Goal: Transaction & Acquisition: Purchase product/service

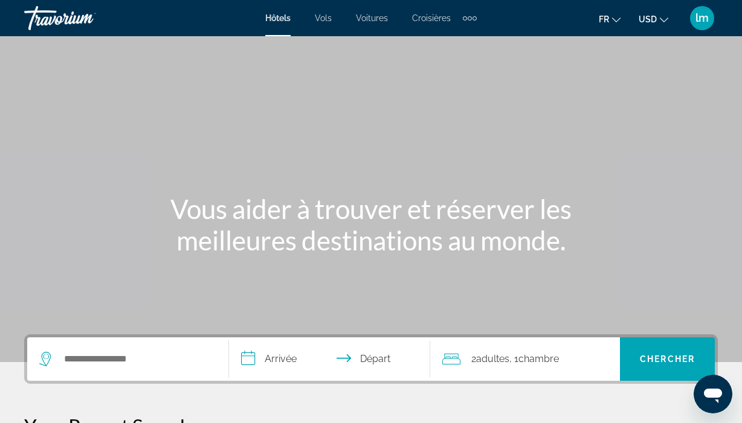
click at [470, 21] on div "Extra navigation items" at bounding box center [470, 18] width 14 height 18
click at [470, 21] on div "Hôtels Vols Voitures Croisières Activités" at bounding box center [450, 41] width 63 height 40
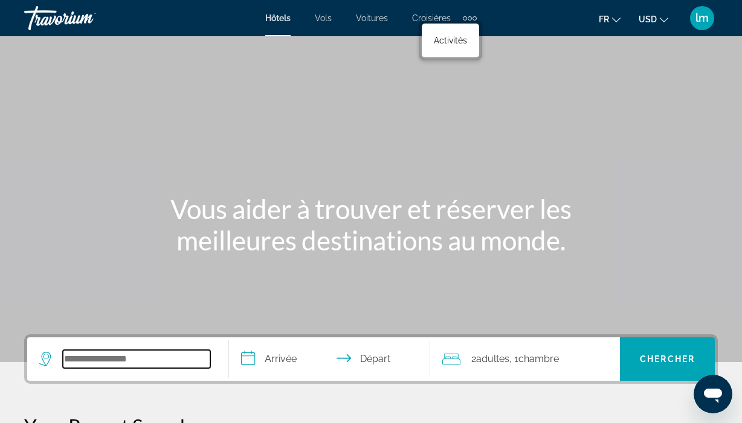
click at [118, 356] on input "Search hotel destination" at bounding box center [136, 359] width 147 height 18
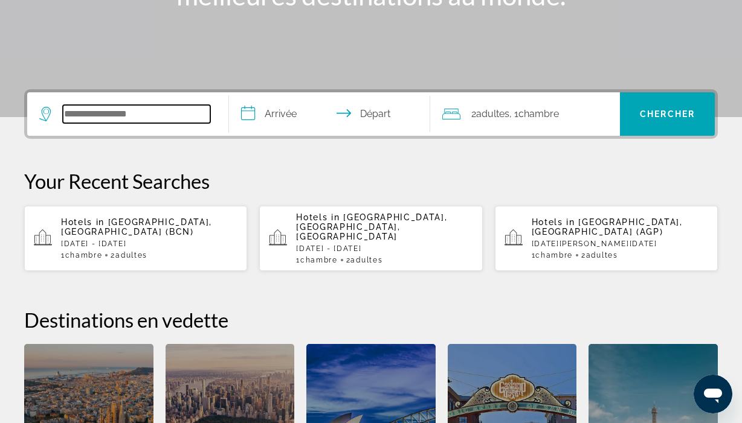
scroll to position [295, 0]
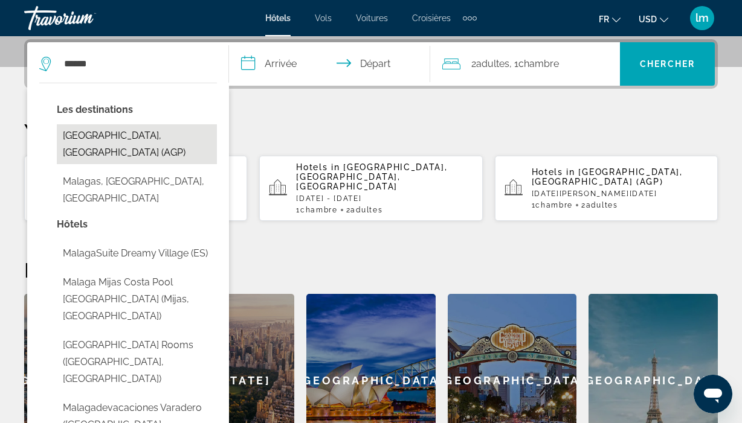
click at [133, 133] on button "Malaga, Spain (AGP)" at bounding box center [137, 144] width 160 height 40
type input "**********"
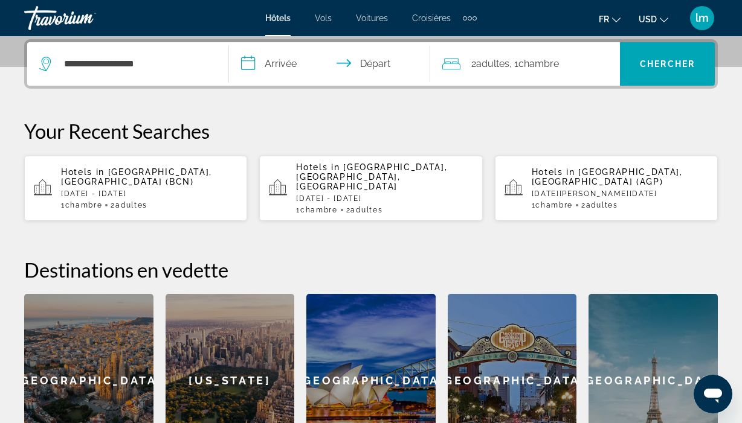
click at [281, 65] on input "**********" at bounding box center [332, 65] width 207 height 47
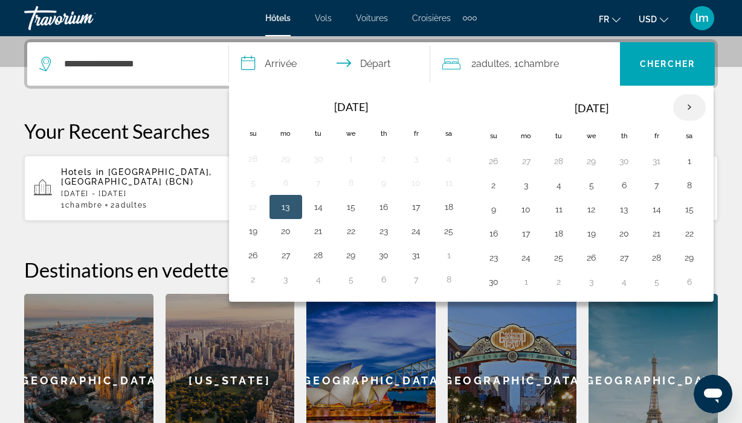
click at [685, 102] on th "Next month" at bounding box center [689, 107] width 33 height 27
click at [688, 186] on button "10" at bounding box center [688, 185] width 19 height 17
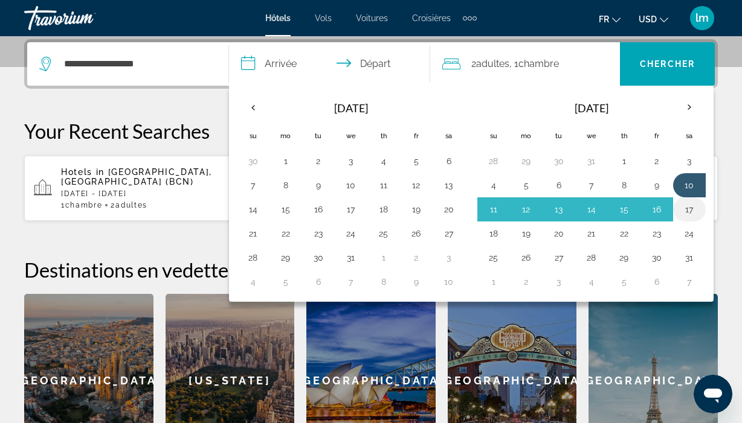
click at [685, 211] on button "17" at bounding box center [688, 209] width 19 height 17
type input "**********"
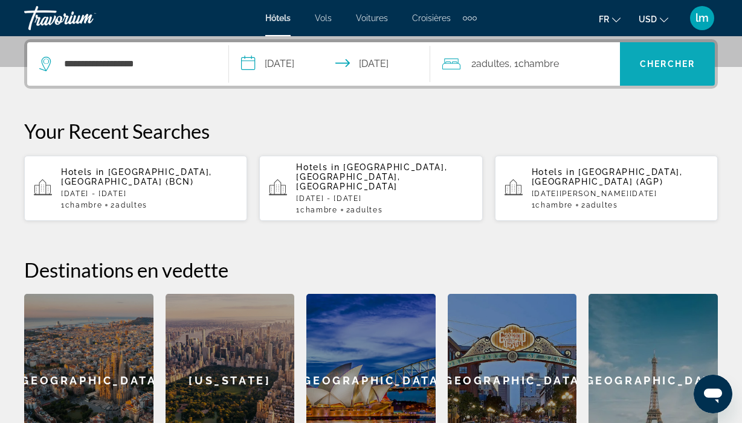
click at [691, 62] on span "Chercher" at bounding box center [667, 64] width 55 height 10
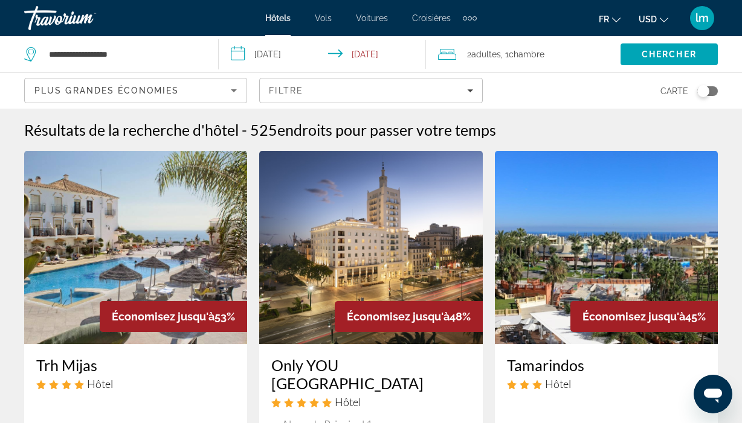
click at [651, 16] on span "USD" at bounding box center [647, 19] width 18 height 10
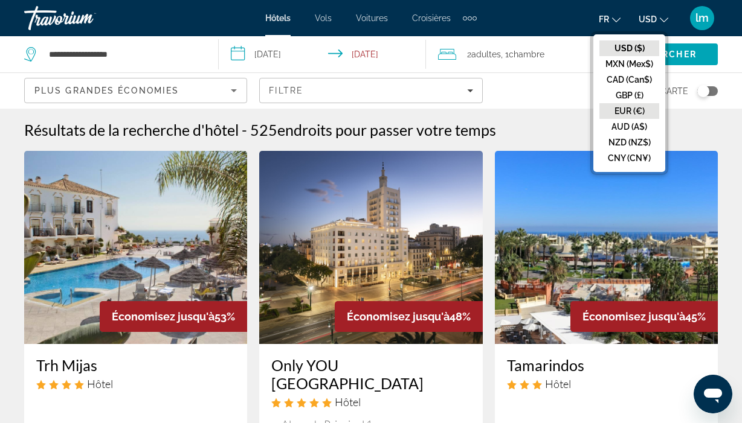
click at [632, 111] on button "EUR (€)" at bounding box center [629, 111] width 60 height 16
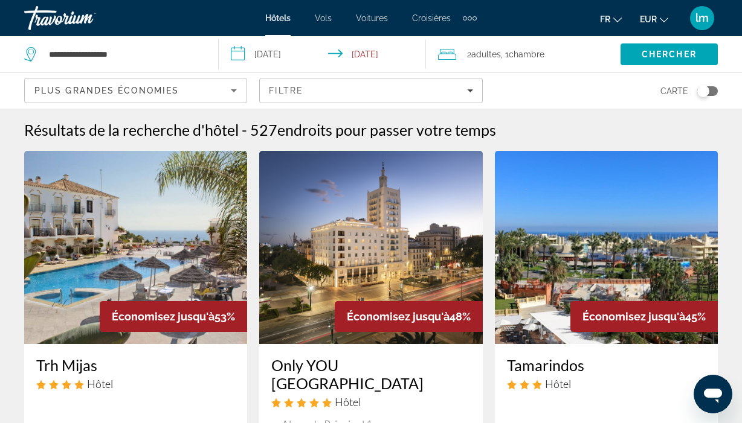
click at [384, 55] on input "**********" at bounding box center [324, 56] width 211 height 40
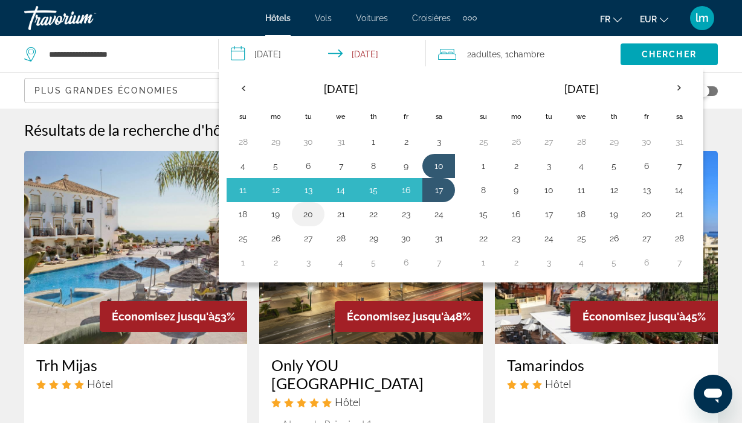
click at [305, 216] on button "20" at bounding box center [307, 214] width 19 height 17
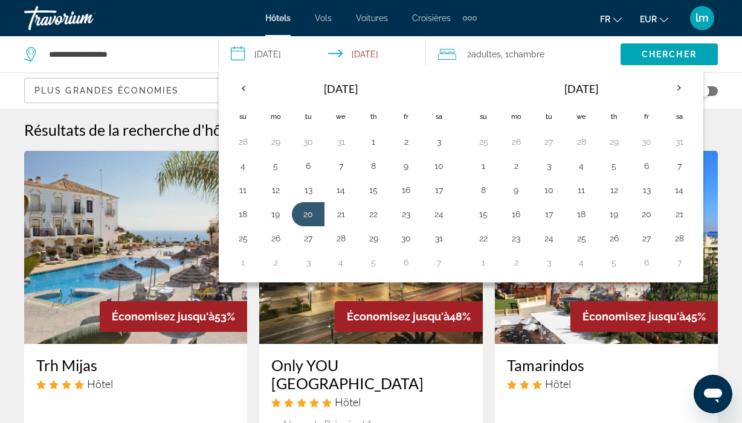
click at [280, 56] on input "**********" at bounding box center [324, 56] width 211 height 40
click at [442, 175] on button "10" at bounding box center [438, 166] width 19 height 17
type input "**********"
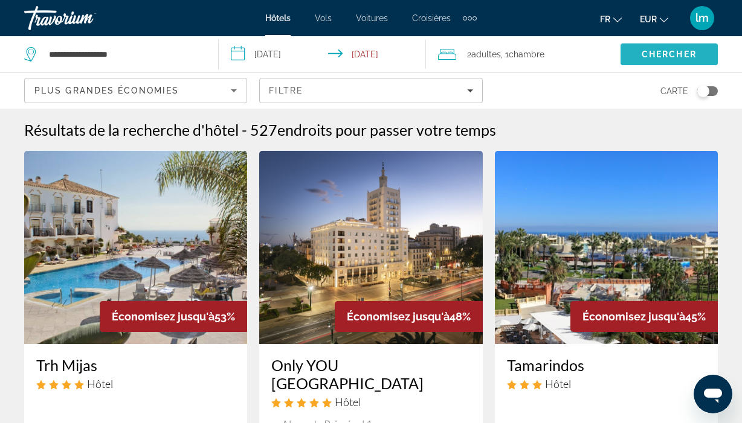
click at [657, 57] on span "Chercher" at bounding box center [668, 55] width 55 height 10
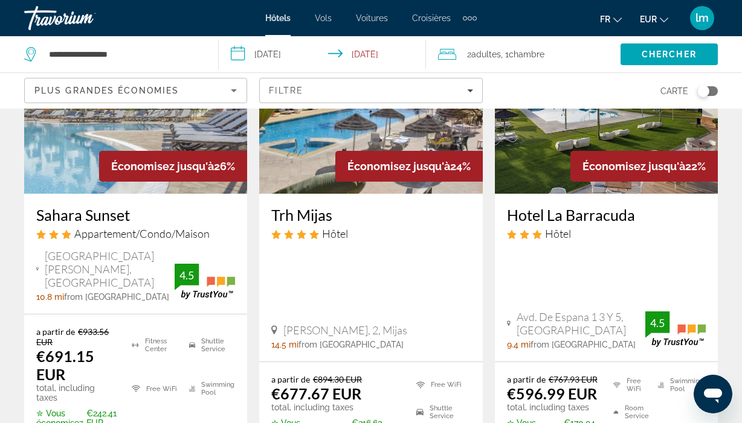
scroll to position [1748, 0]
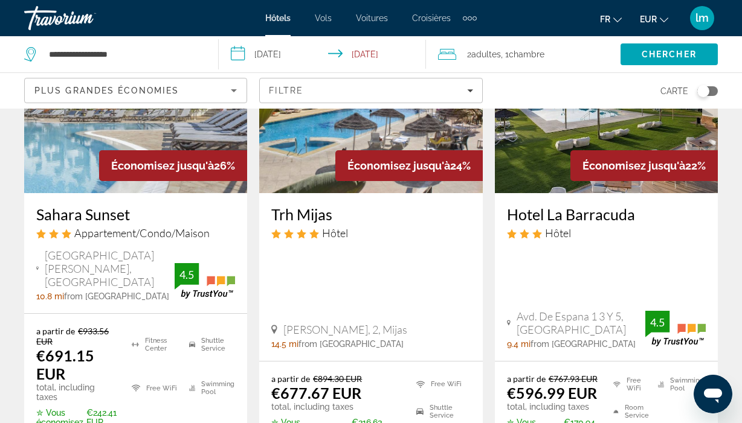
click at [576, 205] on h3 "Hotel La Barracuda" at bounding box center [606, 214] width 199 height 18
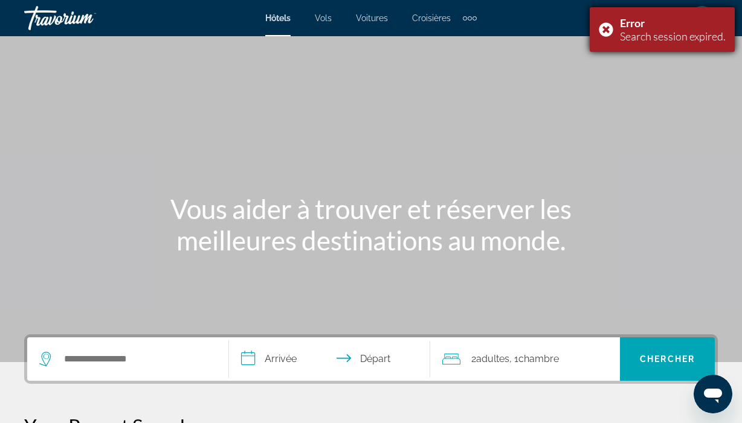
click at [606, 28] on div "Error Search session expired." at bounding box center [661, 29] width 145 height 45
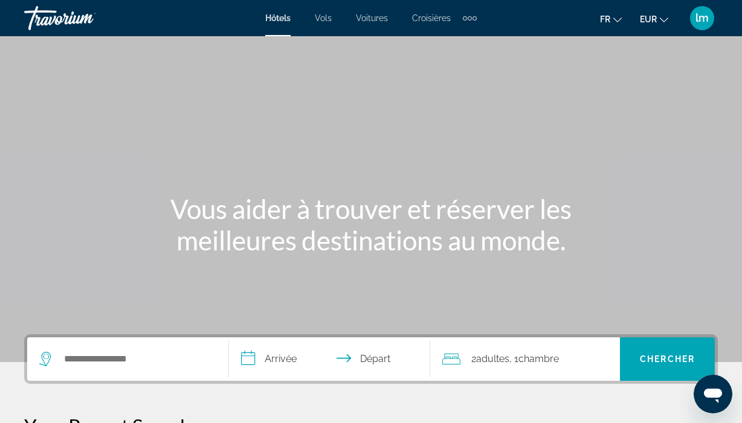
click at [705, 16] on span "lm" at bounding box center [701, 18] width 13 height 12
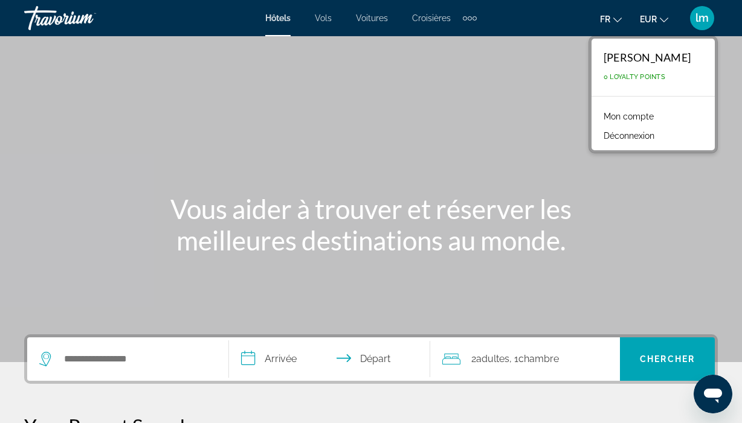
click at [704, 16] on span "lm" at bounding box center [701, 18] width 13 height 12
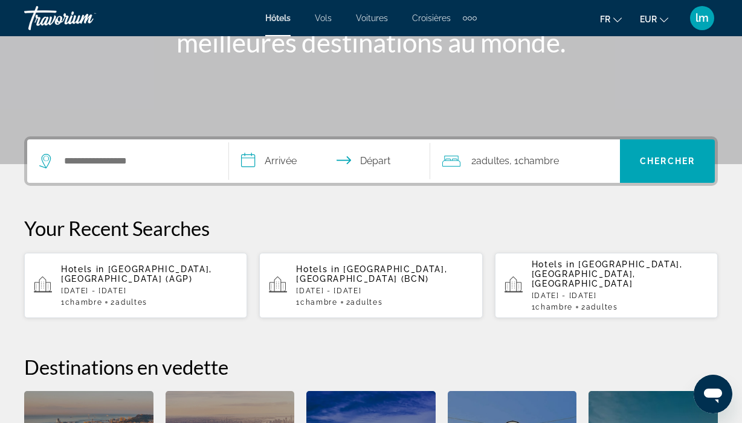
scroll to position [198, 0]
click at [168, 287] on div "Hotels in Malaga, Spain (AGP) Sat, 10 Jan - Tue, 20 Jan 1 Chambre pièces 2 Adul…" at bounding box center [149, 286] width 176 height 42
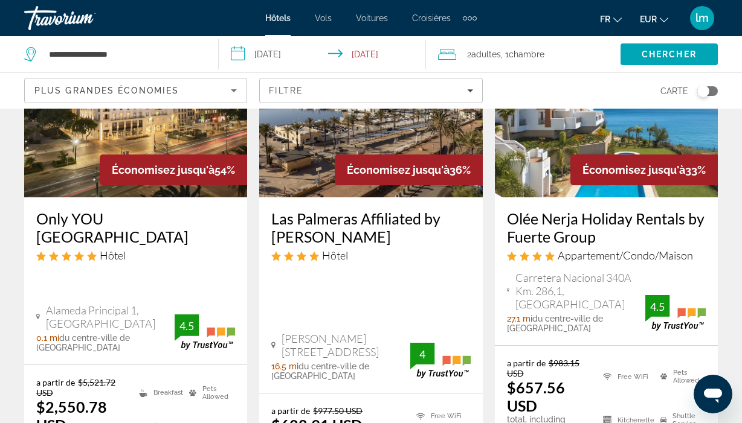
scroll to position [147, 0]
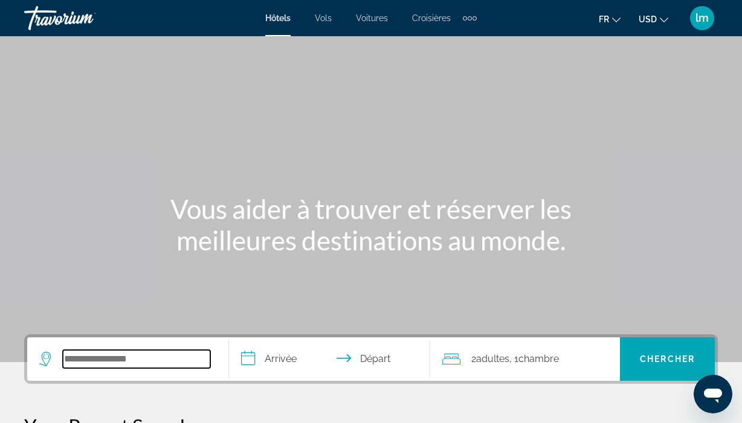
click at [101, 365] on input "Search hotel destination" at bounding box center [136, 359] width 147 height 18
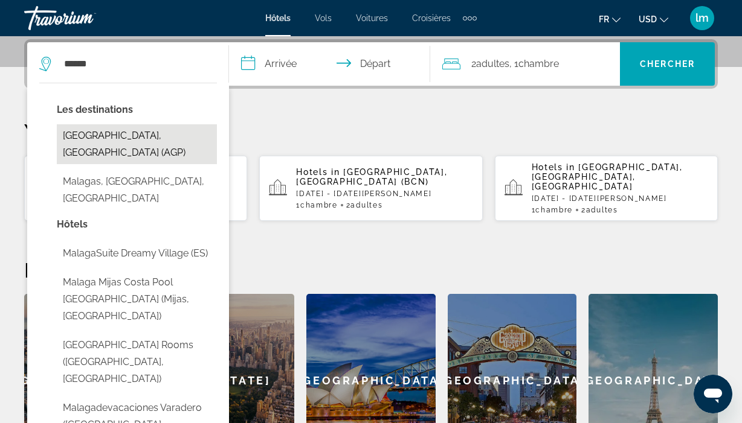
click at [133, 133] on button "[GEOGRAPHIC_DATA], [GEOGRAPHIC_DATA] (AGP)" at bounding box center [137, 144] width 160 height 40
type input "**********"
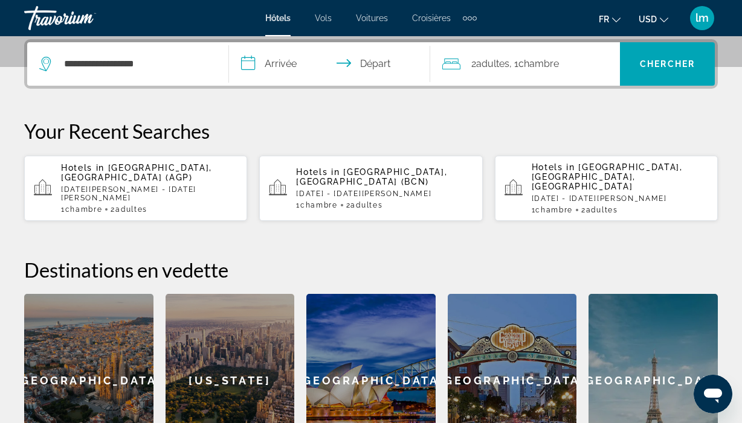
click at [263, 66] on input "**********" at bounding box center [332, 65] width 207 height 47
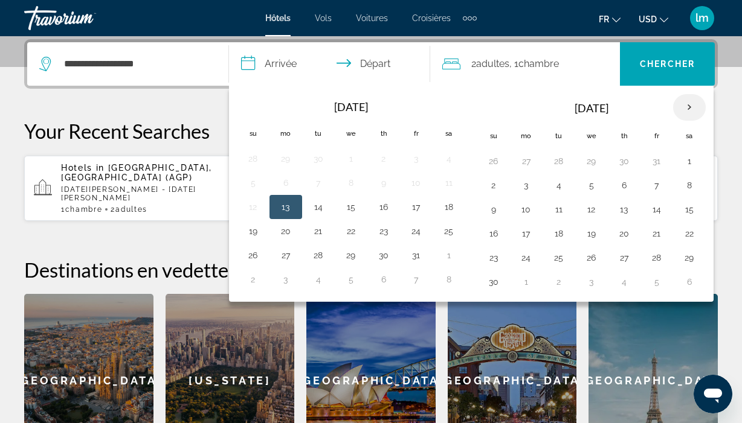
click at [684, 109] on th "Next month" at bounding box center [689, 107] width 33 height 27
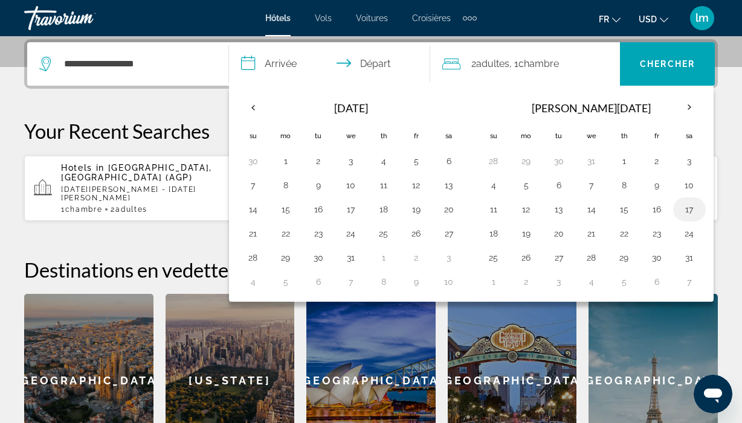
click at [684, 211] on button "17" at bounding box center [688, 209] width 19 height 17
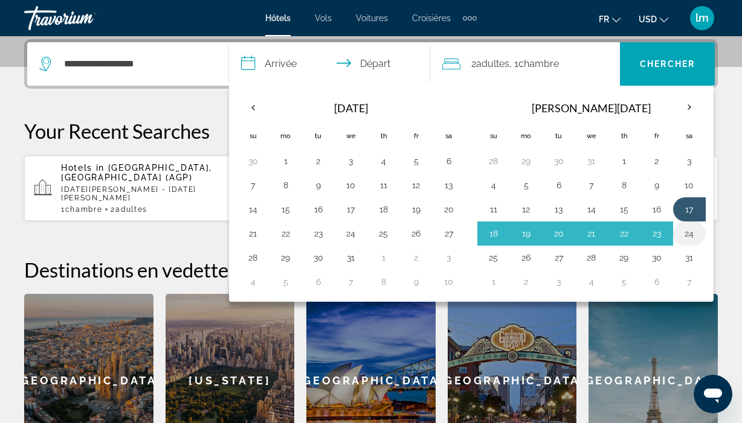
click at [690, 233] on button "24" at bounding box center [688, 233] width 19 height 17
type input "**********"
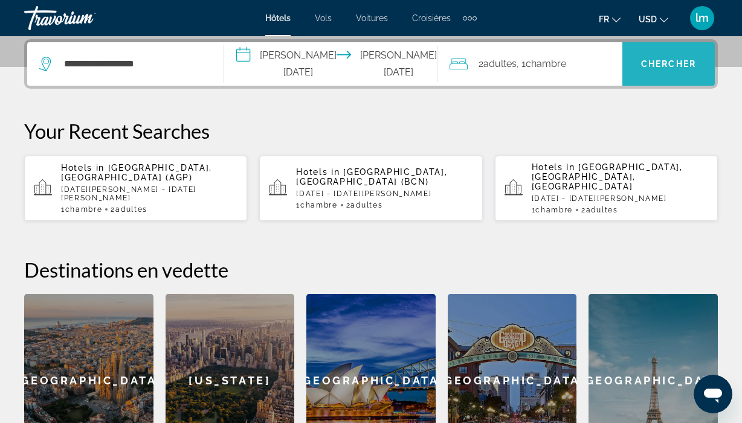
click at [653, 54] on span "Search" at bounding box center [668, 64] width 92 height 29
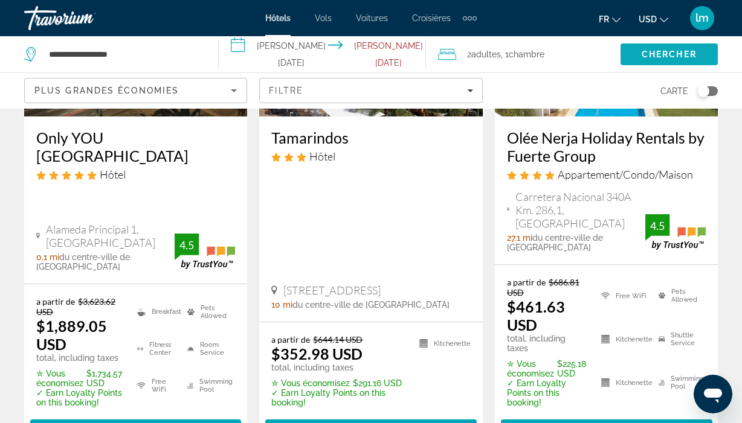
scroll to position [228, 0]
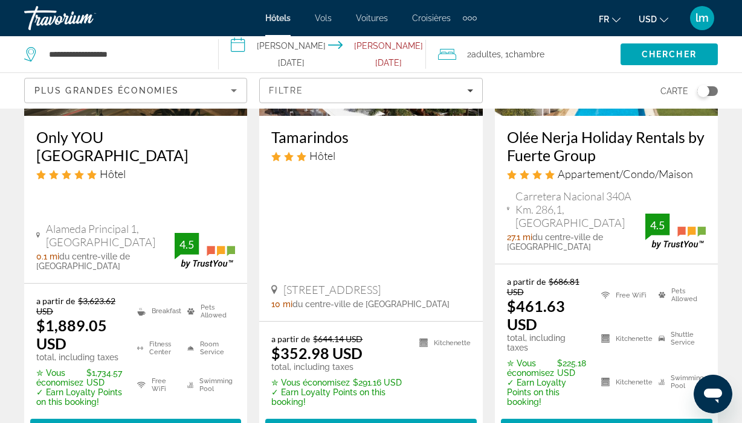
click at [657, 18] on button "USD USD ($) MXN (Mex$) CAD (Can$) GBP (£) EUR (€) AUD (A$) NZD (NZ$) CNY (CN¥)" at bounding box center [653, 19] width 30 height 18
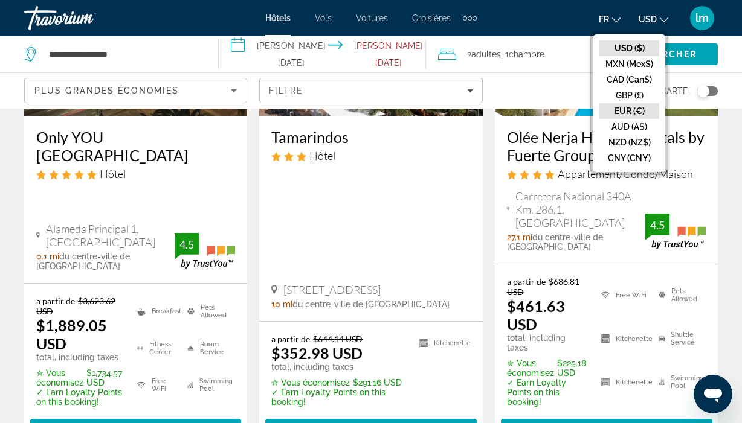
click at [630, 110] on button "EUR (€)" at bounding box center [629, 111] width 60 height 16
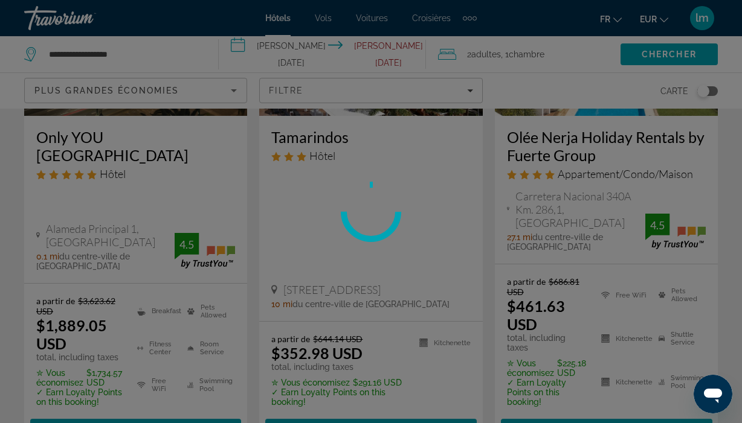
scroll to position [64, 0]
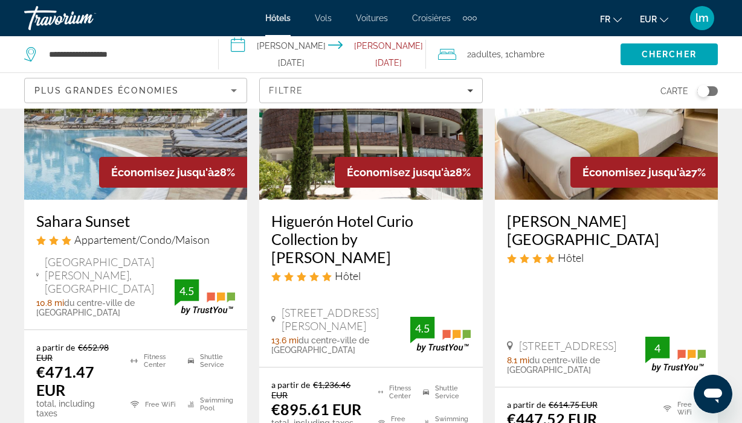
scroll to position [715, 0]
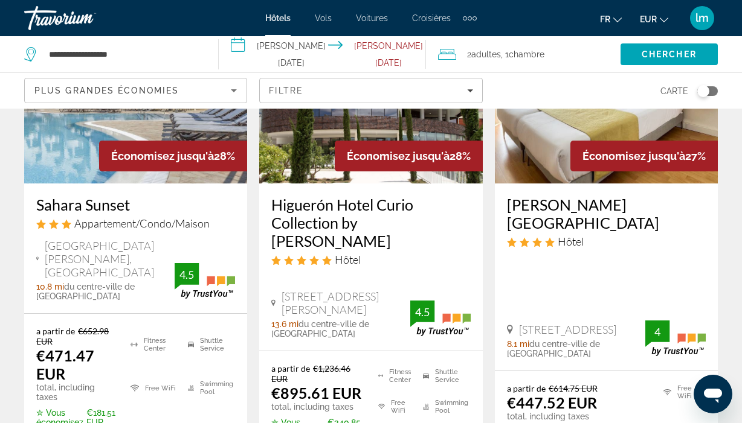
click at [103, 196] on h3 "Sahara Sunset" at bounding box center [135, 205] width 199 height 18
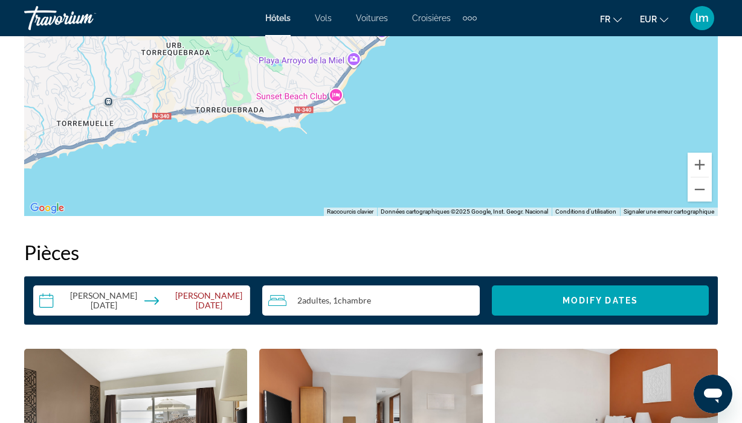
scroll to position [1345, 0]
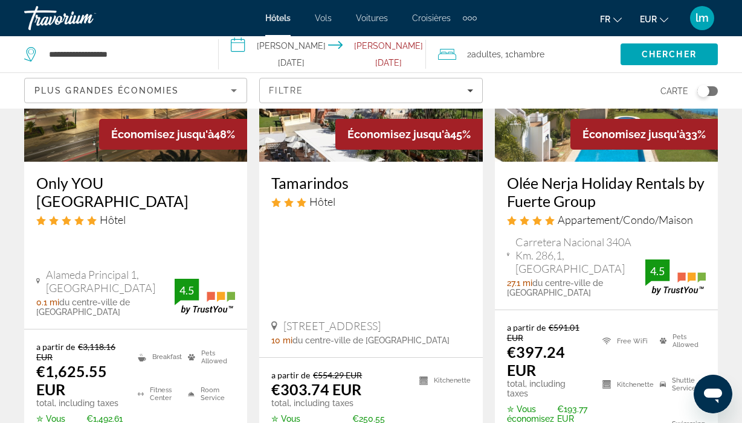
scroll to position [205, 0]
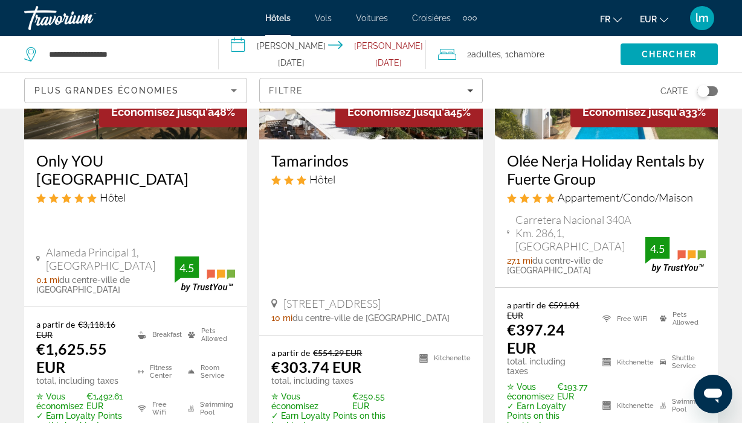
click at [232, 85] on icon "Sort by" at bounding box center [233, 90] width 14 height 14
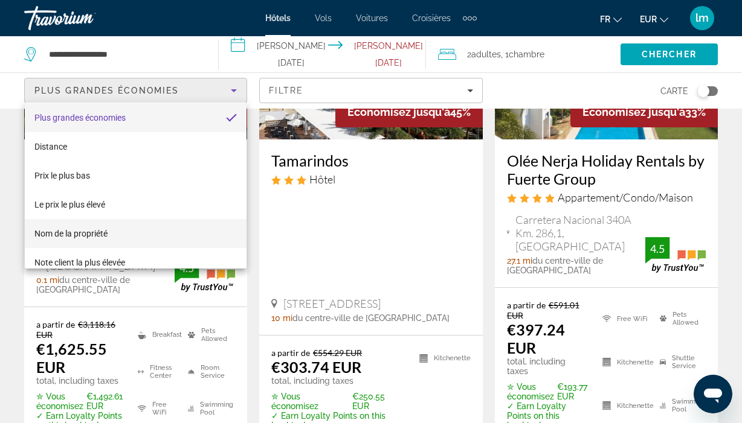
scroll to position [0, 0]
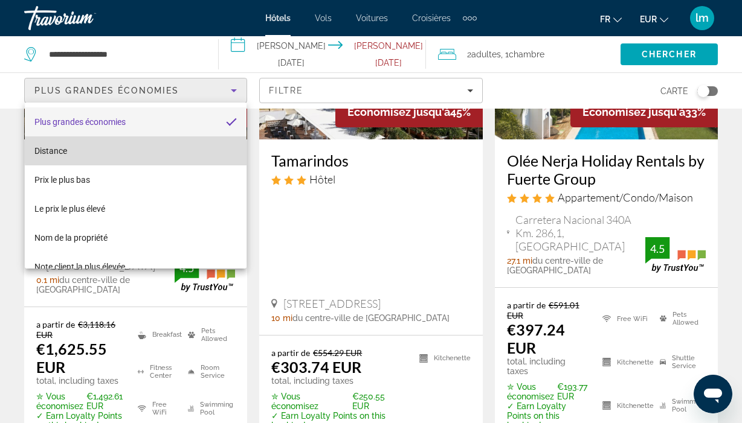
click at [162, 146] on mat-option "Distance" at bounding box center [136, 150] width 222 height 29
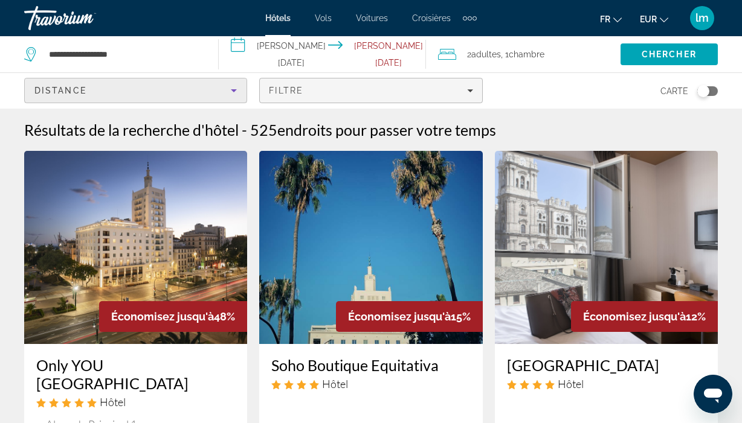
click at [300, 95] on span "Filtre" at bounding box center [286, 91] width 34 height 10
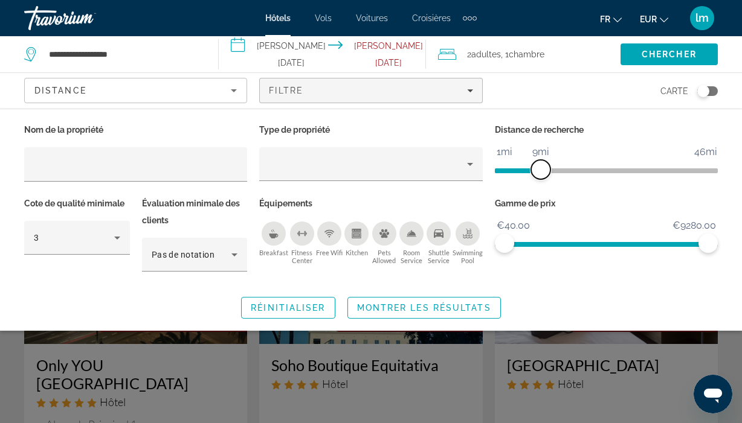
drag, startPoint x: 641, startPoint y: 173, endPoint x: 542, endPoint y: 173, distance: 98.4
click at [542, 173] on span "ngx-slider" at bounding box center [540, 169] width 19 height 19
click at [544, 173] on span "ngx-slider" at bounding box center [544, 169] width 19 height 19
drag, startPoint x: 710, startPoint y: 245, endPoint x: 527, endPoint y: 250, distance: 183.1
click at [527, 250] on span "ngx-slider-max" at bounding box center [527, 243] width 19 height 19
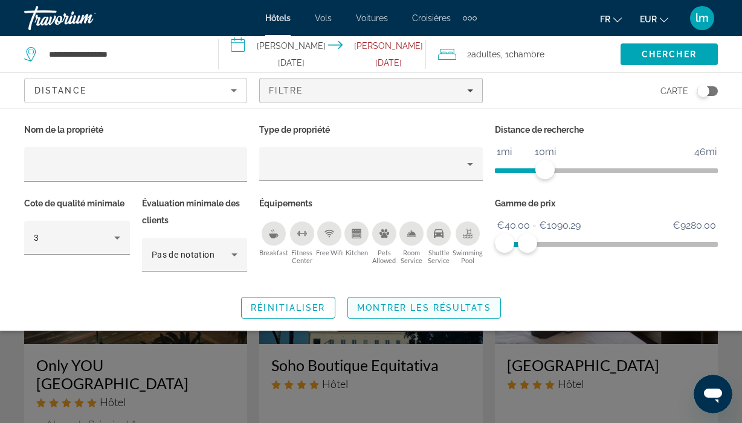
click at [409, 306] on span "Montrer les résultats" at bounding box center [424, 308] width 134 height 10
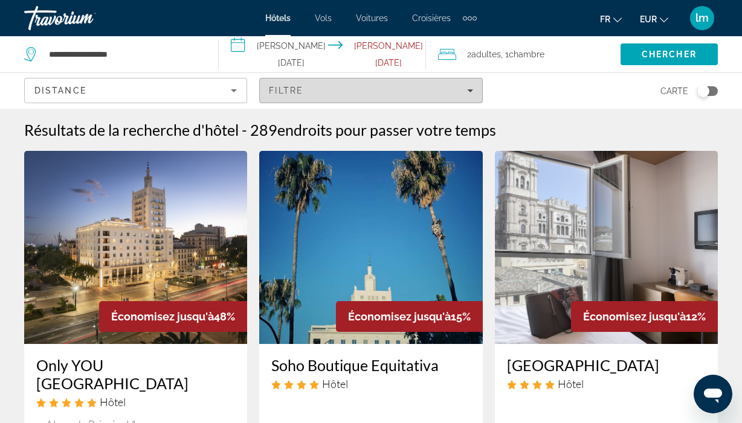
click at [451, 90] on div "Filtre" at bounding box center [371, 91] width 204 height 10
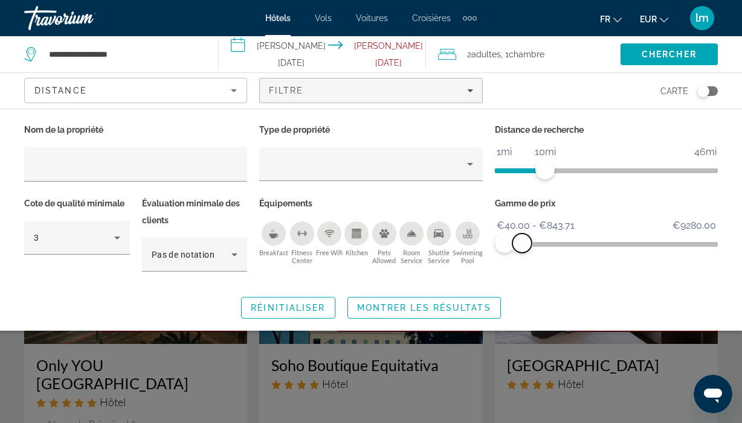
click at [522, 246] on span "ngx-slider-max" at bounding box center [521, 243] width 19 height 19
click at [437, 310] on span "Montrer les résultats" at bounding box center [424, 308] width 134 height 10
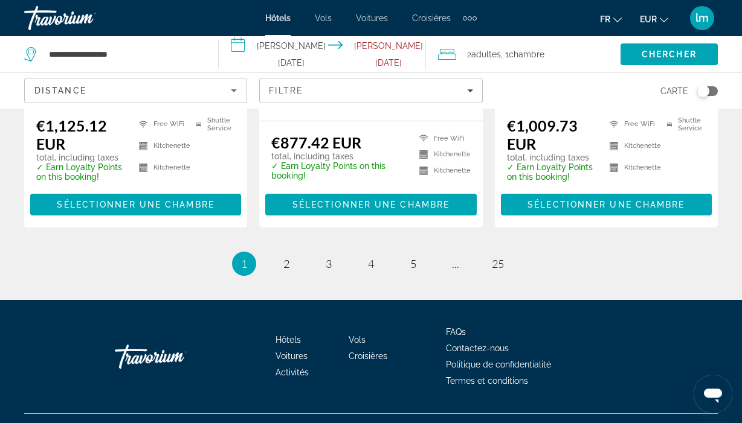
scroll to position [1896, 0]
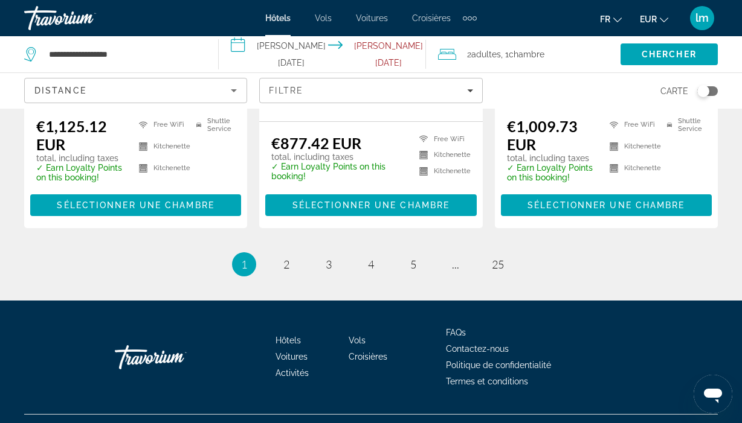
click at [209, 87] on div "Distance" at bounding box center [132, 90] width 196 height 14
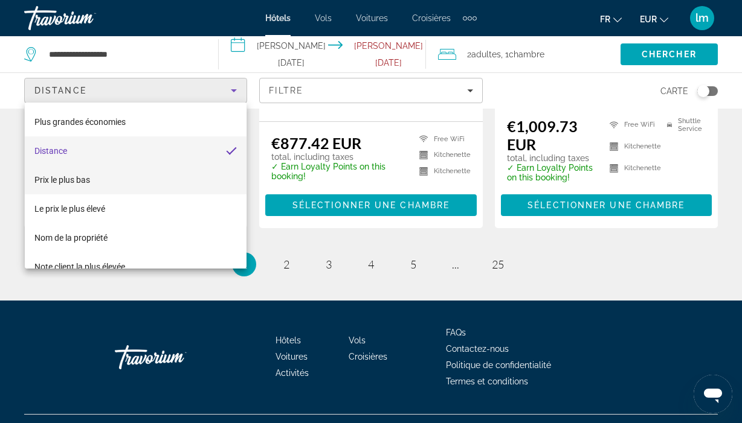
click at [114, 178] on mat-option "Prix le plus bas" at bounding box center [136, 179] width 222 height 29
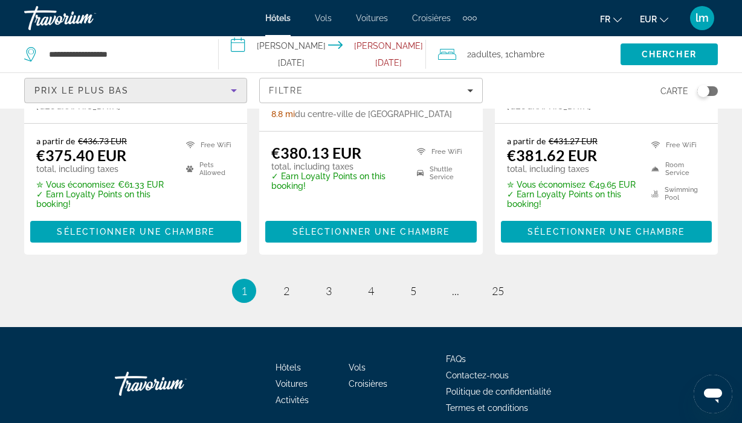
scroll to position [1814, 0]
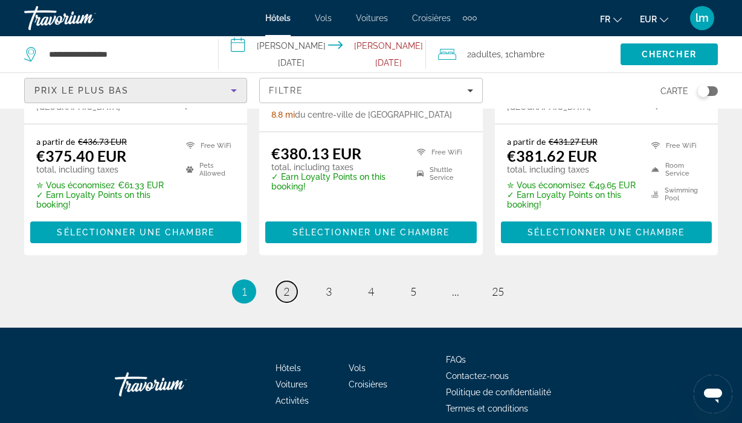
click at [283, 285] on span "2" at bounding box center [286, 291] width 6 height 13
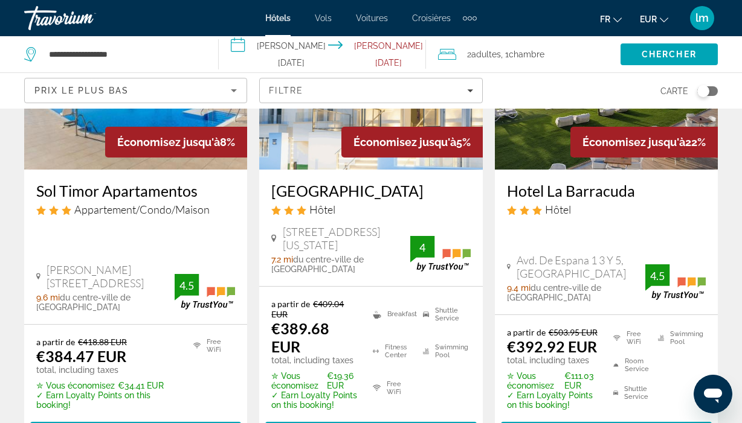
scroll to position [183, 0]
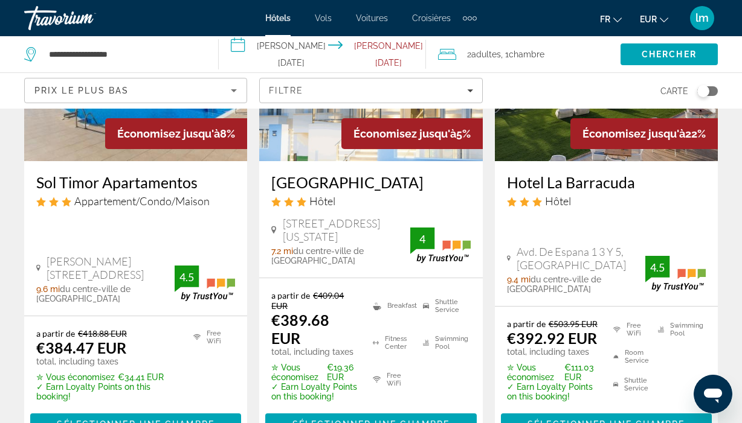
click at [322, 185] on h3 "Costa del Sol Torremolinos Hotel" at bounding box center [370, 182] width 199 height 18
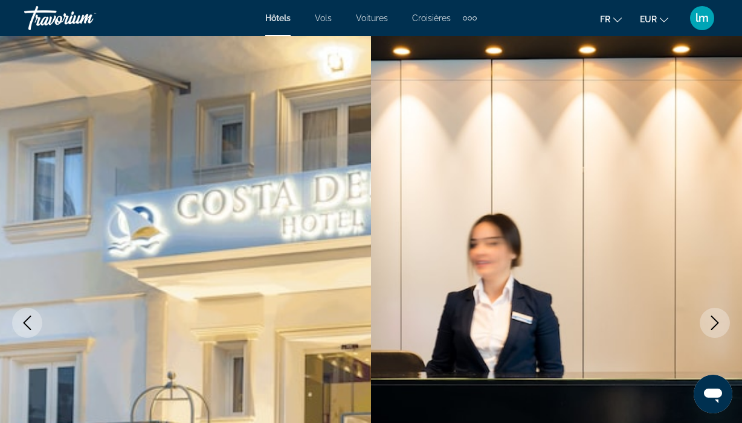
click at [718, 325] on icon "Next image" at bounding box center [714, 323] width 14 height 14
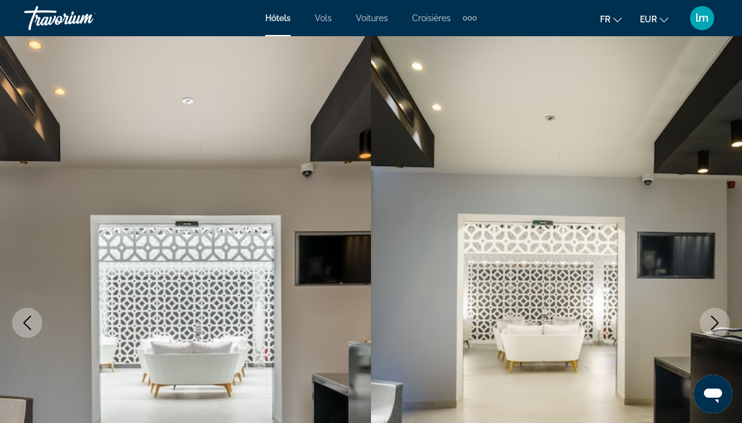
click at [718, 325] on icon "Next image" at bounding box center [714, 323] width 14 height 14
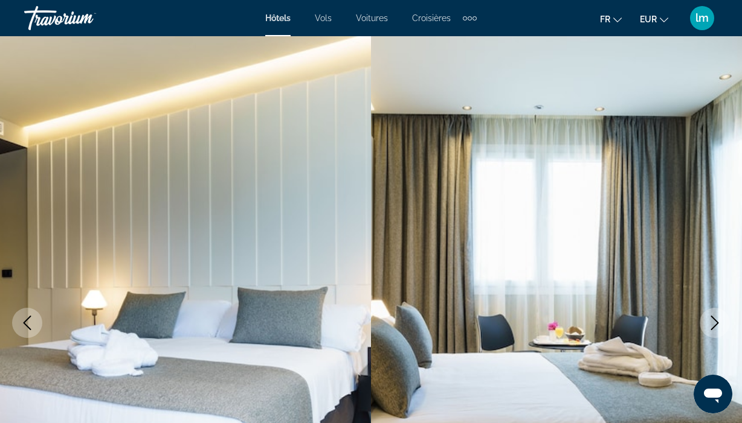
click at [718, 325] on icon "Next image" at bounding box center [714, 323] width 14 height 14
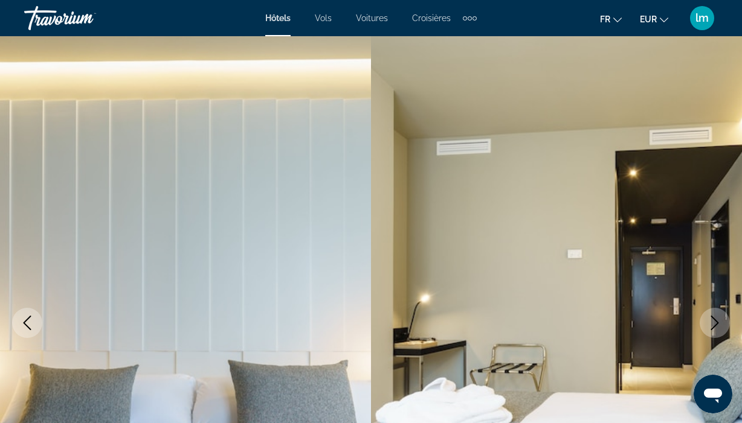
click at [718, 325] on icon "Next image" at bounding box center [714, 323] width 14 height 14
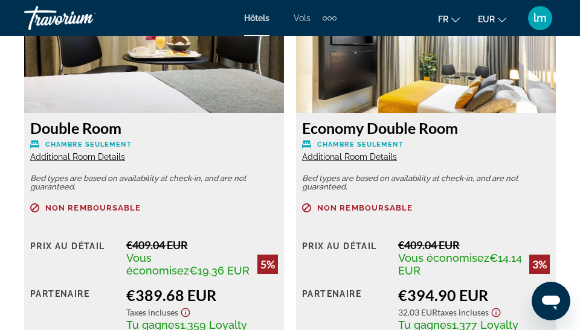
scroll to position [2180, 0]
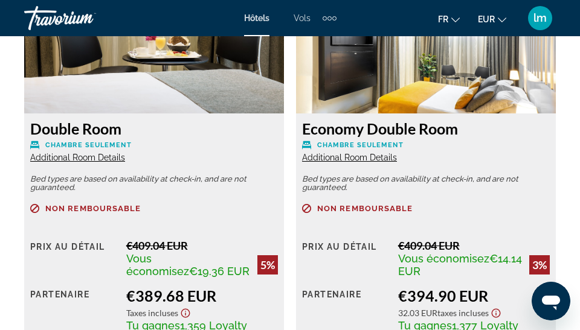
click at [347, 158] on span "Additional Room Details" at bounding box center [349, 158] width 95 height 10
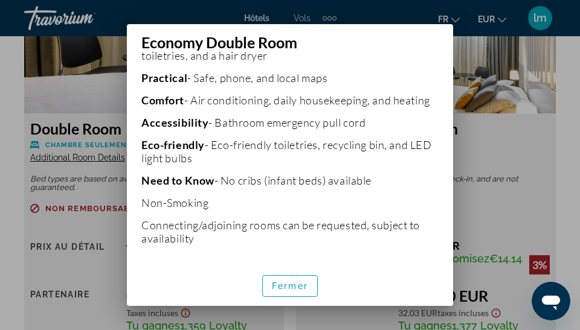
scroll to position [435, 0]
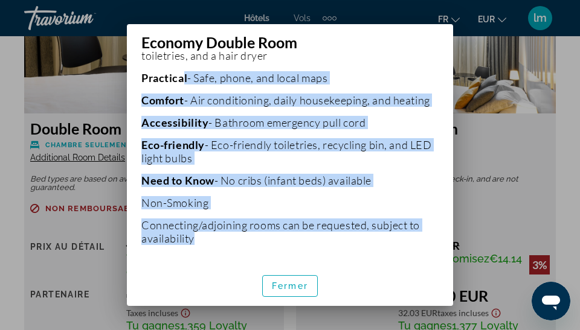
drag, startPoint x: 203, startPoint y: 245, endPoint x: 185, endPoint y: 74, distance: 171.9
click at [185, 74] on div "Bed types are based on availability at check-in, and are not guaranteed. 1 Doub…" at bounding box center [290, 158] width 326 height 215
click at [201, 239] on p "Connecting/adjoining rooms can be requested, subject to availability" at bounding box center [289, 232] width 297 height 27
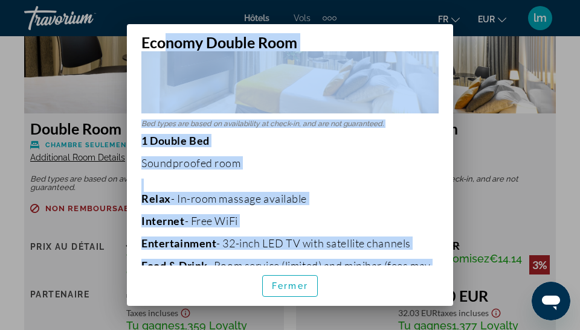
scroll to position [143, 0]
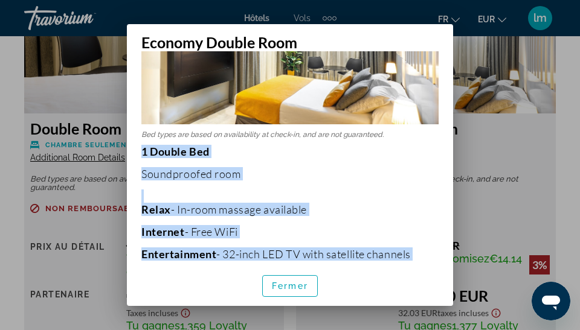
drag, startPoint x: 201, startPoint y: 239, endPoint x: 140, endPoint y: 153, distance: 104.9
click at [140, 153] on div "Bed types are based on availability at check-in, and are not guaranteed. 1 Doub…" at bounding box center [290, 158] width 326 height 215
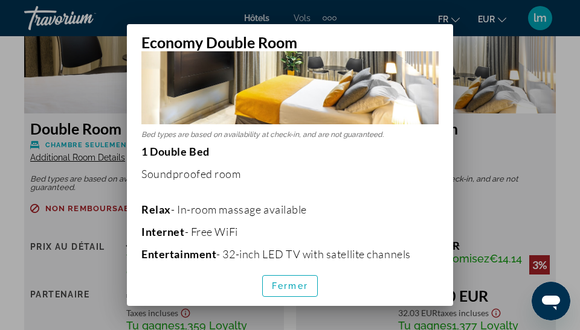
click at [223, 211] on p "Relax - In-room massage available" at bounding box center [289, 209] width 297 height 13
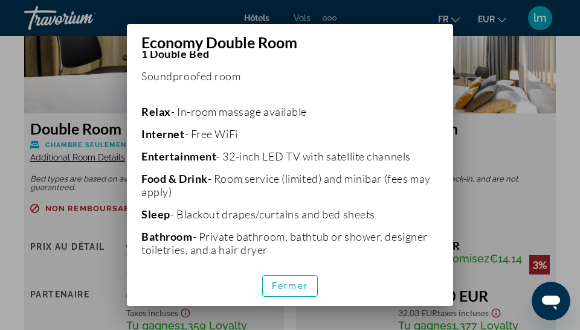
scroll to position [249, 0]
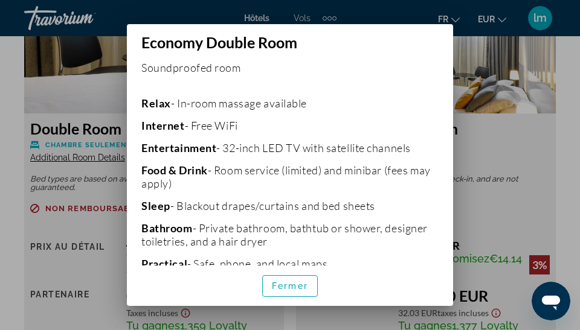
click at [224, 188] on p "Food & Drink - Room service (limited) and minibar (fees may apply)" at bounding box center [289, 177] width 297 height 27
drag, startPoint x: 224, startPoint y: 188, endPoint x: 135, endPoint y: 173, distance: 90.0
click at [135, 173] on div "Bed types are based on availability at check-in, and are not guaranteed. 1 Doub…" at bounding box center [290, 158] width 326 height 215
click at [387, 205] on p "Sleep - Blackout drapes/curtains and bed sheets" at bounding box center [289, 205] width 297 height 13
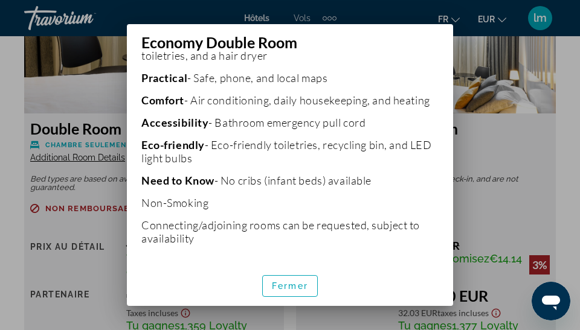
scroll to position [435, 0]
click at [285, 286] on span "Fermer" at bounding box center [290, 286] width 36 height 10
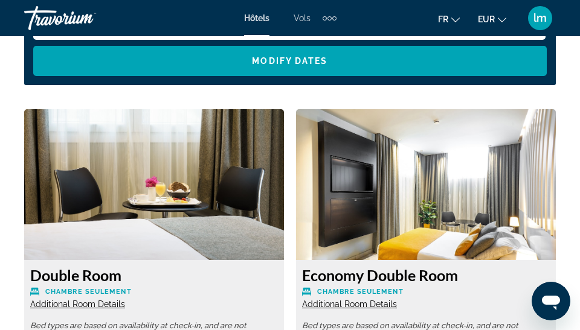
scroll to position [2033, 0]
click at [106, 306] on span "Additional Room Details" at bounding box center [77, 305] width 95 height 10
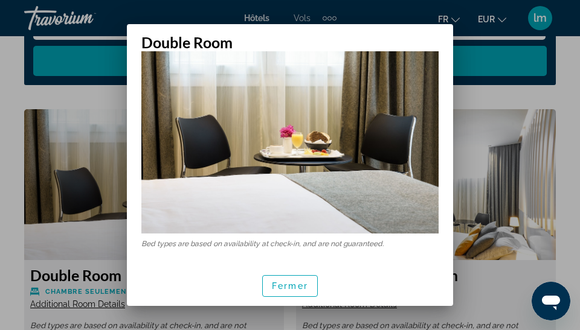
scroll to position [34, 0]
click at [290, 285] on span "Fermer" at bounding box center [290, 286] width 36 height 10
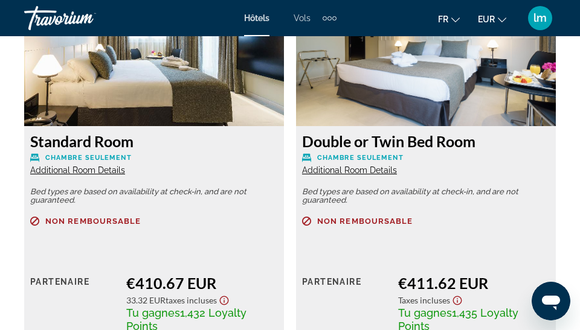
scroll to position [2605, 0]
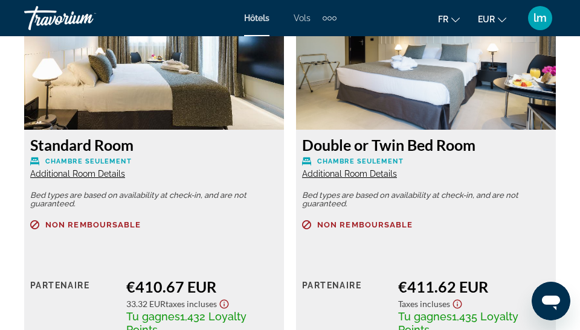
click at [373, 175] on span "Additional Room Details" at bounding box center [349, 174] width 95 height 10
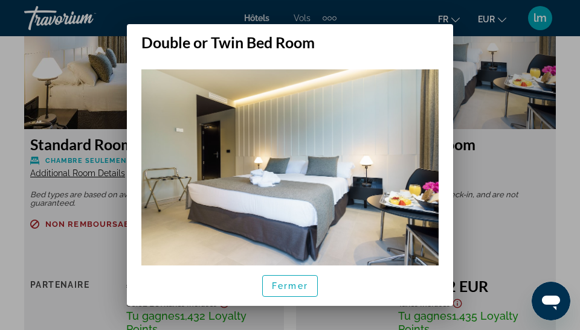
scroll to position [0, 0]
click at [297, 290] on span "Fermer" at bounding box center [290, 286] width 36 height 10
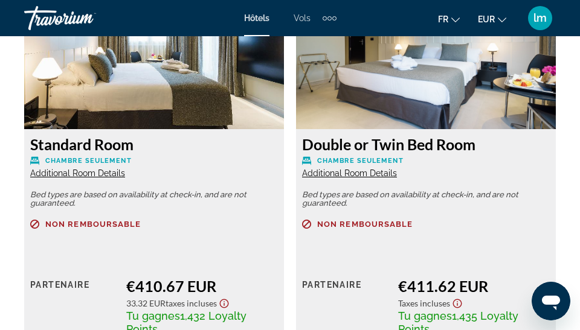
scroll to position [2605, 0]
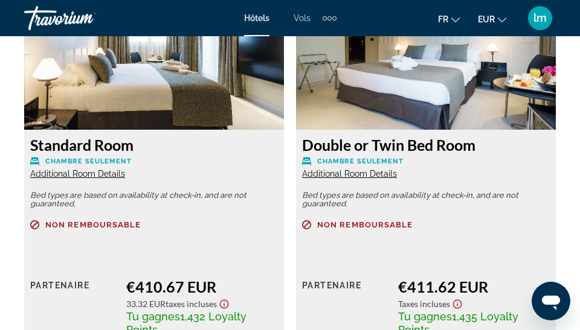
click at [82, 175] on span "Additional Room Details" at bounding box center [77, 174] width 95 height 10
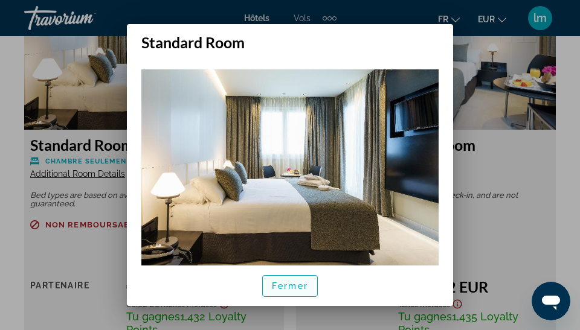
click at [296, 287] on span "Fermer" at bounding box center [290, 286] width 36 height 10
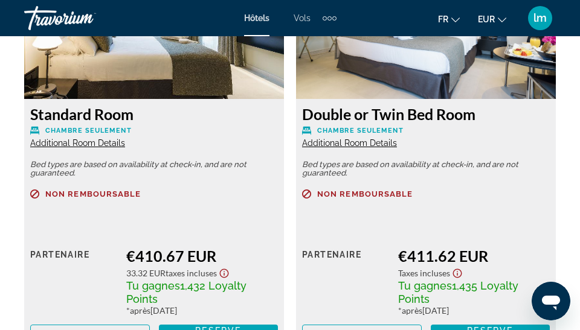
scroll to position [2637, 0]
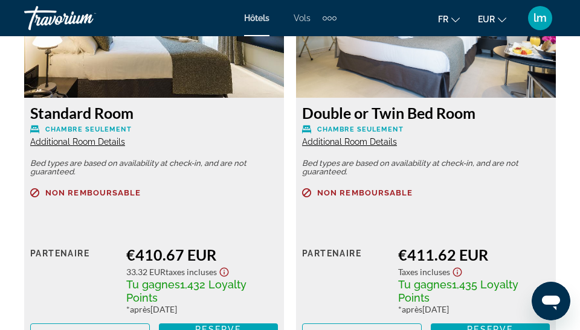
click at [370, 142] on span "Additional Room Details" at bounding box center [349, 142] width 95 height 10
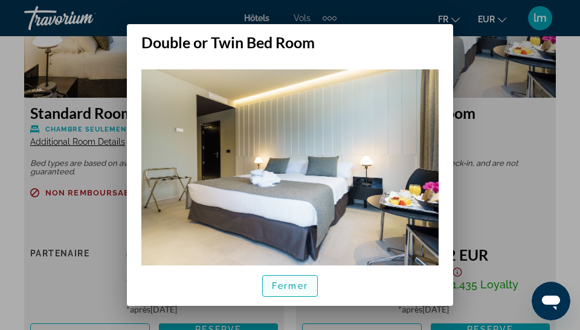
click at [299, 281] on span "Fermer" at bounding box center [290, 286] width 36 height 10
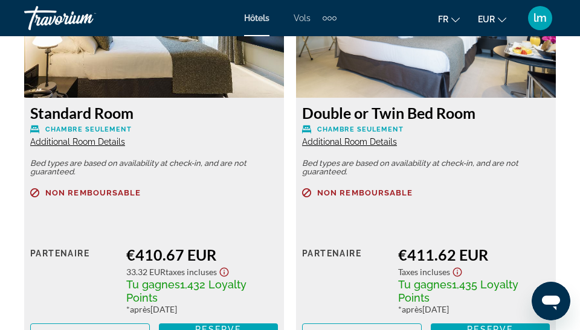
scroll to position [2637, 0]
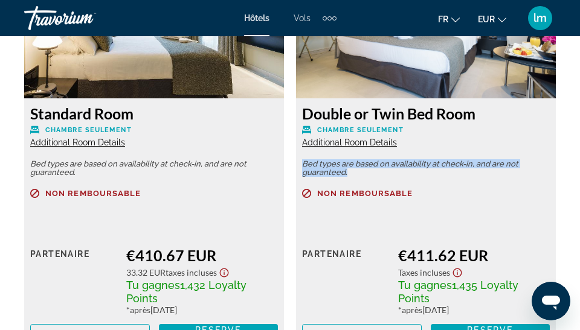
drag, startPoint x: 351, startPoint y: 176, endPoint x: 299, endPoint y: 165, distance: 53.1
click at [299, 165] on div "Double or Twin Bed Room Chambre seulement Additional Room Details Bed types are…" at bounding box center [426, 225] width 260 height 254
click at [323, 171] on p "Bed types are based on availability at check-in, and are not guaranteed." at bounding box center [426, 168] width 248 height 17
drag, startPoint x: 353, startPoint y: 175, endPoint x: 297, endPoint y: 164, distance: 56.6
click at [297, 164] on div "Double or Twin Bed Room Chambre seulement Additional Room Details Bed types are…" at bounding box center [426, 225] width 260 height 254
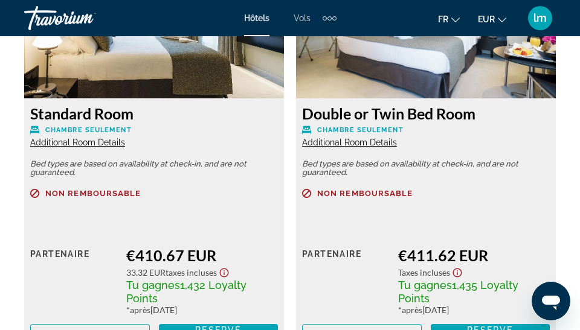
click at [338, 220] on div "Non remboursable Prix au détail $0.00 quand vous échangez Partenaire €411.62 EU…" at bounding box center [426, 267] width 248 height 157
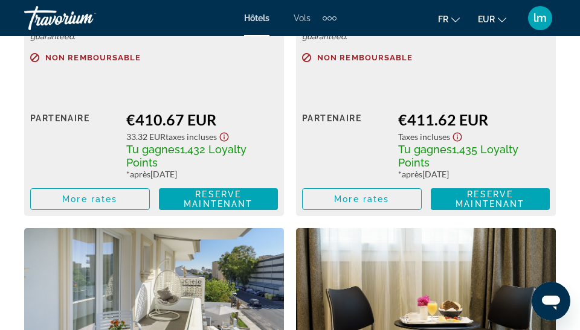
scroll to position [2810, 0]
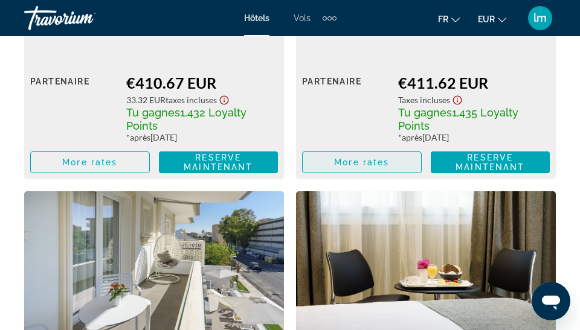
click at [370, 161] on span "More rates" at bounding box center [361, 163] width 55 height 10
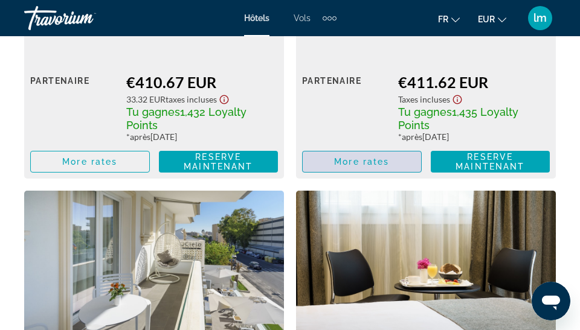
scroll to position [0, 0]
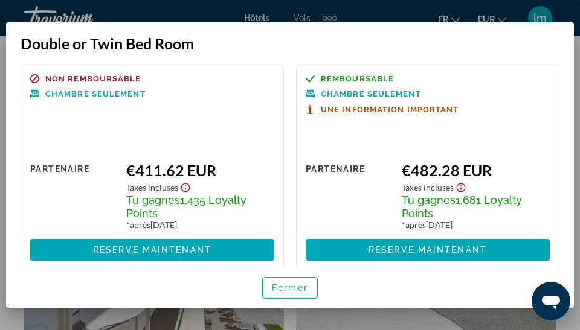
click at [361, 111] on span "Une information important" at bounding box center [390, 110] width 138 height 8
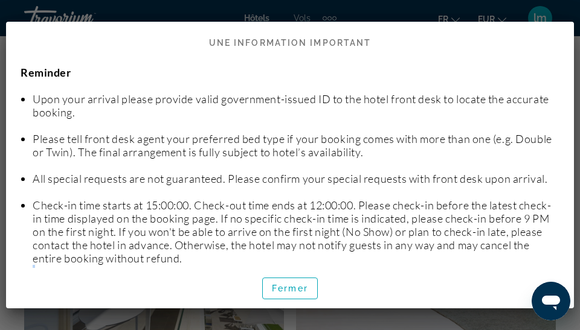
scroll to position [7, 0]
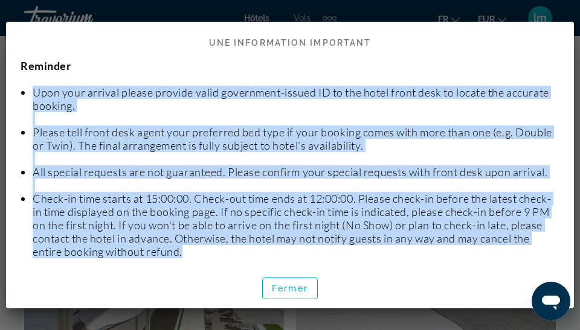
drag, startPoint x: 207, startPoint y: 261, endPoint x: 33, endPoint y: 91, distance: 243.4
click at [33, 91] on ul "Upon your arrival please provide valid government-issued ID to the hotel front …" at bounding box center [290, 271] width 539 height 399
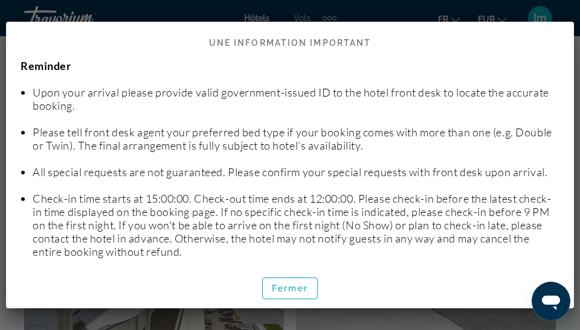
click at [406, 39] on h2 "Une information important" at bounding box center [290, 37] width 568 height 31
click at [285, 291] on span "Fermer" at bounding box center [290, 289] width 36 height 10
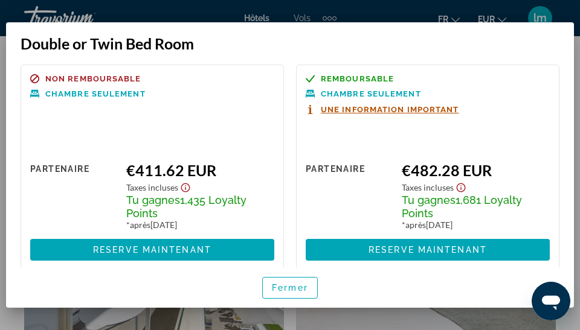
scroll to position [0, 0]
click at [289, 295] on span "button" at bounding box center [290, 288] width 54 height 29
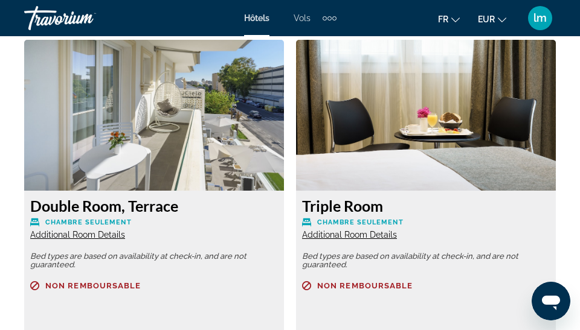
scroll to position [2962, 0]
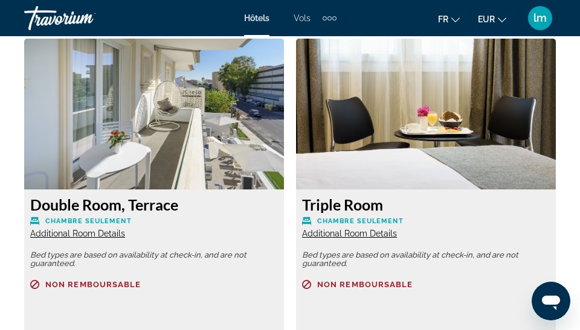
click at [101, 233] on span "Additional Room Details" at bounding box center [77, 234] width 95 height 10
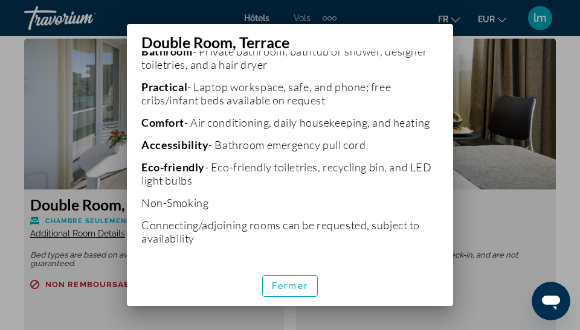
scroll to position [427, 0]
click at [285, 279] on span "button" at bounding box center [290, 286] width 54 height 29
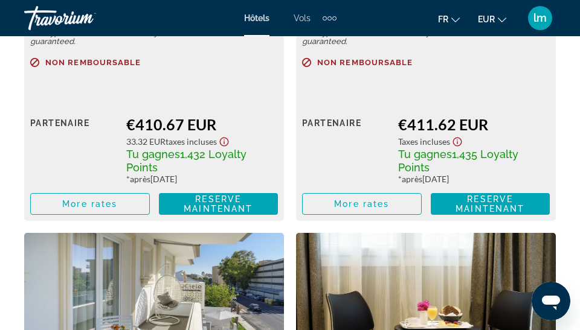
scroll to position [2767, 0]
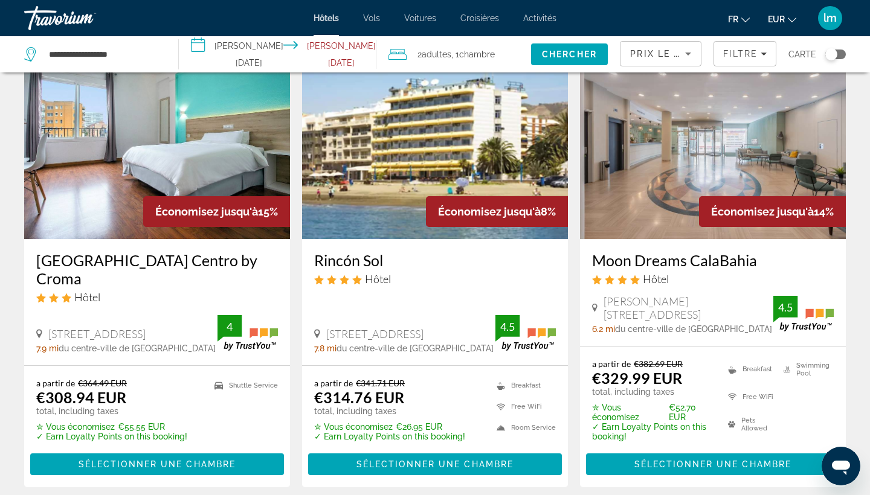
scroll to position [512, 0]
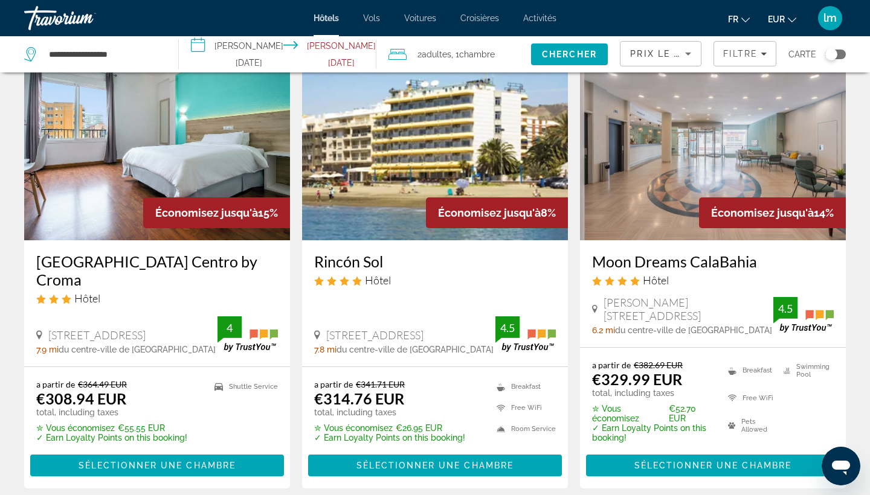
click at [662, 252] on h3 "Moon Dreams CalaBahia" at bounding box center [713, 261] width 242 height 18
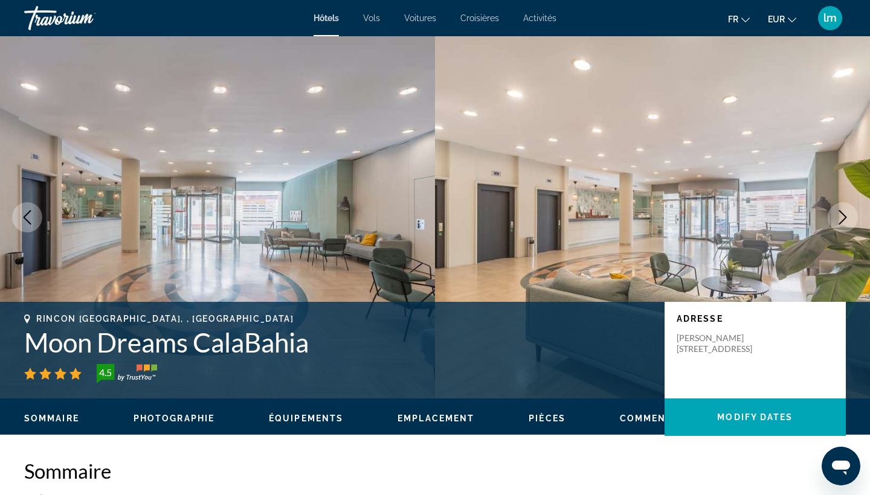
click at [741, 217] on icon "Next image" at bounding box center [842, 217] width 14 height 14
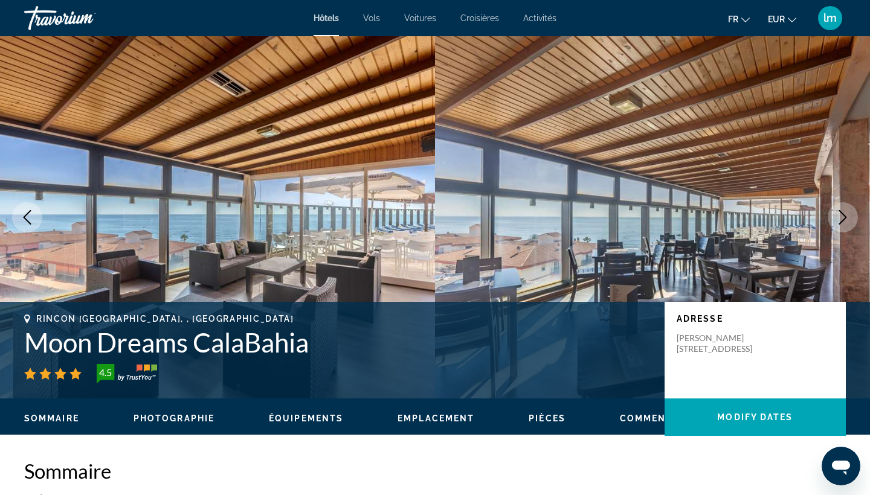
click at [741, 217] on icon "Next image" at bounding box center [842, 217] width 14 height 14
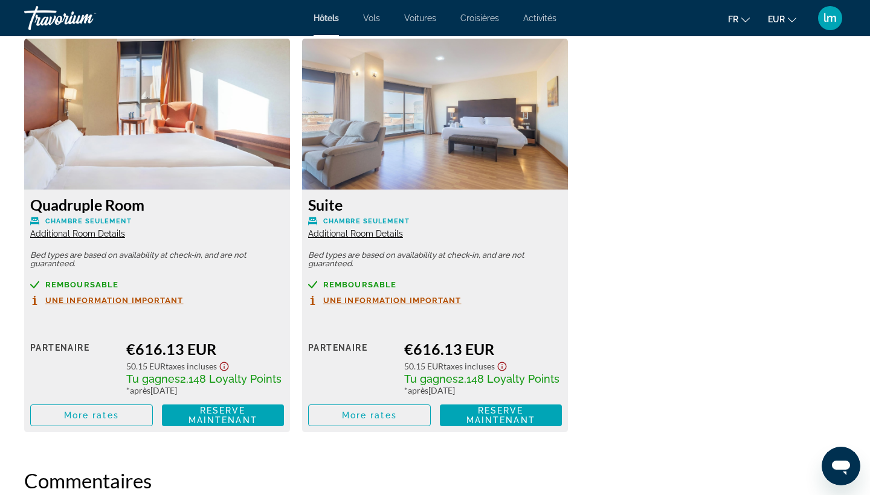
scroll to position [2055, 0]
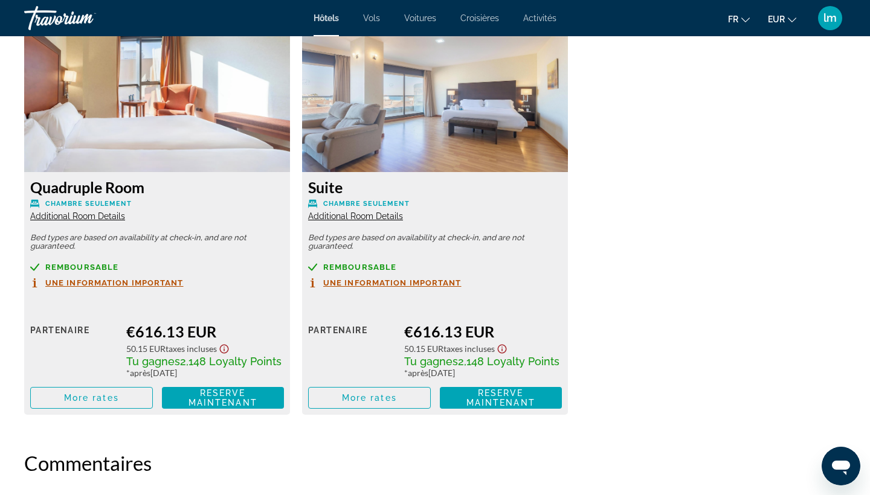
click at [336, 196] on h3 "Suite" at bounding box center [435, 187] width 254 height 18
click at [437, 155] on img "Main content" at bounding box center [435, 96] width 266 height 151
click at [370, 403] on span "More rates" at bounding box center [369, 398] width 55 height 10
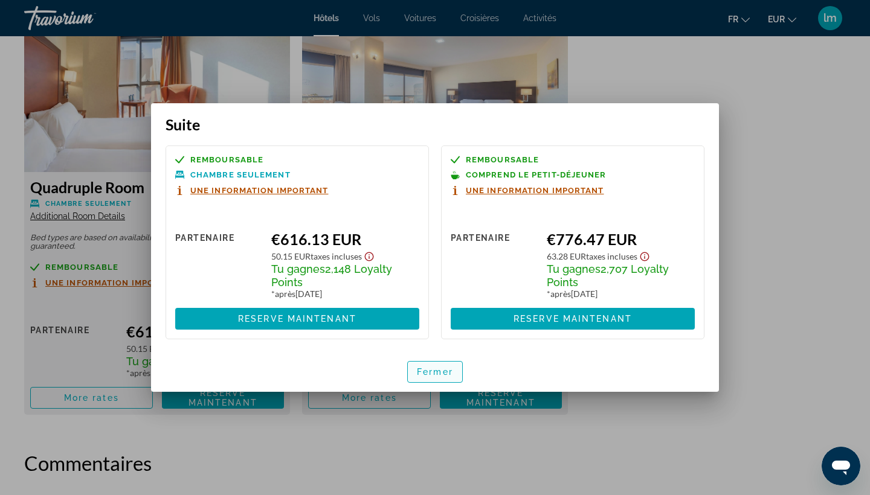
click at [441, 371] on span "Fermer" at bounding box center [435, 372] width 36 height 10
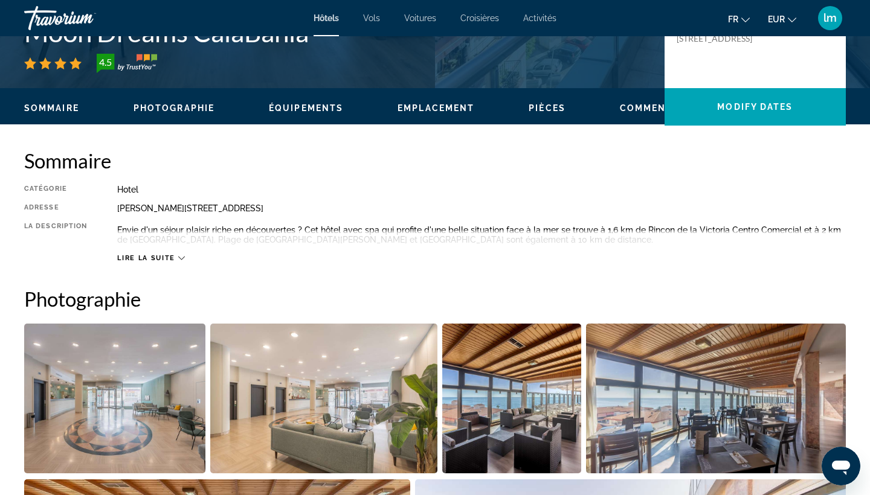
scroll to position [243, 0]
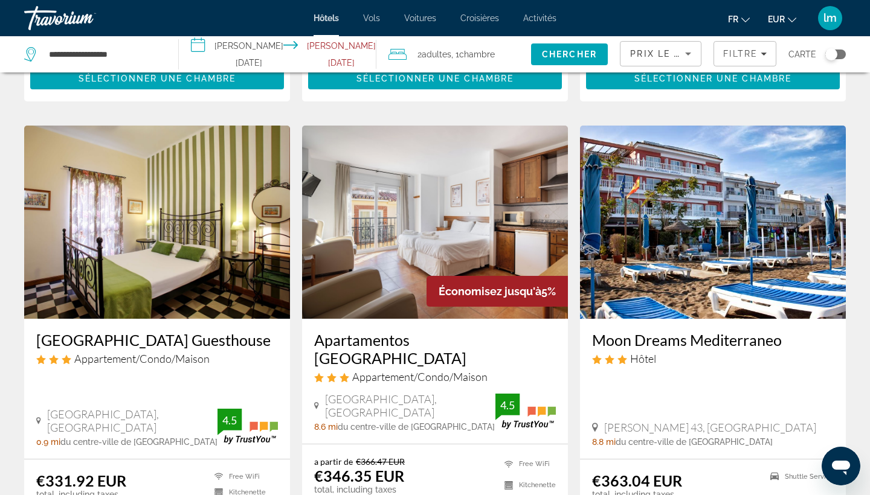
scroll to position [901, 0]
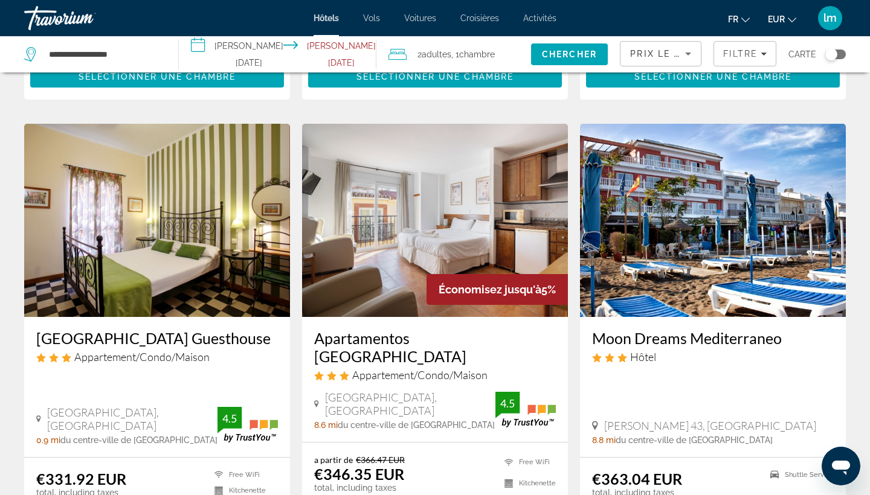
click at [709, 329] on h3 "Moon Dreams Mediterraneo" at bounding box center [713, 338] width 242 height 18
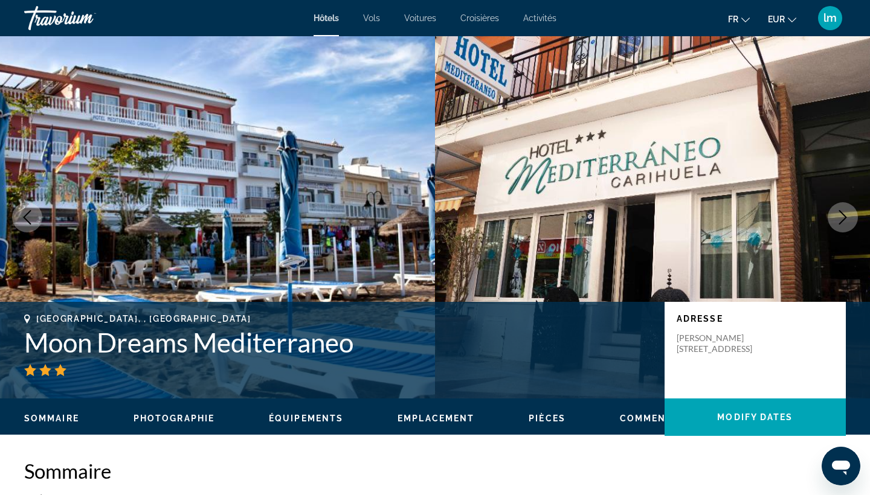
click at [741, 216] on icon "Next image" at bounding box center [842, 217] width 14 height 14
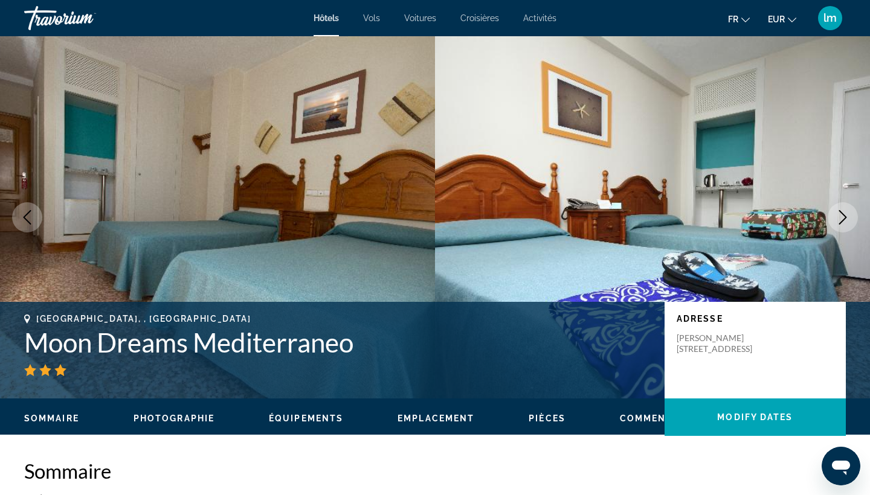
click at [741, 216] on icon "Next image" at bounding box center [842, 217] width 14 height 14
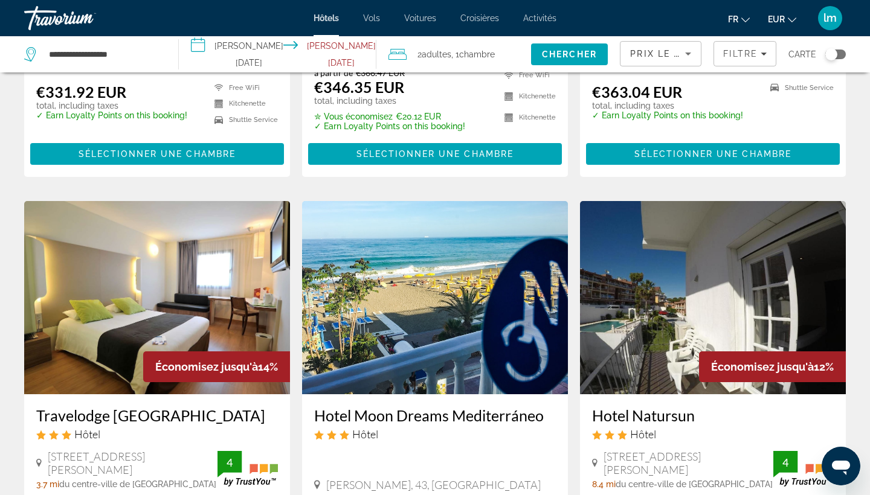
scroll to position [1280, 0]
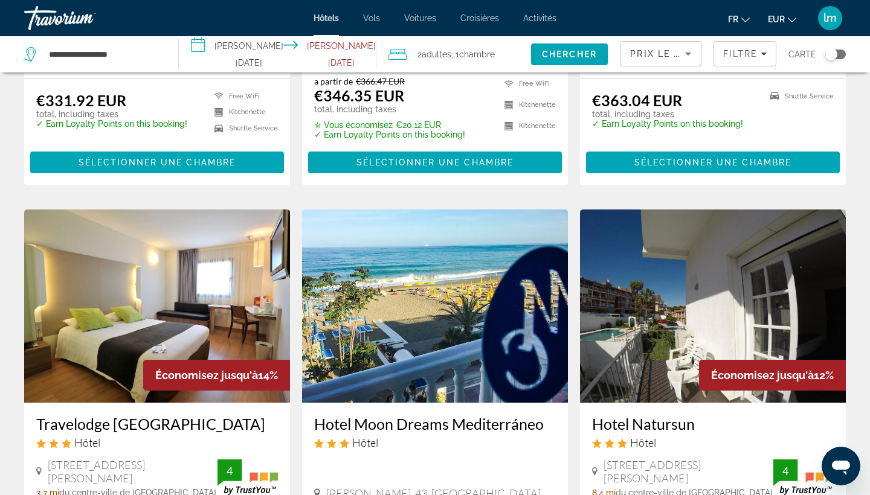
click at [633, 415] on h3 "Hotel Natursun" at bounding box center [713, 424] width 242 height 18
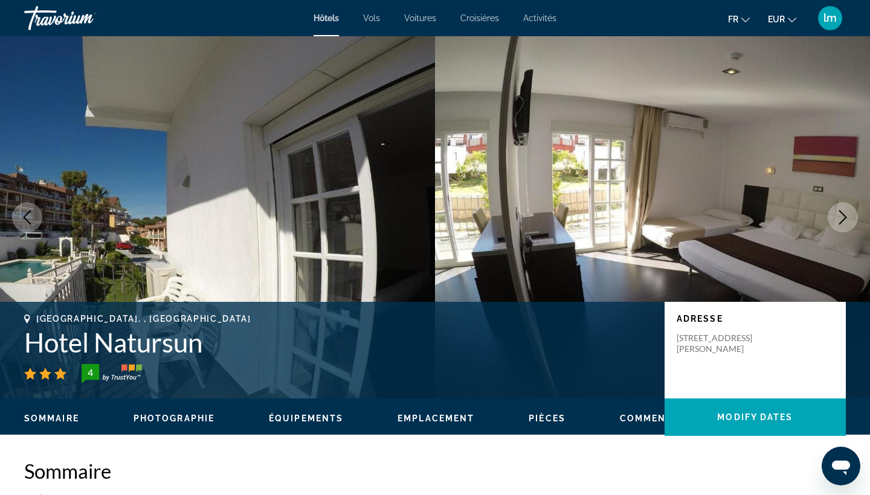
click at [741, 217] on icon "Next image" at bounding box center [842, 217] width 14 height 14
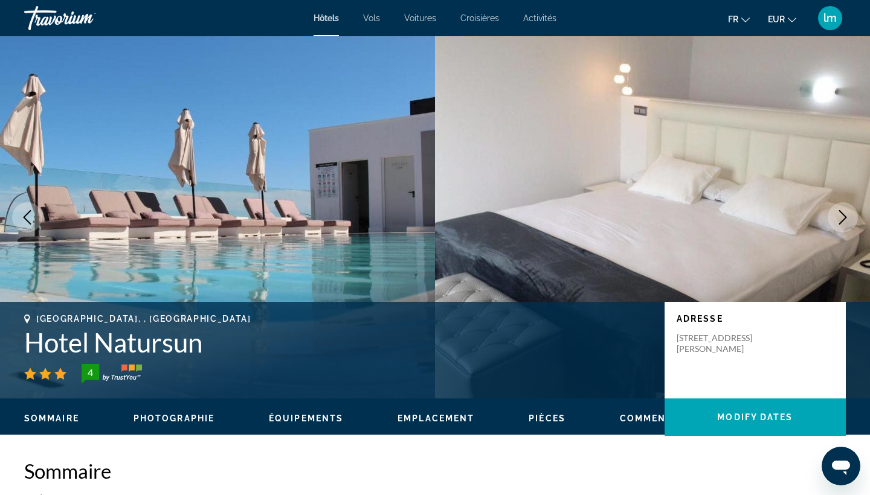
click at [741, 217] on icon "Next image" at bounding box center [842, 217] width 14 height 14
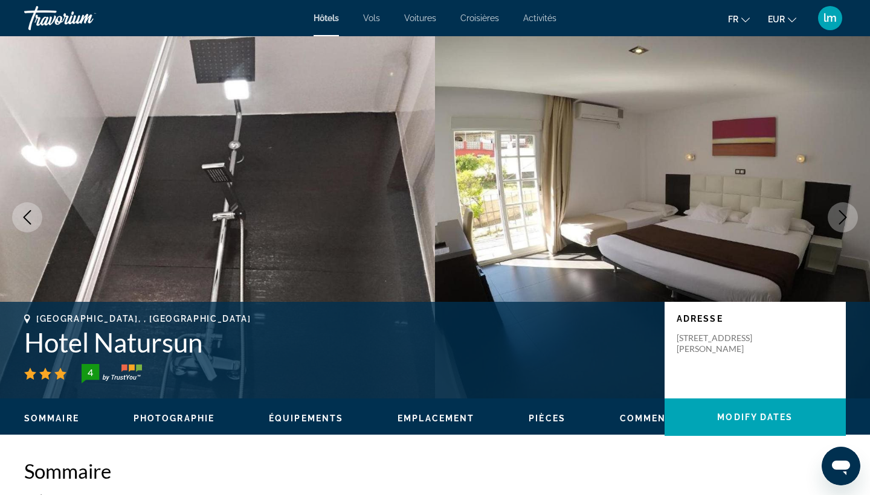
click at [741, 217] on icon "Next image" at bounding box center [842, 217] width 14 height 14
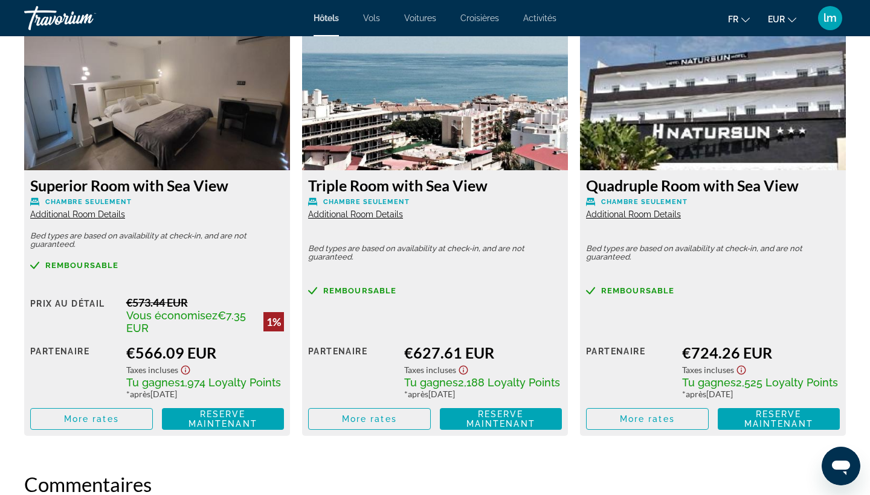
scroll to position [2055, 0]
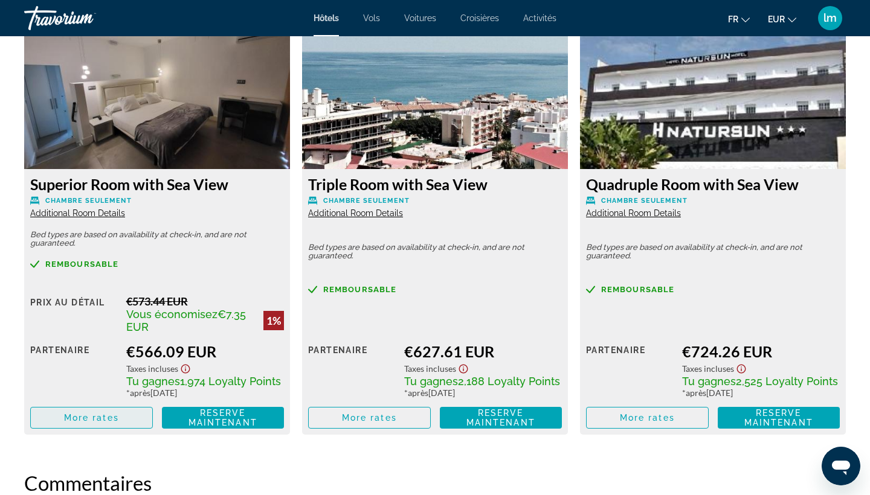
click at [97, 423] on span "More rates" at bounding box center [91, 418] width 55 height 10
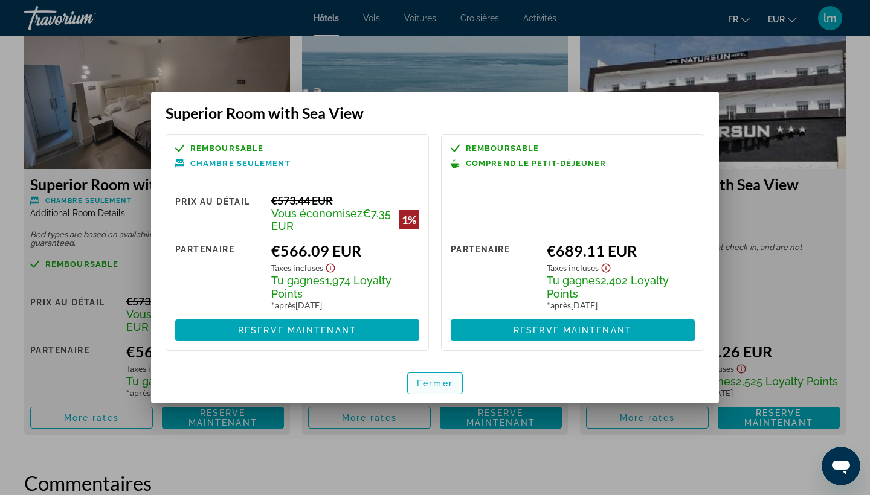
click at [444, 383] on span "Fermer" at bounding box center [435, 384] width 36 height 10
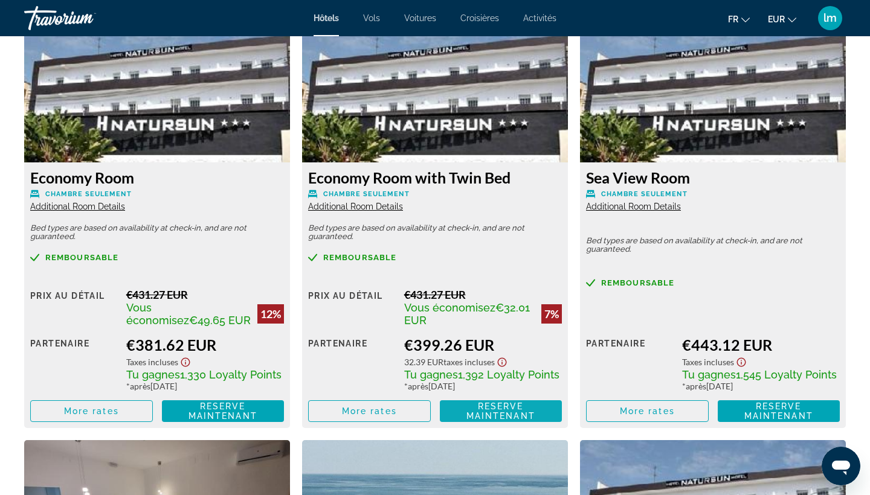
scroll to position [1634, 0]
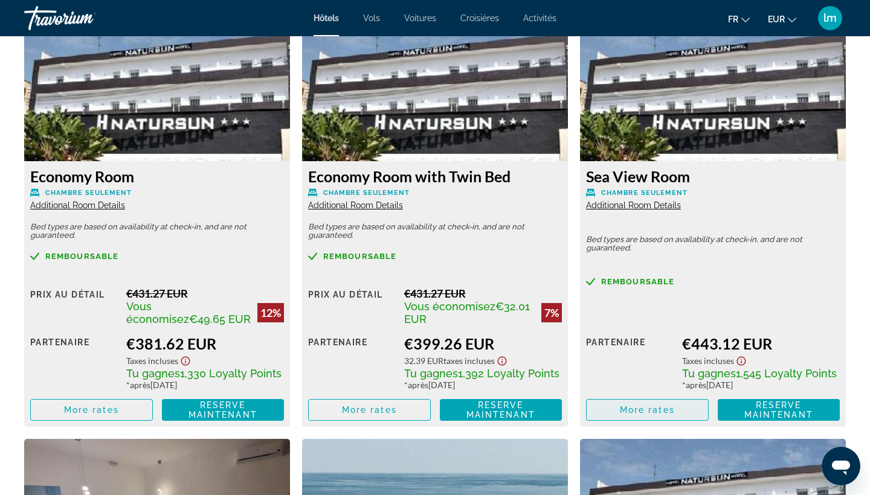
click at [656, 412] on span "More rates" at bounding box center [647, 410] width 55 height 10
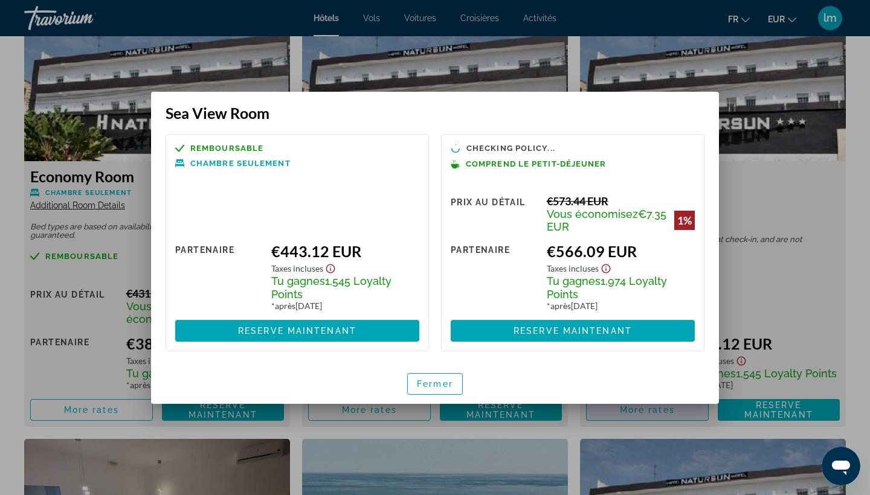
scroll to position [0, 0]
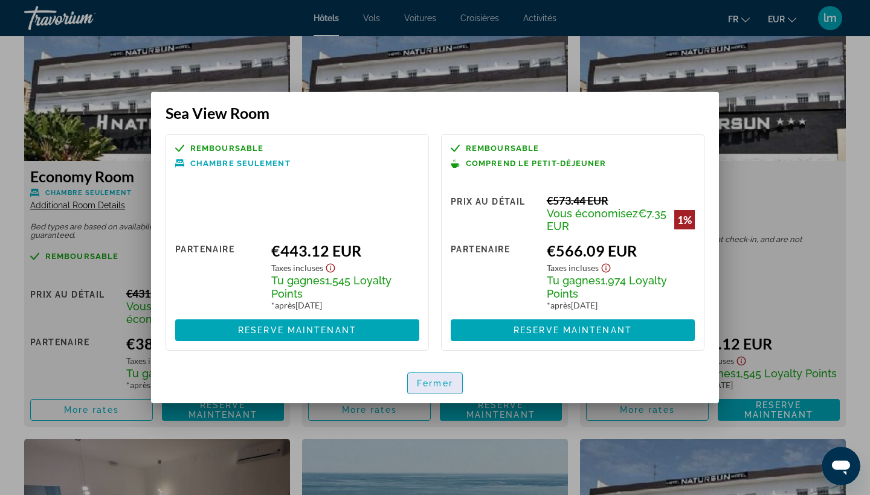
click at [437, 377] on span "button" at bounding box center [435, 383] width 54 height 29
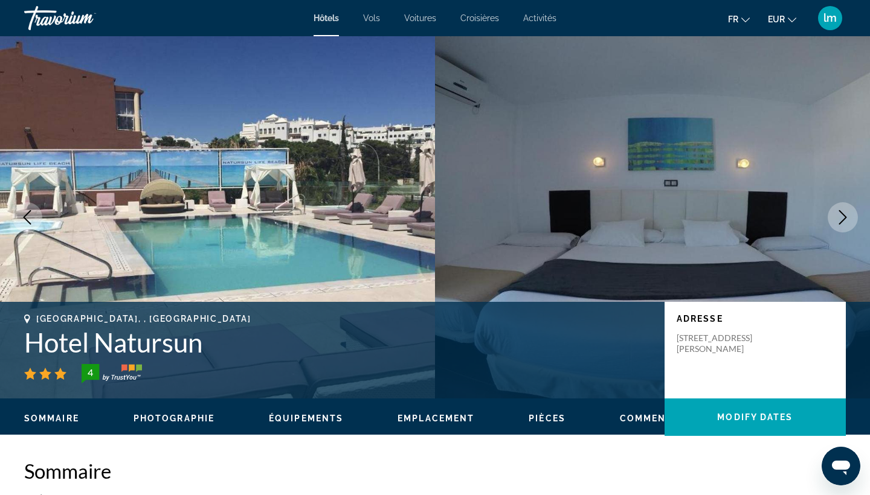
scroll to position [1634, 0]
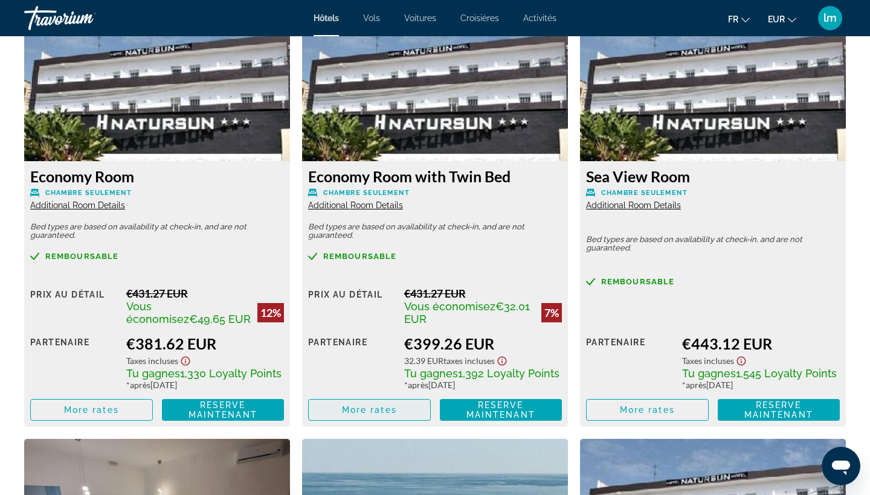
click at [370, 414] on span "More rates" at bounding box center [369, 410] width 55 height 10
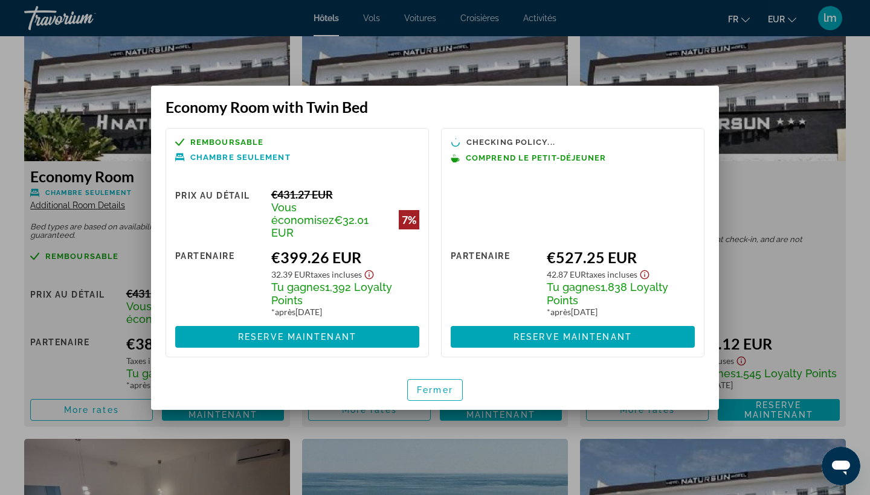
scroll to position [0, 0]
click at [428, 385] on span "Fermer" at bounding box center [435, 390] width 36 height 10
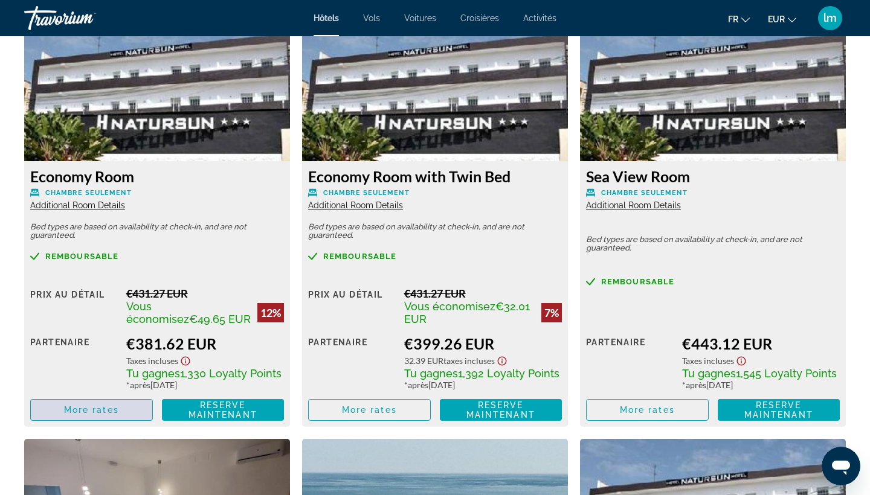
click at [114, 409] on span "More rates" at bounding box center [91, 410] width 55 height 10
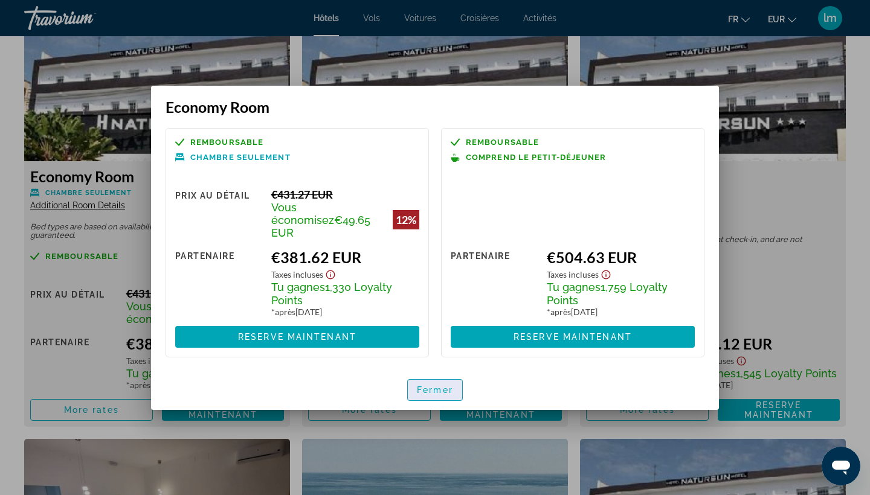
click at [438, 386] on span "Fermer" at bounding box center [435, 390] width 36 height 10
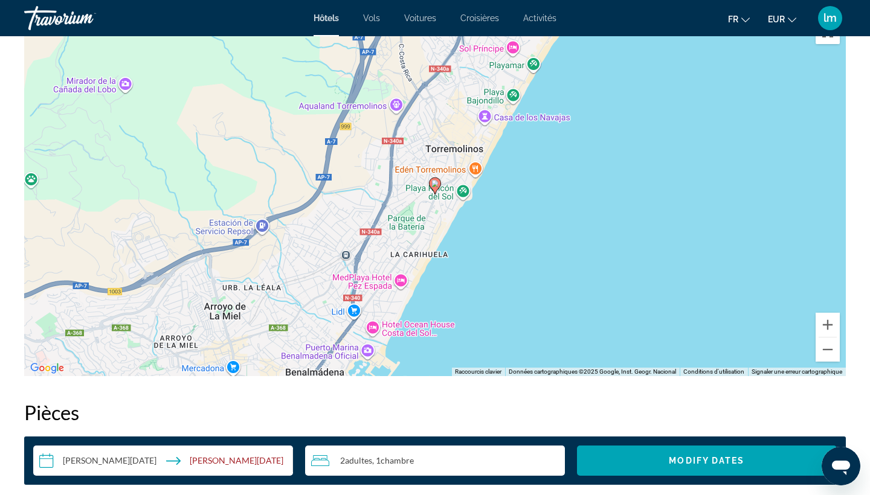
scroll to position [1134, 0]
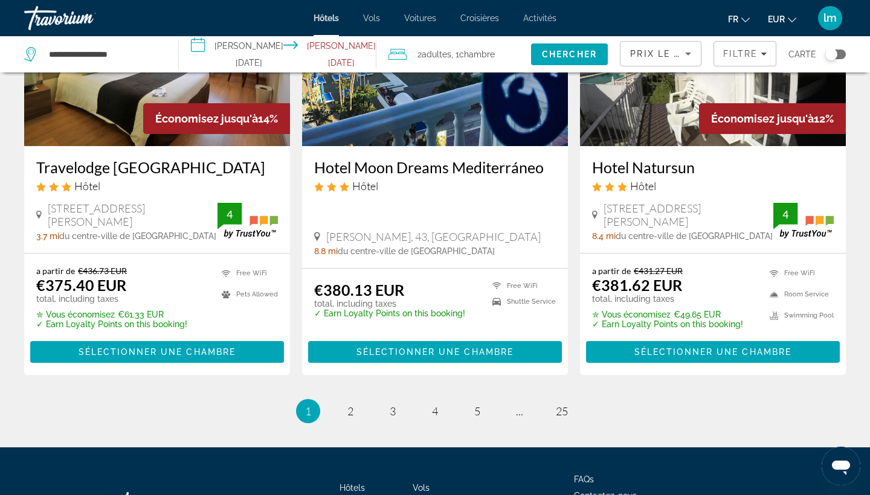
scroll to position [1564, 0]
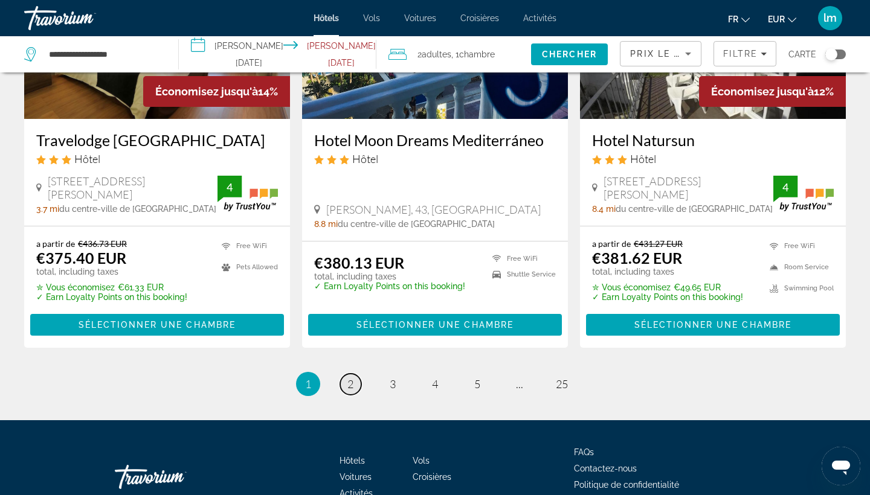
click at [349, 377] on span "2" at bounding box center [350, 383] width 6 height 13
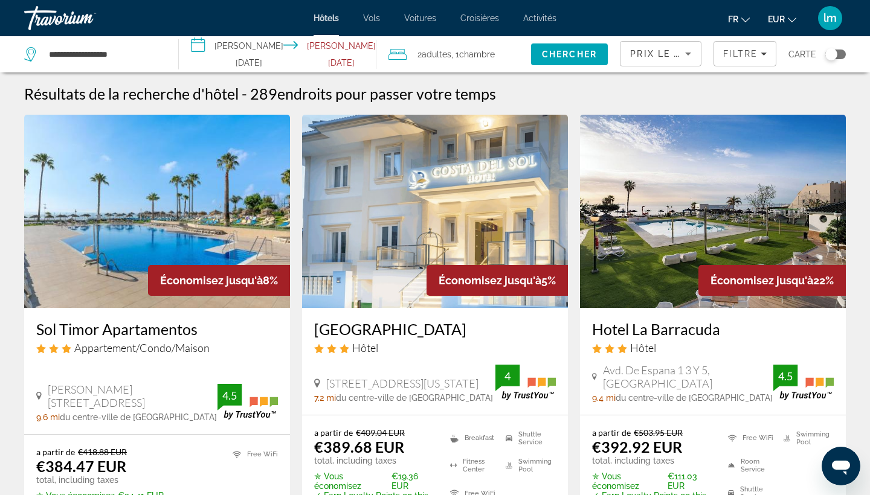
click at [127, 325] on h3 "Sol Timor Apartamentos" at bounding box center [157, 329] width 242 height 18
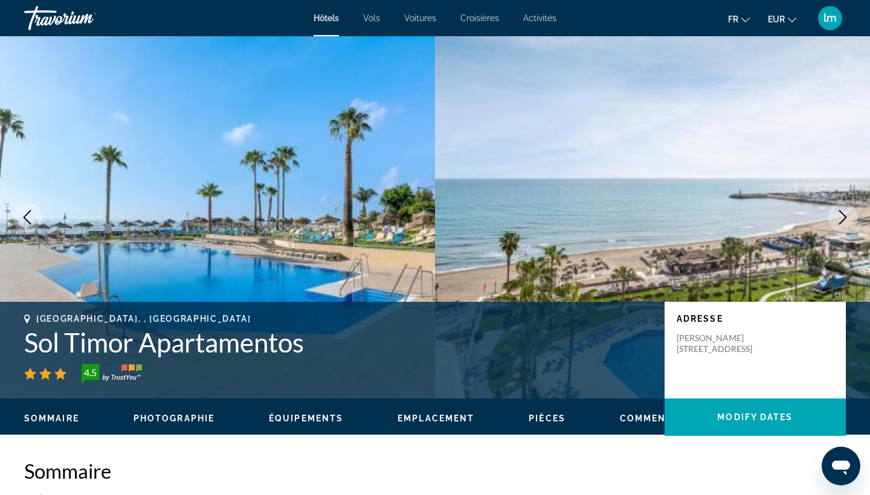
click at [741, 216] on icon "Next image" at bounding box center [842, 217] width 14 height 14
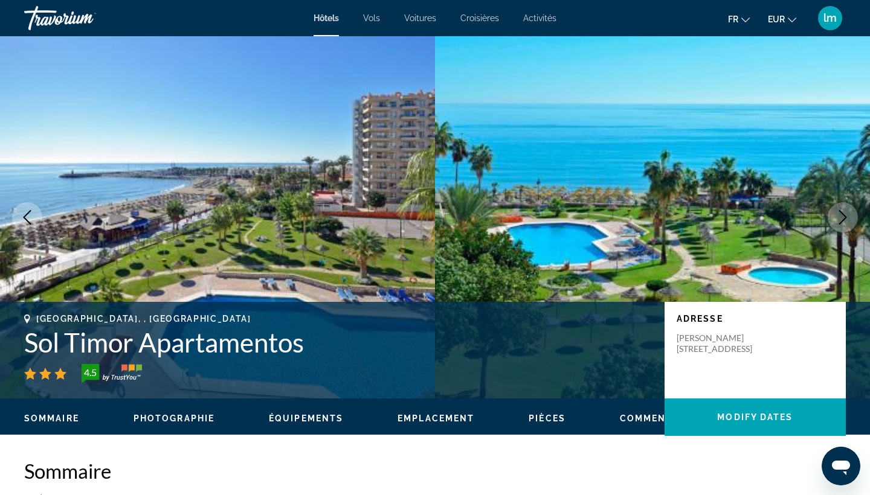
click at [741, 216] on icon "Next image" at bounding box center [842, 217] width 14 height 14
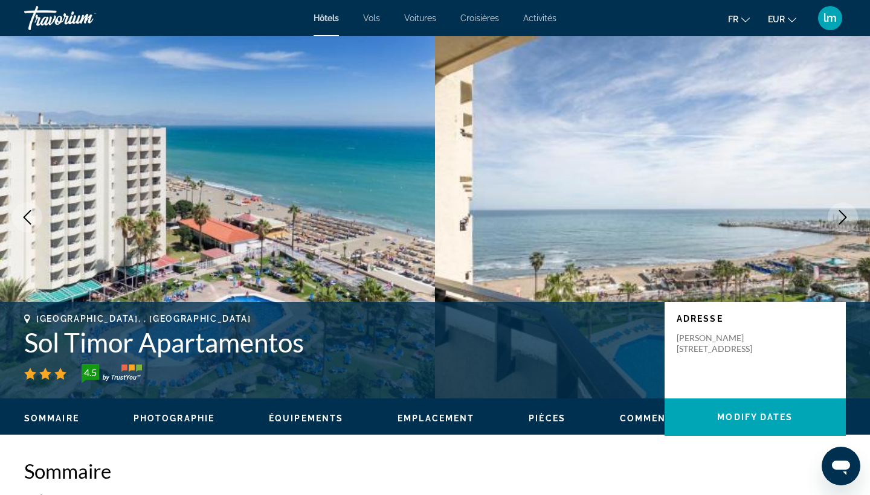
click at [741, 216] on icon "Next image" at bounding box center [842, 217] width 14 height 14
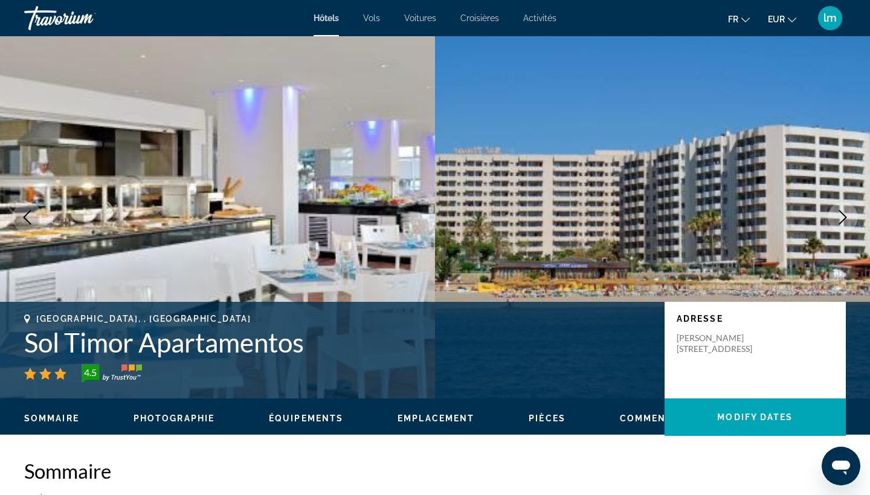
click at [741, 216] on icon "Next image" at bounding box center [842, 217] width 14 height 14
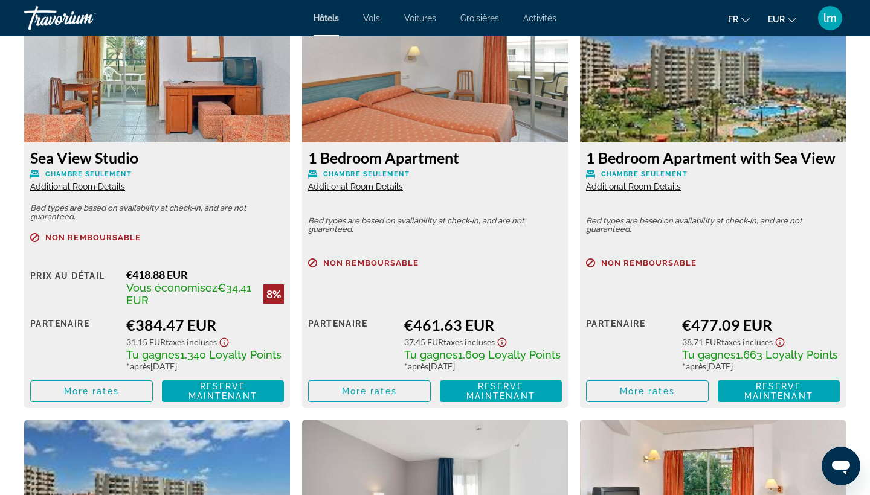
scroll to position [1715, 0]
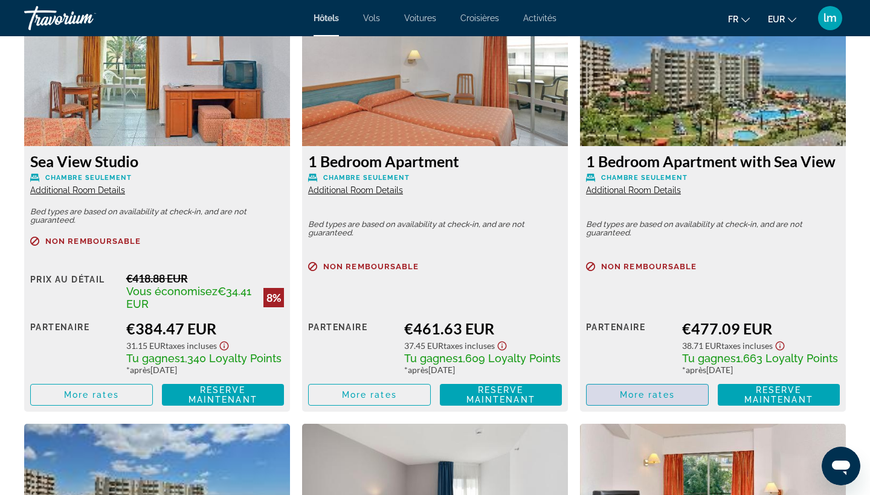
click at [630, 396] on span "More rates" at bounding box center [647, 395] width 55 height 10
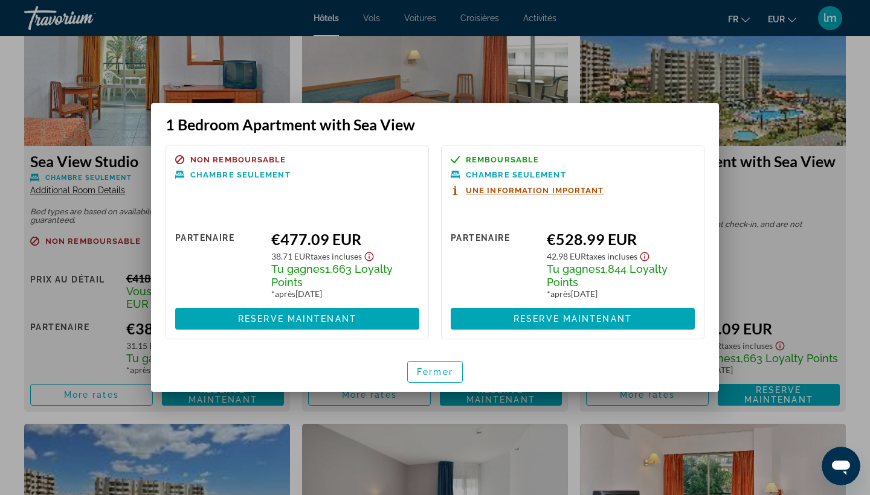
click at [644, 83] on div at bounding box center [435, 247] width 870 height 495
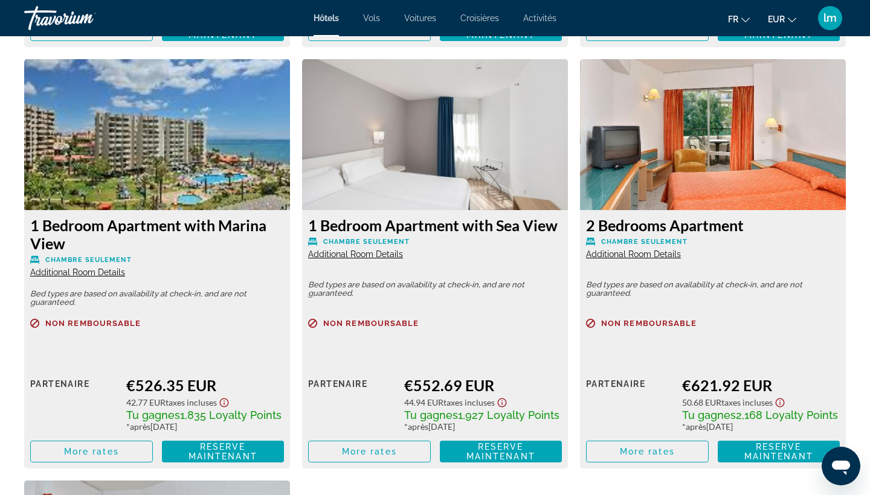
scroll to position [2081, 0]
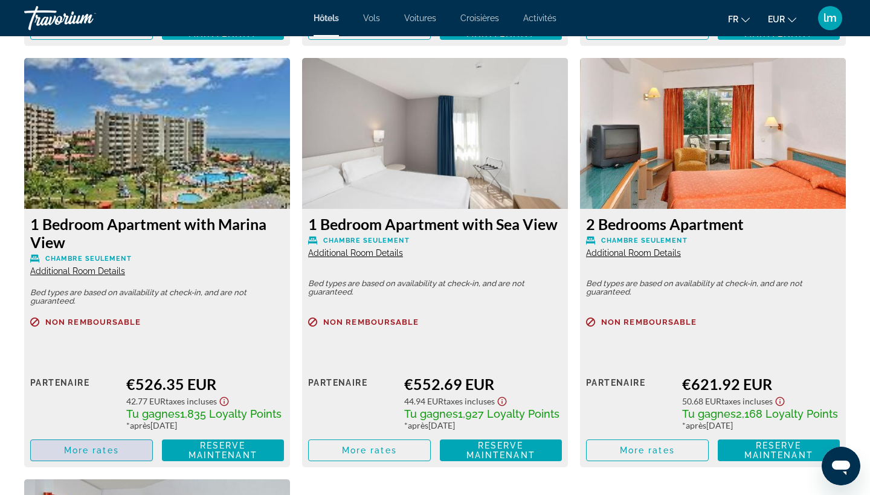
click at [68, 423] on span "More rates" at bounding box center [91, 451] width 55 height 10
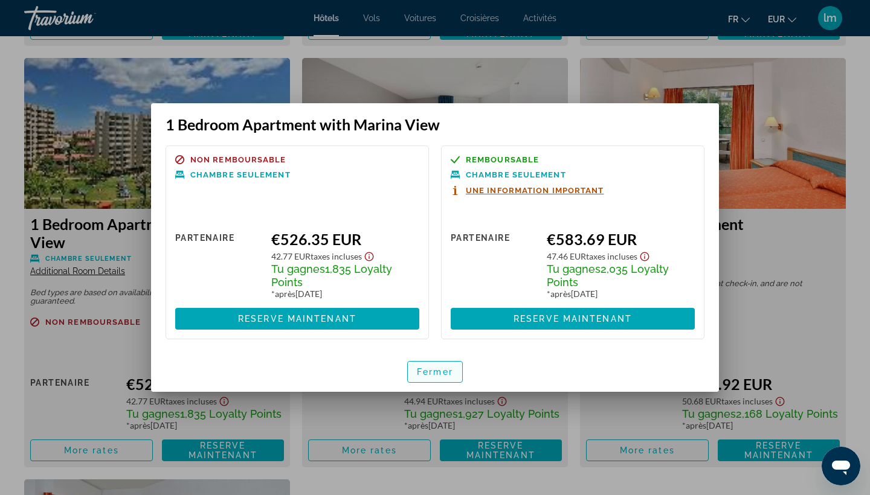
click at [430, 370] on span "Fermer" at bounding box center [435, 372] width 36 height 10
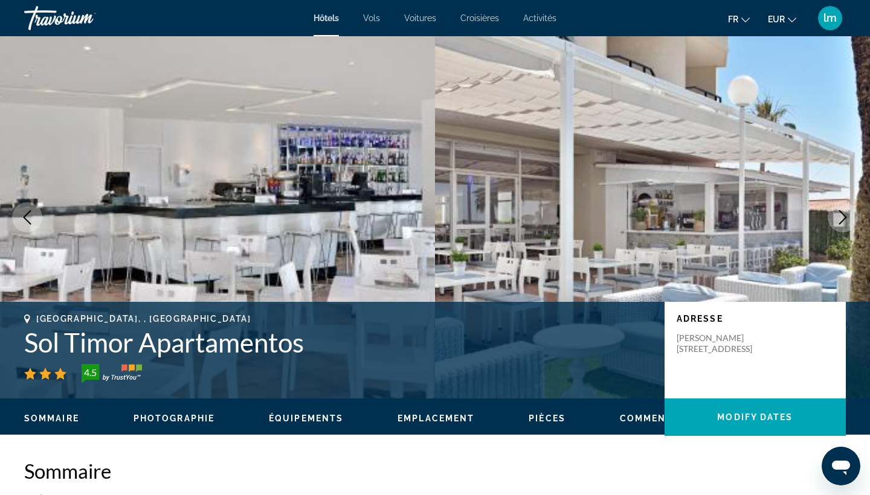
scroll to position [2081, 0]
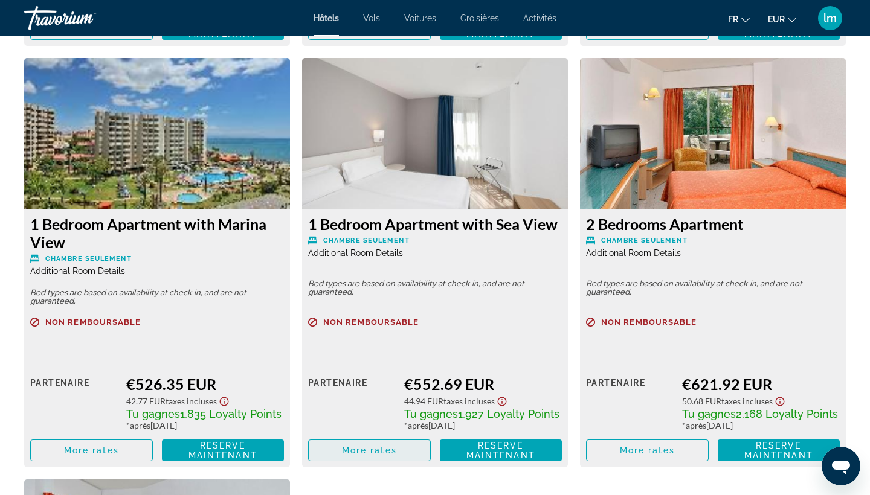
click at [362, 423] on span "Main content" at bounding box center [369, 450] width 121 height 29
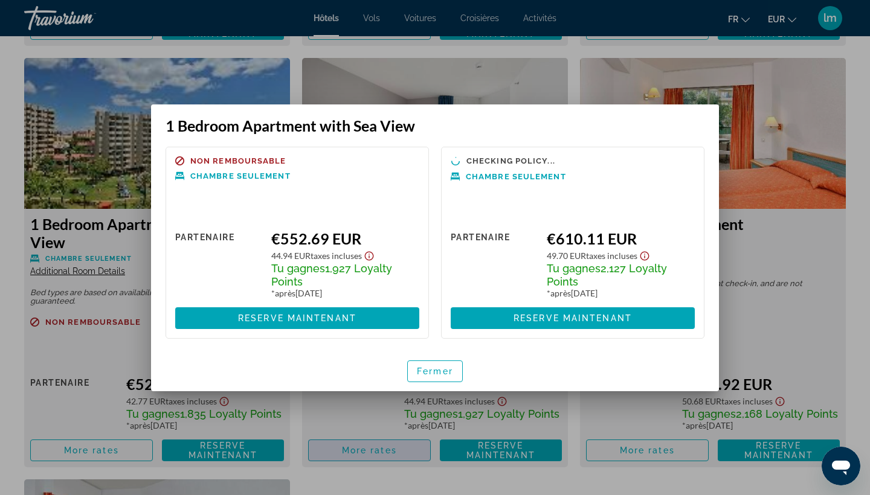
scroll to position [0, 0]
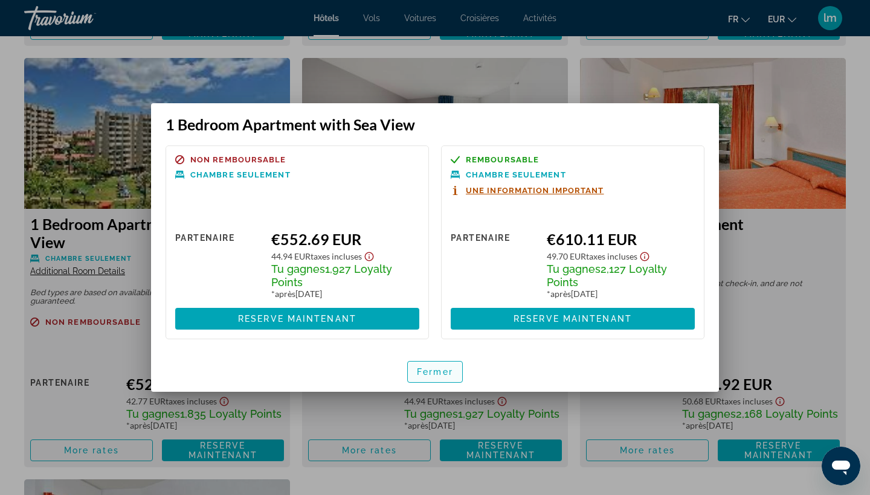
click at [443, 375] on span "Fermer" at bounding box center [435, 372] width 36 height 10
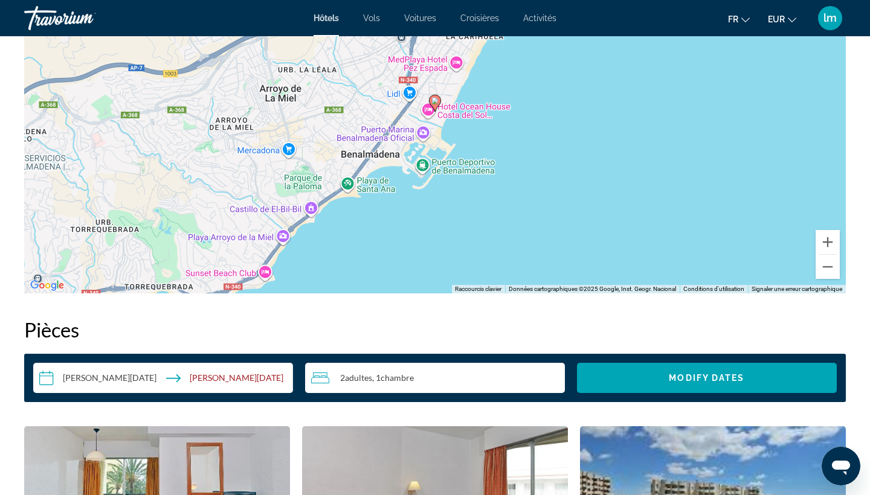
scroll to position [1218, 0]
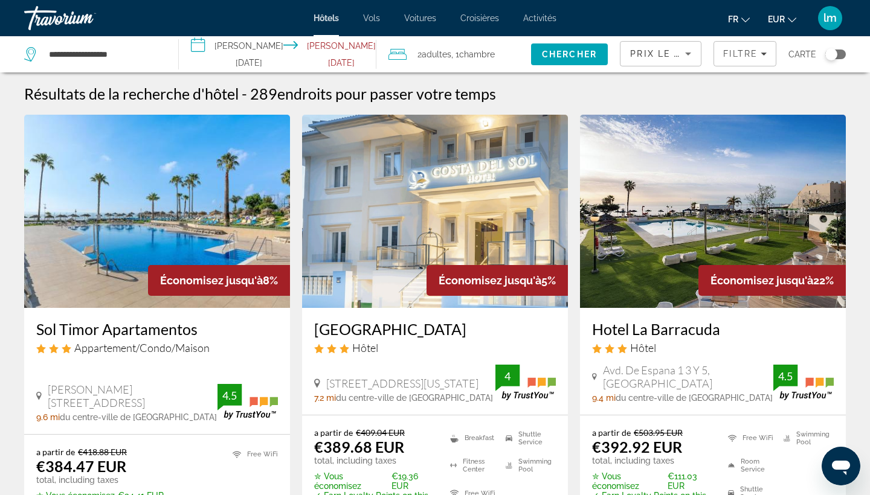
click at [679, 337] on h3 "Hotel La Barracuda" at bounding box center [713, 329] width 242 height 18
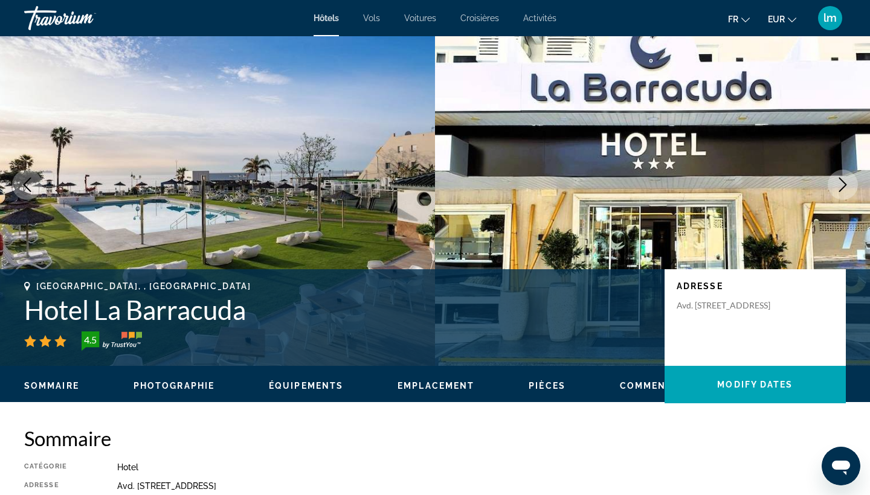
scroll to position [12, 0]
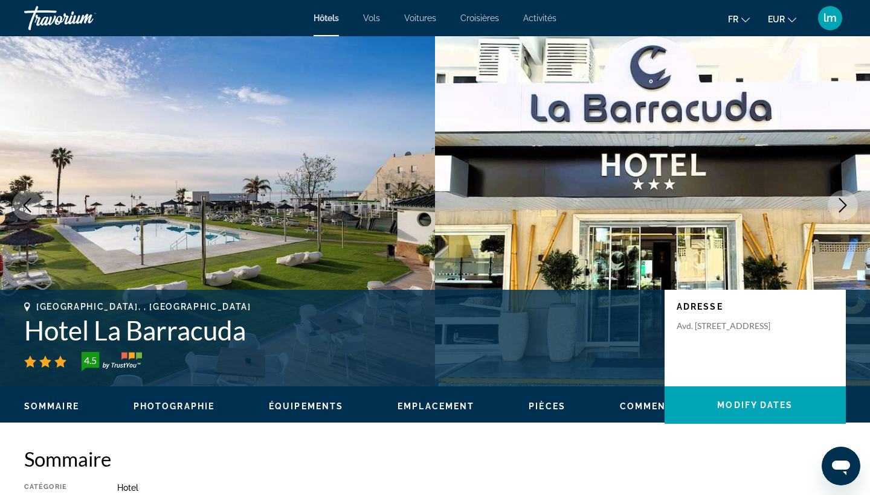
click at [741, 209] on icon "Next image" at bounding box center [842, 205] width 14 height 14
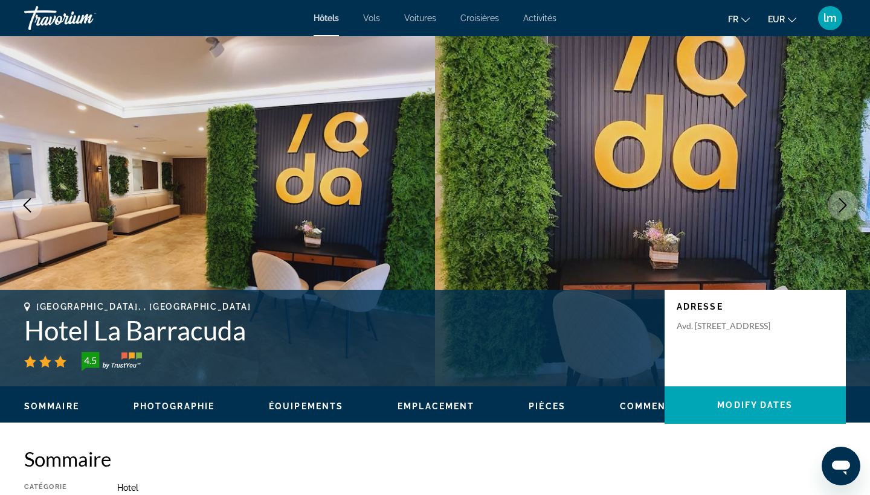
click at [741, 209] on icon "Next image" at bounding box center [842, 205] width 14 height 14
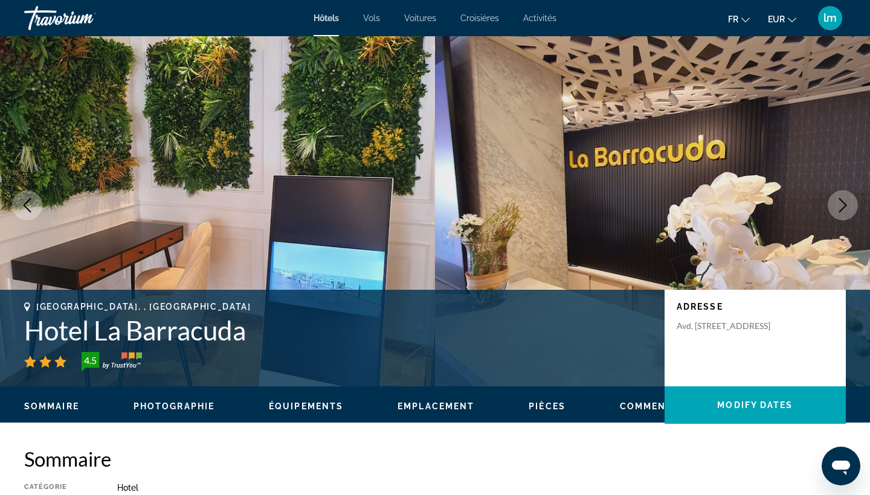
click at [741, 209] on icon "Next image" at bounding box center [842, 205] width 14 height 14
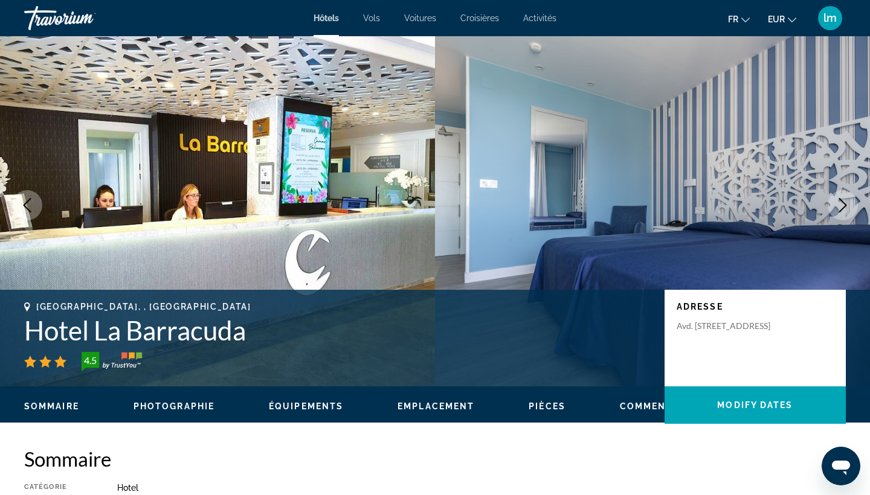
click at [741, 209] on icon "Next image" at bounding box center [842, 205] width 14 height 14
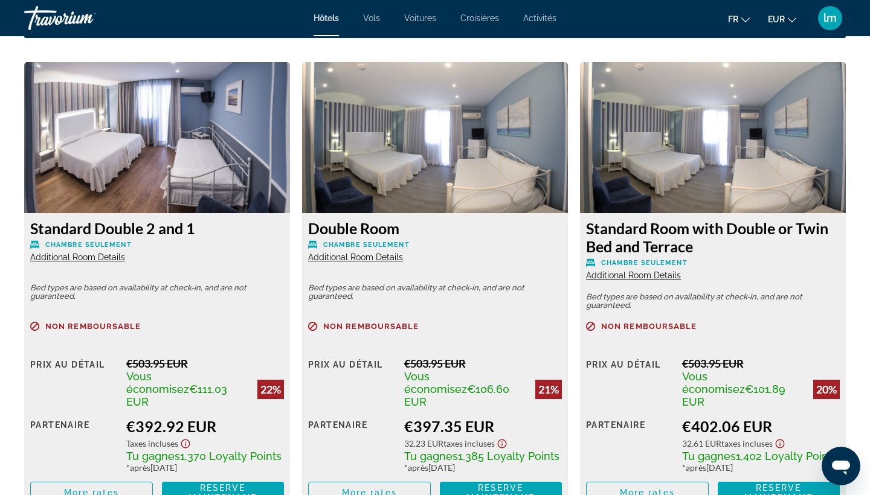
scroll to position [1646, 0]
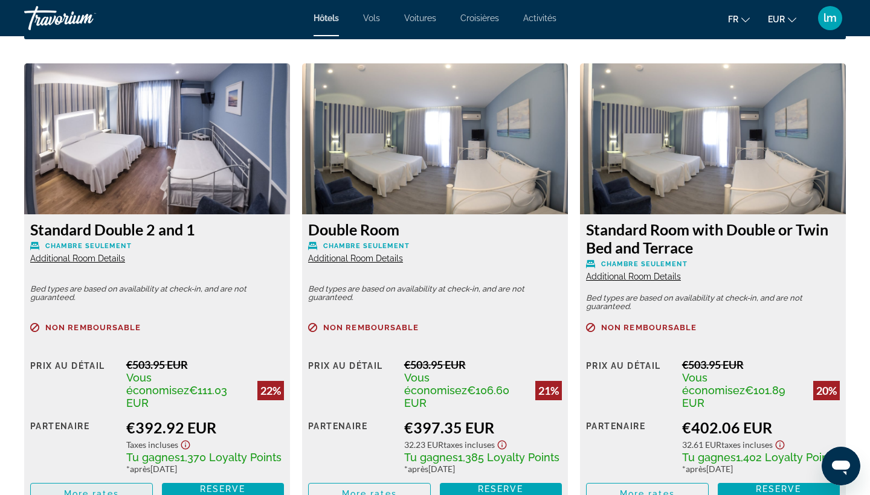
click at [91, 423] on button "More rates" at bounding box center [91, 494] width 123 height 22
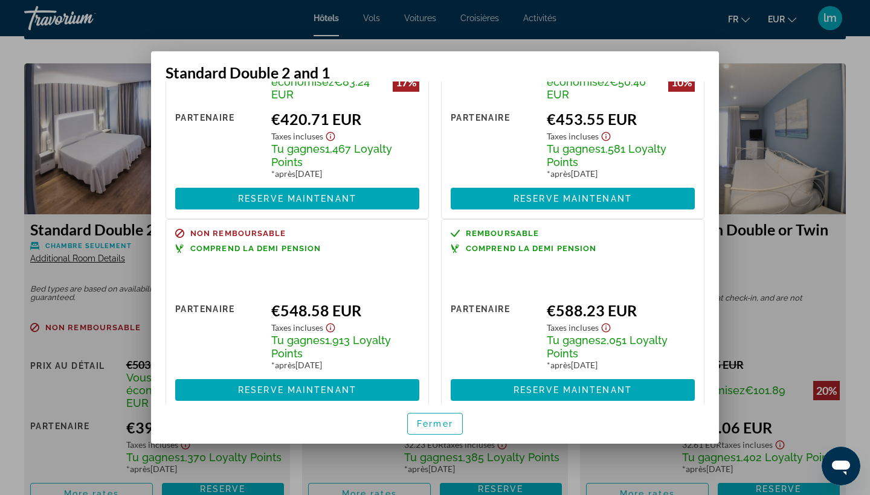
scroll to position [357, 0]
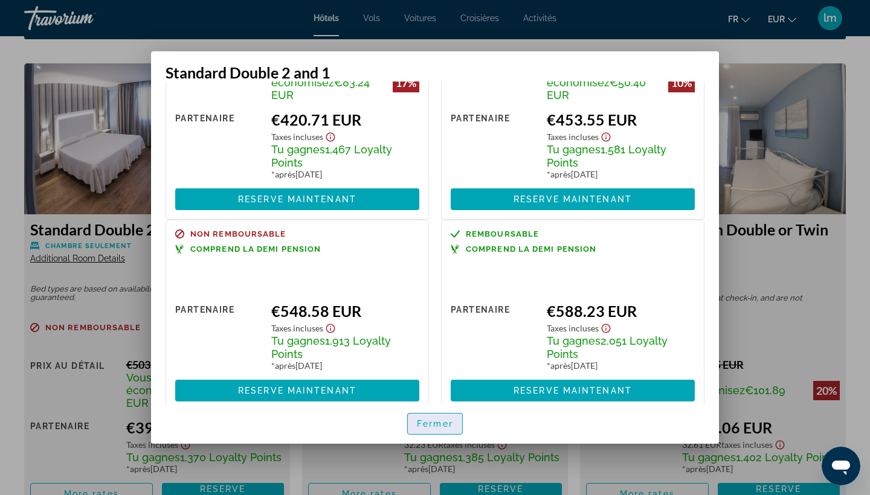
click at [443, 423] on span "Fermer" at bounding box center [435, 424] width 36 height 10
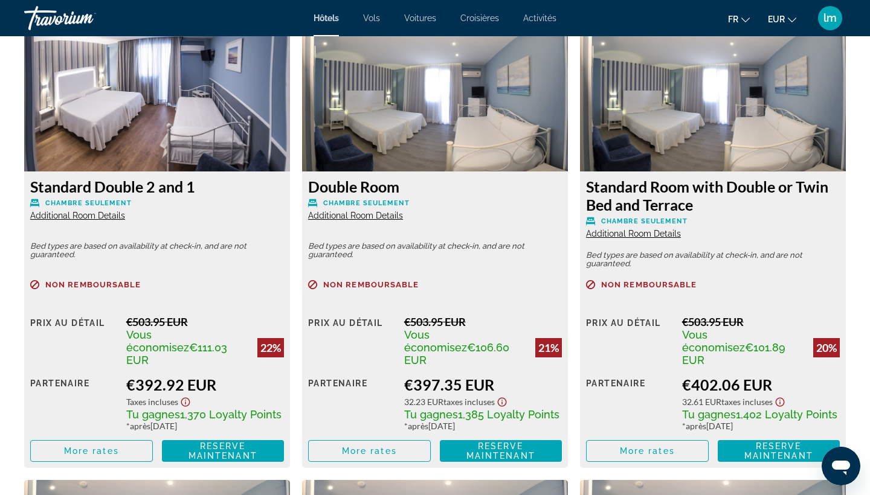
scroll to position [1691, 0]
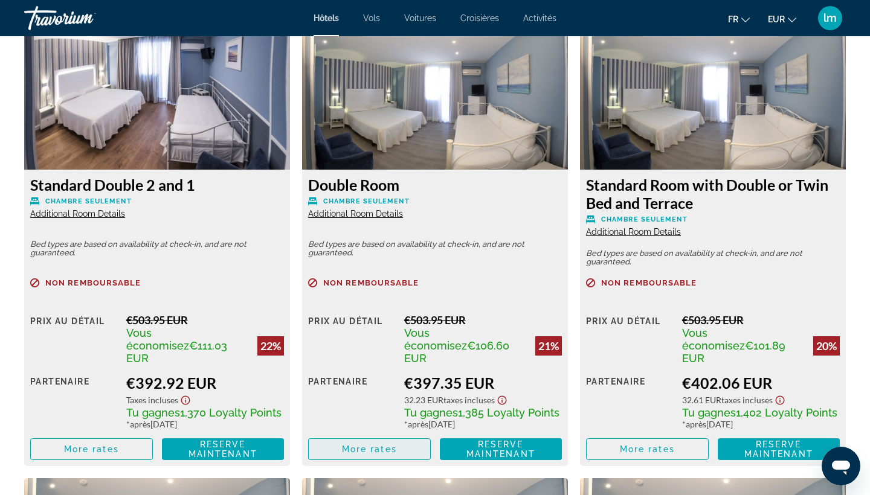
click at [366, 423] on span "More rates" at bounding box center [369, 450] width 55 height 10
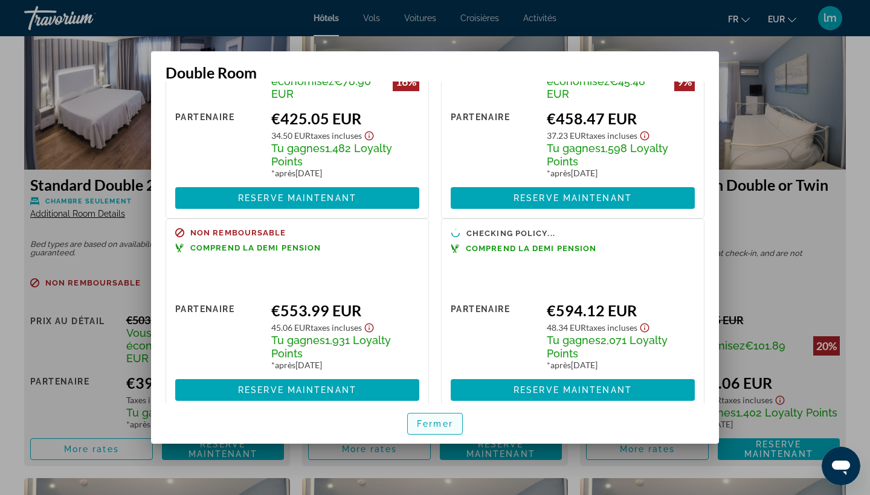
scroll to position [359, 0]
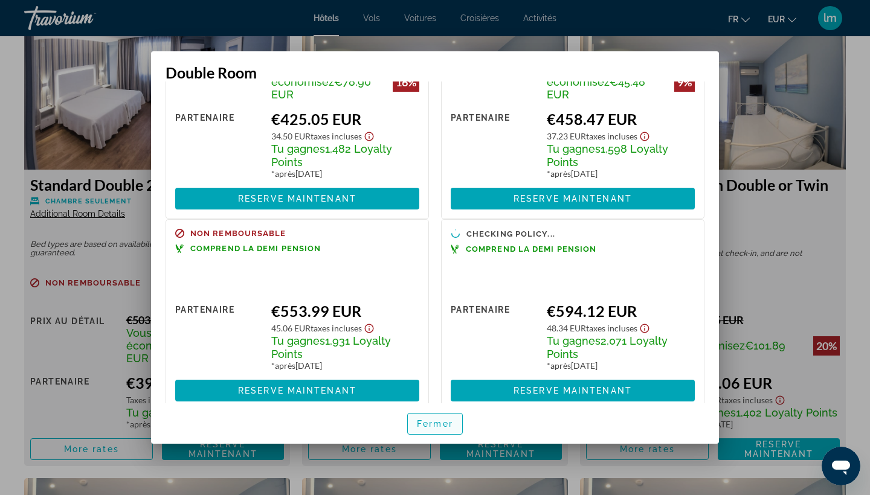
click at [450, 420] on span "Fermer" at bounding box center [435, 424] width 36 height 10
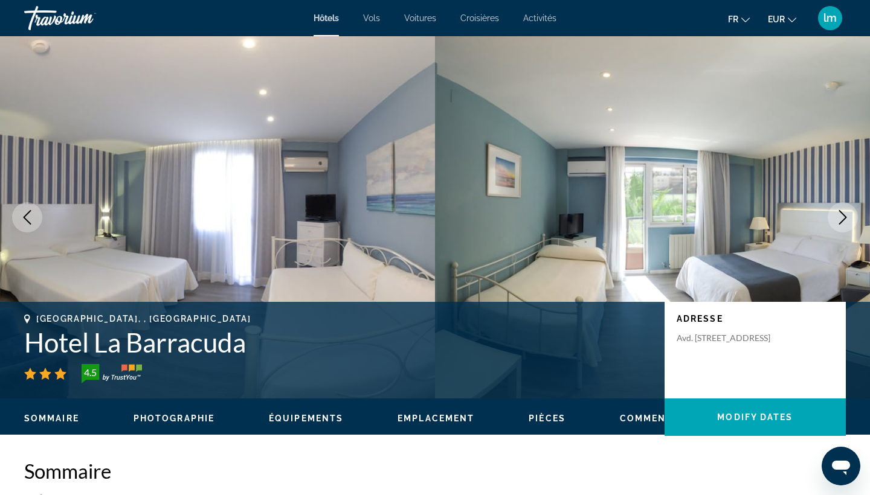
scroll to position [1691, 0]
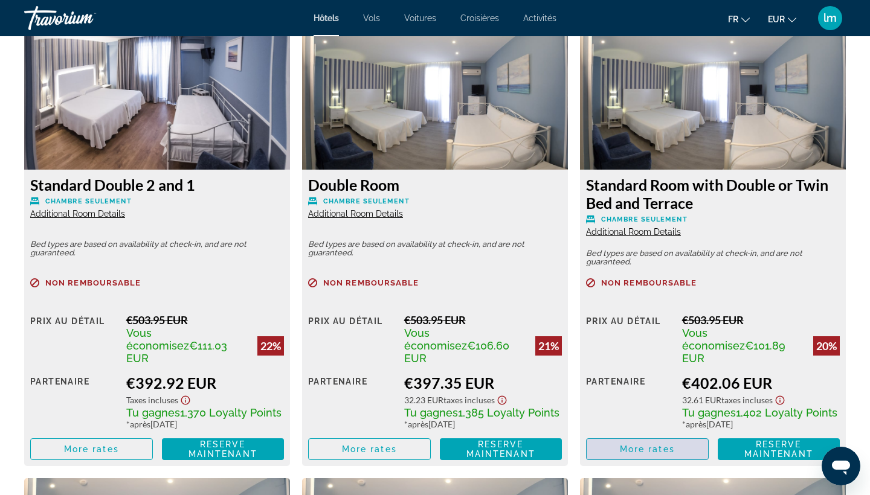
click at [640, 423] on span "More rates" at bounding box center [647, 450] width 55 height 10
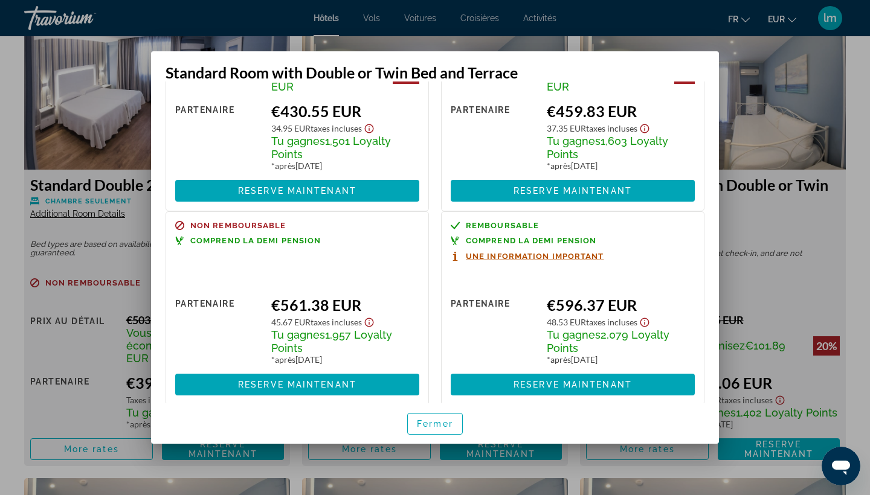
scroll to position [370, 0]
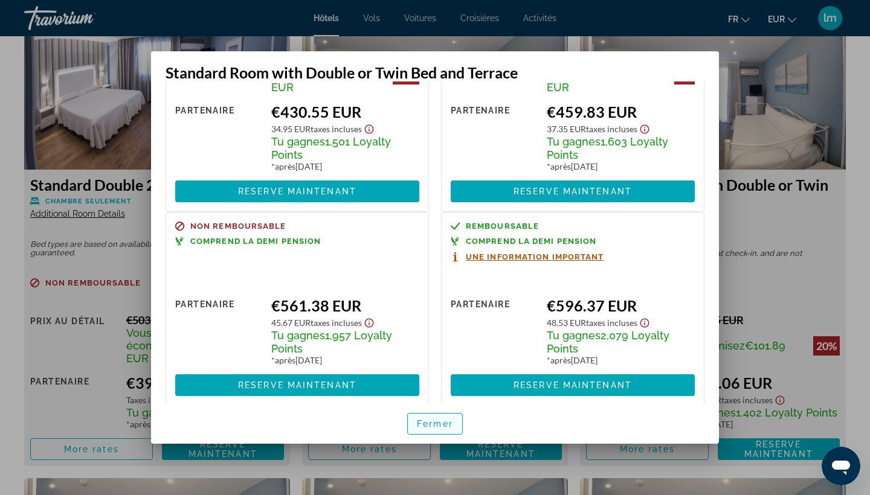
click at [440, 423] on span "Fermer" at bounding box center [435, 424] width 36 height 10
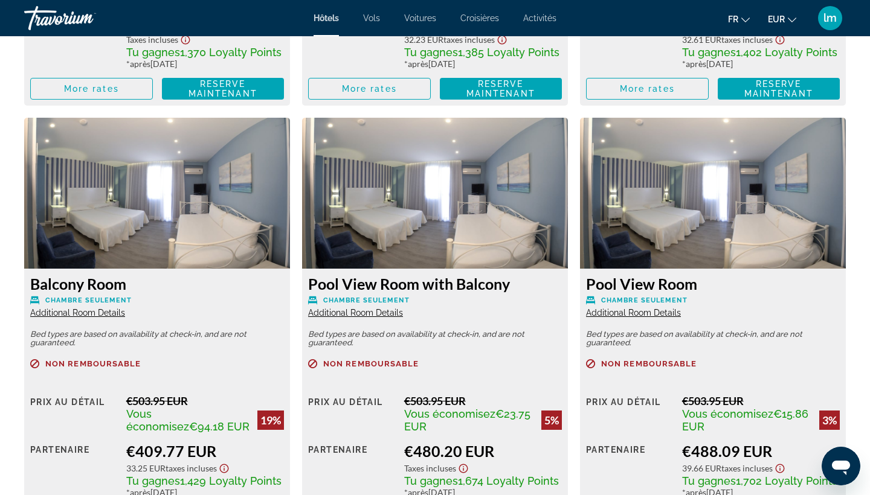
scroll to position [2054, 0]
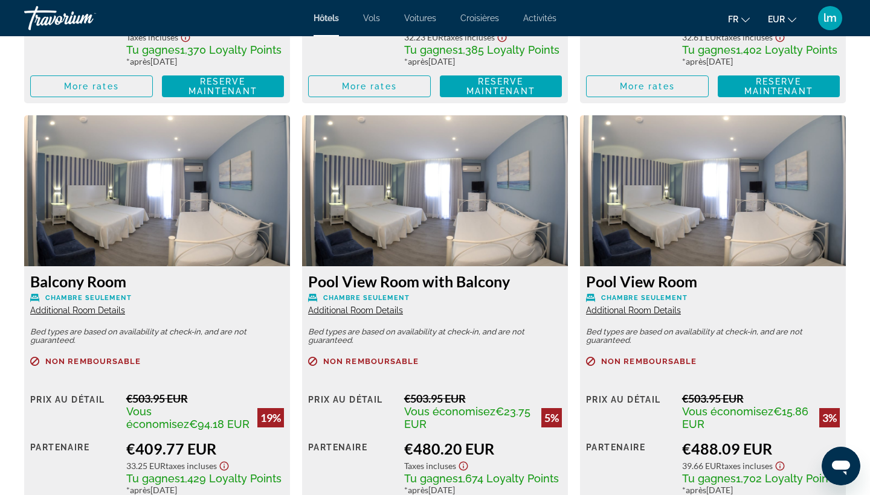
drag, startPoint x: 517, startPoint y: 273, endPoint x: 306, endPoint y: 275, distance: 210.8
click at [306, 275] on div "Pool View Room with Balcony Chambre seulement Additional Room Details Bed types…" at bounding box center [435, 399] width 266 height 266
click at [405, 214] on img "Main content" at bounding box center [435, 190] width 266 height 151
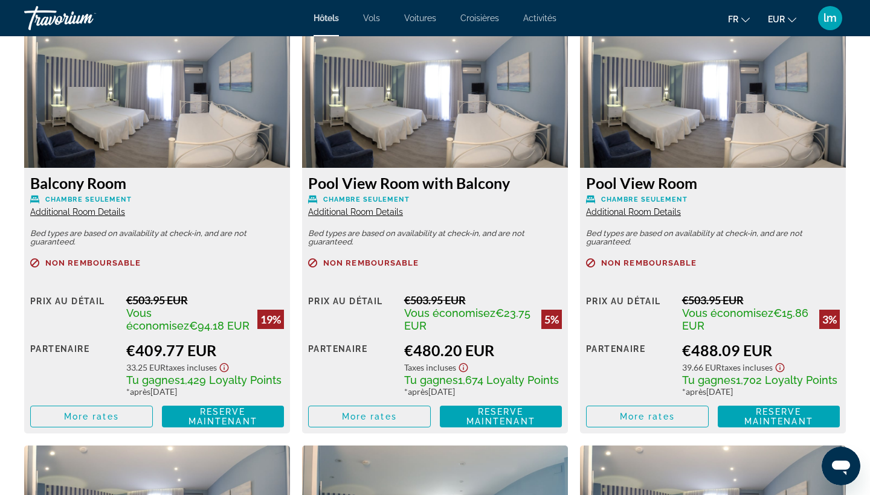
scroll to position [2188, 0]
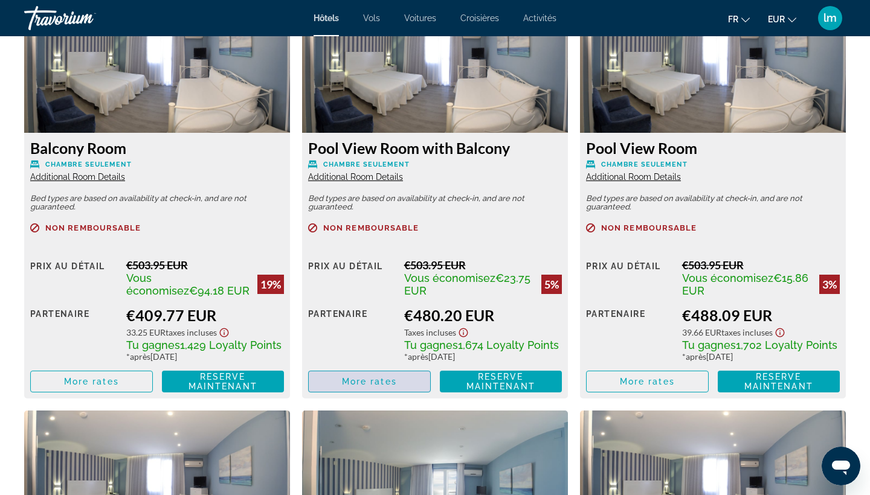
click at [356, 377] on span "More rates" at bounding box center [369, 382] width 55 height 10
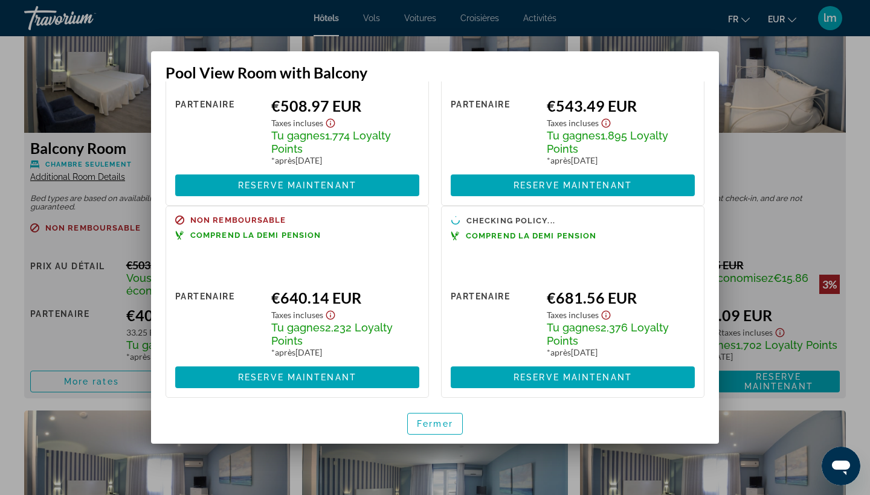
scroll to position [333, 0]
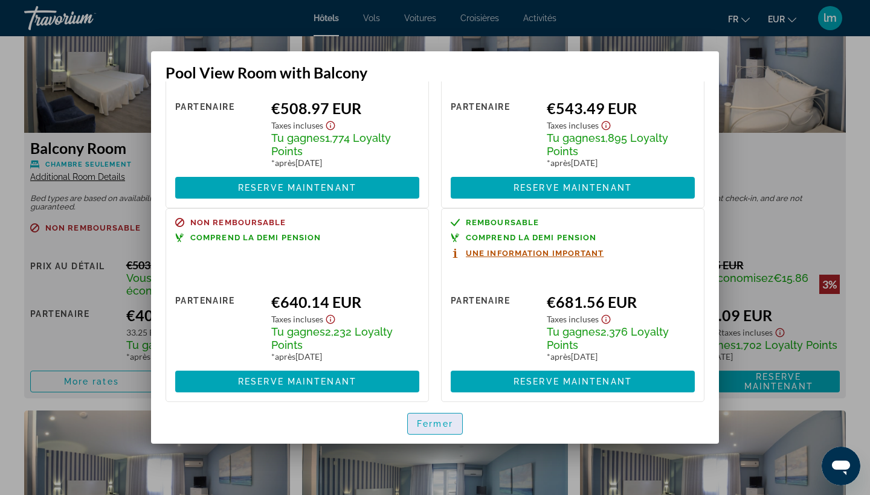
click at [441, 423] on span "Fermer" at bounding box center [435, 424] width 36 height 10
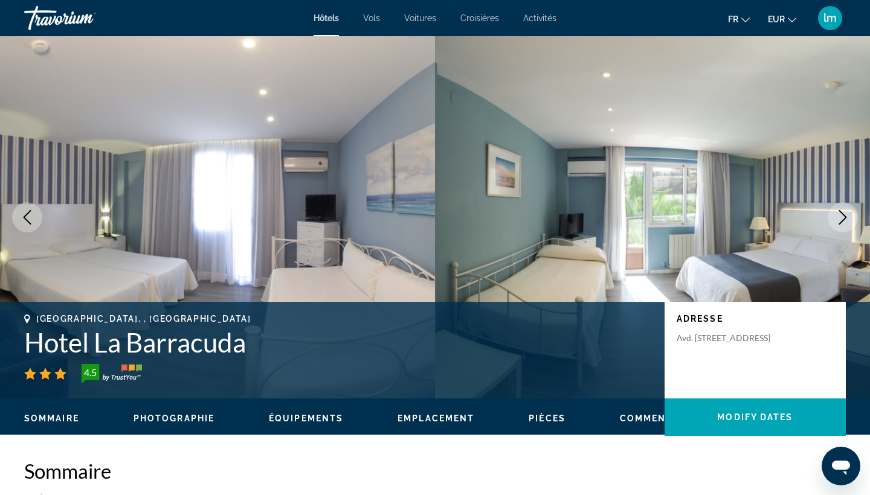
scroll to position [2188, 0]
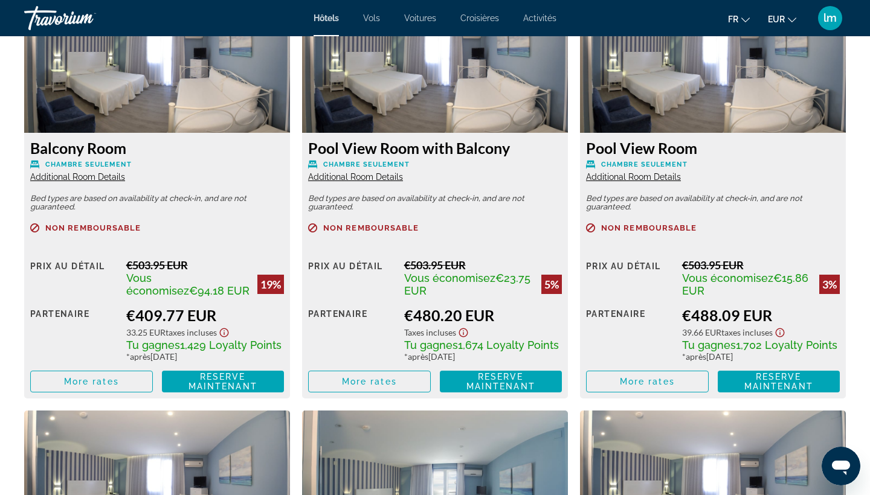
drag, startPoint x: 701, startPoint y: 134, endPoint x: 584, endPoint y: 143, distance: 116.9
click at [584, 143] on div "Pool View Room Chambre seulement Additional Room Details Bed types are based on…" at bounding box center [713, 266] width 266 height 266
click at [741, 160] on p "Chambre seulement" at bounding box center [713, 164] width 254 height 9
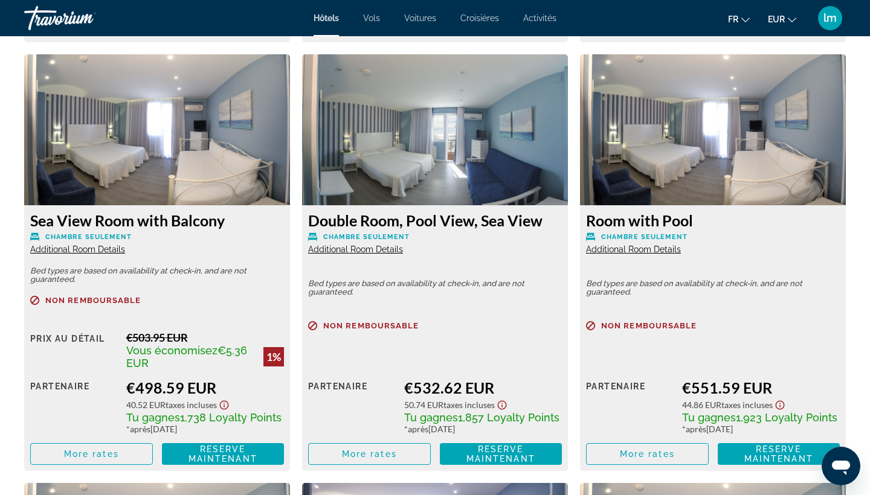
scroll to position [2544, 0]
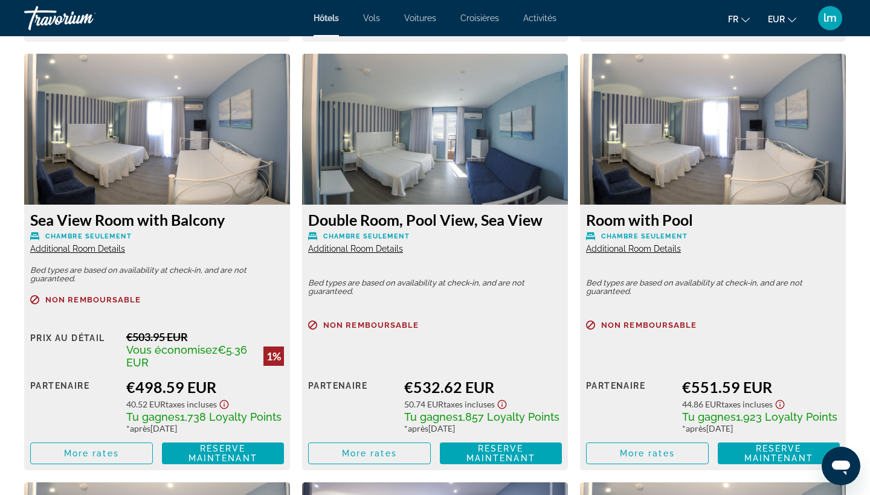
drag, startPoint x: 550, startPoint y: 210, endPoint x: 305, endPoint y: 213, distance: 244.6
click at [305, 213] on div "Double Room, Pool View, Sea View Chambre seulement Additional Room Details Bed …" at bounding box center [435, 338] width 266 height 266
click at [377, 423] on span "More rates" at bounding box center [369, 454] width 55 height 10
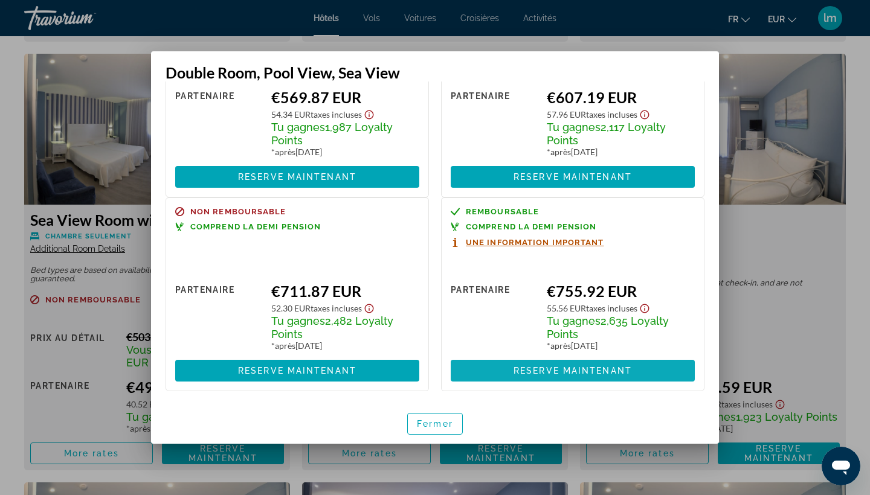
scroll to position [319, 0]
click at [435, 423] on span "Fermer" at bounding box center [435, 424] width 36 height 10
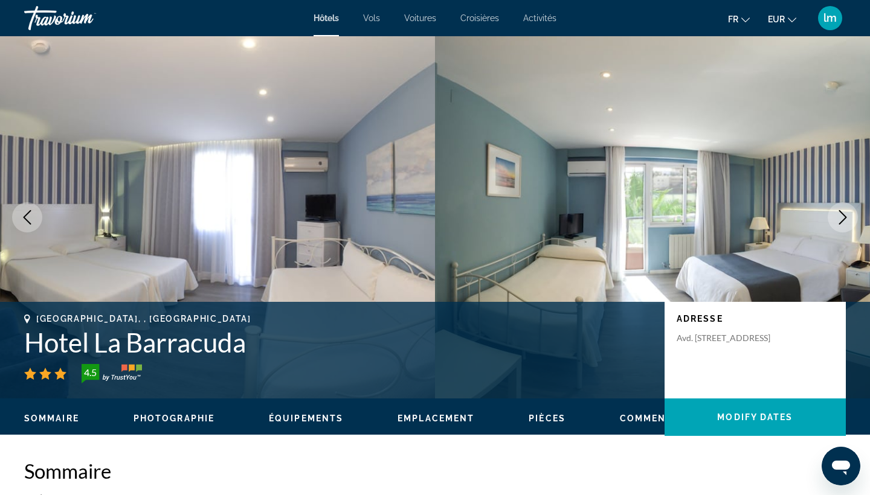
scroll to position [0, 0]
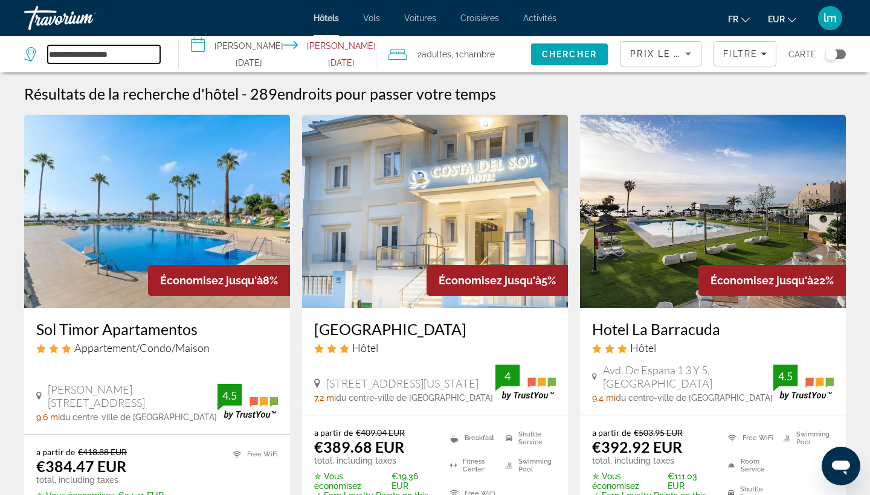
click at [150, 53] on input "**********" at bounding box center [104, 54] width 112 height 18
drag, startPoint x: 150, startPoint y: 53, endPoint x: 51, endPoint y: 56, distance: 98.5
click at [51, 56] on input "**********" at bounding box center [104, 54] width 112 height 18
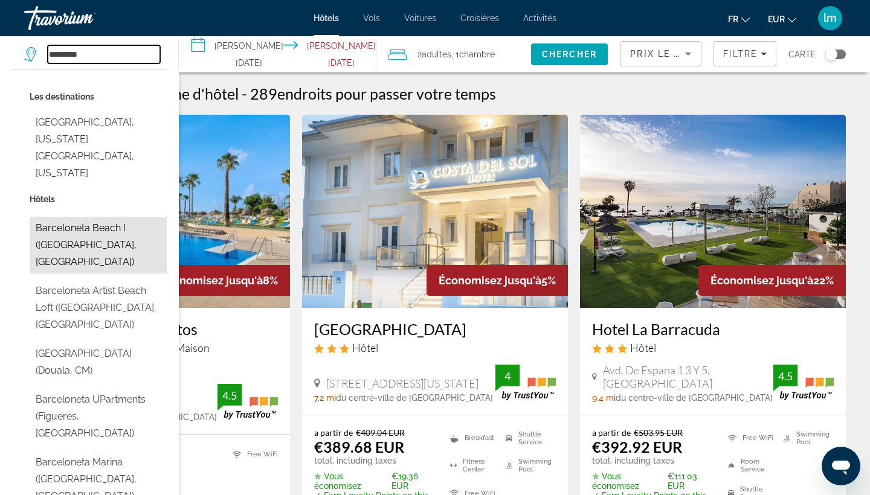
click at [127, 217] on button "Barceloneta Beach I (Barcelona, ES)" at bounding box center [98, 245] width 137 height 57
type input "**********"
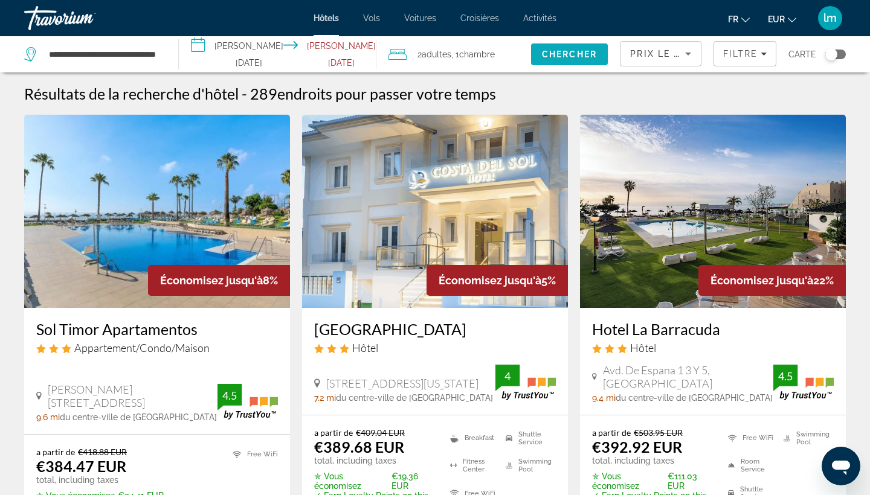
click at [585, 59] on span "Search" at bounding box center [569, 54] width 77 height 29
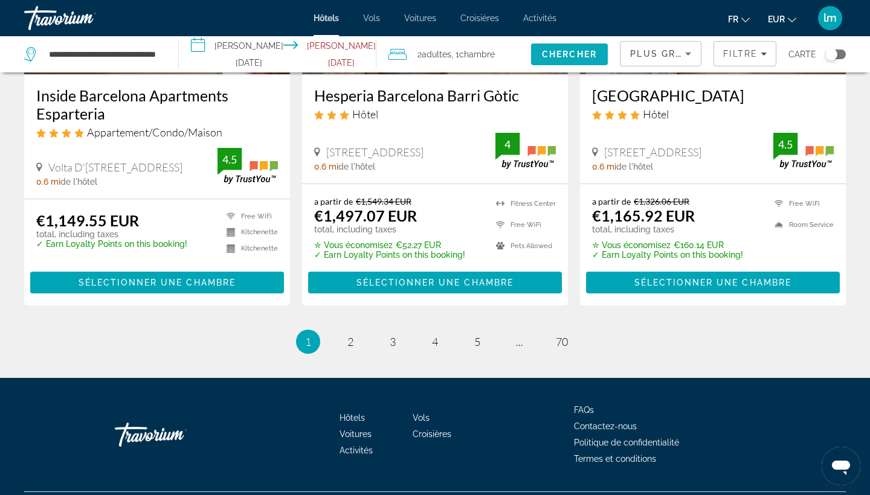
scroll to position [1628, 0]
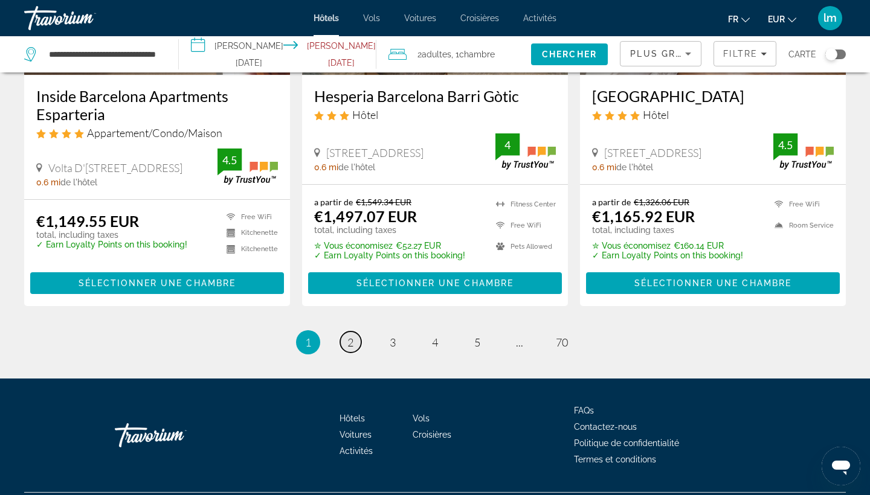
click at [351, 336] on span "2" at bounding box center [350, 342] width 6 height 13
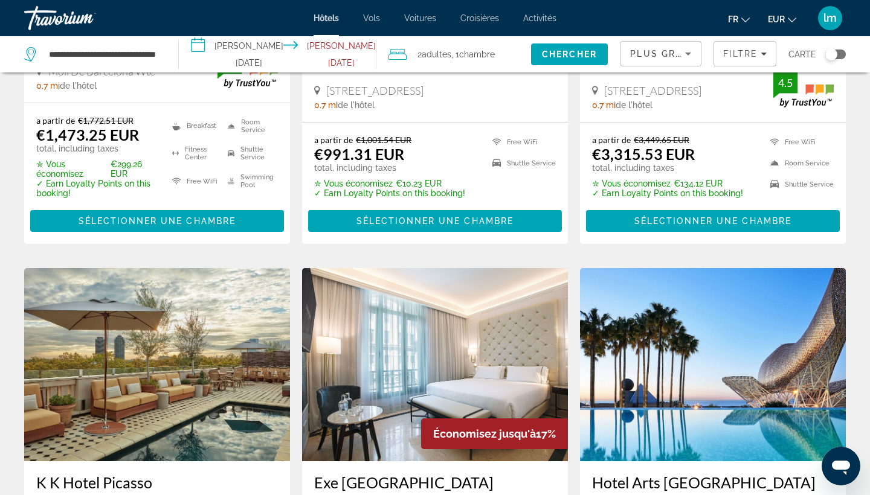
scroll to position [1243, 0]
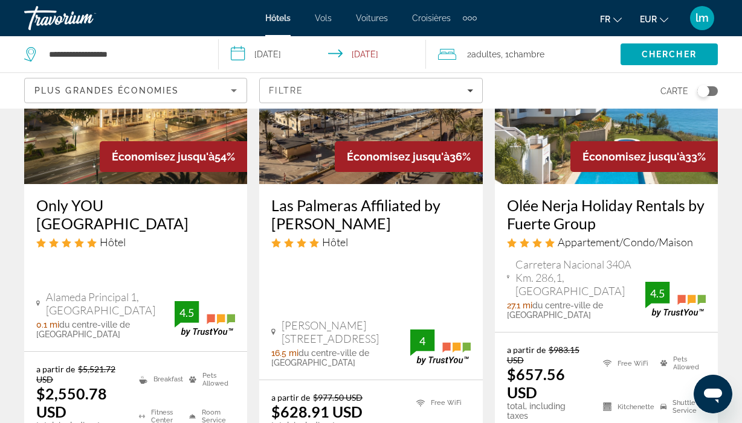
scroll to position [161, 0]
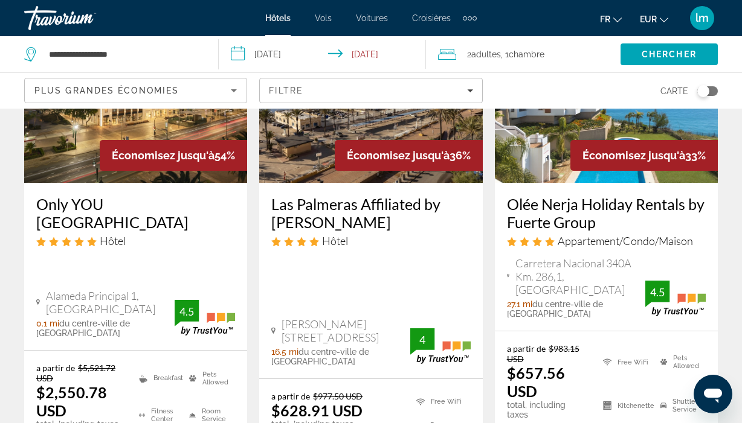
click at [661, 22] on button "EUR USD ($) MXN (Mex$) CAD (Can$) GBP (£) EUR (€) AUD (A$) NZD (NZ$) CNY (CN¥)" at bounding box center [654, 19] width 28 height 18
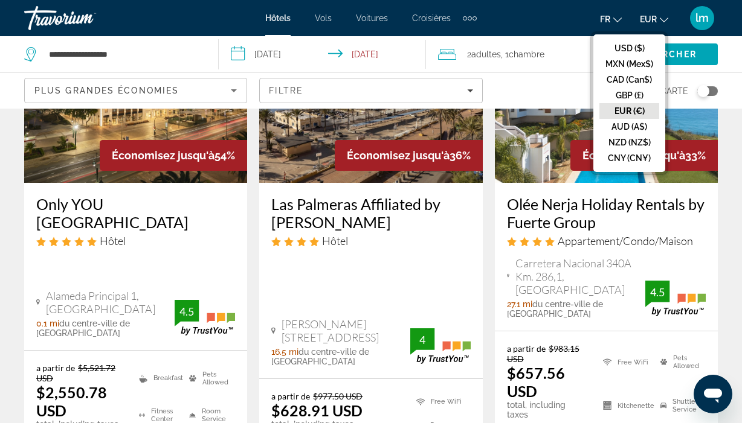
click at [628, 108] on button "EUR (€)" at bounding box center [629, 111] width 60 height 16
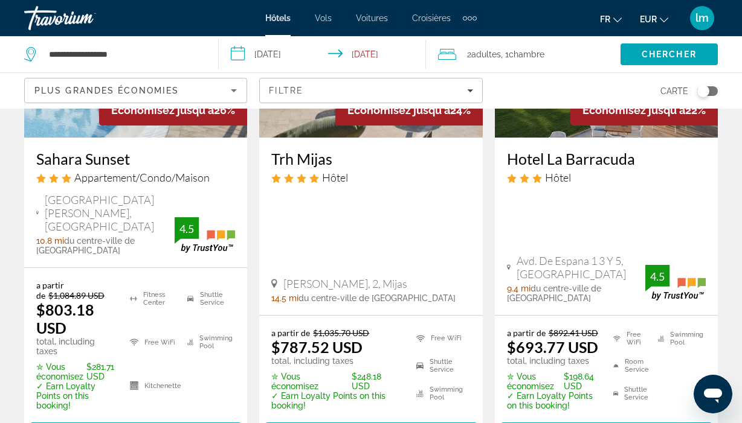
scroll to position [1825, 0]
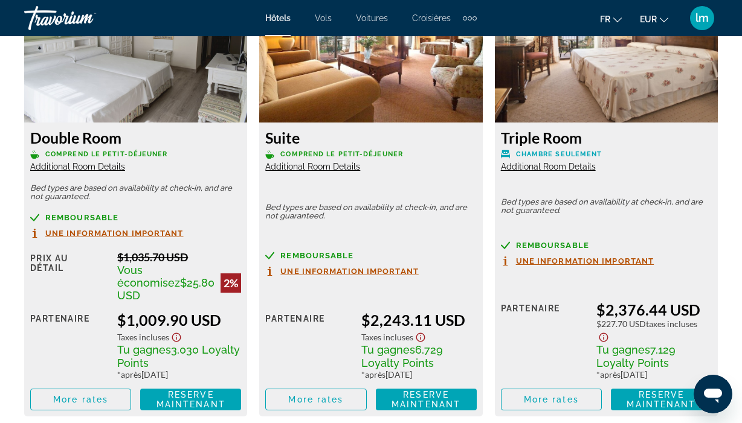
scroll to position [2419, 0]
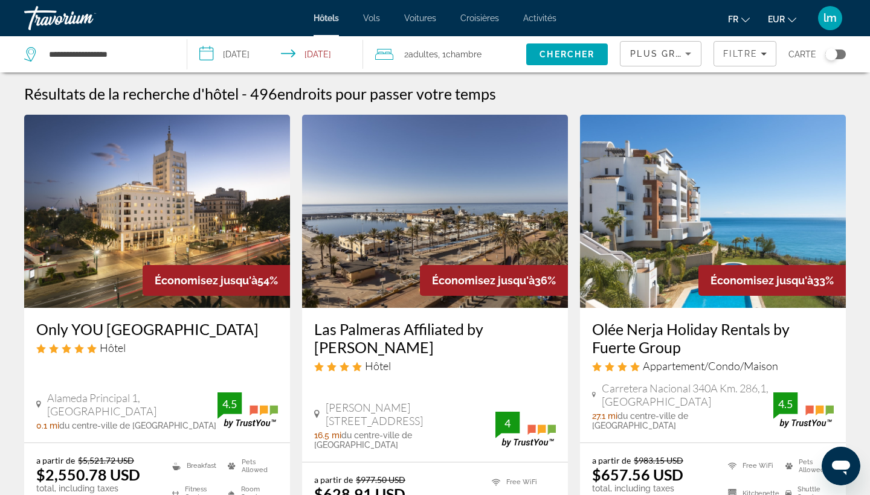
click at [336, 54] on input "**********" at bounding box center [277, 56] width 180 height 40
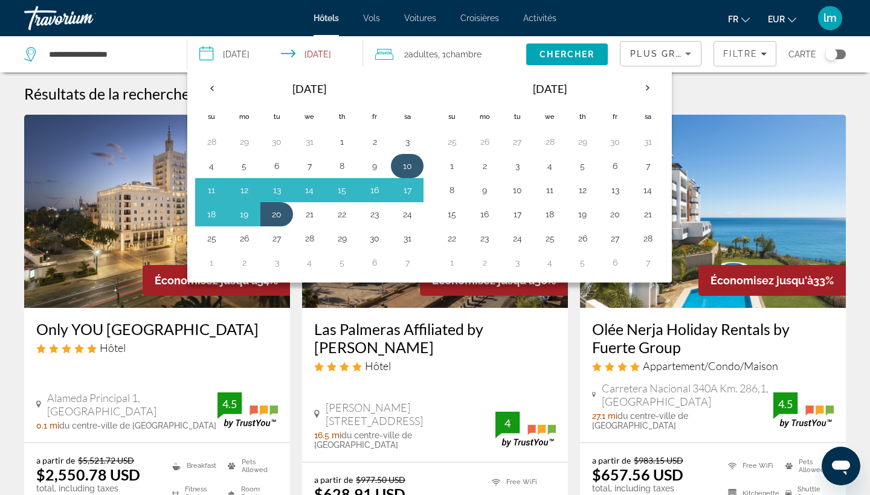
click at [400, 162] on button "10" at bounding box center [406, 166] width 19 height 17
click at [408, 199] on td "17" at bounding box center [407, 190] width 33 height 24
click at [410, 188] on button "17" at bounding box center [406, 190] width 19 height 17
type input "**********"
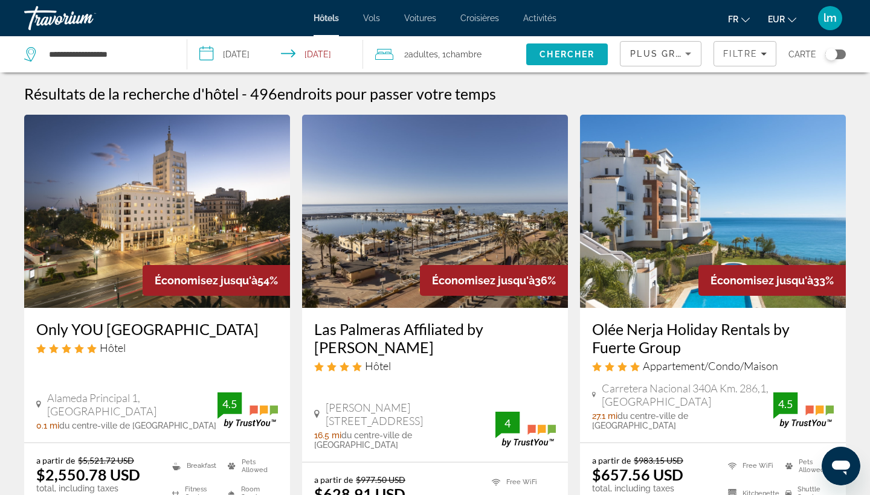
click at [557, 55] on span "Chercher" at bounding box center [566, 55] width 55 height 10
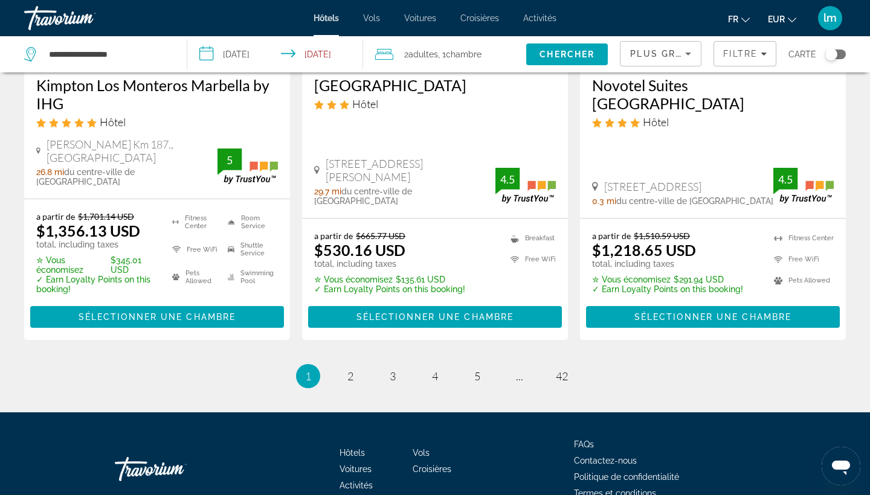
scroll to position [1714, 0]
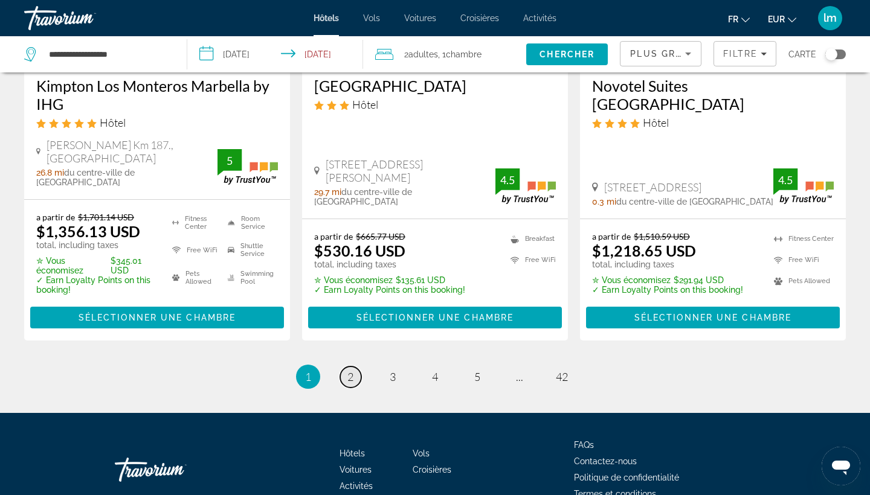
click at [348, 370] on span "2" at bounding box center [350, 376] width 6 height 13
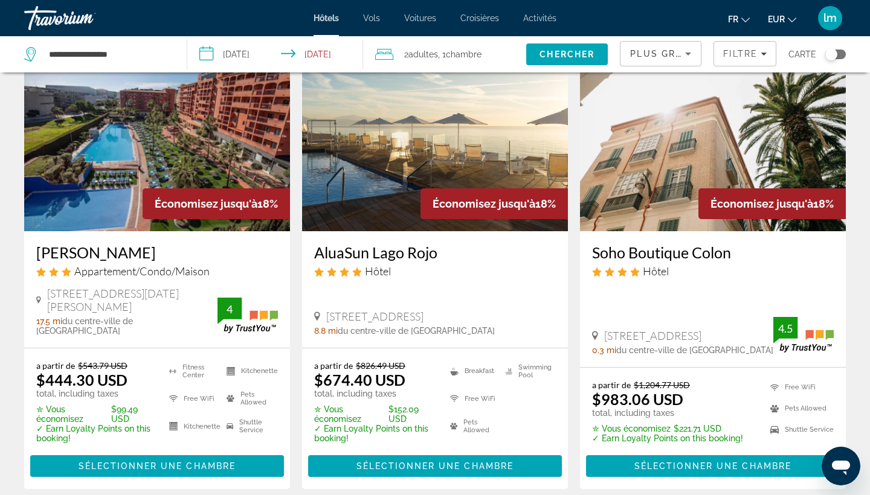
scroll to position [80, 0]
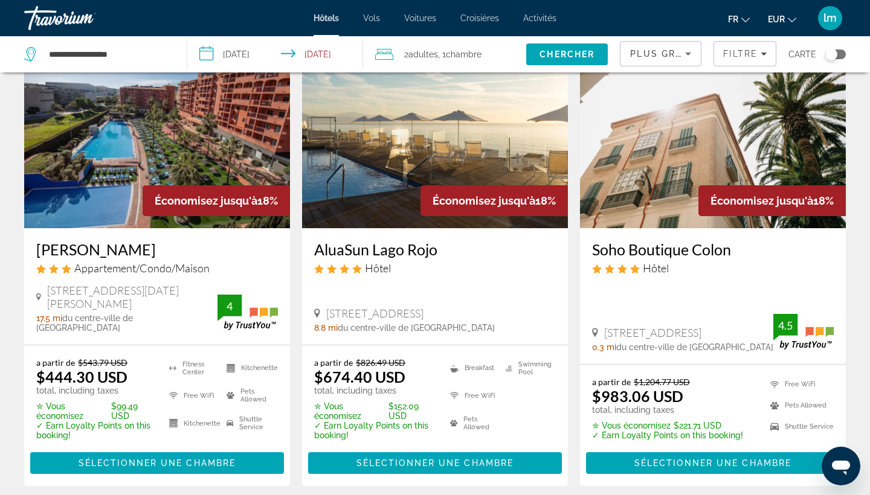
click at [741, 21] on span "EUR" at bounding box center [776, 19] width 17 height 10
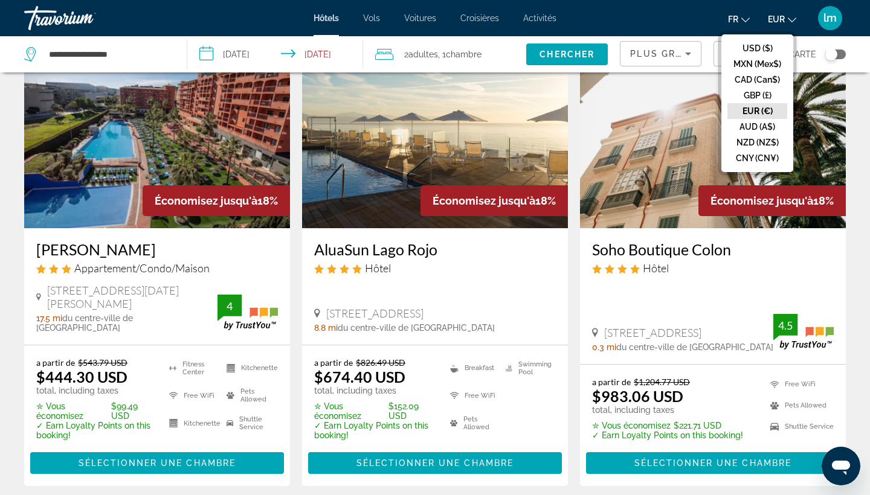
click at [741, 112] on button "EUR (€)" at bounding box center [757, 111] width 60 height 16
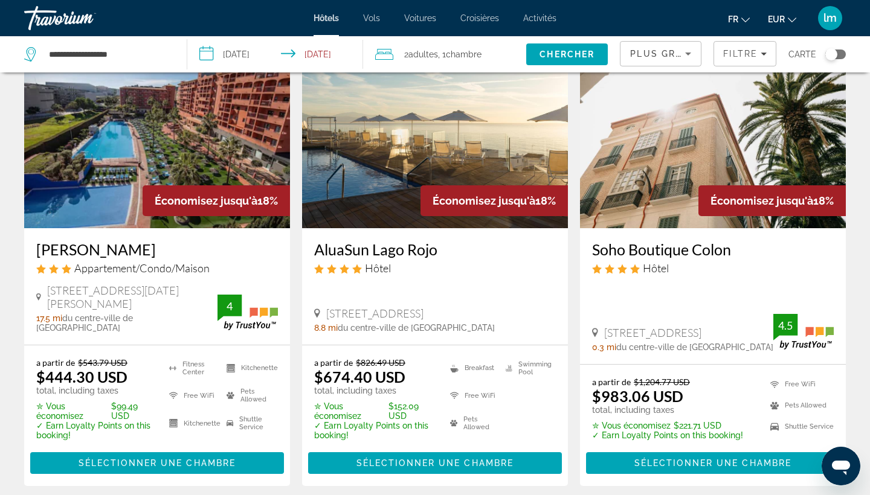
click at [741, 112] on img "Main content" at bounding box center [713, 131] width 266 height 193
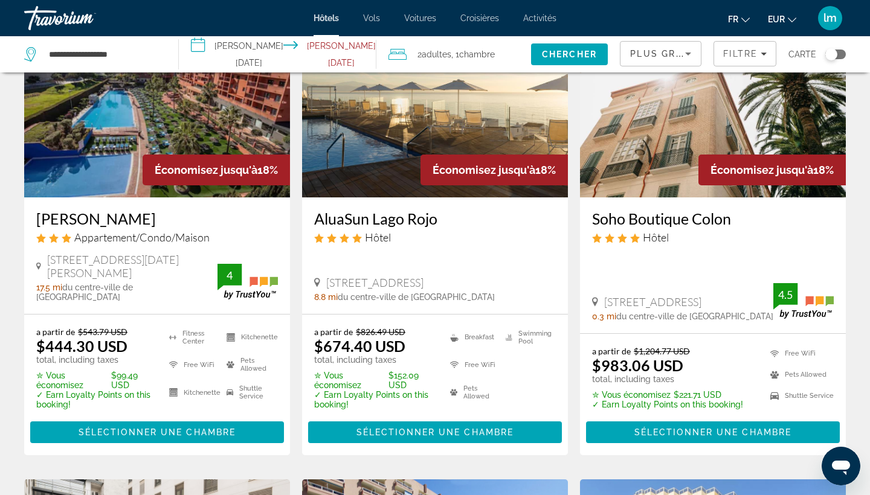
scroll to position [114, 0]
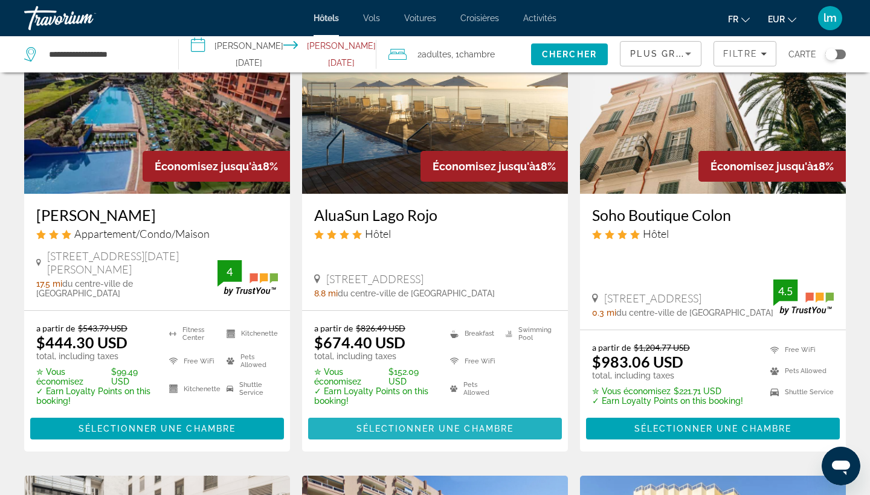
click at [397, 424] on span "Sélectionner une chambre" at bounding box center [434, 429] width 157 height 10
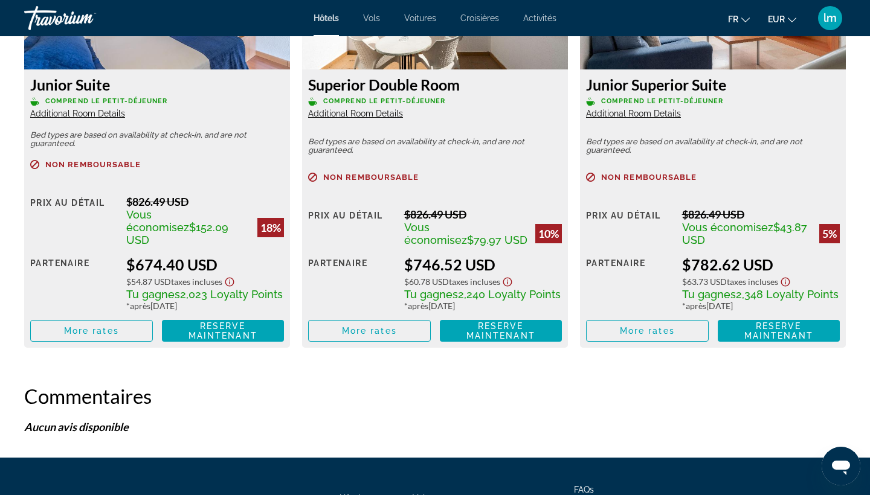
scroll to position [1786, 0]
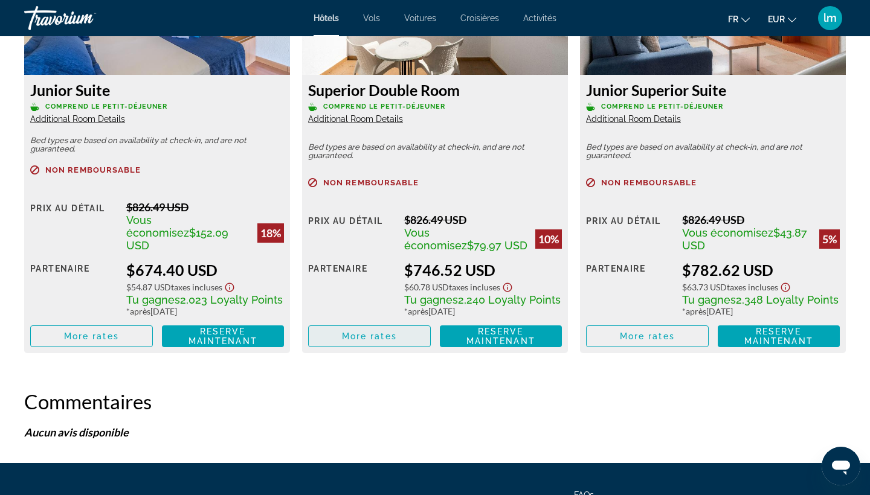
click at [400, 322] on span "Main content" at bounding box center [369, 336] width 121 height 29
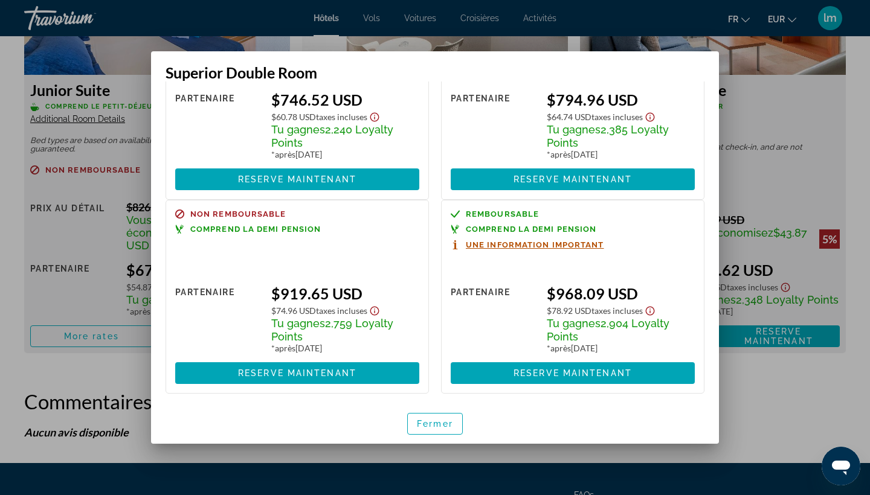
scroll to position [135, 0]
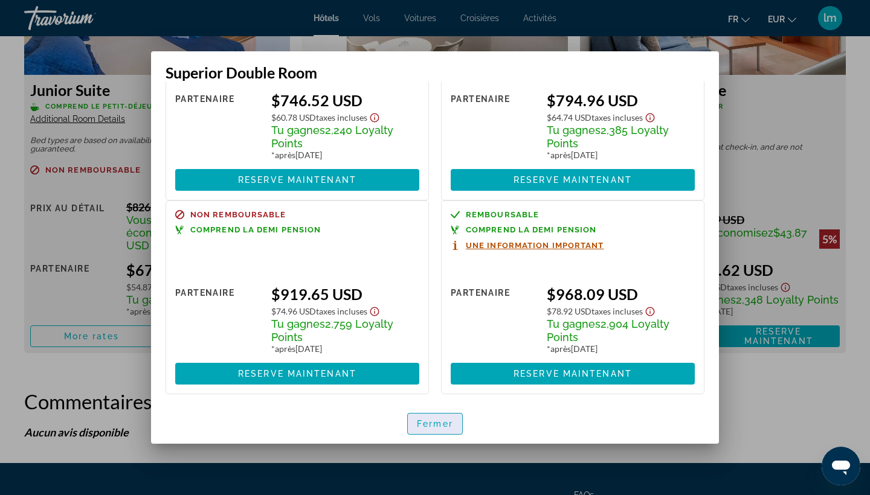
click at [433, 419] on span "button" at bounding box center [435, 423] width 54 height 29
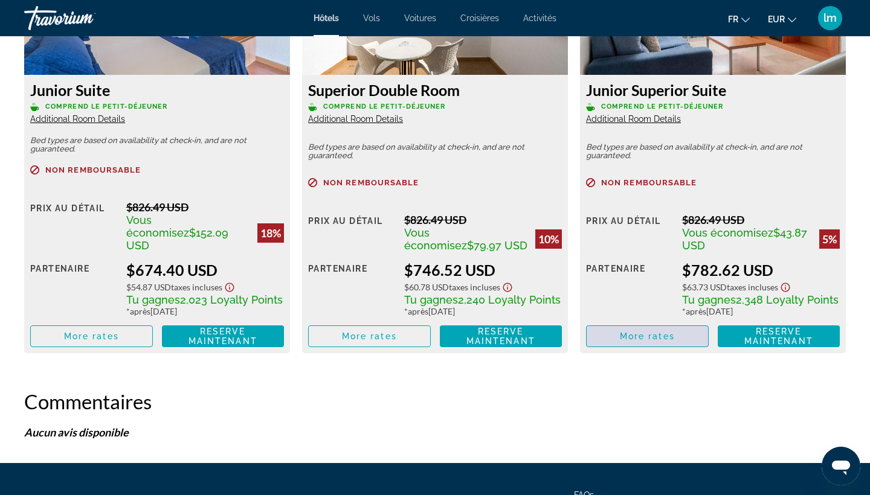
click at [650, 332] on span "More rates" at bounding box center [647, 337] width 55 height 10
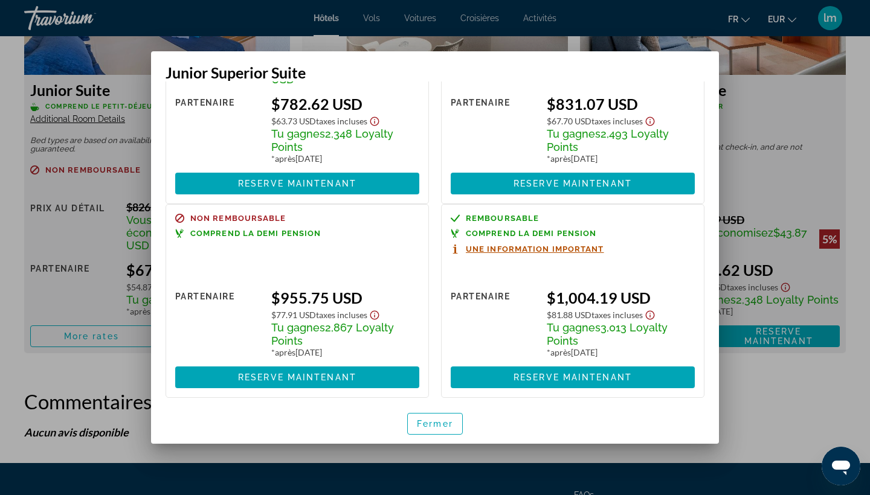
scroll to position [130, 0]
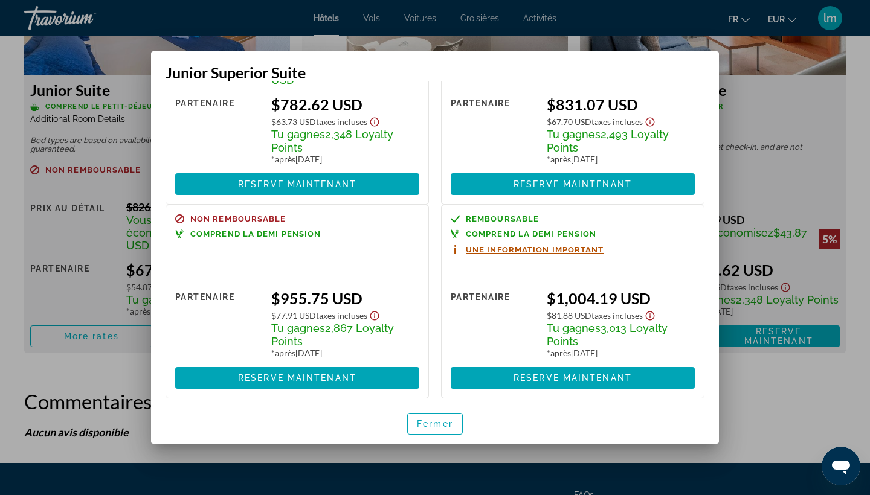
click at [820, 142] on div at bounding box center [435, 247] width 870 height 495
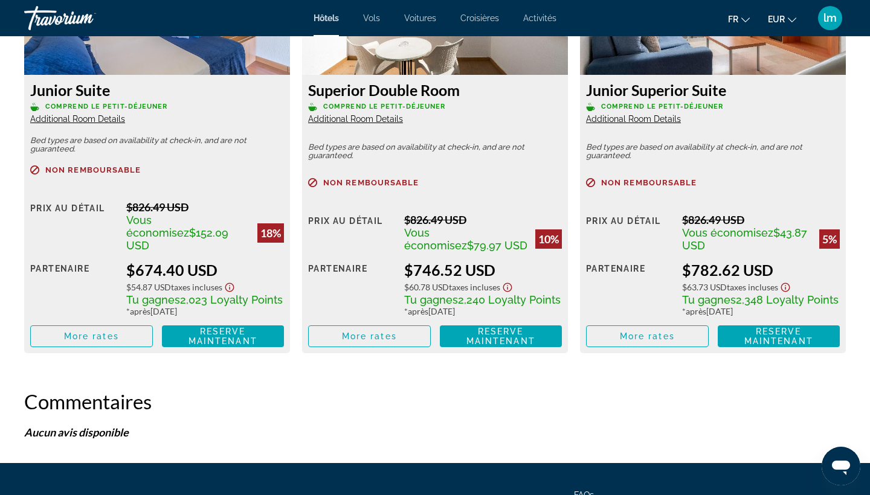
scroll to position [1786, 0]
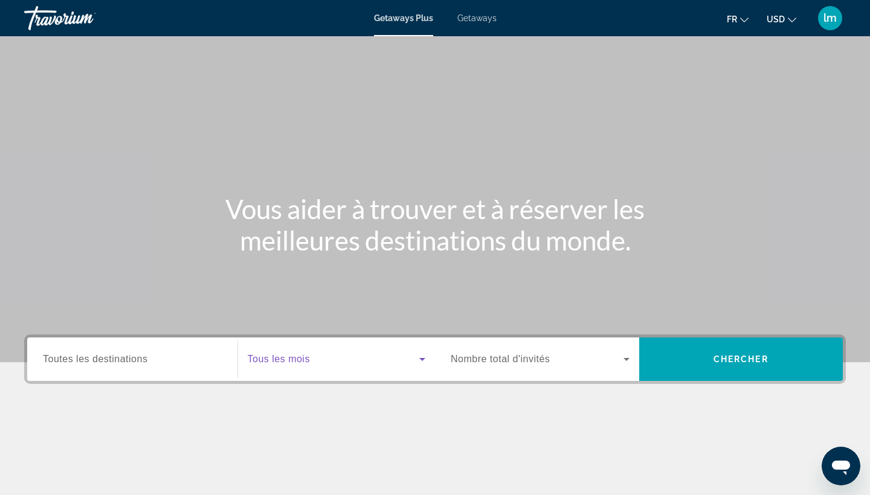
click at [287, 352] on span "Search widget" at bounding box center [334, 359] width 172 height 14
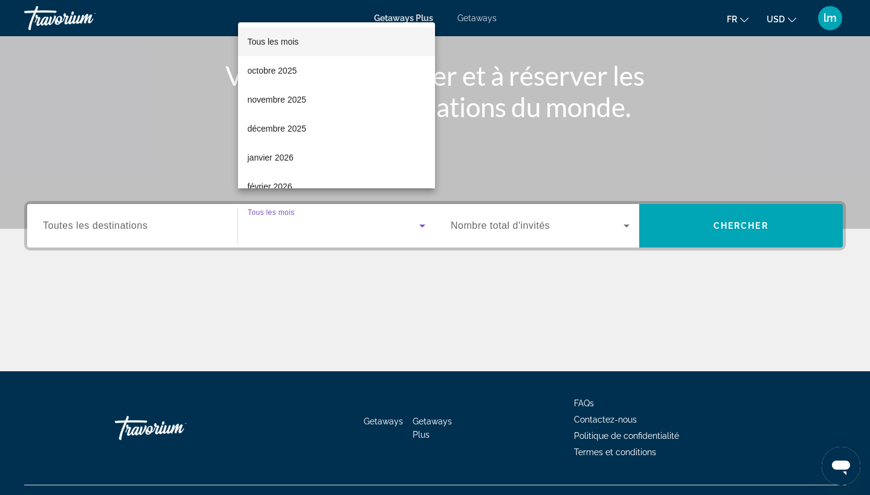
scroll to position [158, 0]
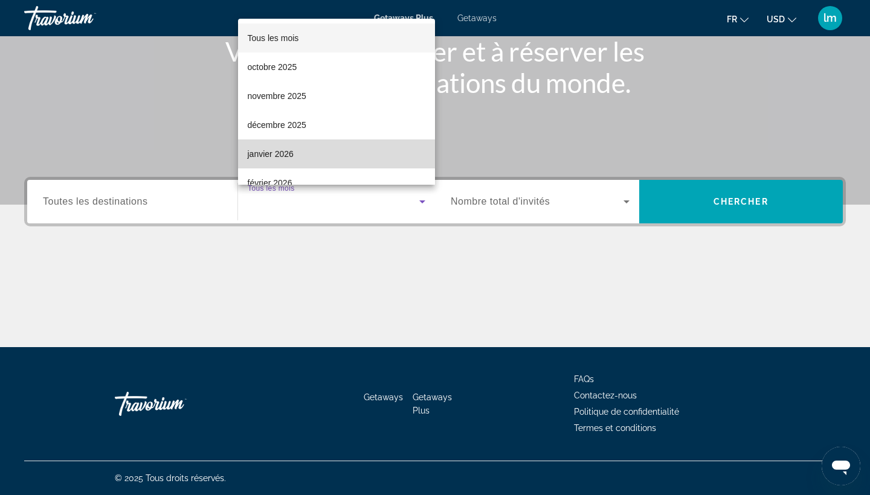
click at [278, 149] on span "janvier 2026" at bounding box center [271, 154] width 46 height 14
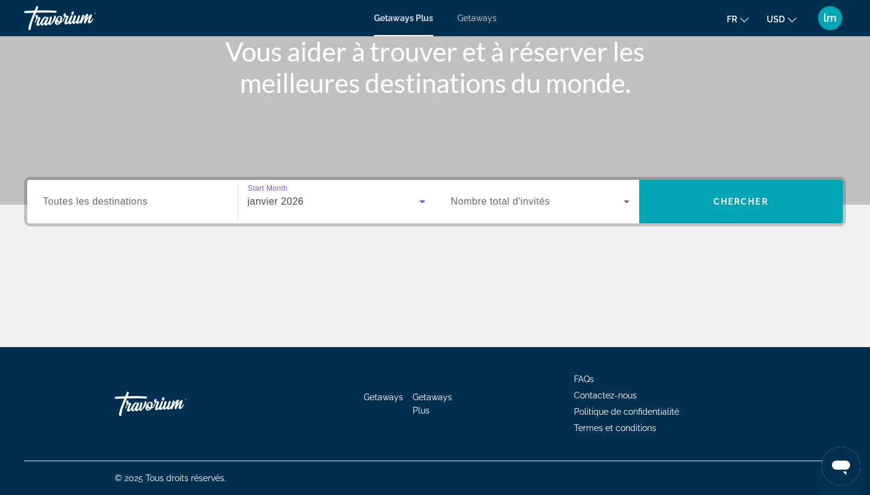
click at [489, 209] on div "Search widget" at bounding box center [540, 202] width 179 height 34
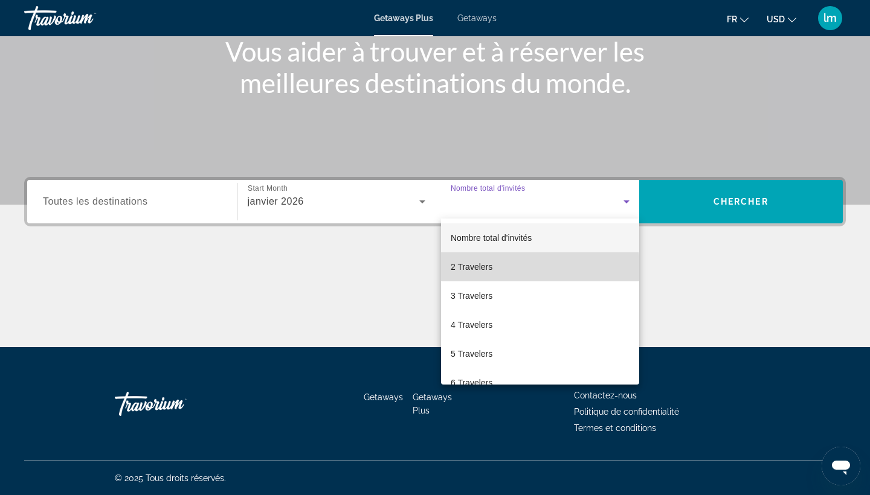
click at [474, 271] on span "2 Travelers" at bounding box center [472, 267] width 42 height 14
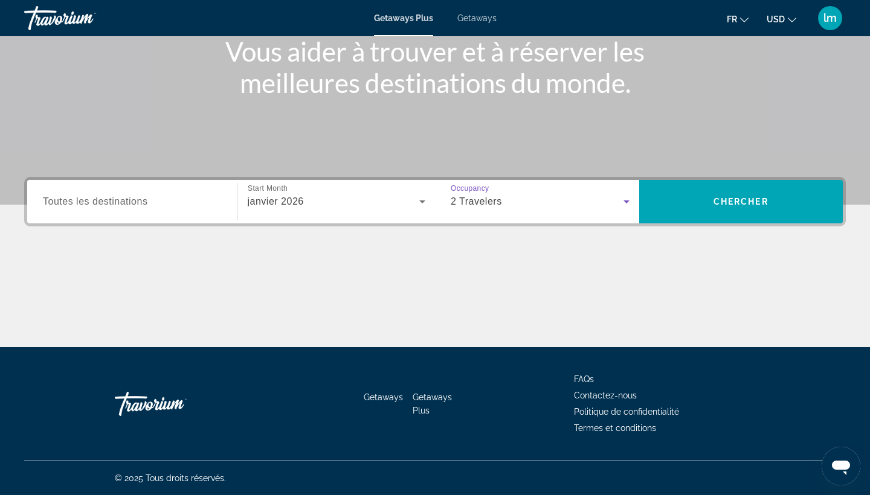
click at [92, 212] on div "Search widget" at bounding box center [132, 202] width 179 height 34
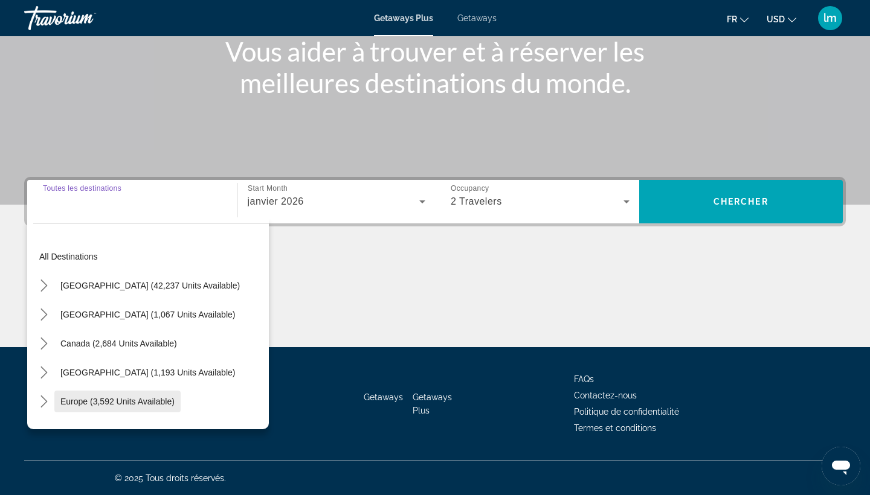
click at [100, 403] on span "Europe (3,592 units available)" at bounding box center [117, 402] width 114 height 10
type input "**********"
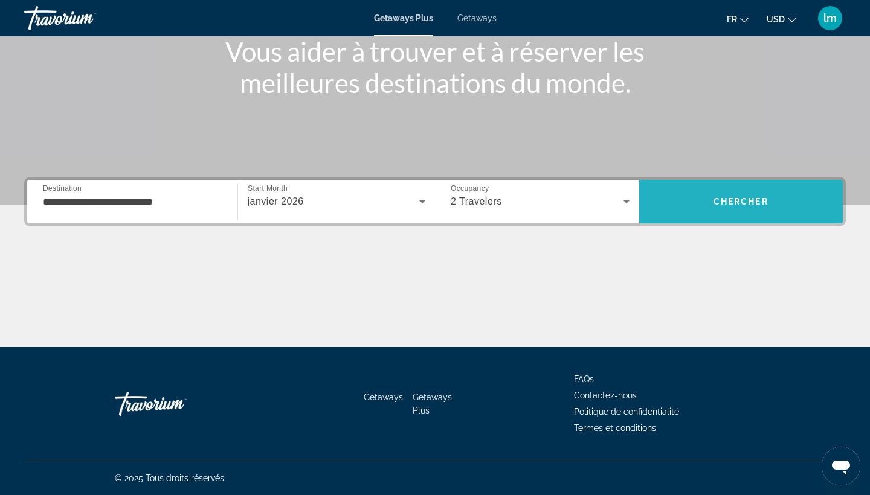
click at [705, 201] on span "Search" at bounding box center [741, 201] width 204 height 29
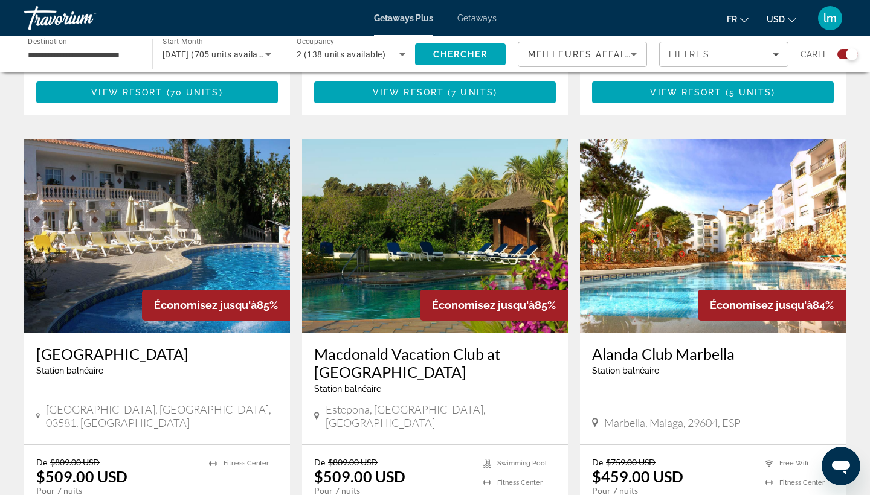
scroll to position [815, 0]
click at [784, 25] on button "USD USD ($) MXN (Mex$) CAD (Can$) GBP (£) EUR (€) AUD (A$) NZD (NZ$) CNY (CN¥)" at bounding box center [781, 19] width 30 height 18
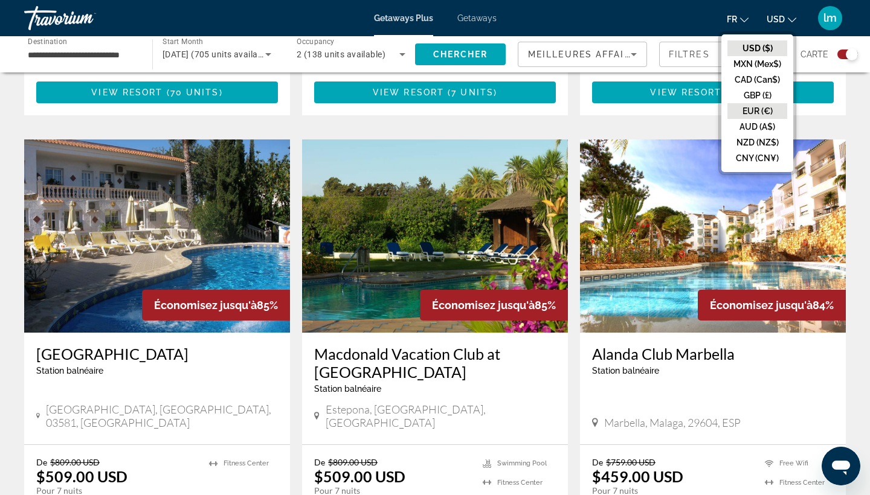
click at [758, 109] on button "EUR (€)" at bounding box center [757, 111] width 60 height 16
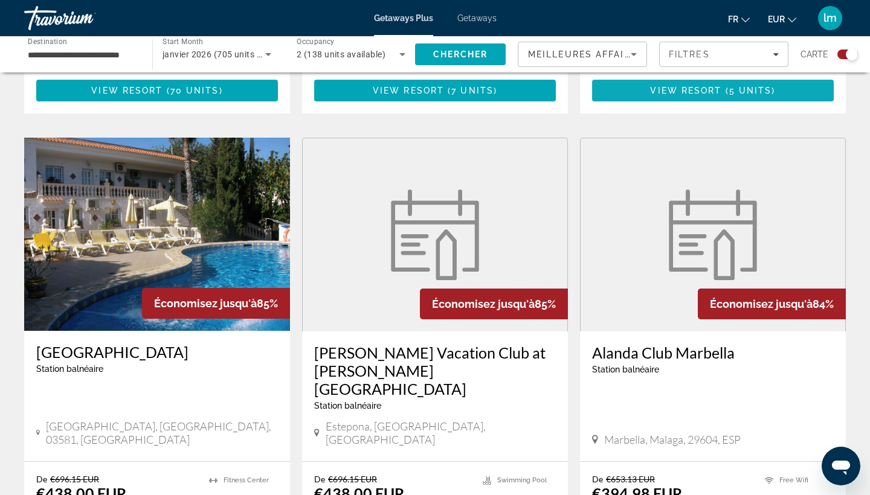
scroll to position [818, 0]
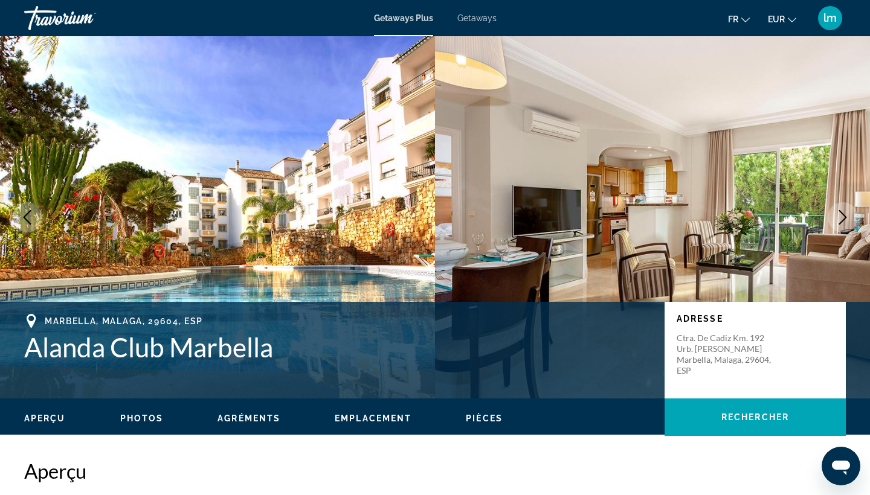
click at [844, 219] on icon "Next image" at bounding box center [843, 217] width 8 height 14
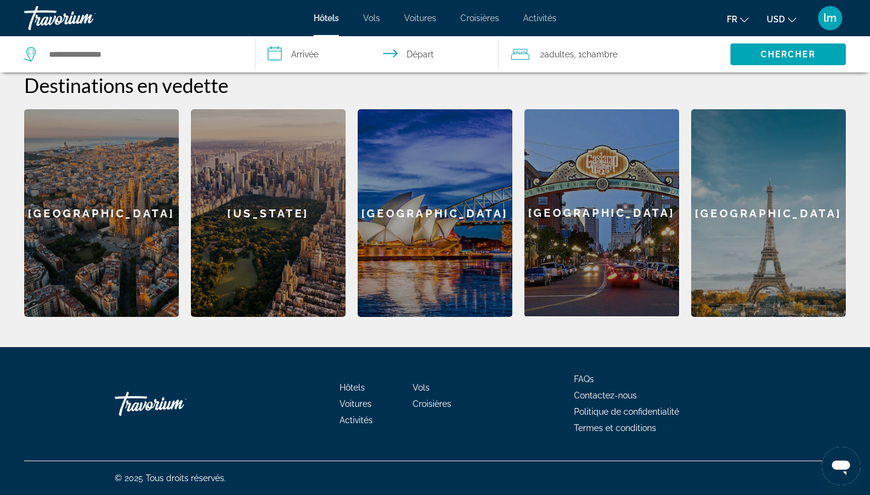
scroll to position [472, 0]
click at [137, 211] on div "[GEOGRAPHIC_DATA]" at bounding box center [101, 213] width 155 height 208
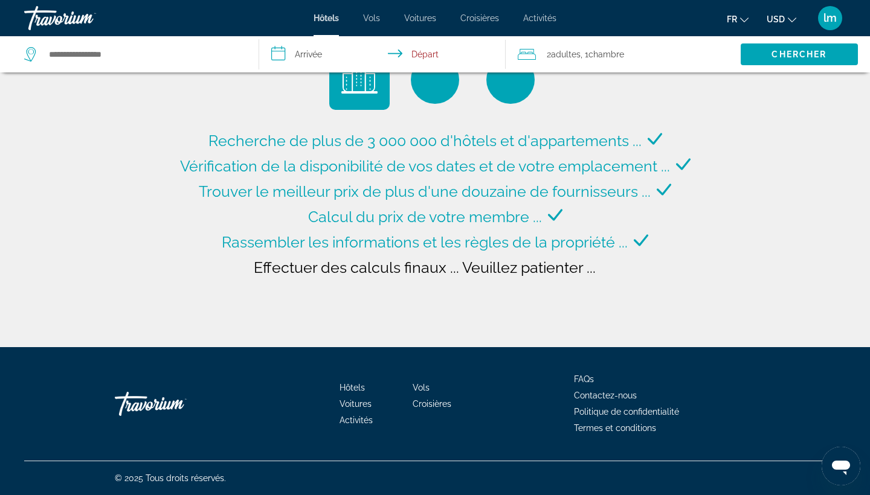
type input "**********"
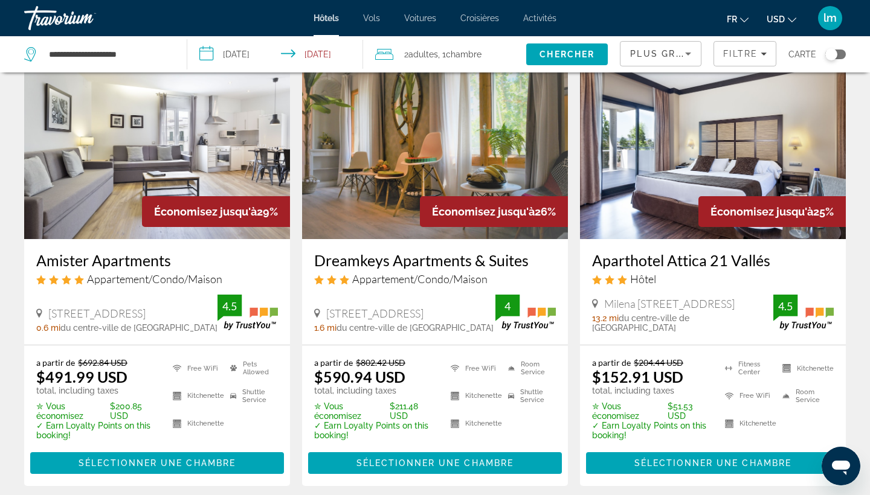
scroll to position [74, 0]
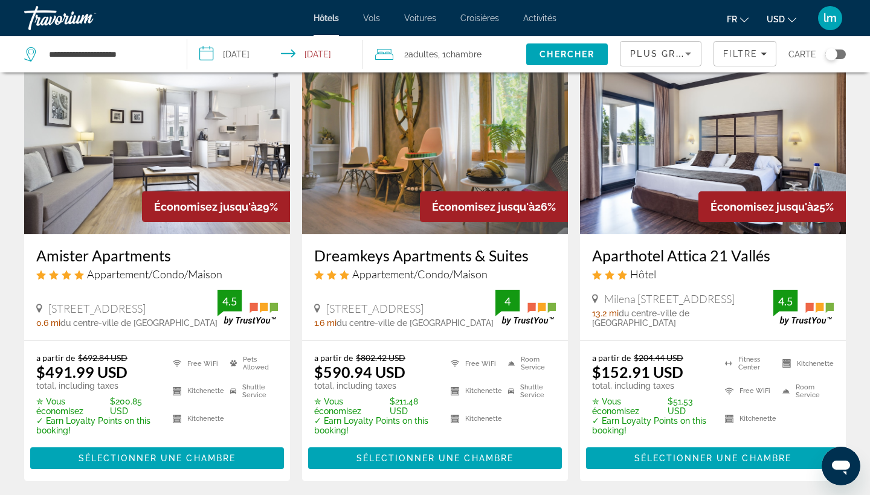
click at [777, 14] on span "USD" at bounding box center [775, 19] width 18 height 10
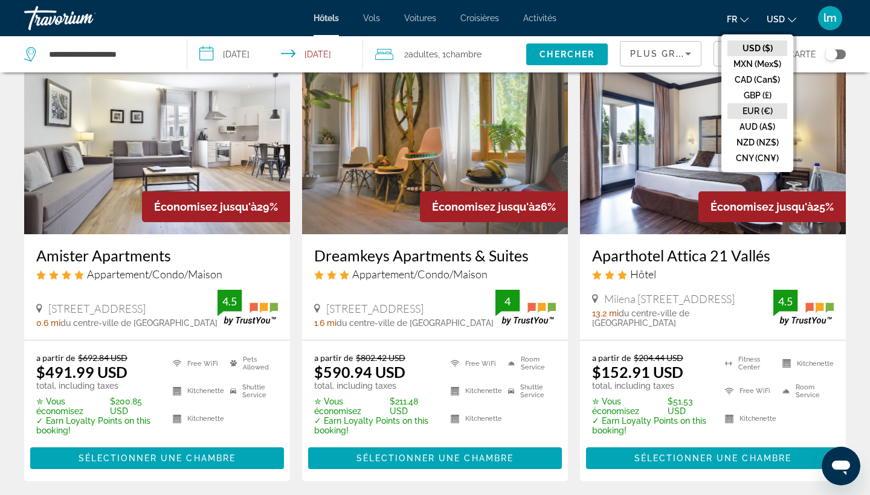
click at [748, 108] on button "EUR (€)" at bounding box center [757, 111] width 60 height 16
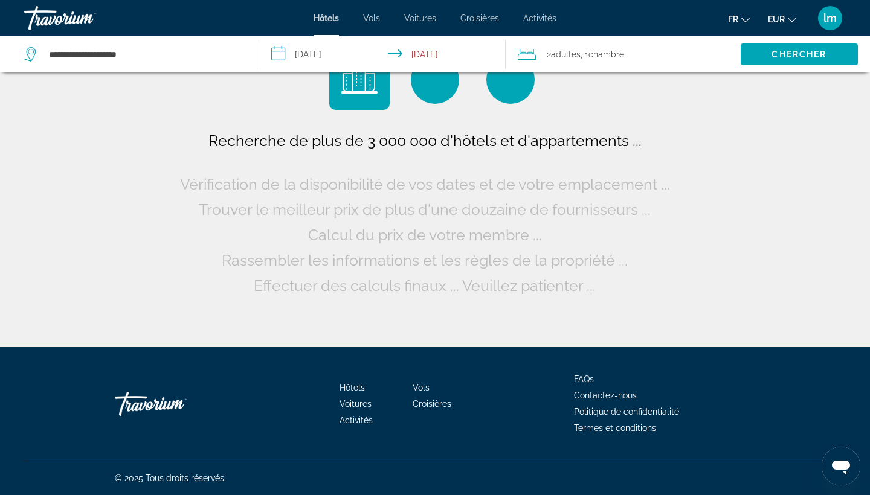
scroll to position [0, 0]
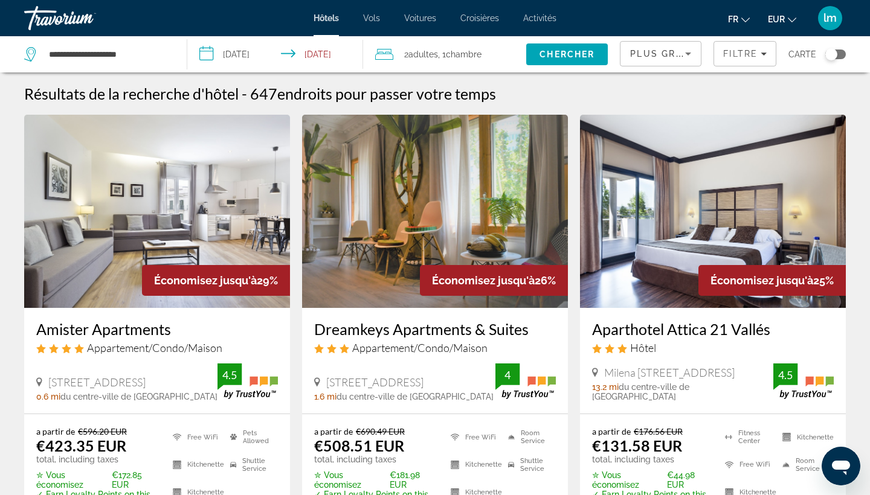
click at [330, 51] on input "**********" at bounding box center [277, 56] width 180 height 40
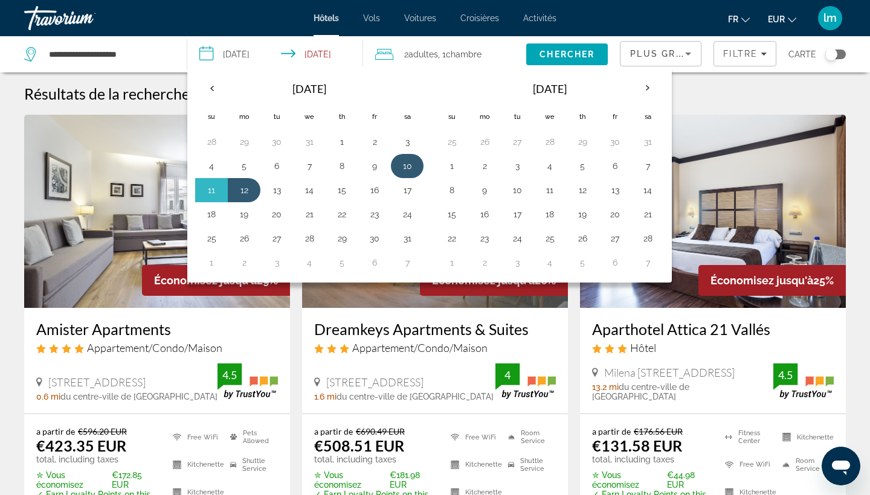
click at [411, 162] on button "10" at bounding box center [406, 166] width 19 height 17
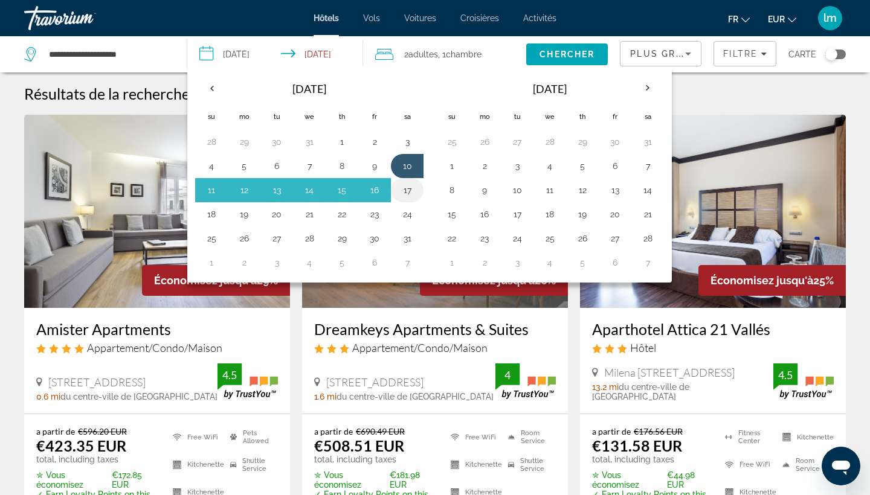
click at [407, 191] on button "17" at bounding box center [406, 190] width 19 height 17
type input "**********"
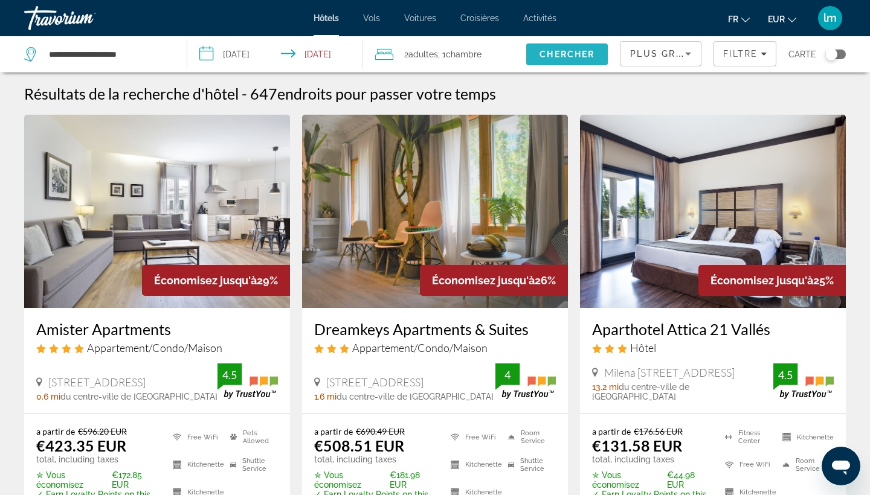
click at [560, 60] on span "Search" at bounding box center [567, 54] width 82 height 29
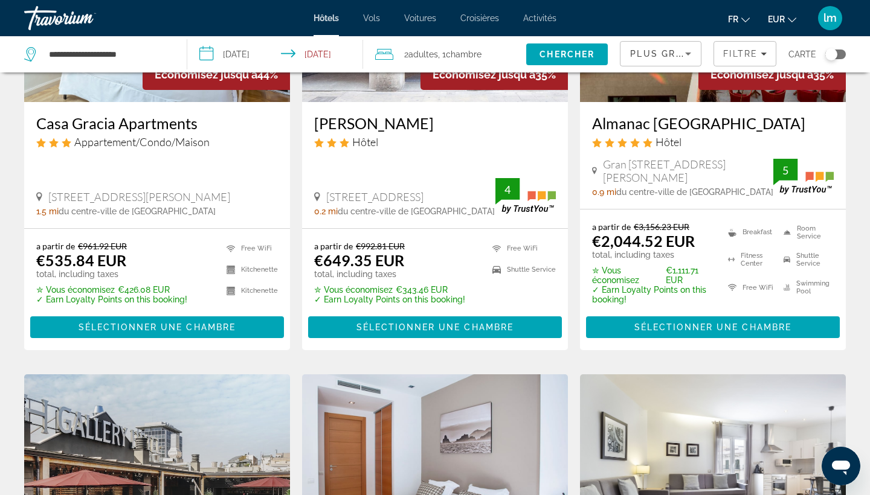
scroll to position [199, 0]
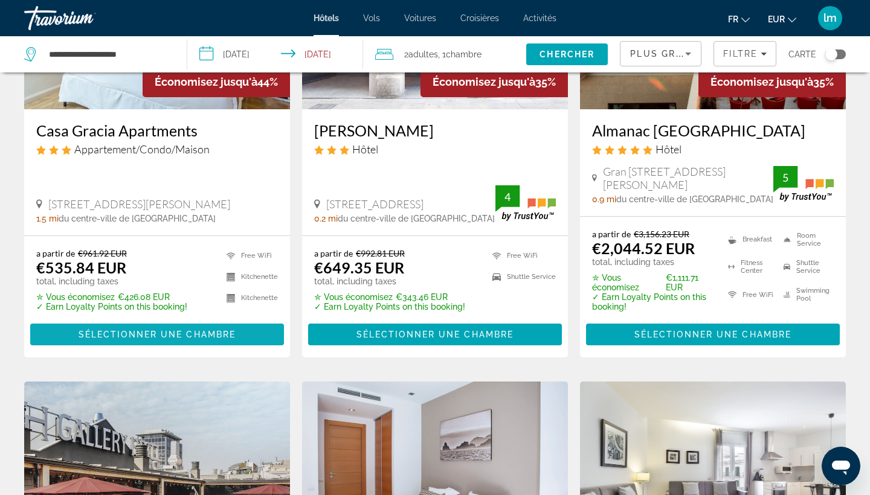
click at [174, 335] on span "Sélectionner une chambre" at bounding box center [157, 335] width 157 height 10
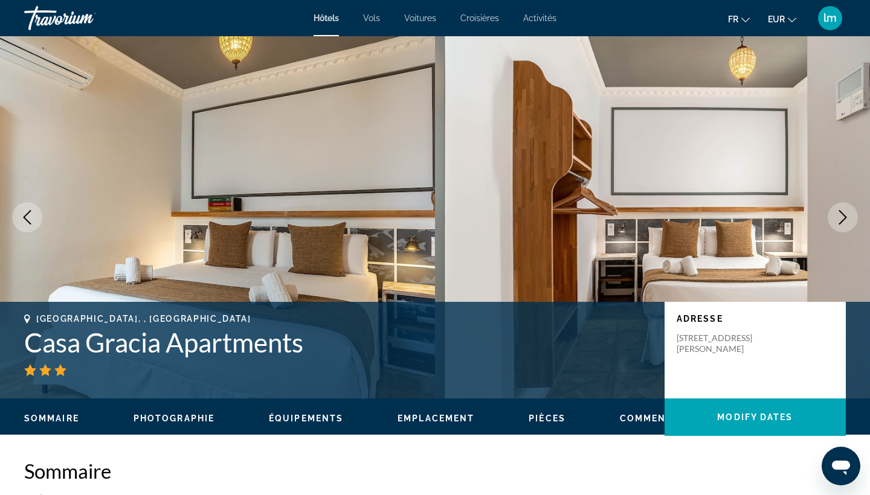
click at [841, 218] on icon "Next image" at bounding box center [842, 217] width 14 height 14
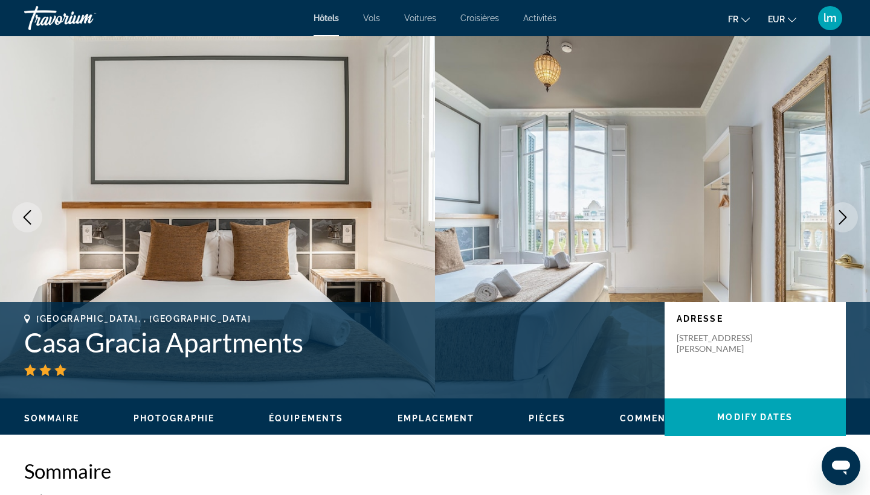
click at [841, 218] on icon "Next image" at bounding box center [842, 217] width 14 height 14
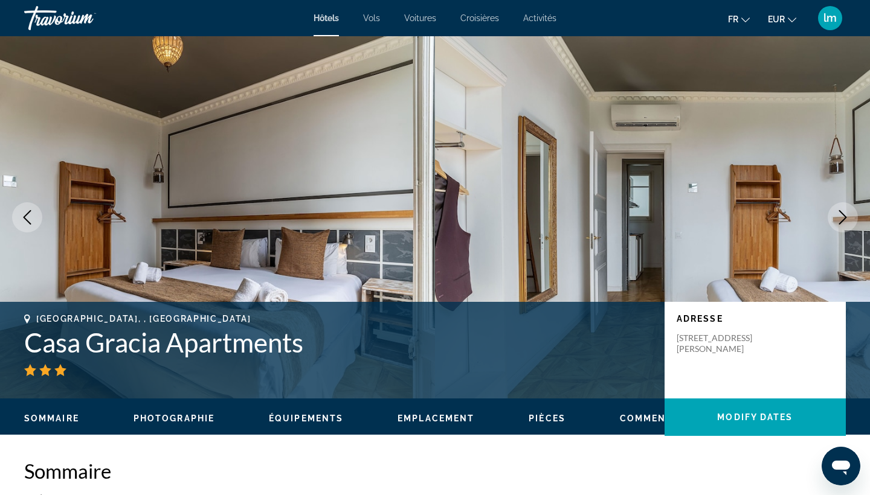
click at [841, 218] on icon "Next image" at bounding box center [842, 217] width 14 height 14
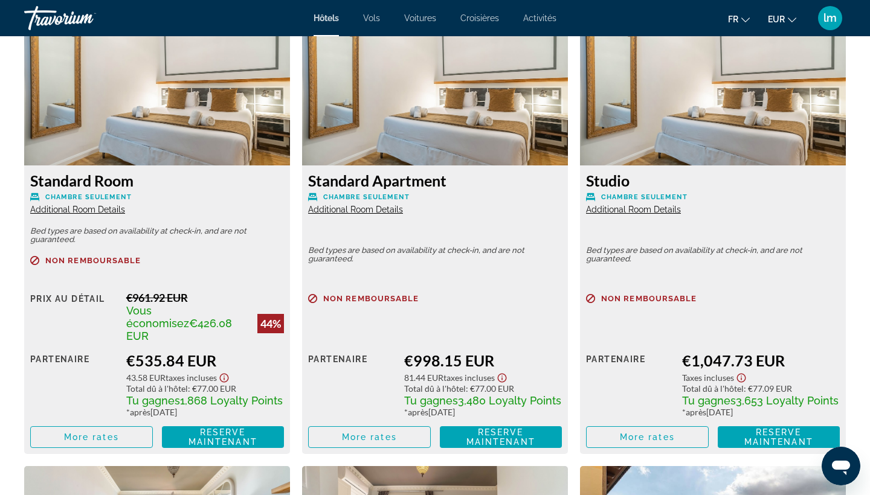
scroll to position [1694, 0]
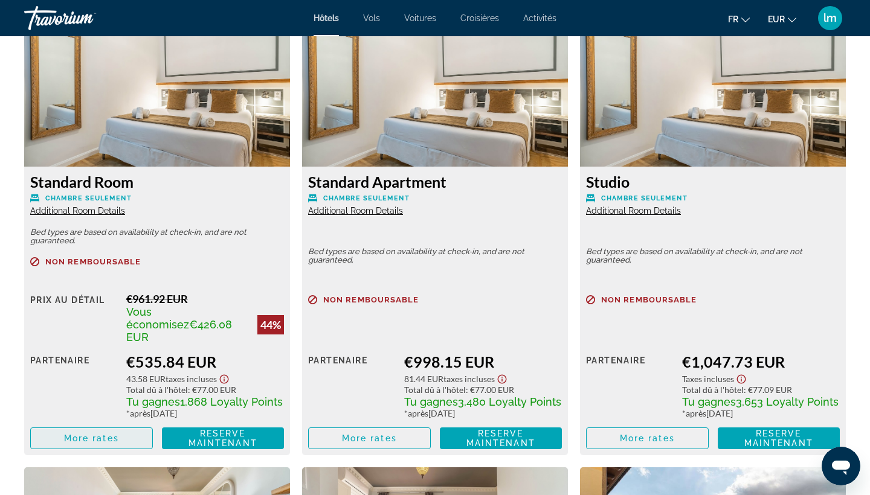
click at [78, 434] on span "More rates" at bounding box center [91, 439] width 55 height 10
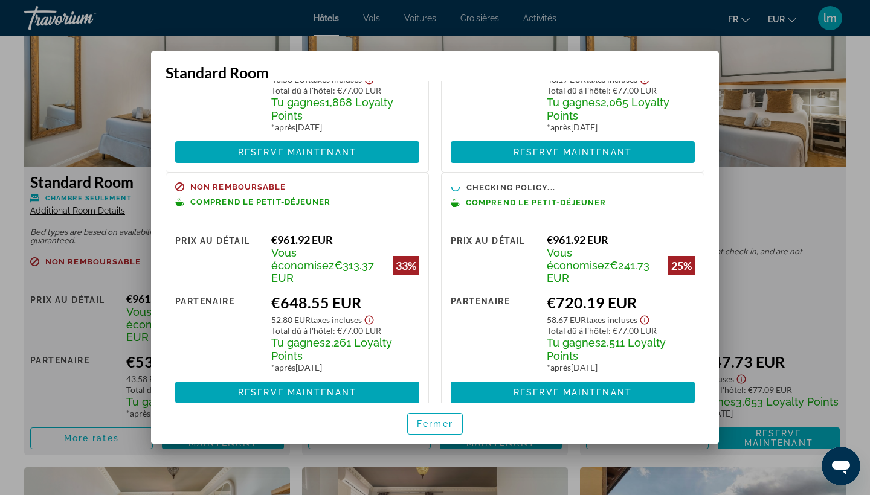
scroll to position [0, 0]
click at [435, 423] on span "Fermer" at bounding box center [435, 424] width 36 height 10
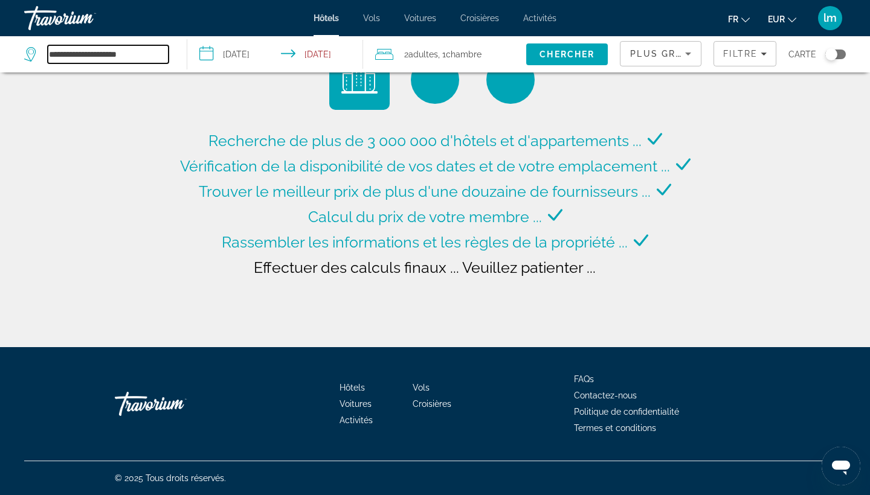
click at [151, 53] on input "**********" at bounding box center [108, 54] width 121 height 18
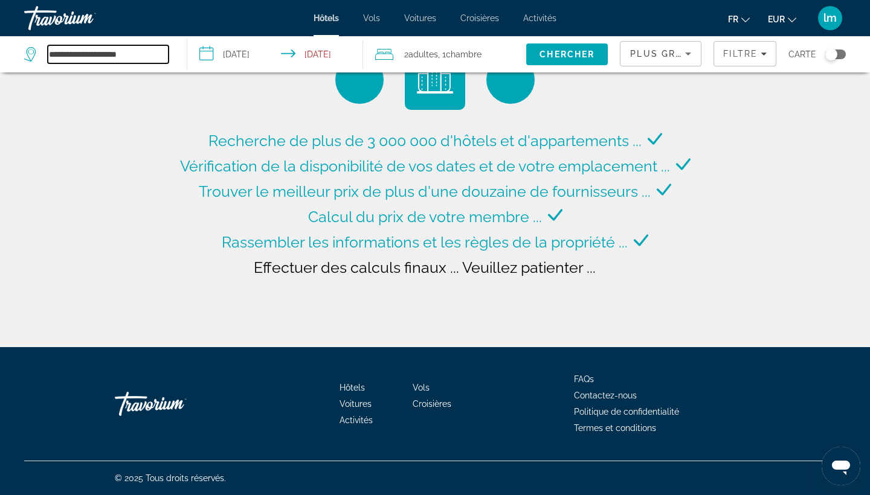
click at [151, 53] on input "**********" at bounding box center [108, 54] width 121 height 18
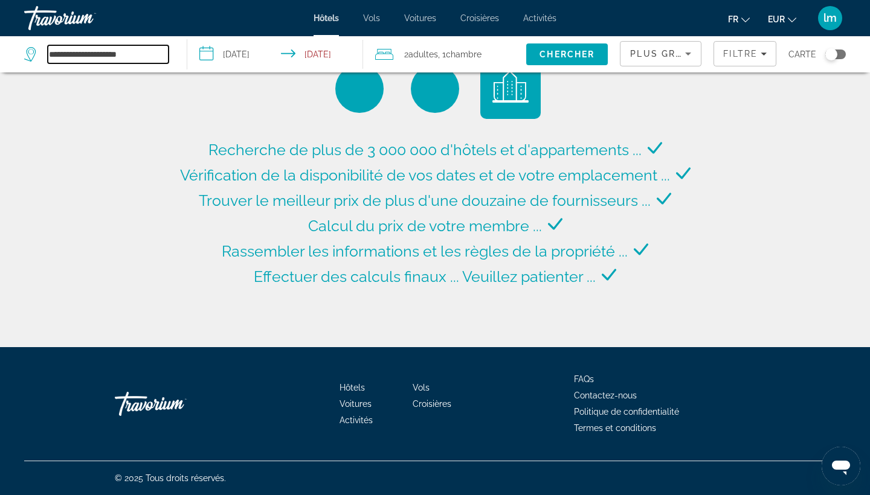
drag, startPoint x: 151, startPoint y: 53, endPoint x: 98, endPoint y: 53, distance: 52.5
click at [98, 53] on input "**********" at bounding box center [108, 54] width 121 height 18
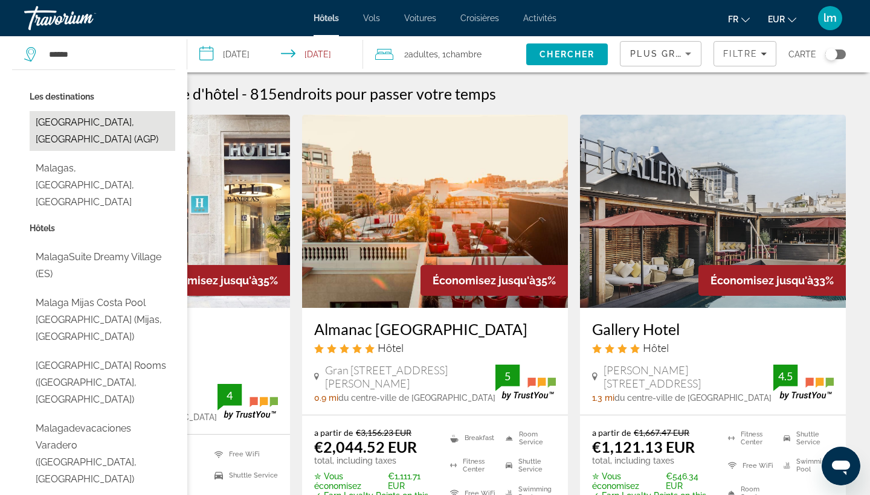
click at [79, 121] on button "[GEOGRAPHIC_DATA], [GEOGRAPHIC_DATA] (AGP)" at bounding box center [103, 131] width 146 height 40
type input "**********"
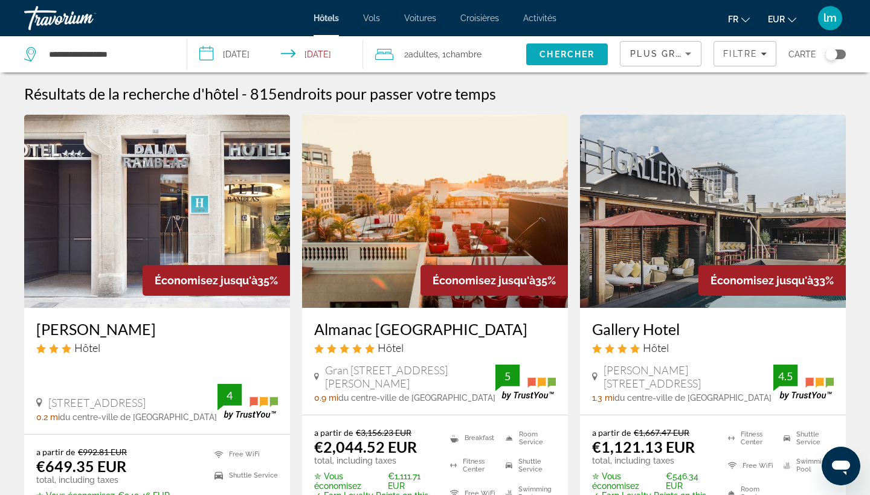
click at [561, 46] on span "Search" at bounding box center [567, 54] width 82 height 29
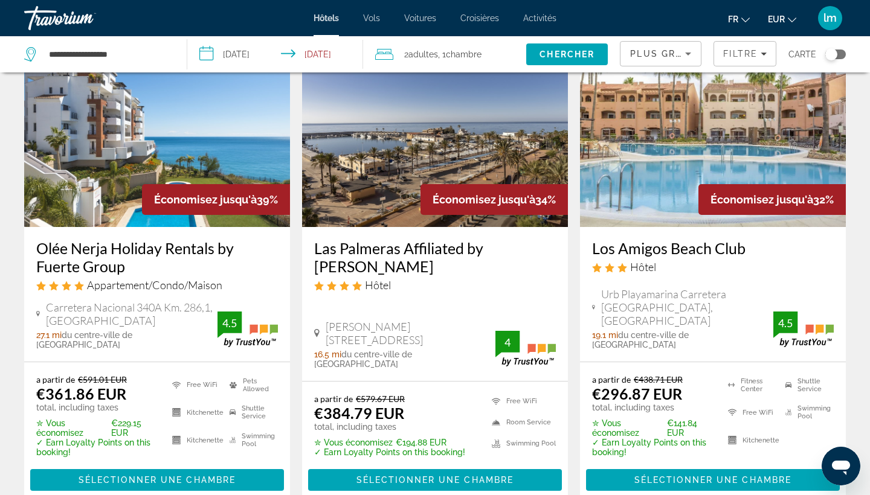
scroll to position [547, 0]
click at [366, 247] on h3 "Las Palmeras Affiliated by [PERSON_NAME]" at bounding box center [435, 257] width 242 height 36
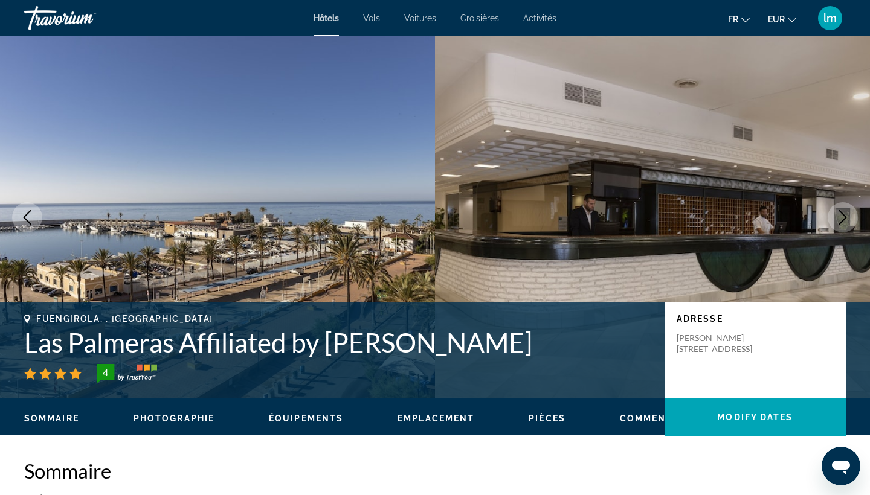
click at [847, 214] on icon "Next image" at bounding box center [842, 217] width 14 height 14
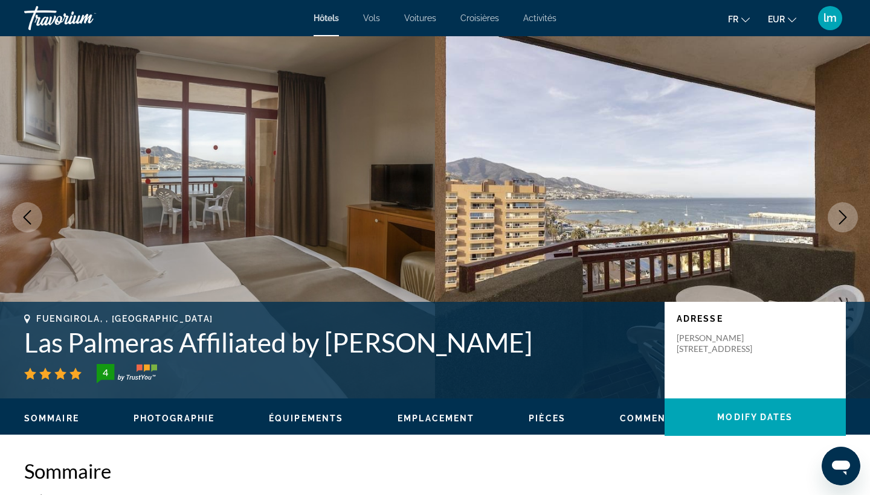
click at [847, 214] on icon "Next image" at bounding box center [842, 217] width 14 height 14
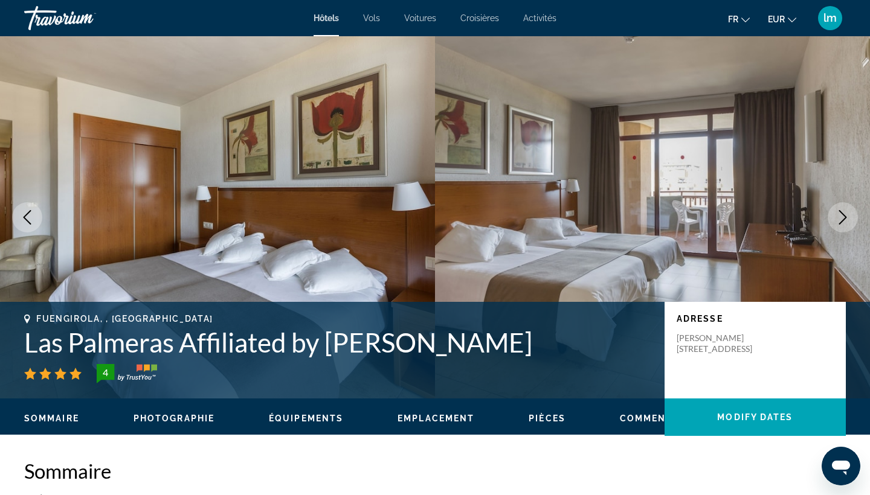
click at [41, 216] on button "Previous image" at bounding box center [27, 217] width 30 height 30
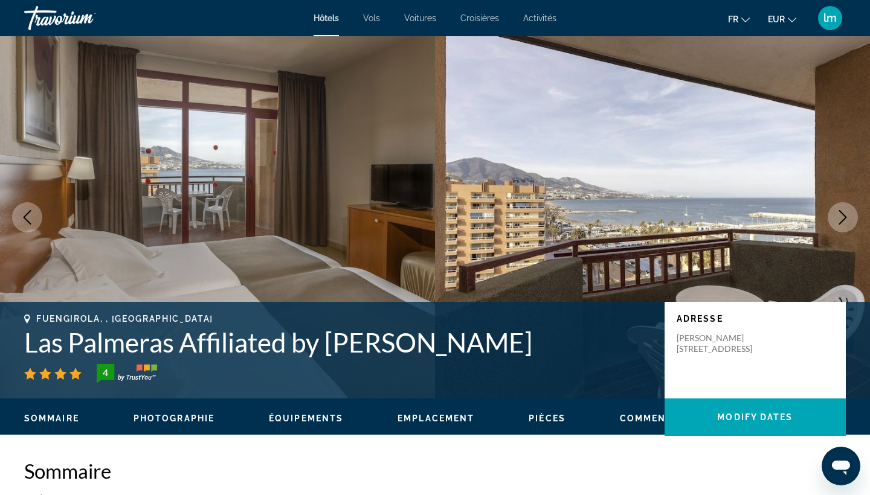
click at [841, 216] on icon "Next image" at bounding box center [842, 217] width 14 height 14
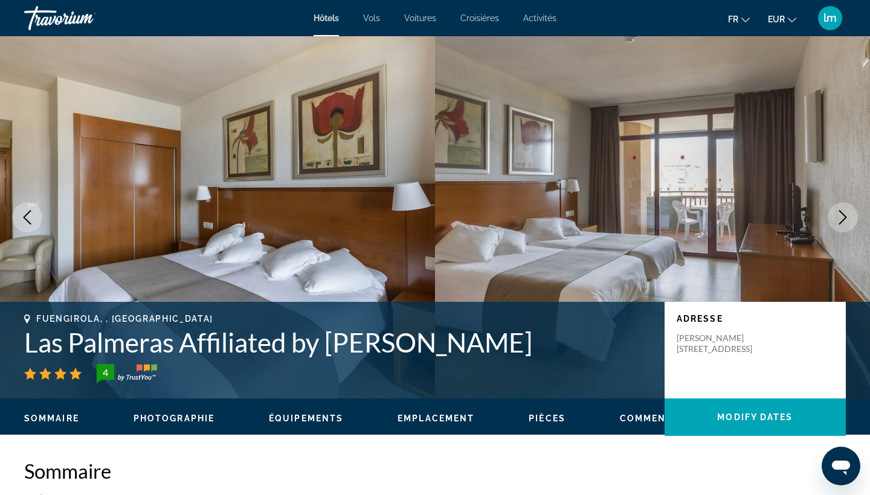
click at [841, 216] on icon "Next image" at bounding box center [842, 217] width 14 height 14
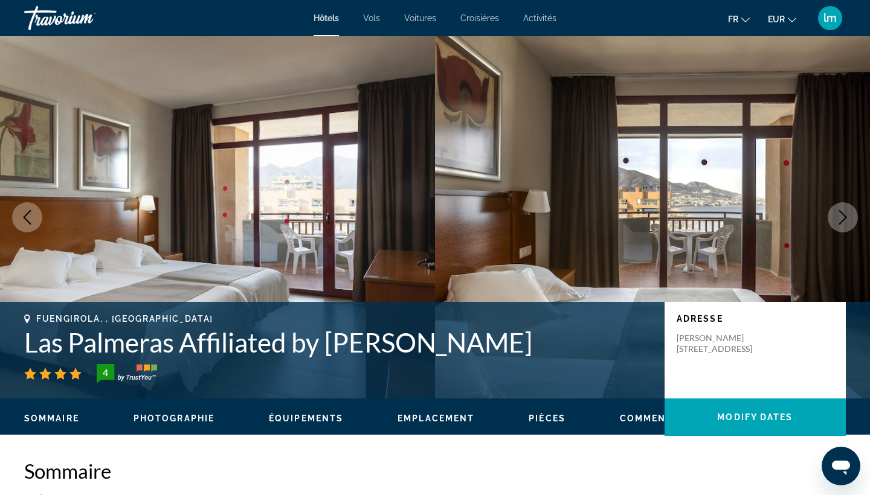
click at [841, 216] on icon "Next image" at bounding box center [842, 217] width 14 height 14
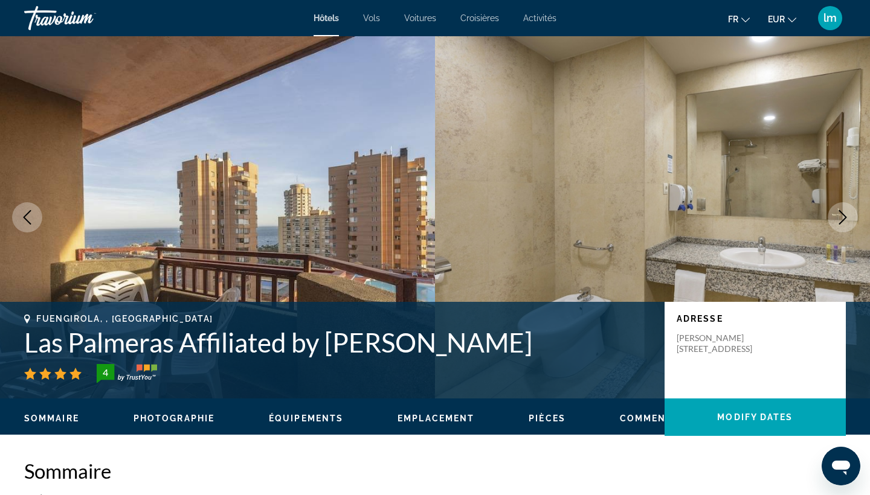
click at [842, 221] on icon "Next image" at bounding box center [843, 217] width 8 height 14
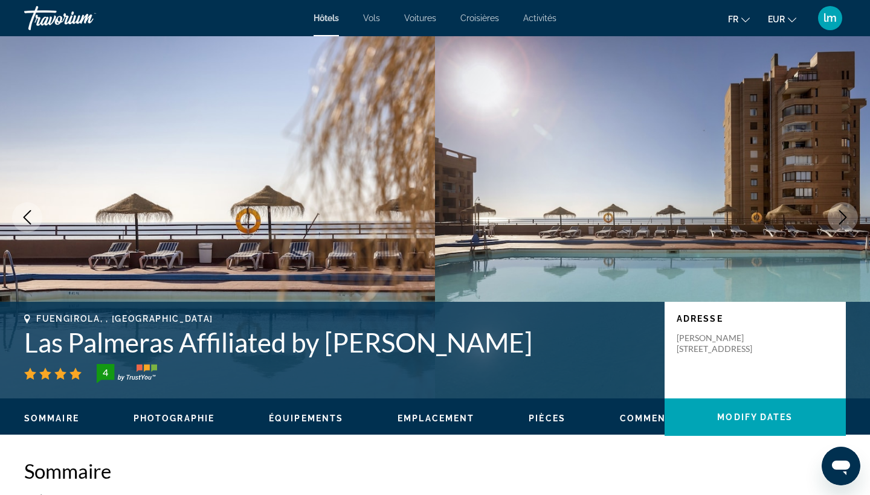
click at [842, 221] on icon "Next image" at bounding box center [843, 217] width 8 height 14
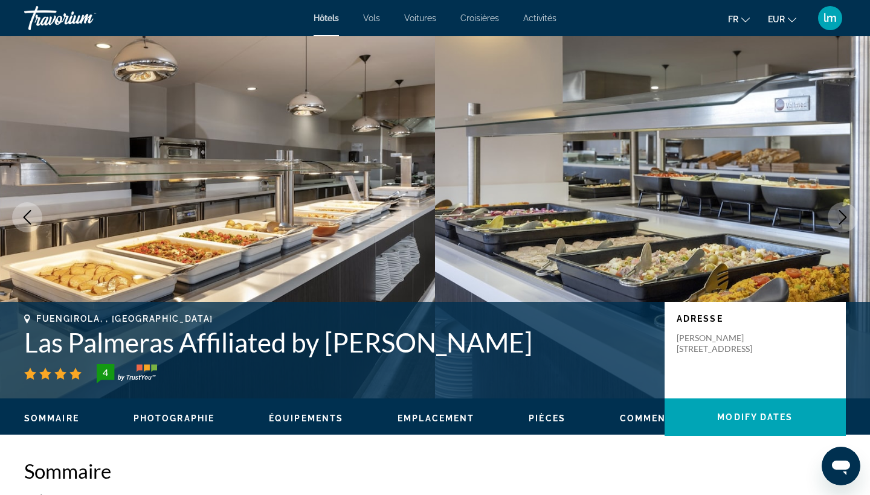
click at [842, 221] on icon "Next image" at bounding box center [843, 217] width 8 height 14
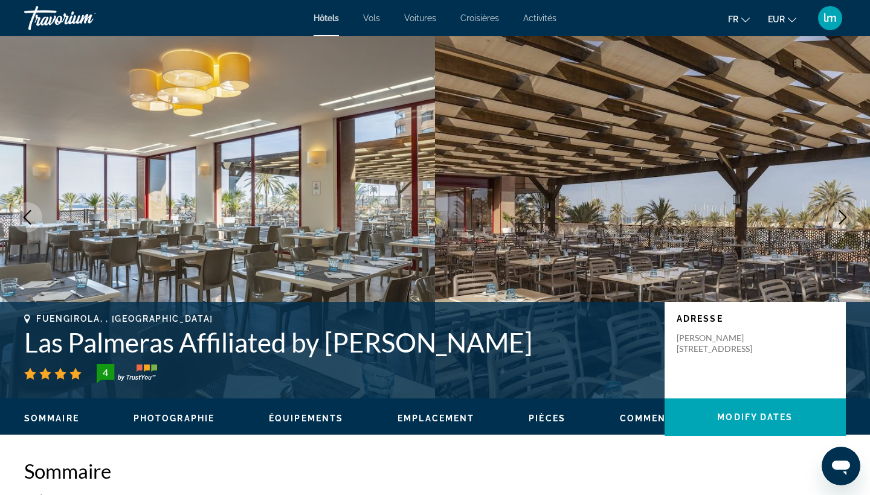
click at [842, 221] on icon "Next image" at bounding box center [843, 217] width 8 height 14
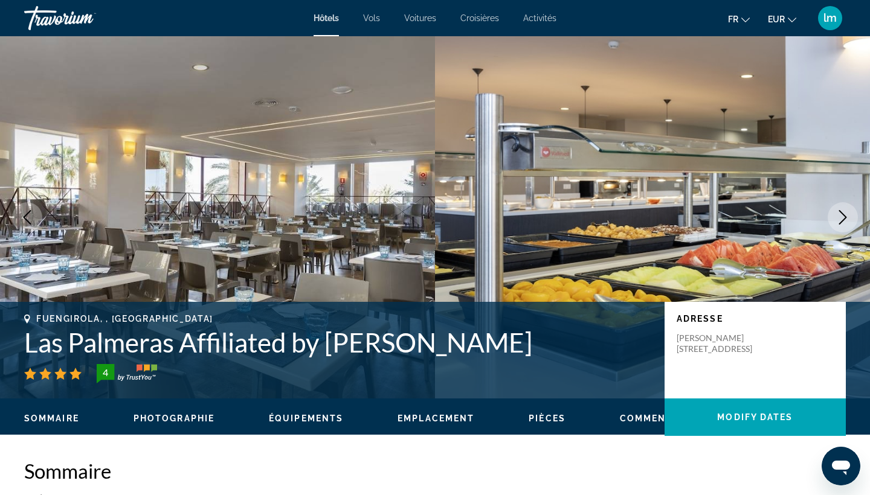
click at [842, 221] on icon "Next image" at bounding box center [843, 217] width 8 height 14
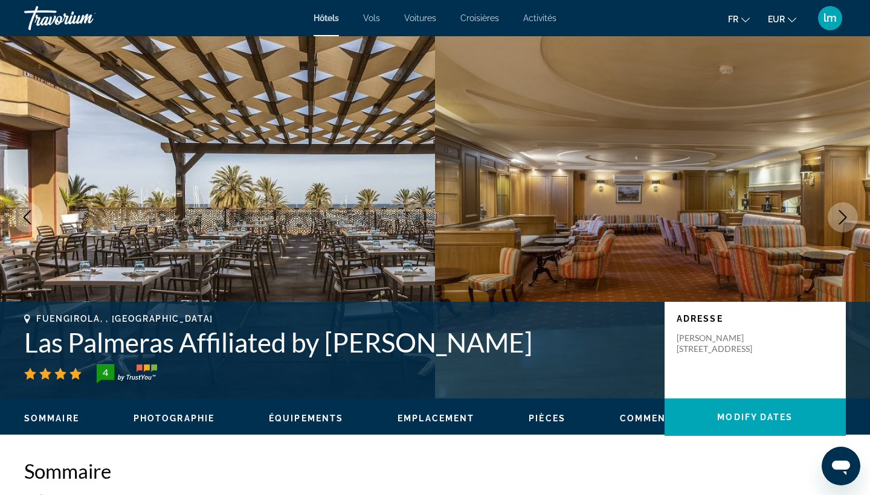
click at [842, 221] on icon "Next image" at bounding box center [843, 217] width 8 height 14
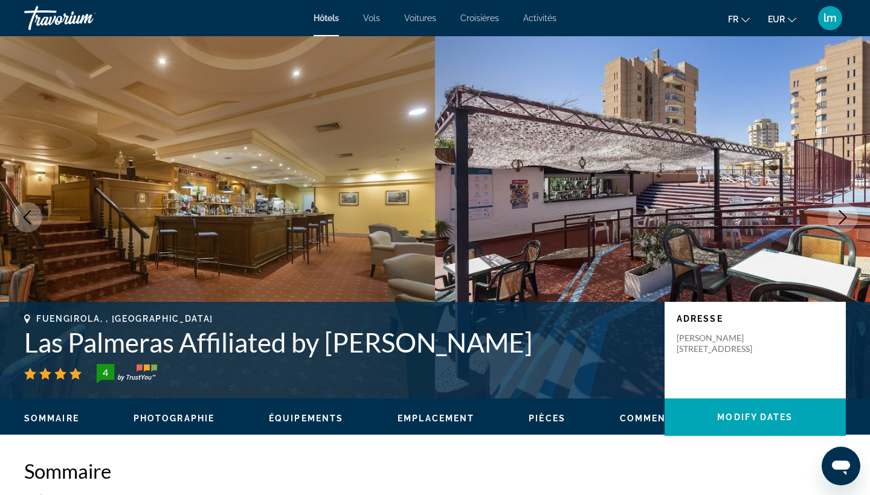
click at [839, 218] on icon "Next image" at bounding box center [842, 217] width 14 height 14
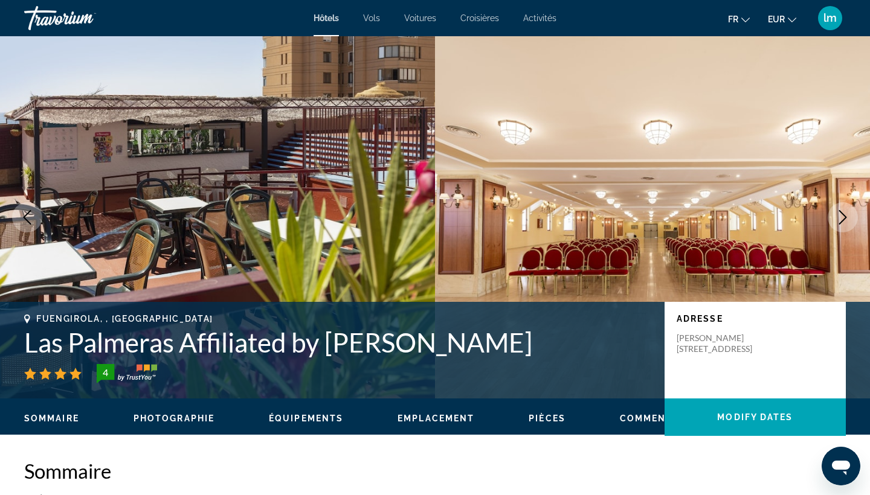
click at [839, 218] on icon "Next image" at bounding box center [842, 217] width 14 height 14
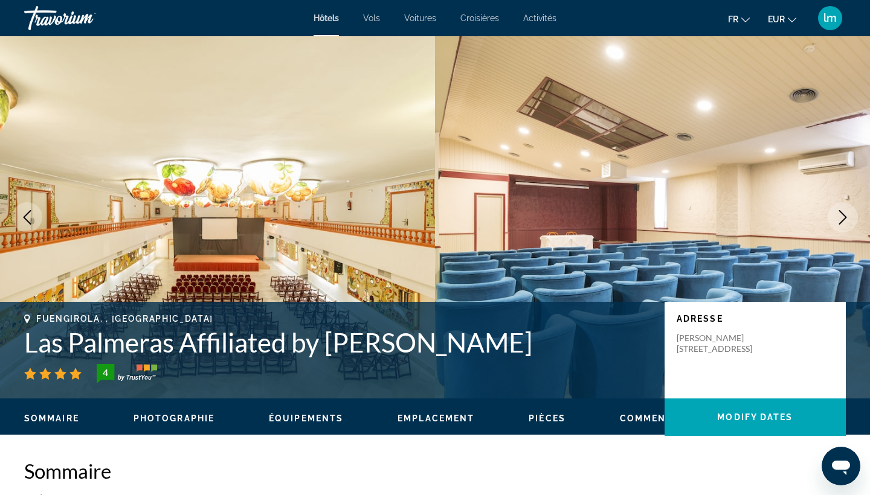
click at [839, 218] on icon "Next image" at bounding box center [842, 217] width 14 height 14
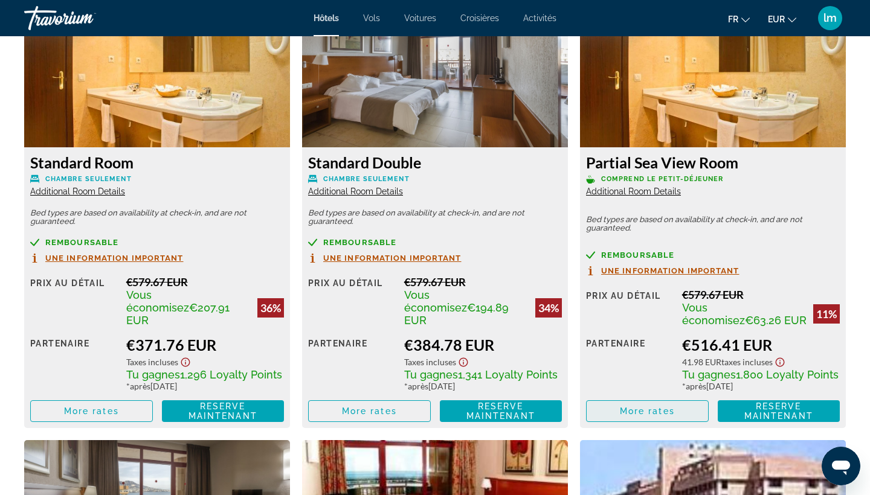
scroll to position [1713, 0]
drag, startPoint x: 742, startPoint y: 161, endPoint x: 589, endPoint y: 165, distance: 153.5
click at [589, 165] on h3 "Partial Sea View Room" at bounding box center [713, 162] width 254 height 18
click at [782, 183] on p "Comprend le petit-déjeuner" at bounding box center [713, 179] width 254 height 9
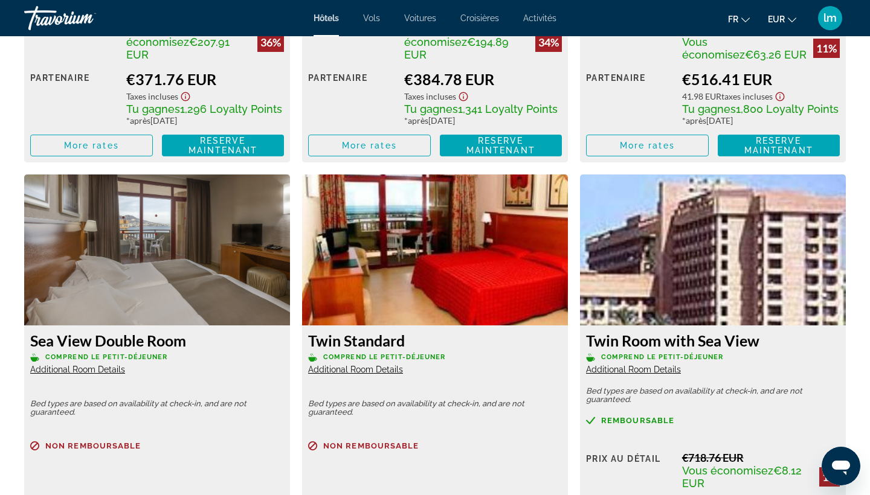
scroll to position [1981, 0]
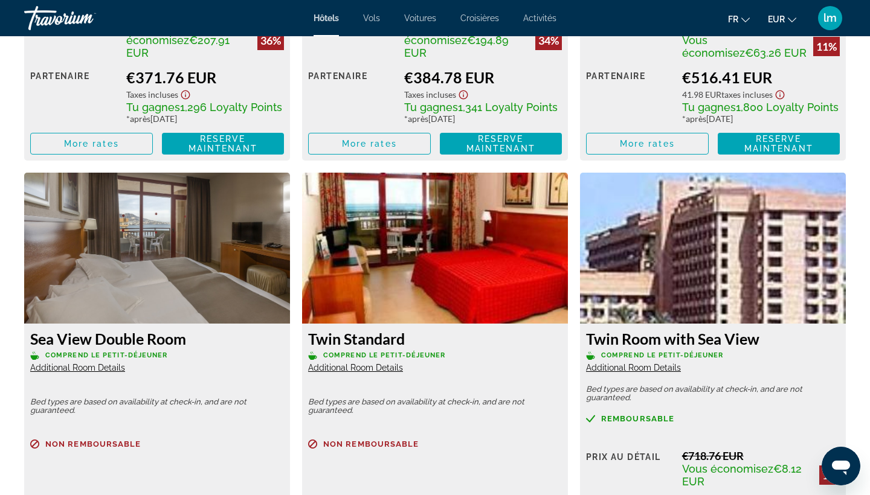
drag, startPoint x: 189, startPoint y: 332, endPoint x: 24, endPoint y: 334, distance: 164.9
click at [24, 334] on div "Sea View Double Room Comprend le petit-déjeuner Additional Room Details Bed typ…" at bounding box center [157, 457] width 266 height 266
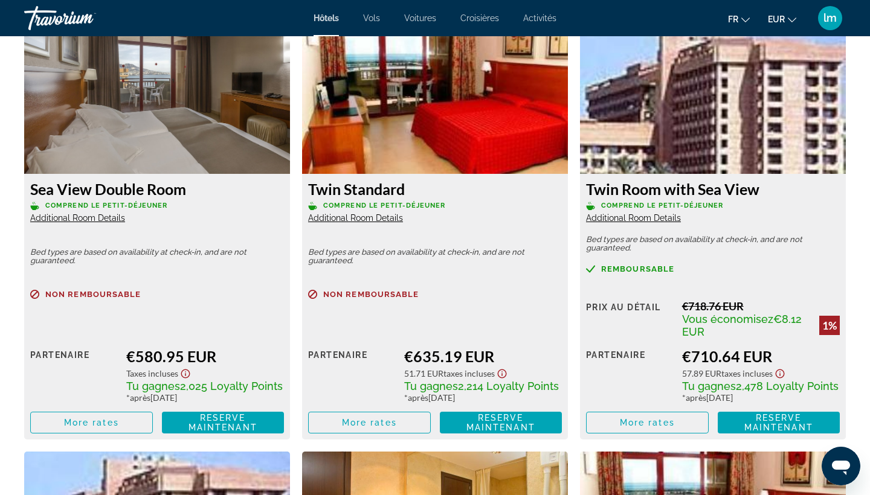
scroll to position [2131, 0]
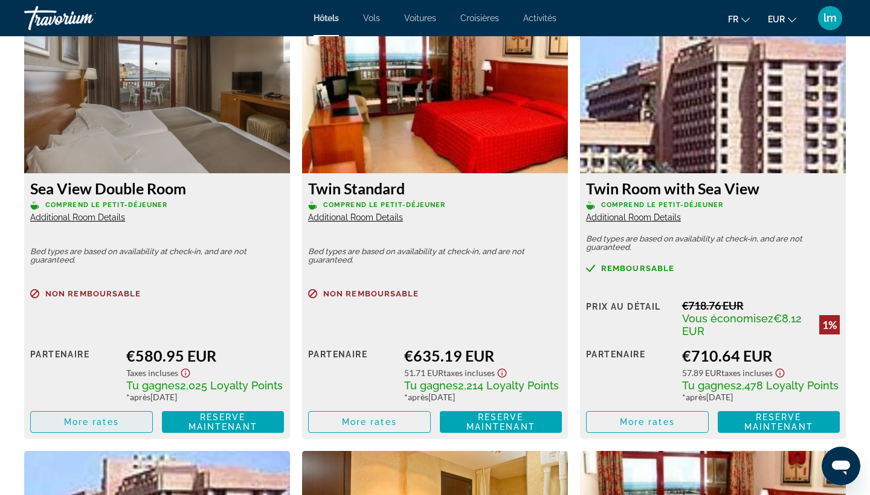
click at [77, 417] on span "More rates" at bounding box center [91, 422] width 55 height 10
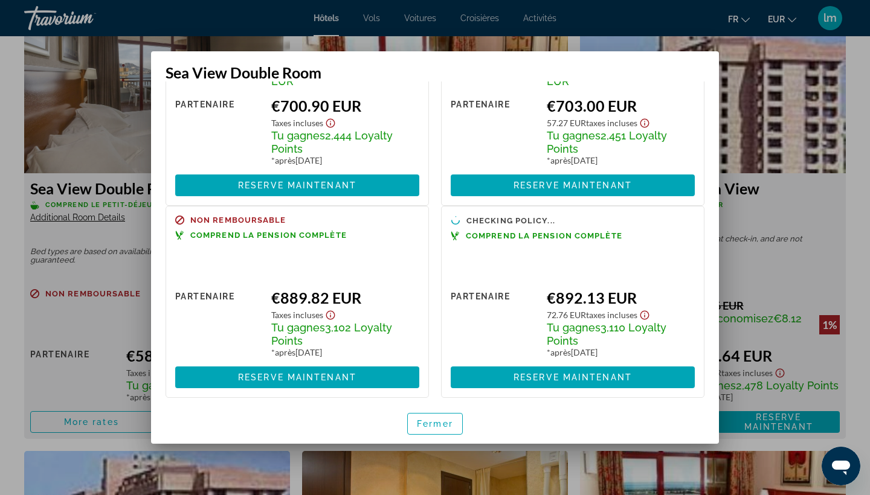
scroll to position [333, 0]
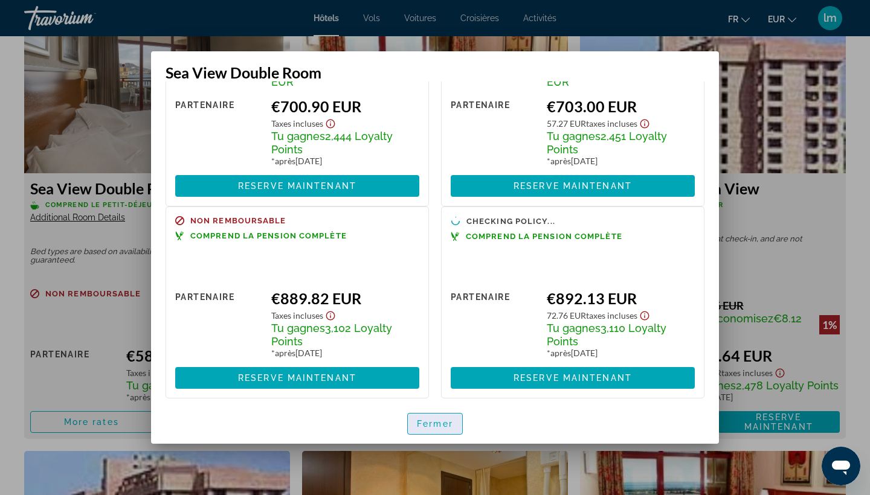
click at [436, 416] on span "button" at bounding box center [435, 423] width 54 height 29
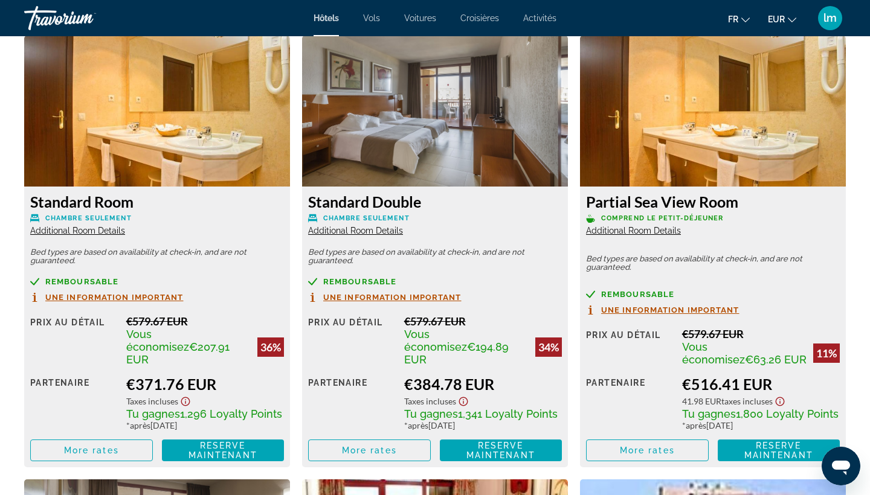
scroll to position [1672, 0]
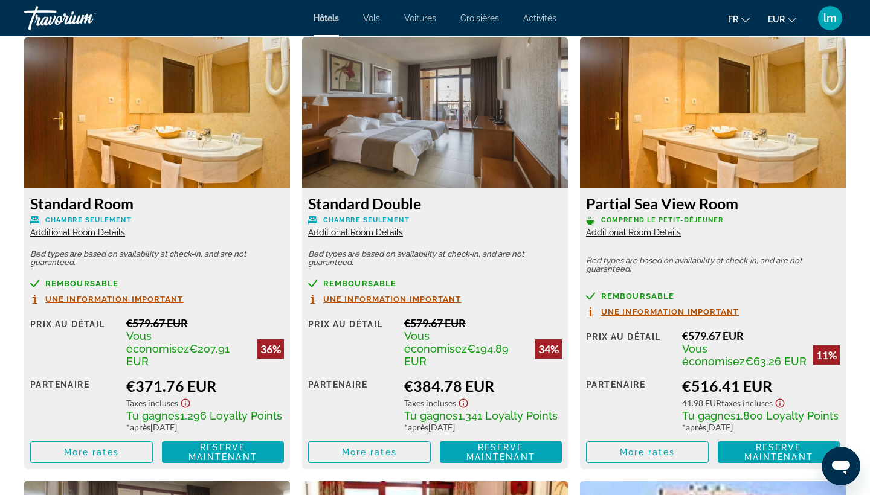
drag, startPoint x: 429, startPoint y: 205, endPoint x: 308, endPoint y: 207, distance: 121.4
click at [308, 207] on h3 "Standard Double" at bounding box center [435, 203] width 254 height 18
click at [435, 179] on img "Main content" at bounding box center [435, 112] width 266 height 151
click at [358, 448] on span "More rates" at bounding box center [369, 453] width 55 height 10
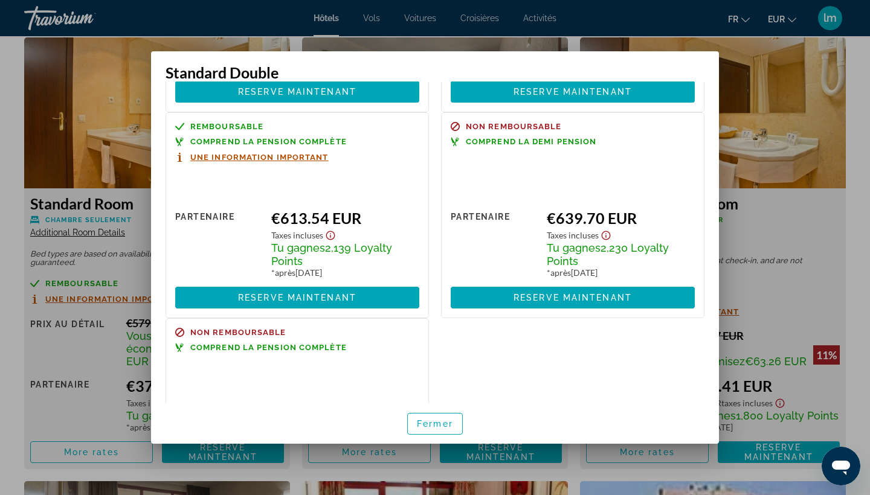
scroll to position [454, 0]
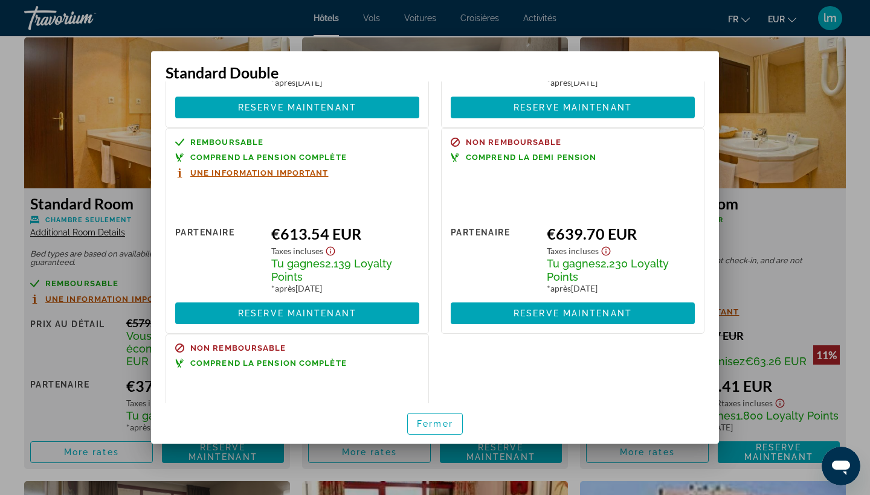
click at [304, 180] on div "Remboursable Comprend la pension complète Une information important Prix au dét…" at bounding box center [296, 231] width 263 height 206
click at [274, 169] on span "Une information important" at bounding box center [259, 173] width 138 height 8
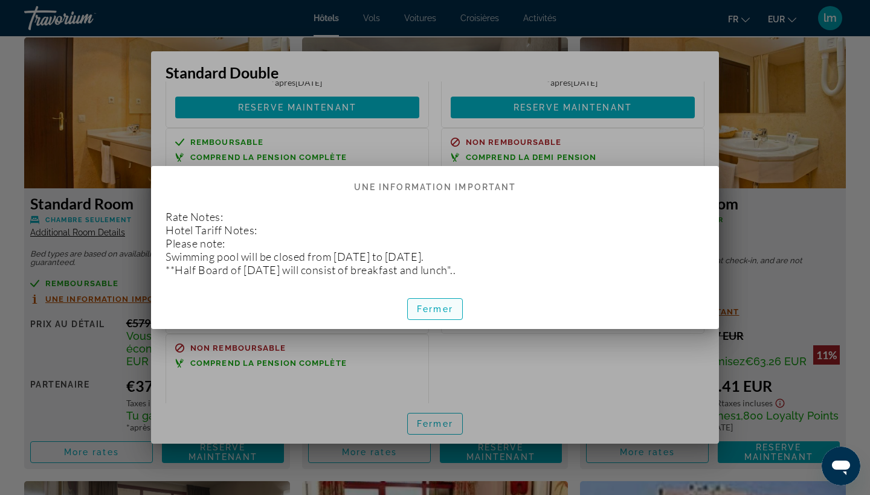
click at [429, 309] on span "Fermer" at bounding box center [435, 309] width 36 height 10
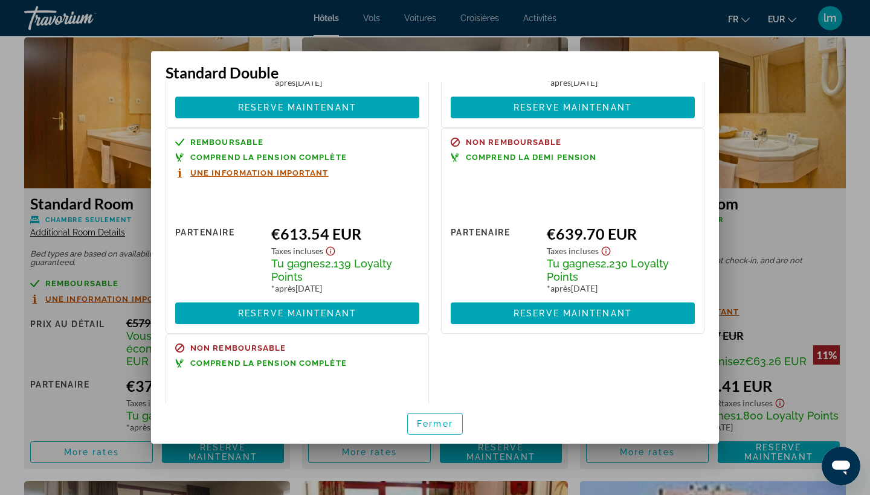
click at [315, 169] on span "Une information important" at bounding box center [259, 173] width 138 height 8
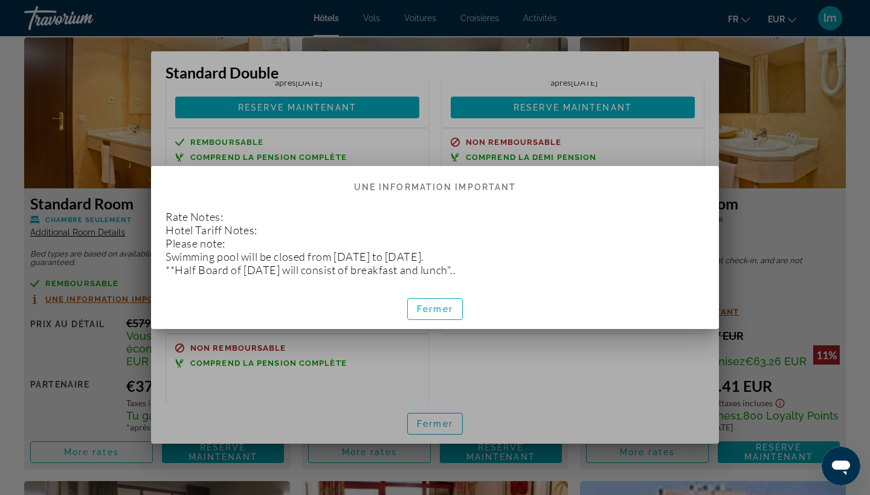
drag, startPoint x: 496, startPoint y: 271, endPoint x: 162, endPoint y: 220, distance: 337.9
click at [162, 220] on div "Rate Notes: Hotel Tariff Notes: Please note: Swimming pool will be closed from …" at bounding box center [435, 243] width 568 height 91
click at [205, 237] on p "Rate Notes: Hotel Tariff Notes: Please note: Swimming pool will be closed from …" at bounding box center [434, 243] width 539 height 66
drag, startPoint x: 499, startPoint y: 267, endPoint x: 163, endPoint y: 259, distance: 335.9
click at [163, 259] on div "Rate Notes: Hotel Tariff Notes: Please note: Swimming pool will be closed from …" at bounding box center [435, 243] width 568 height 91
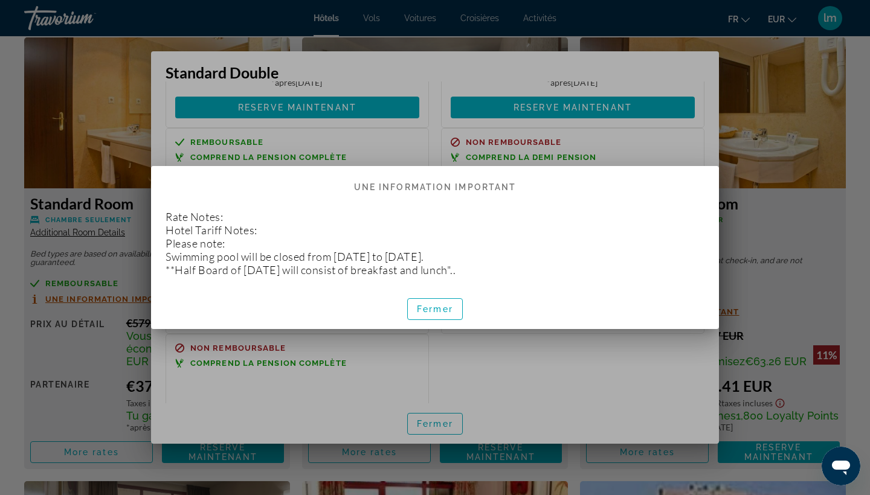
click at [473, 219] on p "Rate Notes: Hotel Tariff Notes: Please note: Swimming pool will be closed from …" at bounding box center [434, 243] width 539 height 66
click at [443, 312] on span "Fermer" at bounding box center [435, 309] width 36 height 10
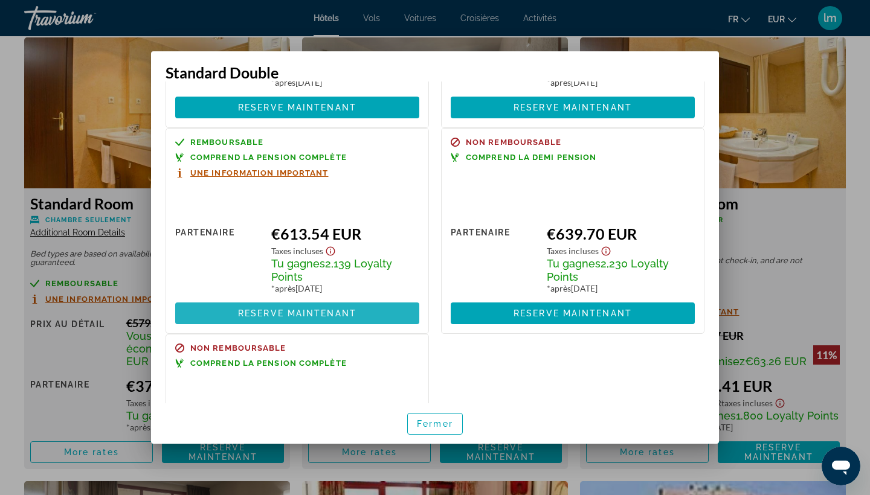
click at [309, 309] on span "Reserve maintenant" at bounding box center [297, 314] width 118 height 10
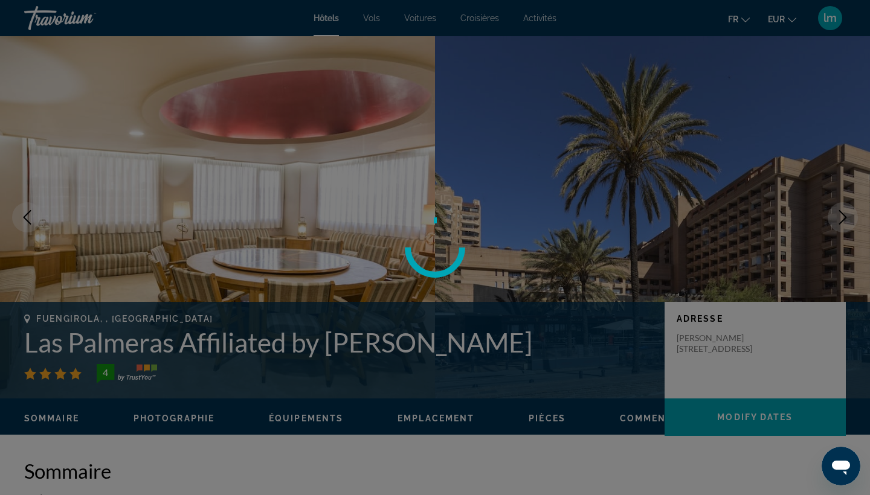
scroll to position [1672, 0]
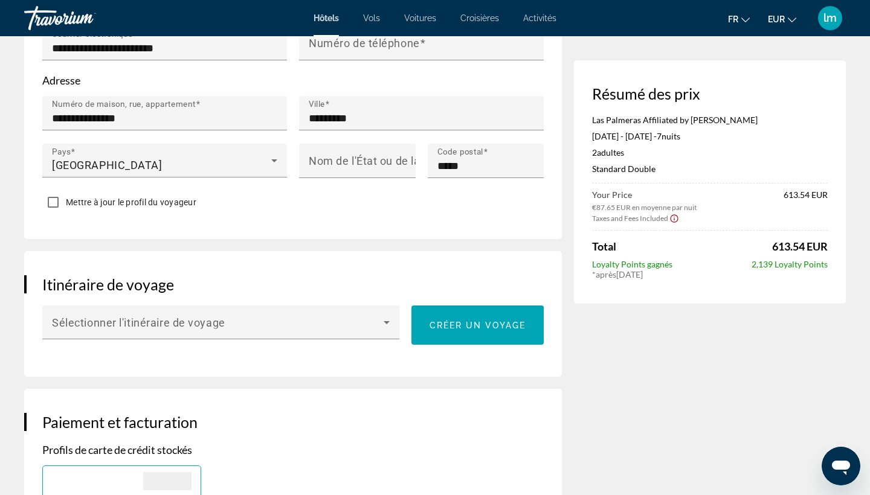
scroll to position [522, 0]
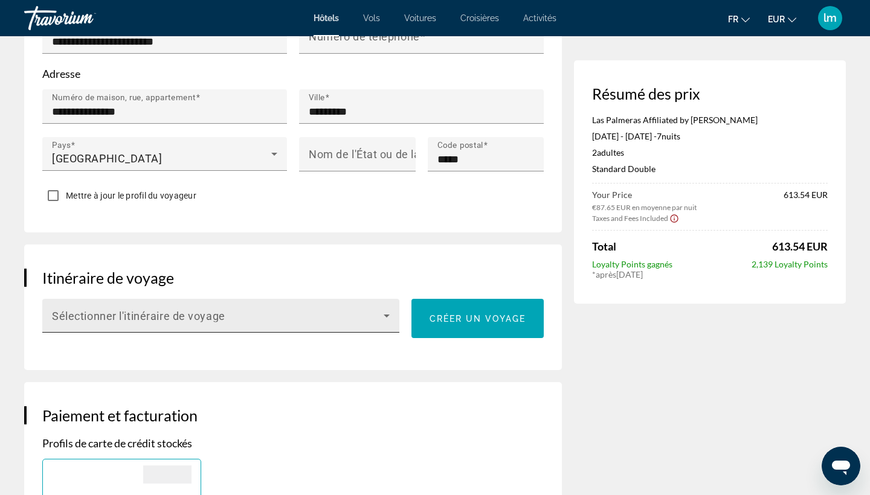
click at [309, 299] on div "Sélectionner l'itinéraire de voyage" at bounding box center [221, 316] width 338 height 34
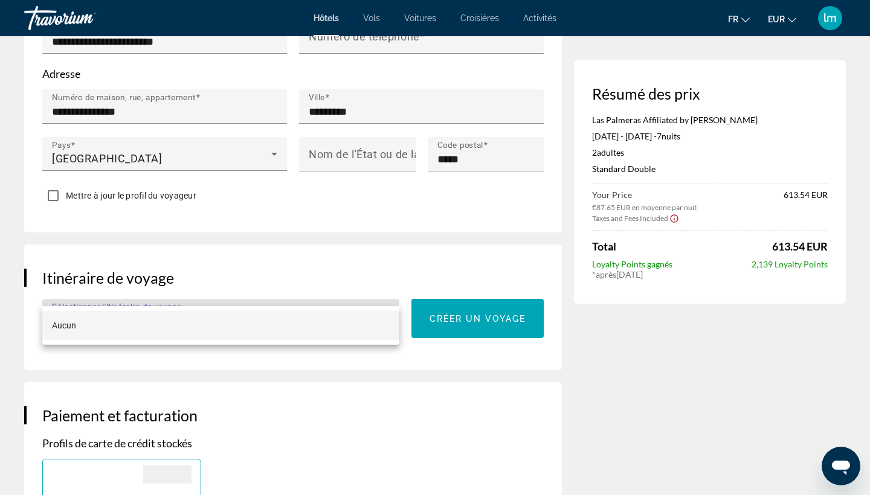
click at [309, 286] on div at bounding box center [435, 247] width 870 height 495
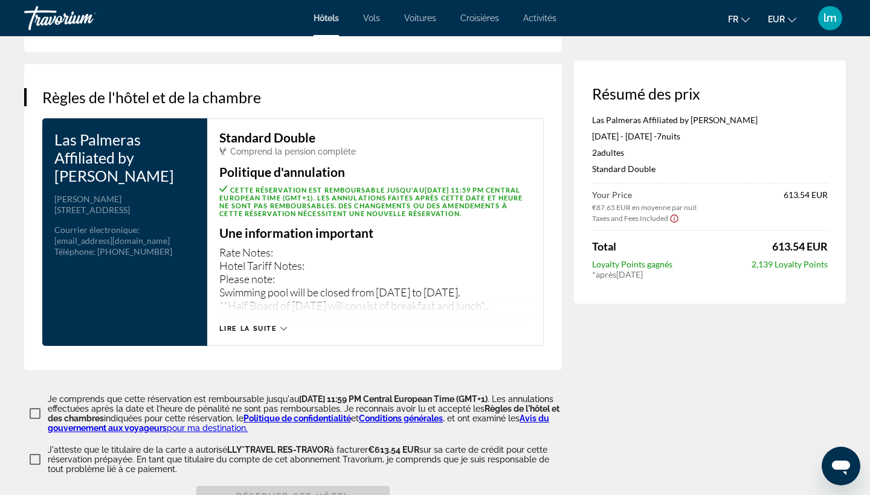
scroll to position [1492, 0]
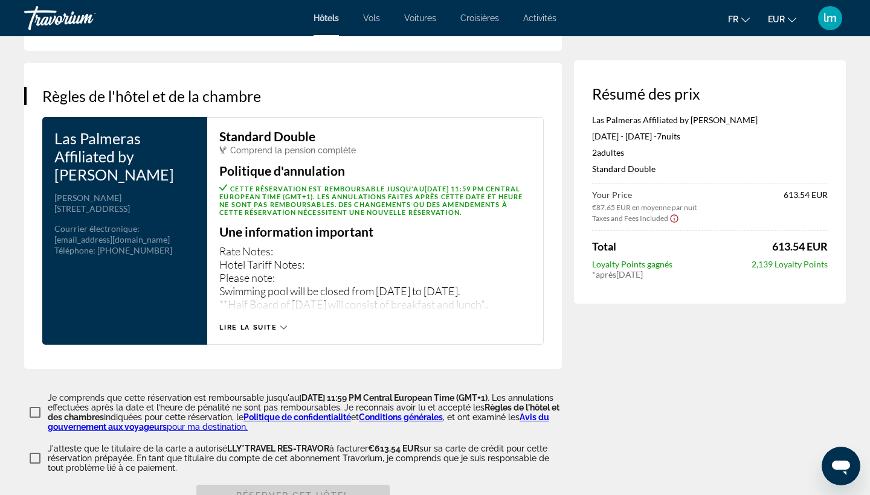
click at [264, 324] on span "Lire la suite" at bounding box center [247, 328] width 57 height 8
click at [325, 146] on span "Comprend la pension complète" at bounding box center [293, 151] width 126 height 10
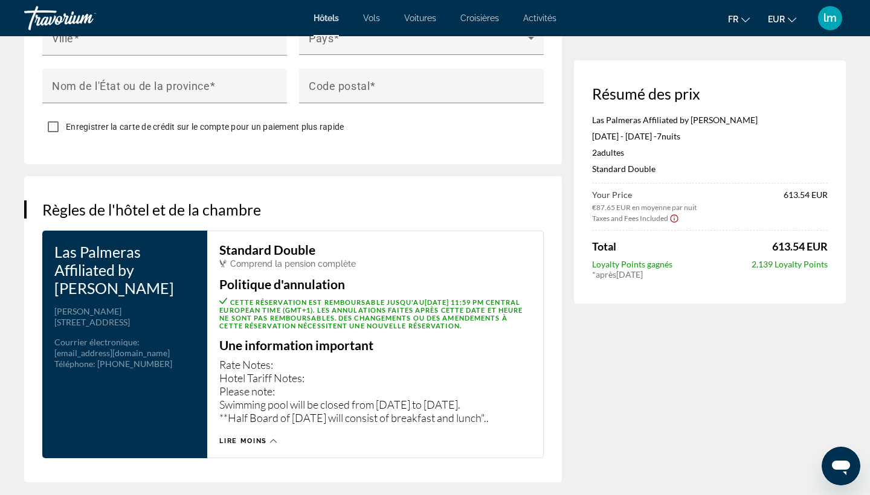
scroll to position [1380, 0]
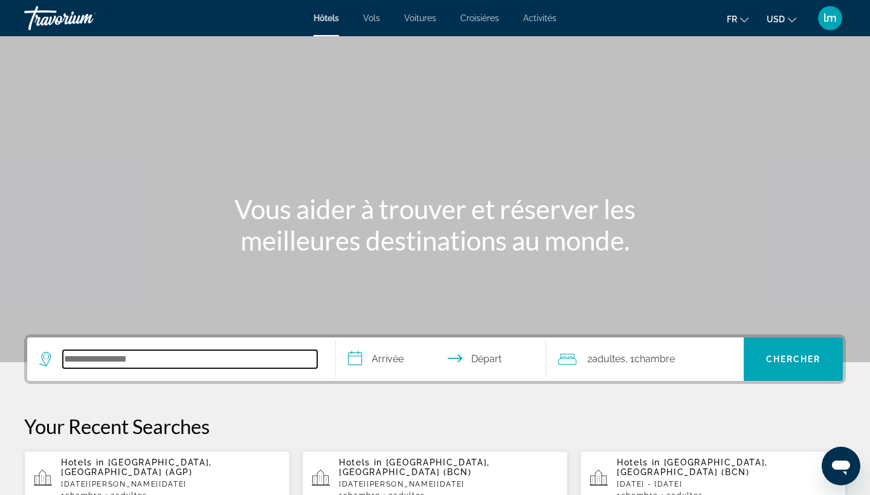
click at [160, 361] on input "Search hotel destination" at bounding box center [190, 359] width 254 height 18
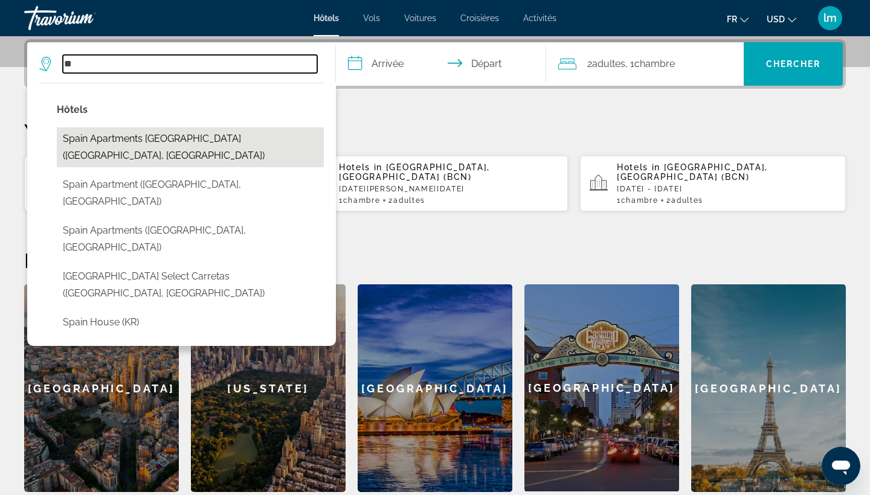
type input "*"
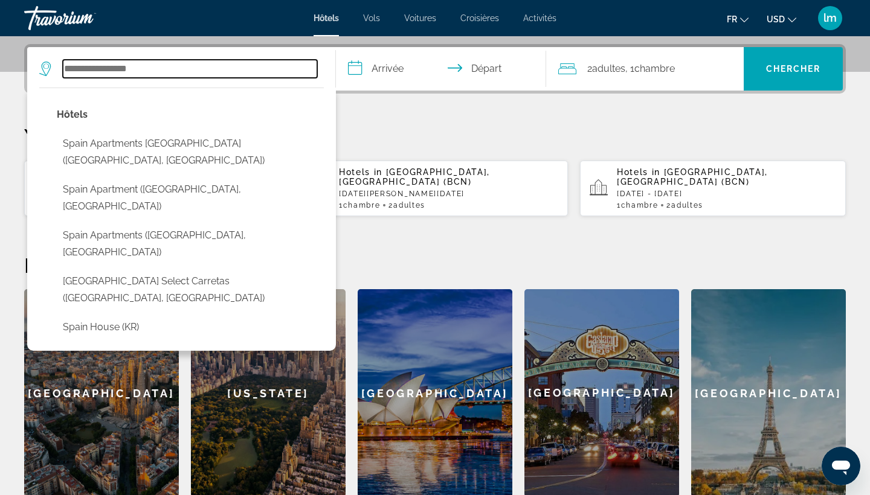
scroll to position [288, 0]
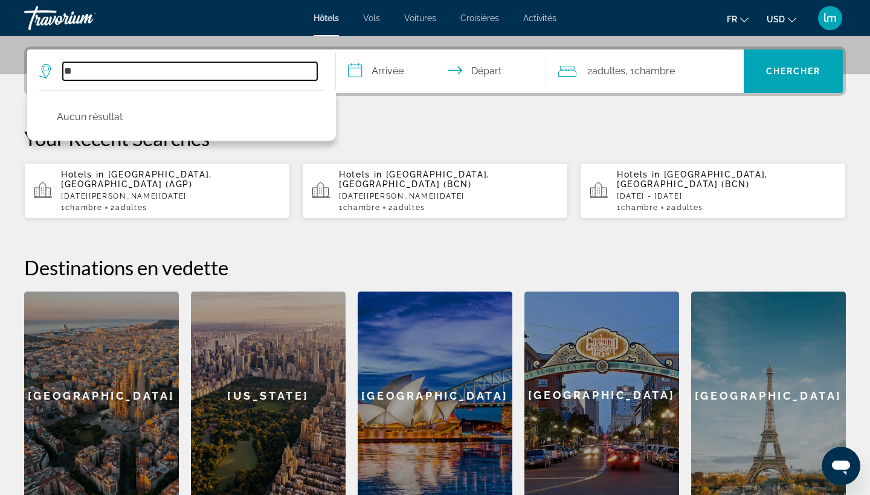
type input "*"
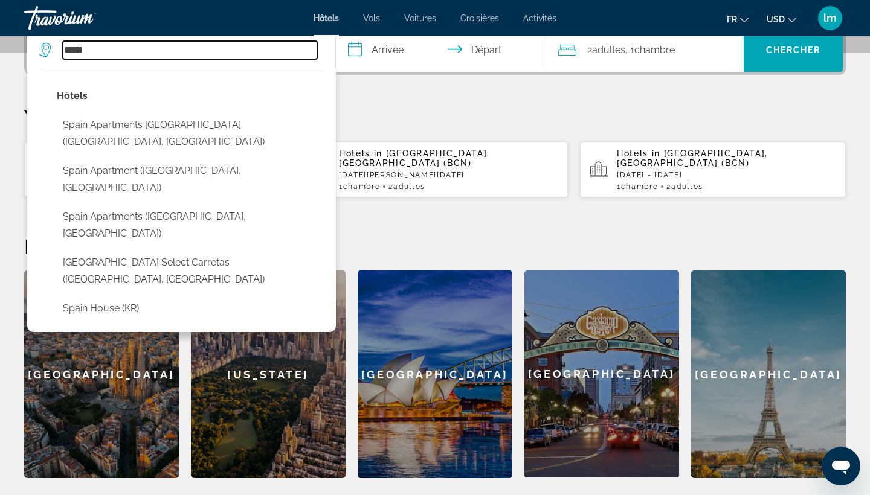
scroll to position [307, 0]
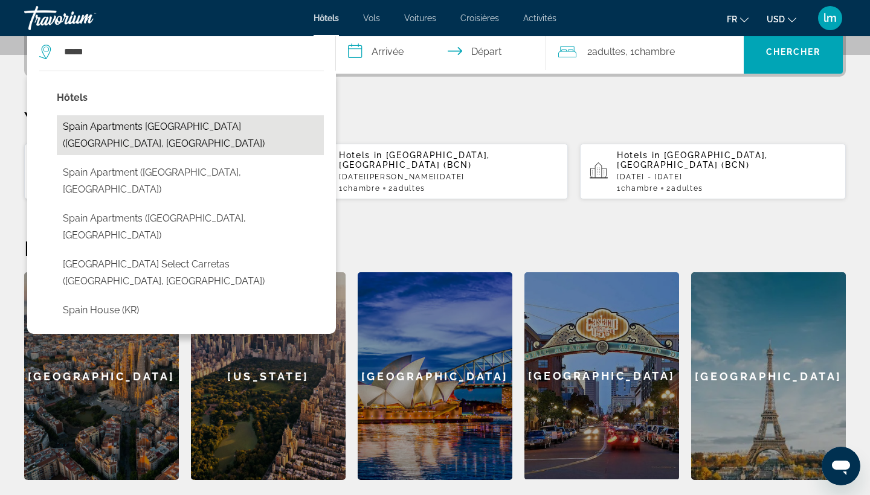
click at [154, 133] on button "Spain Apartments [GEOGRAPHIC_DATA] ([GEOGRAPHIC_DATA], [GEOGRAPHIC_DATA])" at bounding box center [190, 135] width 267 height 40
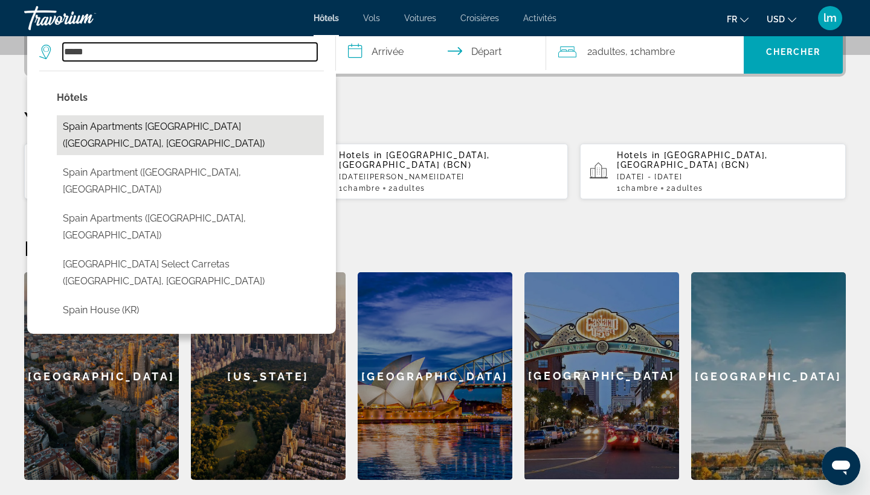
type input "**********"
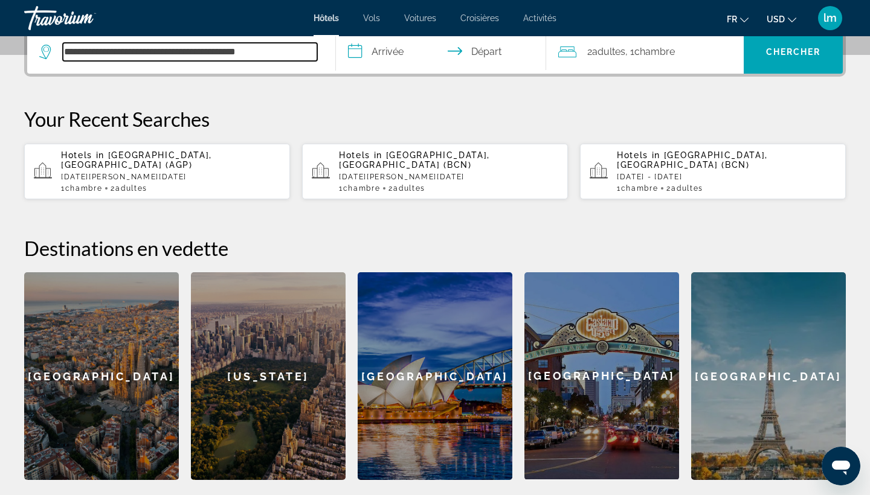
scroll to position [295, 0]
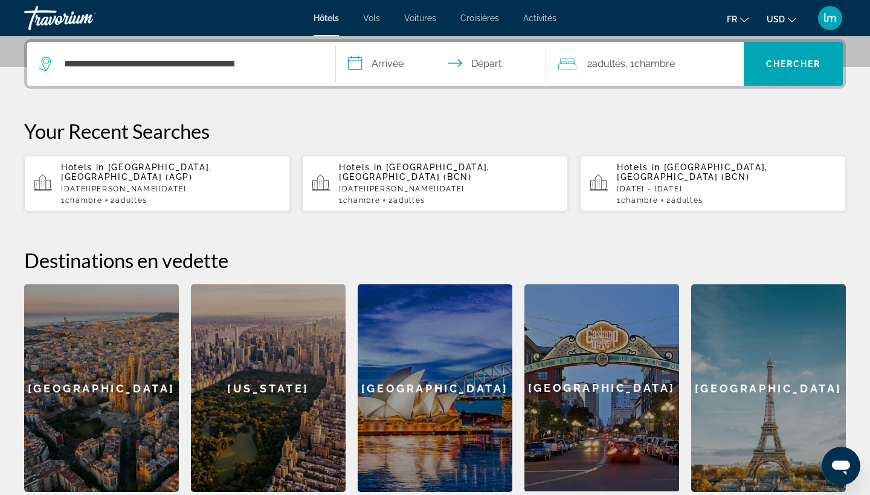
click at [385, 70] on input "**********" at bounding box center [443, 65] width 215 height 47
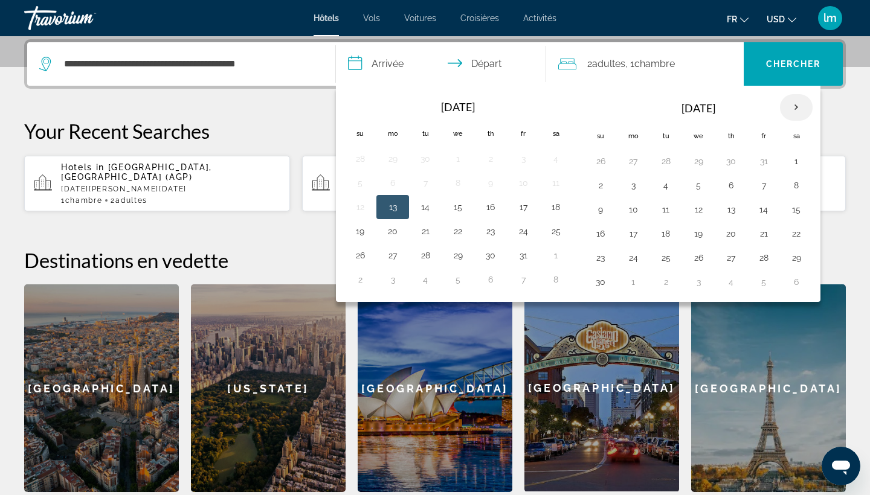
click at [799, 111] on th "Next month" at bounding box center [796, 107] width 33 height 27
click at [796, 188] on button "10" at bounding box center [795, 185] width 19 height 17
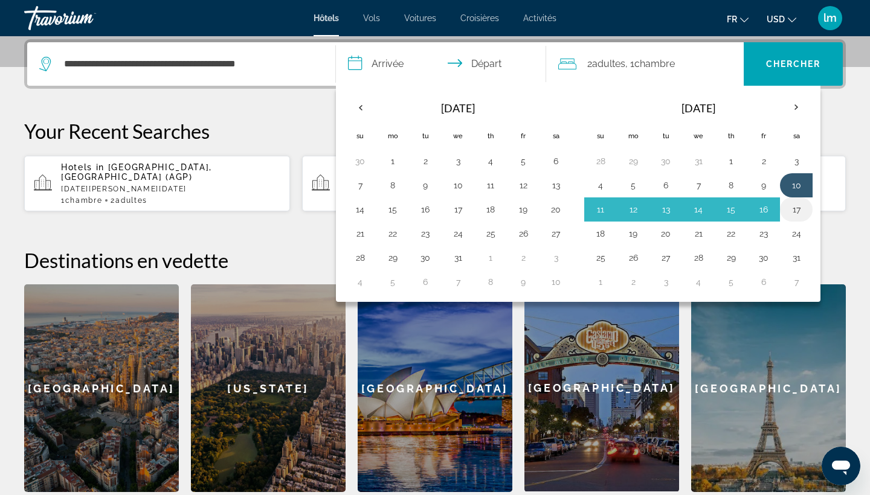
click at [795, 214] on button "17" at bounding box center [795, 209] width 19 height 17
type input "**********"
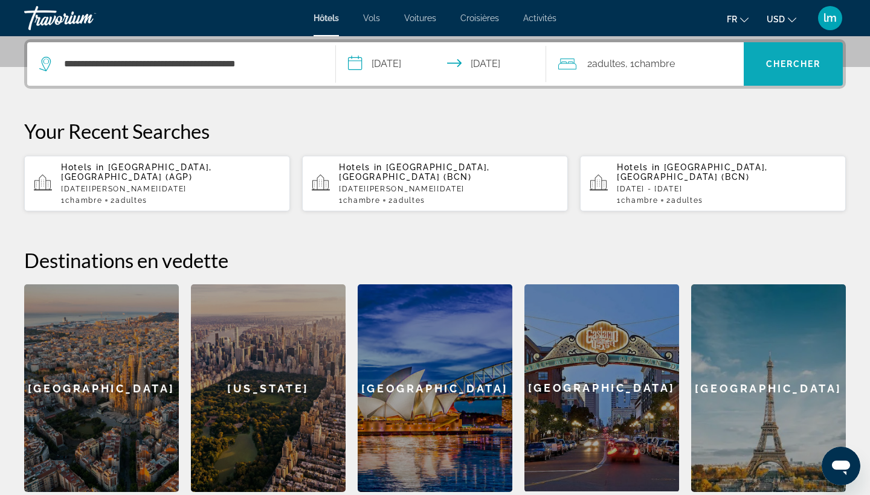
click at [795, 67] on span "Chercher" at bounding box center [793, 64] width 55 height 10
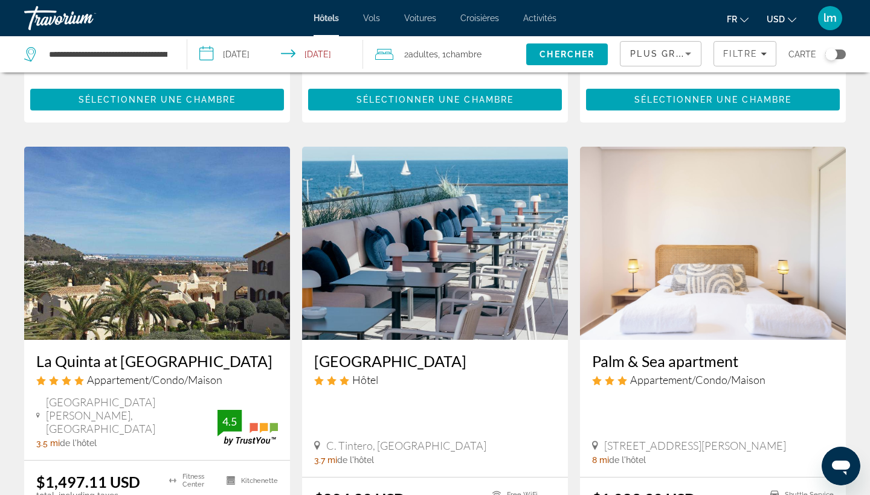
scroll to position [456, 0]
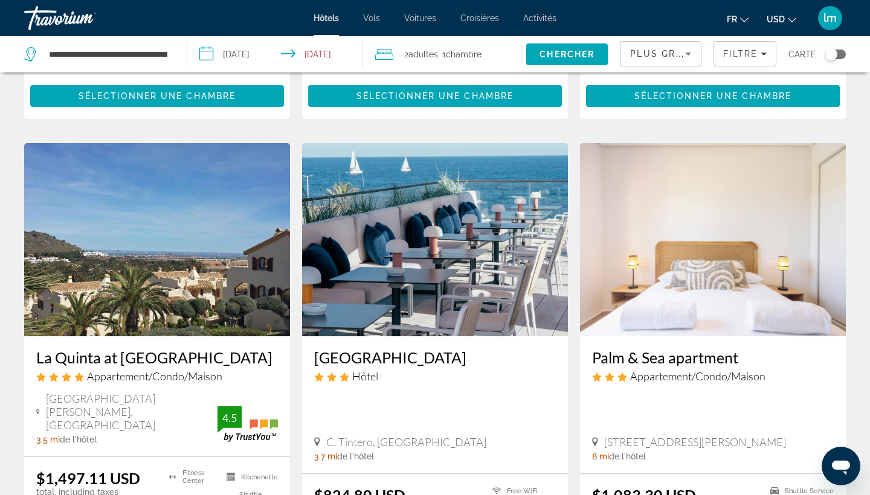
click at [780, 18] on span "USD" at bounding box center [775, 19] width 18 height 10
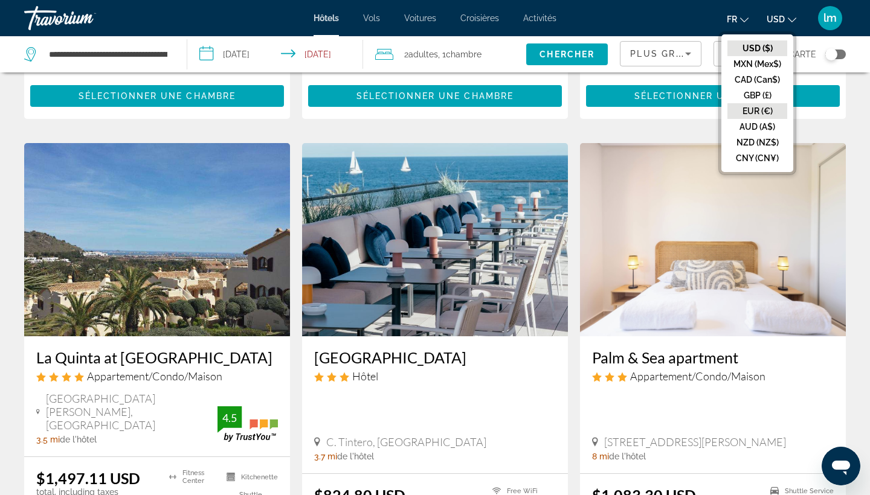
click at [755, 109] on button "EUR (€)" at bounding box center [757, 111] width 60 height 16
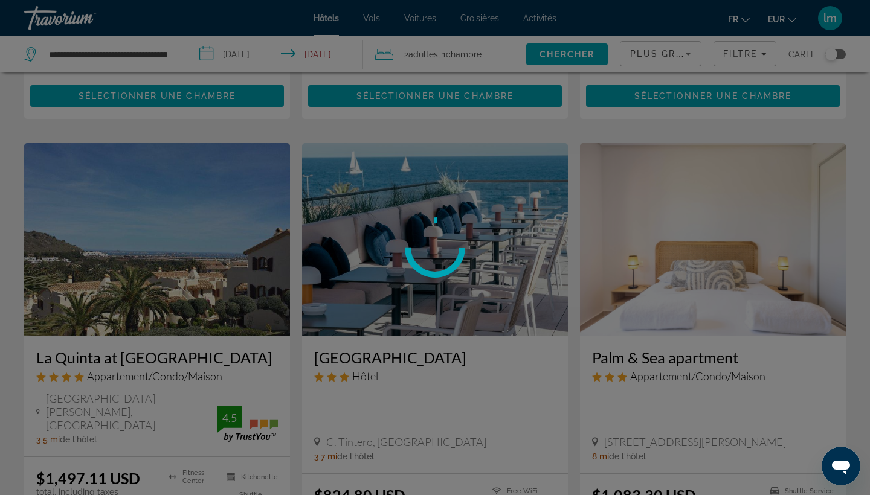
scroll to position [0, 0]
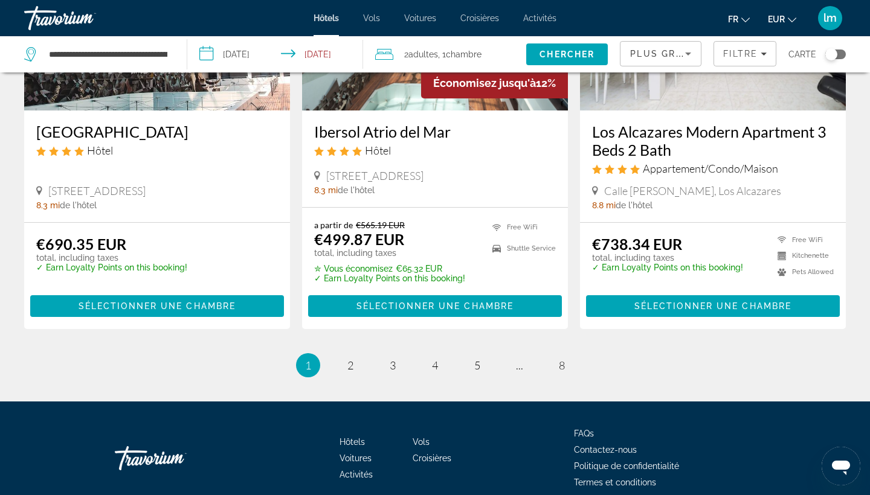
scroll to position [1580, 0]
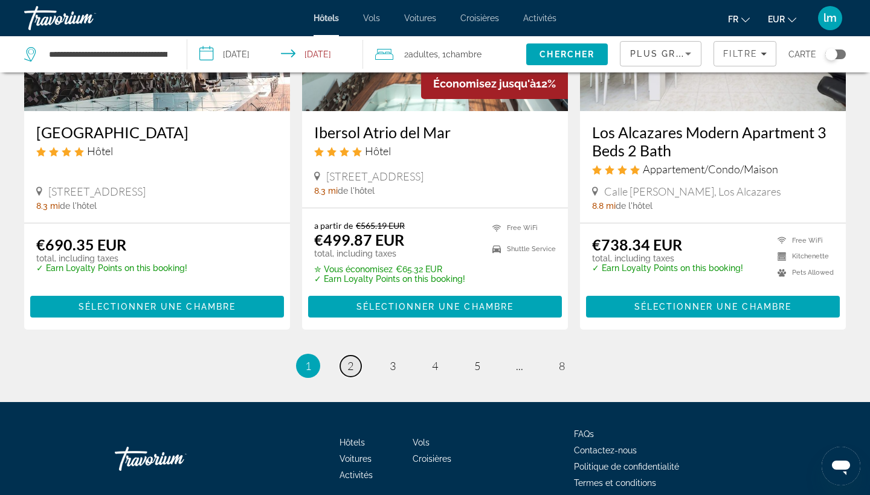
click at [348, 359] on span "2" at bounding box center [350, 365] width 6 height 13
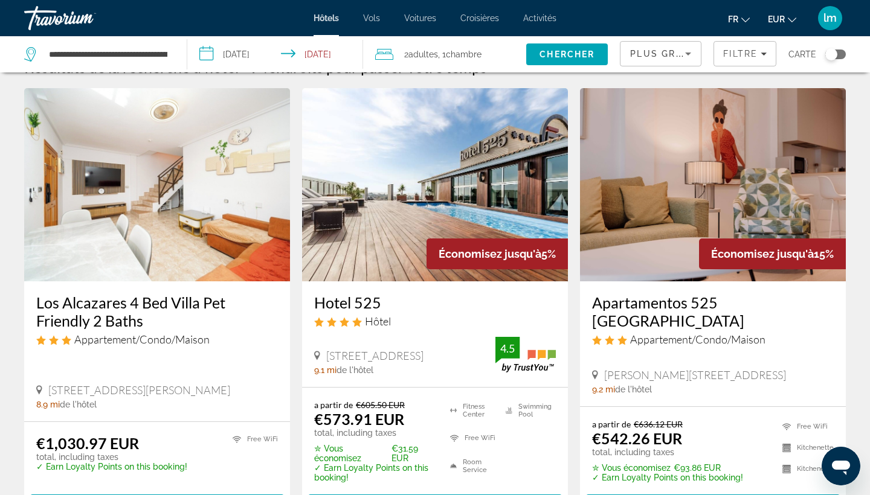
scroll to position [30, 0]
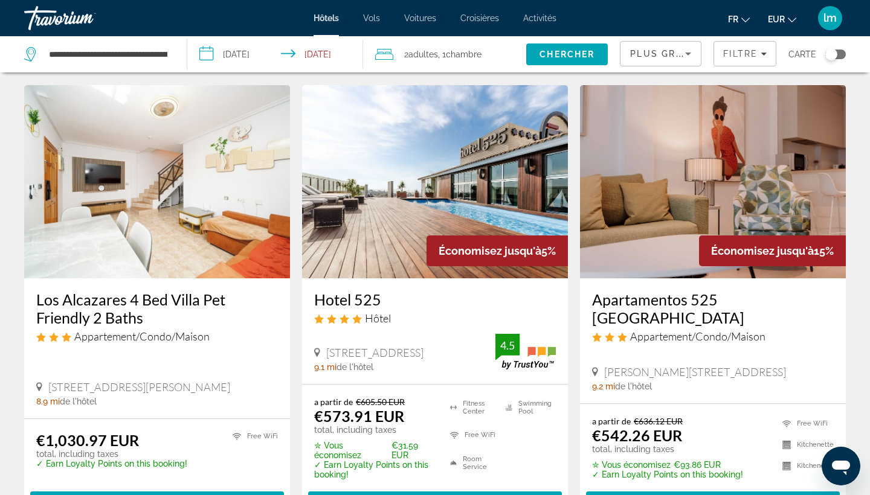
click at [355, 295] on h3 "Hotel 525" at bounding box center [435, 299] width 242 height 18
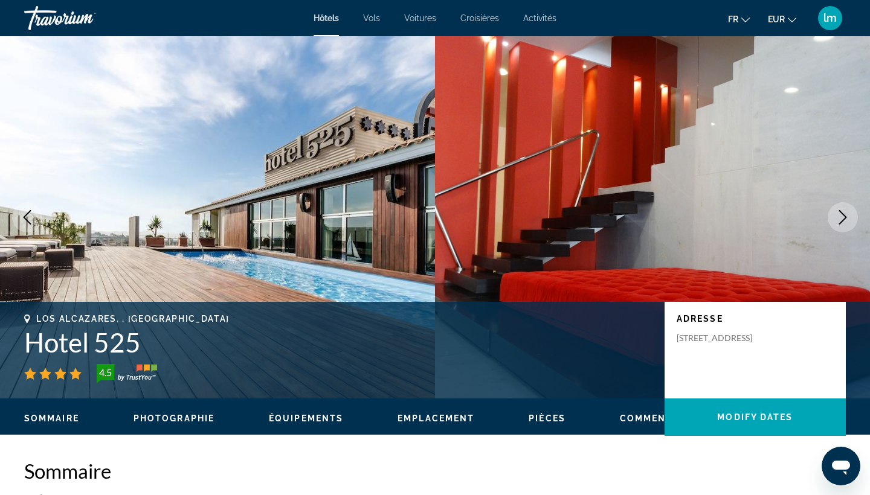
click at [846, 212] on icon "Next image" at bounding box center [842, 217] width 14 height 14
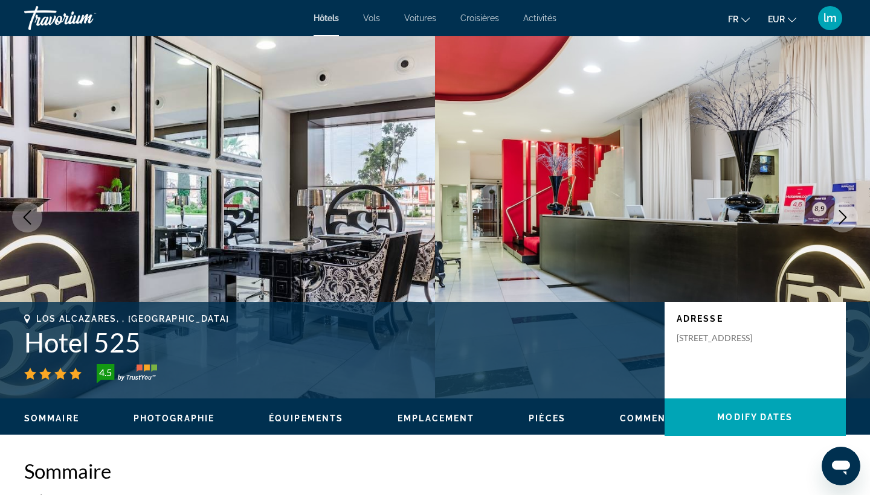
click at [846, 212] on icon "Next image" at bounding box center [842, 217] width 14 height 14
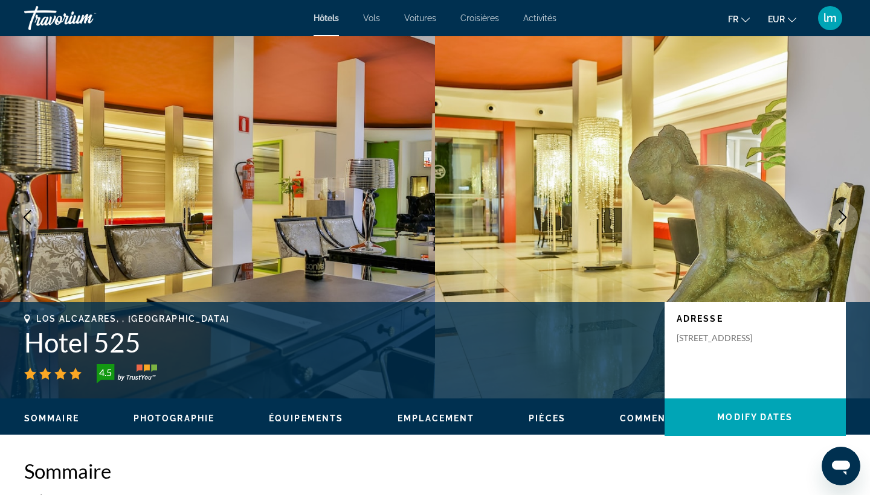
click at [846, 212] on icon "Next image" at bounding box center [842, 217] width 14 height 14
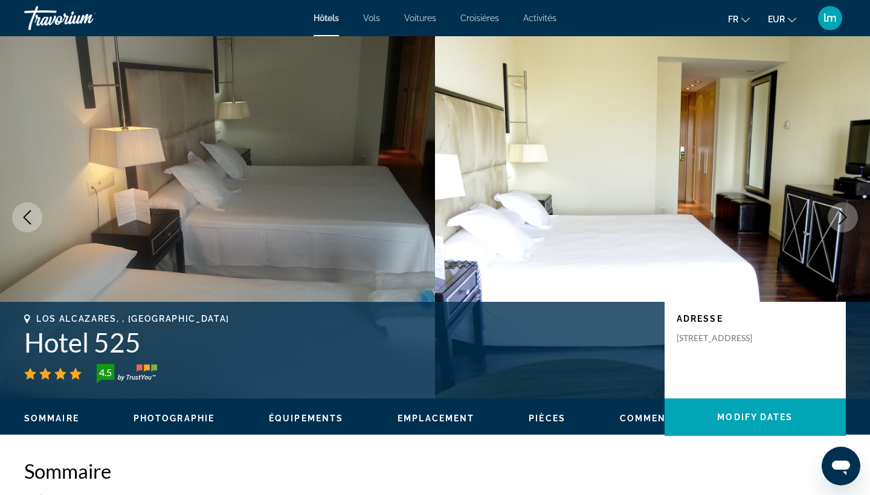
click at [846, 212] on icon "Next image" at bounding box center [842, 217] width 14 height 14
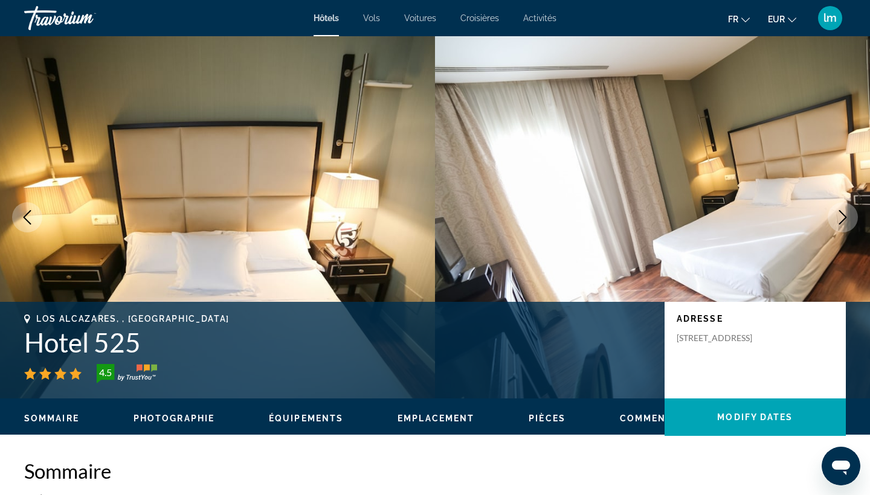
click at [846, 212] on icon "Next image" at bounding box center [842, 217] width 14 height 14
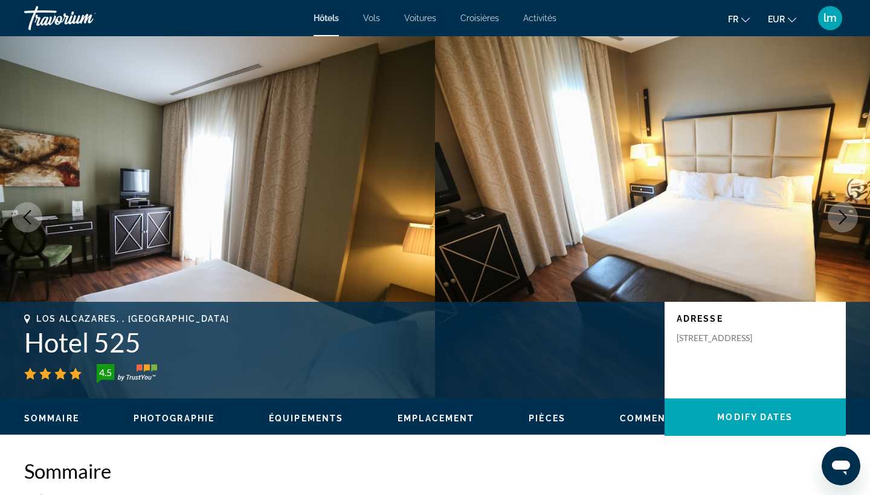
click at [846, 211] on icon "Next image" at bounding box center [842, 217] width 14 height 14
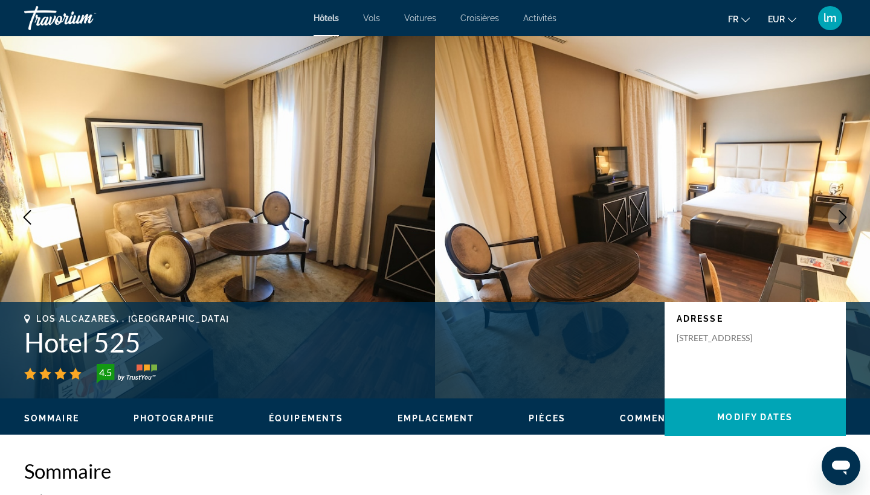
click at [846, 211] on icon "Next image" at bounding box center [842, 217] width 14 height 14
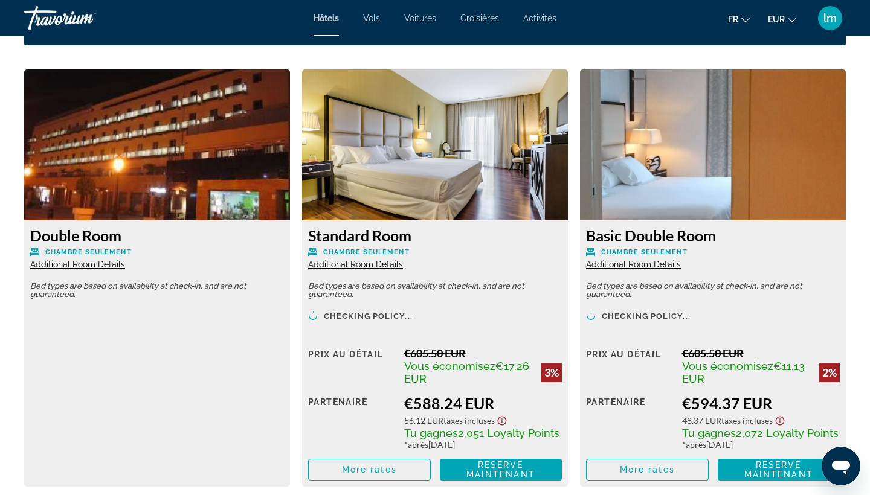
scroll to position [1642, 0]
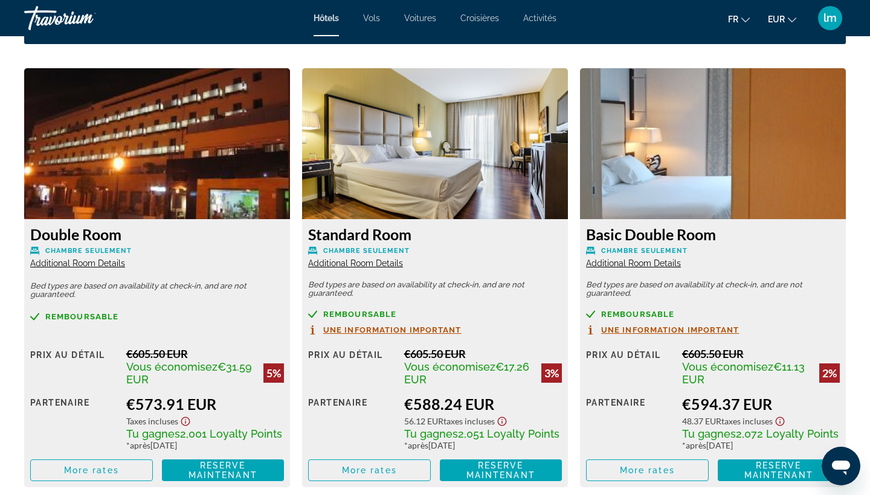
click at [444, 330] on span "Une information important" at bounding box center [392, 330] width 138 height 8
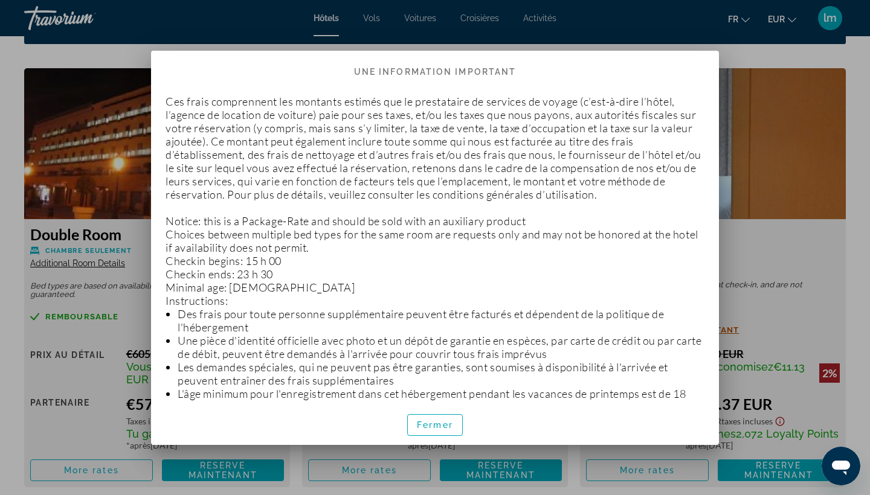
scroll to position [0, 0]
click at [438, 424] on span "Fermer" at bounding box center [435, 425] width 36 height 10
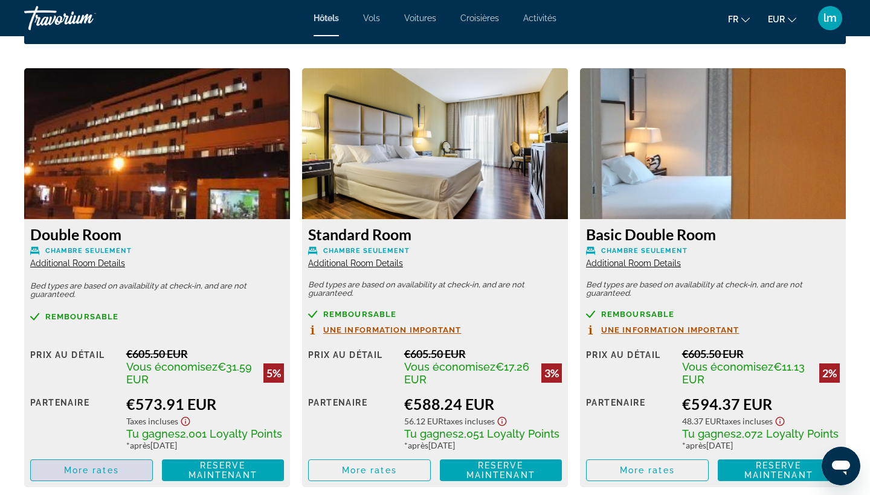
click at [106, 472] on span "More rates" at bounding box center [91, 471] width 55 height 10
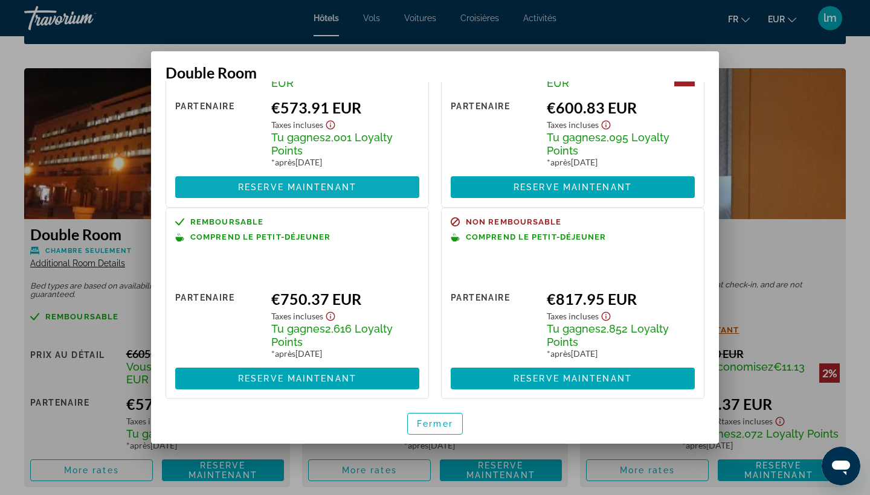
scroll to position [126, 0]
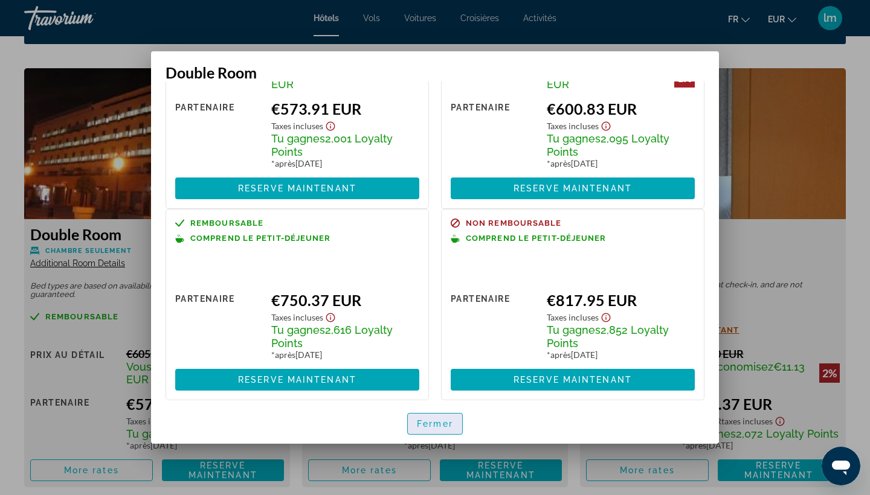
click at [432, 423] on span "Fermer" at bounding box center [435, 424] width 36 height 10
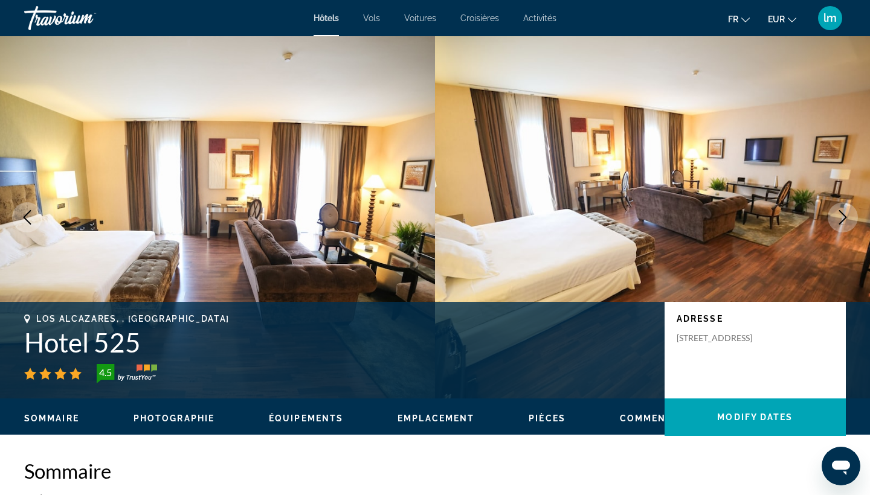
scroll to position [1642, 0]
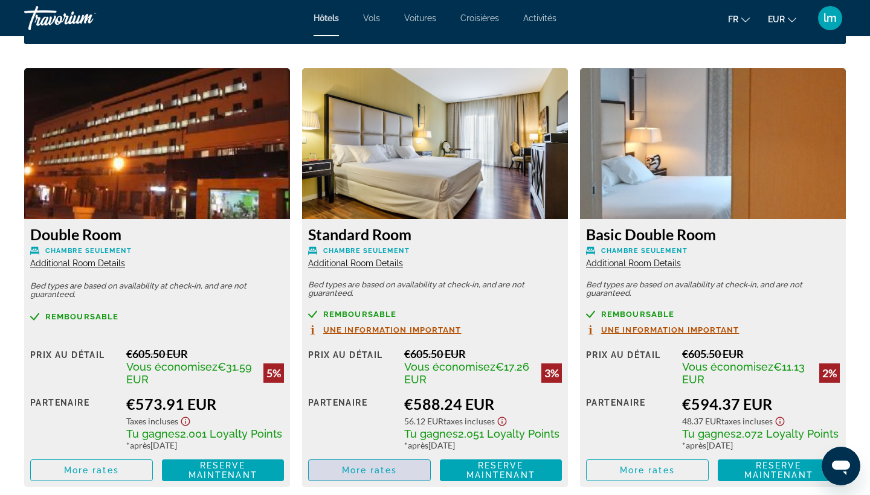
click at [363, 475] on span "More rates" at bounding box center [369, 471] width 55 height 10
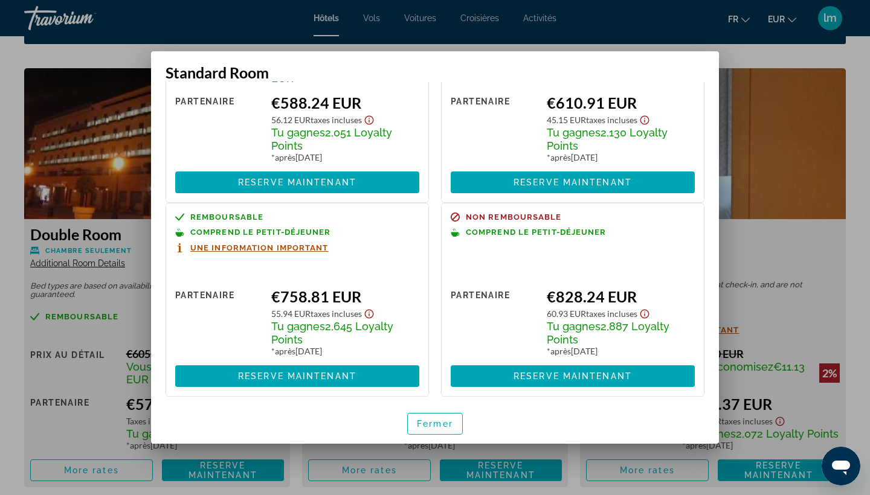
scroll to position [0, 0]
click at [437, 421] on span "Fermer" at bounding box center [435, 424] width 36 height 10
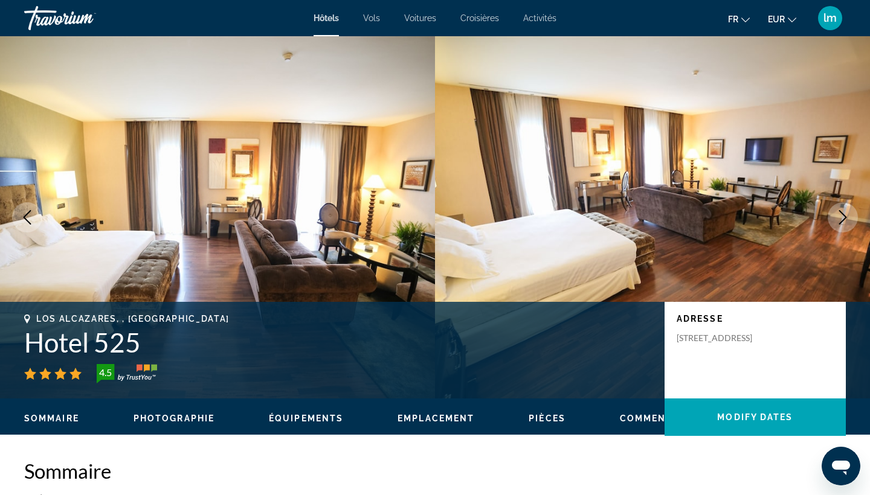
scroll to position [1642, 0]
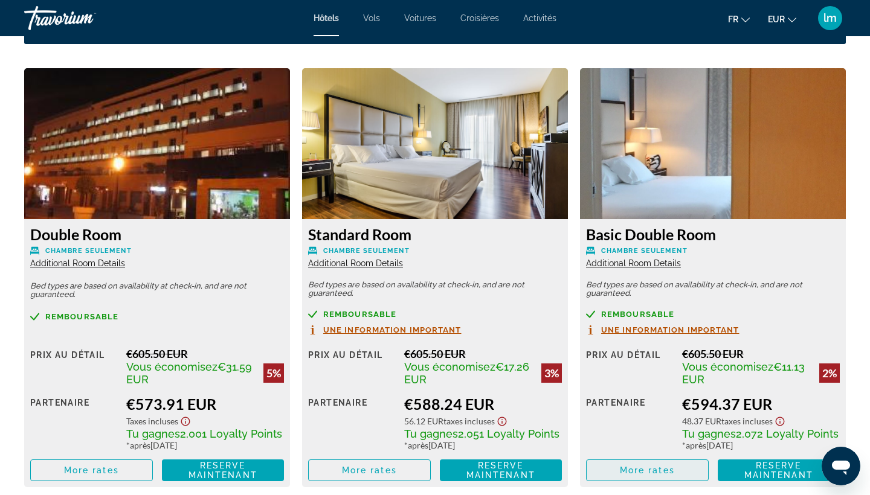
click at [649, 473] on span "More rates" at bounding box center [647, 471] width 55 height 10
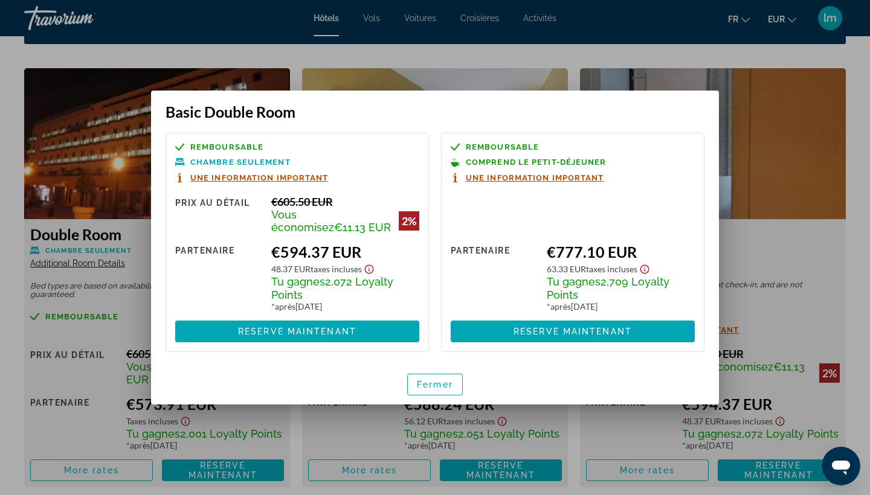
scroll to position [0, 0]
click at [445, 383] on span "Fermer" at bounding box center [435, 385] width 36 height 10
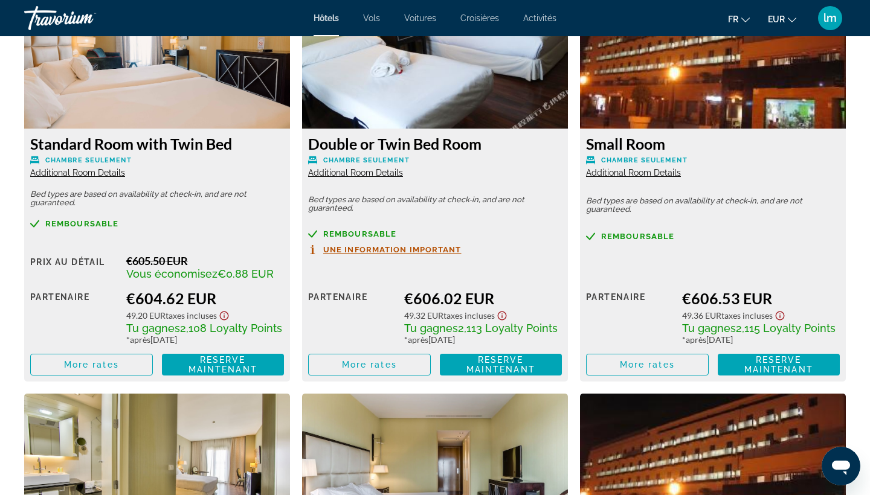
scroll to position [2164, 0]
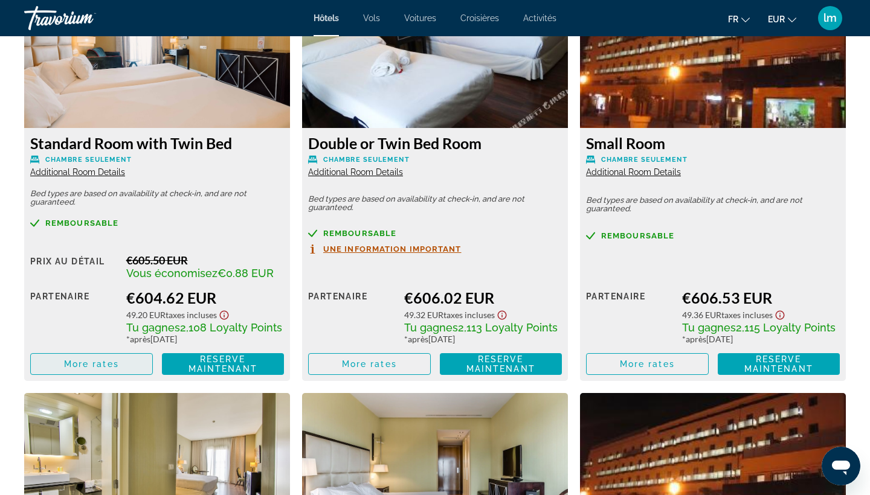
click at [100, 368] on span "More rates" at bounding box center [91, 364] width 55 height 10
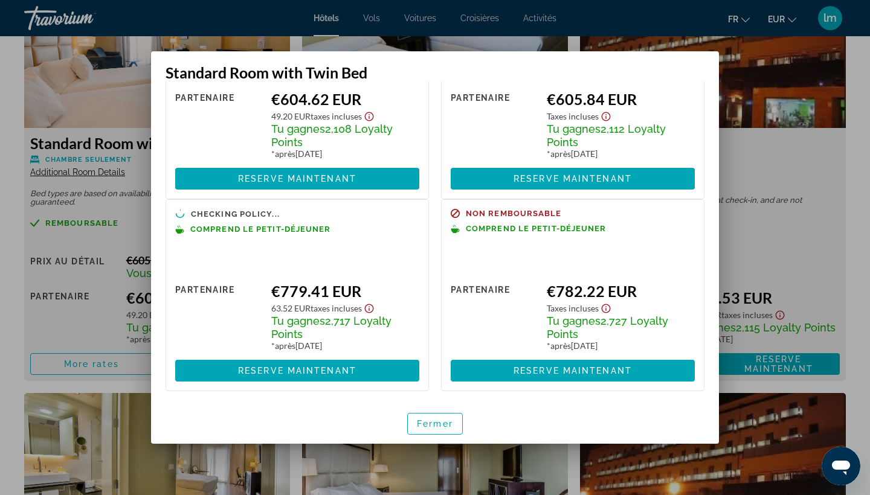
scroll to position [114, 0]
click at [450, 420] on span "Fermer" at bounding box center [435, 424] width 36 height 10
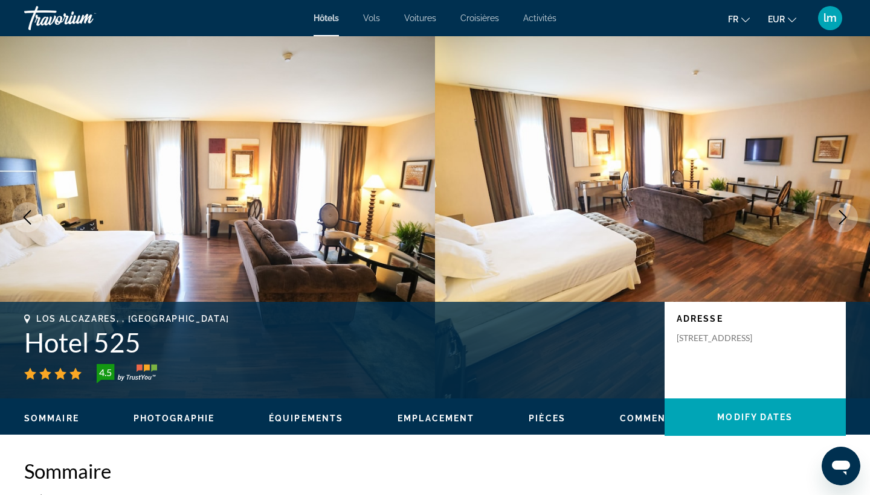
scroll to position [0, 0]
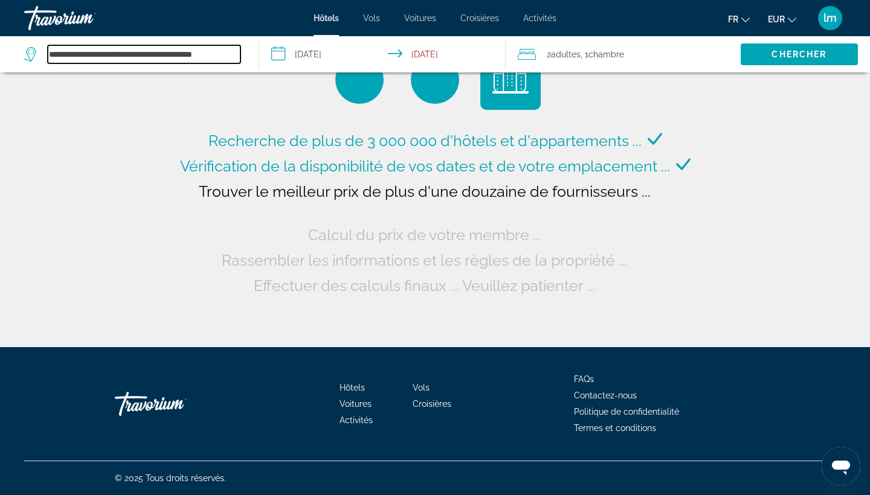
click at [88, 57] on input "**********" at bounding box center [144, 54] width 193 height 18
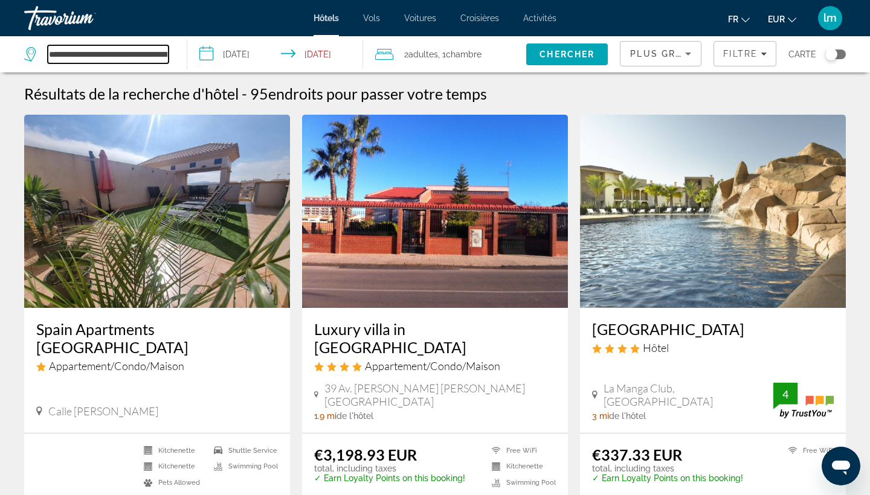
click at [152, 59] on input "**********" at bounding box center [108, 54] width 121 height 18
drag, startPoint x: 152, startPoint y: 59, endPoint x: 41, endPoint y: 54, distance: 110.6
click at [36, 54] on div "**********" at bounding box center [96, 54] width 144 height 18
click at [101, 60] on input "Search hotel destination" at bounding box center [108, 54] width 121 height 18
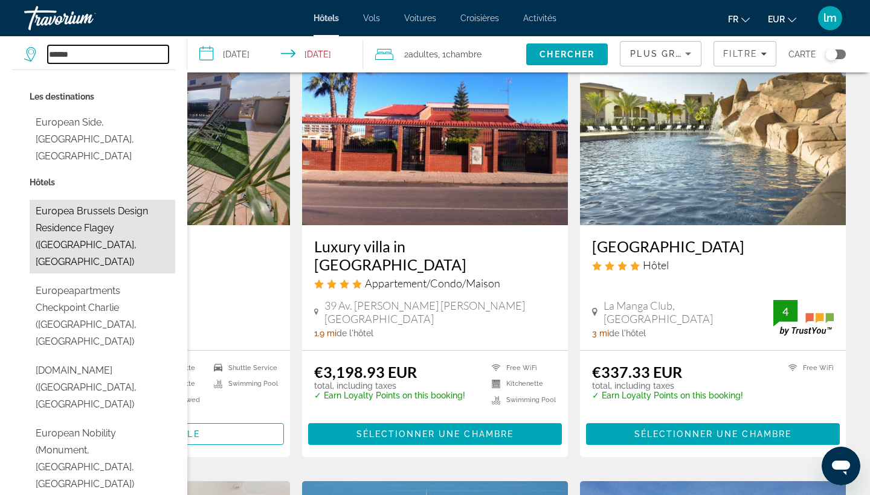
scroll to position [83, 0]
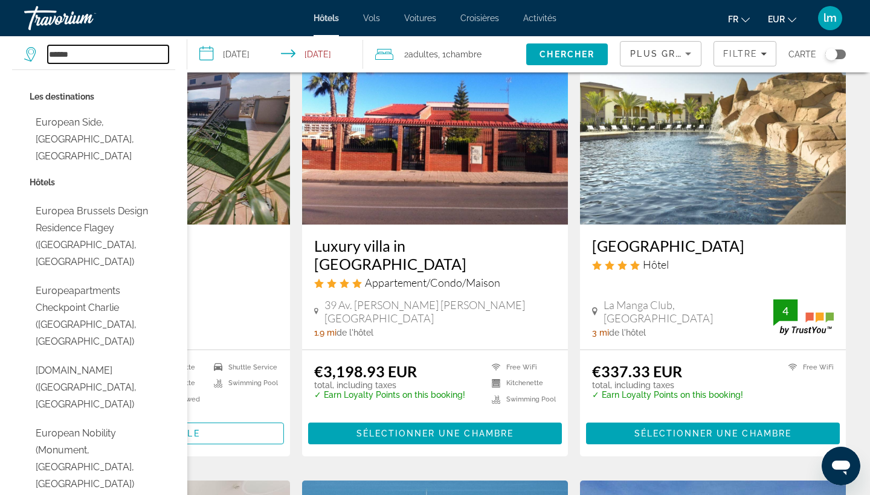
click at [118, 48] on input "******" at bounding box center [108, 54] width 121 height 18
drag, startPoint x: 118, startPoint y: 48, endPoint x: 74, endPoint y: 49, distance: 44.1
click at [74, 49] on input "******" at bounding box center [108, 54] width 121 height 18
type input "********"
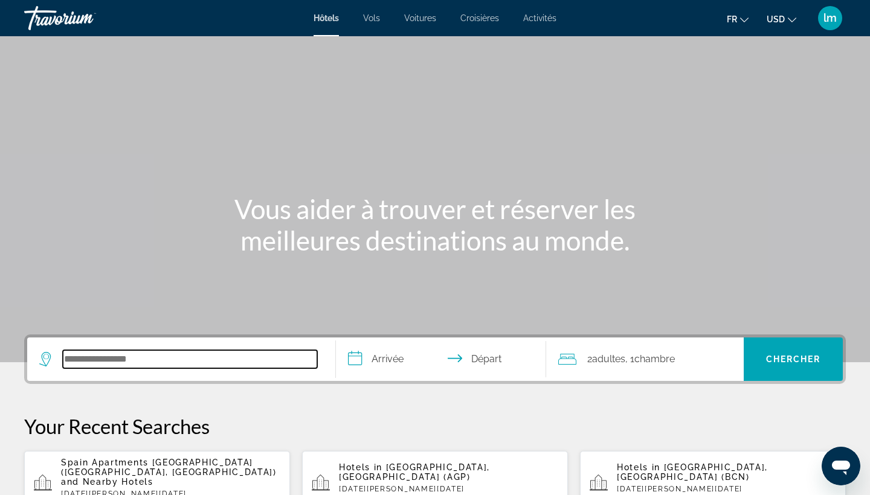
click at [117, 363] on input "Search hotel destination" at bounding box center [190, 359] width 254 height 18
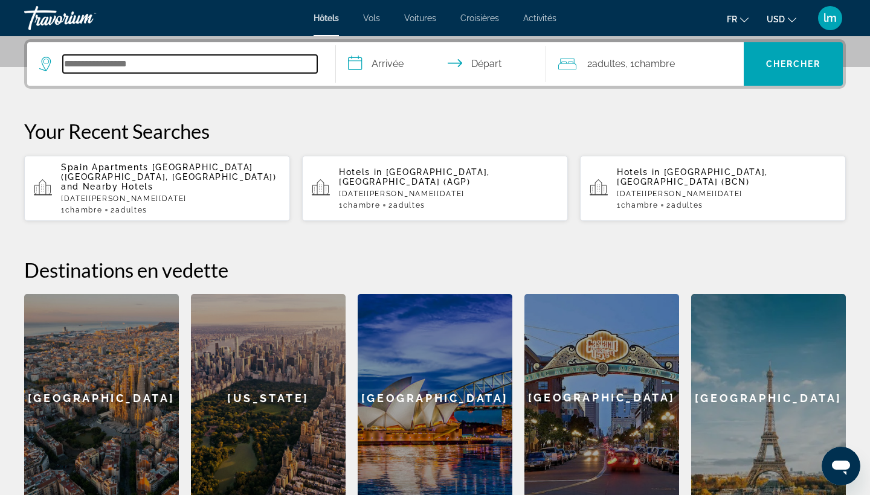
click at [165, 67] on input "Search hotel destination" at bounding box center [190, 64] width 254 height 18
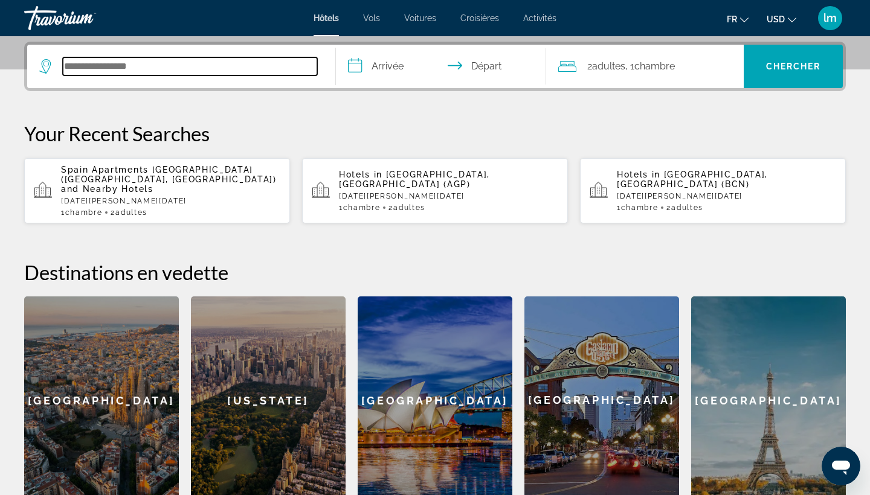
scroll to position [293, 0]
click at [208, 63] on input "Search hotel destination" at bounding box center [190, 66] width 254 height 18
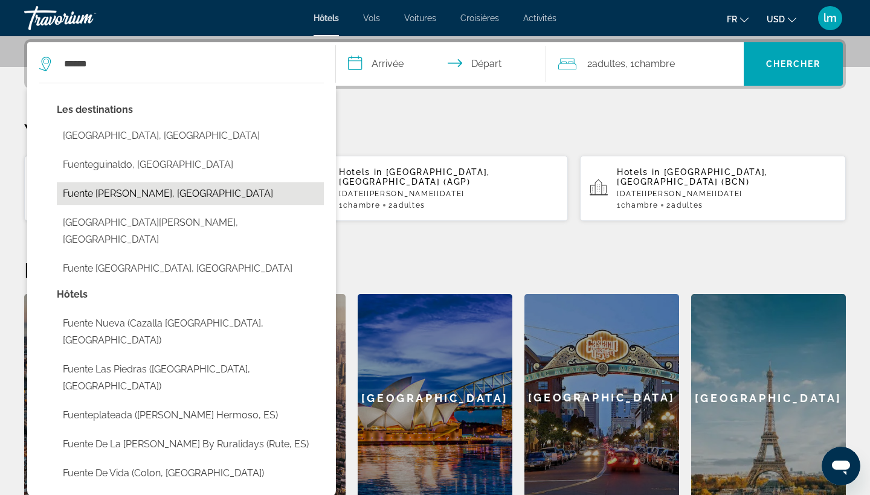
click at [153, 196] on button "Fuente [PERSON_NAME], [GEOGRAPHIC_DATA]" at bounding box center [190, 193] width 267 height 23
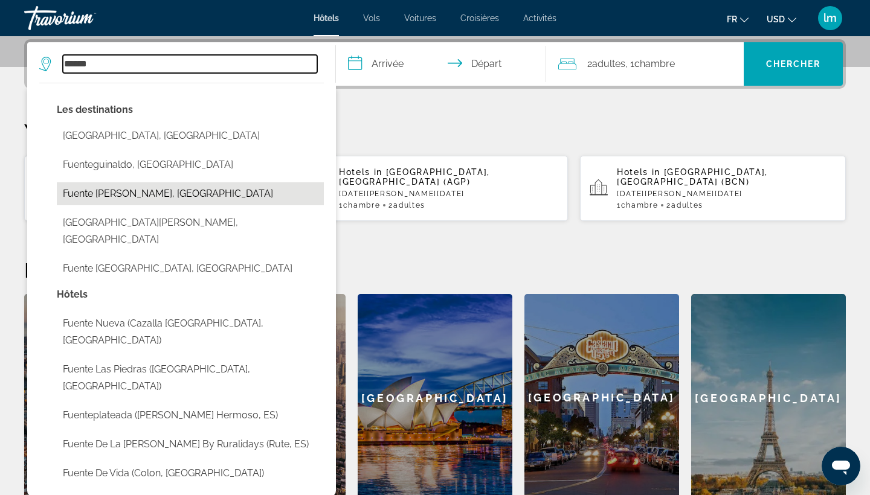
type input "**********"
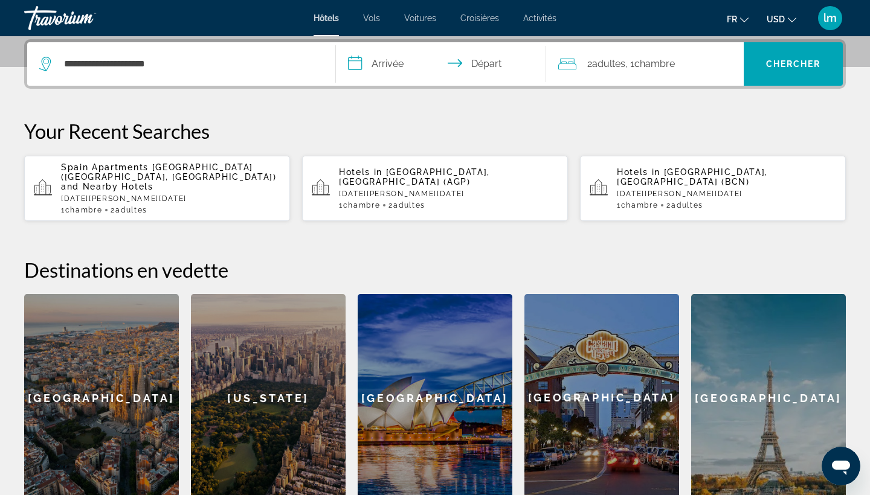
click at [378, 71] on input "**********" at bounding box center [443, 65] width 215 height 47
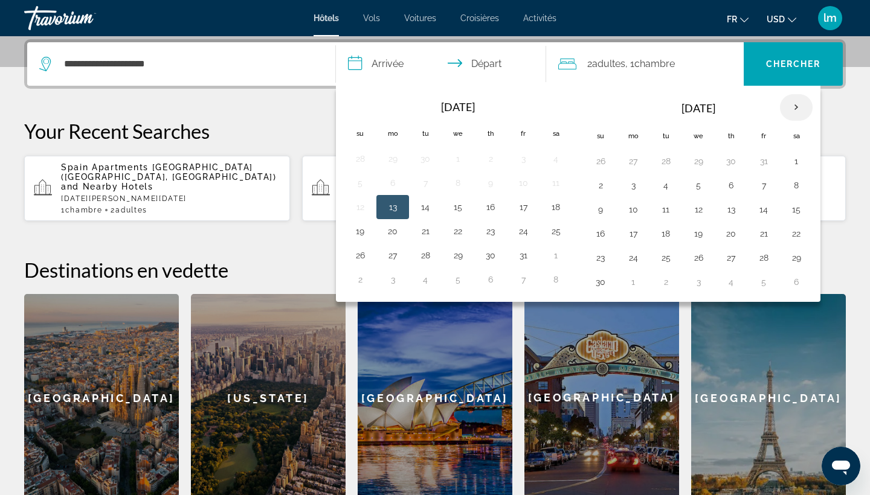
click at [800, 106] on th "Next month" at bounding box center [796, 107] width 33 height 27
click at [798, 184] on button "10" at bounding box center [795, 185] width 19 height 17
click at [383, 64] on input "**********" at bounding box center [443, 65] width 215 height 47
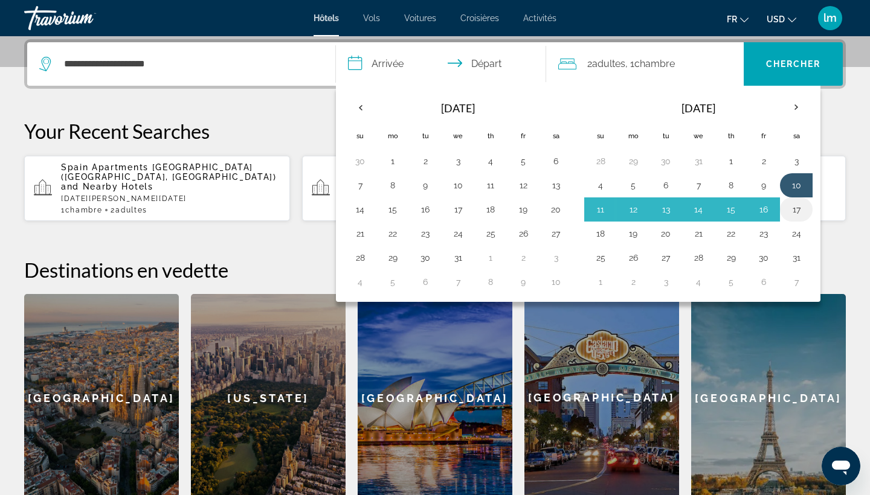
click at [798, 211] on button "17" at bounding box center [795, 209] width 19 height 17
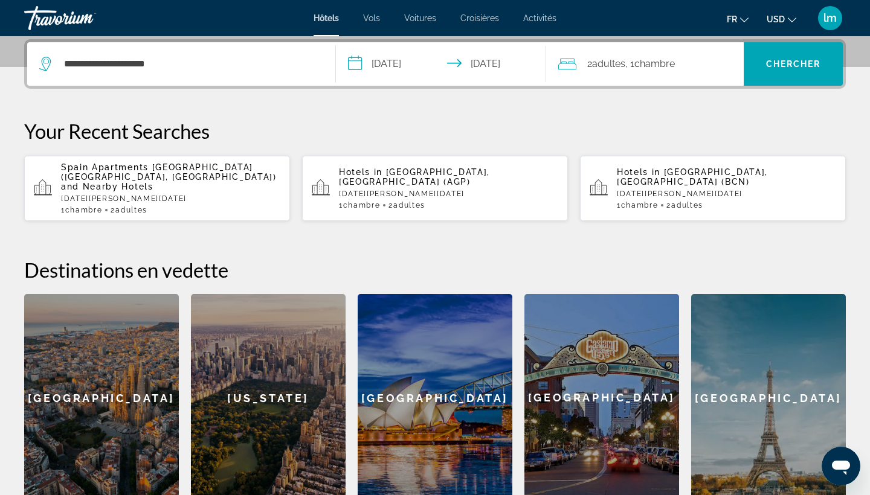
click at [390, 63] on input "**********" at bounding box center [443, 65] width 215 height 47
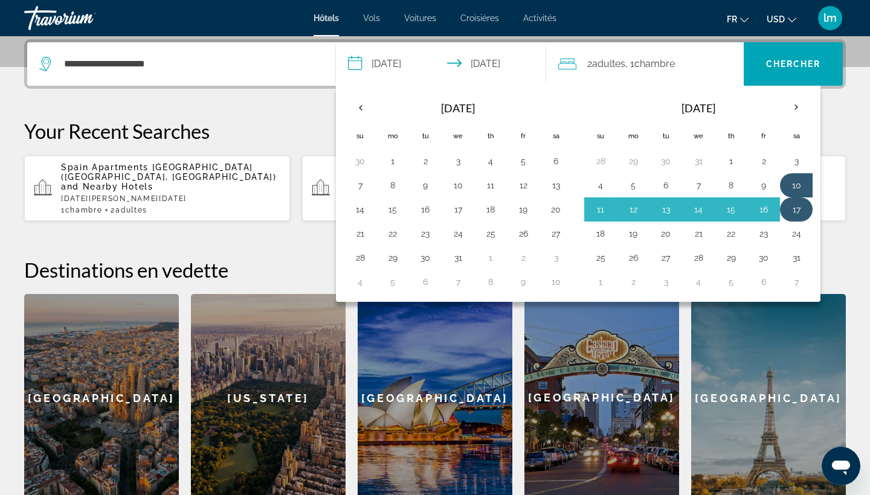
click at [800, 204] on button "17" at bounding box center [795, 209] width 19 height 17
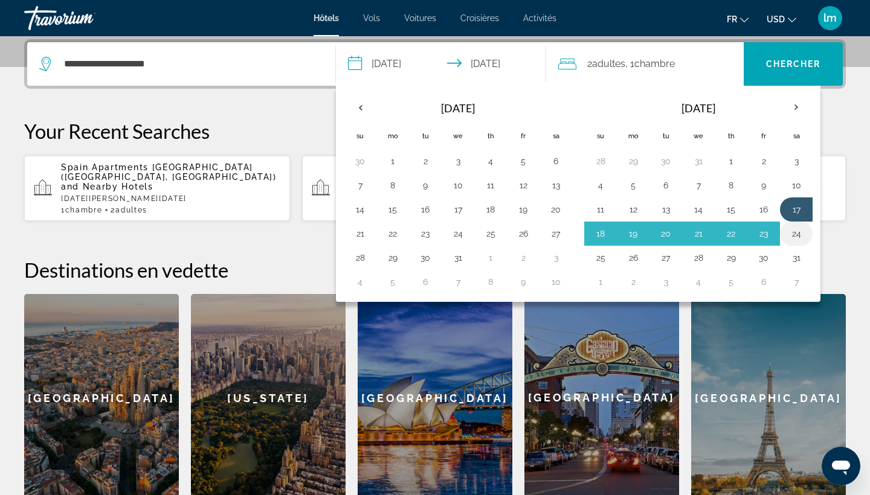
click at [800, 239] on button "24" at bounding box center [795, 233] width 19 height 17
type input "**********"
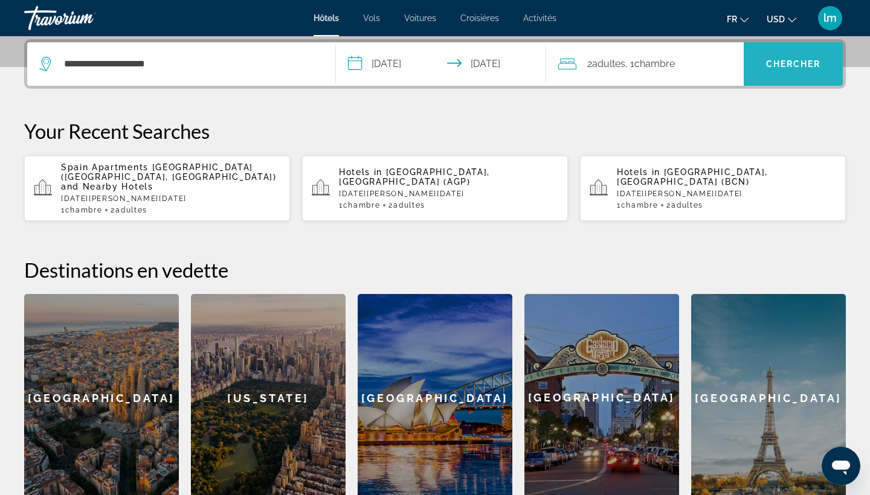
click at [795, 51] on span "Search" at bounding box center [792, 64] width 99 height 29
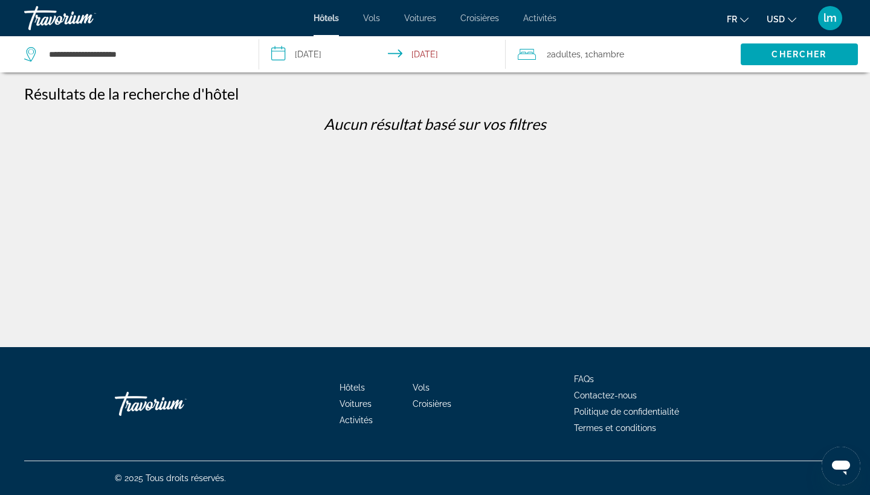
click at [321, 48] on input "**********" at bounding box center [385, 56] width 252 height 40
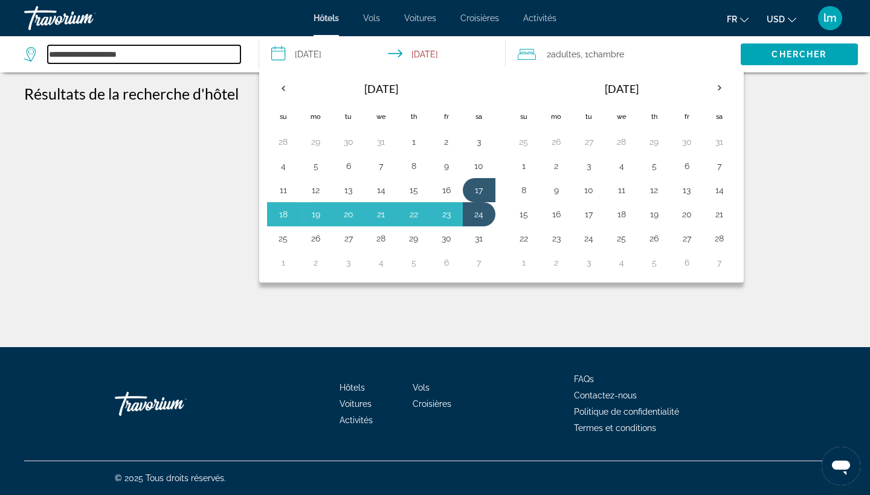
click at [178, 59] on input "**********" at bounding box center [144, 54] width 193 height 18
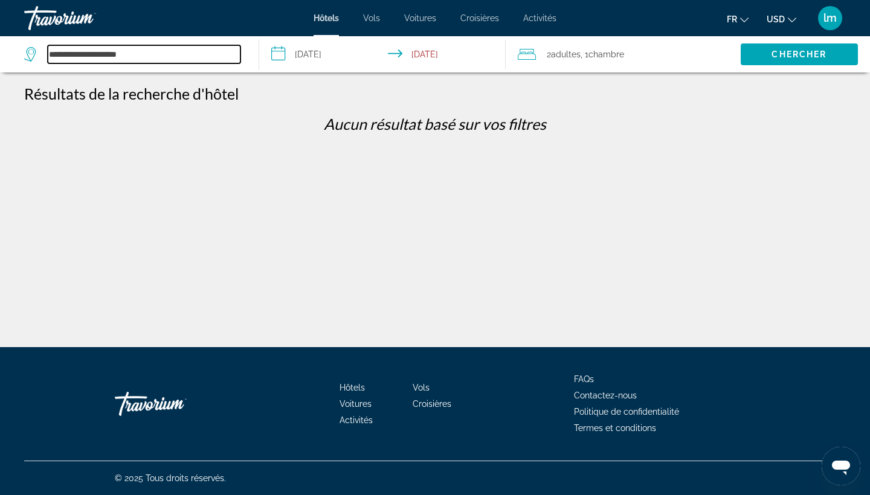
click at [178, 59] on input "**********" at bounding box center [144, 54] width 193 height 18
type input "*"
click at [140, 56] on input "Search hotel destination" at bounding box center [144, 54] width 193 height 18
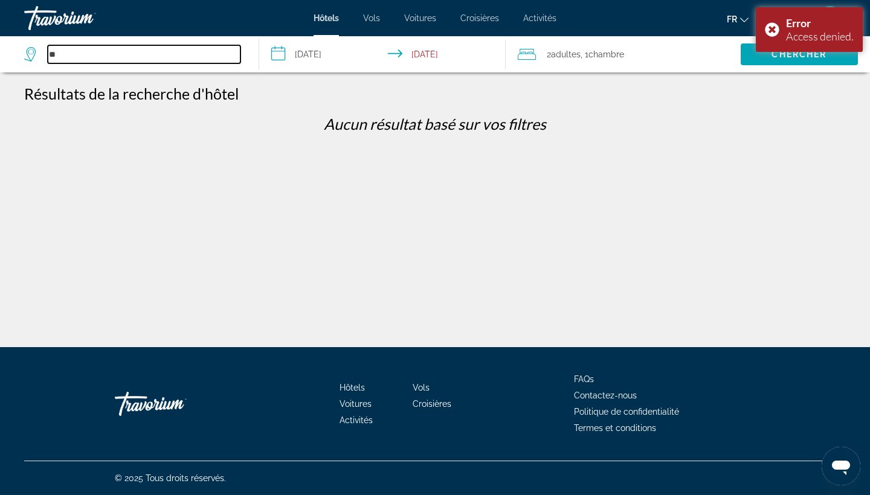
type input "*"
type input "********"
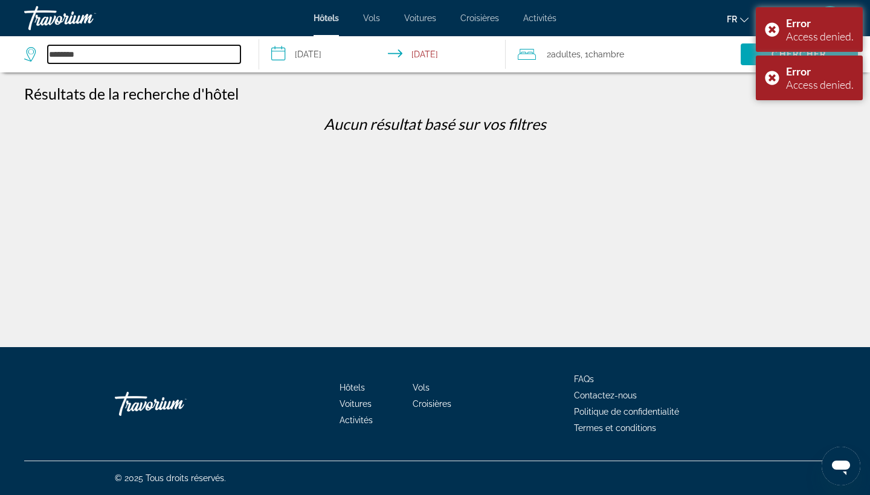
click at [153, 55] on input "********" at bounding box center [144, 54] width 193 height 18
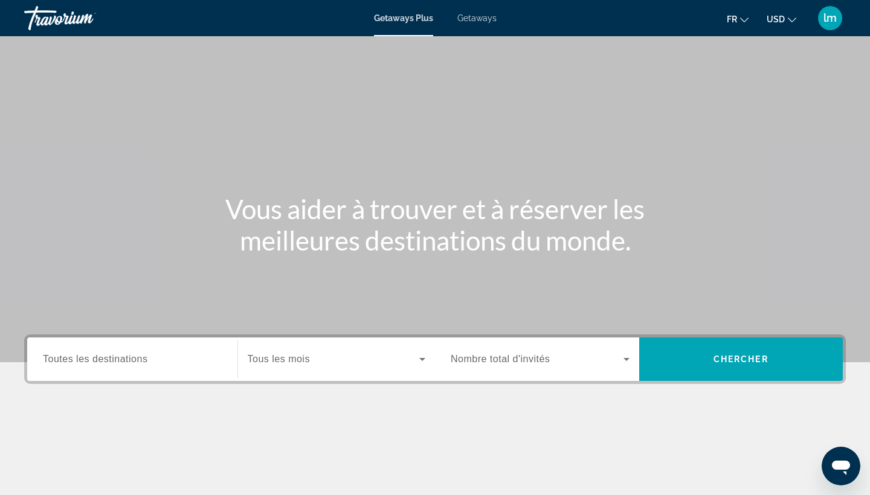
click at [480, 19] on span "Getaways" at bounding box center [476, 18] width 39 height 10
click at [135, 359] on span "Toutes les destinations" at bounding box center [95, 359] width 104 height 10
click at [135, 359] on input "Destination Toutes les destinations" at bounding box center [132, 360] width 179 height 14
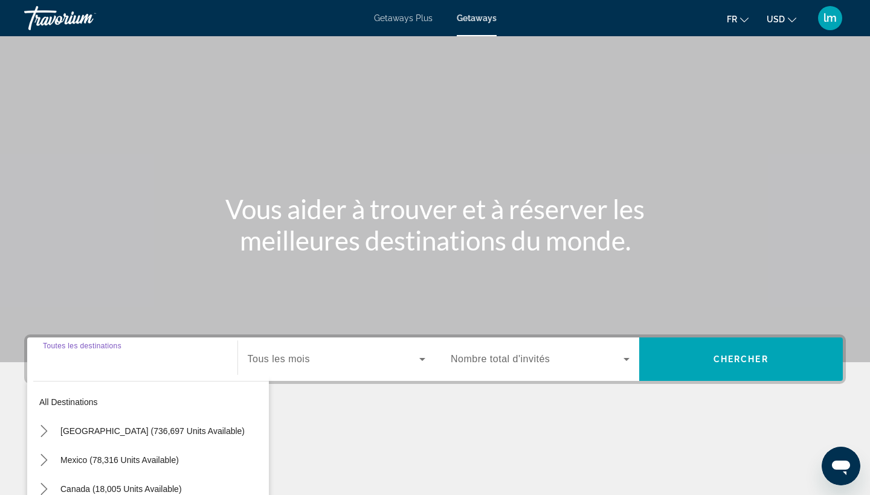
scroll to position [158, 0]
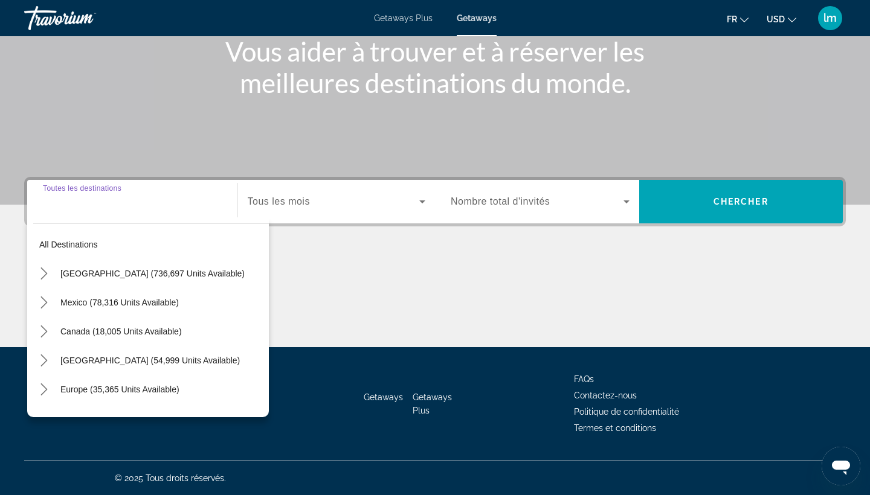
click at [301, 201] on span "Tous les mois" at bounding box center [279, 201] width 62 height 10
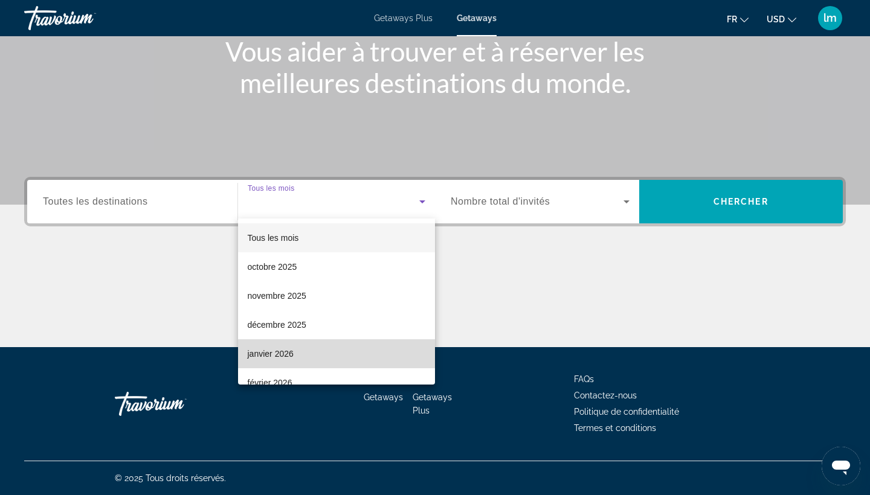
click at [273, 357] on span "janvier 2026" at bounding box center [271, 354] width 46 height 14
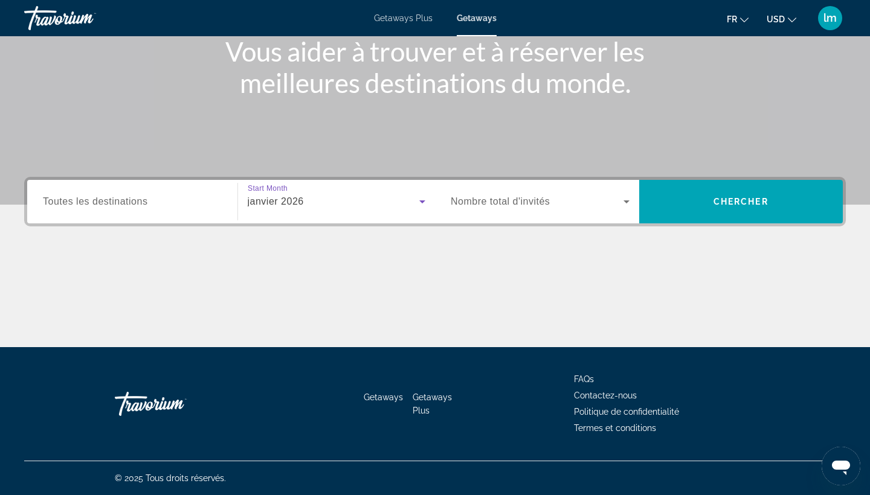
click at [478, 199] on span "Nombre total d'invités" at bounding box center [500, 201] width 99 height 10
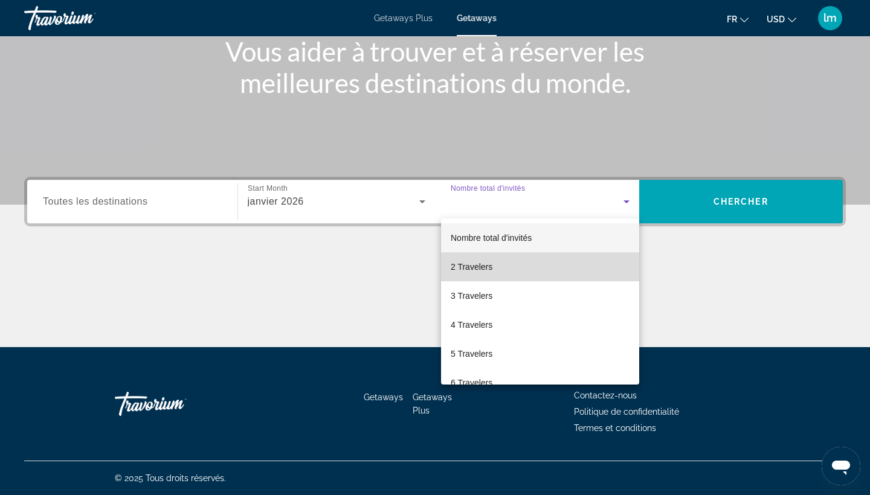
click at [469, 261] on span "2 Travelers" at bounding box center [472, 267] width 42 height 14
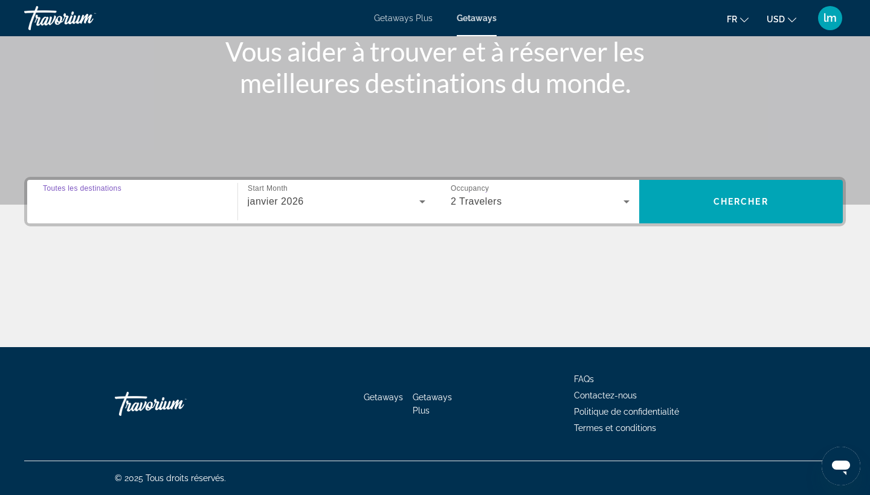
click at [184, 205] on input "Destination Toutes les destinations" at bounding box center [132, 202] width 179 height 14
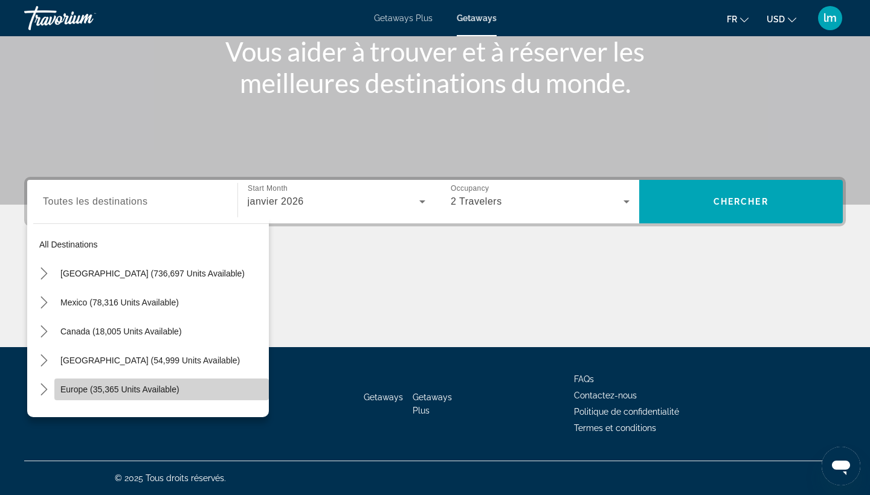
click at [61, 388] on span "Europe (35,365 units available)" at bounding box center [119, 390] width 119 height 10
type input "**********"
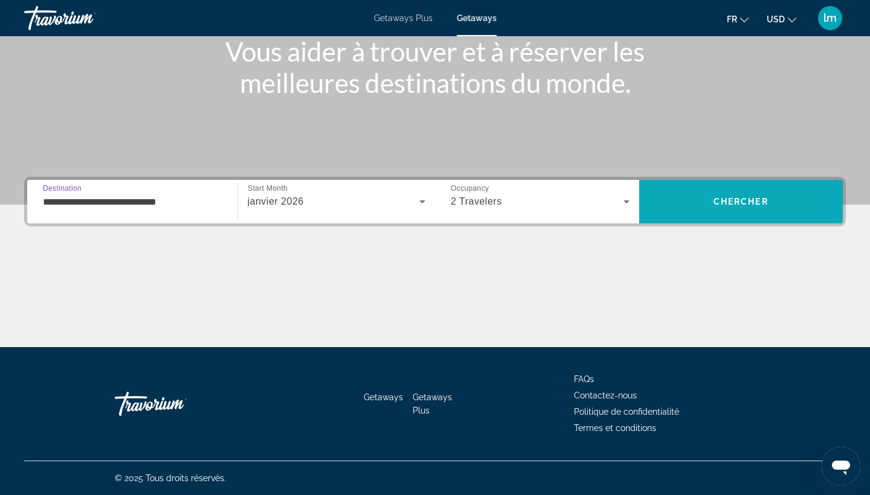
click at [725, 199] on span "Chercher" at bounding box center [740, 202] width 55 height 10
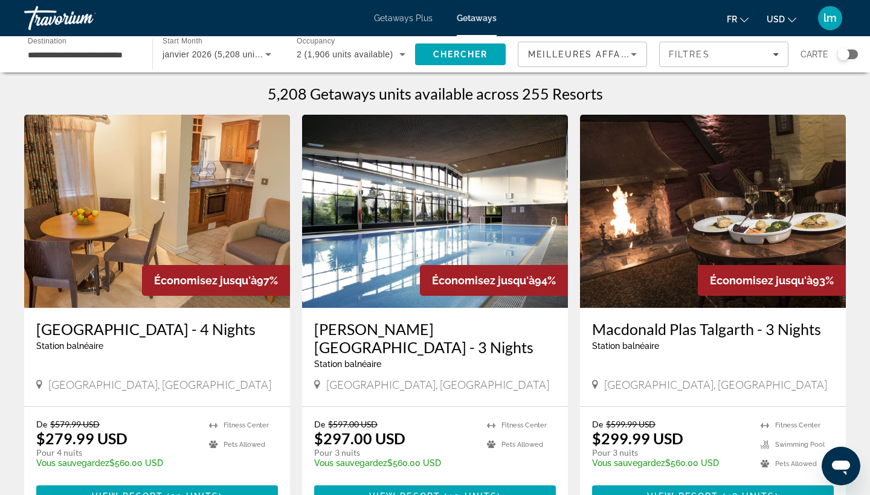
click at [788, 21] on icon "Change currency" at bounding box center [792, 20] width 8 height 8
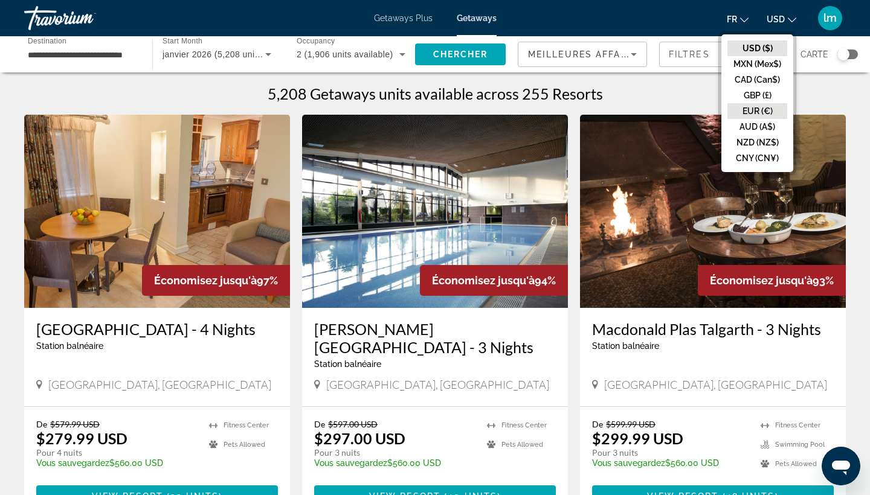
click at [753, 111] on button "EUR (€)" at bounding box center [757, 111] width 60 height 16
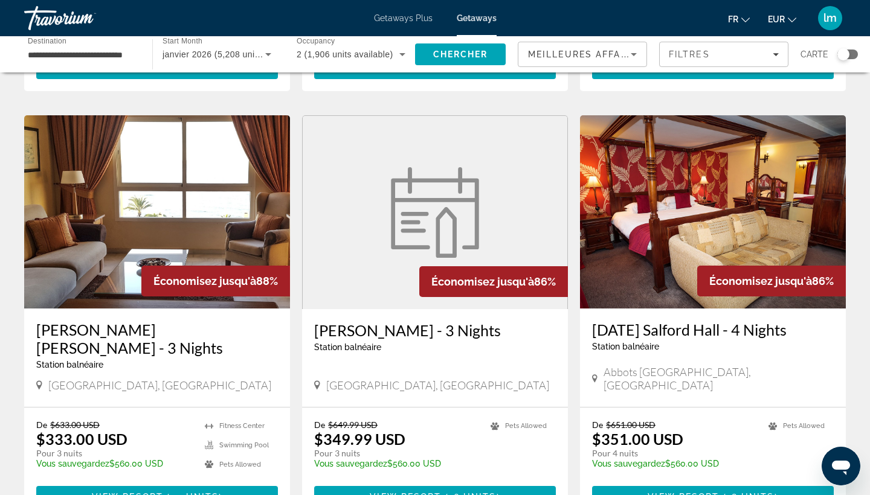
scroll to position [858, 0]
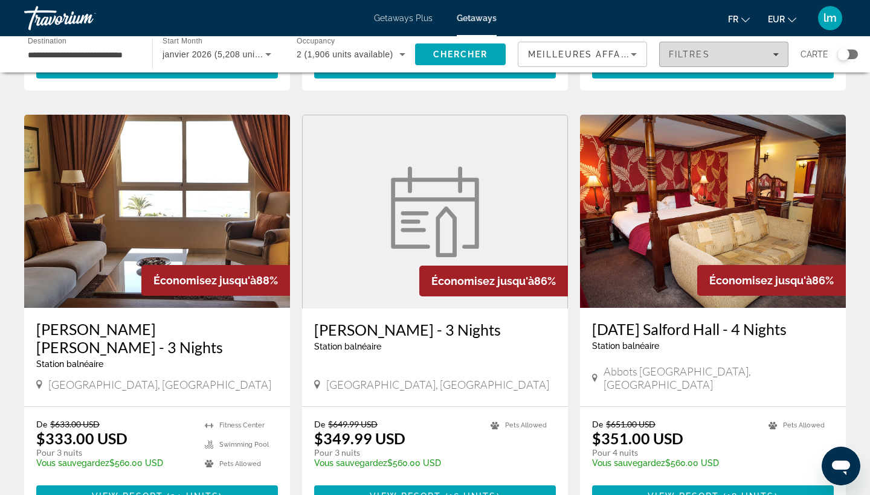
click at [703, 56] on span "Filtres" at bounding box center [689, 55] width 41 height 10
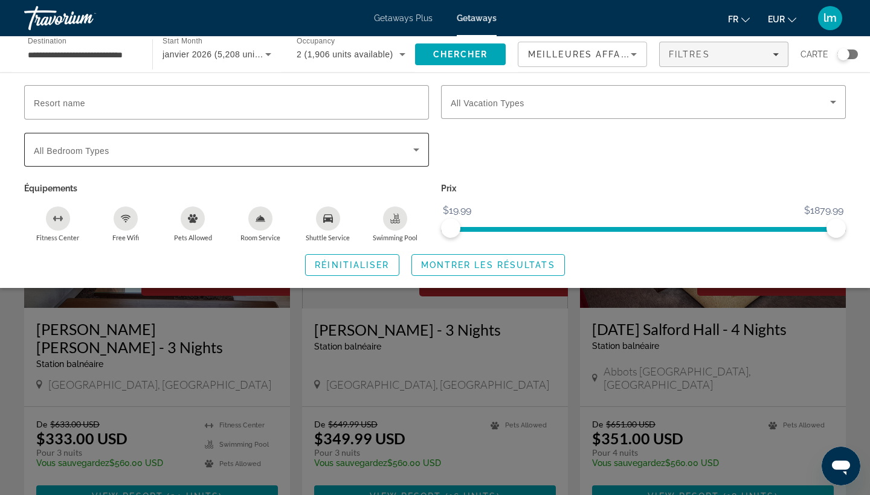
click at [412, 145] on icon "Search widget" at bounding box center [416, 150] width 14 height 14
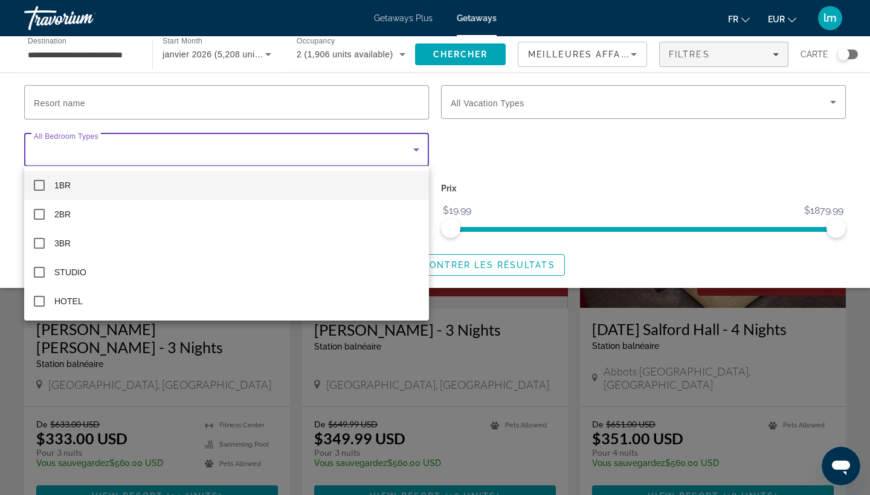
click at [412, 145] on div at bounding box center [435, 247] width 870 height 495
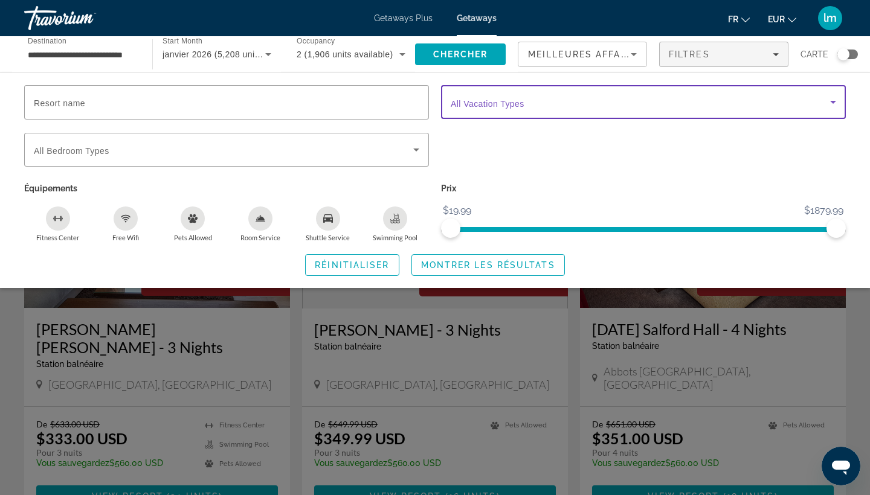
click at [721, 103] on span "Search widget" at bounding box center [640, 102] width 379 height 14
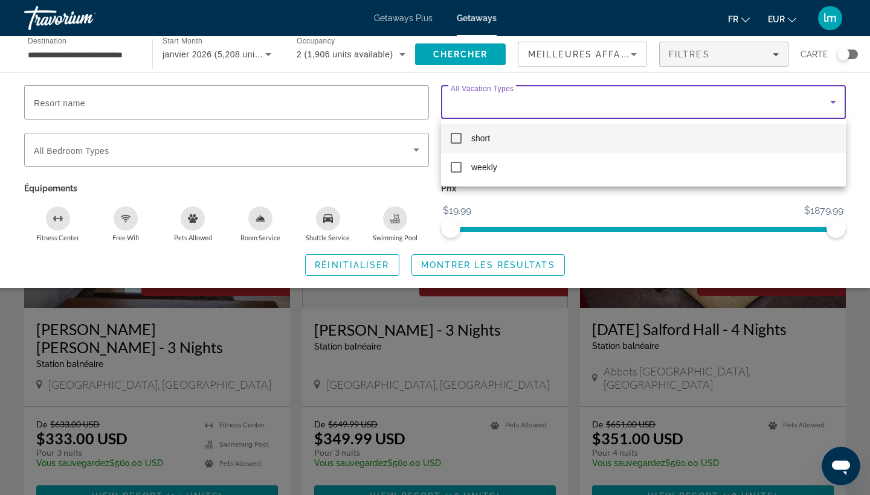
click at [710, 97] on div at bounding box center [435, 247] width 870 height 495
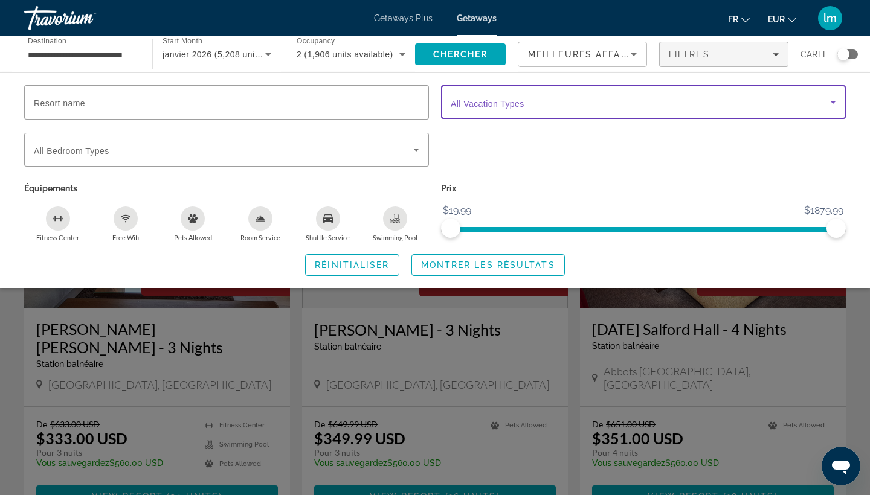
click at [710, 97] on span "Search widget" at bounding box center [640, 102] width 379 height 14
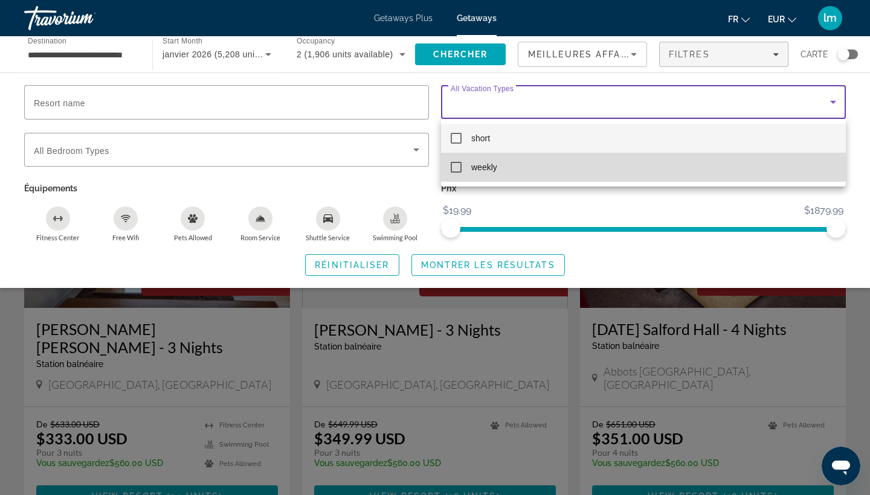
click at [600, 169] on mat-option "weekly" at bounding box center [643, 167] width 405 height 29
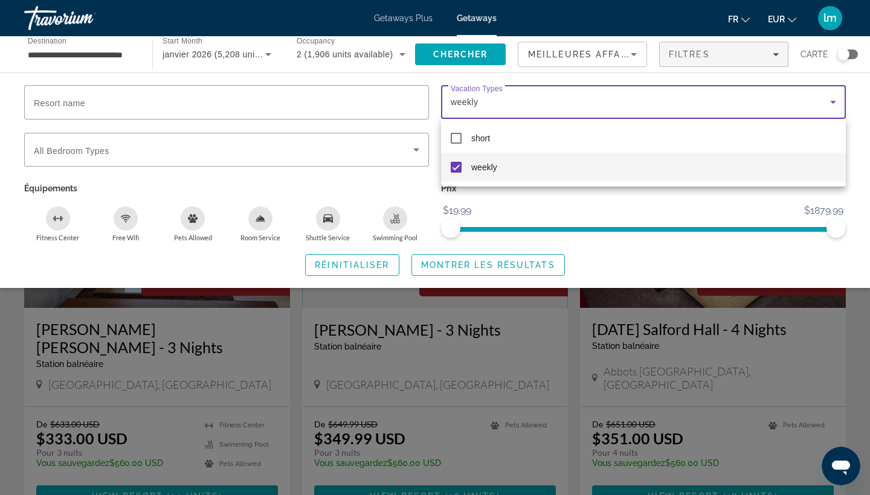
click at [493, 266] on div at bounding box center [435, 247] width 870 height 495
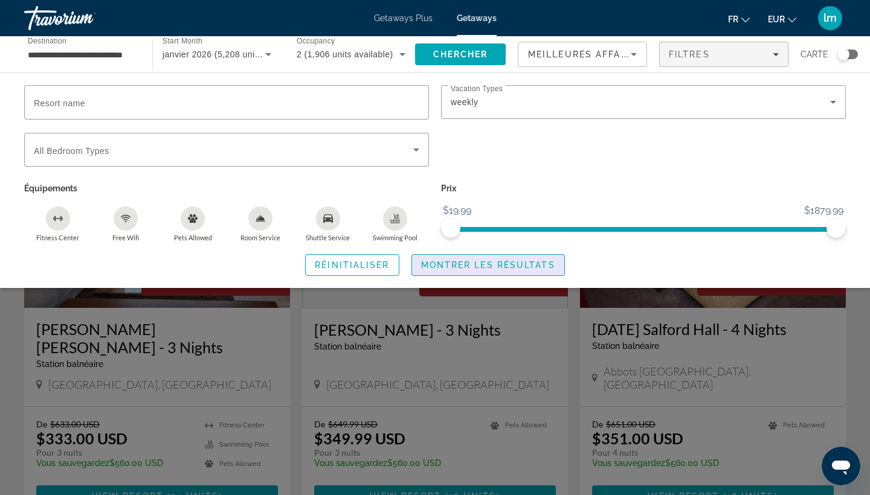
click at [496, 266] on span "Montrer les résultats" at bounding box center [488, 265] width 134 height 10
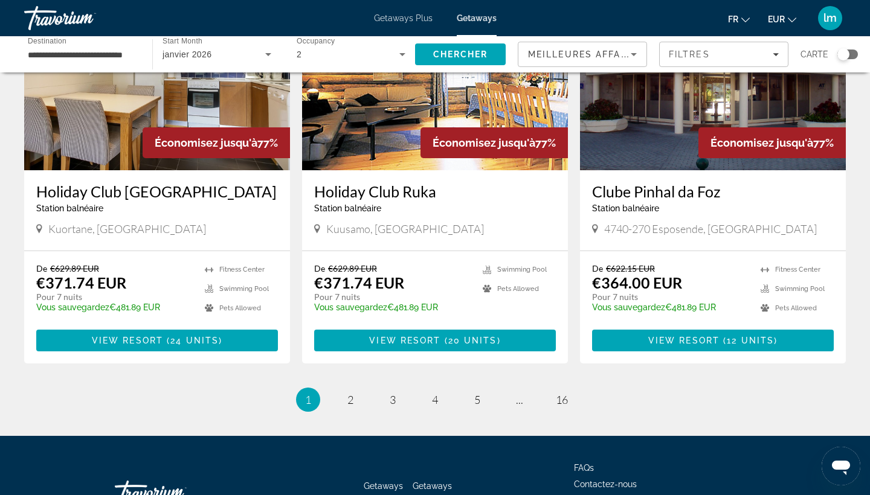
scroll to position [1397, 0]
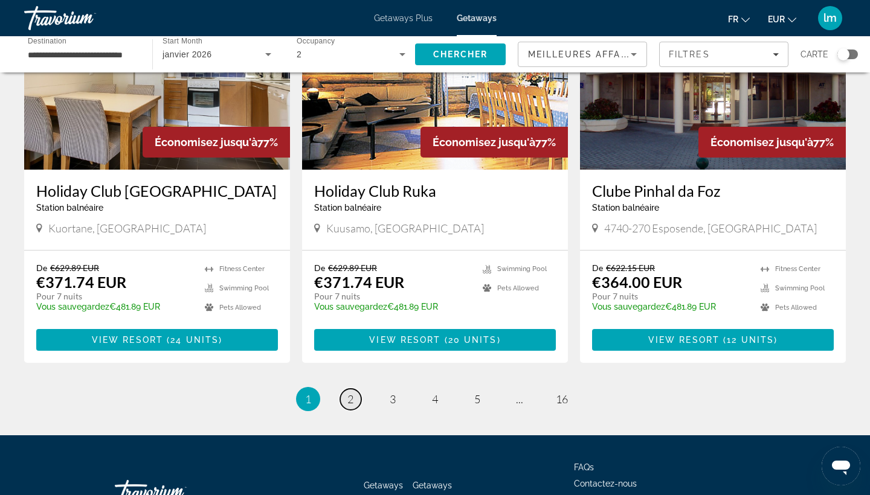
click at [351, 399] on link "page 2" at bounding box center [350, 399] width 21 height 21
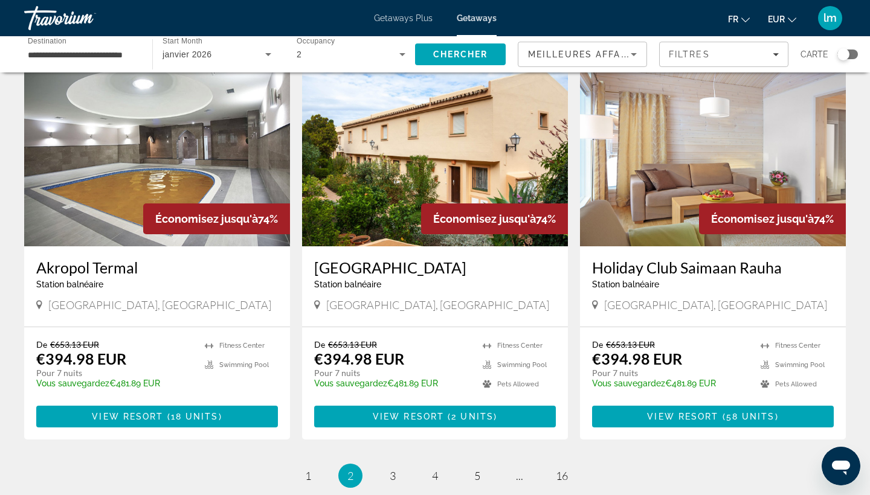
scroll to position [1326, 0]
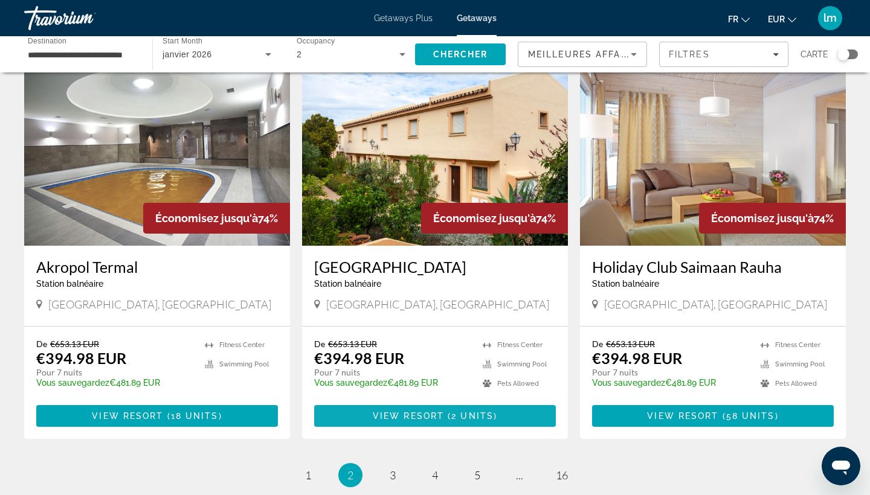
click at [406, 411] on span "View Resort" at bounding box center [408, 416] width 71 height 10
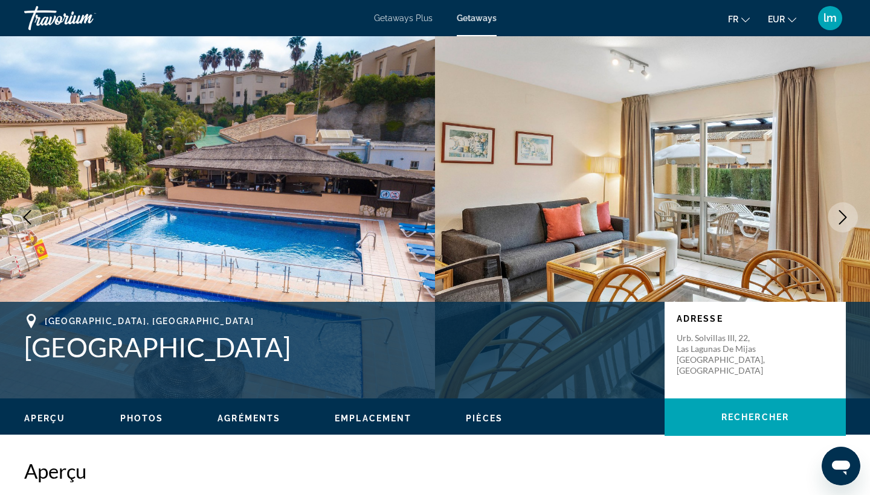
click at [843, 216] on icon "Next image" at bounding box center [842, 217] width 14 height 14
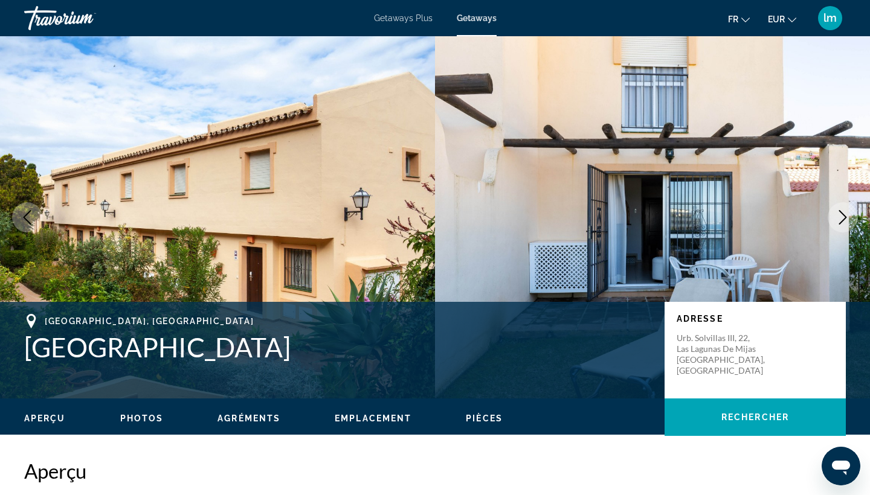
click at [843, 216] on icon "Next image" at bounding box center [842, 217] width 14 height 14
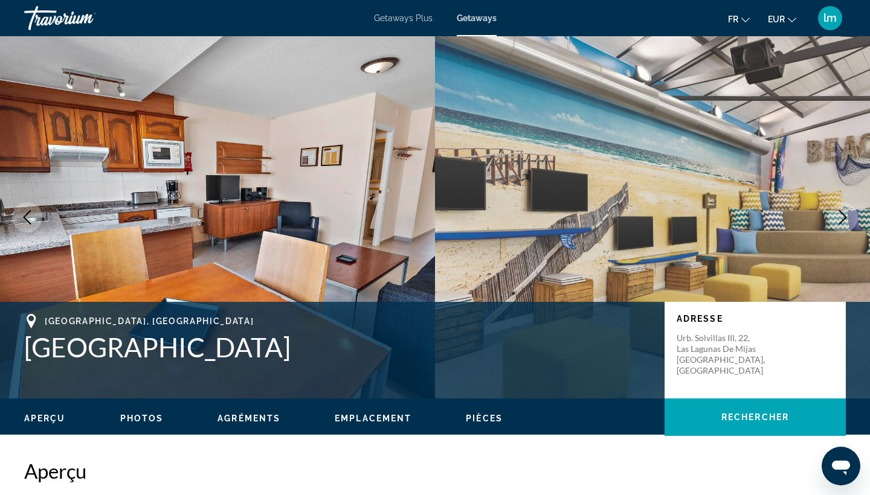
click at [839, 214] on icon "Next image" at bounding box center [842, 217] width 14 height 14
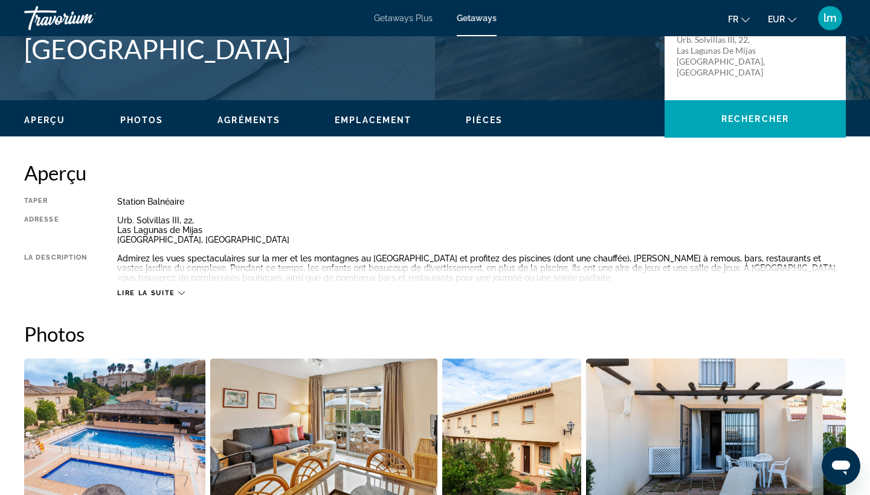
scroll to position [298, 0]
click at [178, 292] on icon "Main content" at bounding box center [181, 293] width 7 height 7
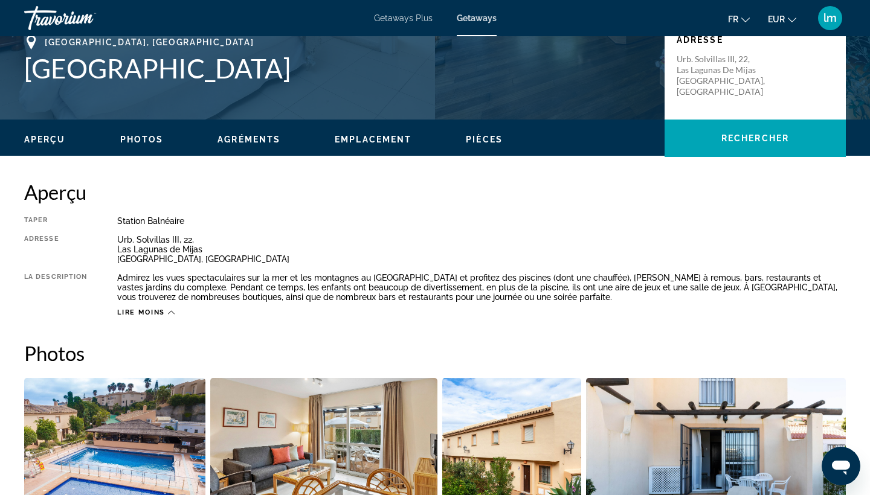
scroll to position [56, 0]
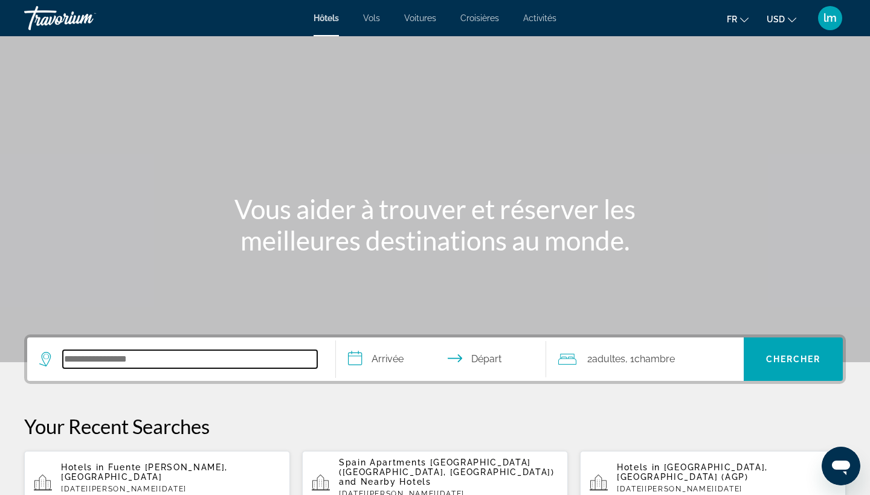
click at [160, 363] on input "Search hotel destination" at bounding box center [190, 359] width 254 height 18
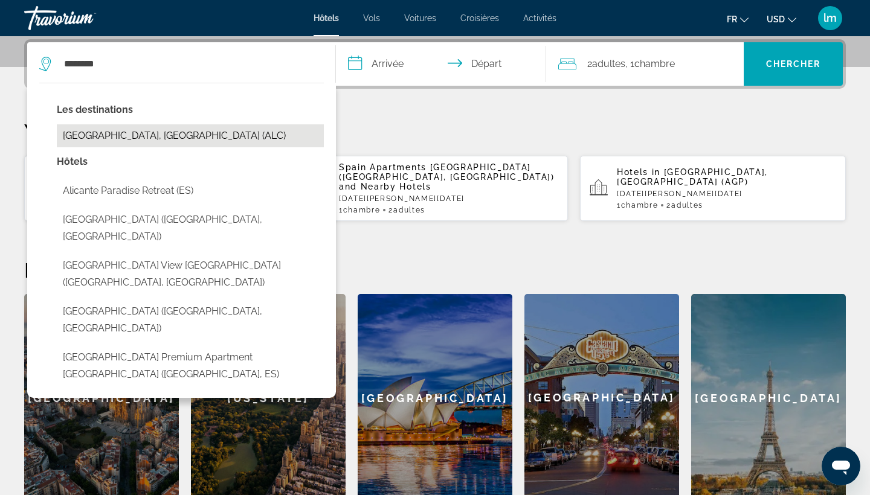
click at [143, 140] on button "[GEOGRAPHIC_DATA], [GEOGRAPHIC_DATA] (ALC)" at bounding box center [190, 135] width 267 height 23
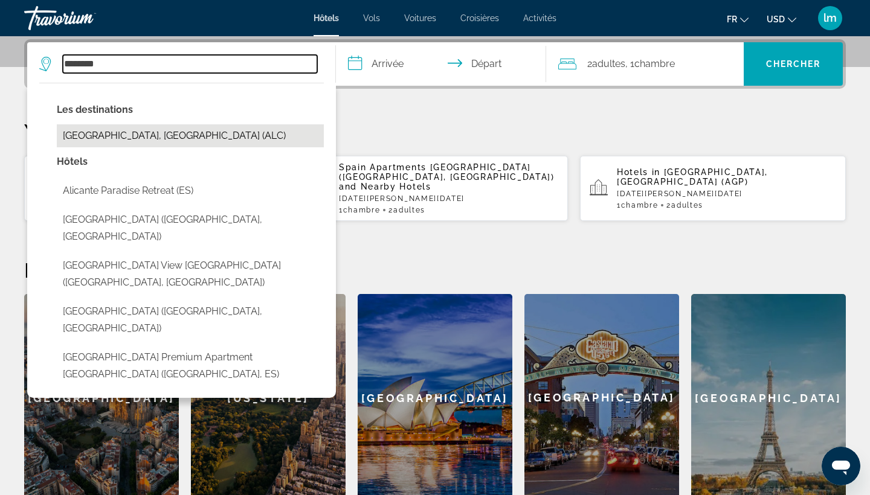
type input "**********"
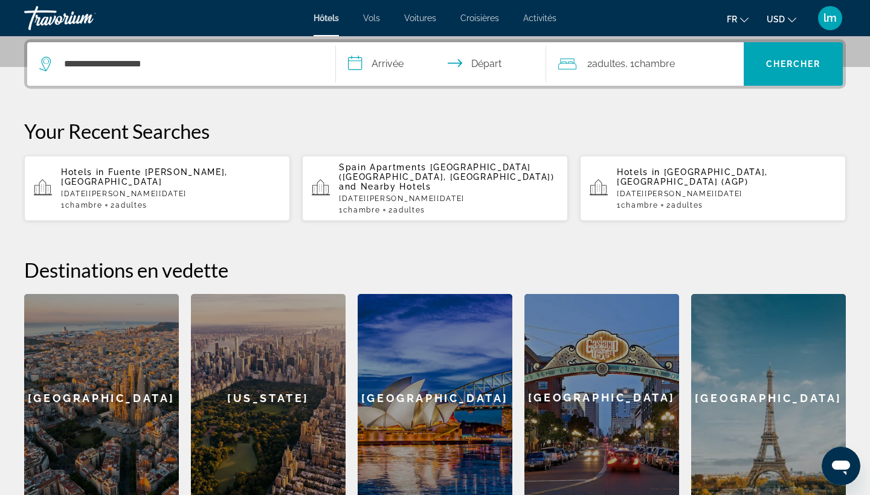
click at [393, 67] on input "**********" at bounding box center [443, 65] width 215 height 47
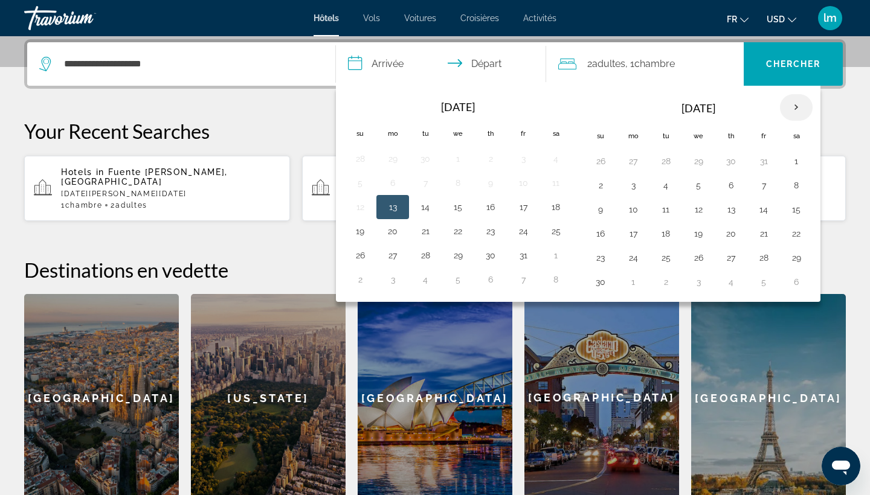
click at [796, 108] on th "Next month" at bounding box center [796, 107] width 33 height 27
click at [797, 187] on button "10" at bounding box center [795, 185] width 19 height 17
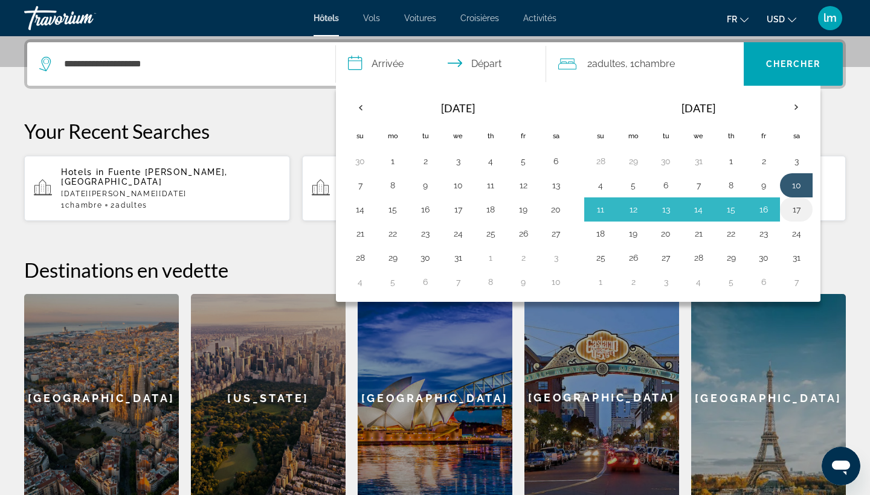
click at [797, 210] on button "17" at bounding box center [795, 209] width 19 height 17
type input "**********"
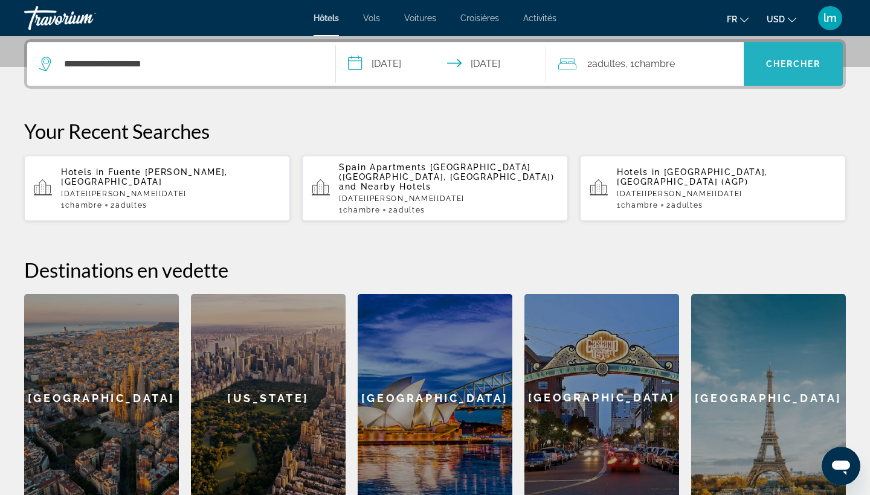
click at [801, 71] on span "Search" at bounding box center [792, 64] width 99 height 29
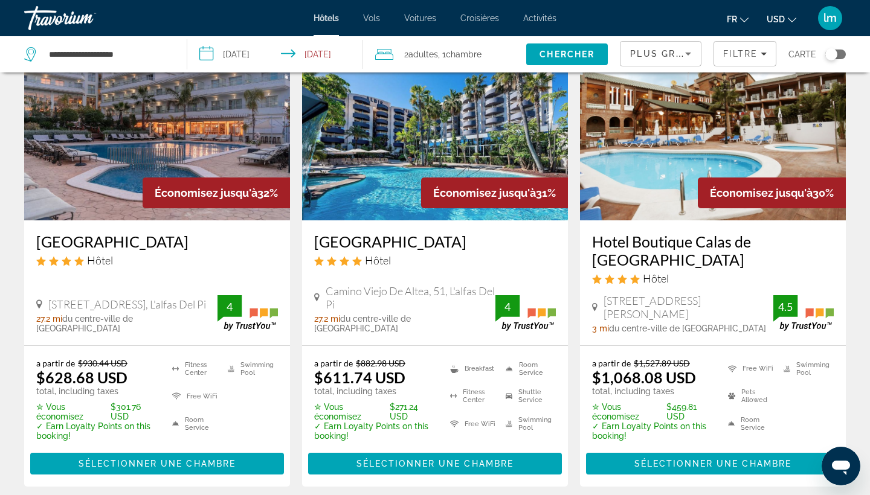
scroll to position [89, 0]
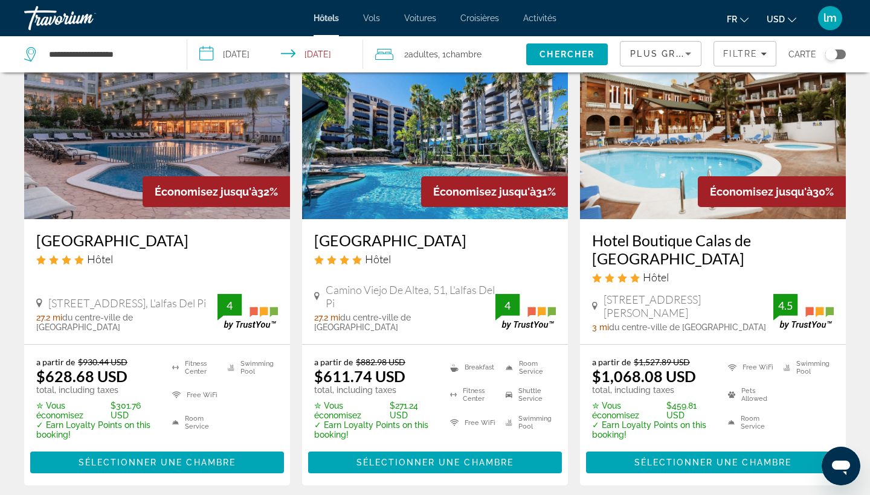
click at [777, 17] on span "USD" at bounding box center [775, 19] width 18 height 10
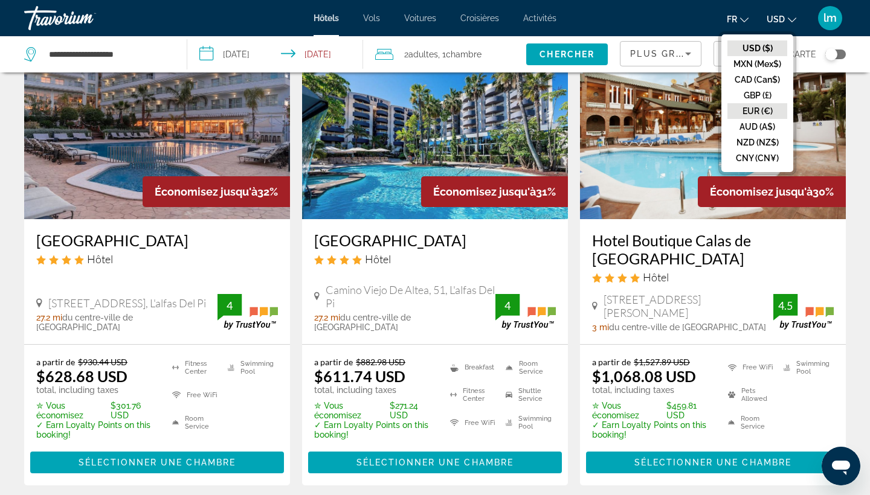
click at [762, 111] on button "EUR (€)" at bounding box center [757, 111] width 60 height 16
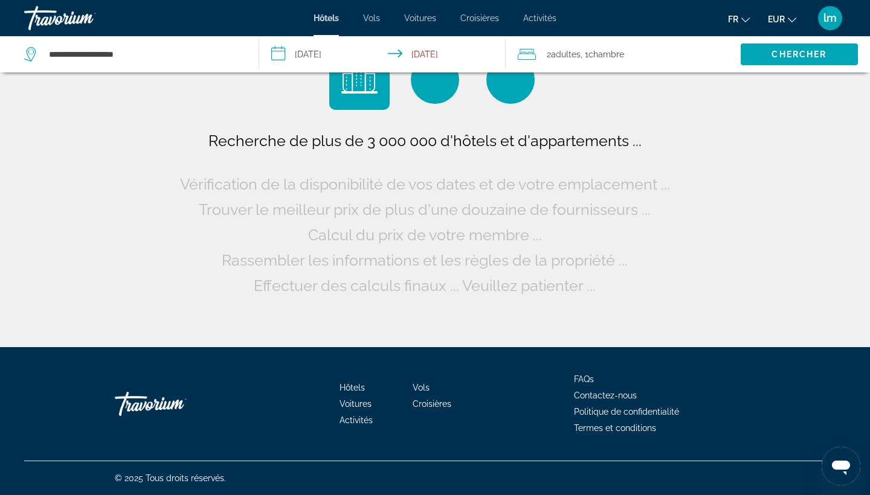
scroll to position [0, 0]
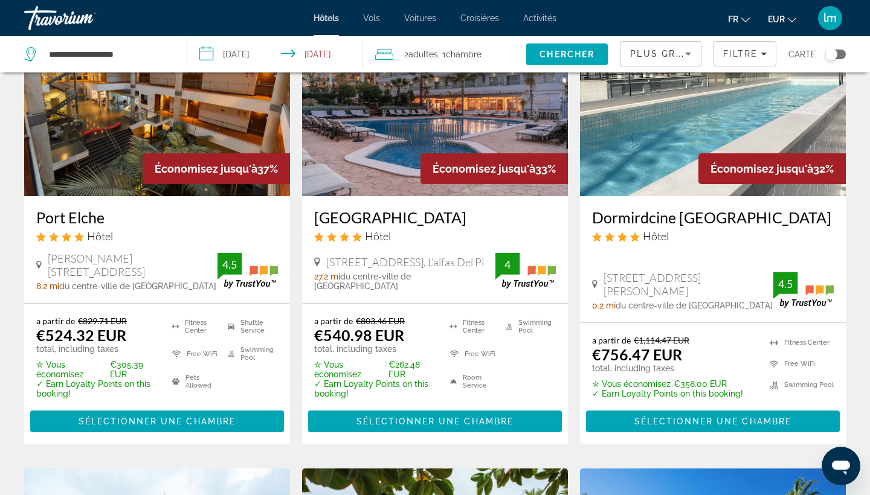
scroll to position [116, 0]
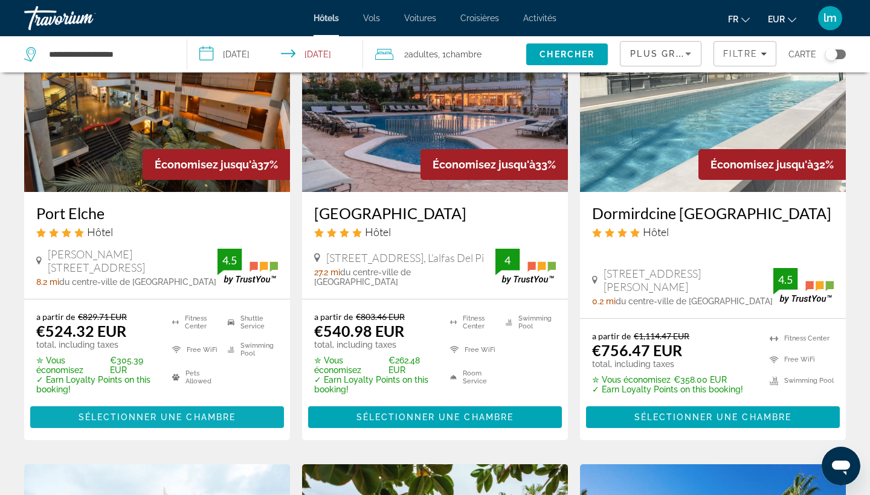
click at [211, 417] on span "Sélectionner une chambre" at bounding box center [157, 417] width 157 height 10
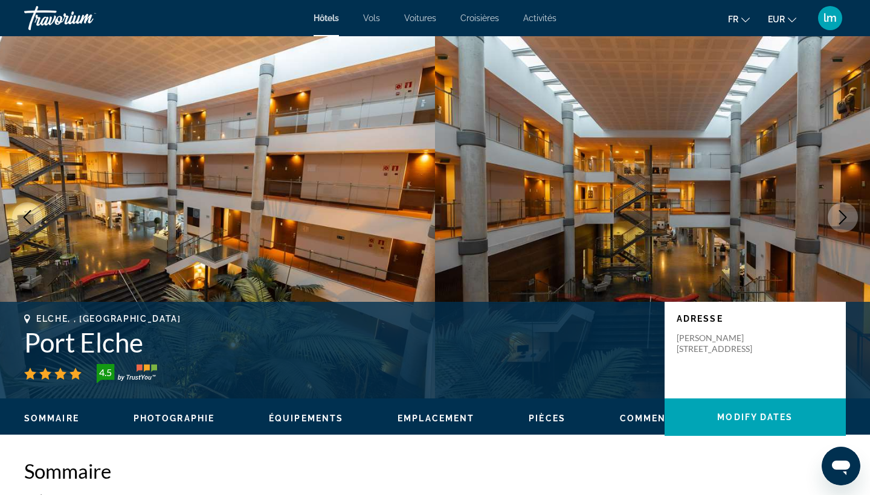
click at [842, 213] on icon "Next image" at bounding box center [843, 217] width 8 height 14
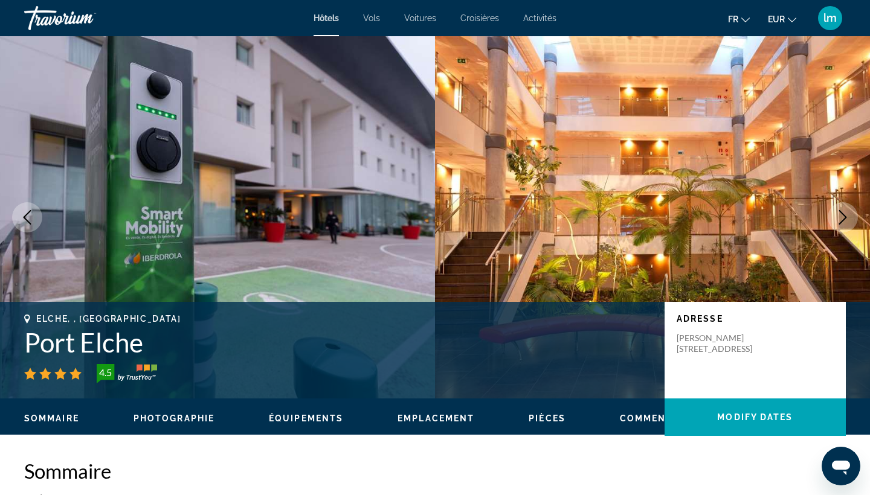
click at [842, 213] on icon "Next image" at bounding box center [843, 217] width 8 height 14
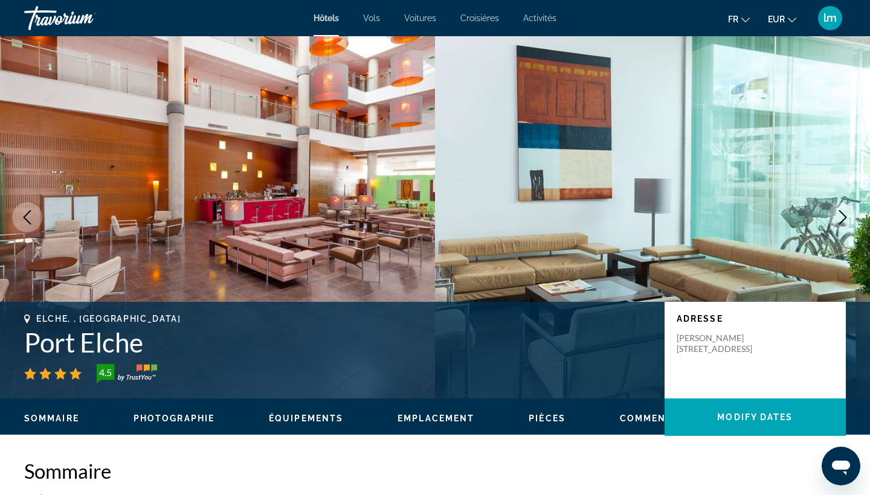
click at [842, 213] on icon "Next image" at bounding box center [843, 217] width 8 height 14
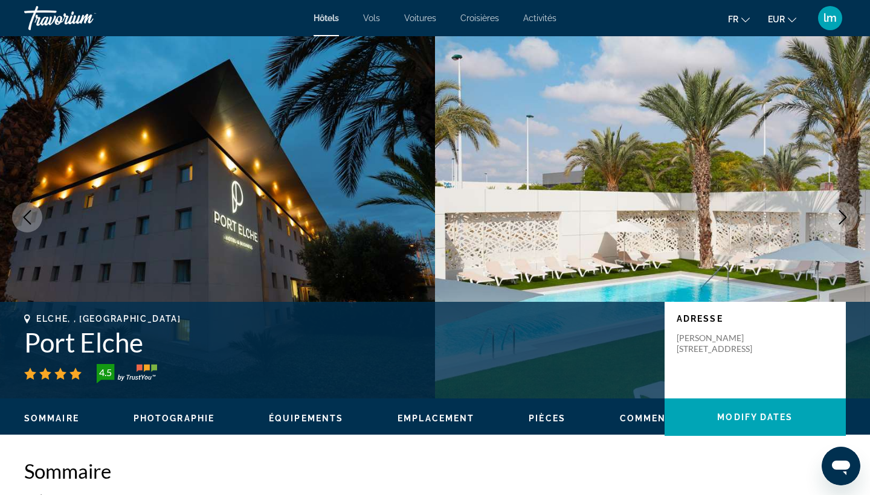
click at [842, 213] on icon "Next image" at bounding box center [843, 217] width 8 height 14
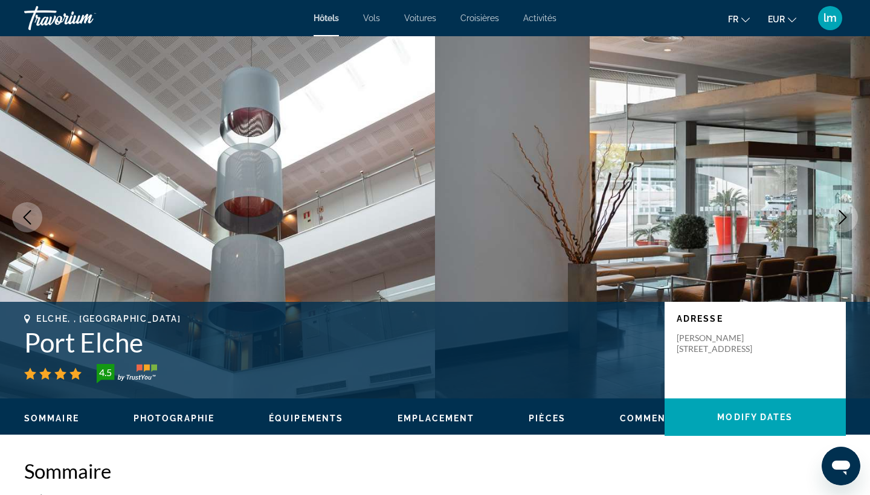
click at [842, 213] on icon "Next image" at bounding box center [843, 217] width 8 height 14
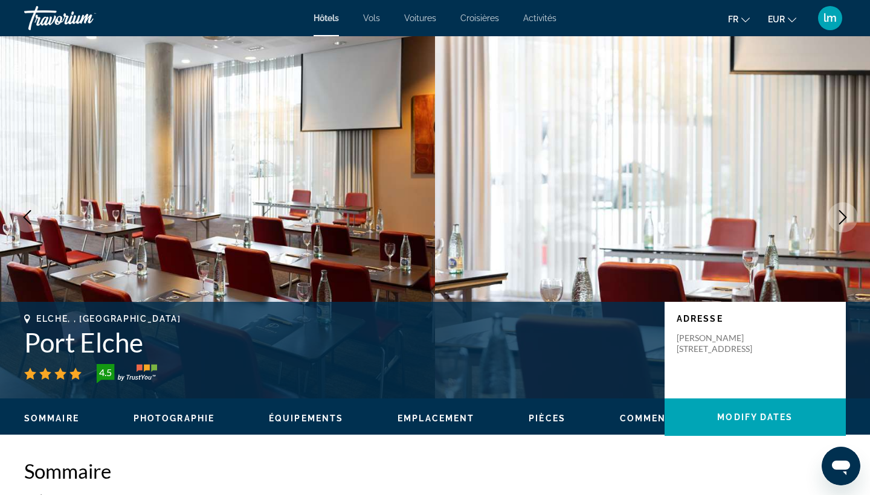
click at [842, 213] on icon "Next image" at bounding box center [843, 217] width 8 height 14
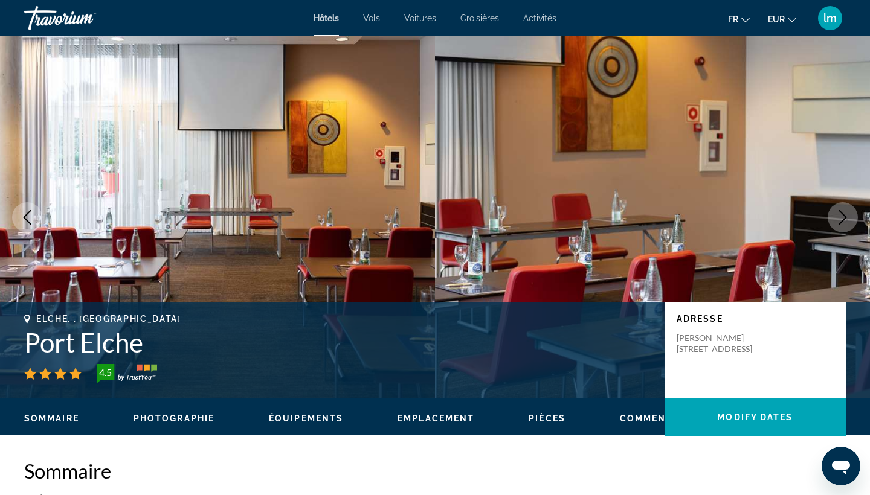
click at [839, 208] on button "Next image" at bounding box center [842, 217] width 30 height 30
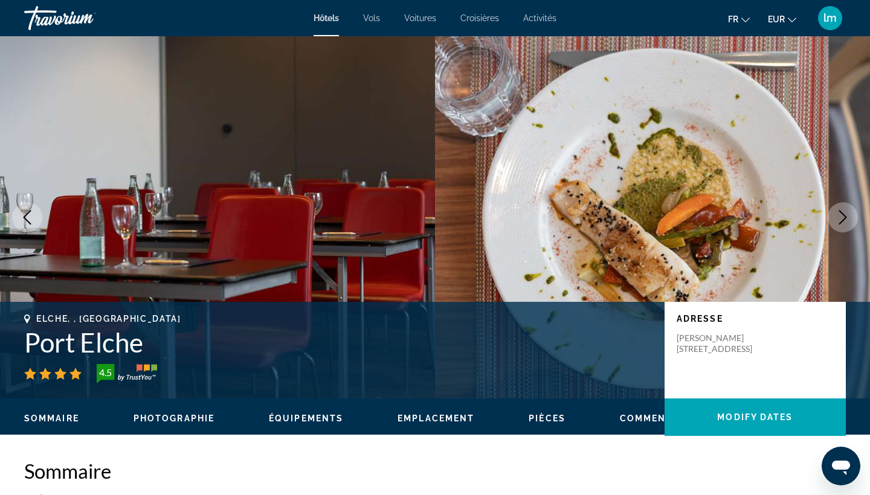
click at [841, 210] on icon "Next image" at bounding box center [842, 217] width 14 height 14
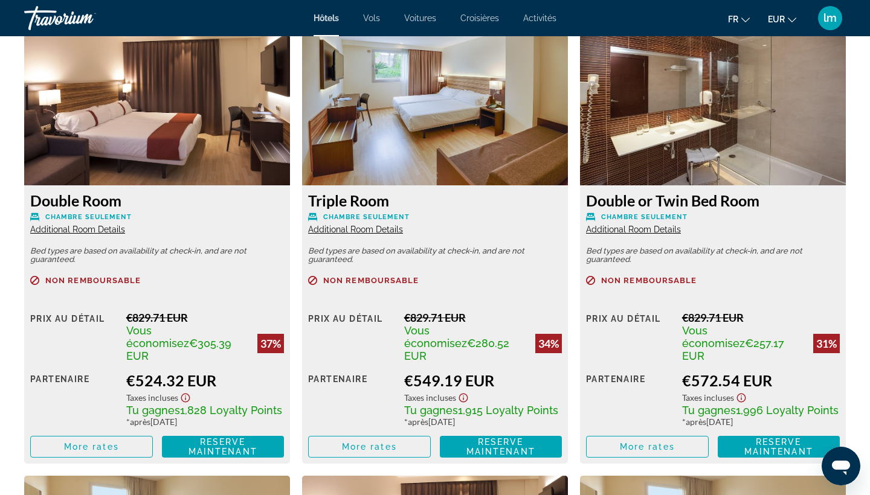
scroll to position [1679, 0]
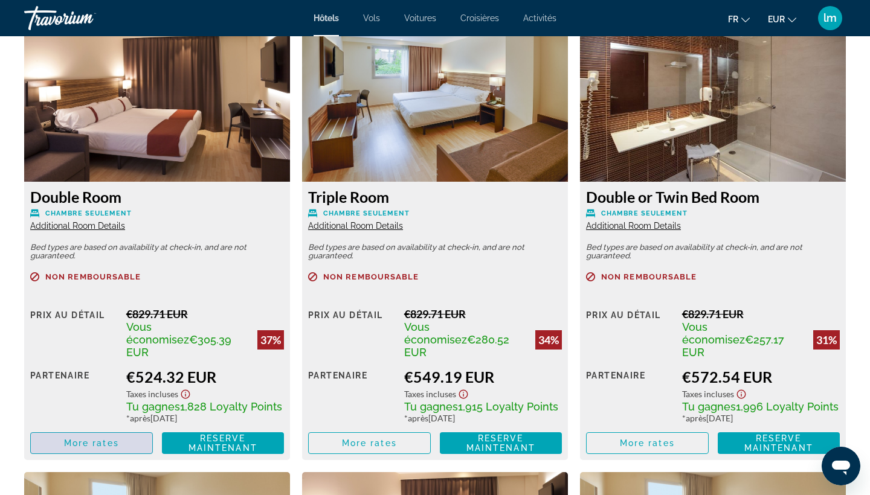
click at [95, 429] on span "Main content" at bounding box center [91, 443] width 121 height 29
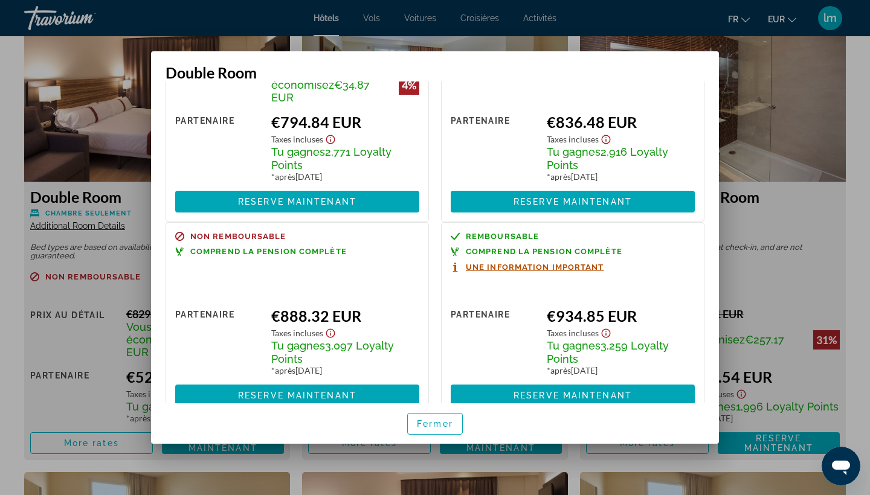
scroll to position [600, 0]
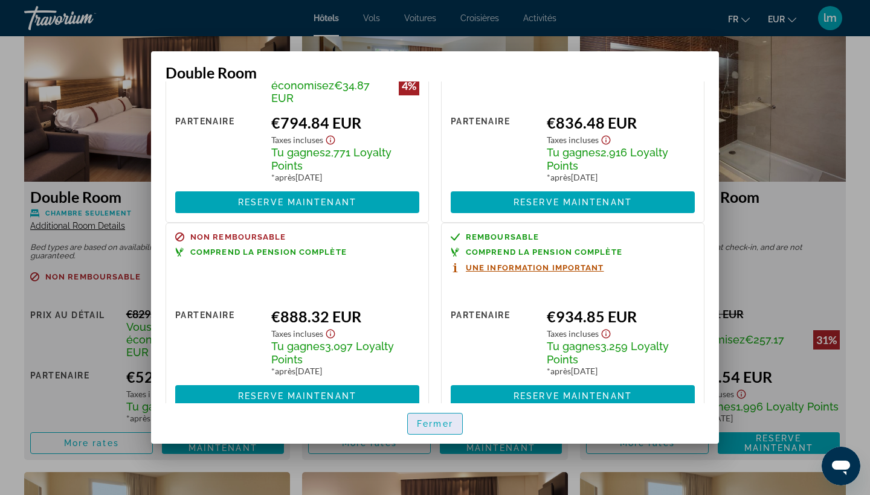
click at [447, 422] on span "Fermer" at bounding box center [435, 424] width 36 height 10
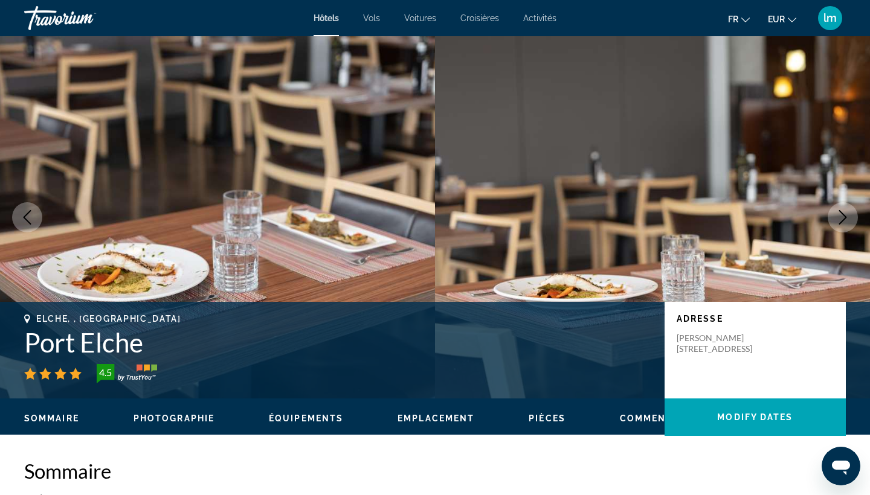
scroll to position [1679, 0]
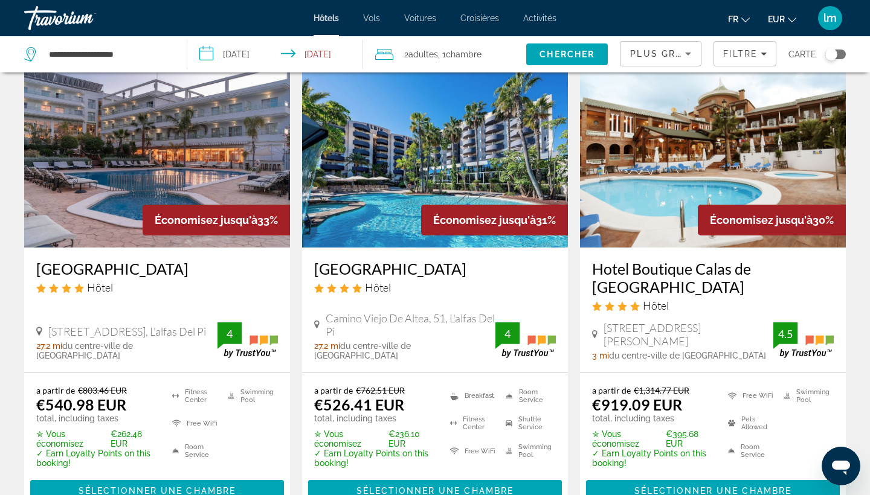
scroll to position [68, 0]
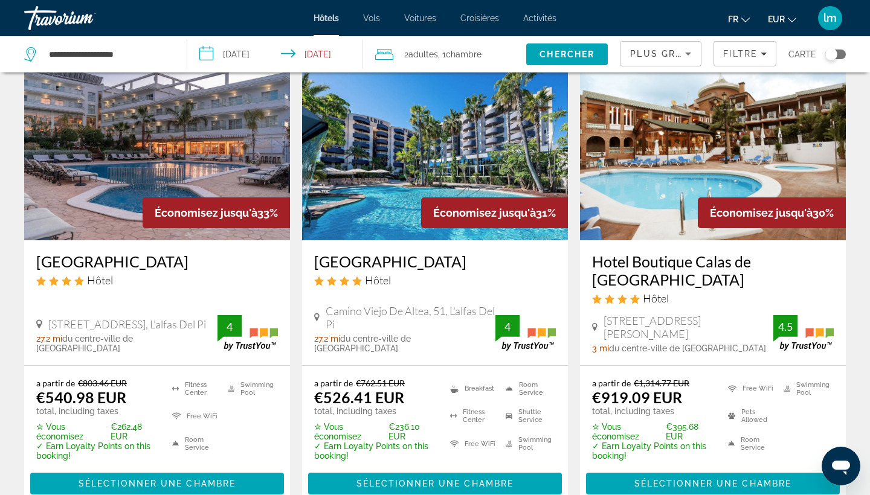
click at [418, 262] on h3 "[GEOGRAPHIC_DATA]" at bounding box center [435, 261] width 242 height 18
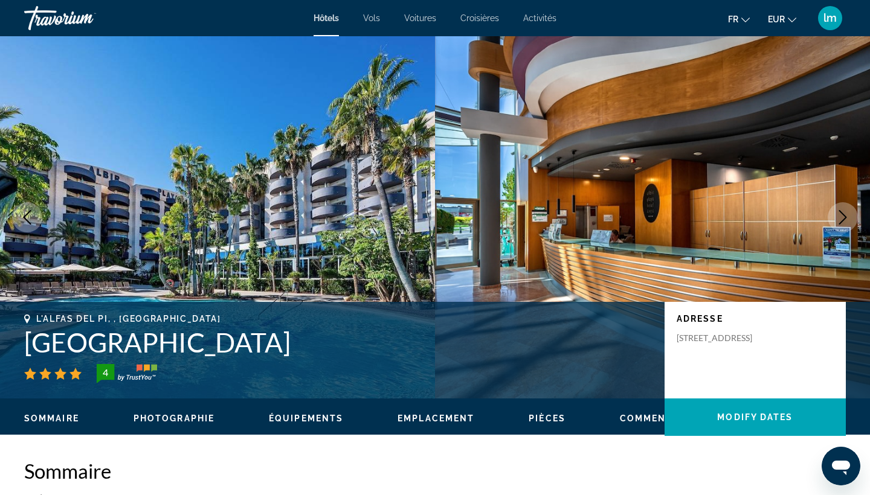
click at [846, 219] on icon "Next image" at bounding box center [842, 217] width 14 height 14
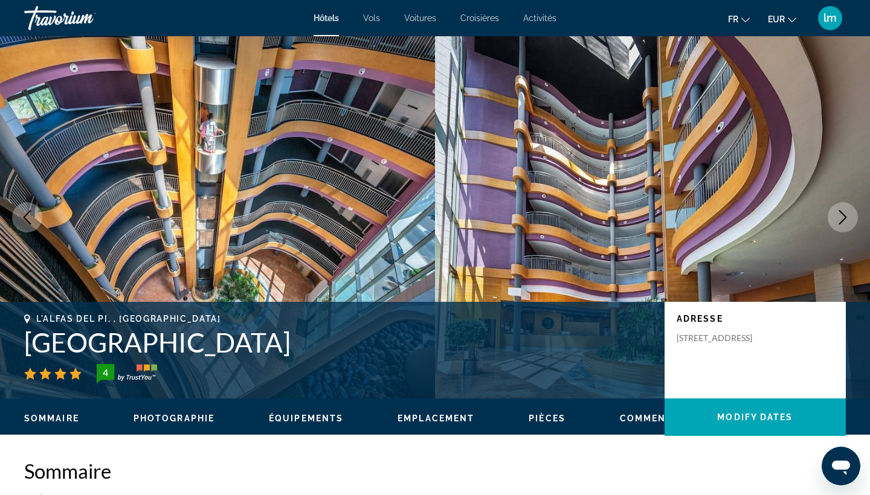
click at [846, 219] on icon "Next image" at bounding box center [842, 217] width 14 height 14
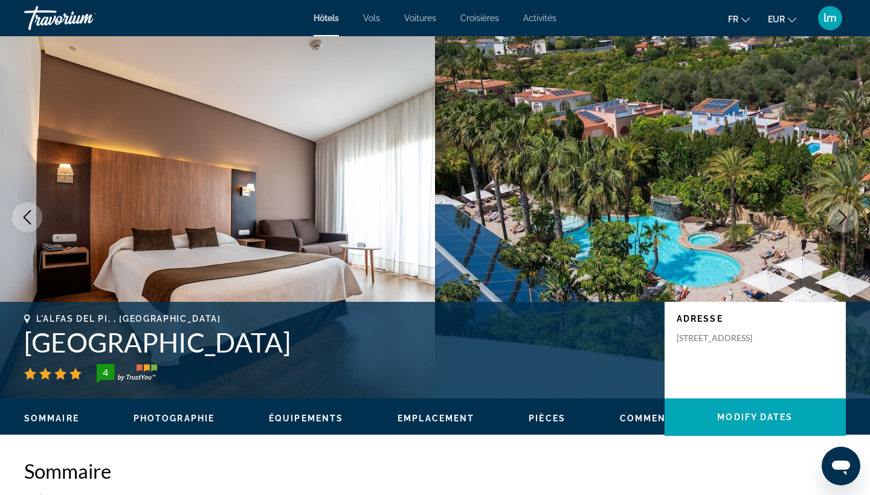
click at [846, 219] on icon "Next image" at bounding box center [842, 217] width 14 height 14
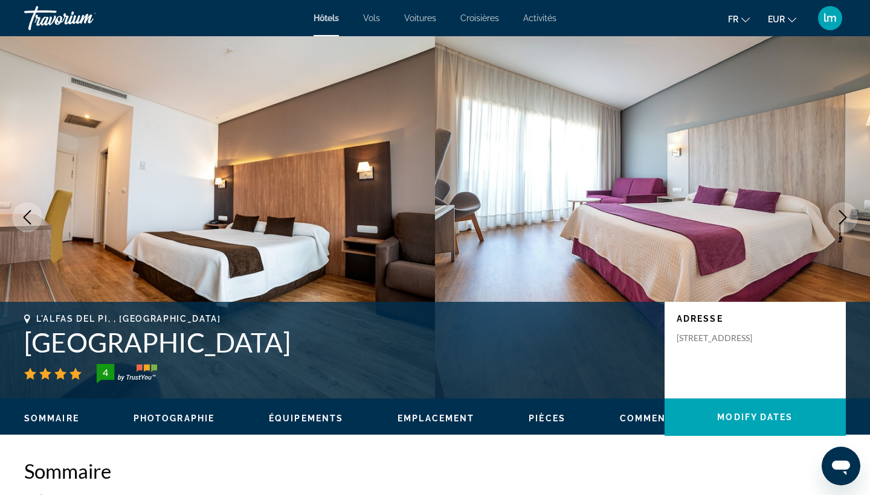
click at [846, 219] on icon "Next image" at bounding box center [842, 217] width 14 height 14
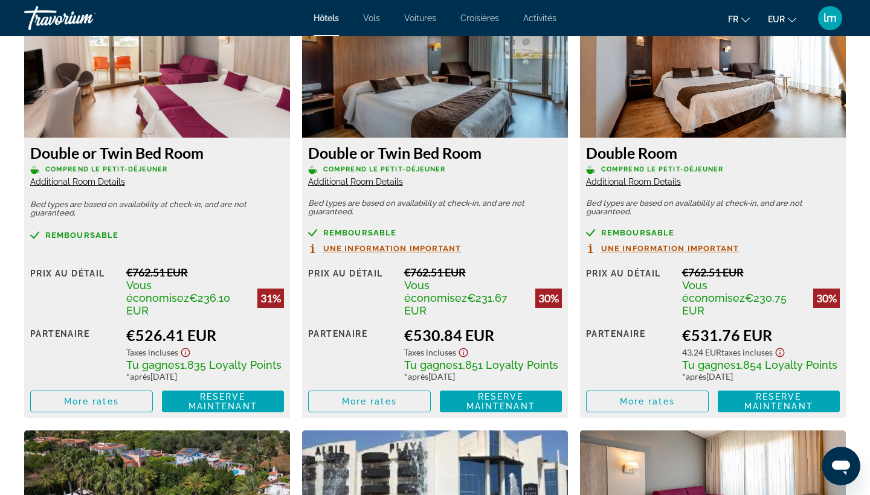
scroll to position [1725, 0]
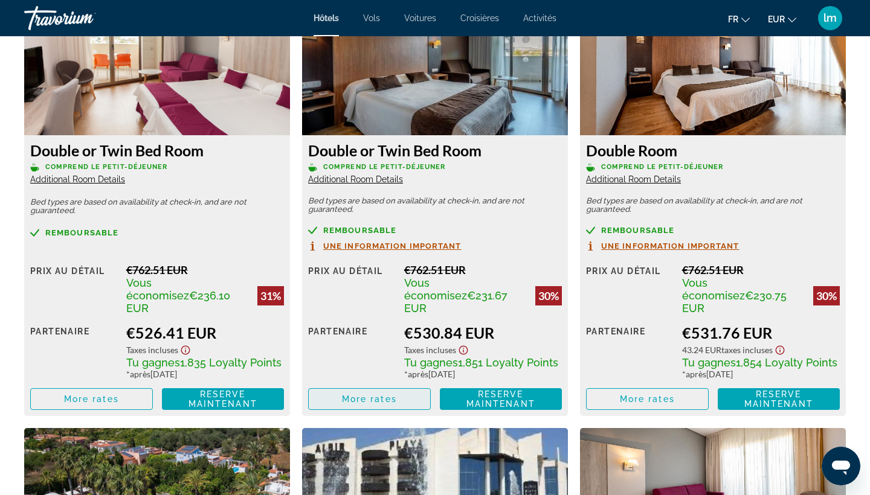
click at [381, 395] on span "Main content" at bounding box center [369, 399] width 121 height 29
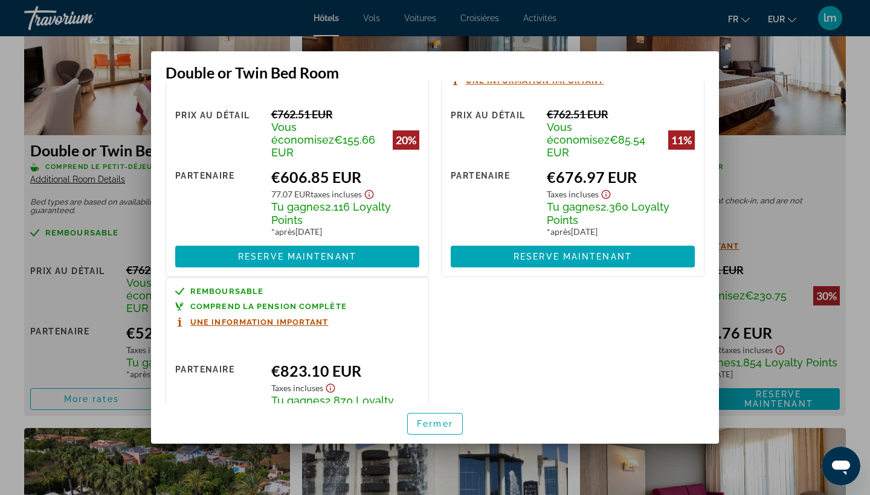
scroll to position [327, 0]
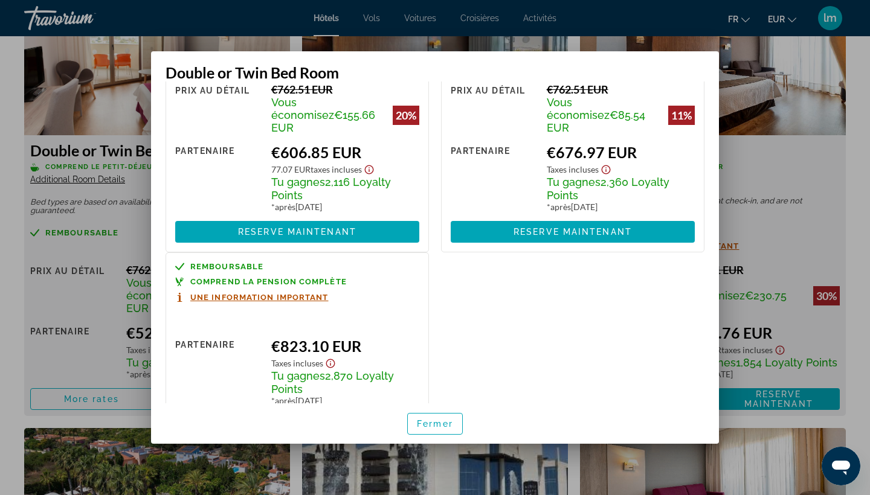
click at [290, 294] on span "Une information important" at bounding box center [259, 298] width 138 height 8
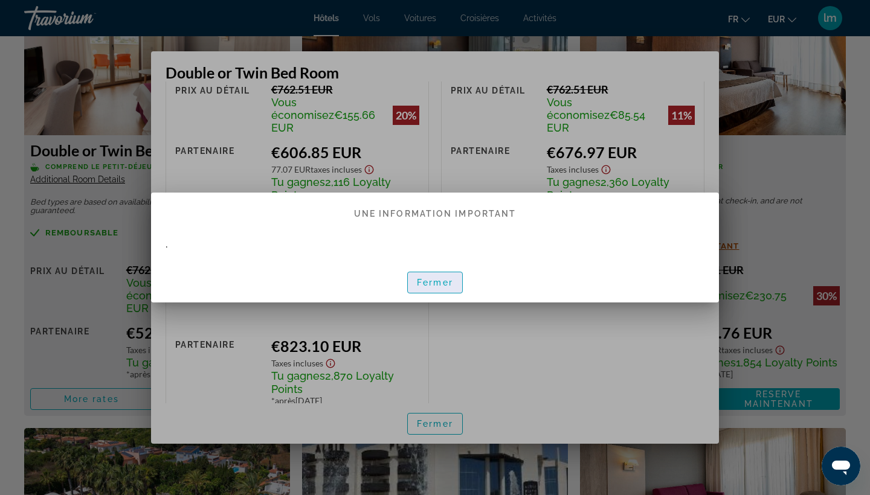
click at [434, 286] on span "Fermer" at bounding box center [435, 283] width 36 height 10
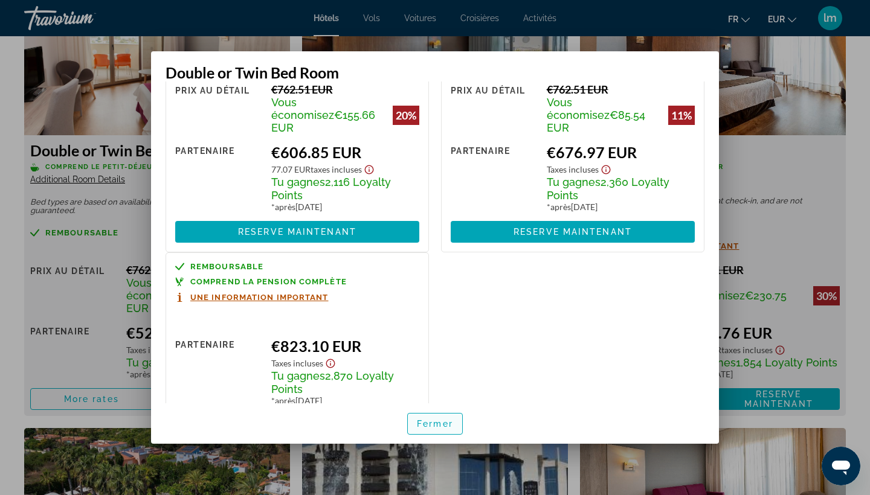
click at [437, 424] on span "Fermer" at bounding box center [435, 424] width 36 height 10
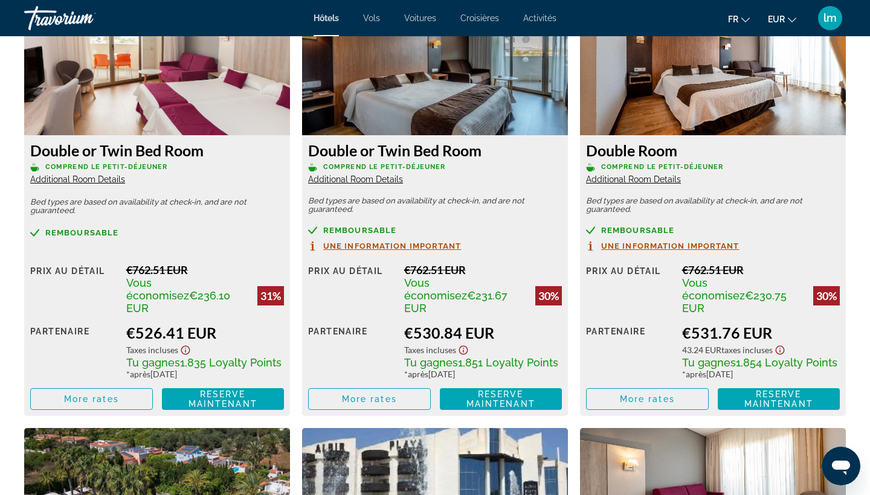
scroll to position [1725, 0]
click at [92, 394] on span "More rates" at bounding box center [91, 399] width 55 height 10
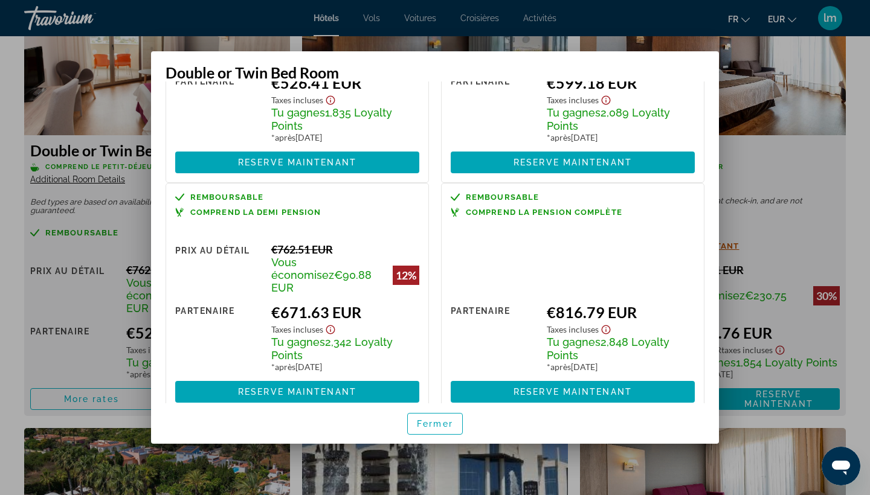
scroll to position [152, 0]
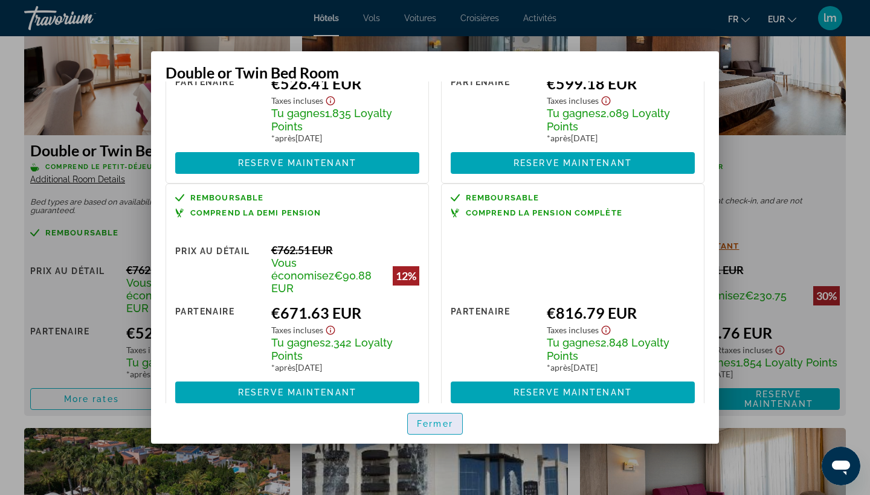
click at [437, 423] on span "Fermer" at bounding box center [435, 424] width 36 height 10
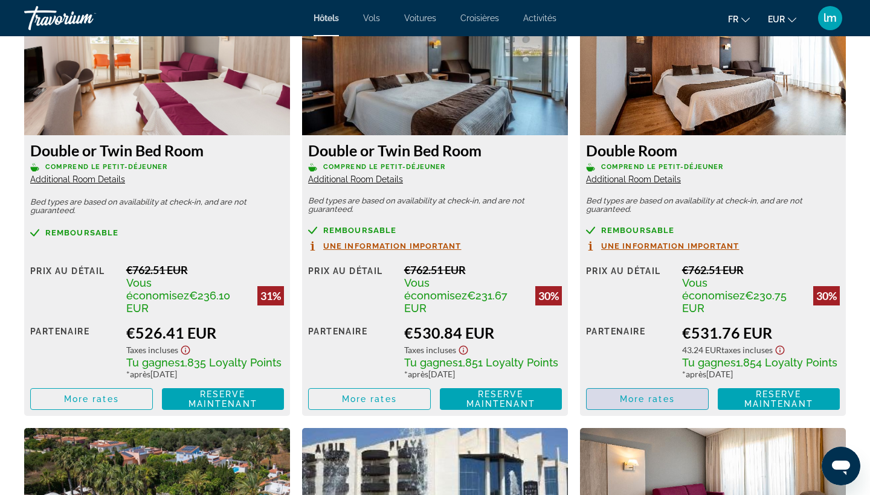
click at [650, 394] on span "More rates" at bounding box center [647, 399] width 55 height 10
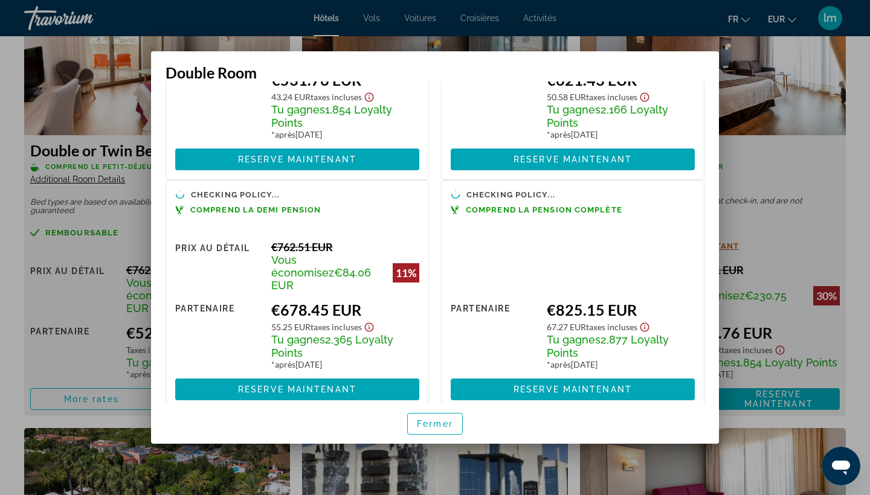
scroll to position [156, 0]
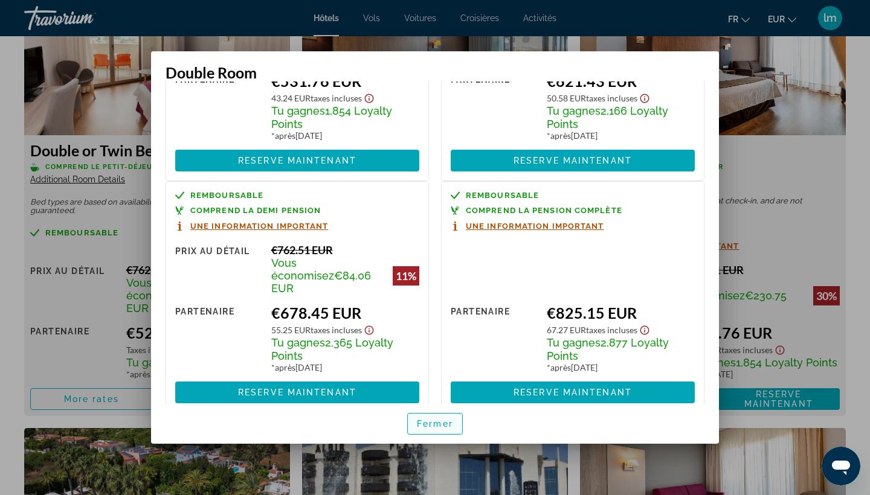
click at [434, 418] on span "button" at bounding box center [435, 423] width 54 height 29
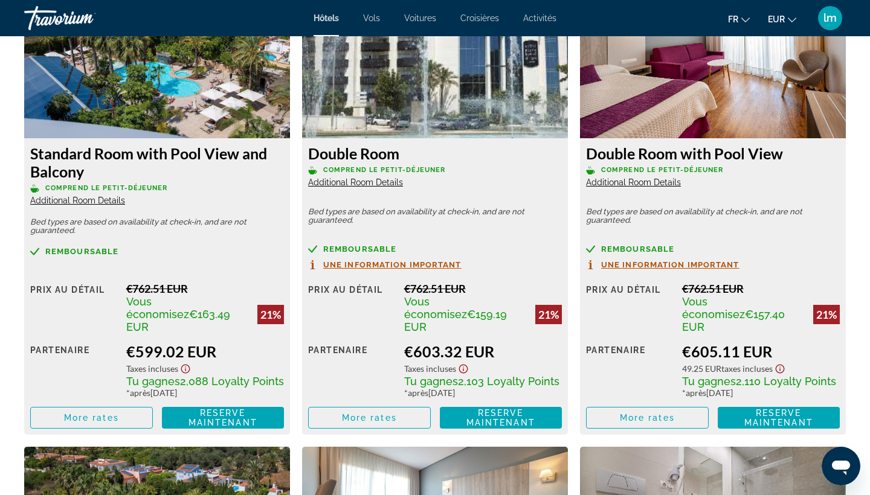
scroll to position [2167, 0]
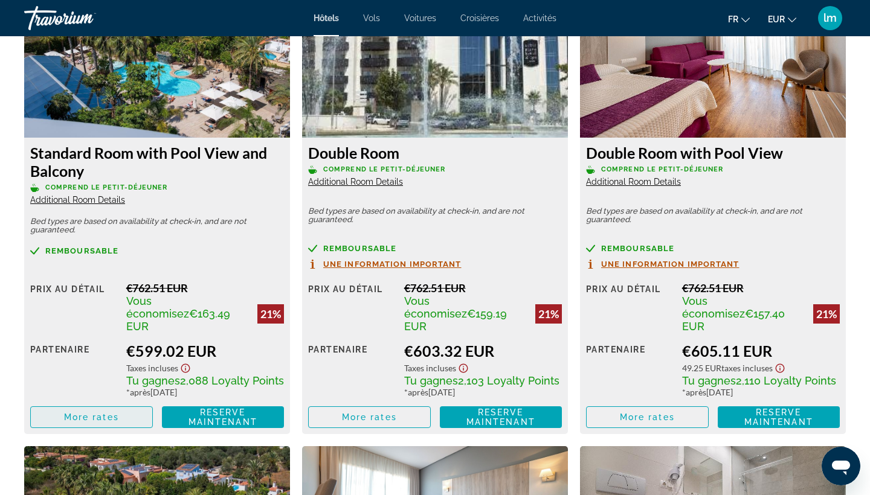
click at [114, 412] on span "More rates" at bounding box center [91, 417] width 55 height 10
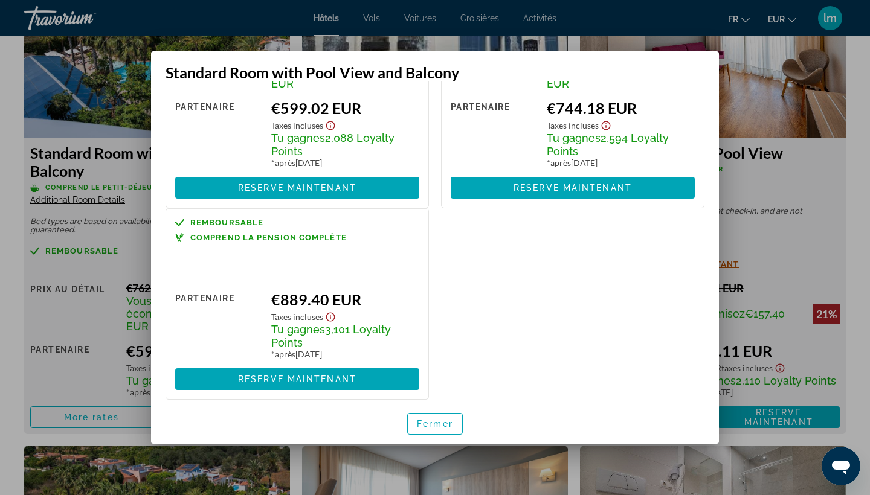
scroll to position [126, 0]
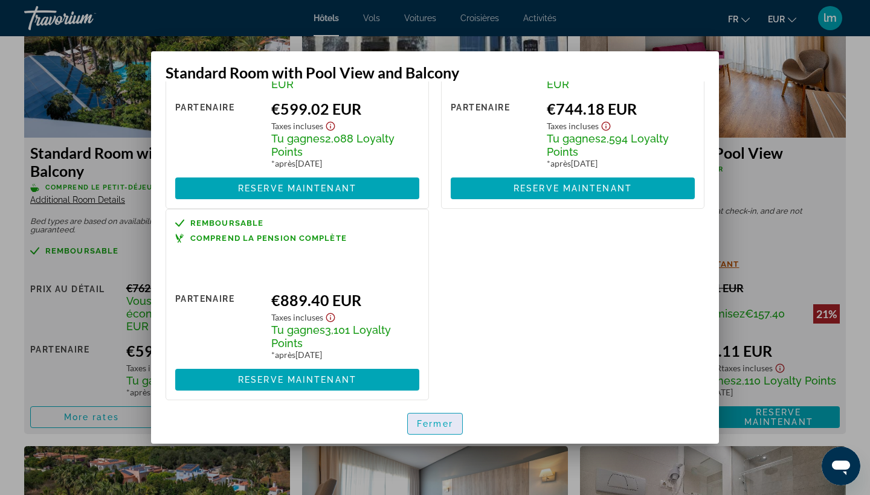
click at [434, 432] on span "button" at bounding box center [435, 423] width 54 height 29
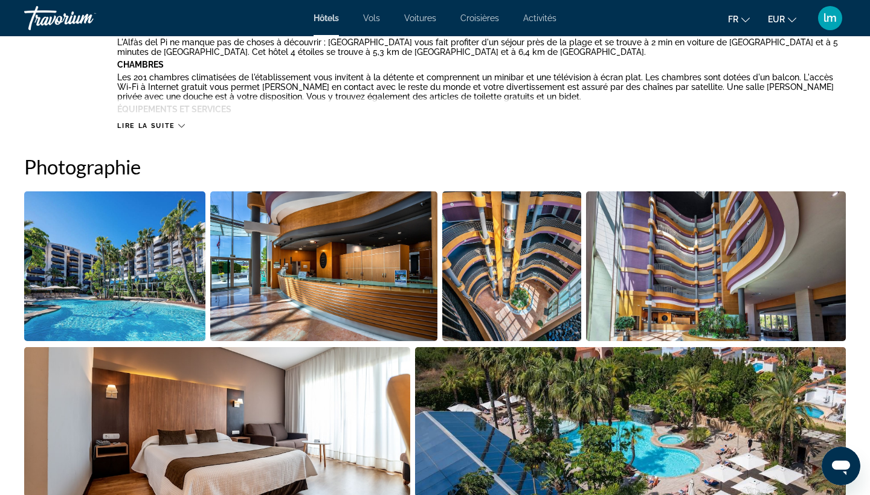
scroll to position [195, 0]
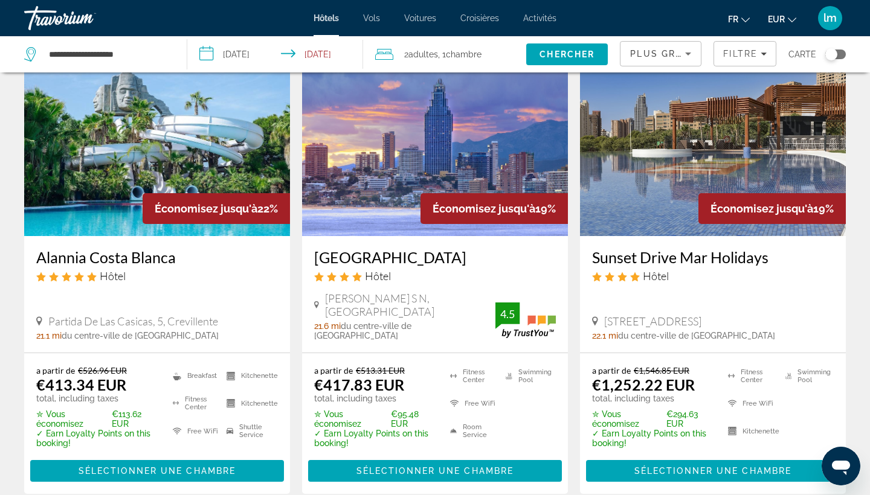
scroll to position [560, 0]
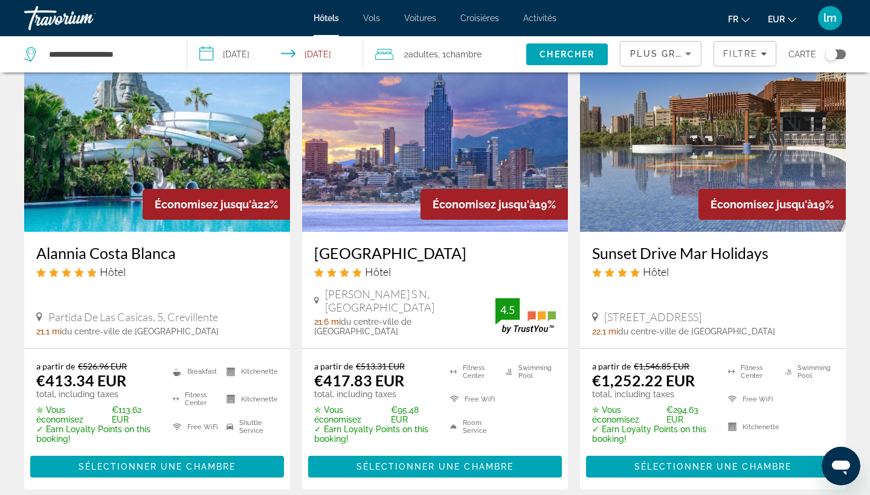
click at [133, 244] on h3 "Alannia Costa Blanca" at bounding box center [157, 253] width 242 height 18
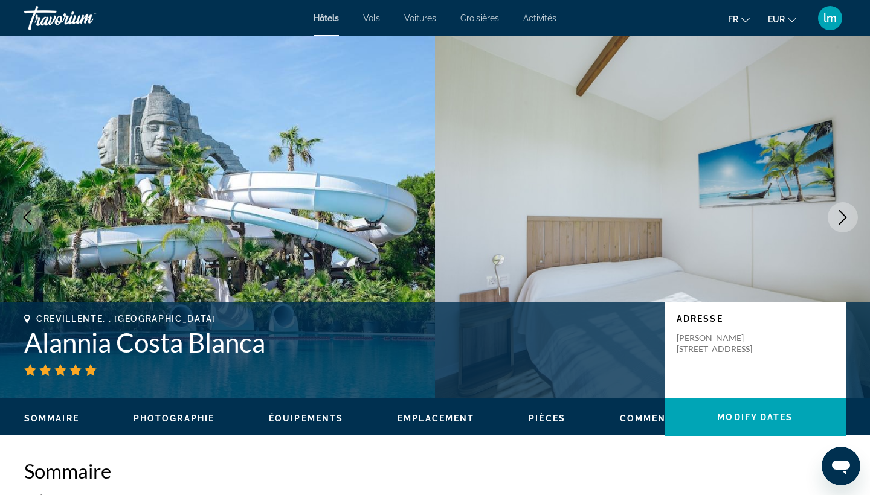
click at [836, 211] on icon "Next image" at bounding box center [842, 217] width 14 height 14
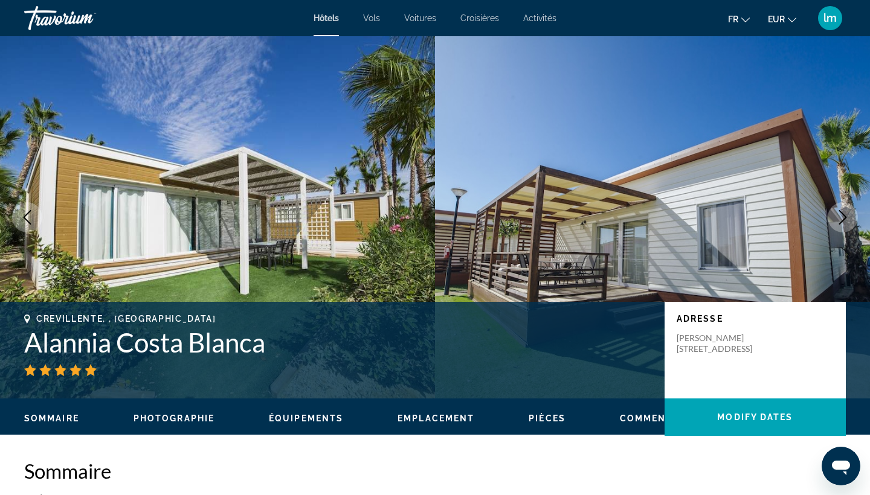
click at [836, 211] on icon "Next image" at bounding box center [842, 217] width 14 height 14
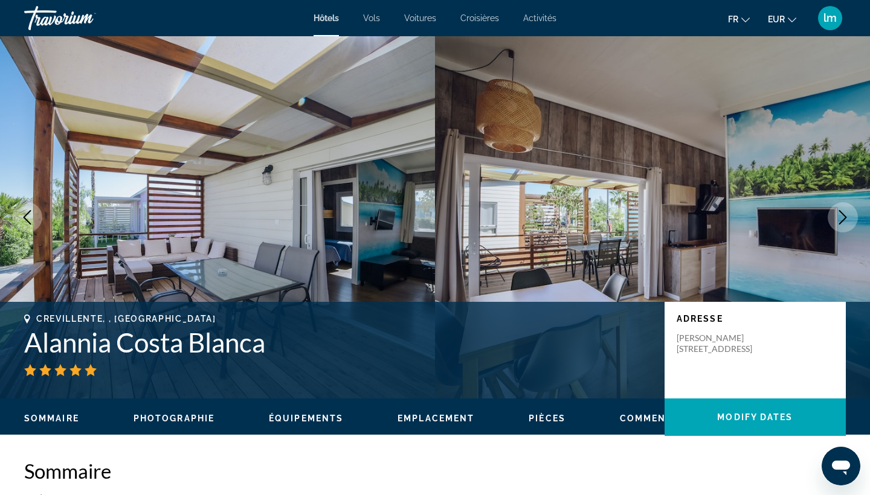
click at [836, 211] on icon "Next image" at bounding box center [842, 217] width 14 height 14
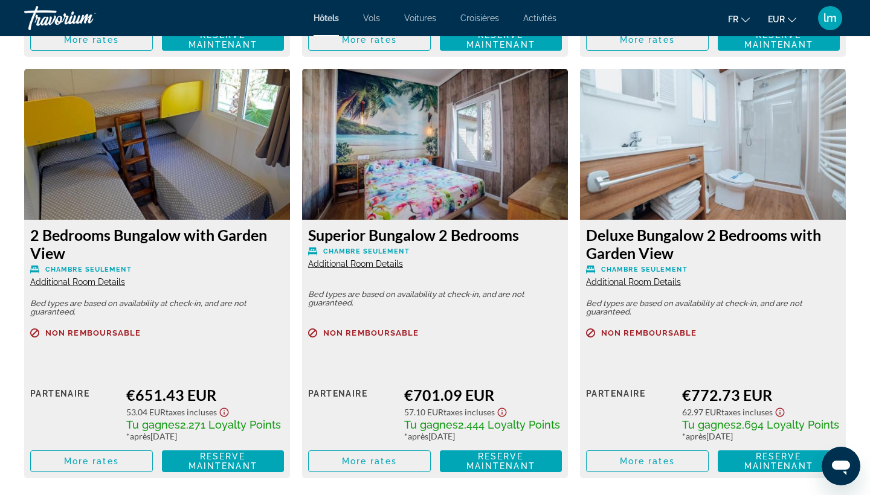
scroll to position [2081, 0]
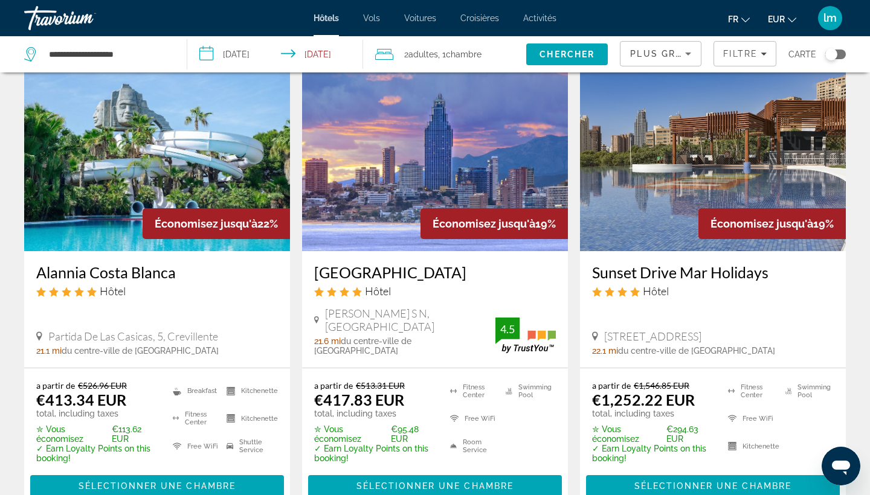
scroll to position [545, 0]
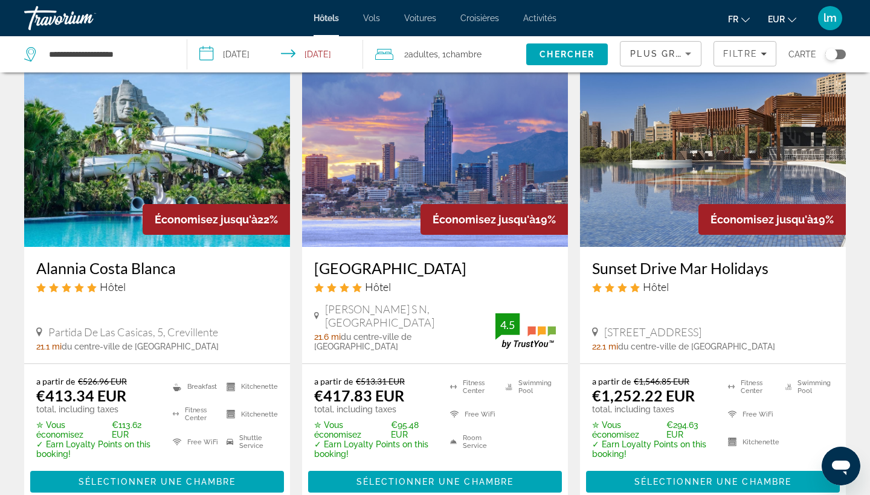
click at [432, 259] on h3 "[GEOGRAPHIC_DATA]" at bounding box center [435, 268] width 242 height 18
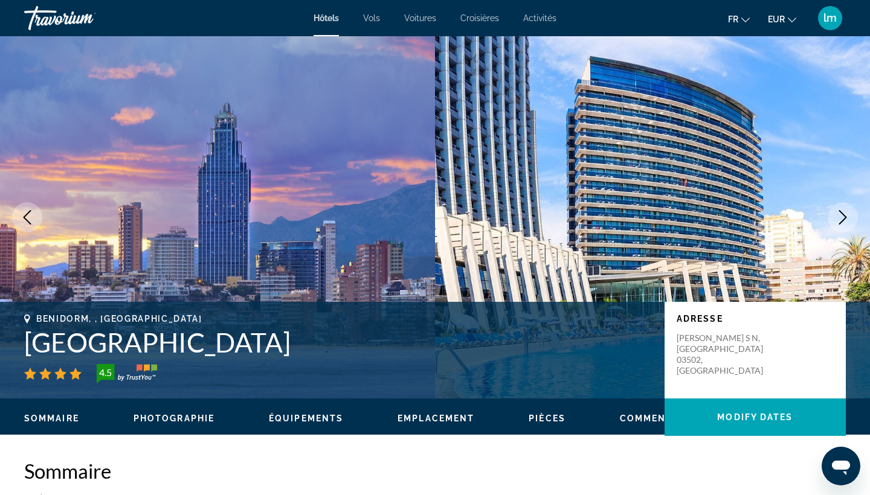
click at [840, 214] on icon "Next image" at bounding box center [842, 217] width 14 height 14
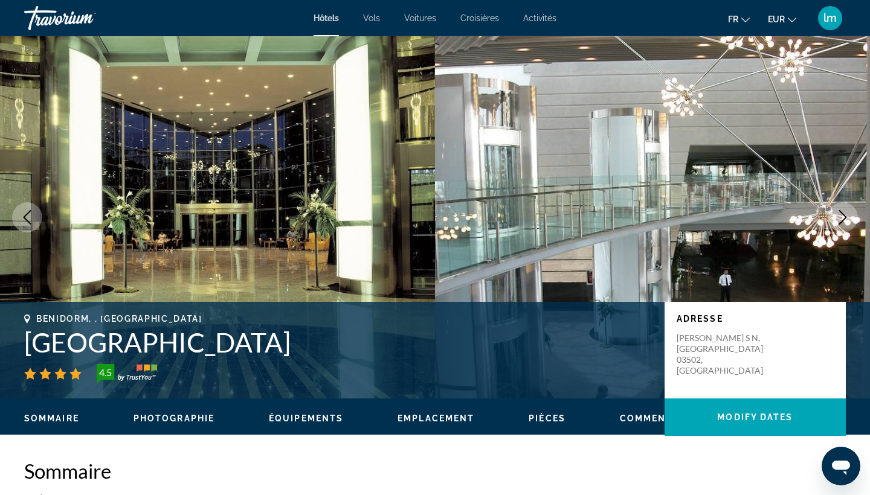
click at [840, 214] on icon "Next image" at bounding box center [842, 217] width 14 height 14
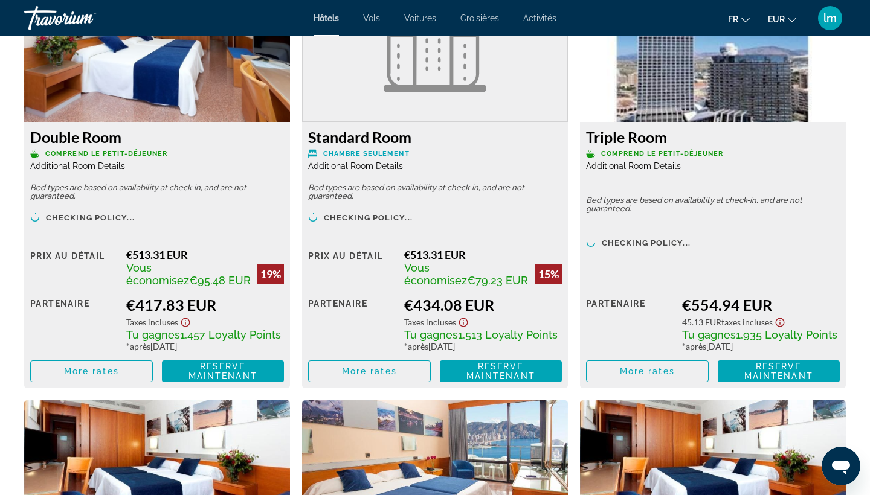
scroll to position [1729, 0]
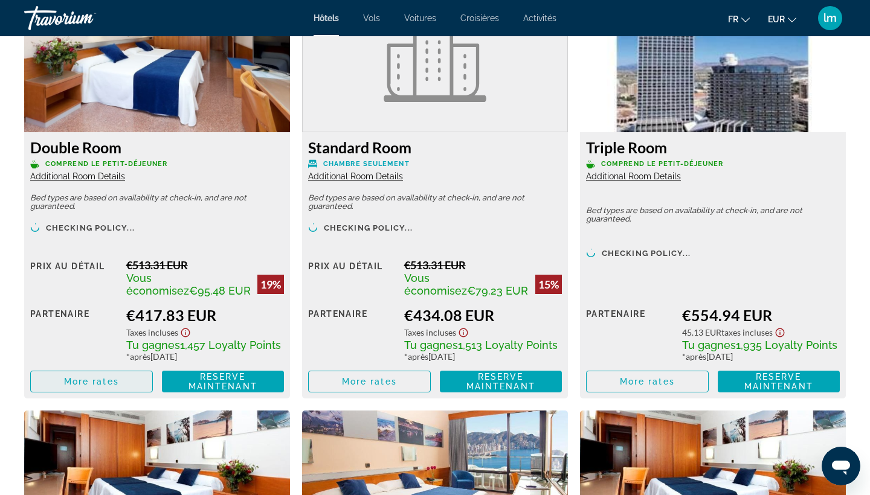
click at [100, 385] on span "More rates" at bounding box center [91, 382] width 55 height 10
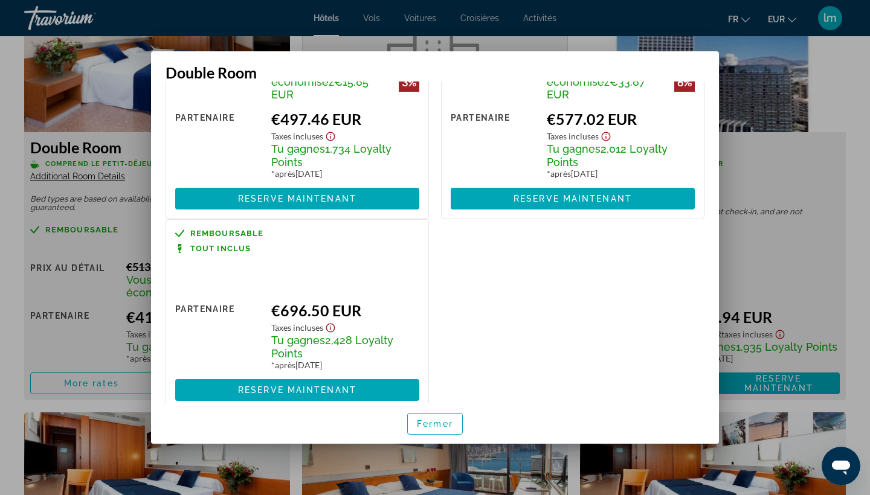
scroll to position [357, 0]
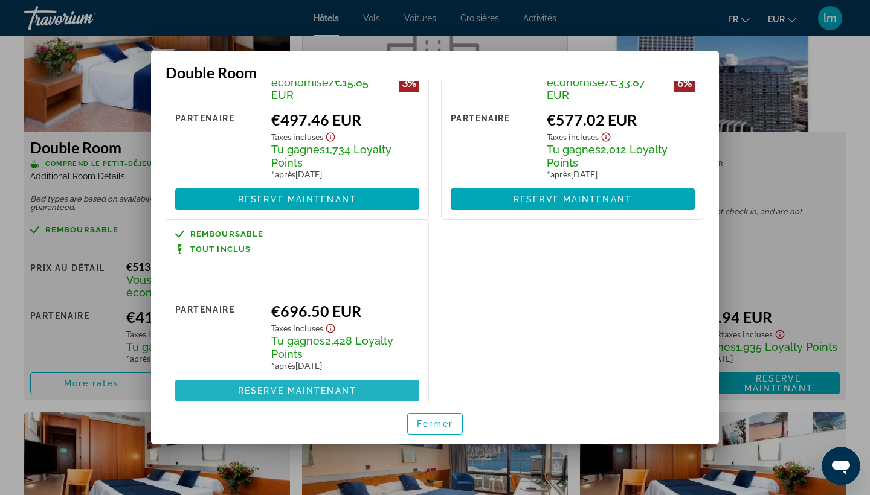
click at [327, 386] on span "Reserve maintenant" at bounding box center [297, 391] width 118 height 10
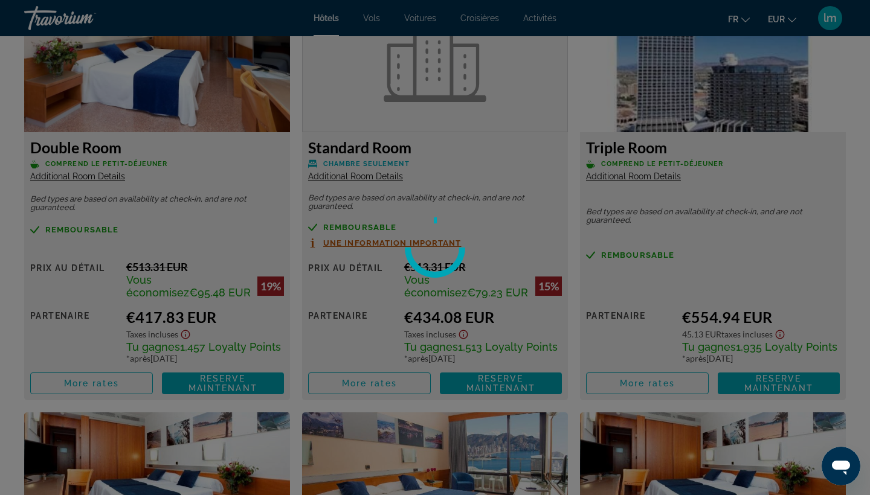
scroll to position [1729, 0]
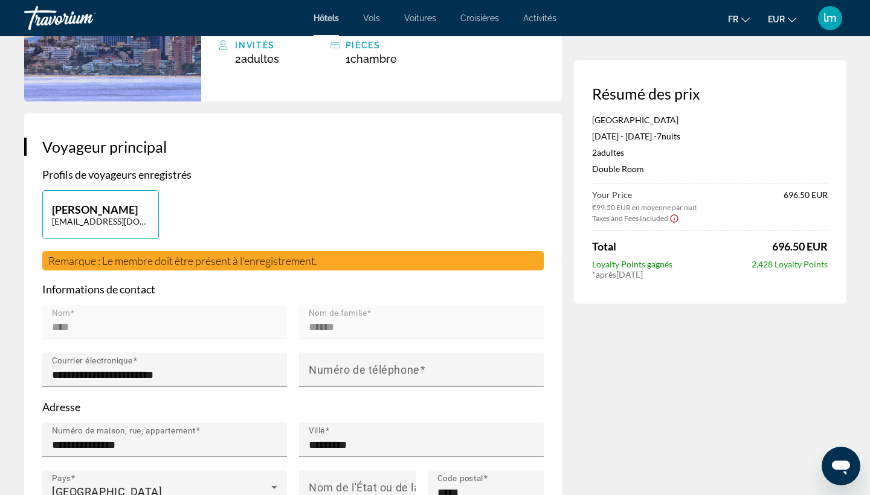
scroll to position [131, 0]
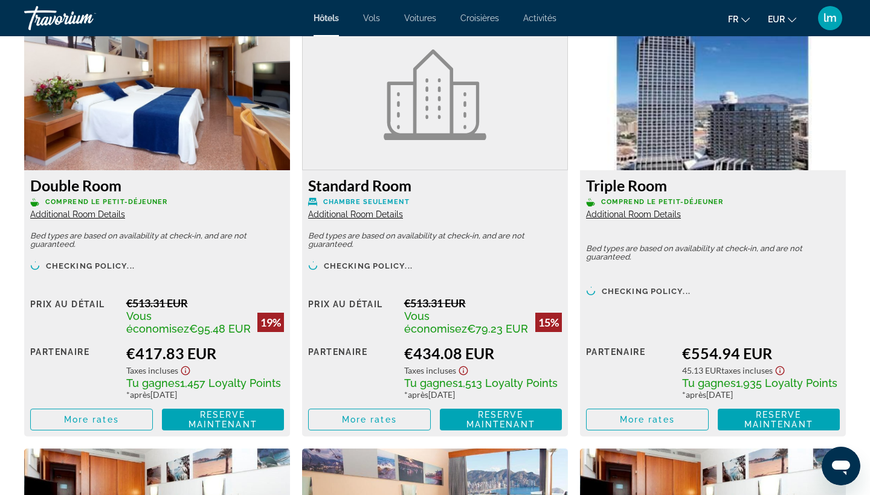
scroll to position [1692, 0]
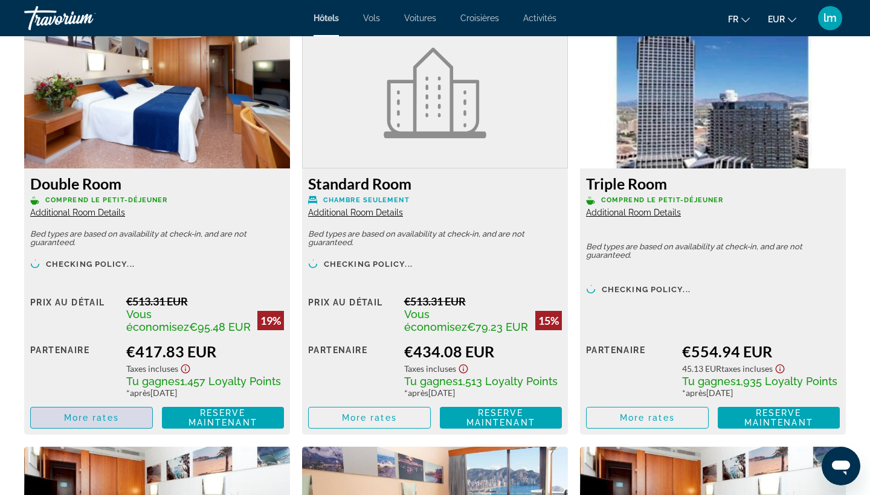
click at [111, 422] on span "More rates" at bounding box center [91, 418] width 55 height 10
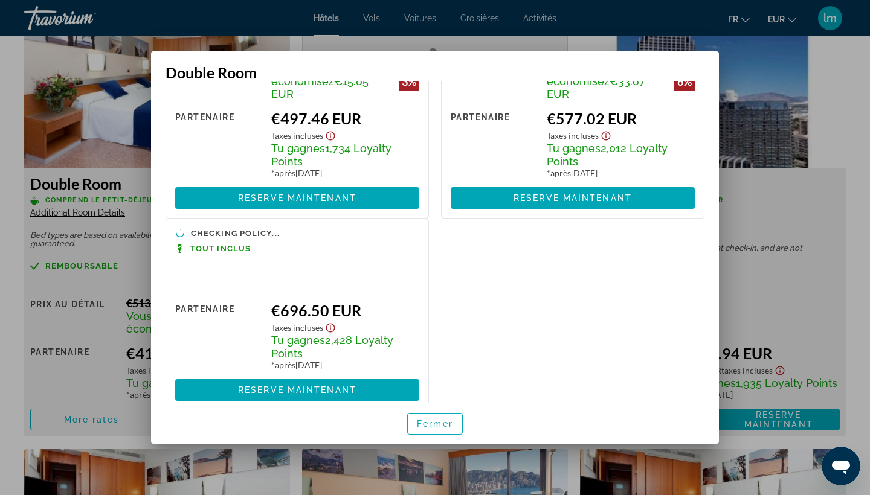
scroll to position [357, 0]
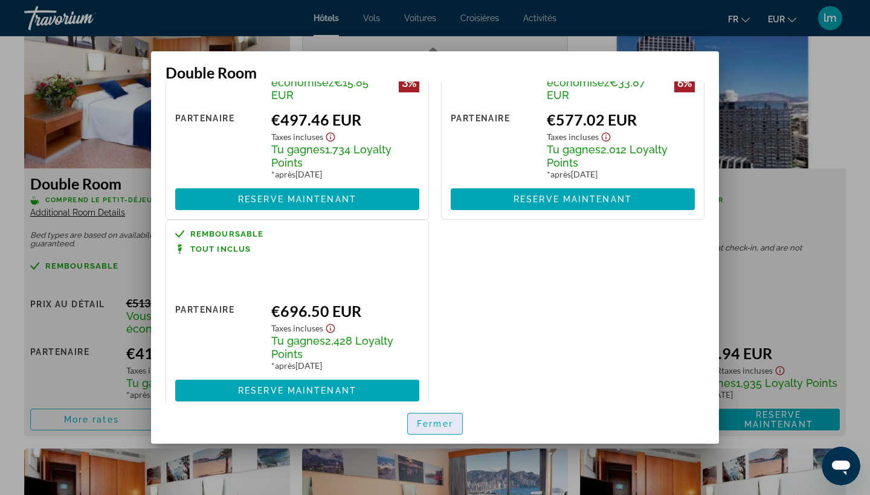
click at [435, 425] on span "Fermer" at bounding box center [435, 424] width 36 height 10
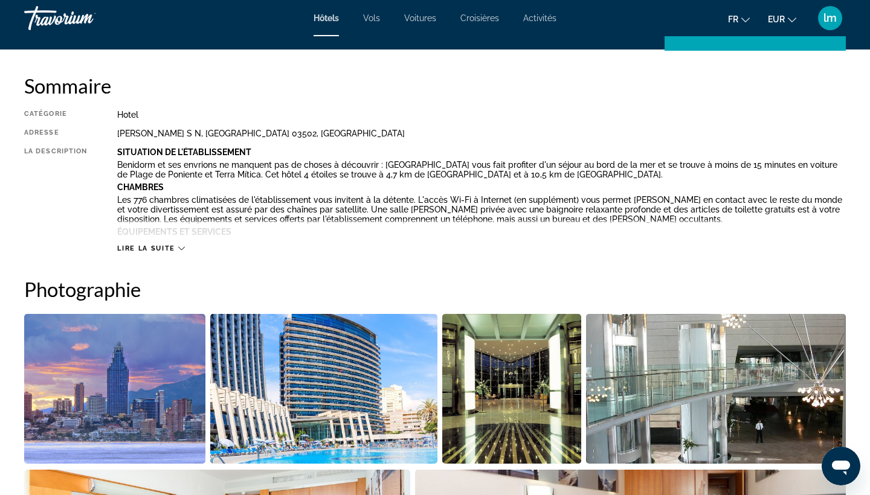
scroll to position [400, 0]
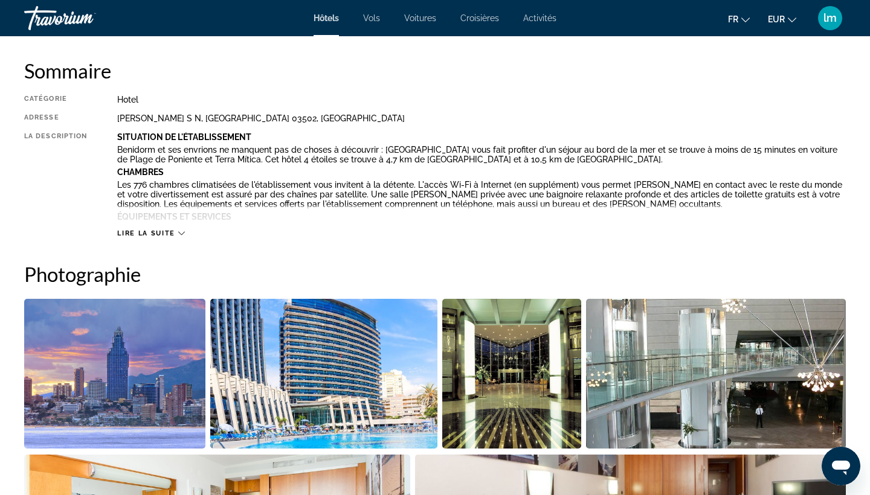
click at [166, 231] on span "Lire la suite" at bounding box center [145, 234] width 57 height 8
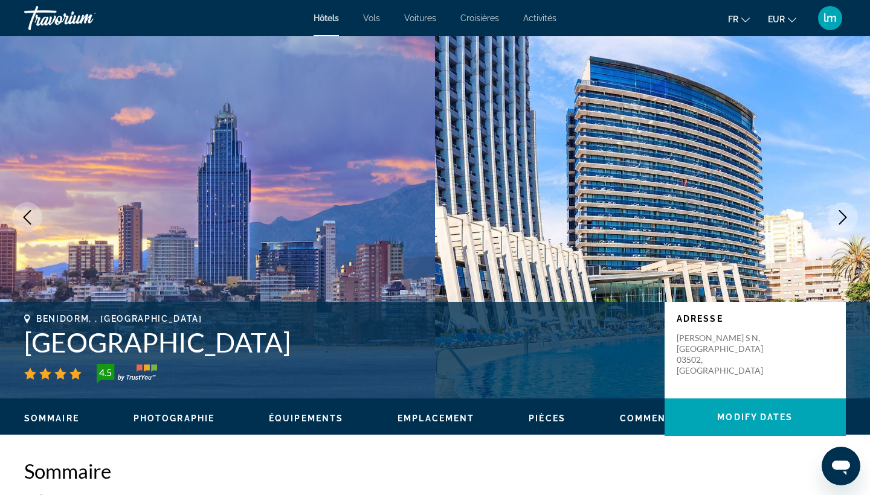
scroll to position [0, 0]
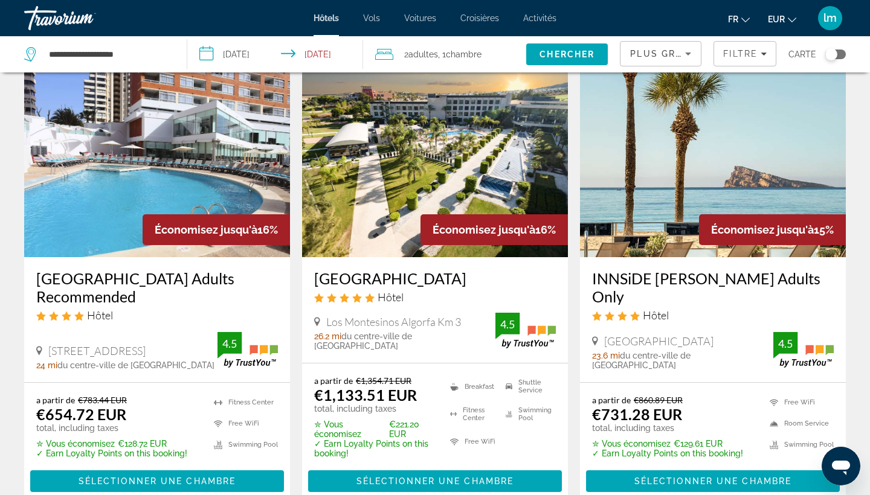
scroll to position [1524, 0]
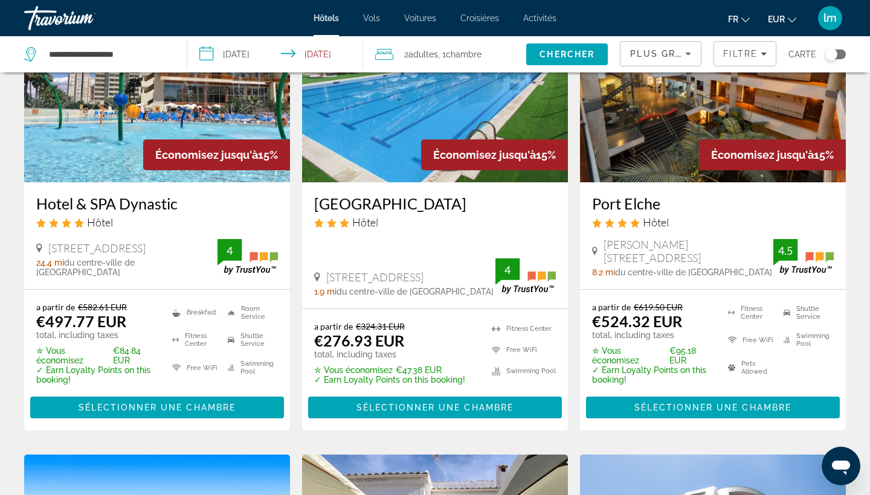
scroll to position [128, 0]
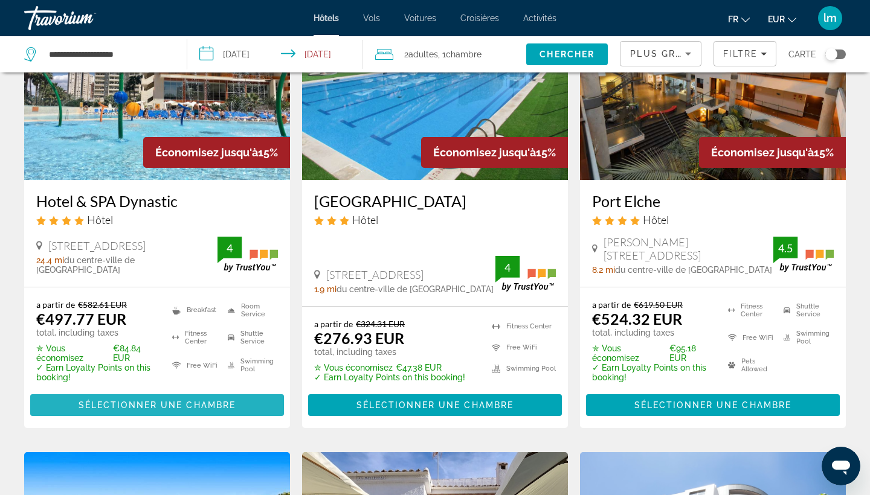
click at [144, 406] on span "Sélectionner une chambre" at bounding box center [157, 405] width 157 height 10
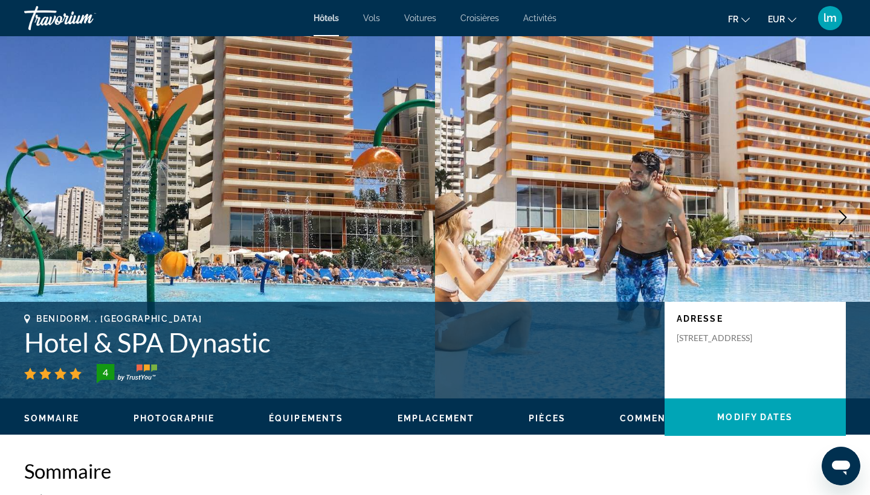
click at [844, 217] on icon "Next image" at bounding box center [842, 217] width 14 height 14
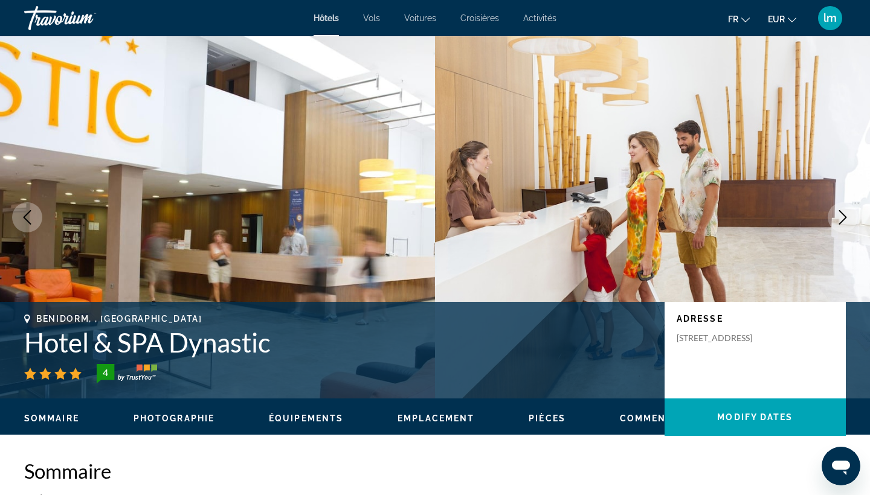
click at [844, 217] on icon "Next image" at bounding box center [842, 217] width 14 height 14
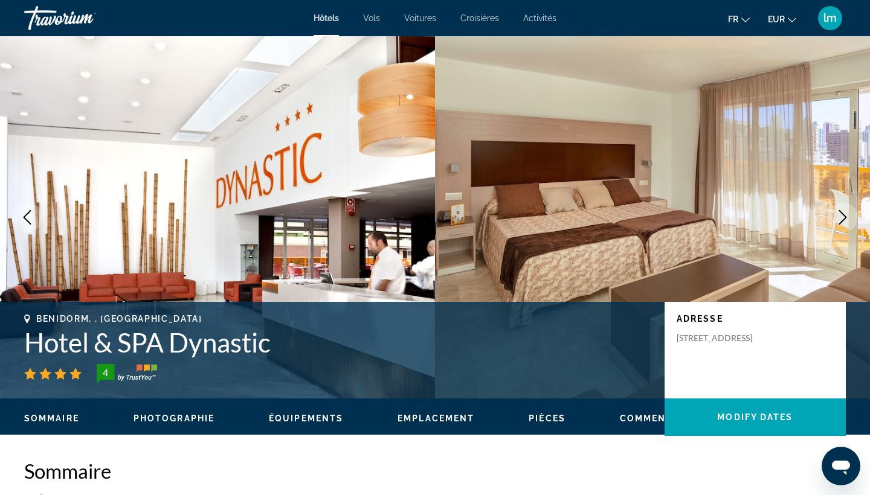
click at [844, 217] on icon "Next image" at bounding box center [842, 217] width 14 height 14
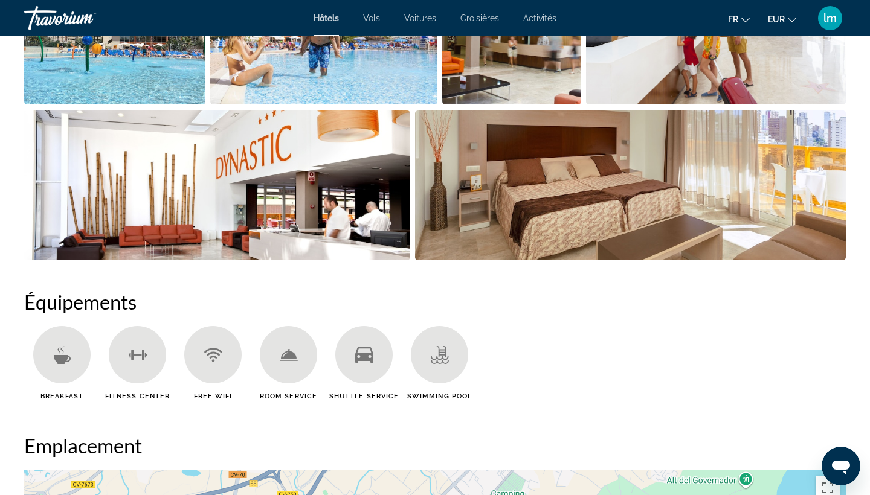
scroll to position [751, 0]
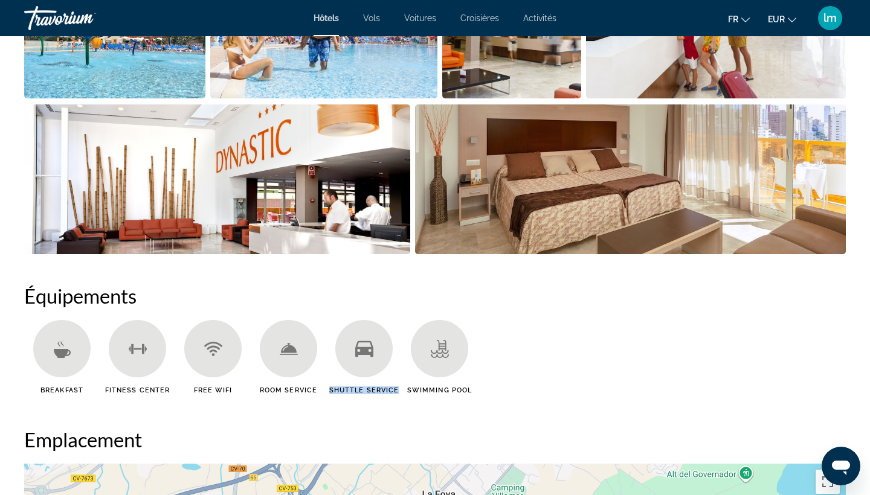
drag, startPoint x: 399, startPoint y: 391, endPoint x: 327, endPoint y: 393, distance: 71.9
click at [327, 393] on div "Shuttle Service" at bounding box center [363, 357] width 75 height 74
click at [613, 379] on ul "Breakfast [GEOGRAPHIC_DATA] Free WiFi Room Service Shuttle Service Swimming Pool" at bounding box center [434, 361] width 821 height 83
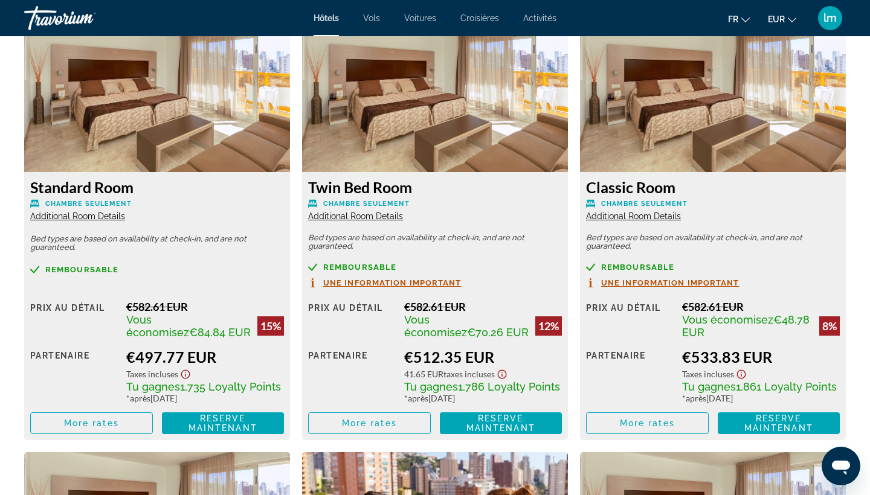
scroll to position [1690, 0]
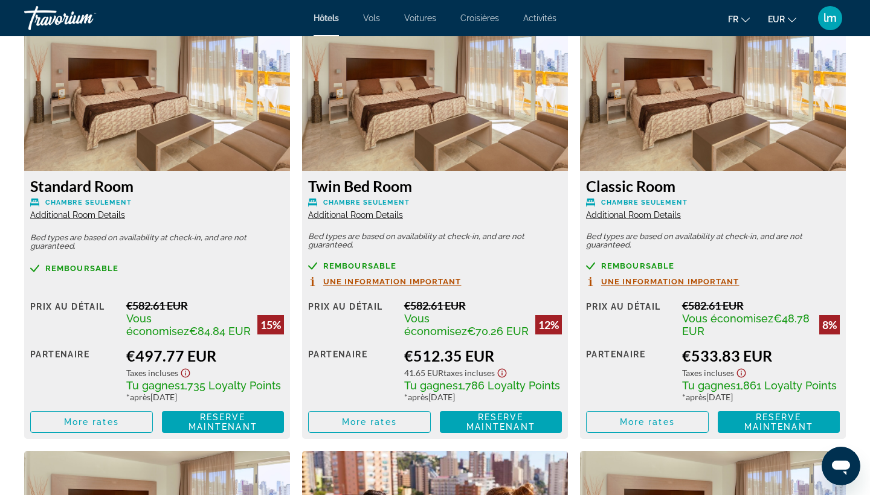
click at [350, 286] on span "Une information important" at bounding box center [392, 282] width 138 height 8
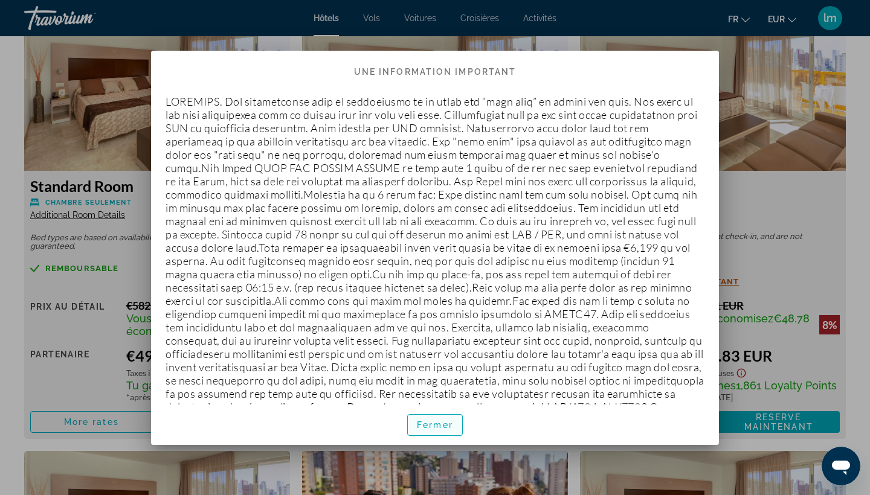
click at [426, 426] on span "Fermer" at bounding box center [435, 425] width 36 height 10
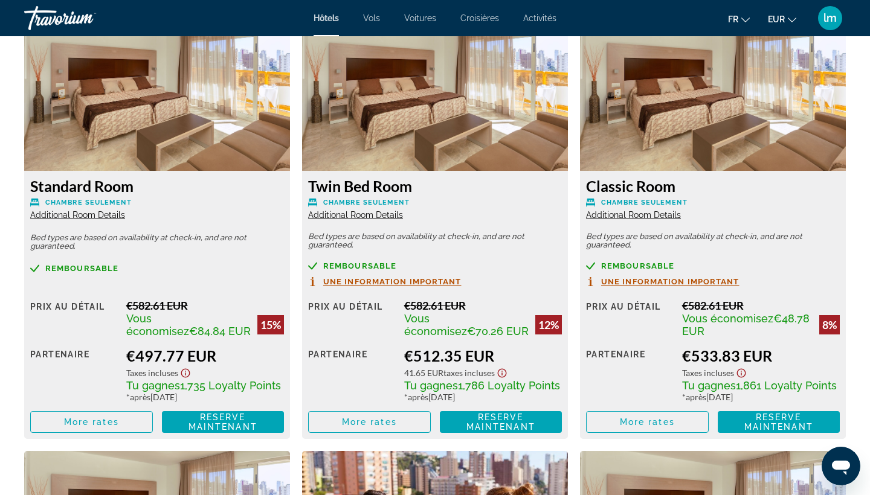
scroll to position [1690, 0]
click at [107, 425] on span "More rates" at bounding box center [91, 422] width 55 height 10
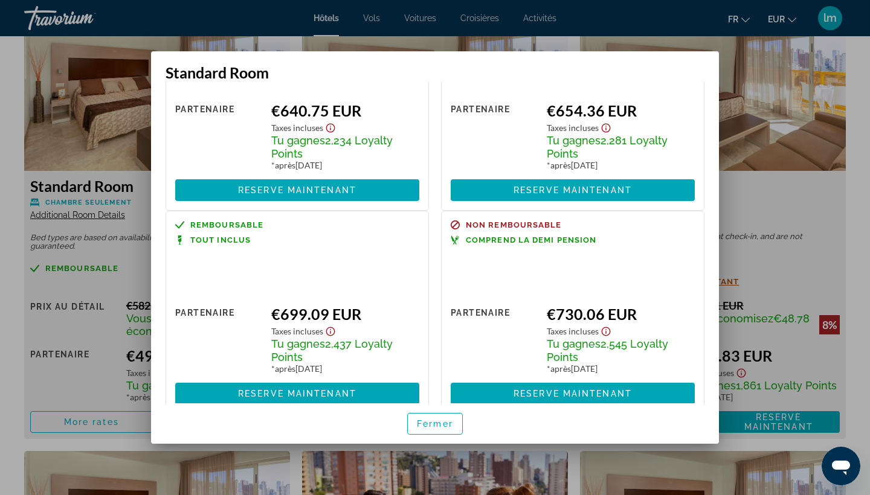
scroll to position [545, 0]
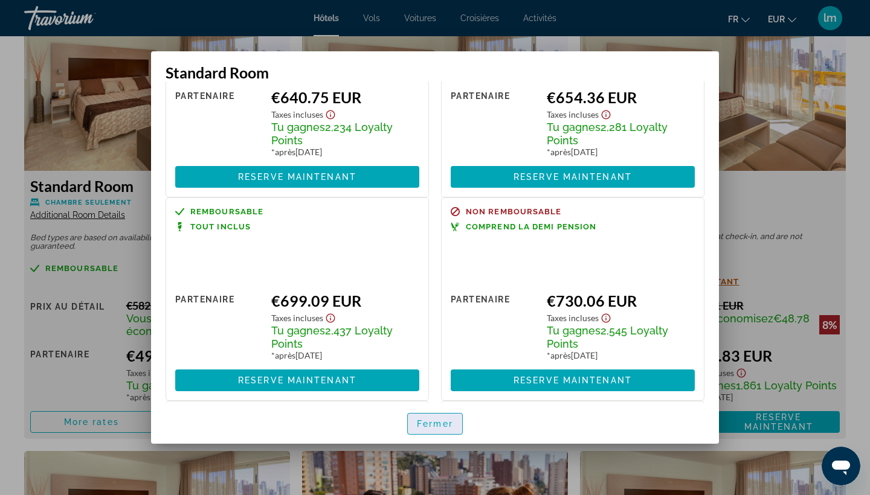
click at [437, 425] on span "Fermer" at bounding box center [435, 424] width 36 height 10
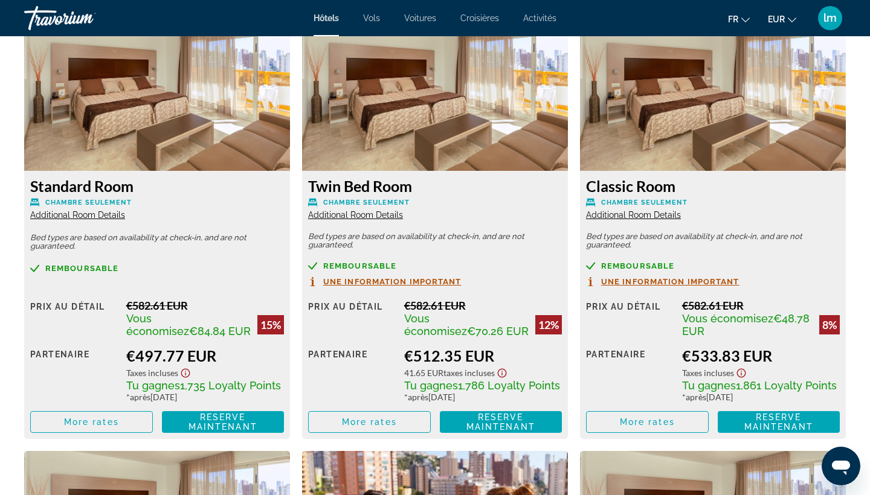
click at [105, 195] on div "Standard Room Chambre seulement Additional Room Details" at bounding box center [157, 198] width 254 height 43
click at [124, 424] on span "Main content" at bounding box center [91, 422] width 121 height 29
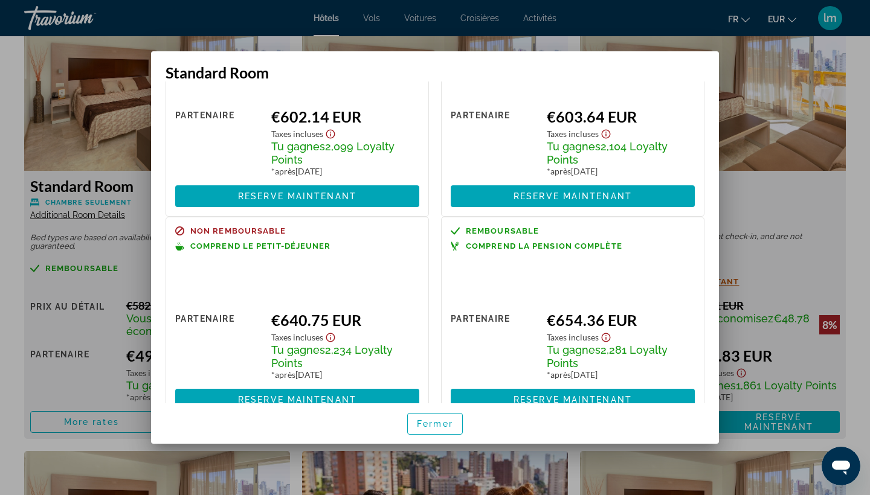
scroll to position [323, 0]
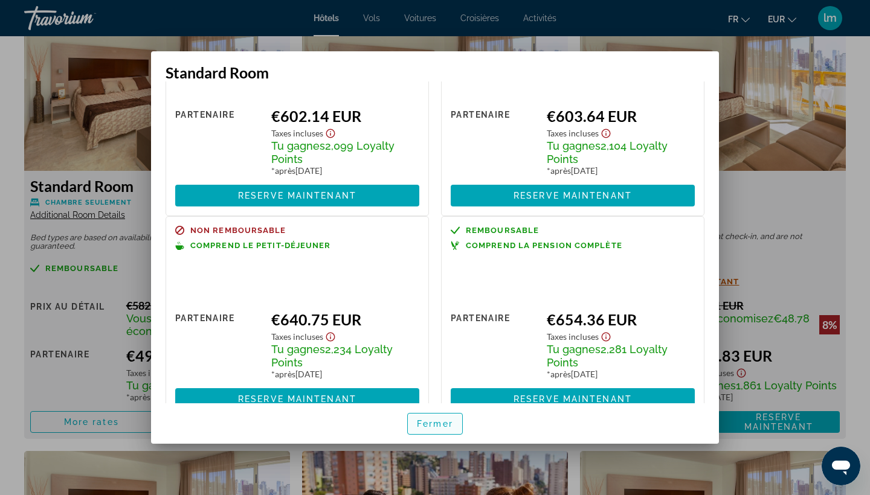
click at [434, 425] on span "Fermer" at bounding box center [435, 424] width 36 height 10
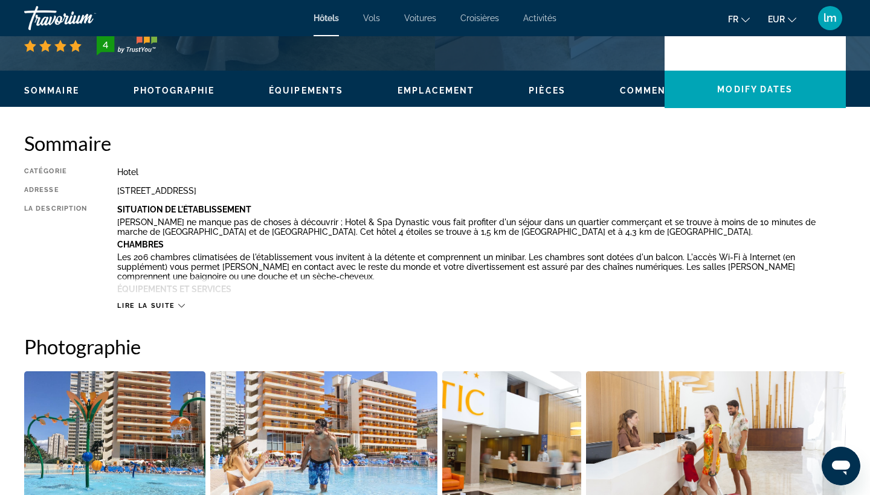
scroll to position [327, 0]
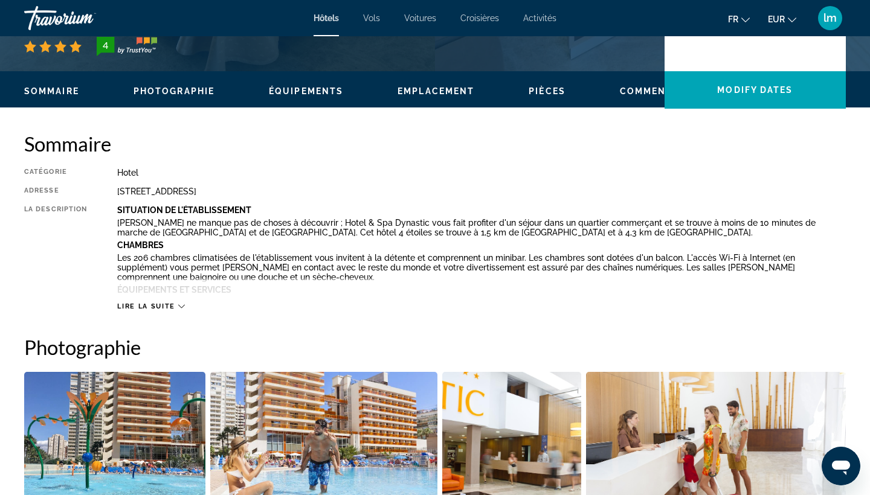
click at [164, 302] on button "Lire la suite" at bounding box center [150, 306] width 67 height 9
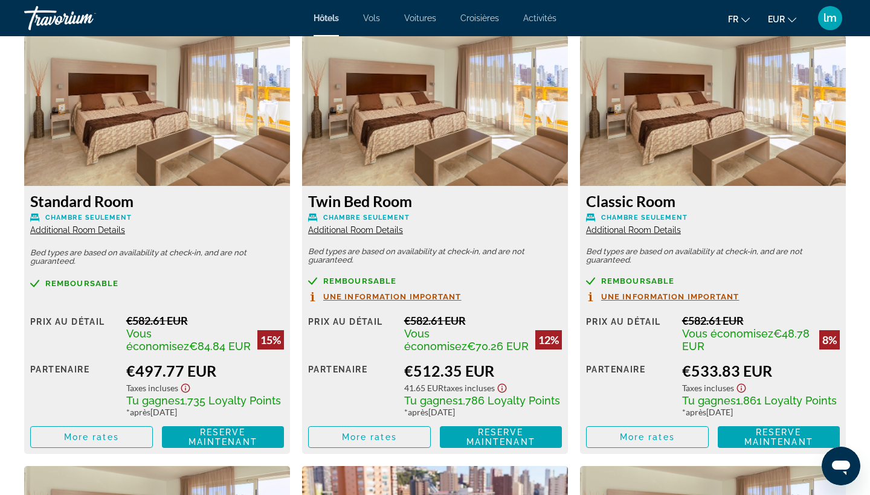
scroll to position [1828, 0]
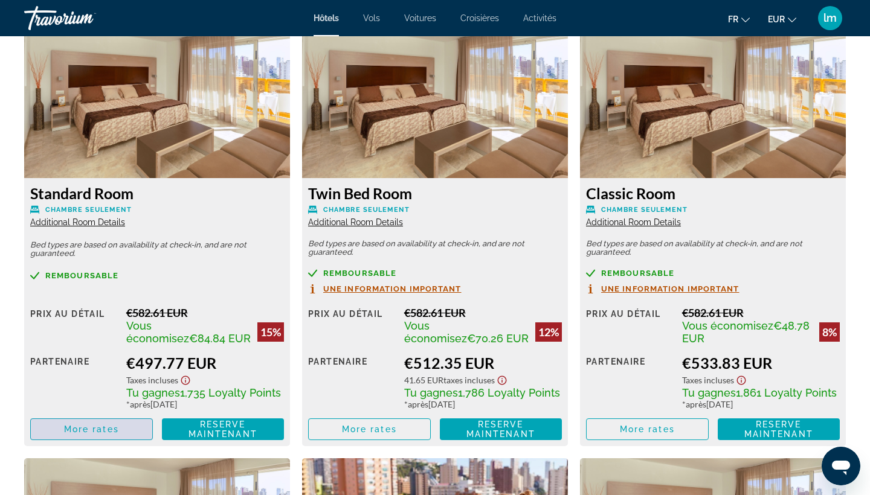
click at [120, 415] on span "Main content" at bounding box center [91, 429] width 121 height 29
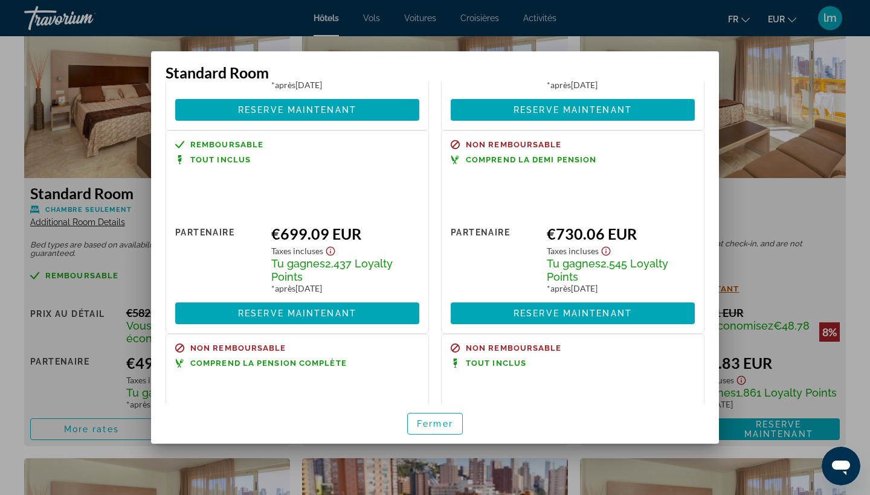
scroll to position [621, 0]
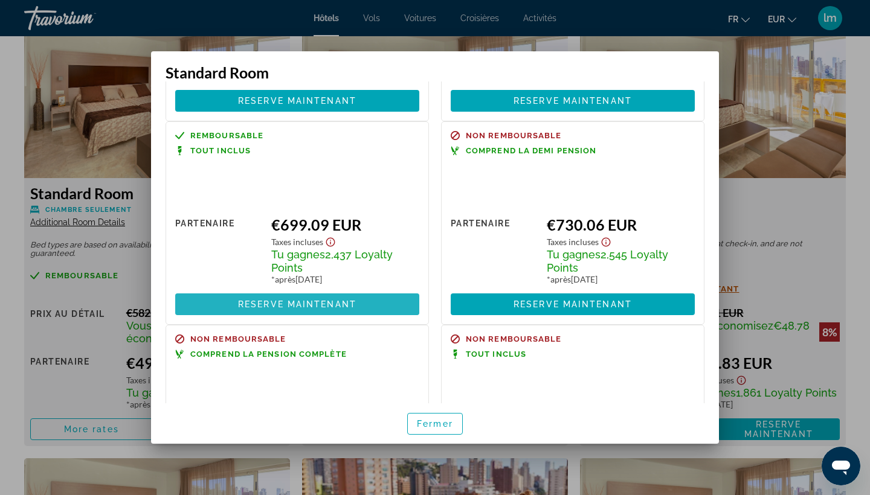
click at [283, 300] on span "Reserve maintenant" at bounding box center [297, 305] width 118 height 10
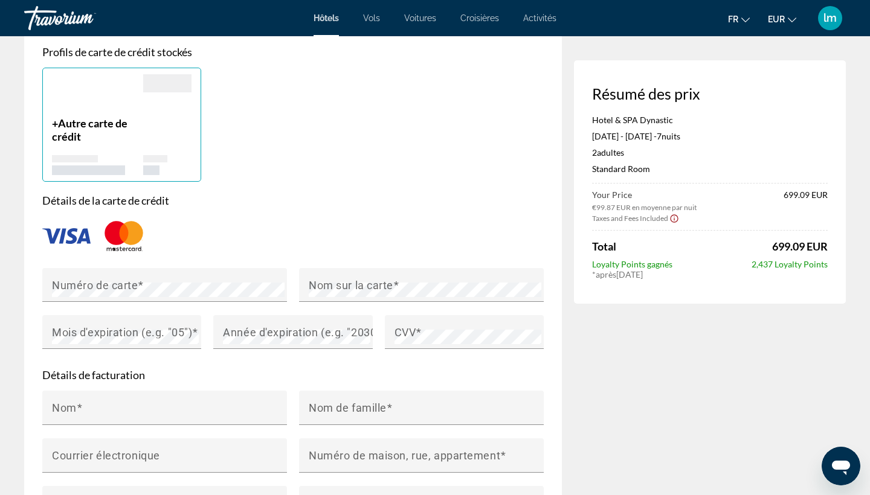
scroll to position [829, 0]
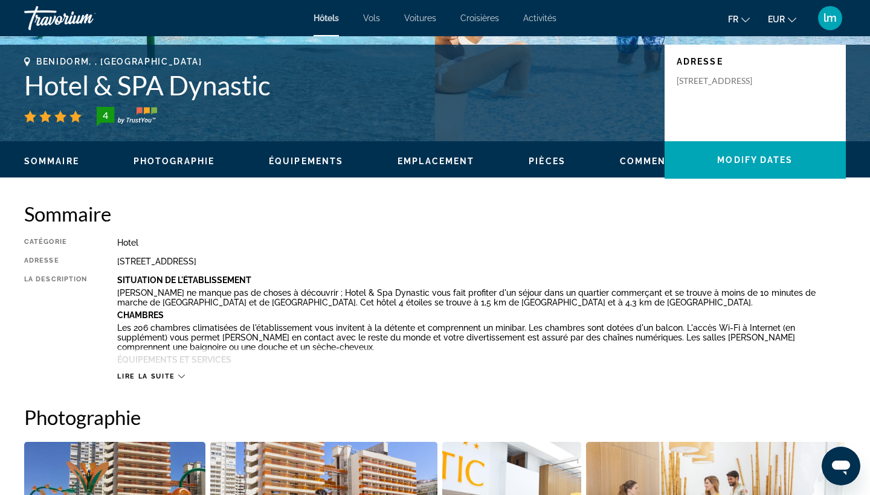
scroll to position [311, 0]
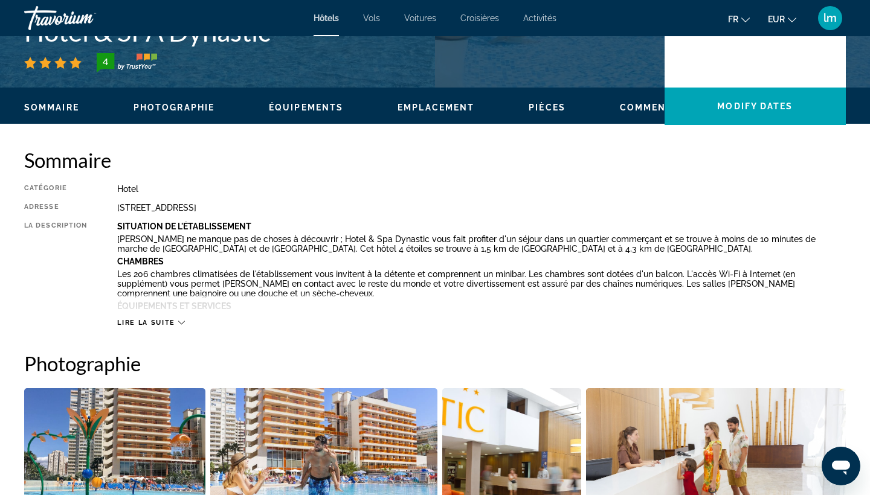
click at [167, 323] on span "Lire la suite" at bounding box center [145, 323] width 57 height 8
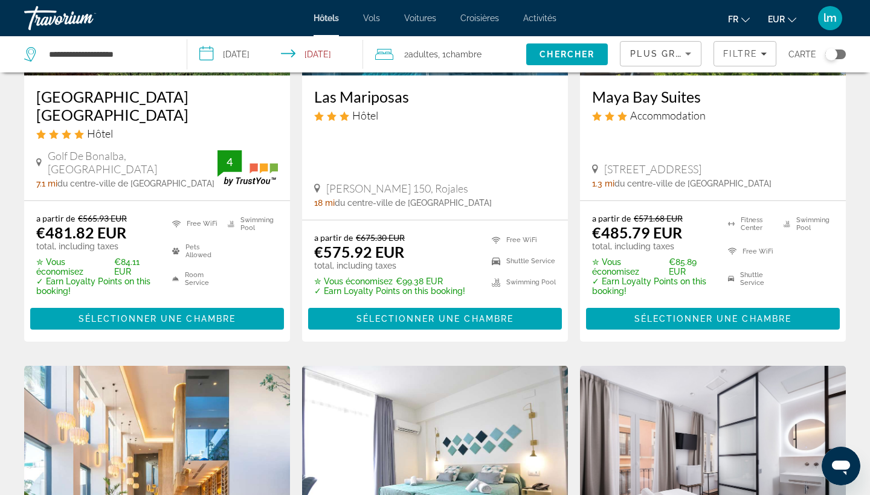
scroll to position [719, 0]
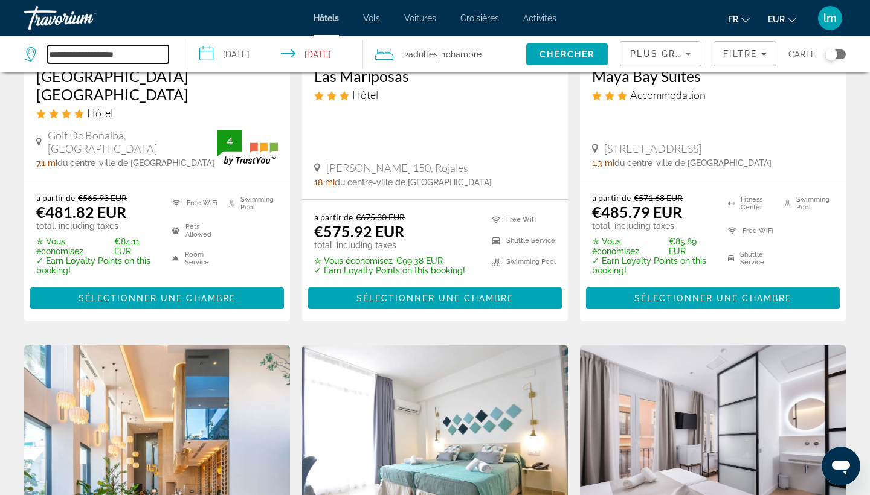
click at [136, 57] on input "**********" at bounding box center [108, 54] width 121 height 18
drag, startPoint x: 135, startPoint y: 52, endPoint x: 24, endPoint y: 55, distance: 111.8
click at [24, 55] on app-destination-search "**********" at bounding box center [93, 54] width 187 height 36
type input "*"
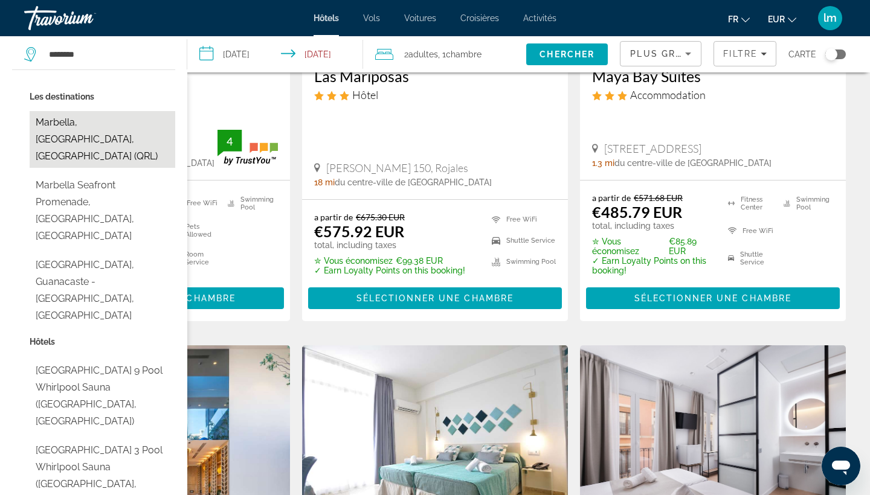
click at [91, 126] on button "Marbella, [GEOGRAPHIC_DATA], [GEOGRAPHIC_DATA] (QRL)" at bounding box center [103, 139] width 146 height 57
type input "**********"
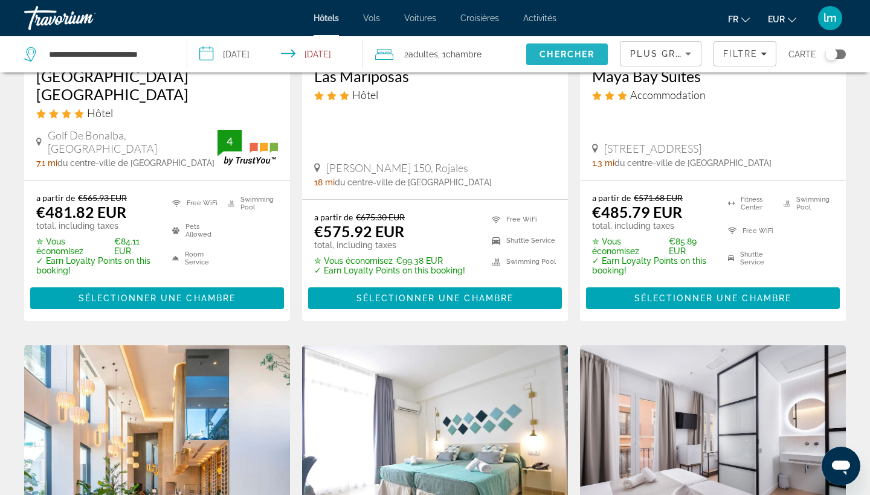
click at [565, 51] on span "Chercher" at bounding box center [566, 55] width 55 height 10
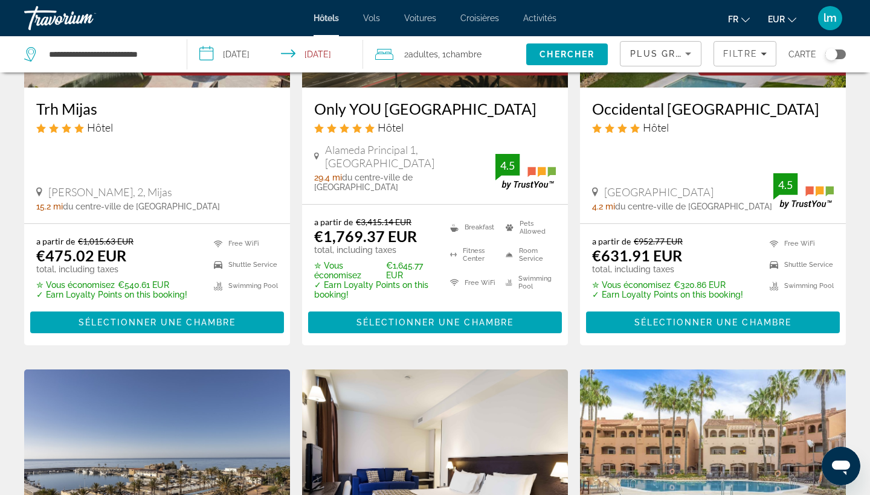
scroll to position [236, 0]
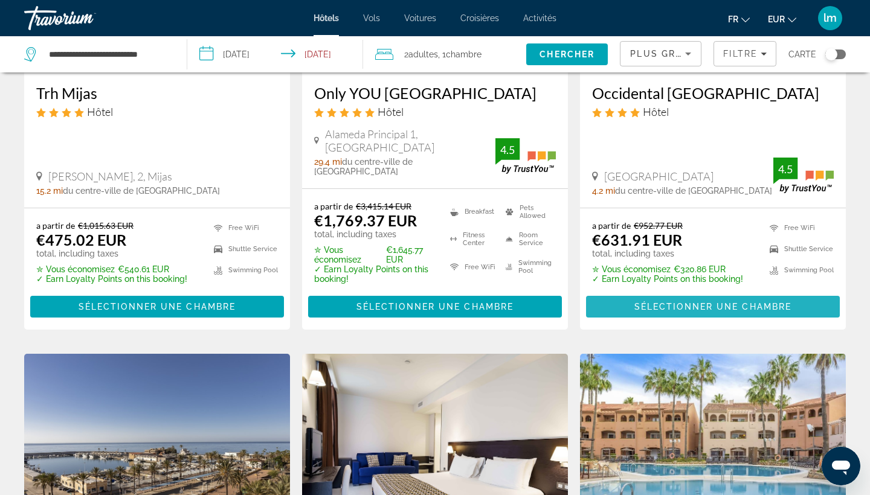
click at [679, 302] on span "Sélectionner une chambre" at bounding box center [712, 307] width 157 height 10
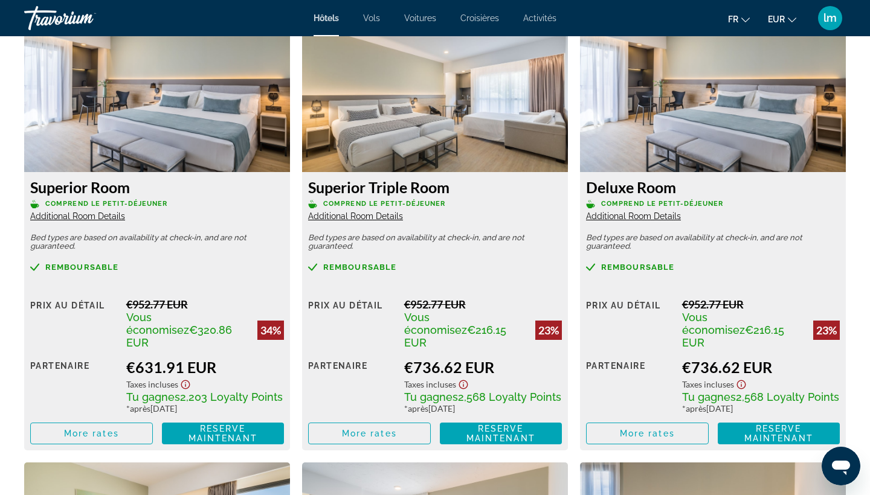
scroll to position [1695, 0]
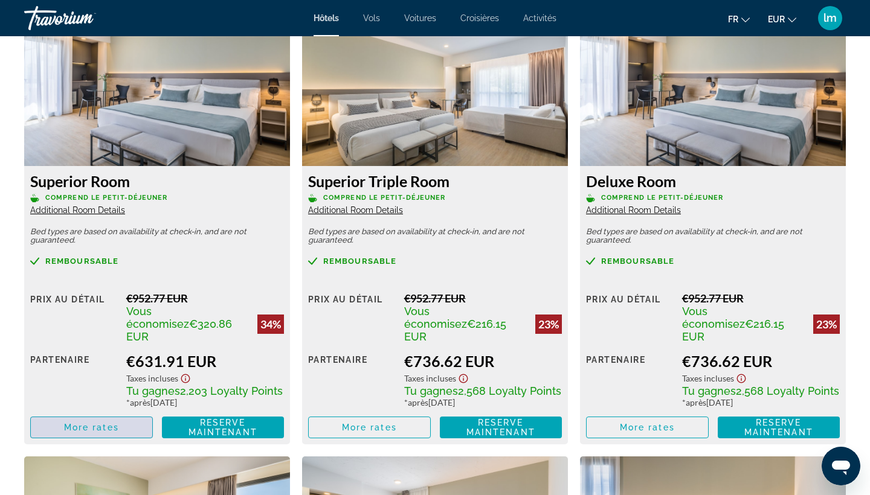
click at [106, 423] on span "More rates" at bounding box center [91, 428] width 55 height 10
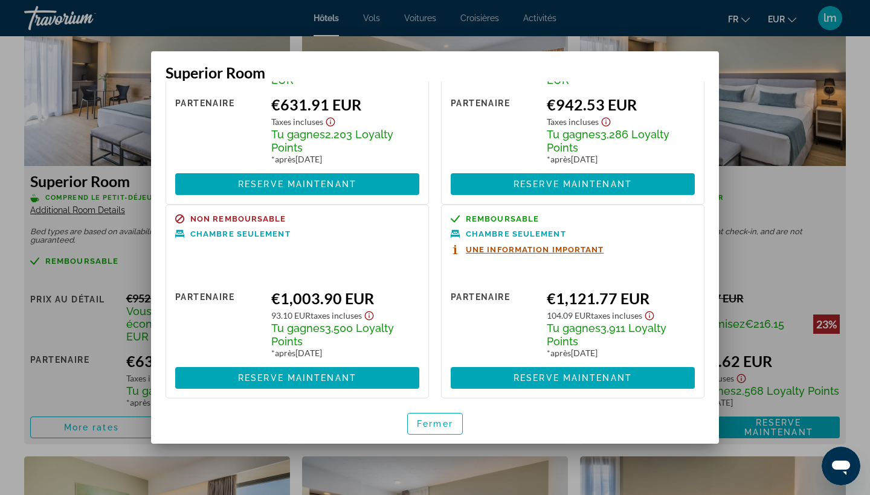
scroll to position [0, 0]
click at [437, 421] on span "Fermer" at bounding box center [435, 424] width 36 height 10
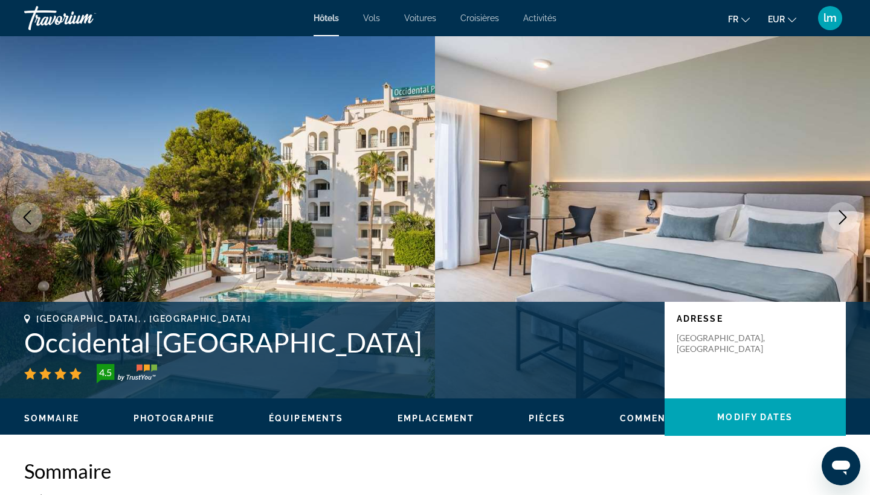
scroll to position [1695, 0]
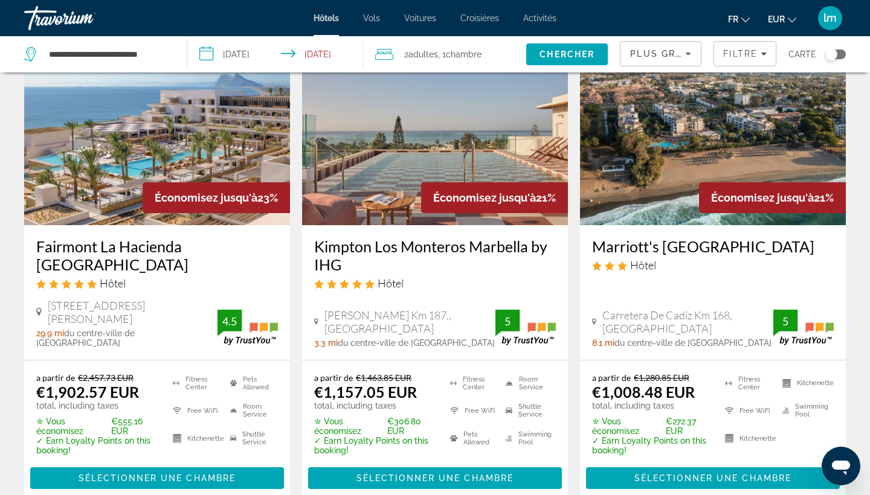
scroll to position [1536, 0]
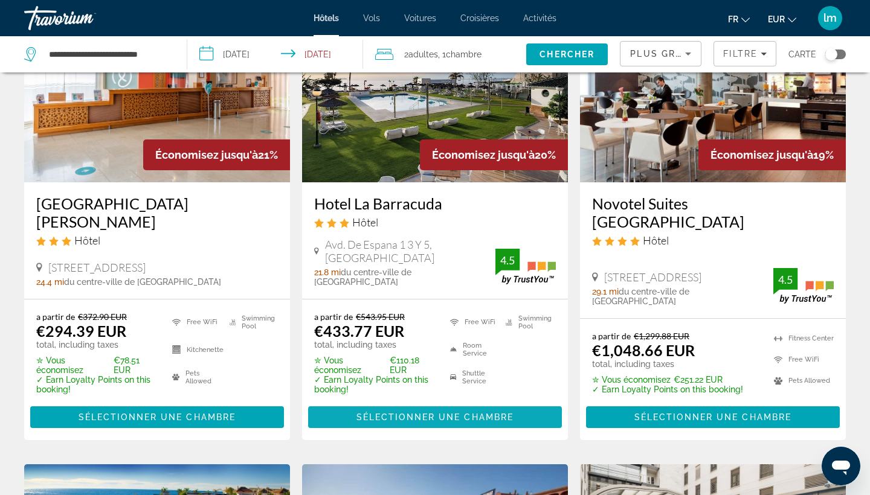
scroll to position [153, 0]
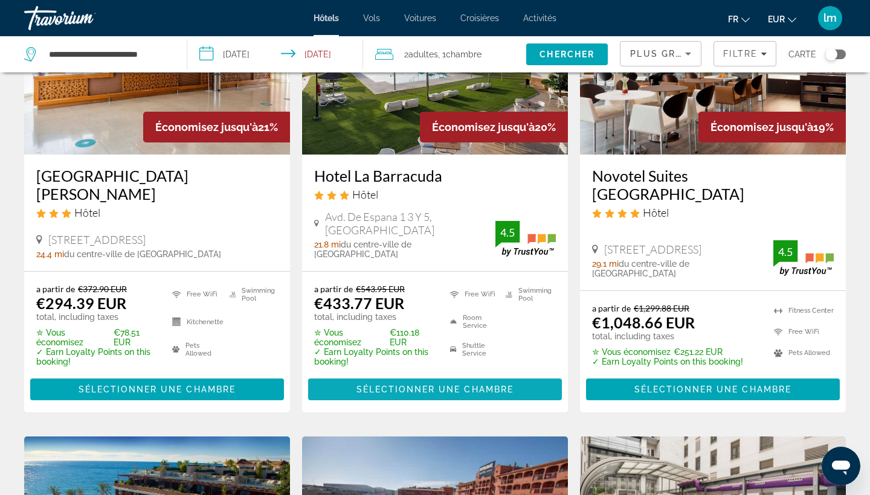
click at [378, 394] on span "Sélectionner une chambre" at bounding box center [434, 390] width 157 height 10
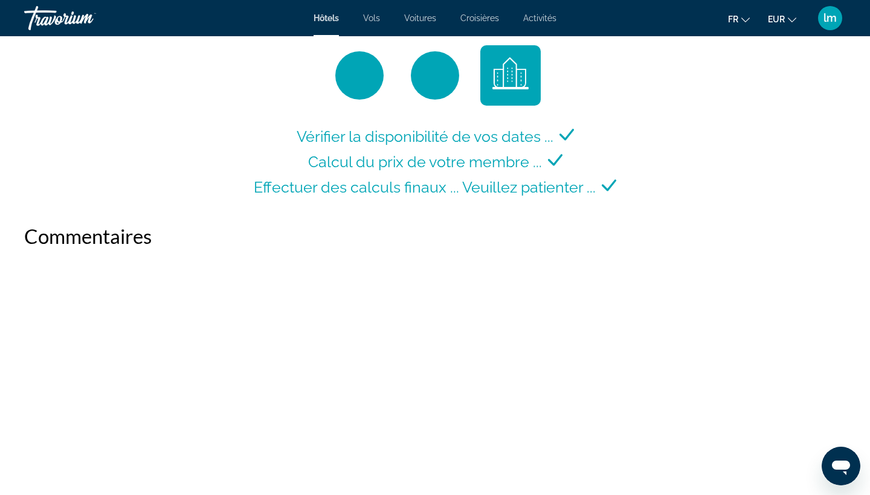
scroll to position [1663, 0]
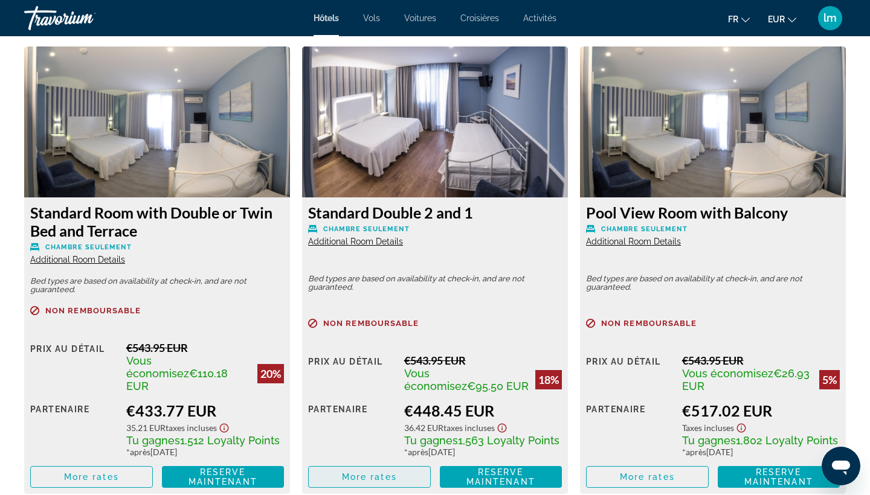
click at [355, 472] on span "More rates" at bounding box center [369, 477] width 55 height 10
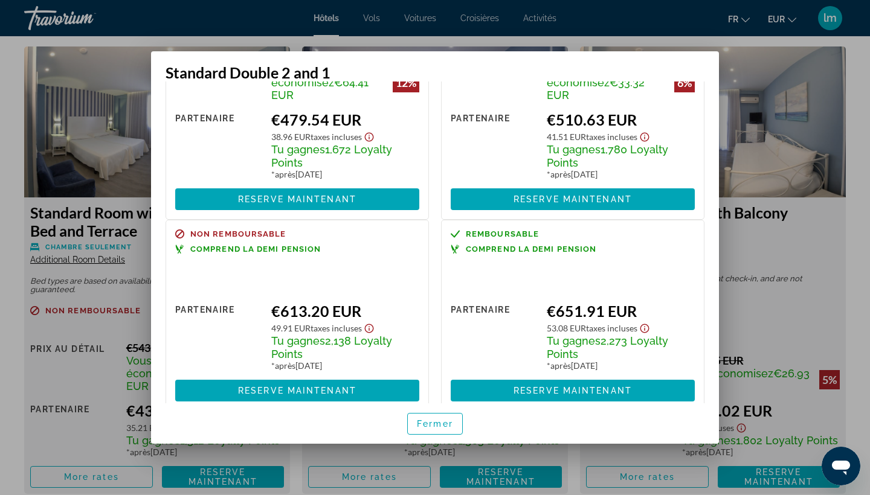
scroll to position [0, 0]
click at [437, 427] on span "Fermer" at bounding box center [435, 424] width 36 height 10
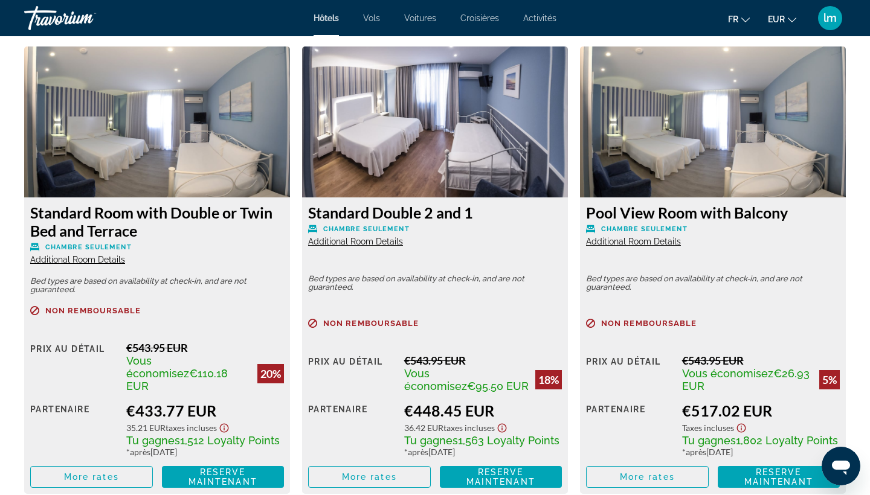
scroll to position [1663, 0]
click at [632, 472] on span "More rates" at bounding box center [647, 477] width 55 height 10
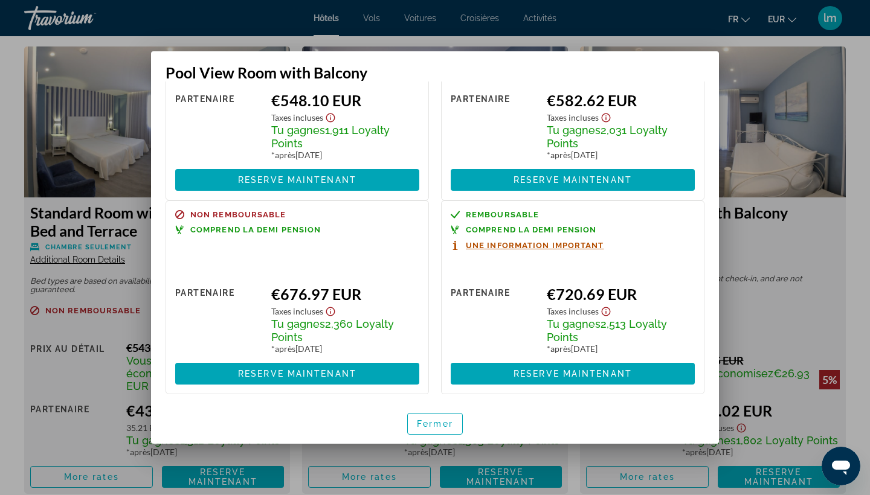
scroll to position [340, 0]
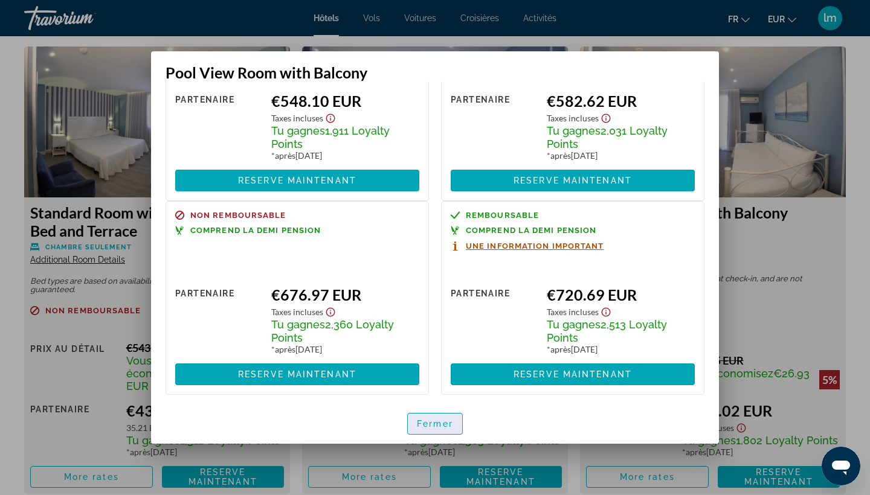
click at [441, 426] on span "Fermer" at bounding box center [435, 424] width 36 height 10
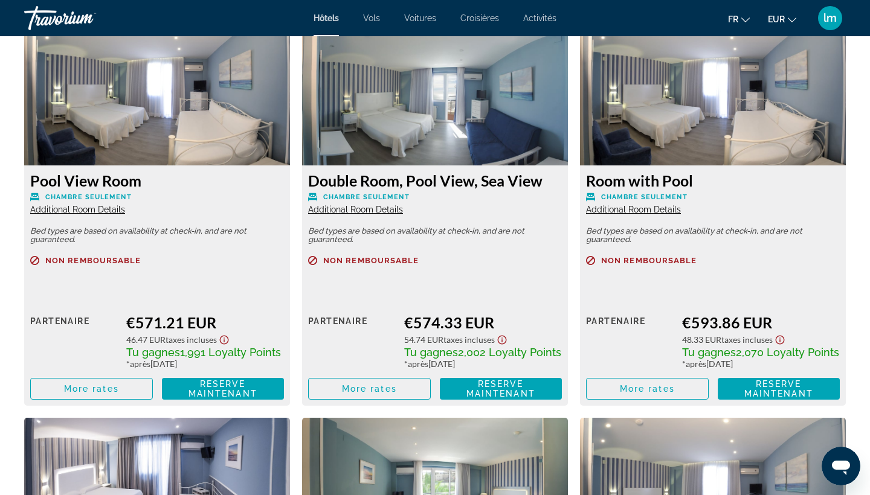
scroll to position [2154, 0]
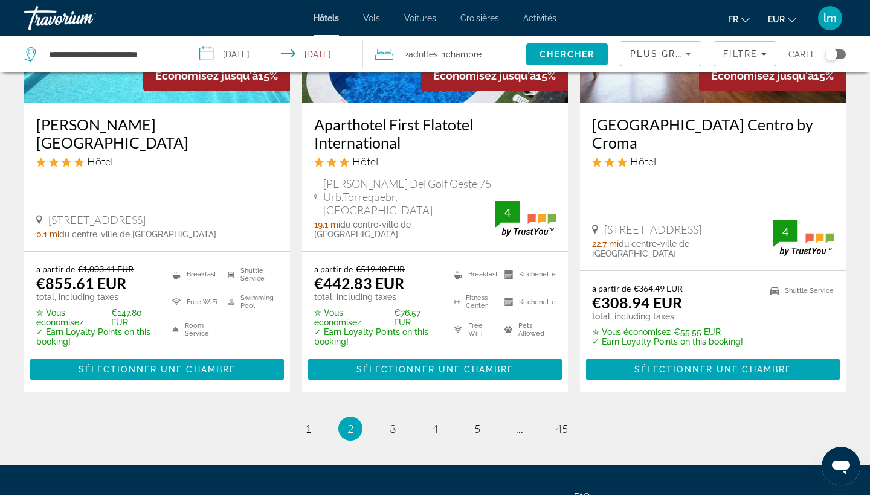
scroll to position [1660, 0]
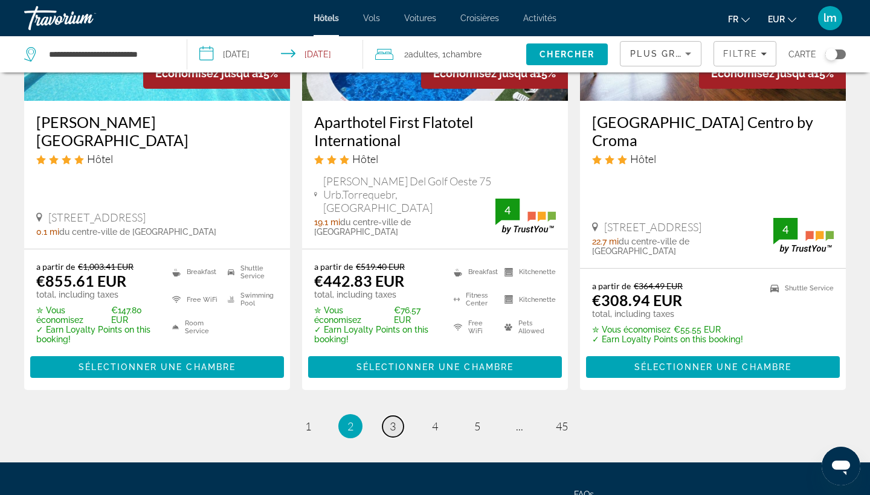
click at [397, 416] on link "page 3" at bounding box center [392, 426] width 21 height 21
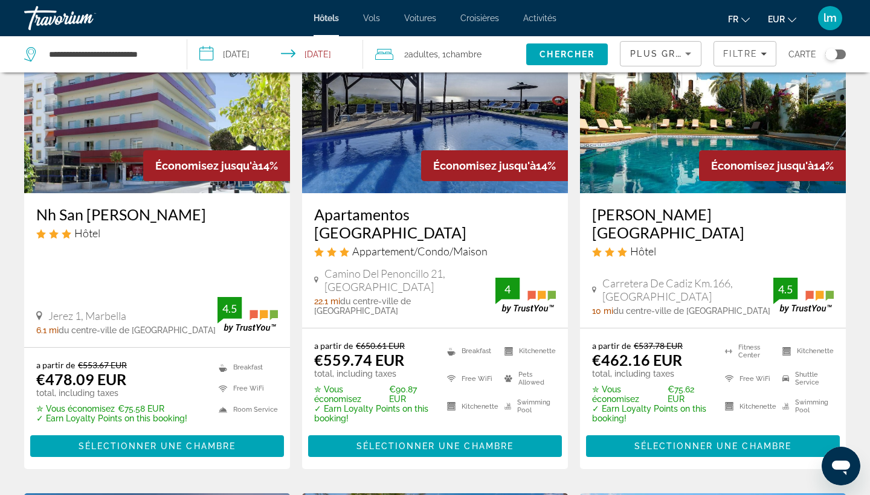
scroll to position [116, 0]
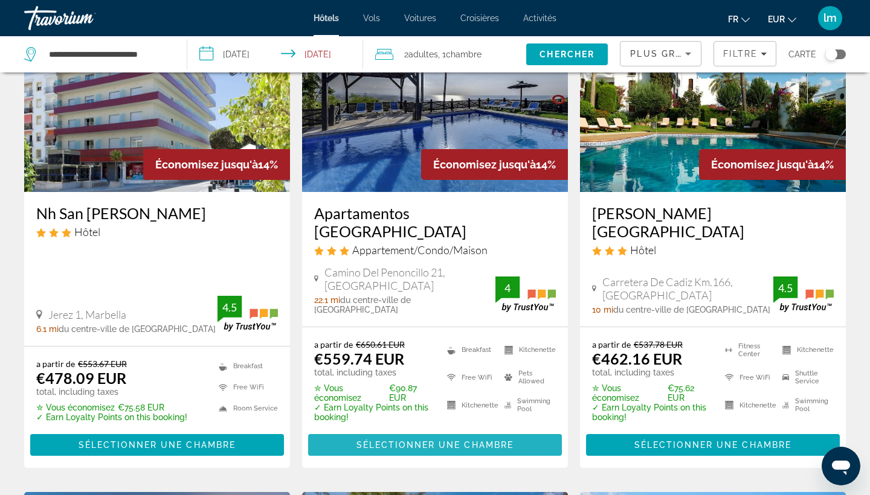
click at [456, 440] on span "Sélectionner une chambre" at bounding box center [434, 445] width 157 height 10
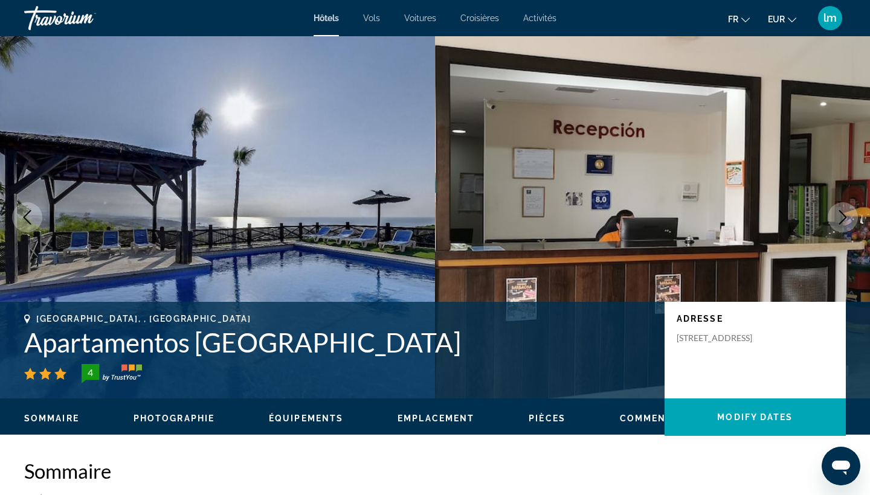
click at [459, 422] on span "Emplacement" at bounding box center [435, 419] width 77 height 10
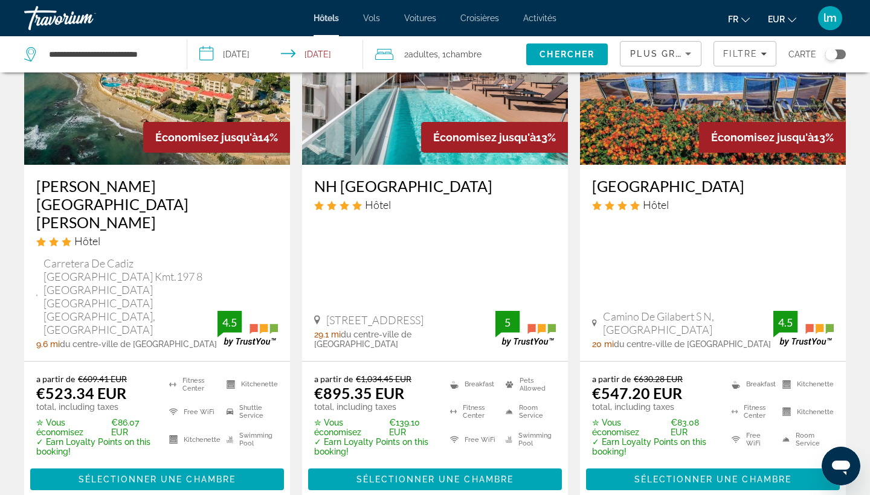
scroll to position [1134, 0]
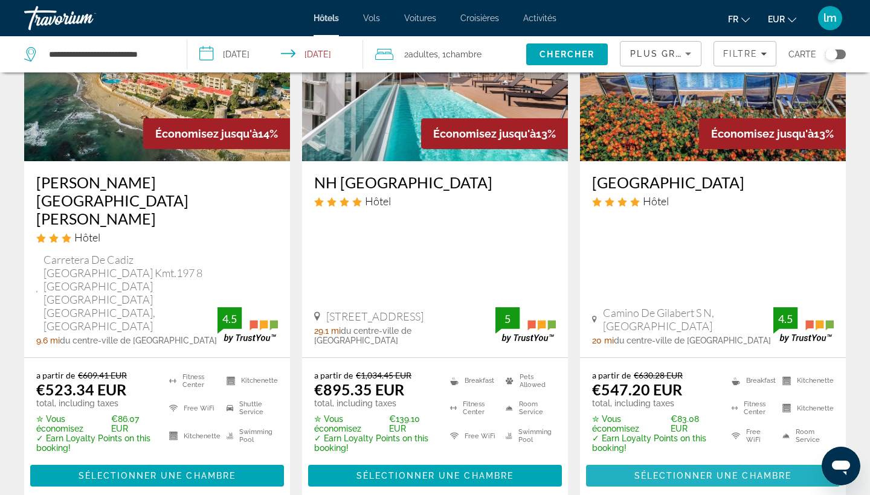
click at [699, 471] on span "Sélectionner une chambre" at bounding box center [712, 476] width 157 height 10
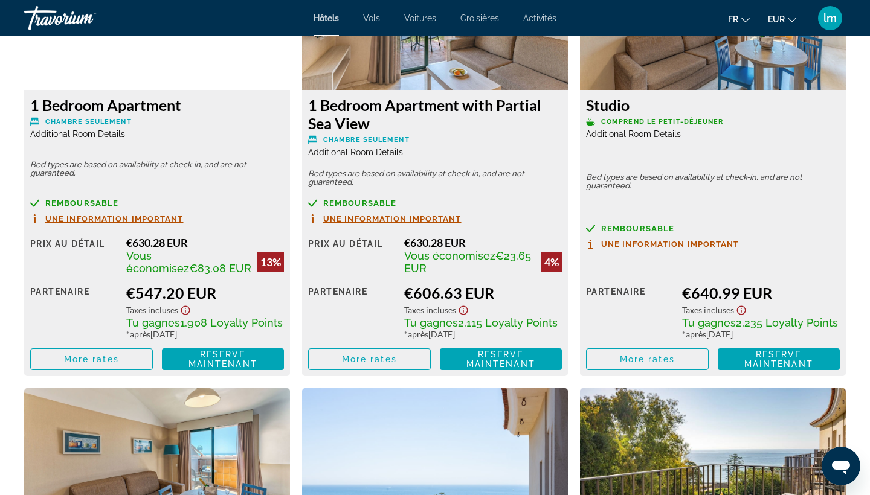
scroll to position [1773, 0]
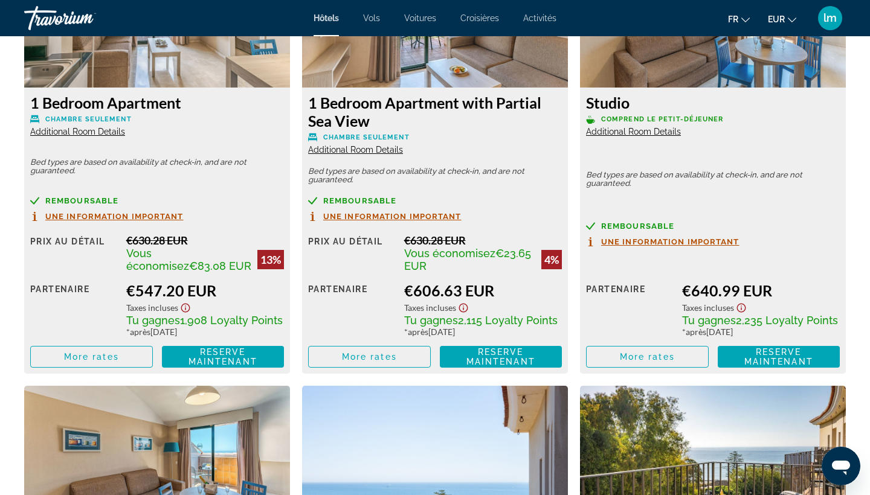
click at [156, 215] on span "Une information important" at bounding box center [114, 217] width 138 height 8
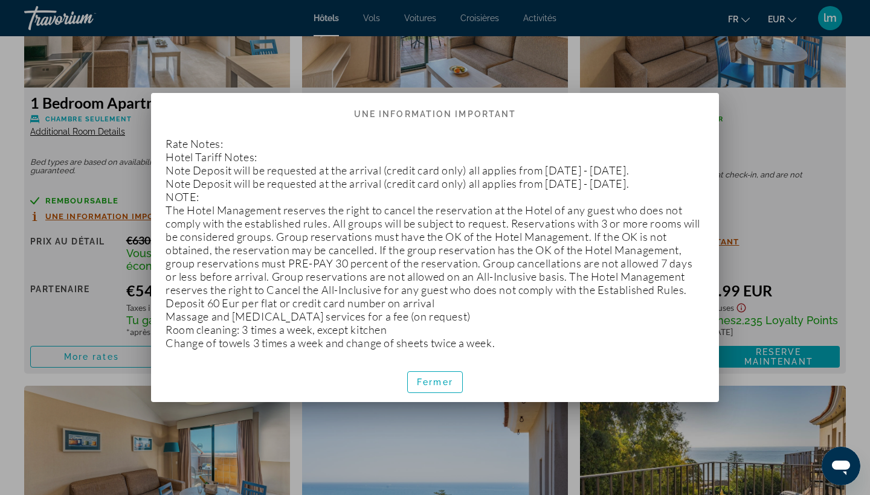
scroll to position [0, 0]
click at [422, 380] on span "Fermer" at bounding box center [435, 382] width 36 height 10
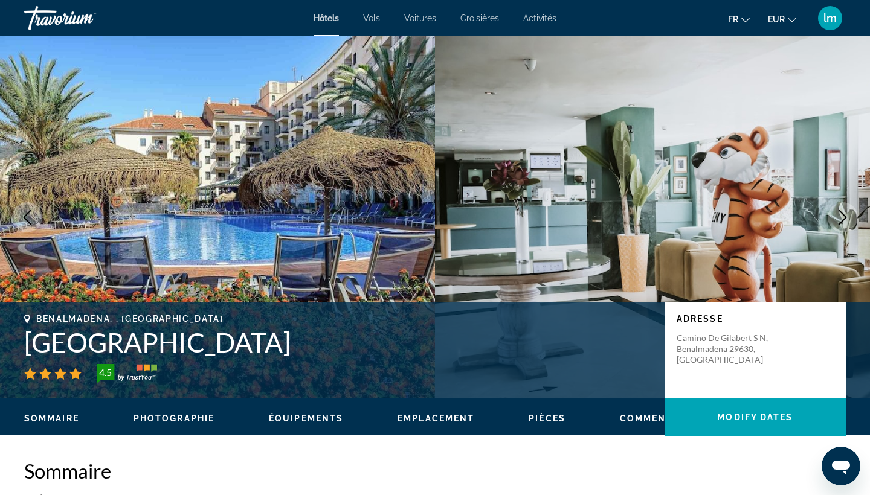
scroll to position [1773, 0]
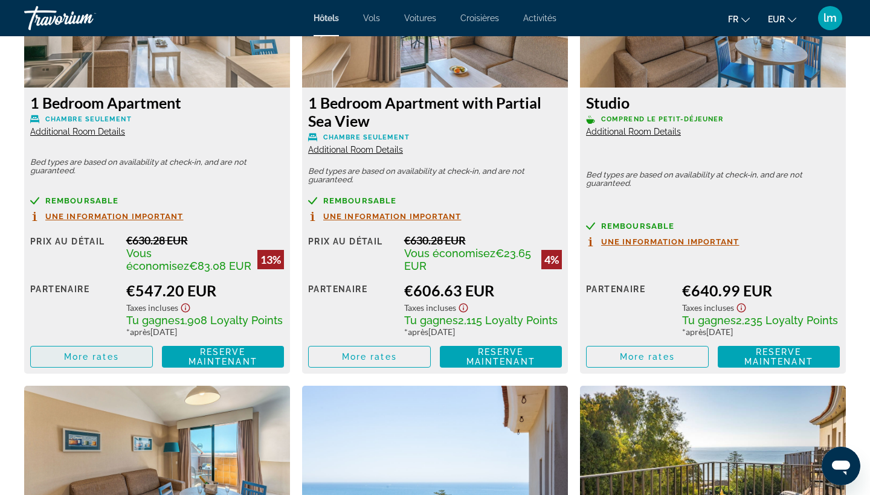
click at [108, 362] on span "More rates" at bounding box center [91, 357] width 55 height 10
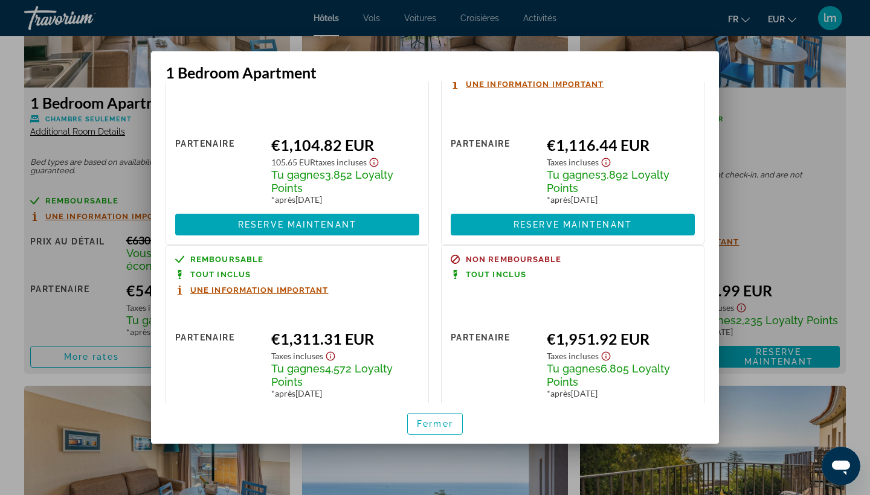
scroll to position [694, 0]
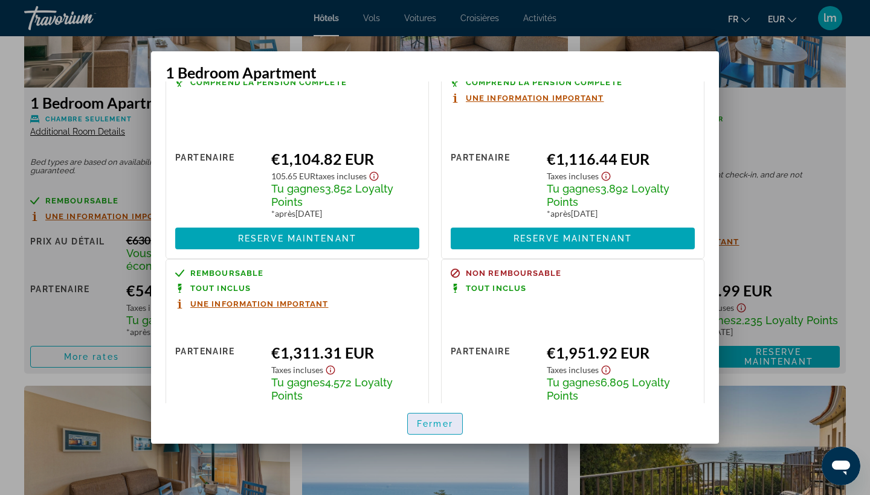
click at [428, 419] on span "button" at bounding box center [435, 423] width 54 height 29
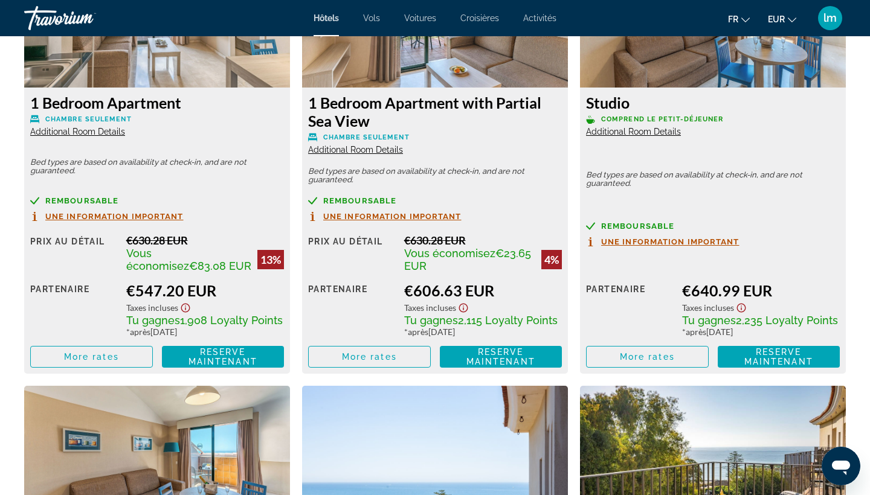
scroll to position [1773, 0]
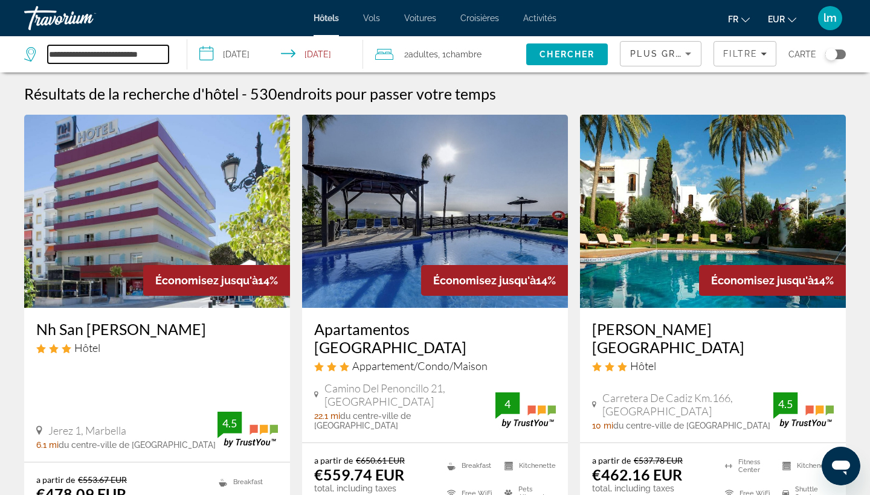
click at [120, 56] on input "**********" at bounding box center [108, 54] width 121 height 18
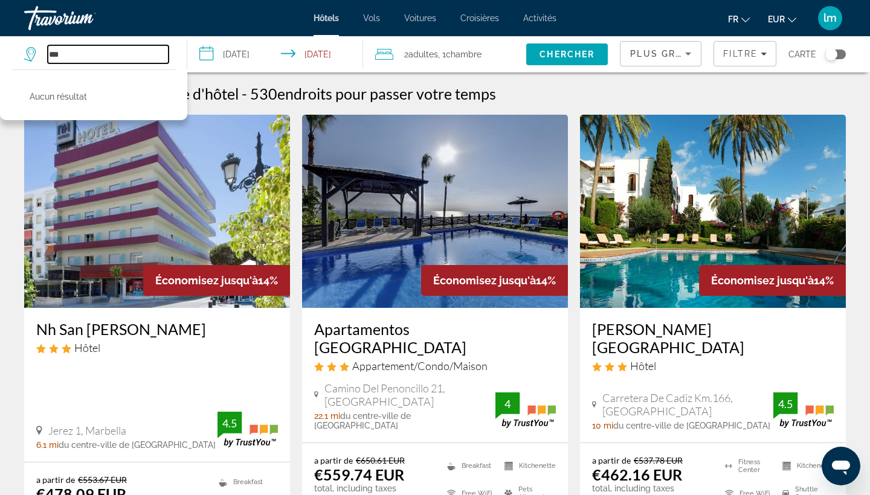
type input "*"
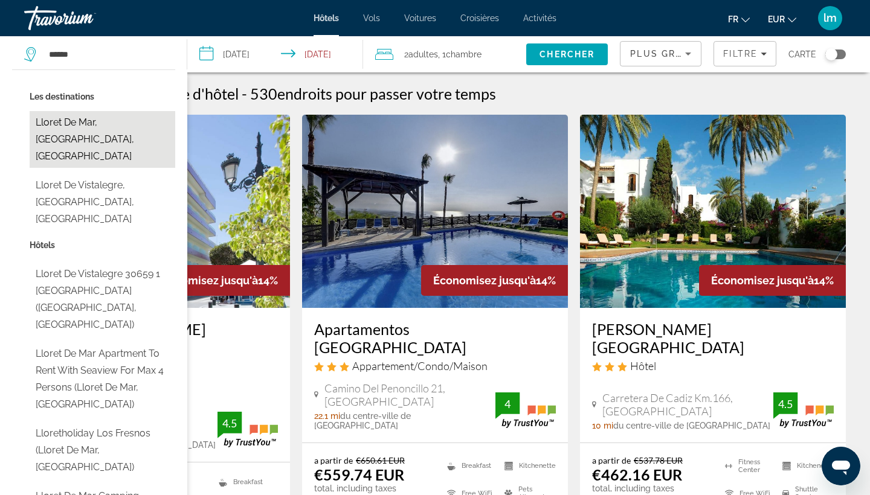
drag, startPoint x: 120, startPoint y: 56, endPoint x: 75, endPoint y: 127, distance: 83.9
click at [75, 127] on button "Lloret De Mar, [GEOGRAPHIC_DATA], [GEOGRAPHIC_DATA]" at bounding box center [103, 139] width 146 height 57
type input "**********"
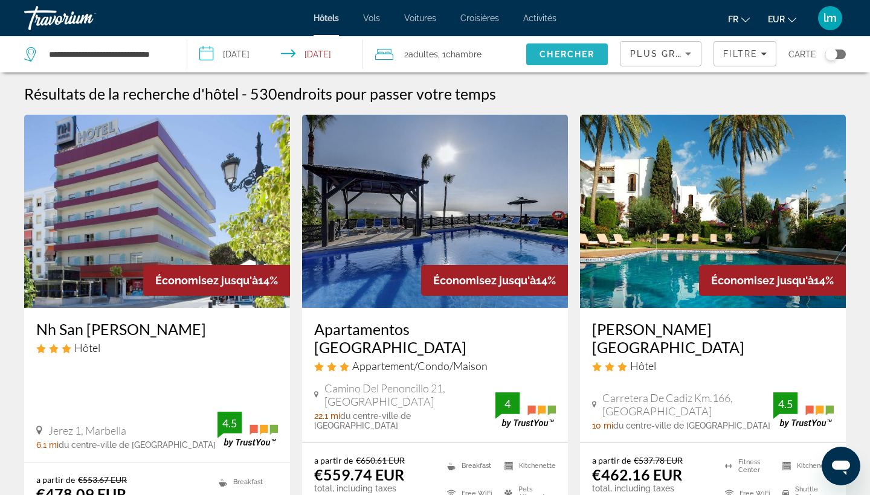
click at [566, 56] on span "Chercher" at bounding box center [566, 55] width 55 height 10
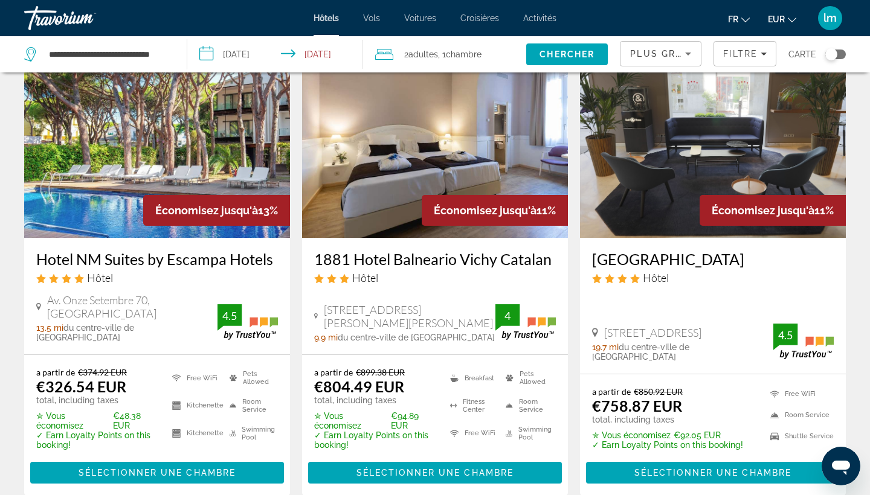
scroll to position [533, 0]
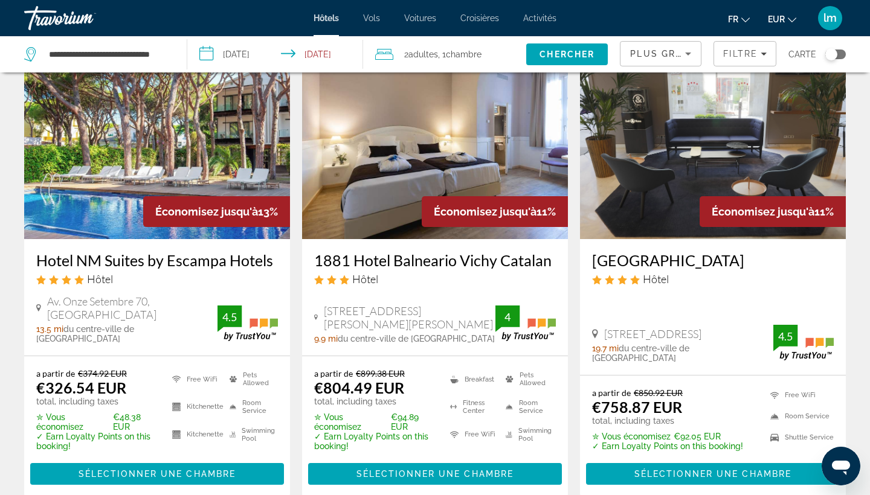
click at [197, 261] on h3 "Hotel NM Suites by Escampa Hotels" at bounding box center [157, 260] width 242 height 18
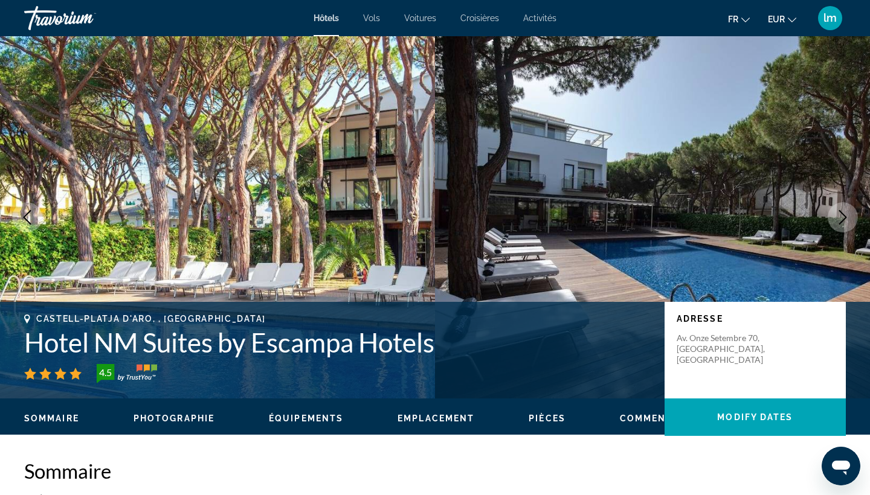
click at [843, 221] on icon "Next image" at bounding box center [842, 217] width 14 height 14
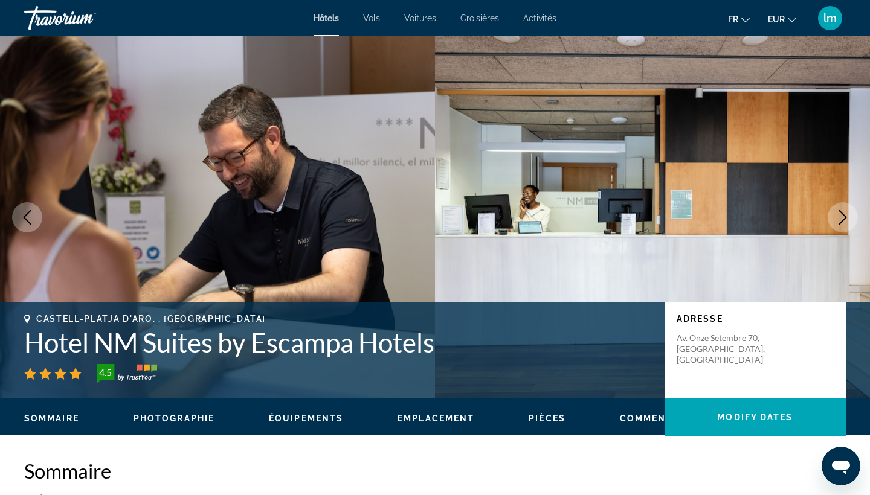
click at [843, 221] on icon "Next image" at bounding box center [842, 217] width 14 height 14
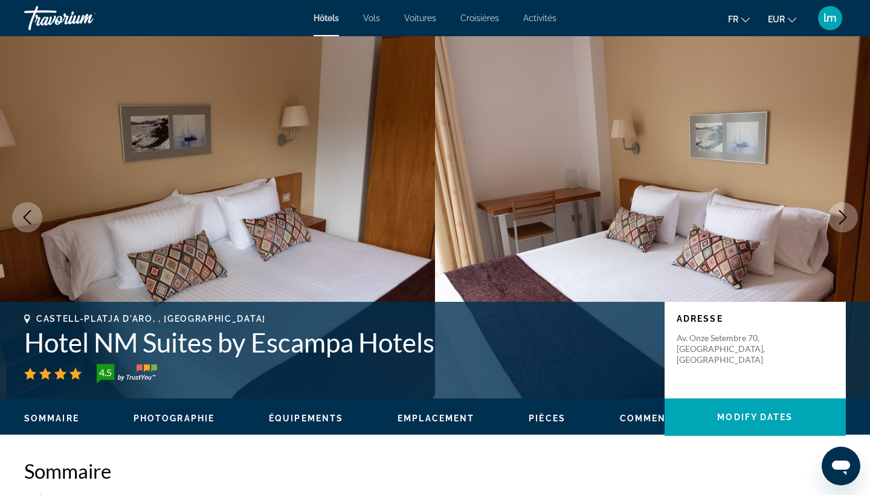
click at [843, 221] on icon "Next image" at bounding box center [842, 217] width 14 height 14
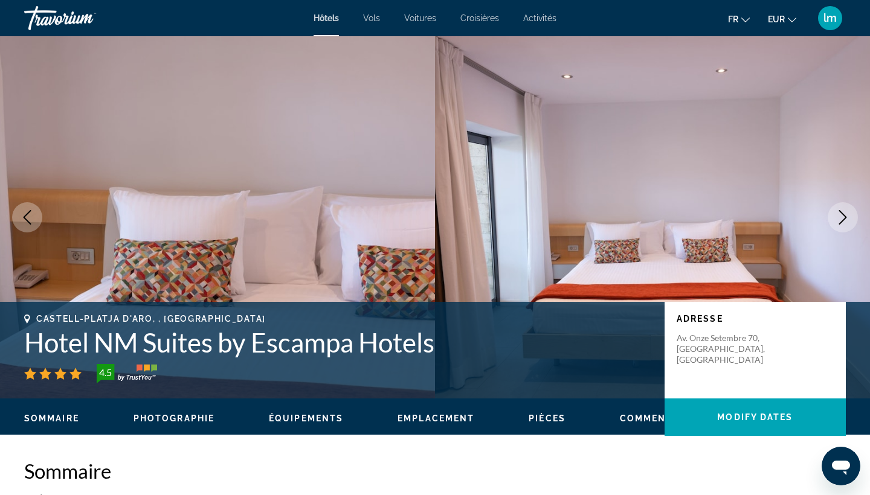
click at [843, 221] on icon "Next image" at bounding box center [842, 217] width 14 height 14
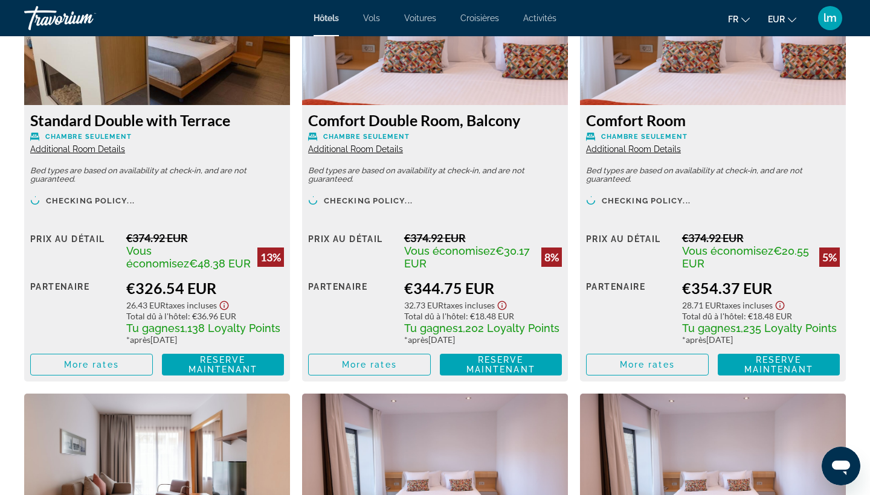
scroll to position [1739, 0]
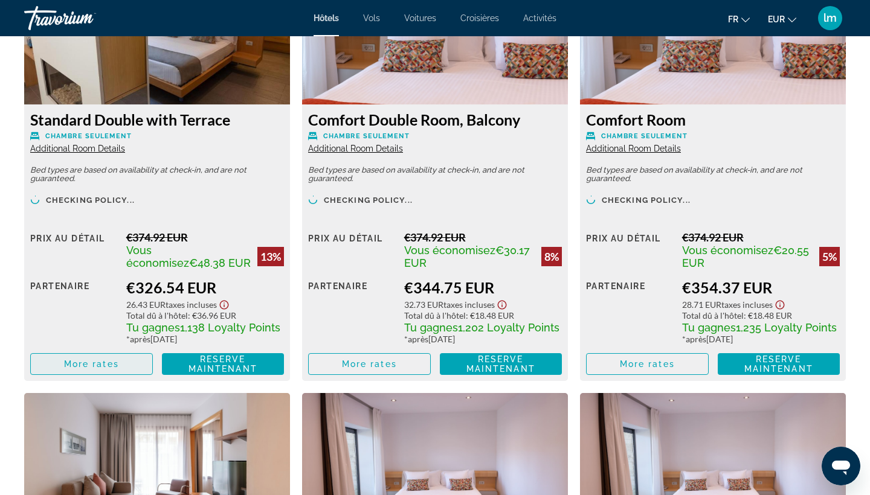
click at [113, 366] on span "More rates" at bounding box center [91, 364] width 55 height 10
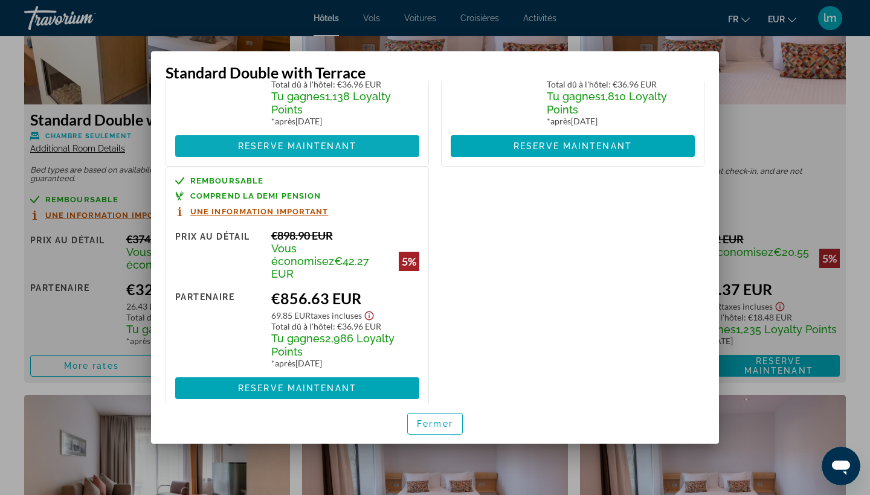
scroll to position [181, 0]
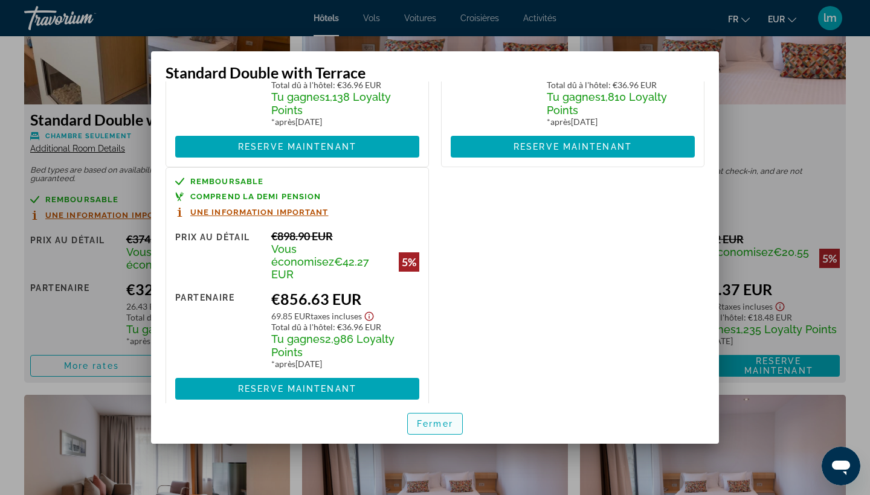
click at [428, 420] on span "Fermer" at bounding box center [435, 424] width 36 height 10
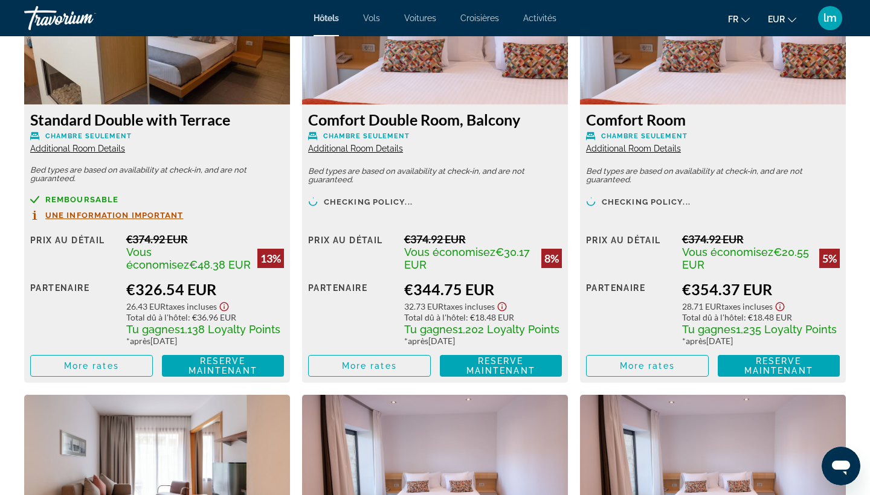
scroll to position [1739, 0]
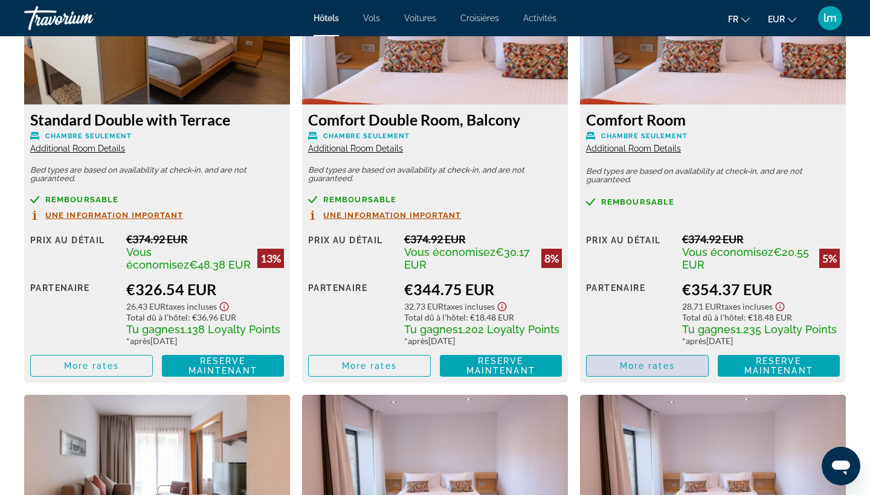
click at [622, 379] on span "Main content" at bounding box center [646, 365] width 121 height 29
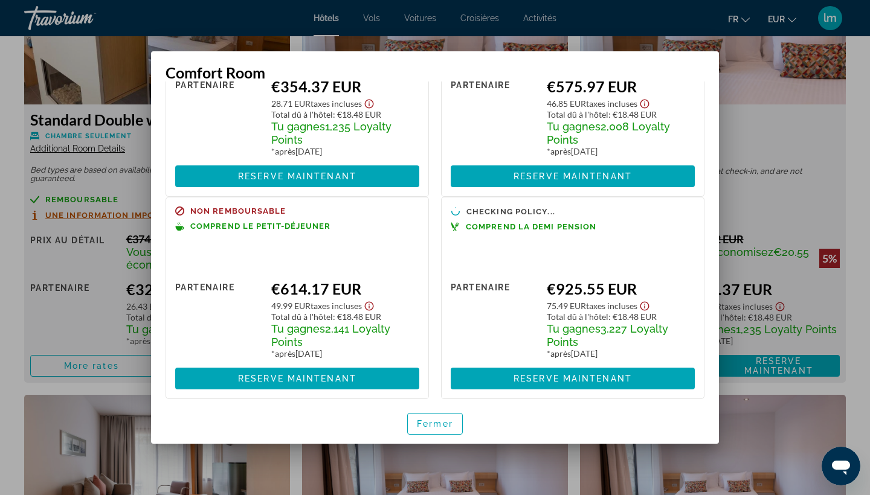
scroll to position [148, 0]
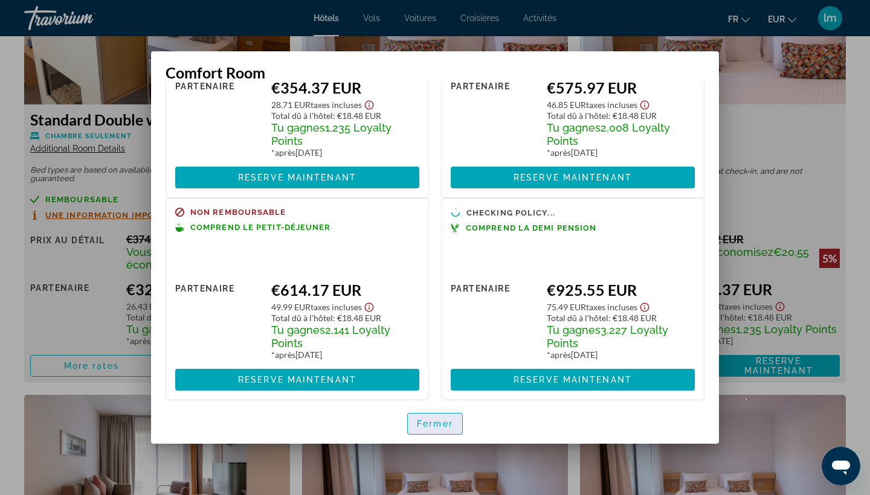
click at [434, 426] on span "Fermer" at bounding box center [435, 424] width 36 height 10
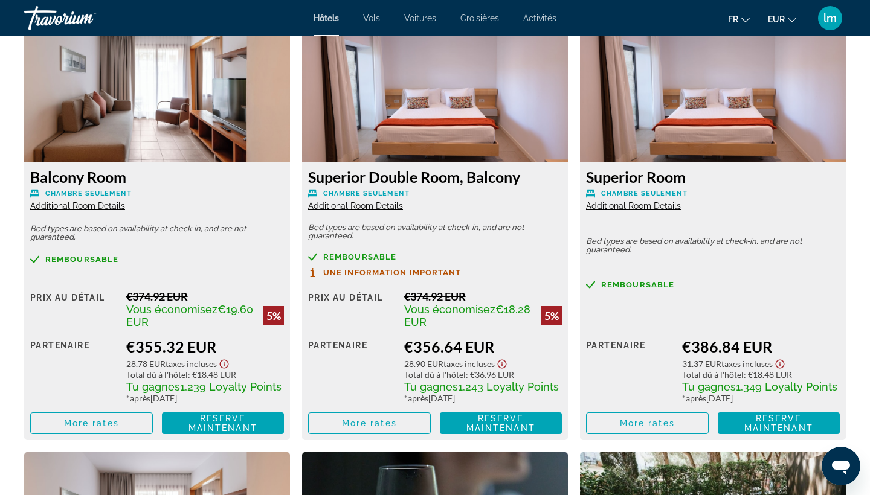
scroll to position [2124, 0]
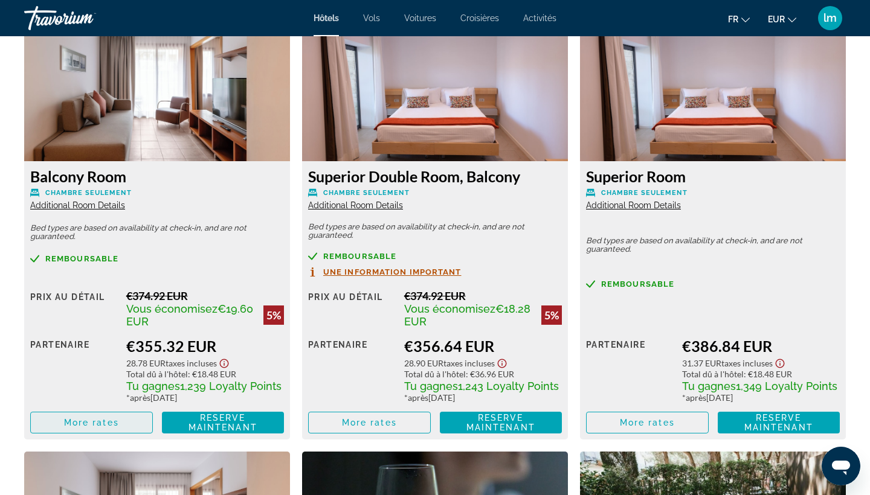
click at [97, 428] on span "More rates" at bounding box center [91, 423] width 55 height 10
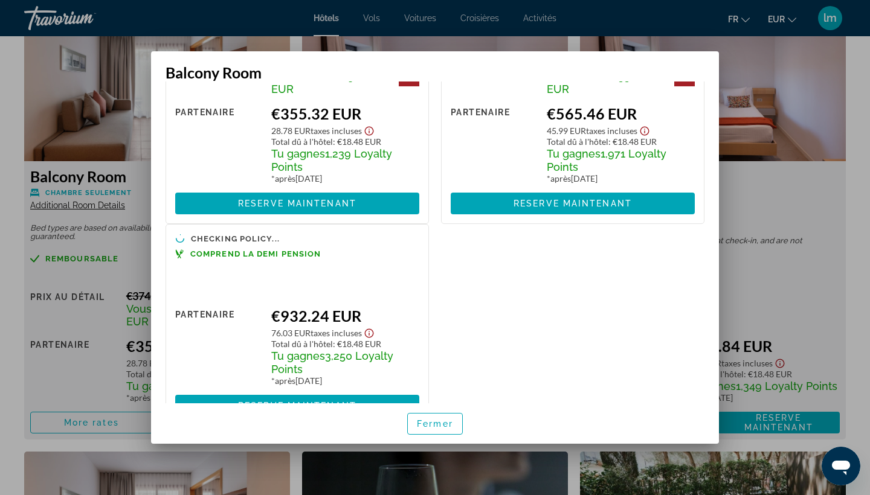
scroll to position [125, 0]
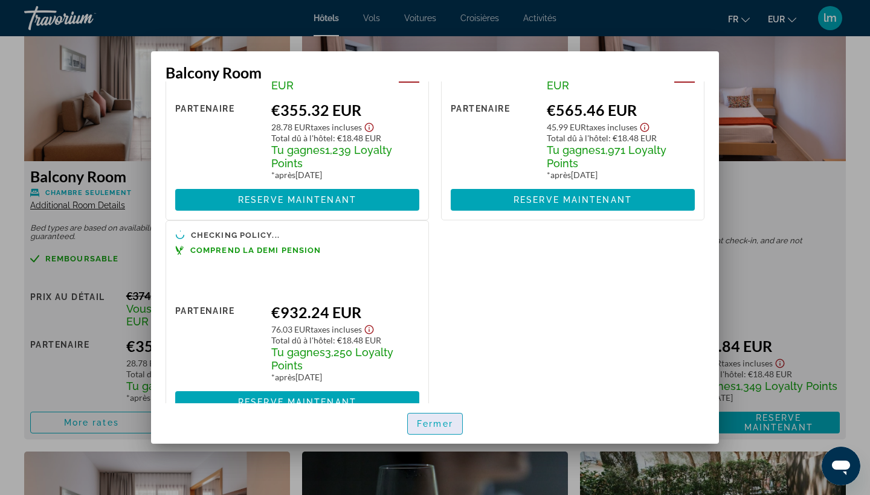
click at [437, 422] on span "Fermer" at bounding box center [435, 424] width 36 height 10
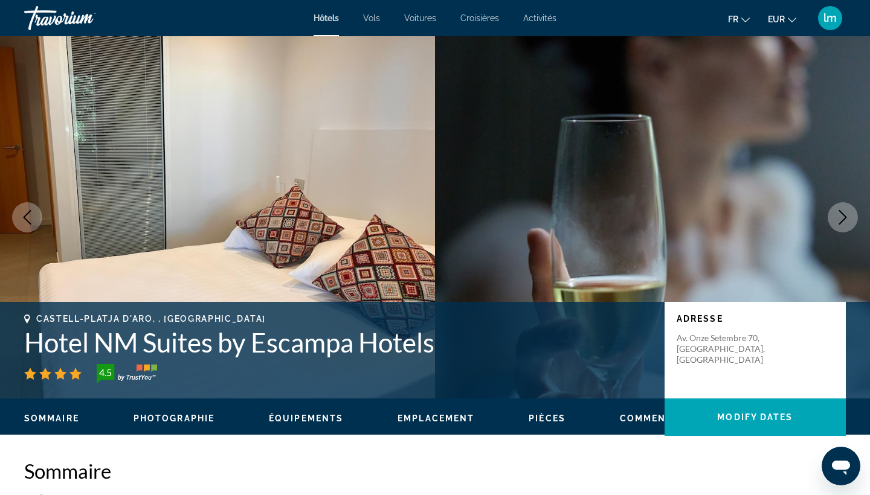
scroll to position [2124, 0]
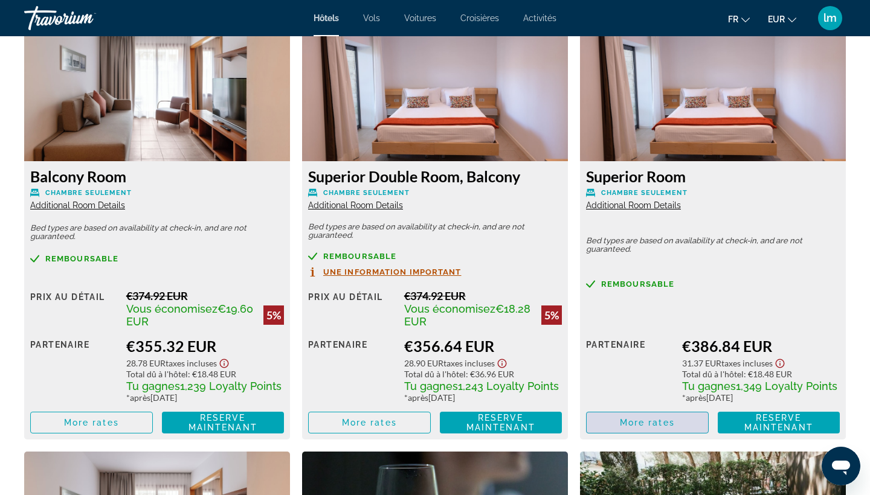
click at [633, 428] on span "More rates" at bounding box center [647, 423] width 55 height 10
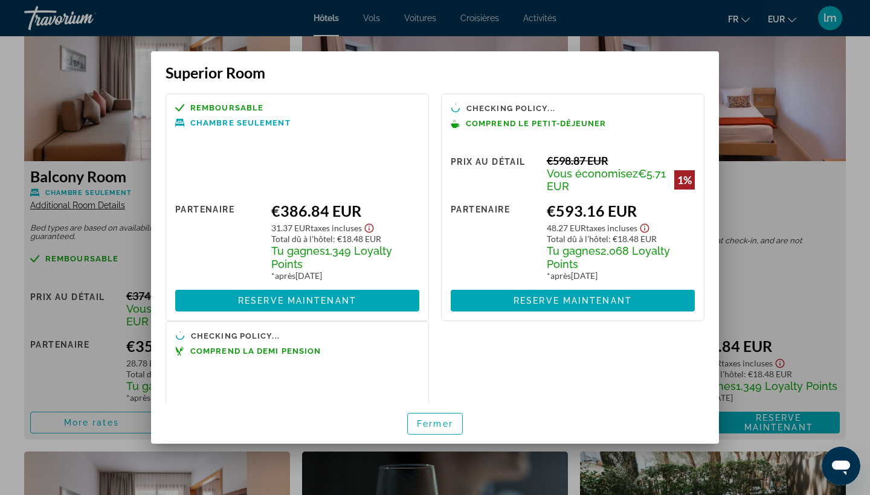
scroll to position [0, 0]
click at [446, 425] on span "Fermer" at bounding box center [435, 424] width 36 height 10
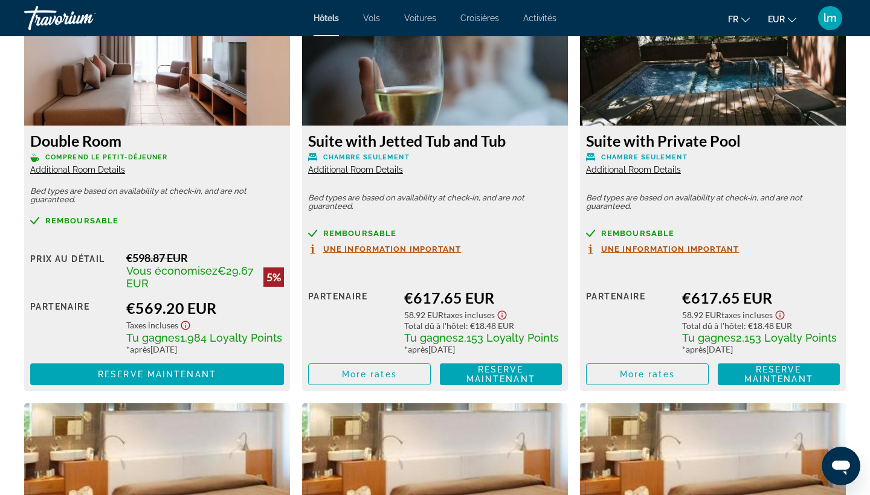
scroll to position [2604, 0]
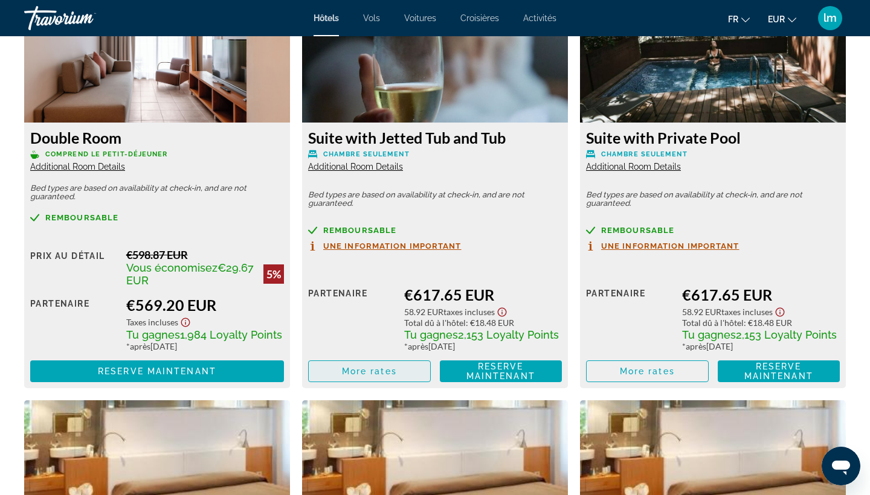
click at [336, 384] on span "Main content" at bounding box center [369, 371] width 121 height 29
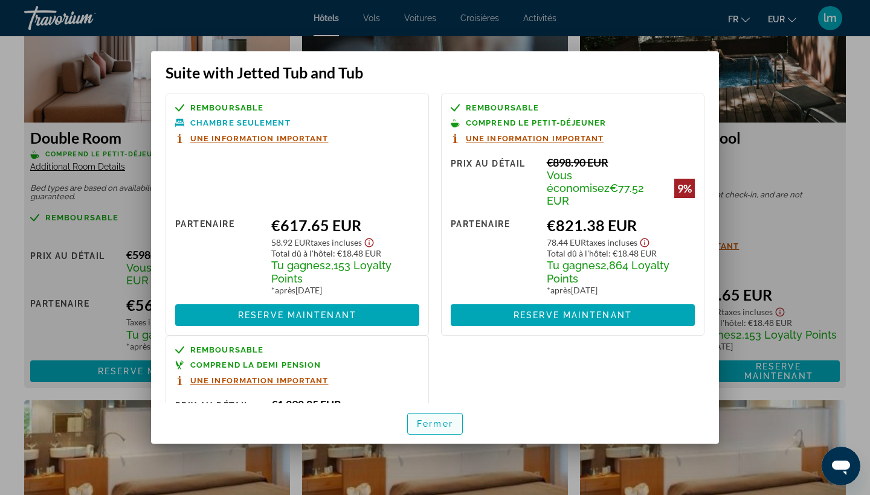
click at [421, 420] on span "Fermer" at bounding box center [435, 424] width 36 height 10
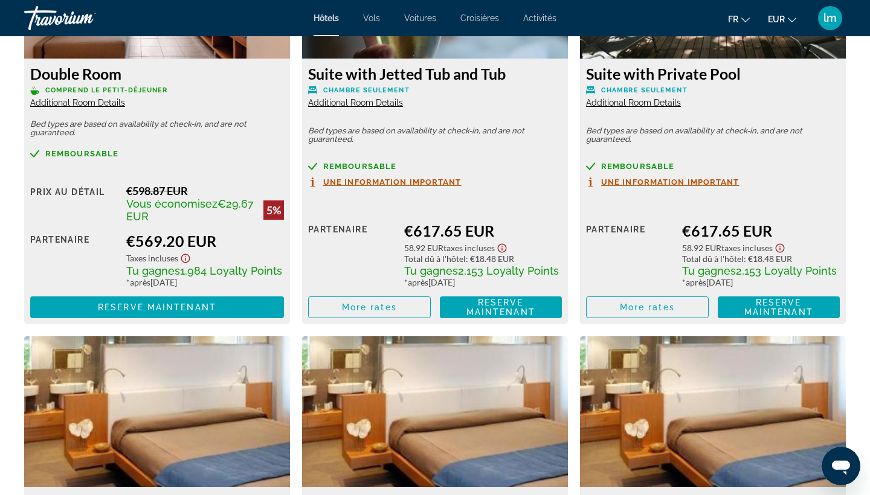
scroll to position [2669, 0]
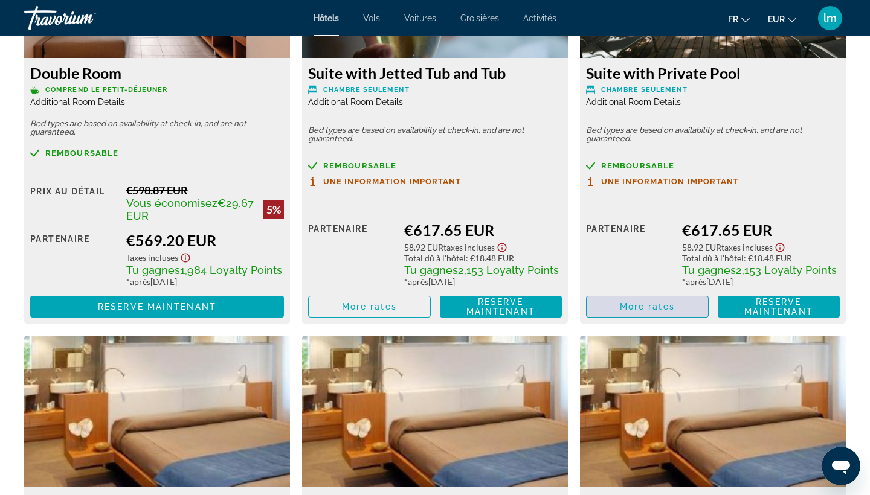
click at [666, 312] on span "More rates" at bounding box center [647, 307] width 55 height 10
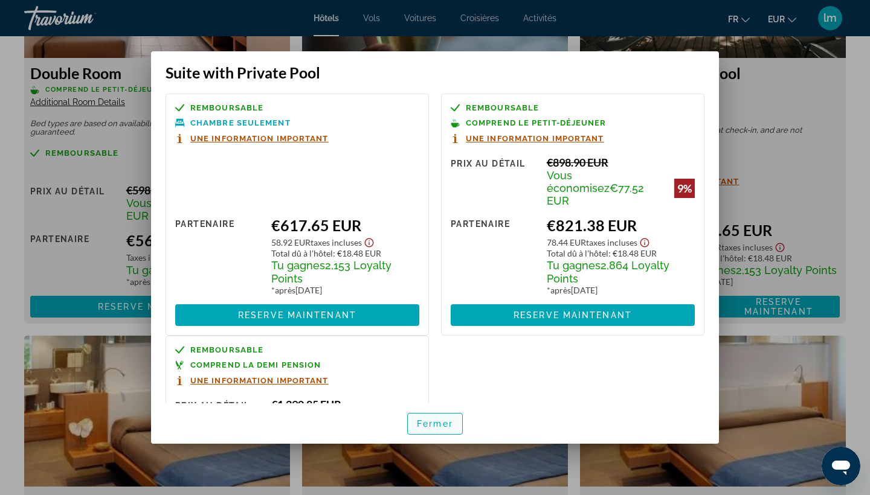
click at [416, 425] on span "button" at bounding box center [435, 423] width 54 height 29
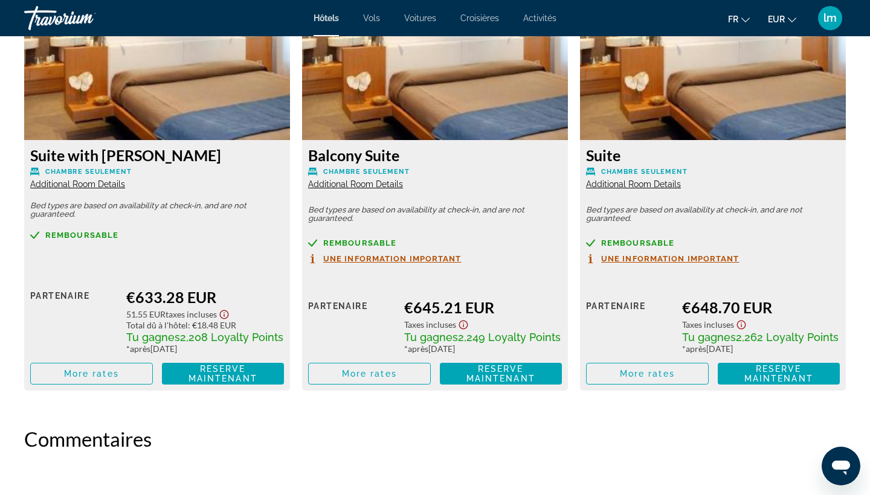
scroll to position [3016, 0]
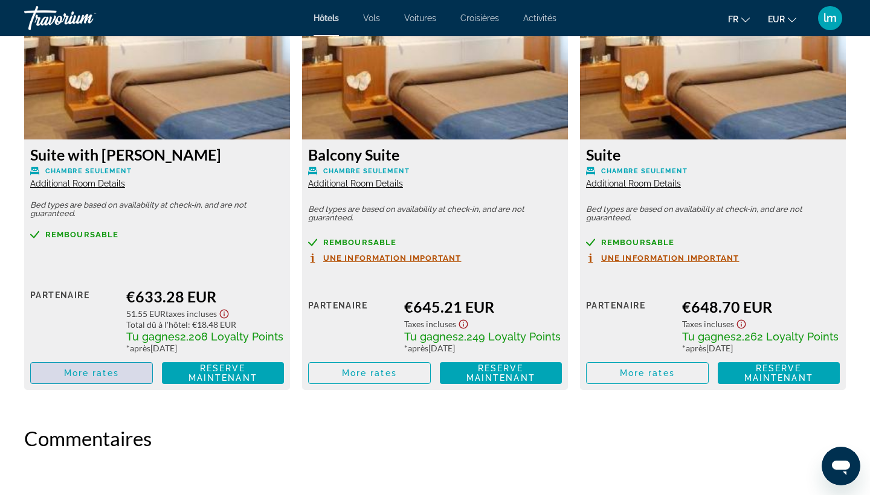
click at [108, 378] on span "More rates" at bounding box center [91, 373] width 55 height 10
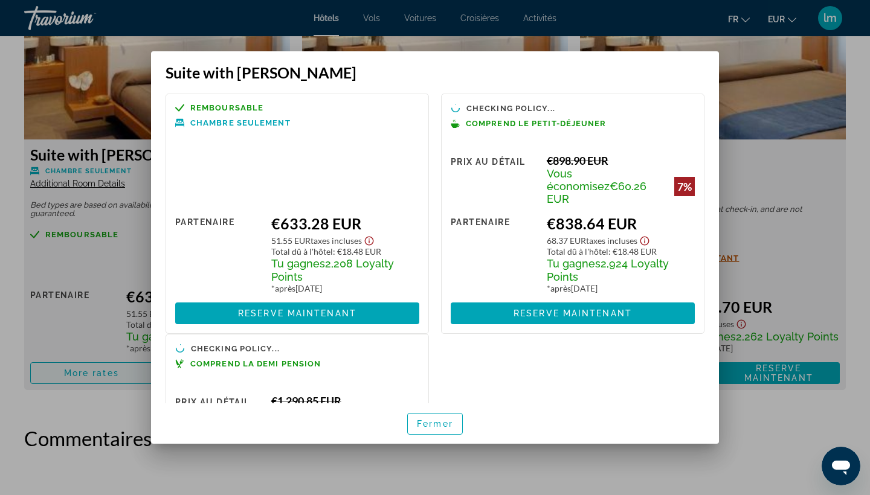
scroll to position [0, 0]
click at [429, 425] on span "Fermer" at bounding box center [435, 424] width 36 height 10
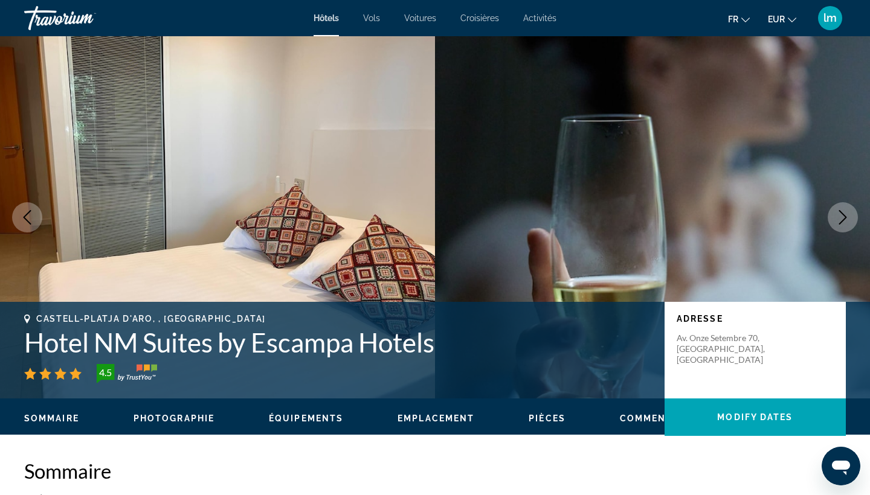
scroll to position [3016, 0]
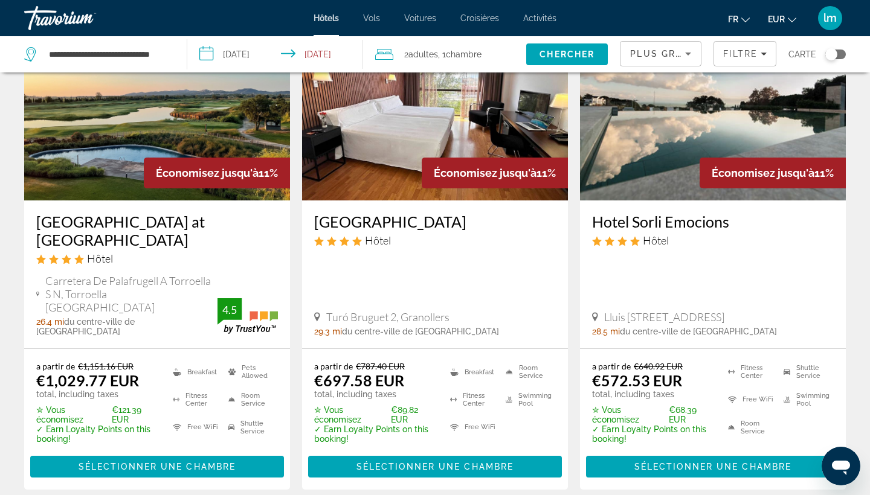
scroll to position [1050, 0]
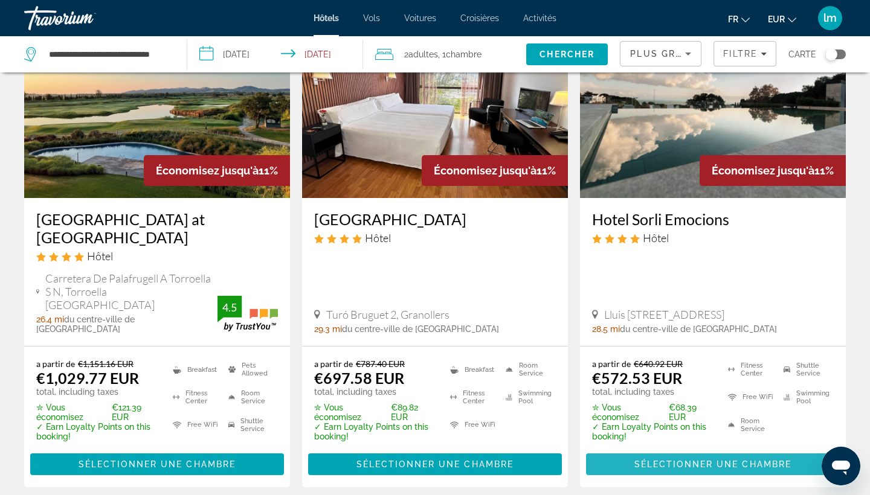
click at [656, 460] on span "Sélectionner une chambre" at bounding box center [712, 465] width 157 height 10
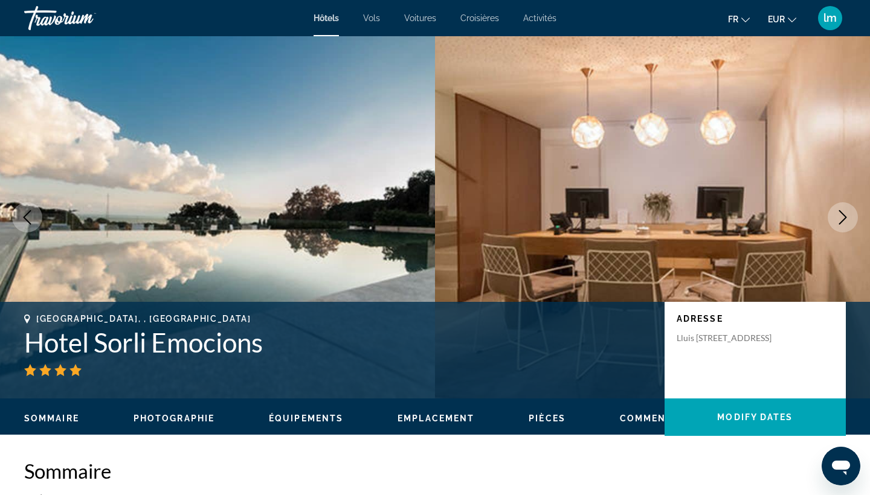
click at [837, 216] on icon "Next image" at bounding box center [842, 217] width 14 height 14
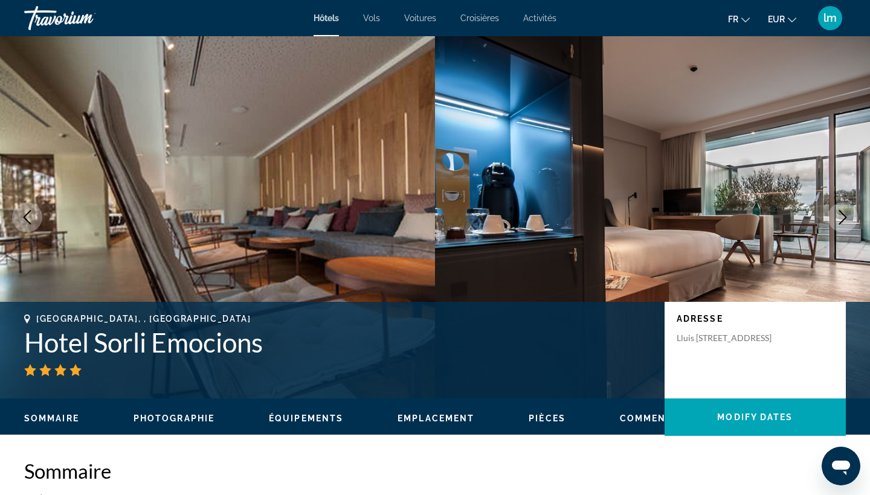
click at [837, 216] on icon "Next image" at bounding box center [842, 217] width 14 height 14
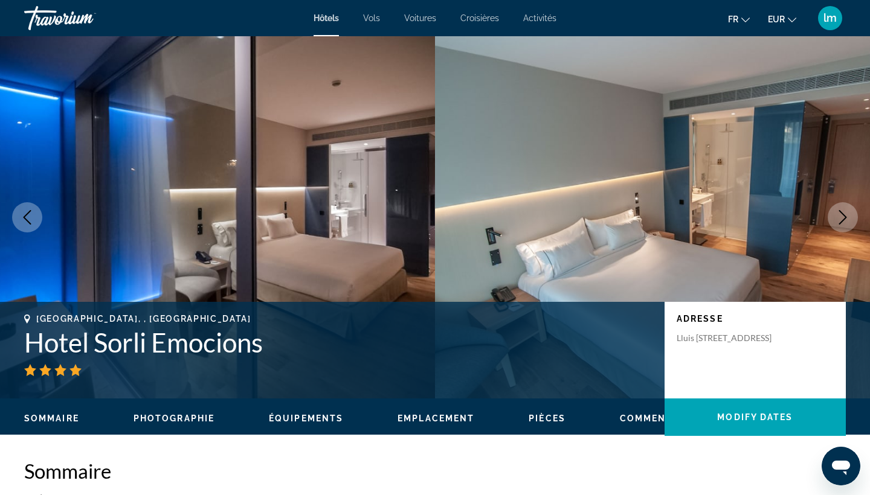
click at [837, 216] on icon "Next image" at bounding box center [842, 217] width 14 height 14
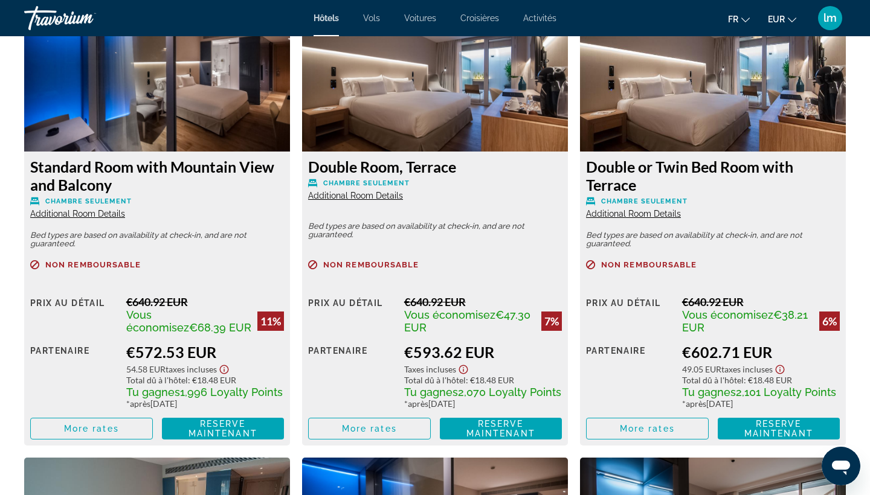
scroll to position [1710, 0]
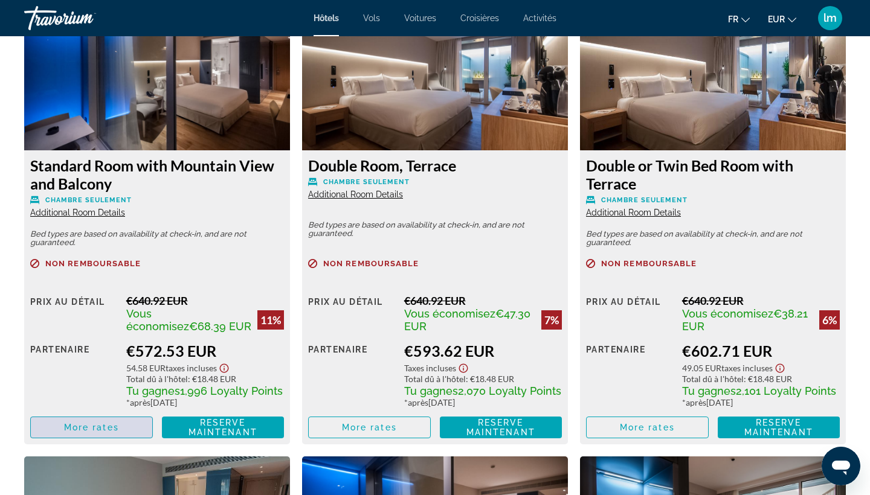
click at [74, 427] on span "More rates" at bounding box center [91, 428] width 55 height 10
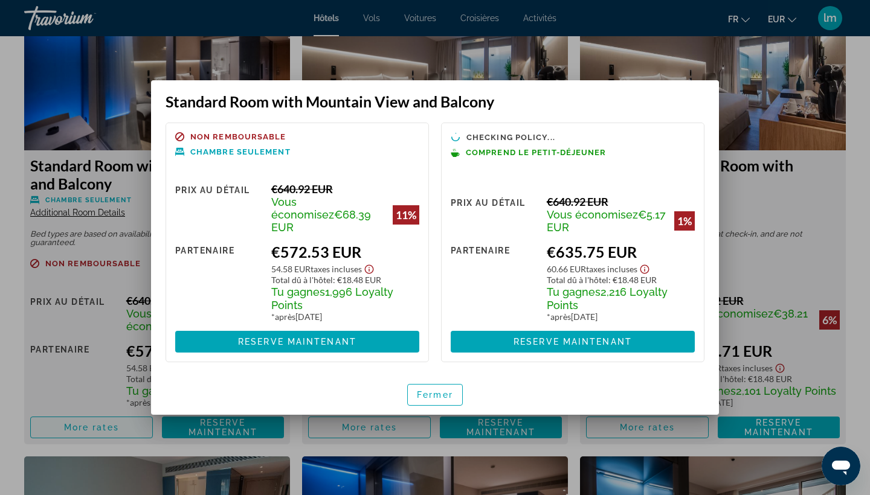
scroll to position [0, 0]
click at [434, 390] on span "Fermer" at bounding box center [435, 395] width 36 height 10
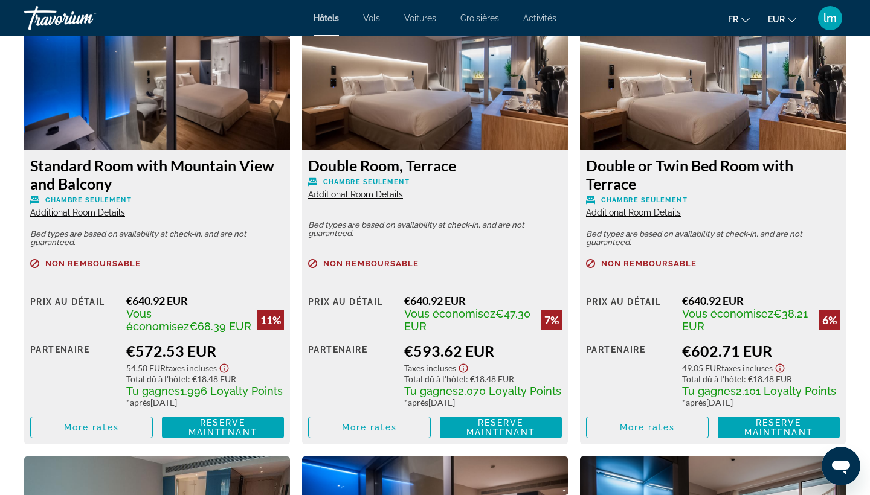
scroll to position [1710, 0]
click at [385, 426] on span "More rates" at bounding box center [369, 428] width 55 height 10
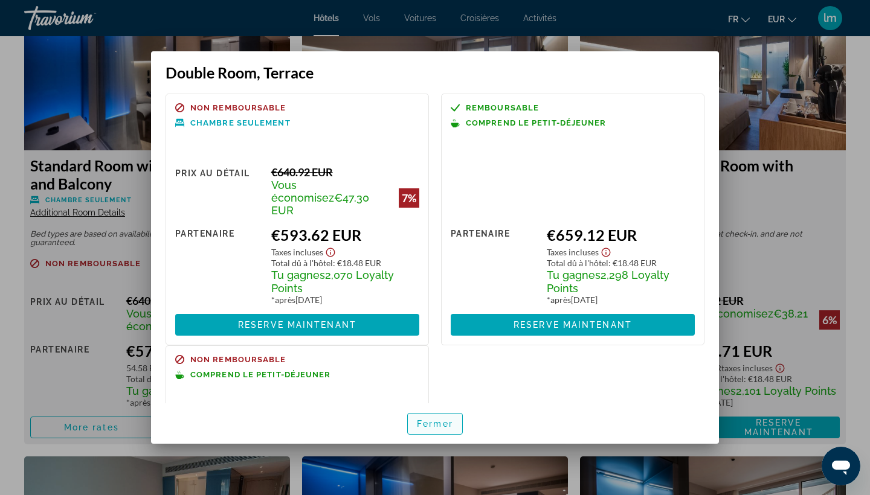
click at [441, 425] on span "Fermer" at bounding box center [435, 424] width 36 height 10
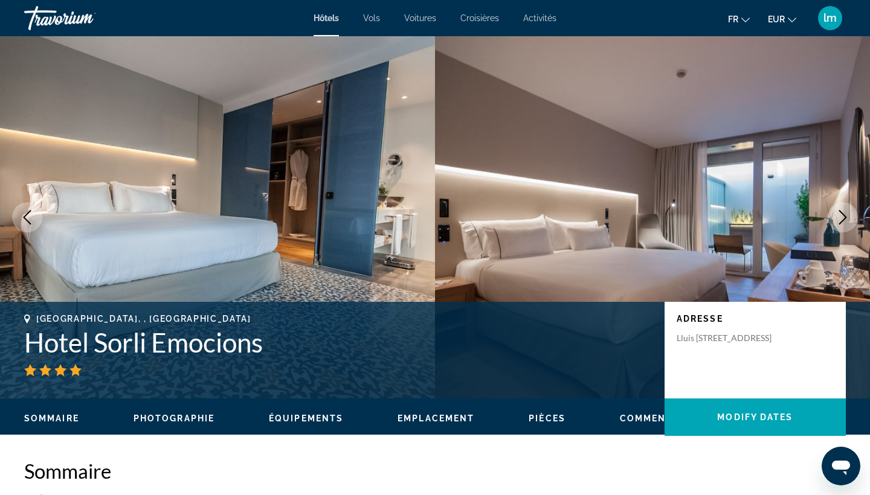
scroll to position [1710, 0]
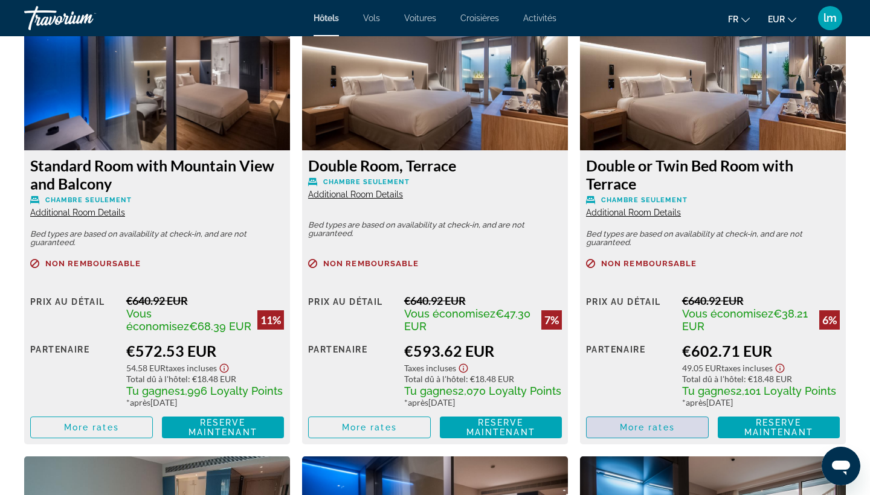
click at [650, 431] on span "More rates" at bounding box center [647, 428] width 55 height 10
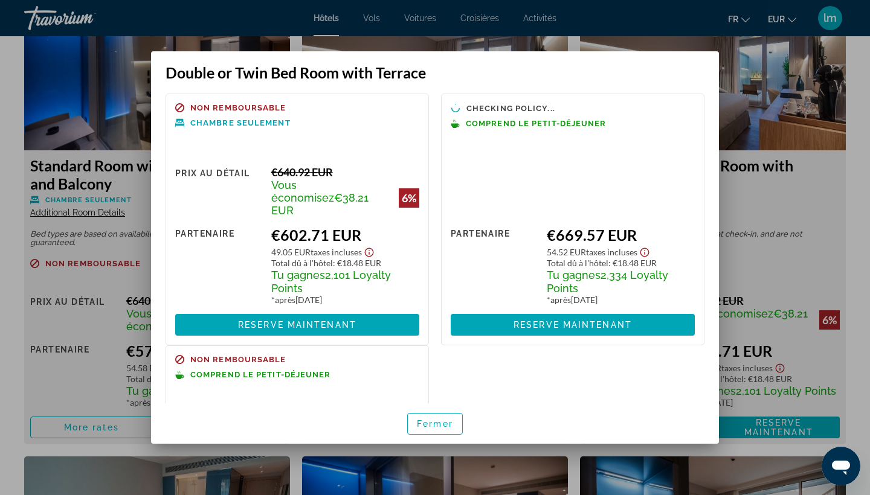
scroll to position [0, 0]
click at [446, 428] on span "Fermer" at bounding box center [435, 424] width 36 height 10
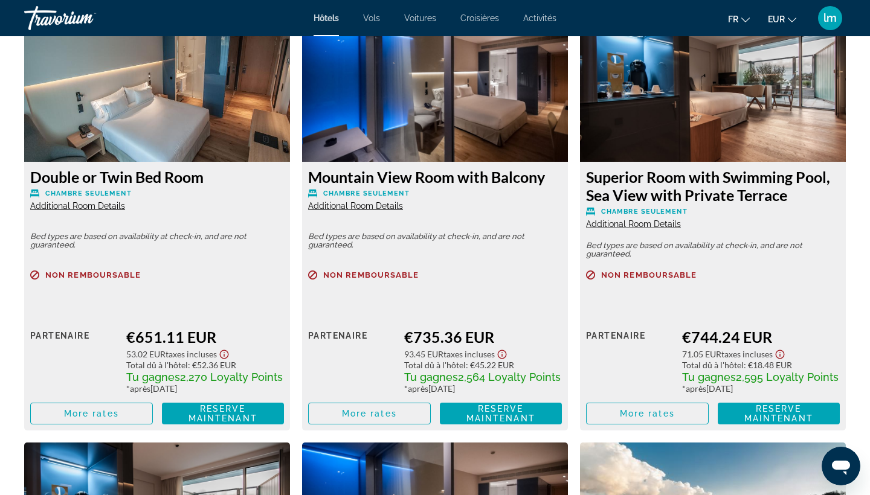
scroll to position [2163, 0]
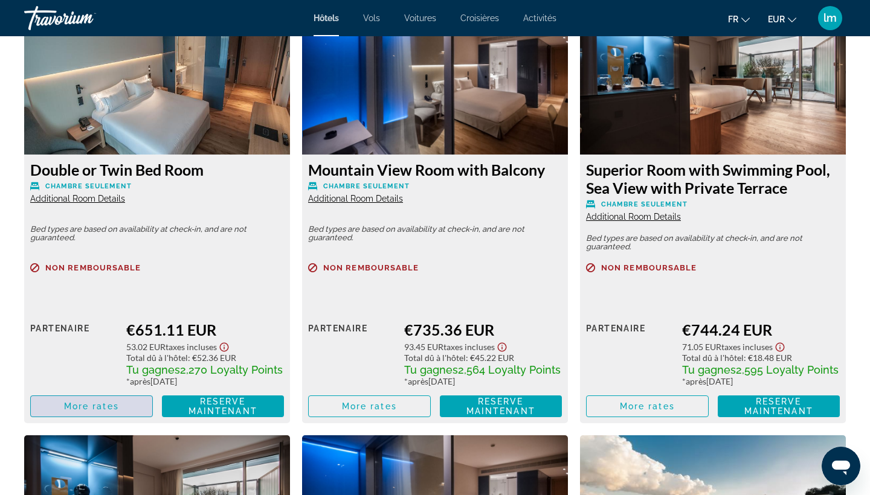
click at [79, 415] on span "Main content" at bounding box center [91, 406] width 121 height 29
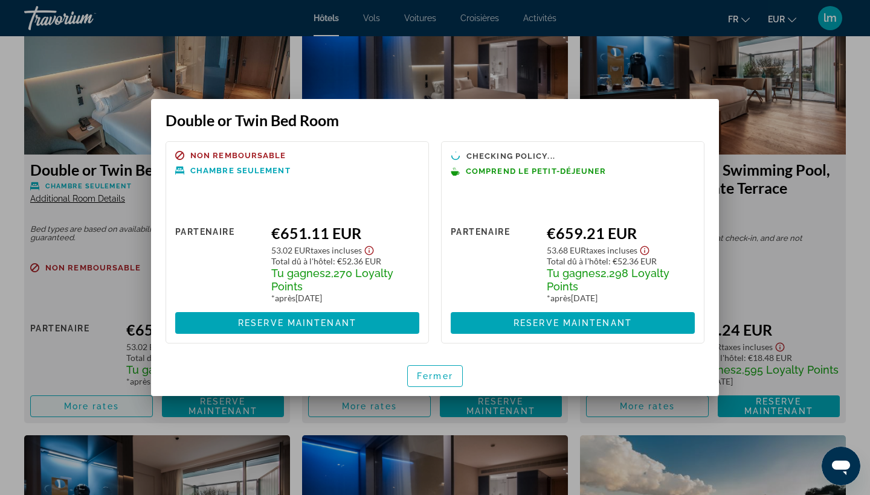
scroll to position [0, 0]
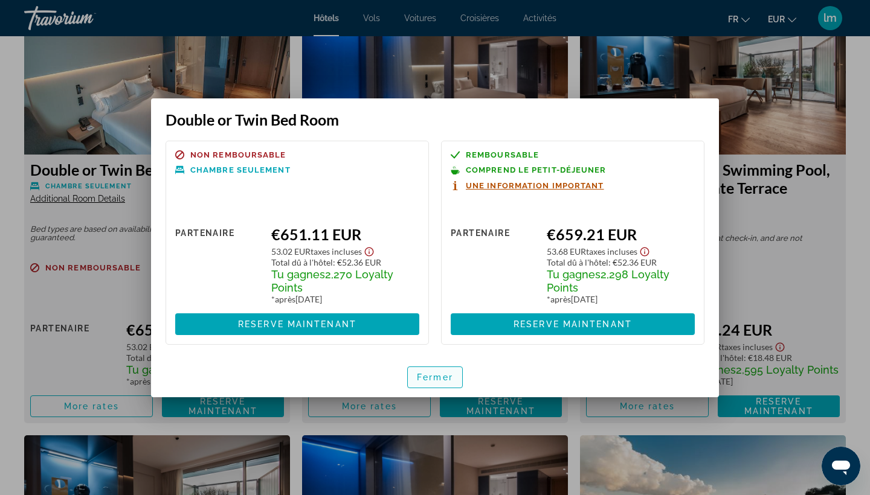
click at [441, 377] on span "Fermer" at bounding box center [435, 378] width 36 height 10
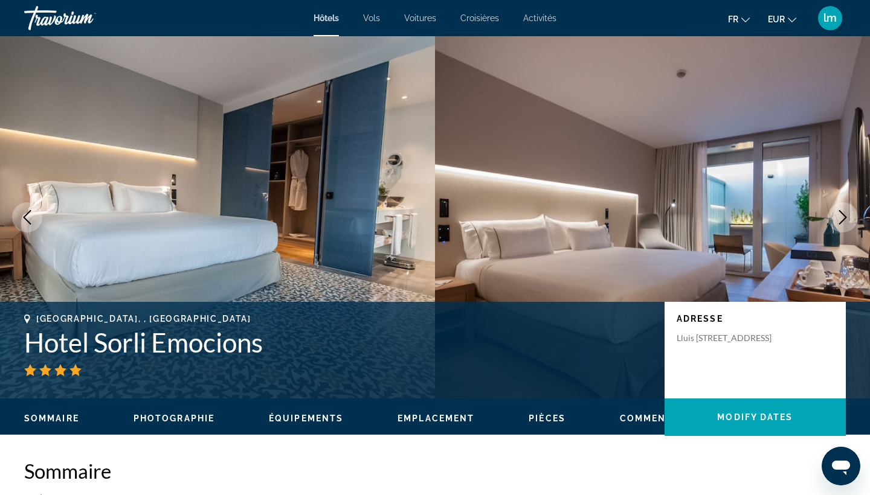
scroll to position [2163, 0]
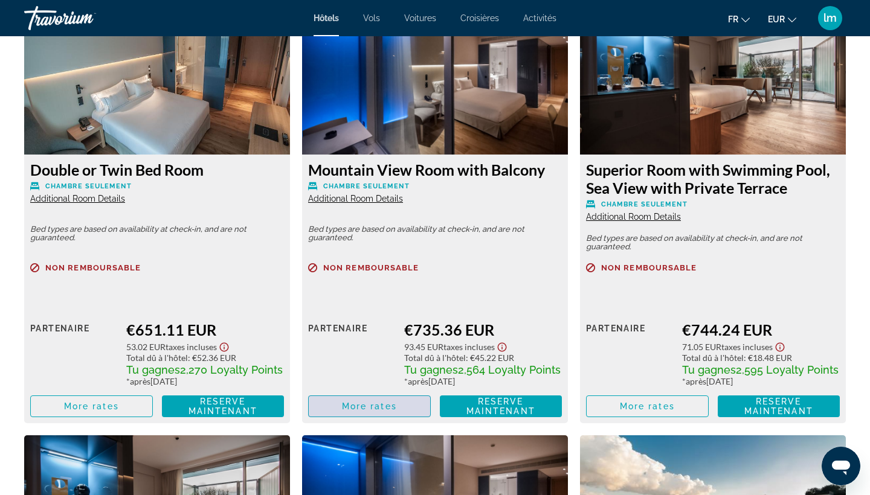
click at [358, 406] on span "More rates" at bounding box center [369, 407] width 55 height 10
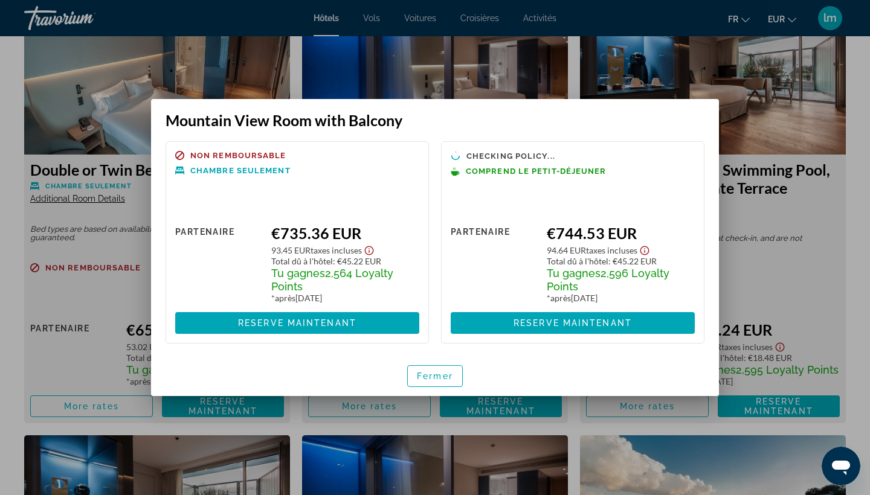
scroll to position [0, 0]
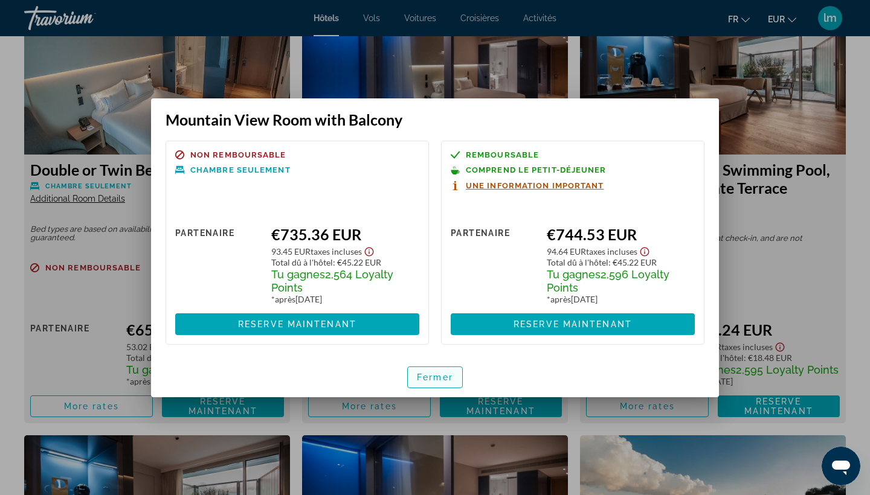
click at [441, 381] on span "Fermer" at bounding box center [435, 378] width 36 height 10
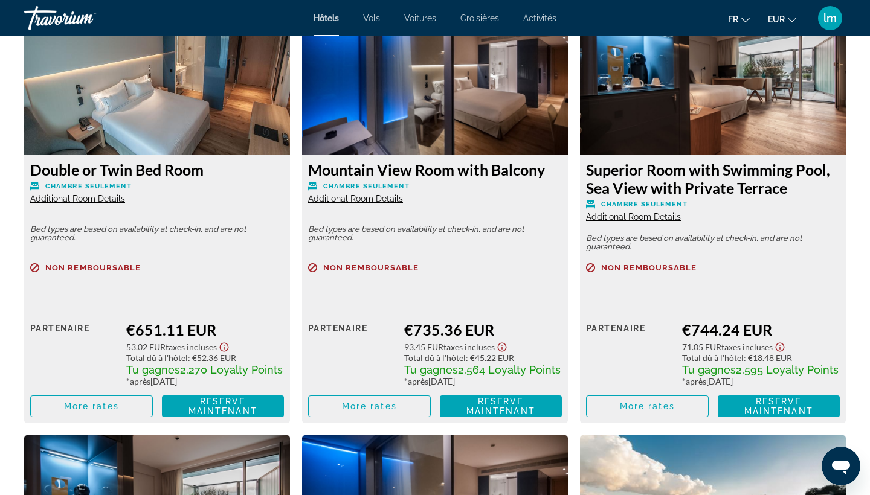
scroll to position [2163, 0]
click at [630, 411] on span "More rates" at bounding box center [647, 407] width 55 height 10
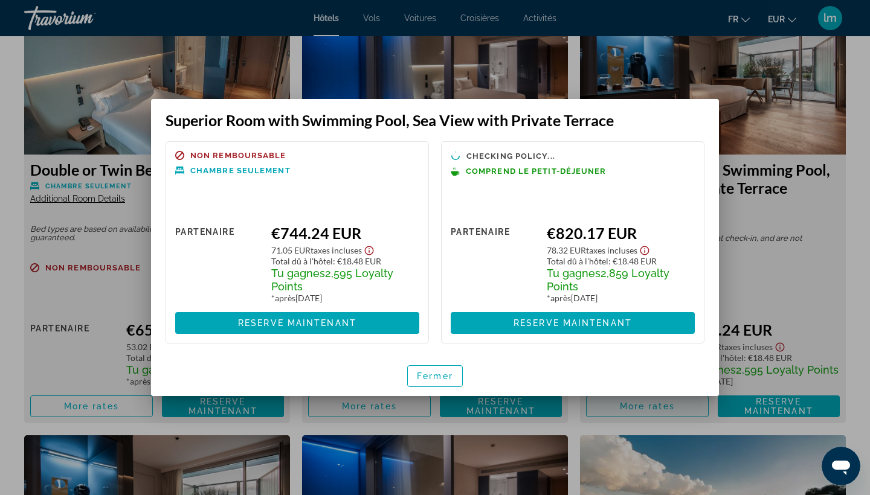
scroll to position [0, 0]
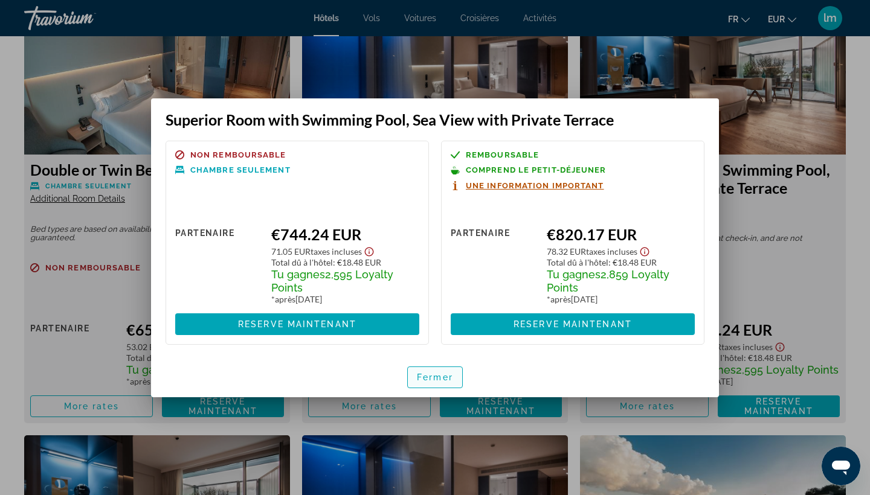
click at [441, 380] on span "Fermer" at bounding box center [435, 378] width 36 height 10
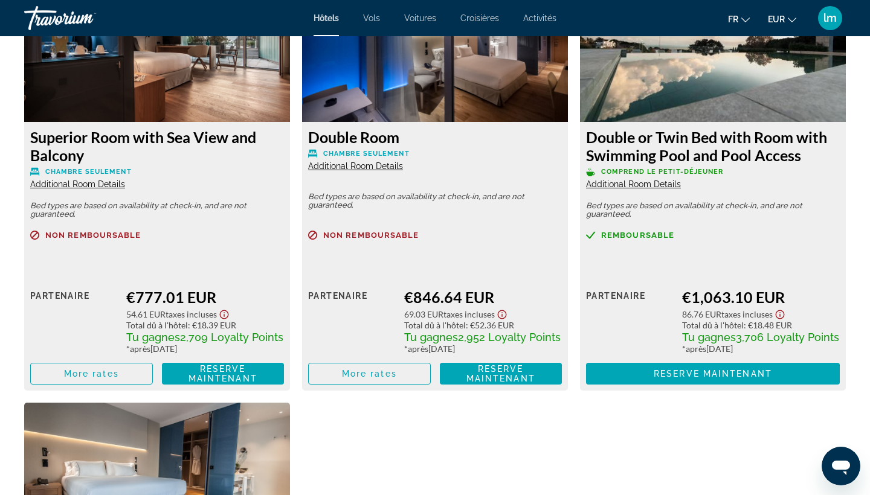
scroll to position [2631, 0]
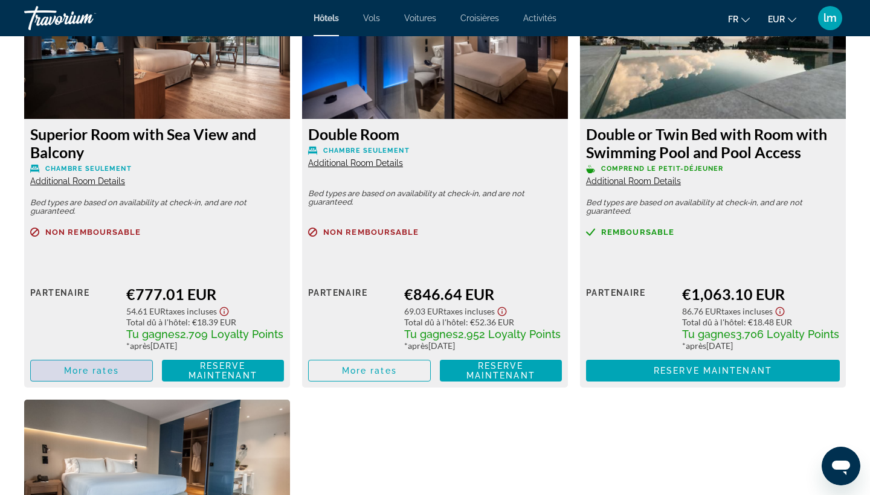
click at [80, 373] on span "More rates" at bounding box center [91, 371] width 55 height 10
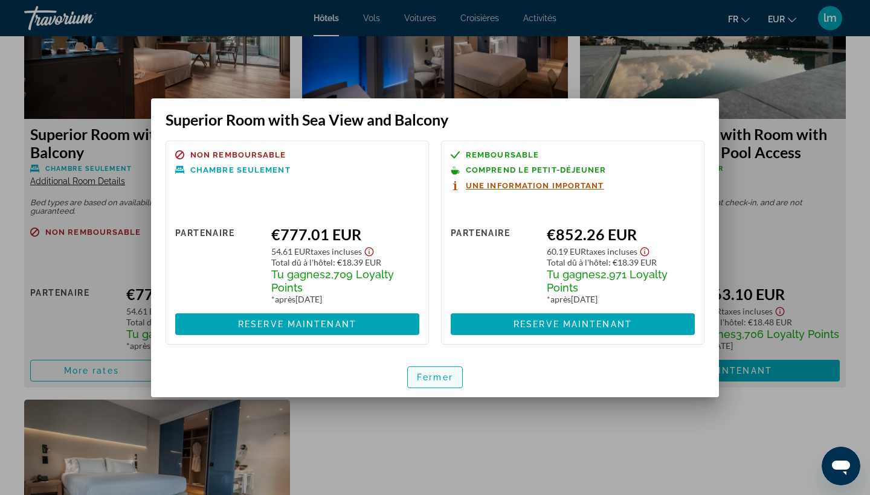
click at [432, 379] on span "Fermer" at bounding box center [435, 378] width 36 height 10
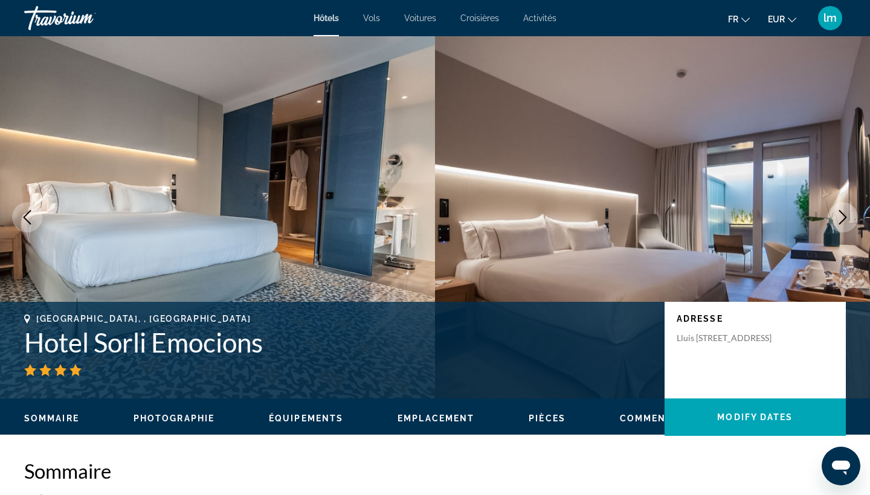
scroll to position [2631, 0]
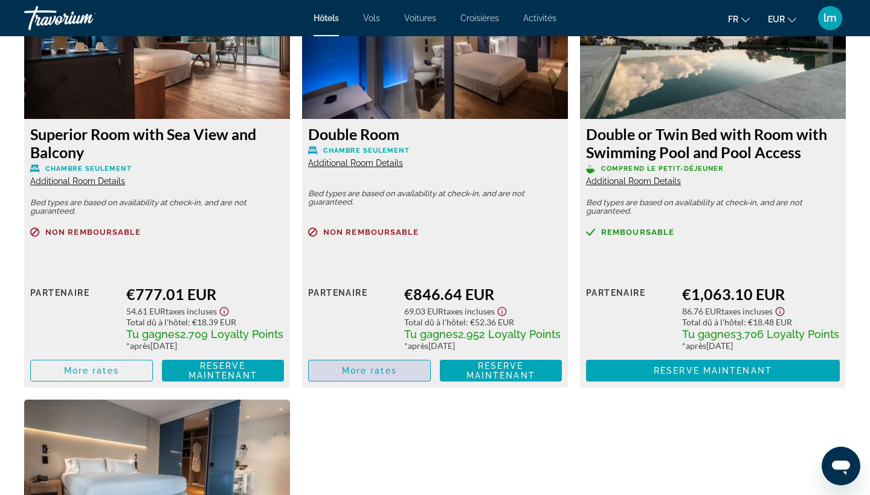
click at [402, 370] on span "Main content" at bounding box center [369, 370] width 121 height 29
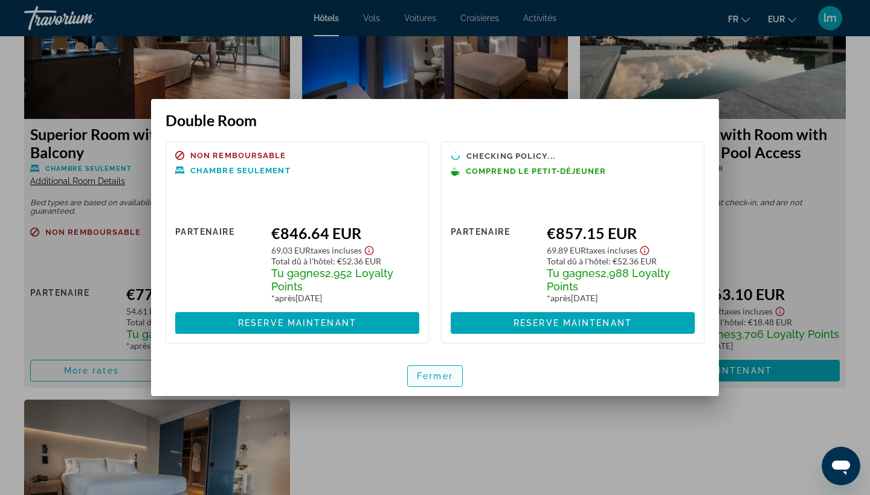
click at [426, 380] on span "Fermer" at bounding box center [435, 376] width 36 height 10
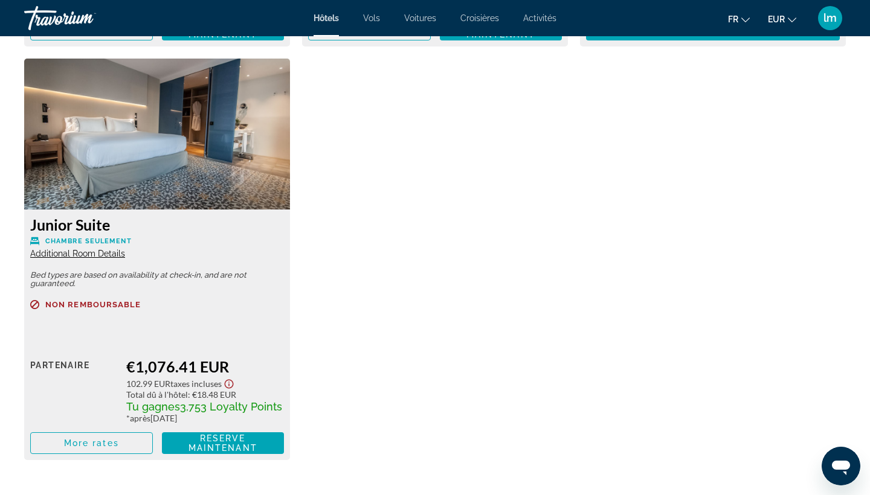
scroll to position [2973, 0]
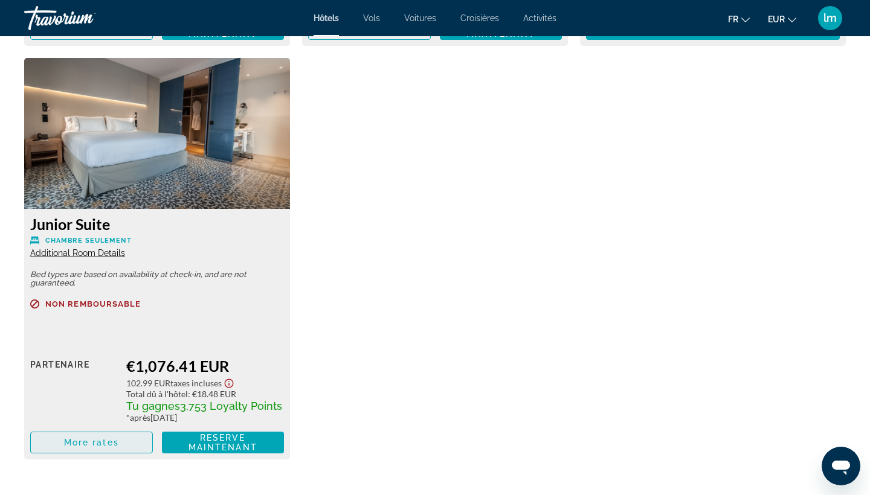
click at [80, 448] on span "More rates" at bounding box center [91, 443] width 55 height 10
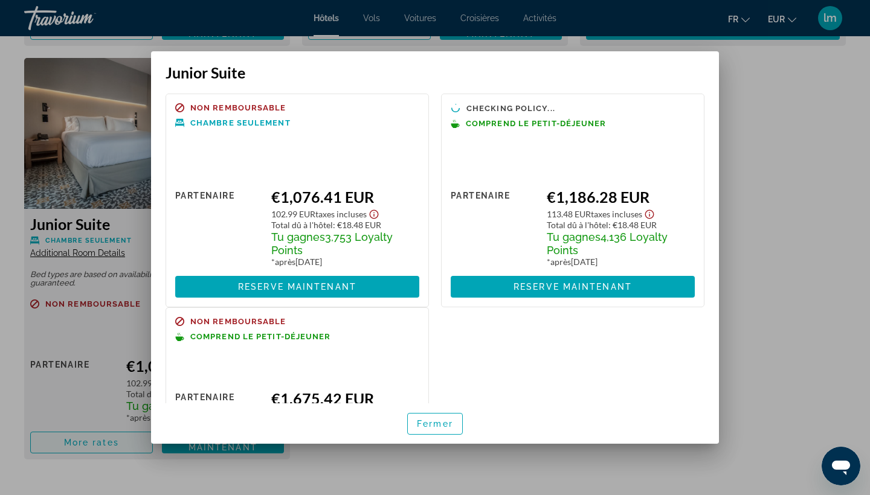
scroll to position [0, 0]
click at [441, 425] on span "Fermer" at bounding box center [435, 424] width 36 height 10
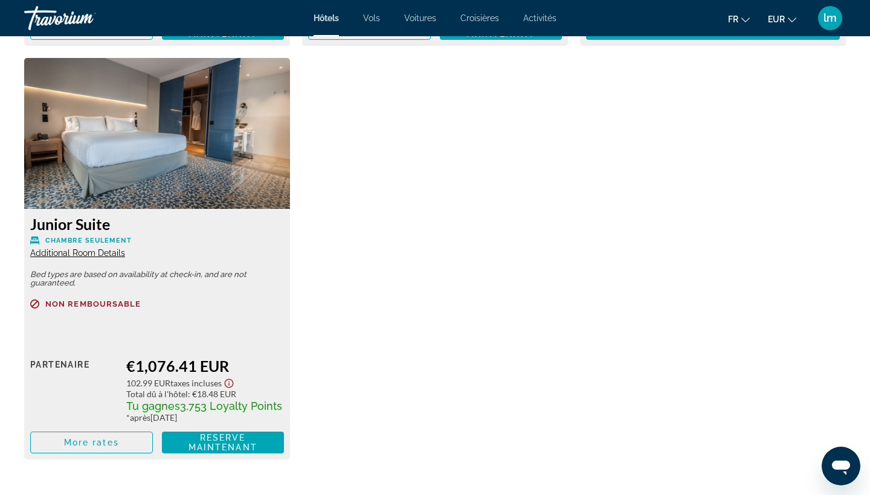
scroll to position [2973, 0]
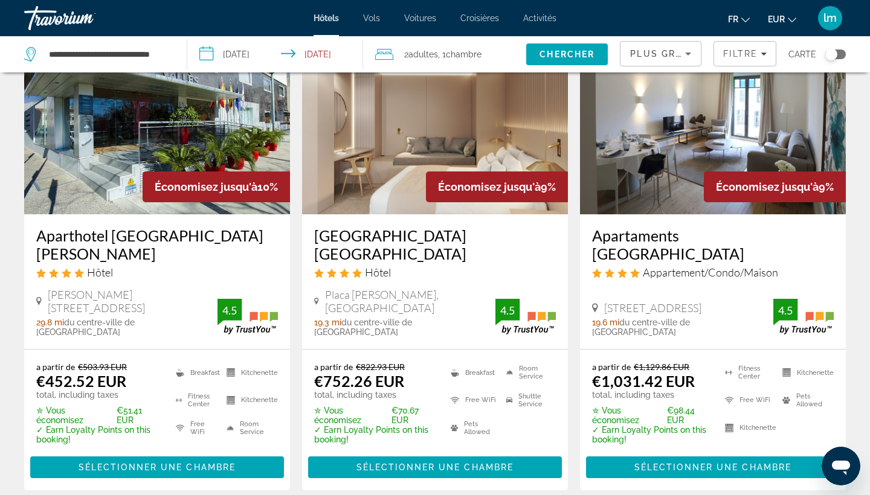
scroll to position [1541, 0]
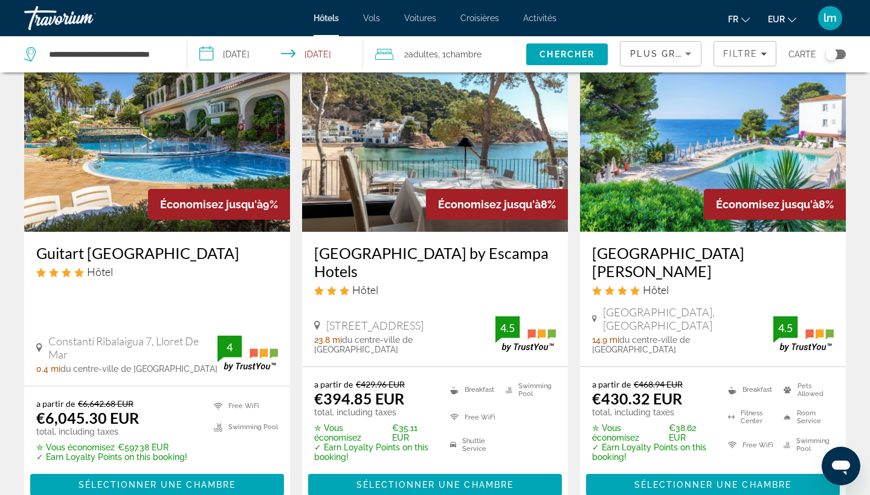
scroll to position [76, 0]
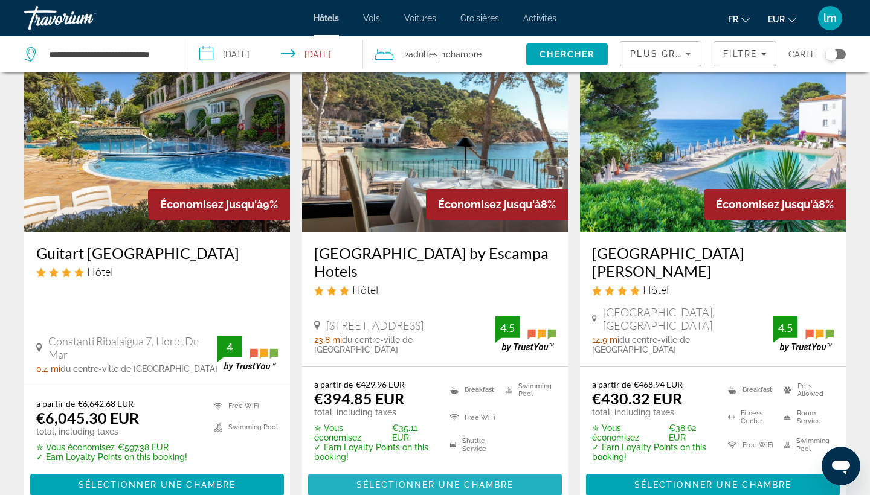
click at [397, 480] on span "Sélectionner une chambre" at bounding box center [434, 485] width 157 height 10
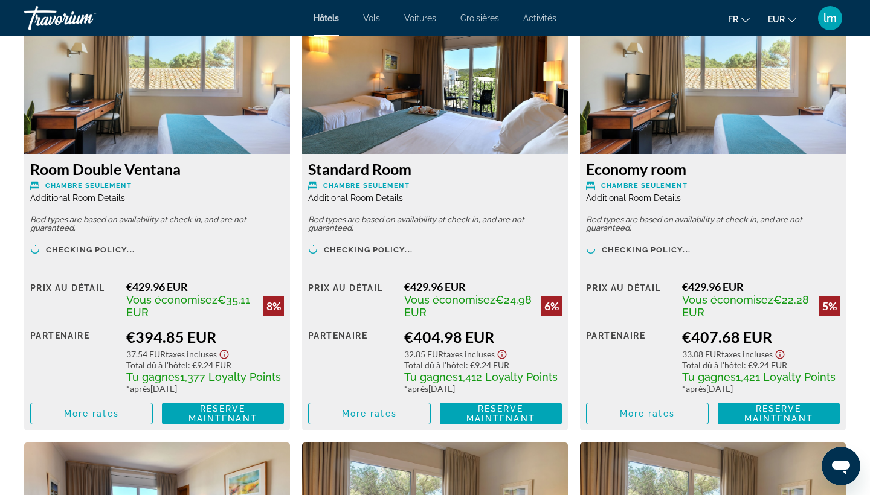
scroll to position [1692, 0]
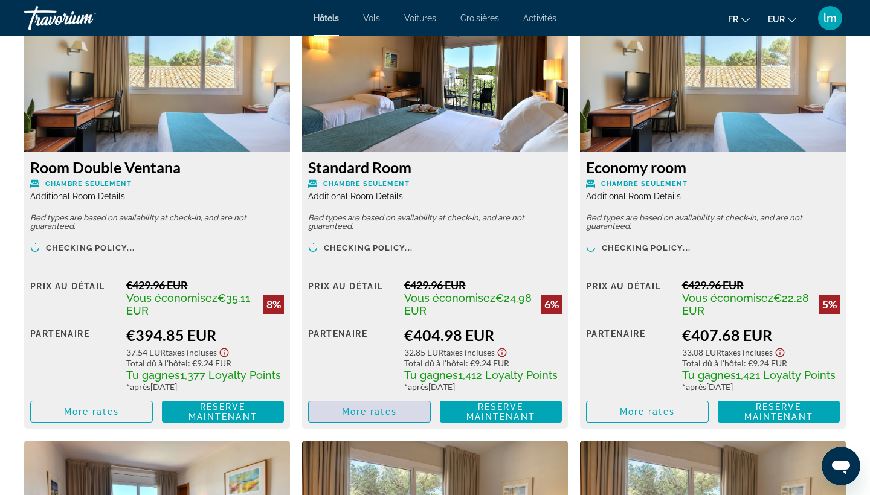
click at [378, 416] on span "More rates" at bounding box center [369, 412] width 55 height 10
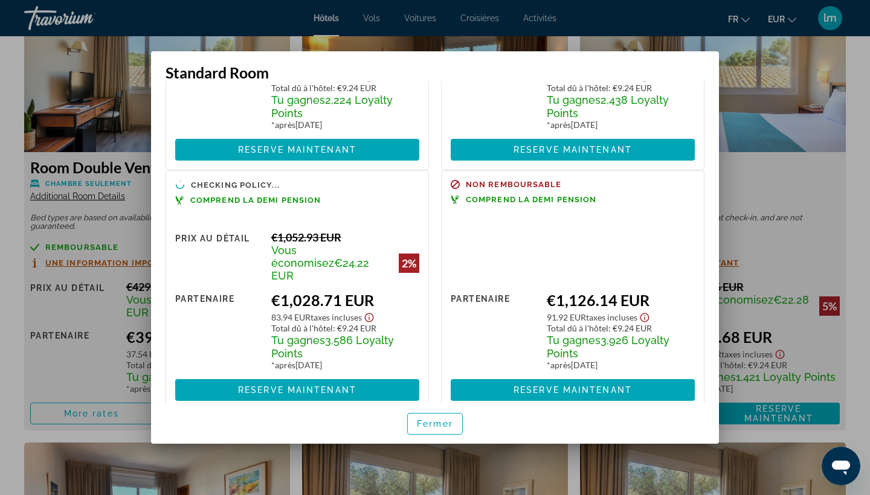
scroll to position [402, 0]
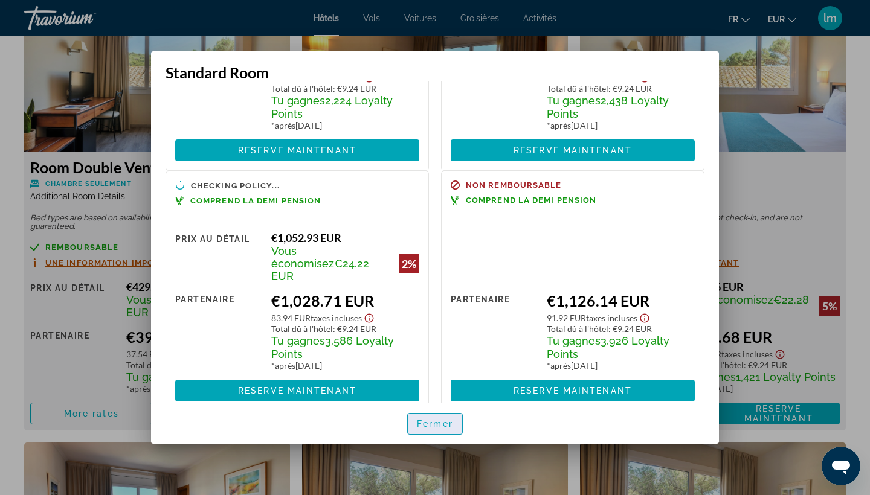
click at [441, 418] on span "button" at bounding box center [435, 423] width 54 height 29
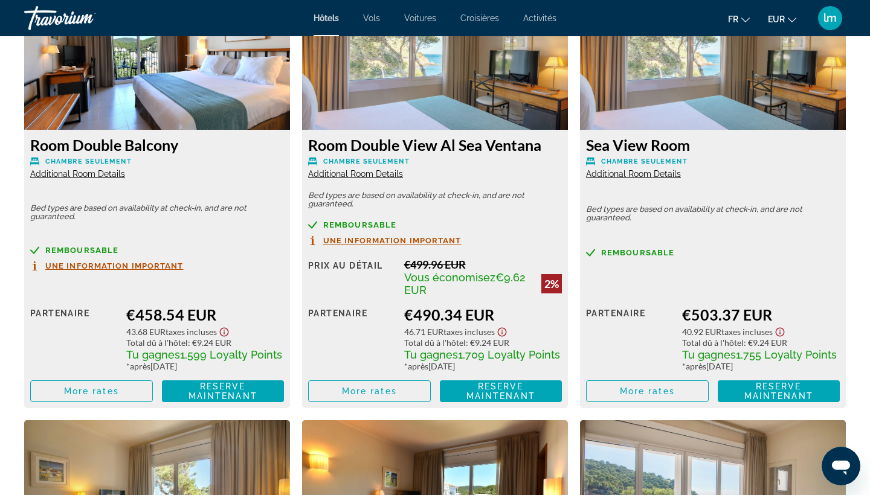
scroll to position [2156, 0]
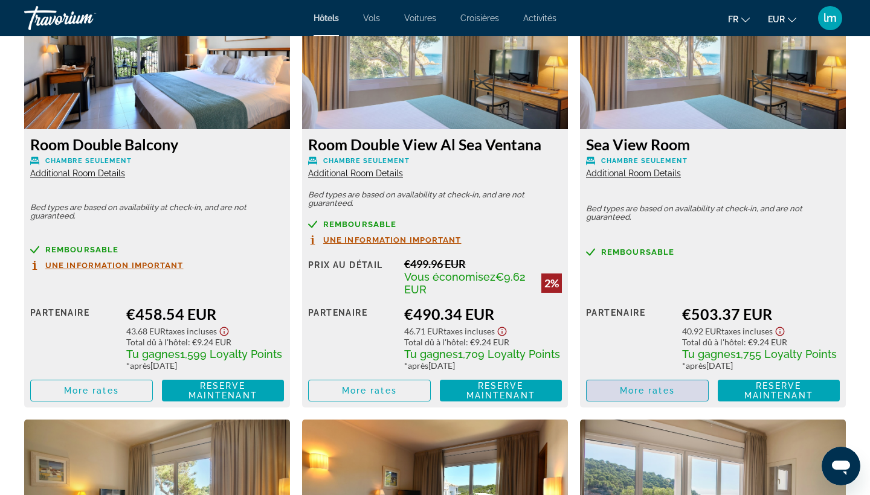
click at [654, 396] on span "More rates" at bounding box center [647, 391] width 55 height 10
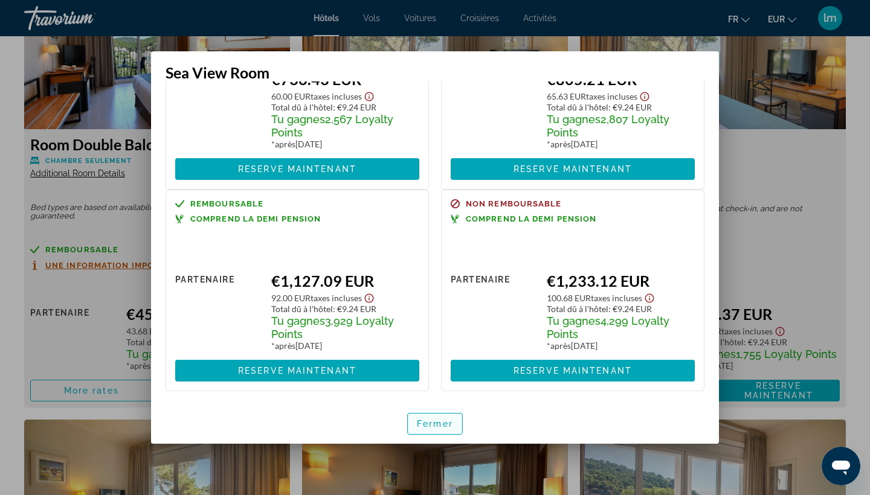
scroll to position [337, 0]
click at [439, 424] on span "Fermer" at bounding box center [435, 424] width 36 height 10
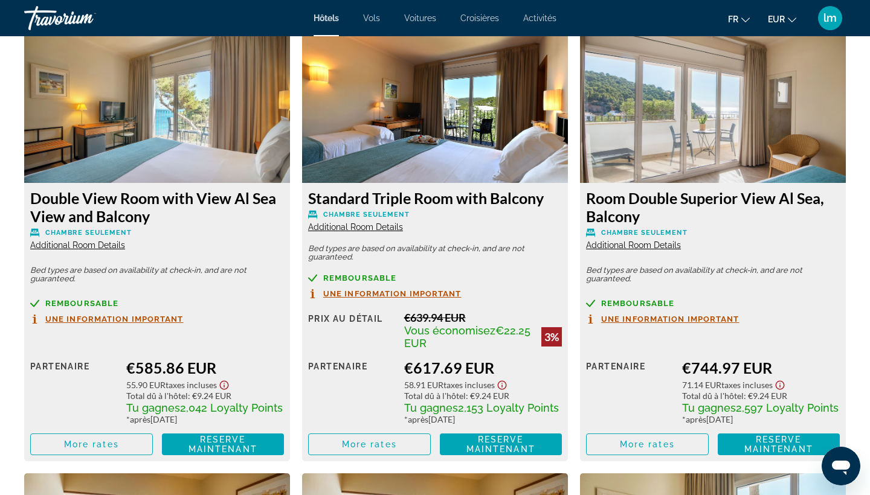
scroll to position [2549, 0]
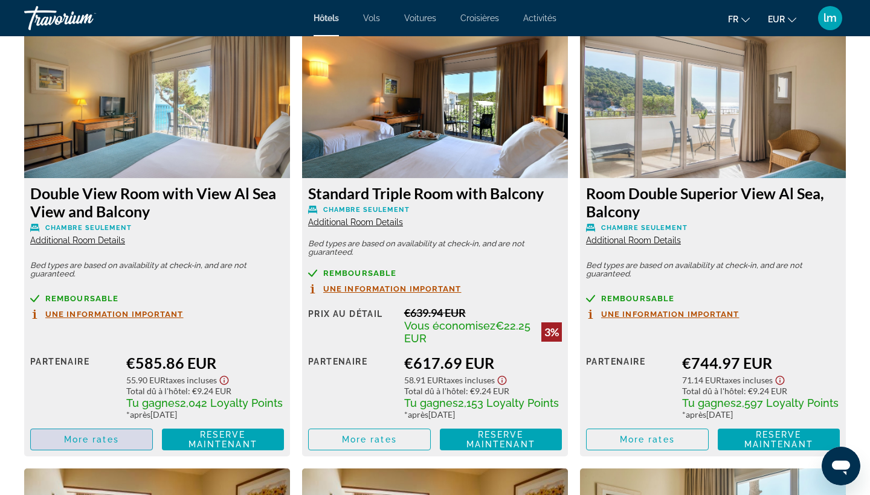
click at [98, 445] on span "More rates" at bounding box center [91, 440] width 55 height 10
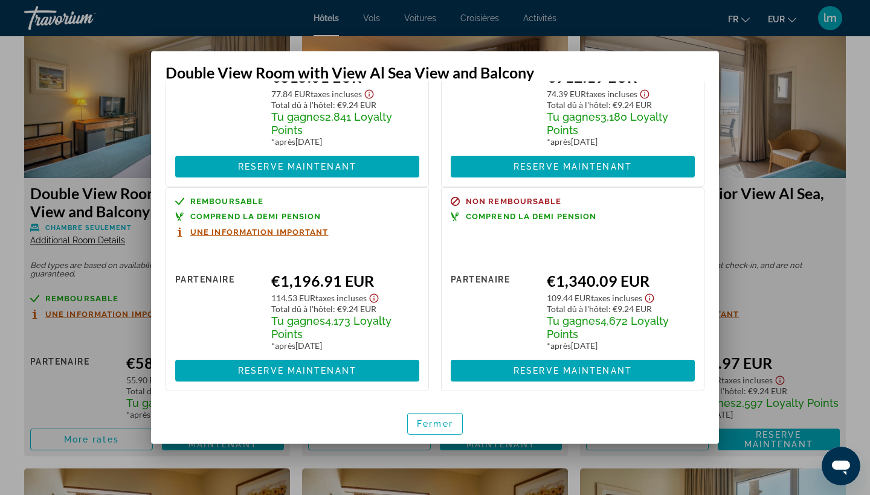
scroll to position [350, 0]
click at [437, 418] on span "button" at bounding box center [435, 423] width 54 height 29
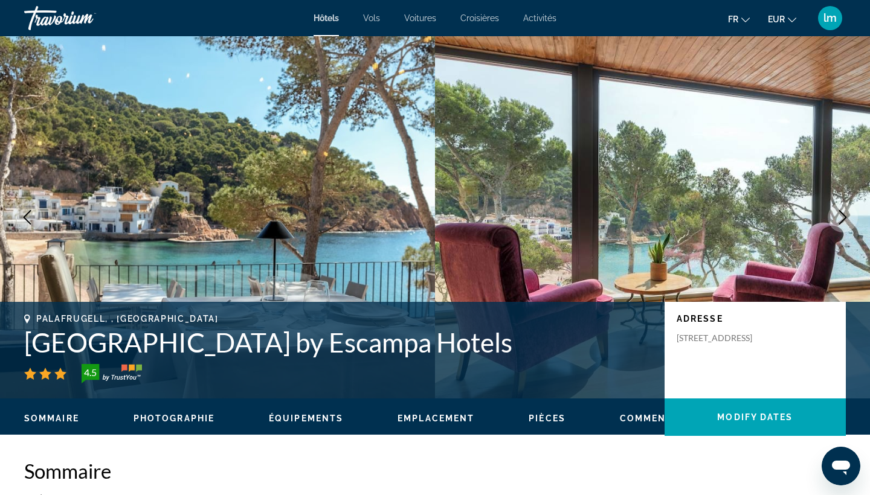
scroll to position [2549, 0]
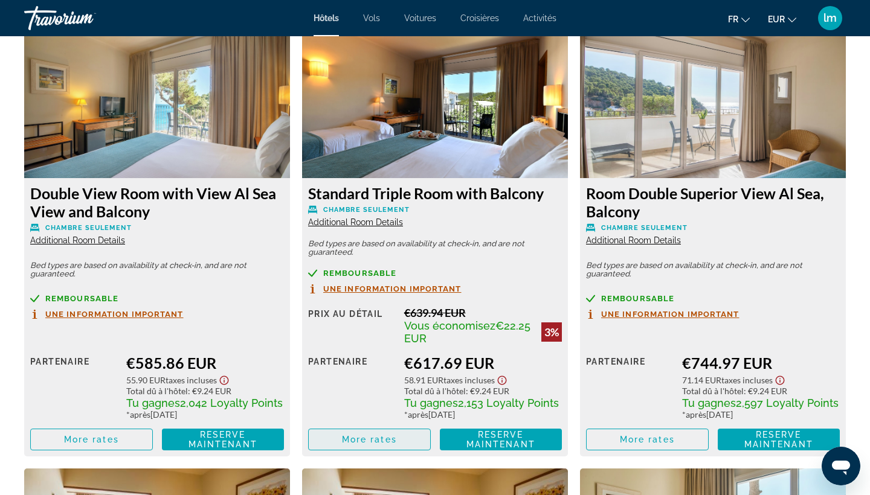
click at [356, 445] on span "More rates" at bounding box center [369, 440] width 55 height 10
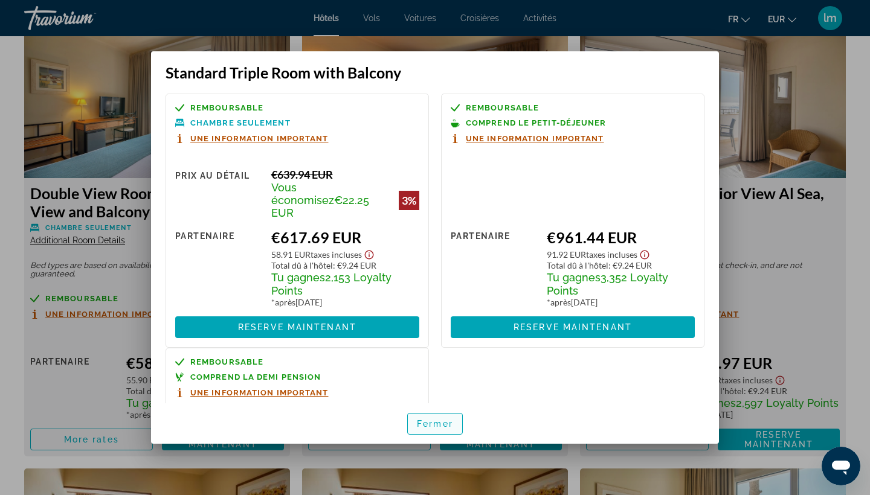
click at [438, 426] on span "Fermer" at bounding box center [435, 424] width 36 height 10
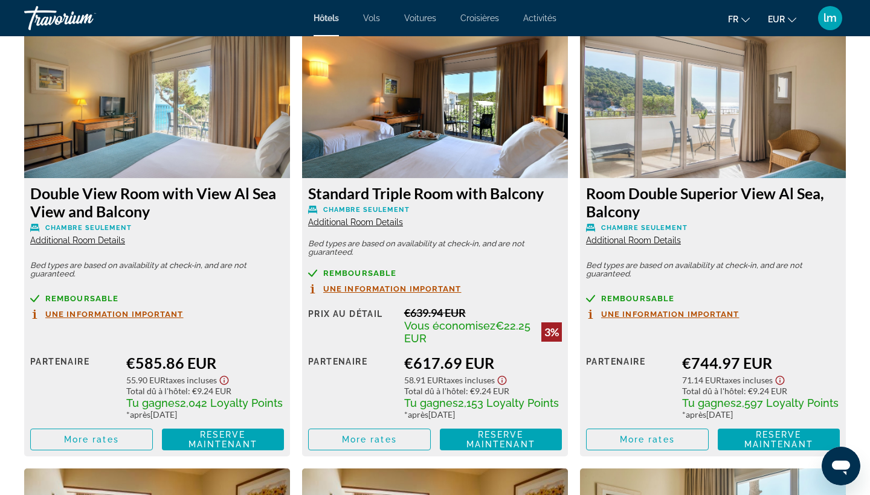
scroll to position [2549, 0]
click at [635, 445] on span "More rates" at bounding box center [647, 440] width 55 height 10
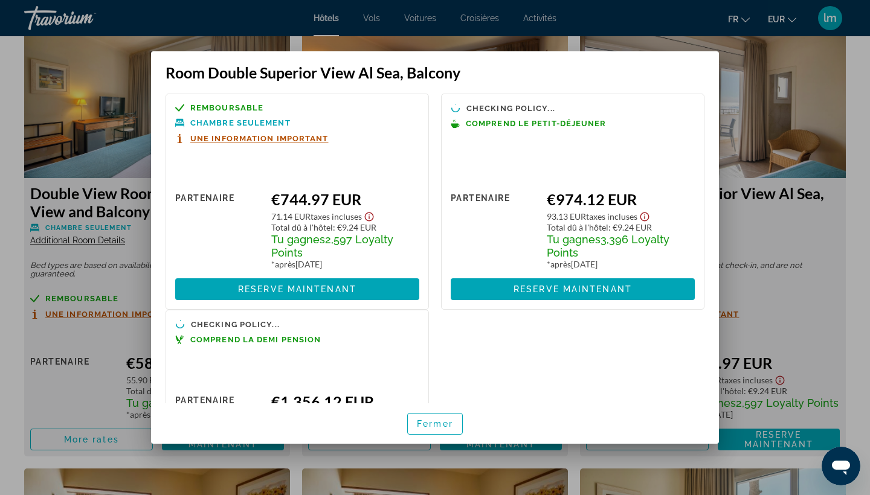
scroll to position [0, 0]
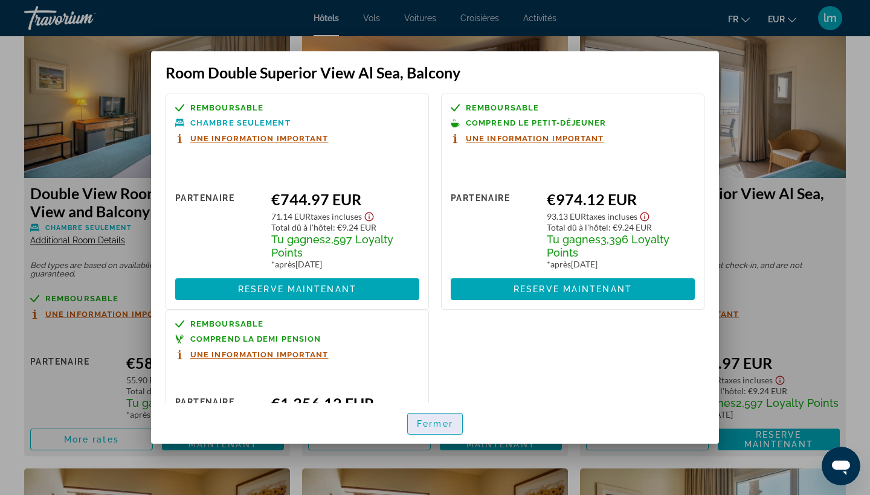
click at [446, 428] on span "Fermer" at bounding box center [435, 424] width 36 height 10
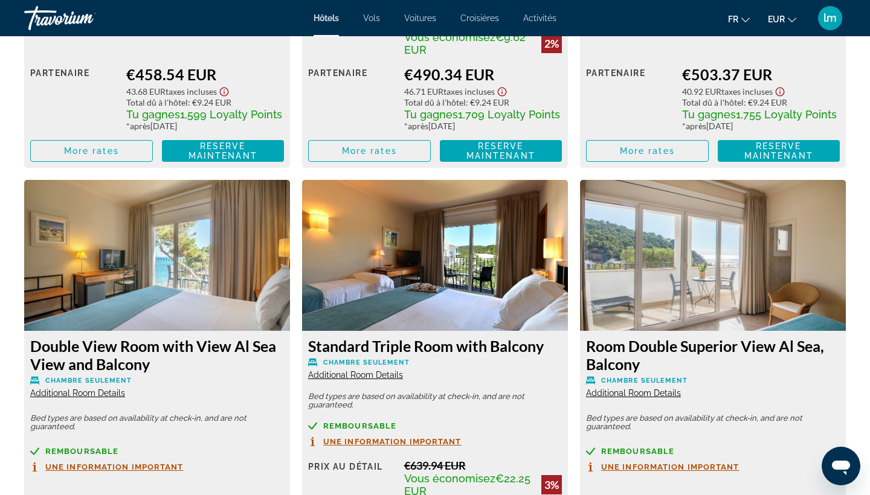
scroll to position [2396, 0]
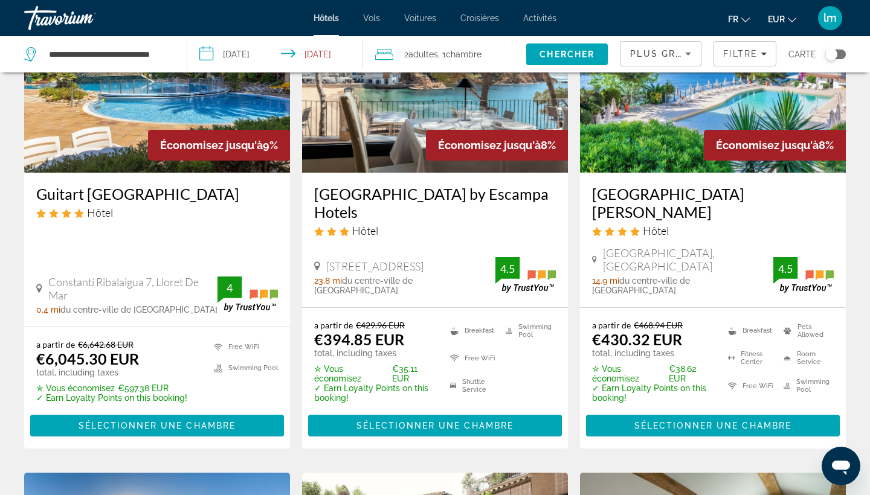
scroll to position [136, 0]
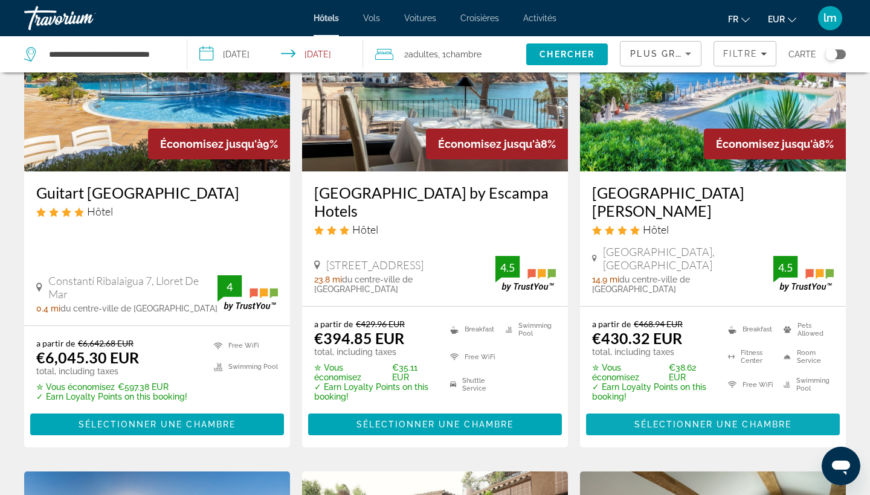
click at [649, 420] on span "Sélectionner une chambre" at bounding box center [712, 425] width 157 height 10
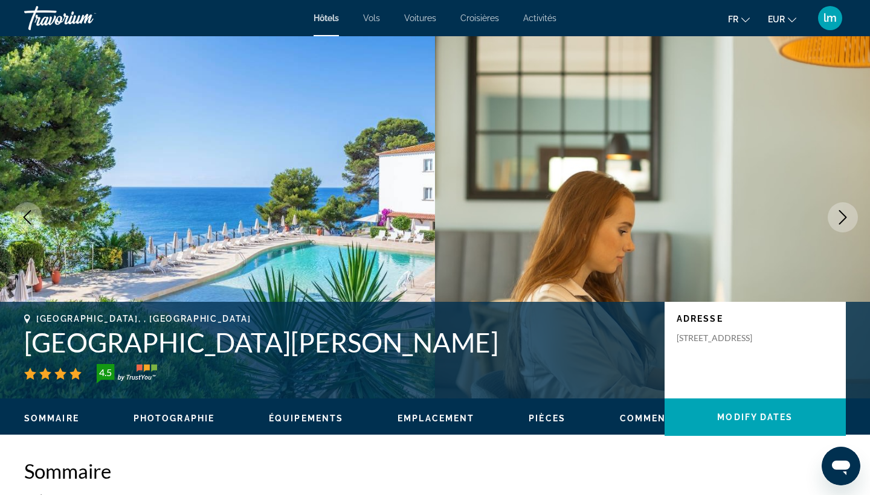
click at [837, 216] on icon "Next image" at bounding box center [842, 217] width 14 height 14
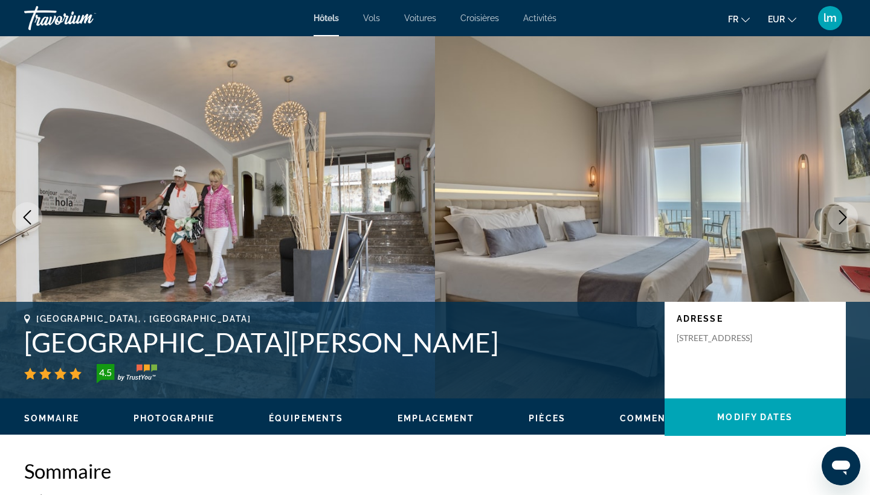
click at [837, 216] on icon "Next image" at bounding box center [842, 217] width 14 height 14
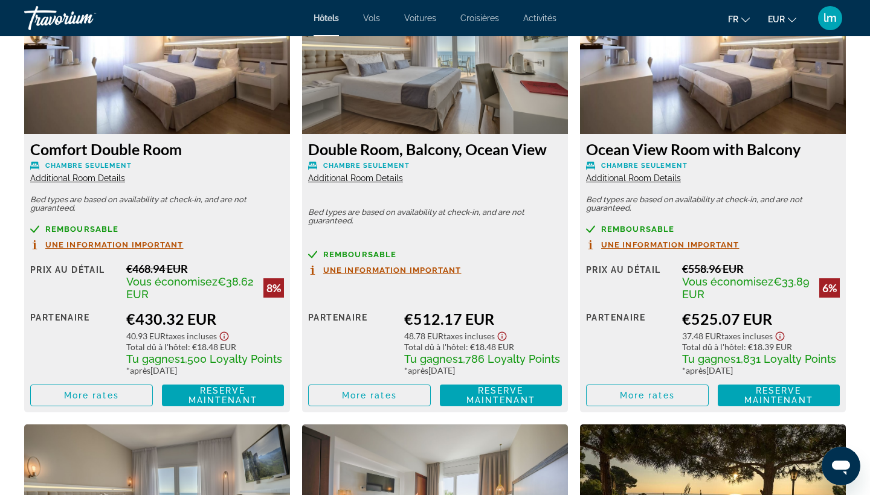
scroll to position [1728, 0]
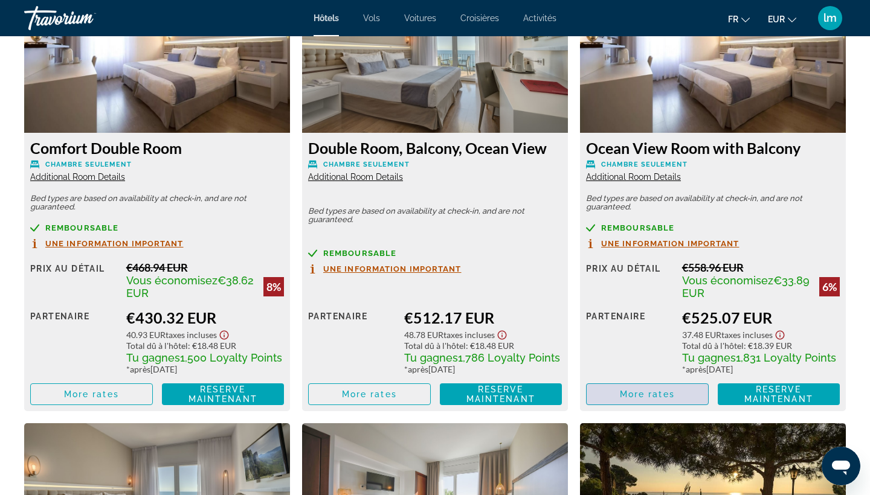
click at [659, 395] on span "More rates" at bounding box center [647, 395] width 55 height 10
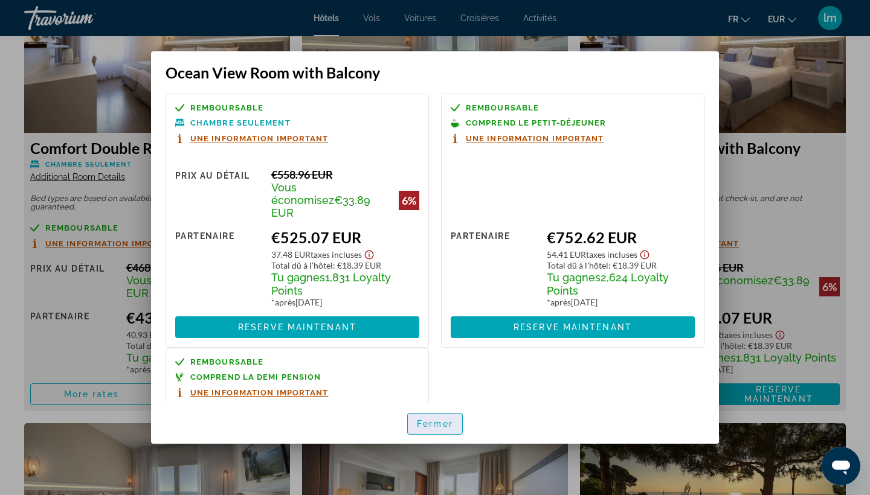
click at [440, 420] on span "Fermer" at bounding box center [435, 424] width 36 height 10
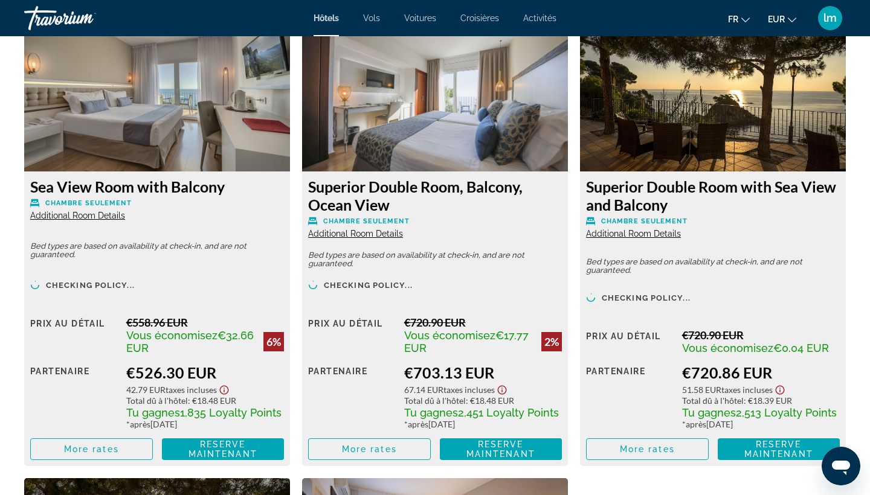
scroll to position [2136, 0]
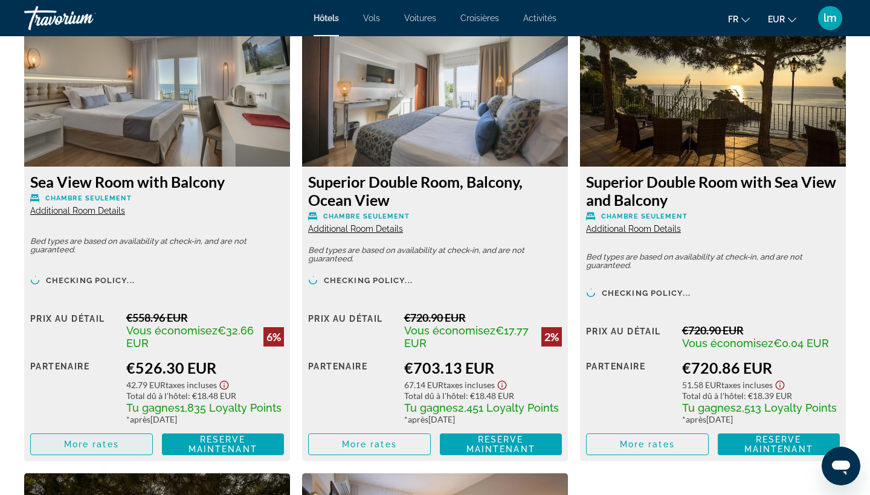
click at [108, 449] on span "More rates" at bounding box center [91, 445] width 55 height 10
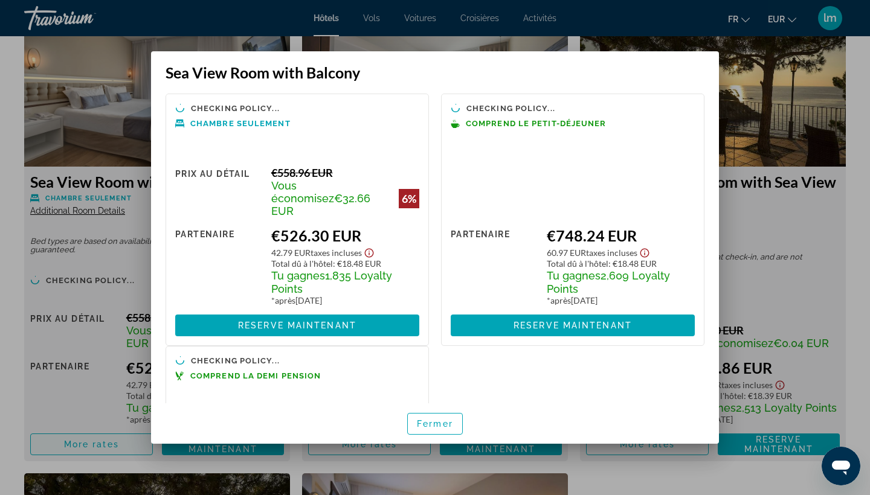
scroll to position [0, 0]
click at [437, 426] on span "Fermer" at bounding box center [435, 424] width 36 height 10
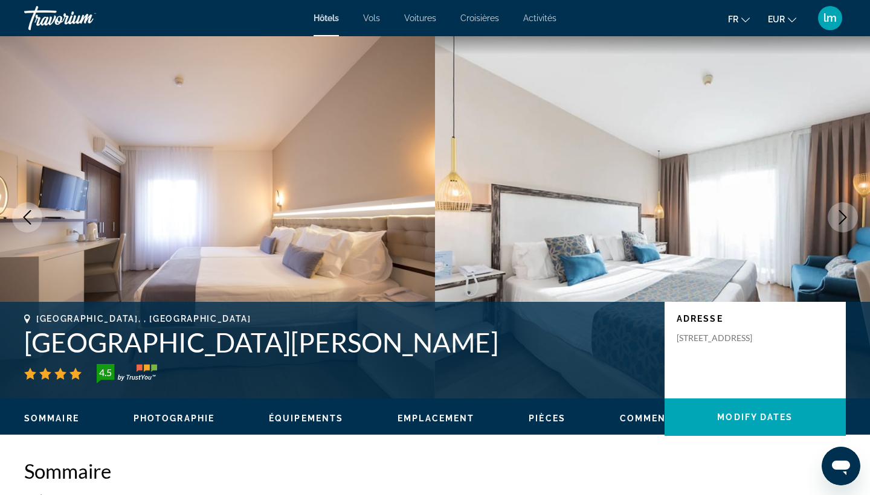
scroll to position [2136, 0]
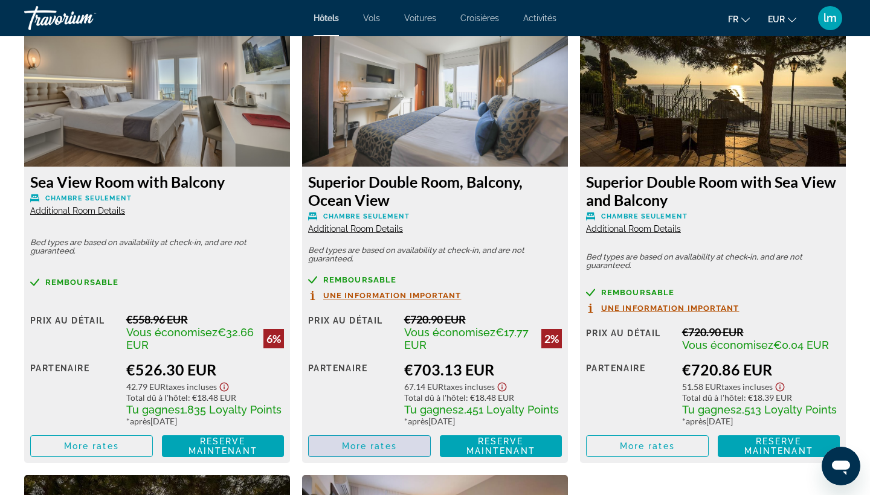
click at [391, 449] on span "More rates" at bounding box center [369, 446] width 55 height 10
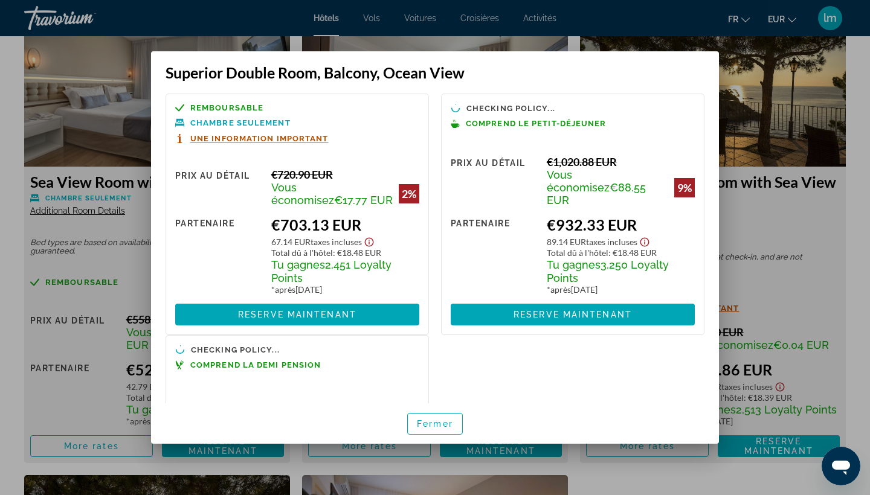
scroll to position [0, 0]
click at [437, 423] on span "Fermer" at bounding box center [435, 424] width 36 height 10
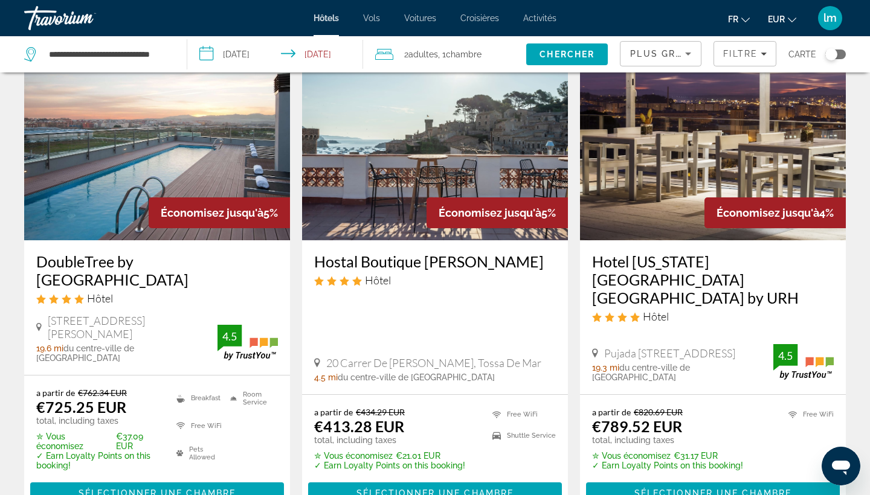
scroll to position [1555, 0]
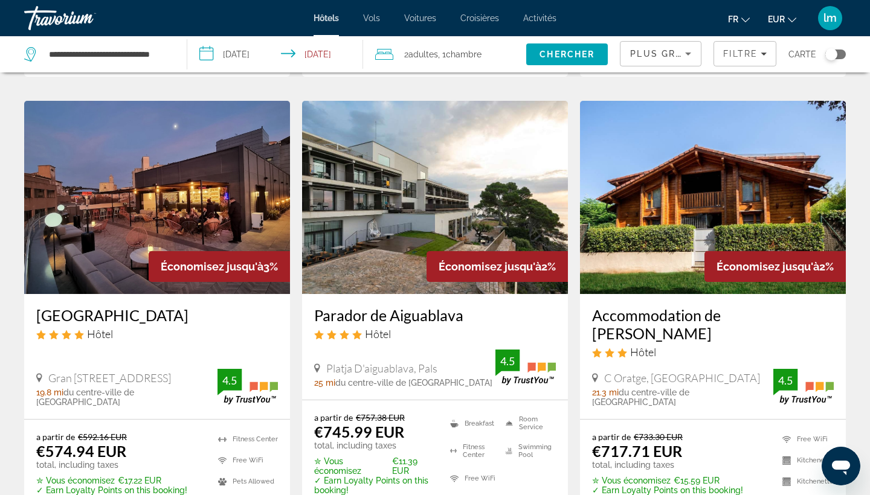
scroll to position [981, 0]
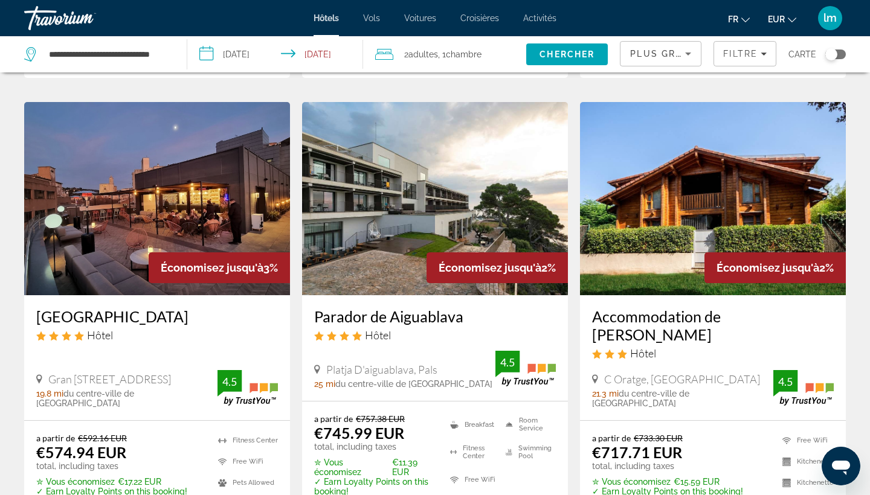
click at [108, 307] on h3 "[GEOGRAPHIC_DATA]" at bounding box center [157, 316] width 242 height 18
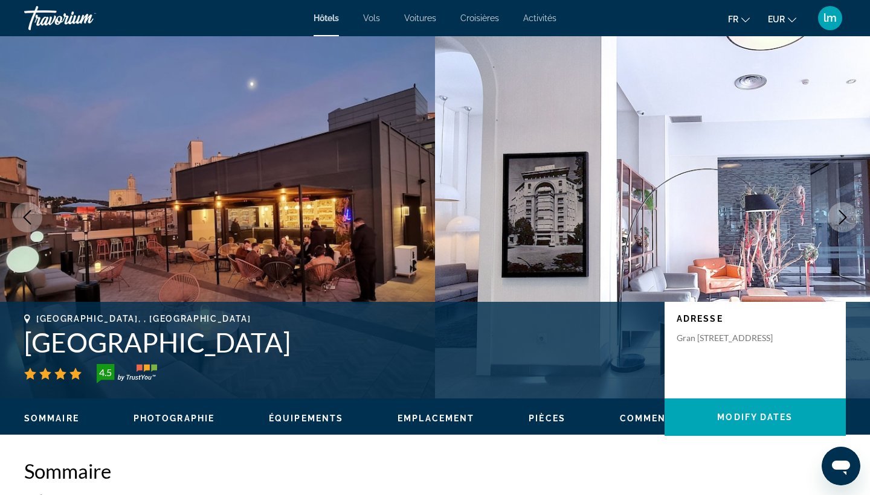
click at [847, 217] on icon "Next image" at bounding box center [842, 217] width 14 height 14
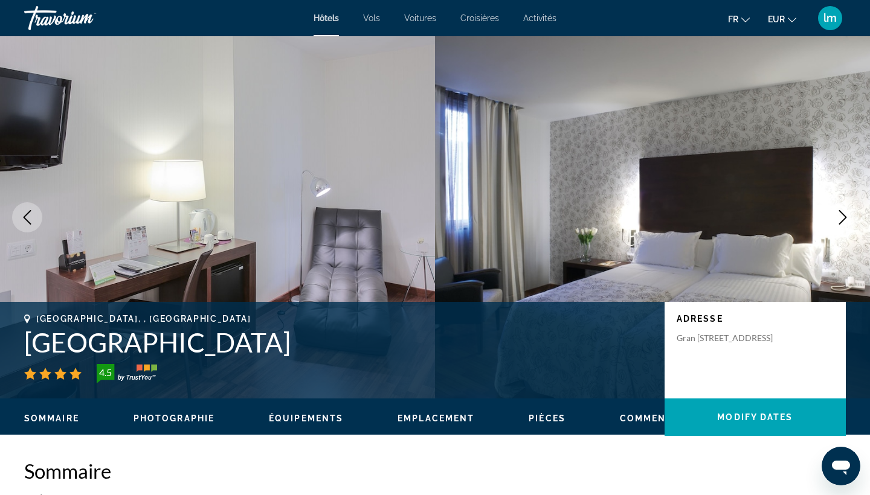
click at [847, 217] on icon "Next image" at bounding box center [842, 217] width 14 height 14
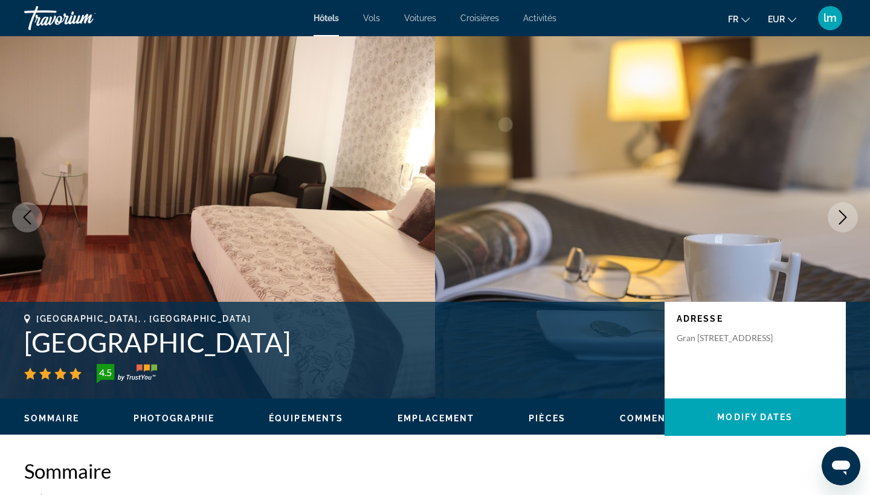
click at [846, 217] on icon "Next image" at bounding box center [843, 217] width 8 height 14
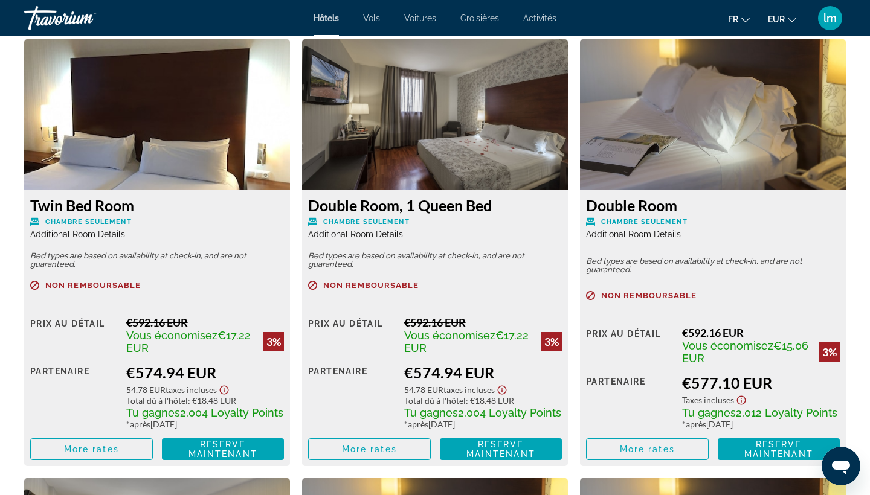
scroll to position [1687, 0]
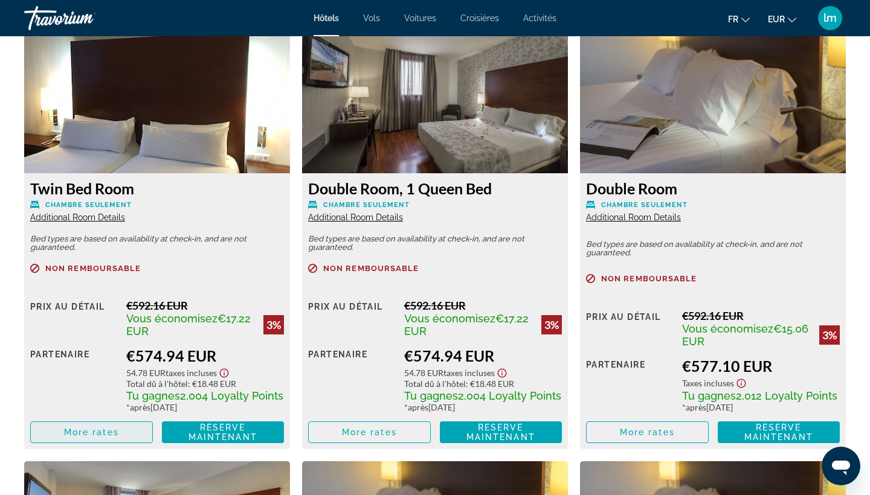
click at [100, 431] on span "More rates" at bounding box center [91, 433] width 55 height 10
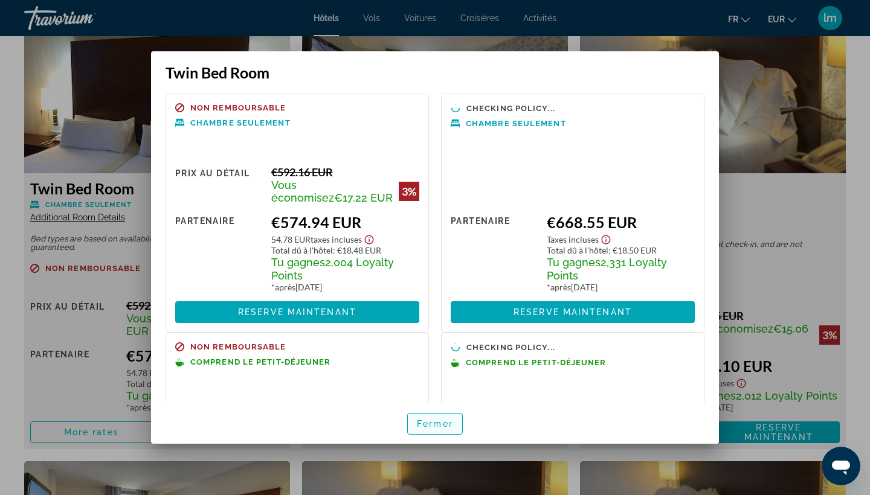
click at [451, 417] on span "button" at bounding box center [435, 423] width 54 height 29
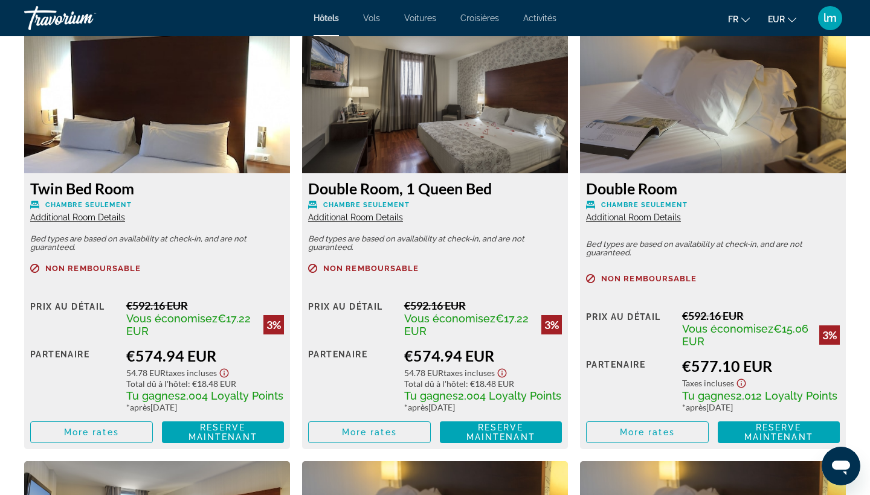
scroll to position [1687, 0]
click at [327, 433] on span "Main content" at bounding box center [369, 432] width 121 height 29
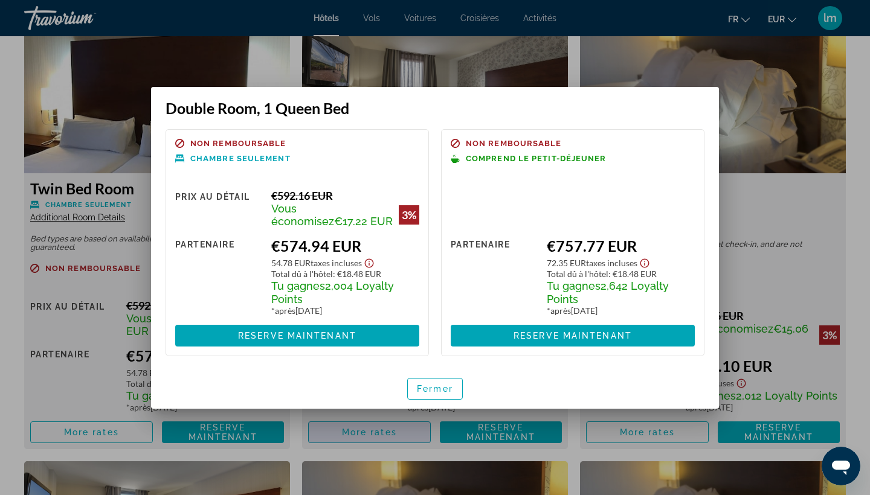
scroll to position [0, 0]
click at [439, 392] on span "Fermer" at bounding box center [435, 389] width 36 height 10
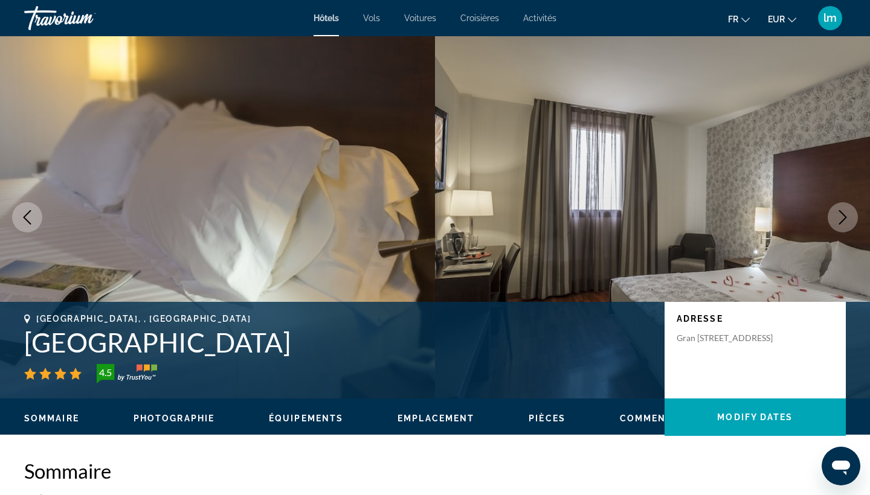
scroll to position [1687, 0]
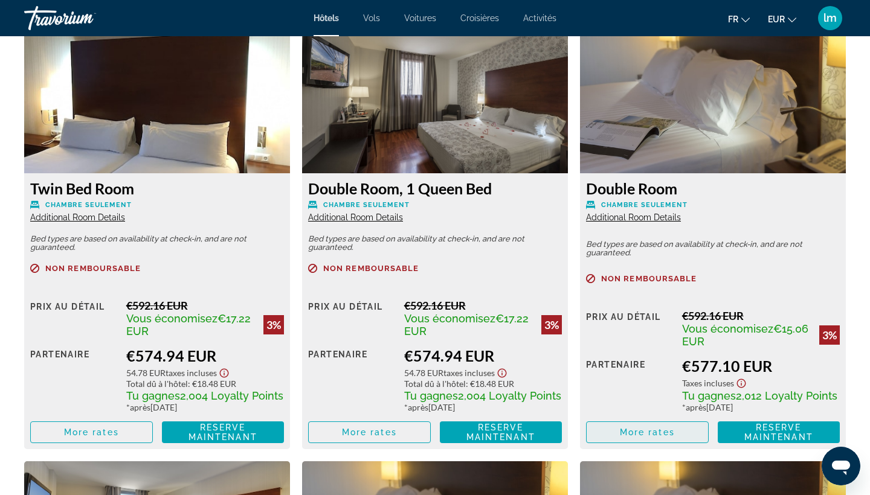
click at [656, 432] on span "More rates" at bounding box center [647, 433] width 55 height 10
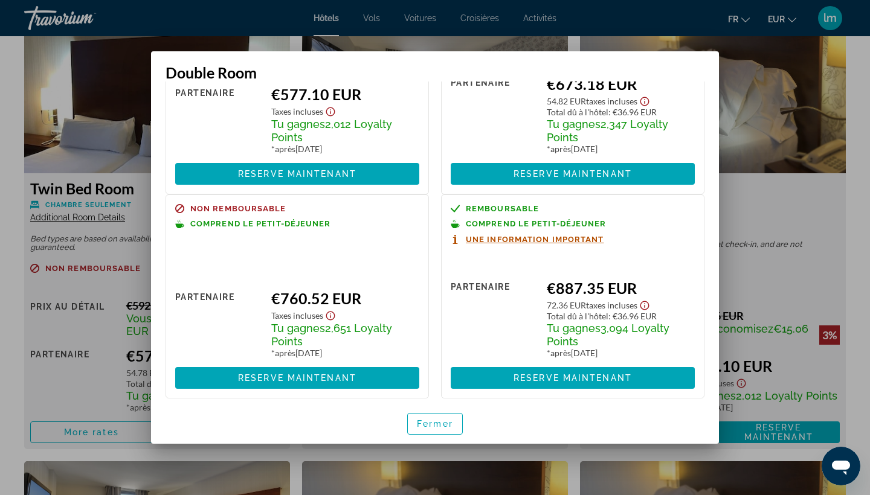
scroll to position [0, 0]
click at [423, 426] on span "Fermer" at bounding box center [435, 424] width 36 height 10
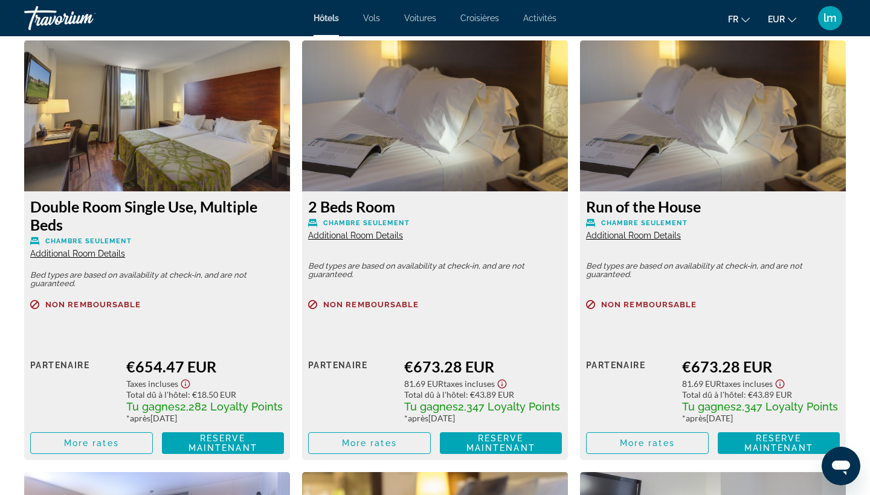
scroll to position [2205, 0]
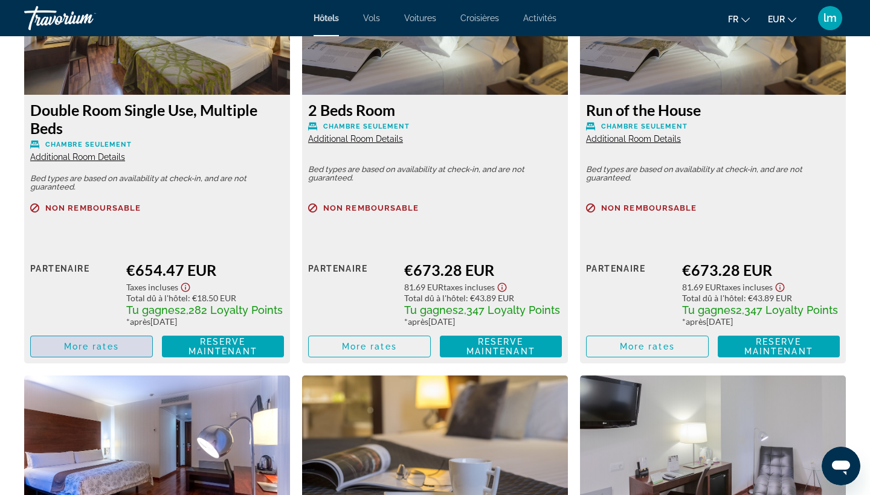
click at [77, 350] on span "More rates" at bounding box center [91, 347] width 55 height 10
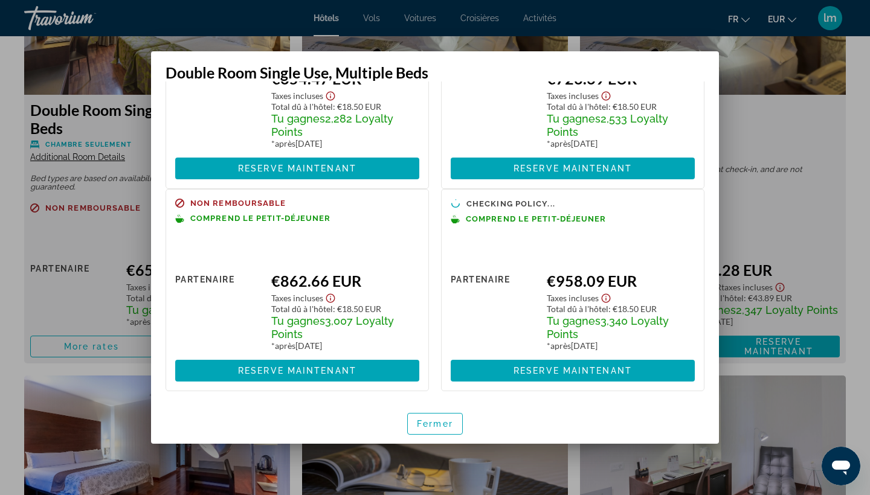
scroll to position [123, 0]
click at [443, 419] on span "Fermer" at bounding box center [435, 424] width 36 height 10
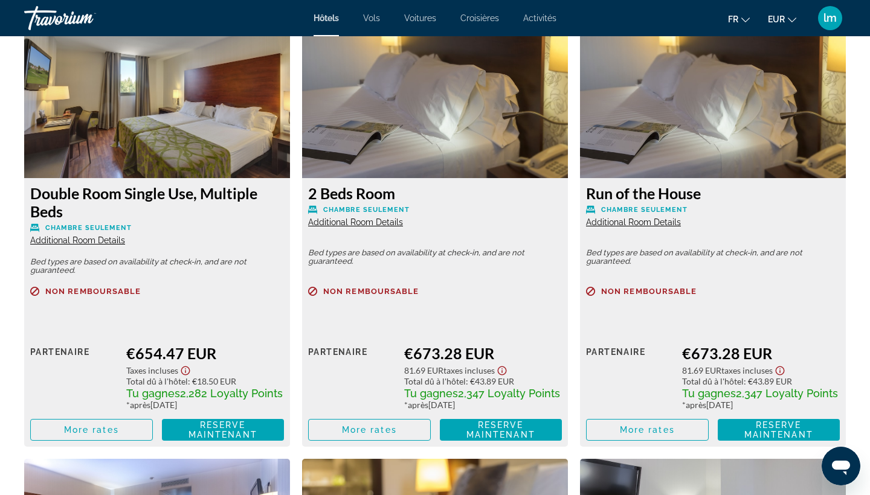
scroll to position [2120, 0]
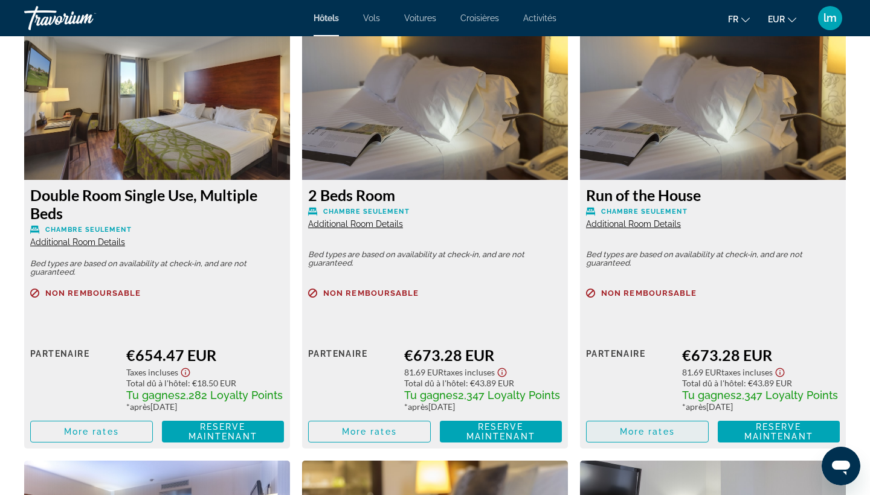
click at [623, 436] on span "More rates" at bounding box center [647, 432] width 55 height 10
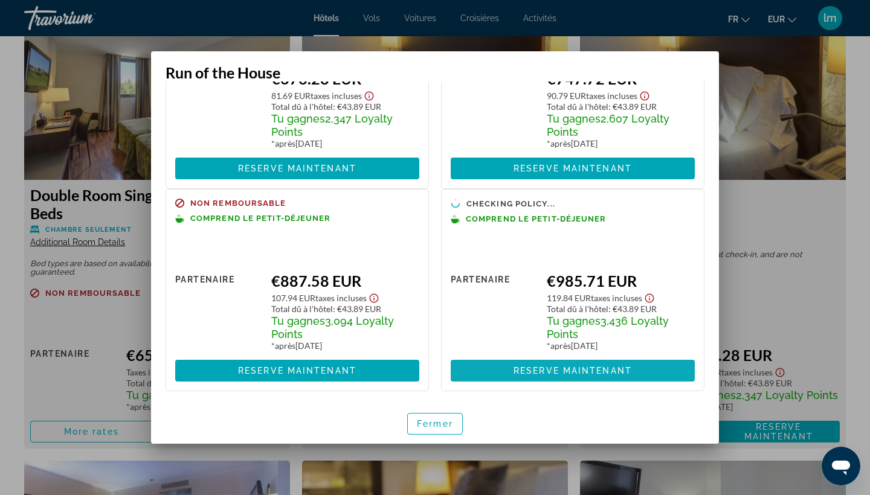
scroll to position [128, 0]
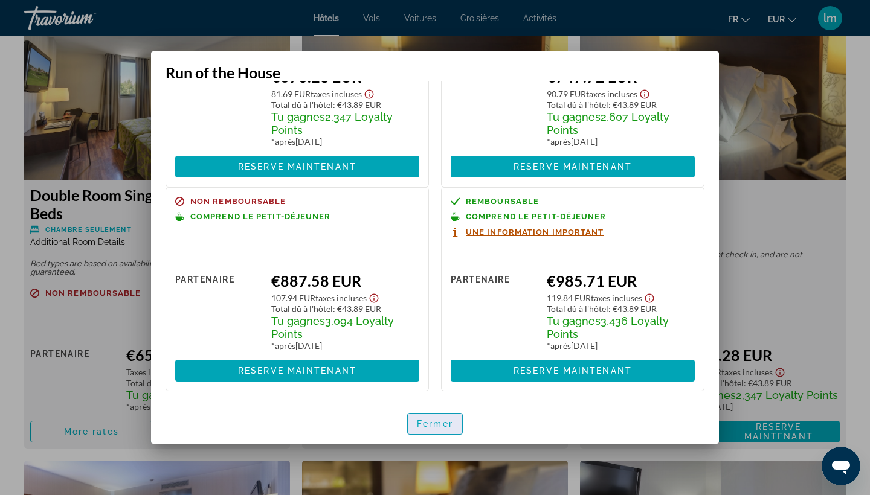
click at [442, 425] on span "Fermer" at bounding box center [435, 424] width 36 height 10
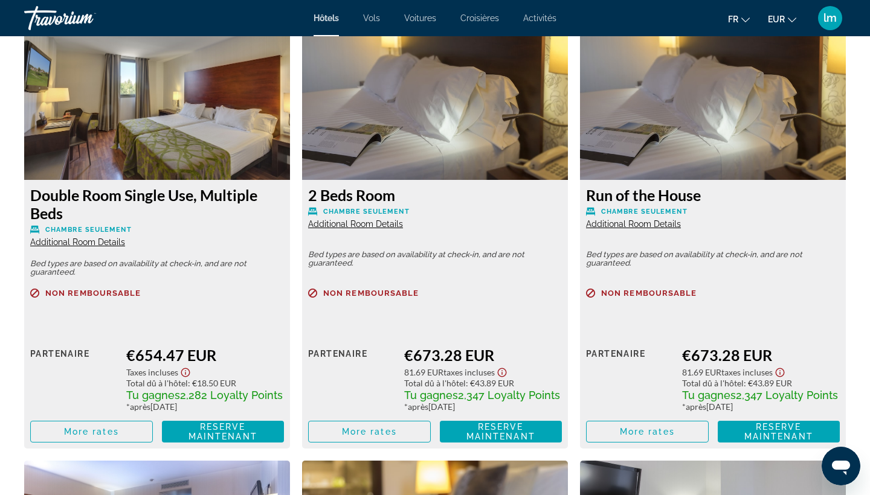
scroll to position [2120, 0]
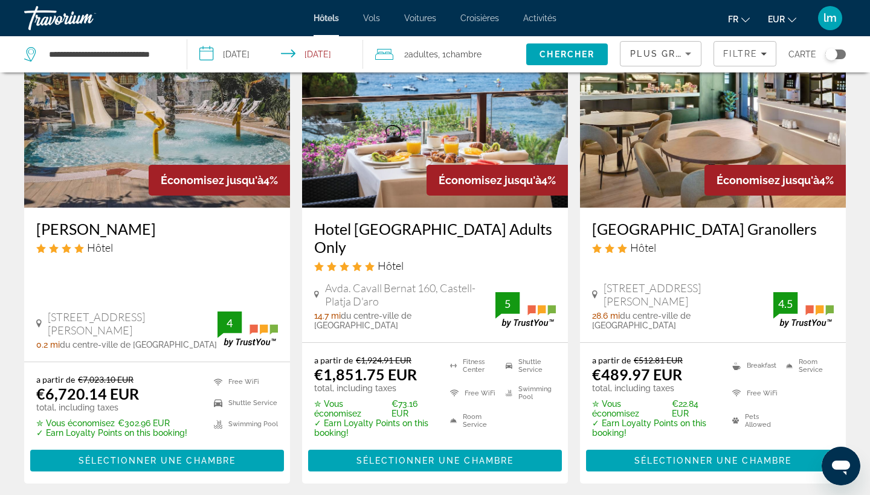
scroll to position [103, 0]
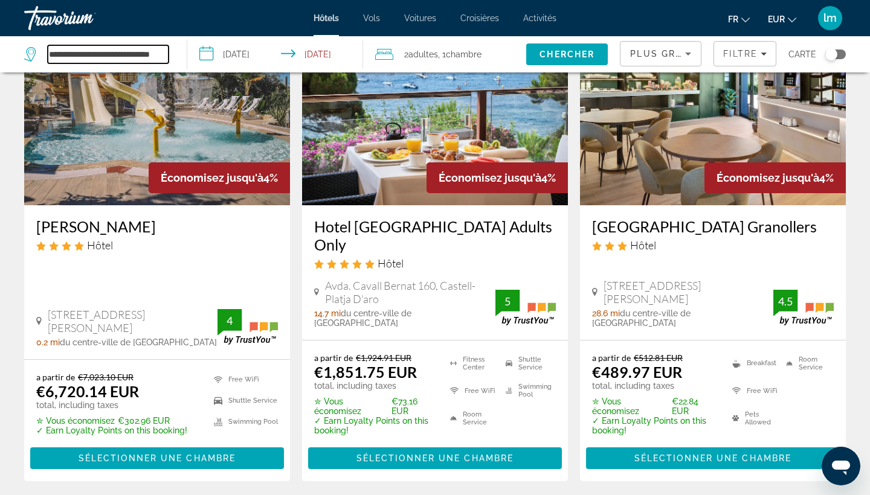
click at [132, 60] on input "**********" at bounding box center [108, 54] width 121 height 18
type input "*"
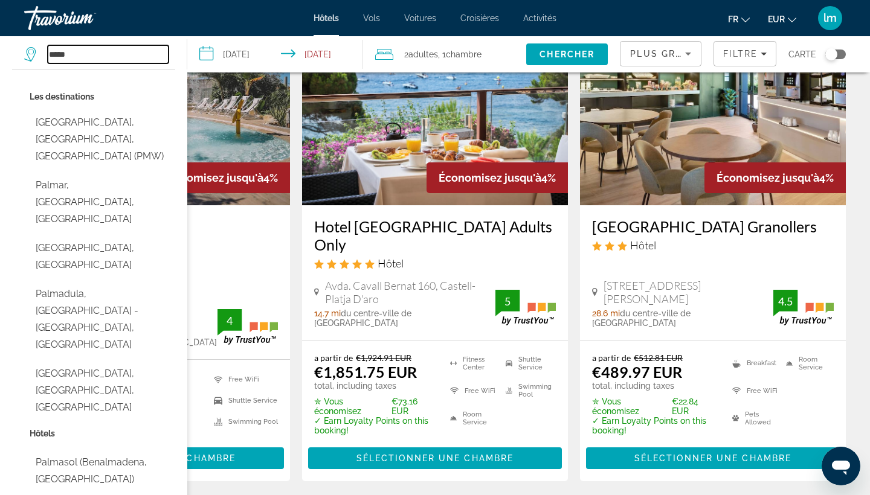
click at [104, 54] on input "*****" at bounding box center [108, 54] width 121 height 18
drag, startPoint x: 104, startPoint y: 54, endPoint x: 74, endPoint y: 57, distance: 31.0
click at [74, 57] on input "*****" at bounding box center [108, 54] width 121 height 18
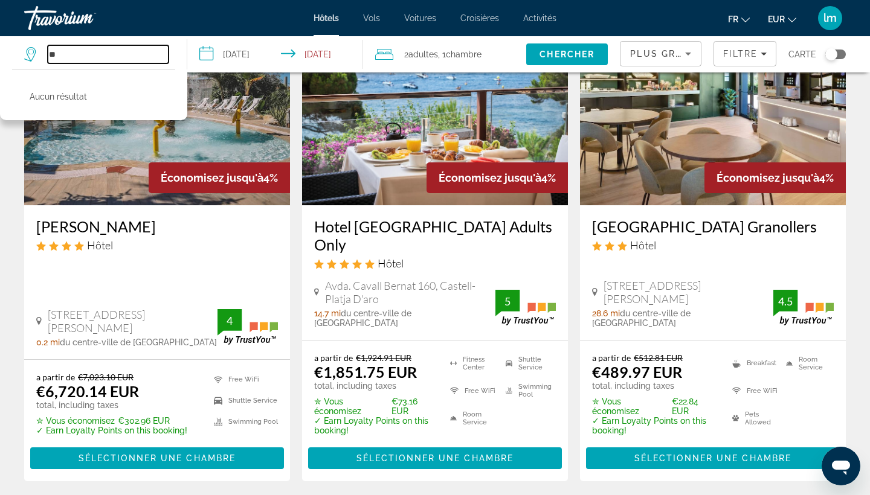
type input "*"
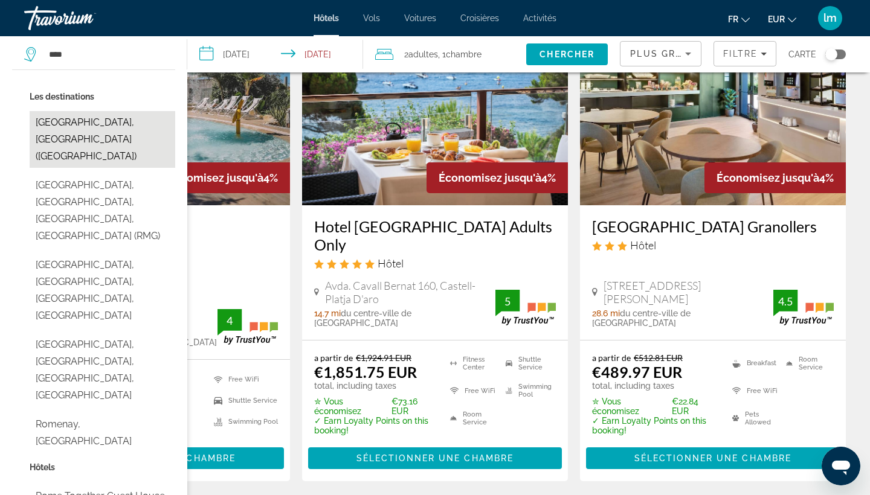
click at [72, 121] on button "[GEOGRAPHIC_DATA], [GEOGRAPHIC_DATA] ([GEOGRAPHIC_DATA])" at bounding box center [103, 139] width 146 height 57
type input "**********"
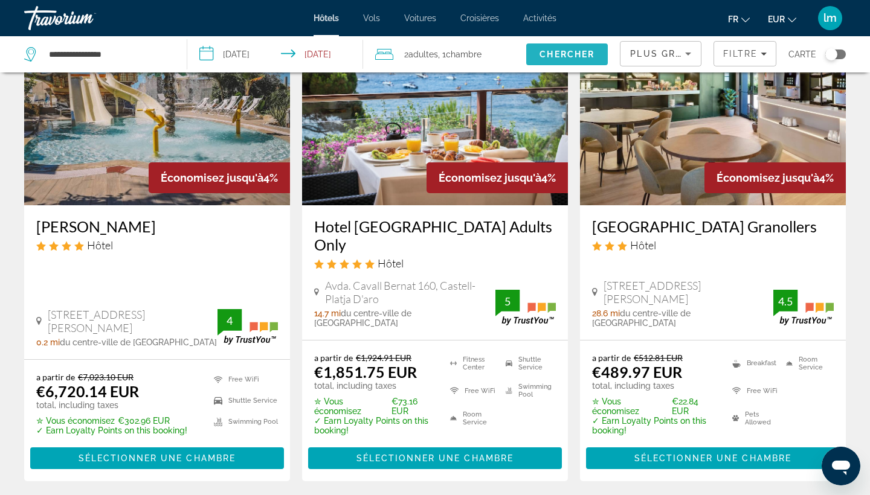
click at [564, 51] on span "Chercher" at bounding box center [566, 55] width 55 height 10
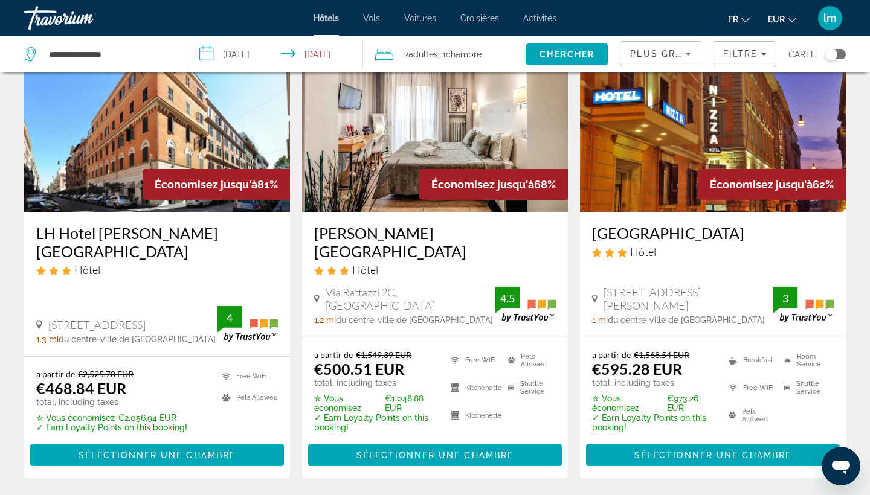
scroll to position [100, 0]
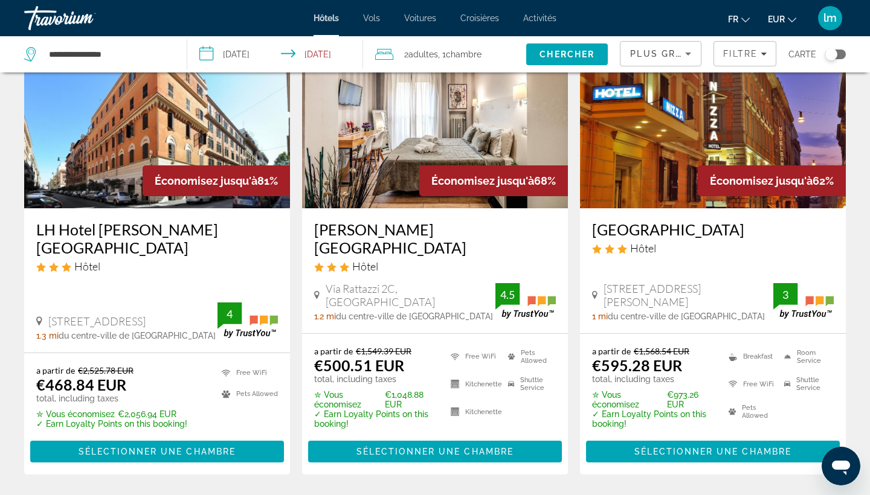
click at [678, 230] on h3 "[GEOGRAPHIC_DATA]" at bounding box center [713, 229] width 242 height 18
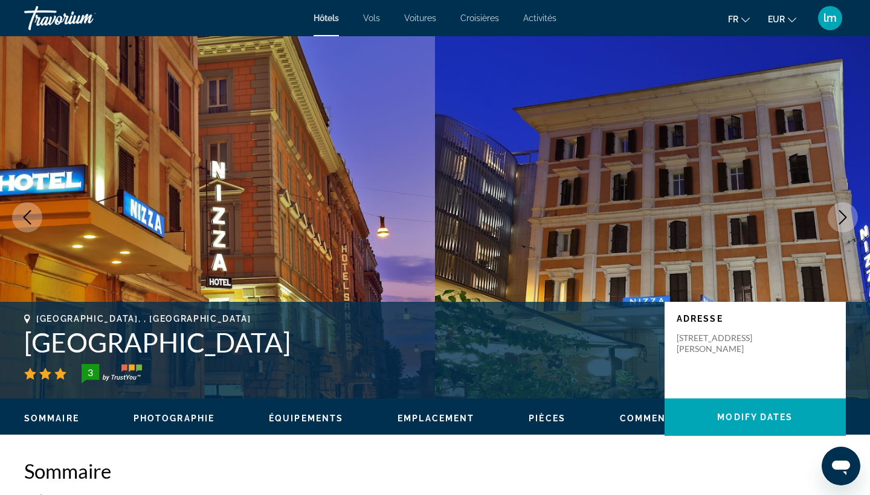
click at [850, 221] on button "Next image" at bounding box center [842, 217] width 30 height 30
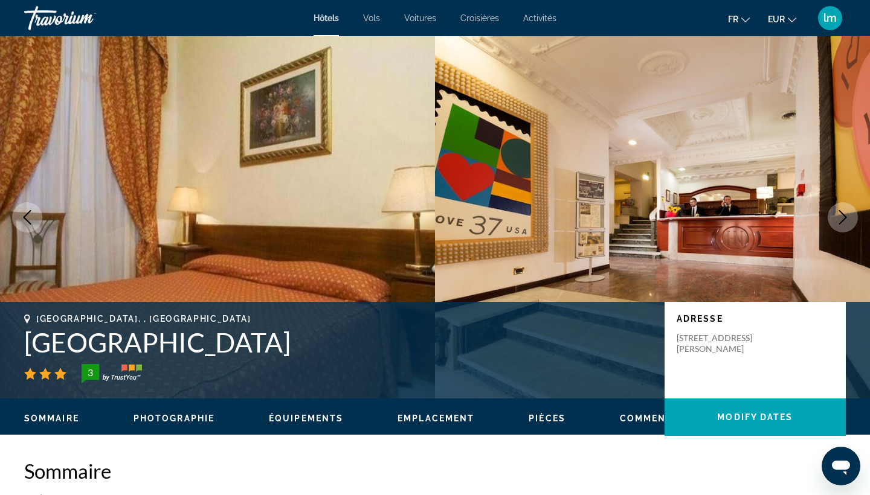
click at [843, 222] on icon "Next image" at bounding box center [842, 217] width 14 height 14
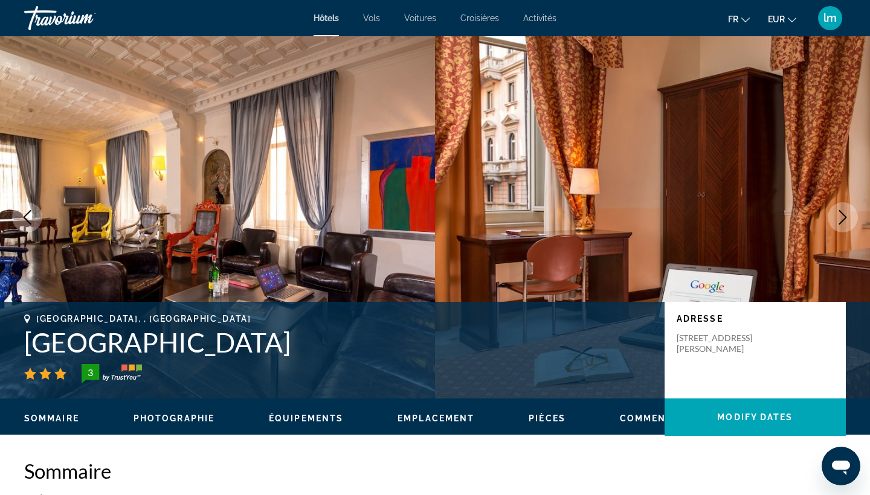
click at [843, 221] on icon "Next image" at bounding box center [843, 217] width 8 height 14
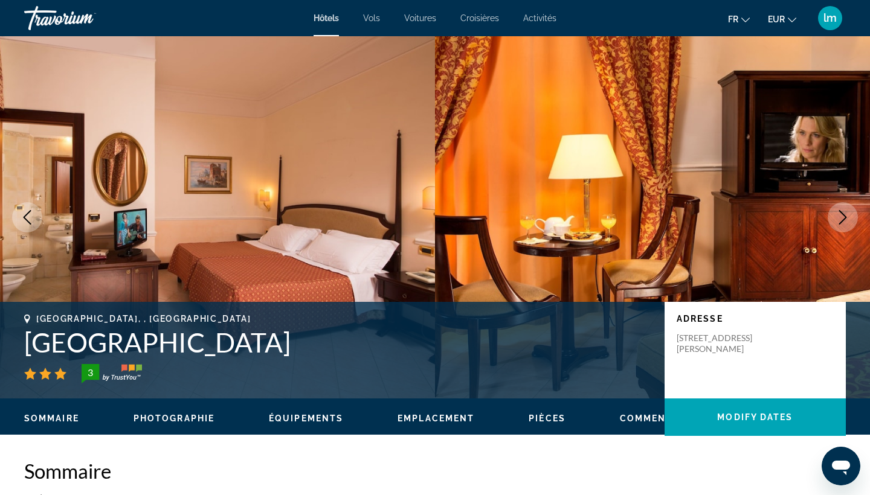
click at [843, 221] on icon "Next image" at bounding box center [843, 217] width 8 height 14
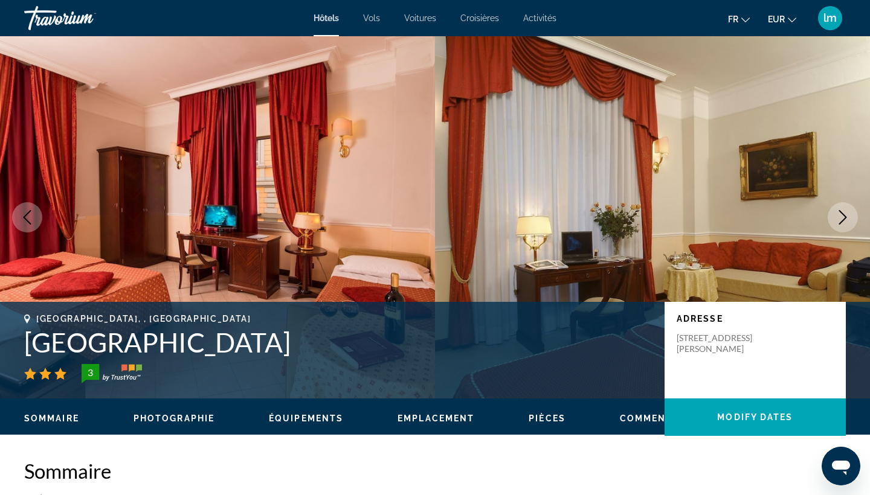
click at [843, 221] on icon "Next image" at bounding box center [843, 217] width 8 height 14
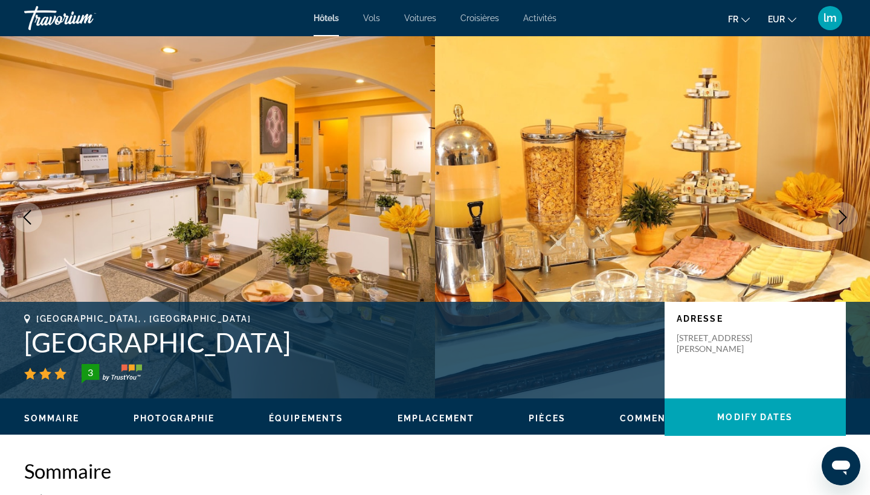
click at [843, 221] on icon "Next image" at bounding box center [843, 217] width 8 height 14
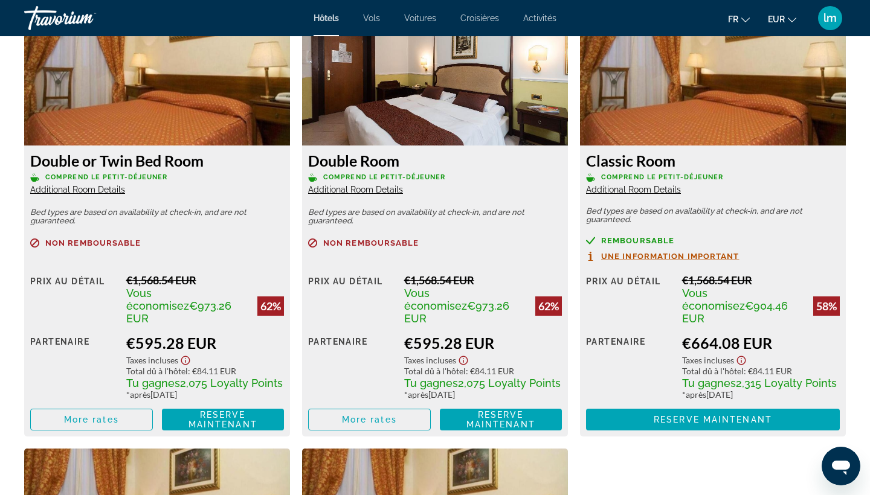
scroll to position [1715, 0]
click at [353, 415] on span "More rates" at bounding box center [369, 420] width 55 height 10
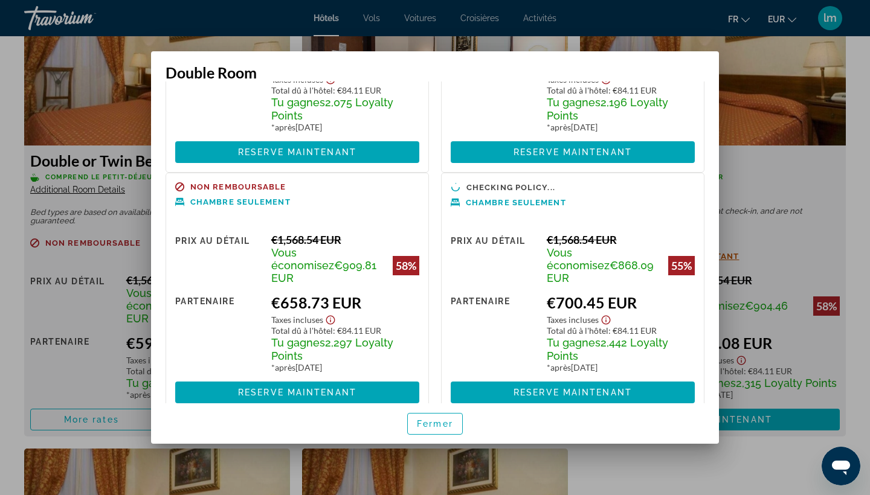
scroll to position [0, 0]
click at [432, 431] on span "button" at bounding box center [435, 423] width 54 height 29
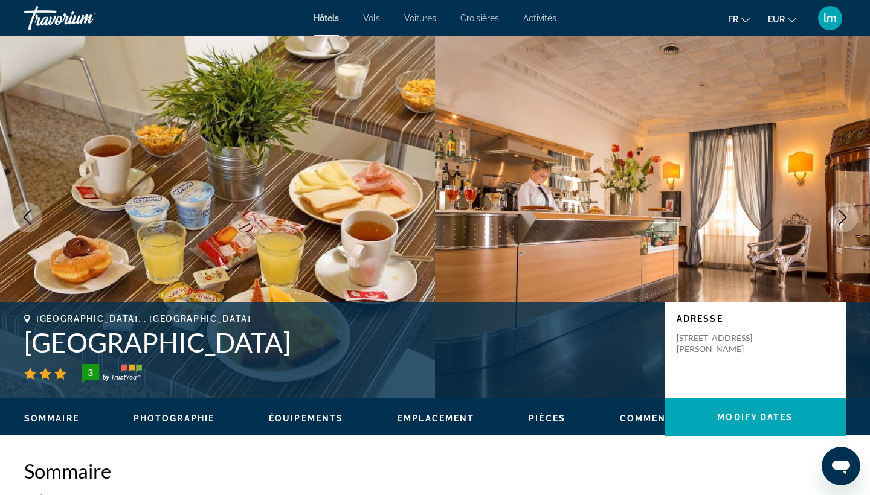
scroll to position [1715, 0]
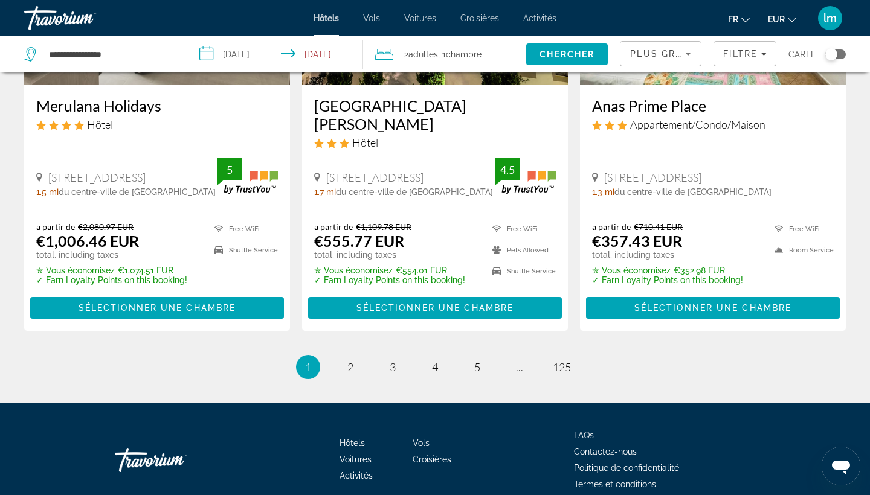
scroll to position [1655, 0]
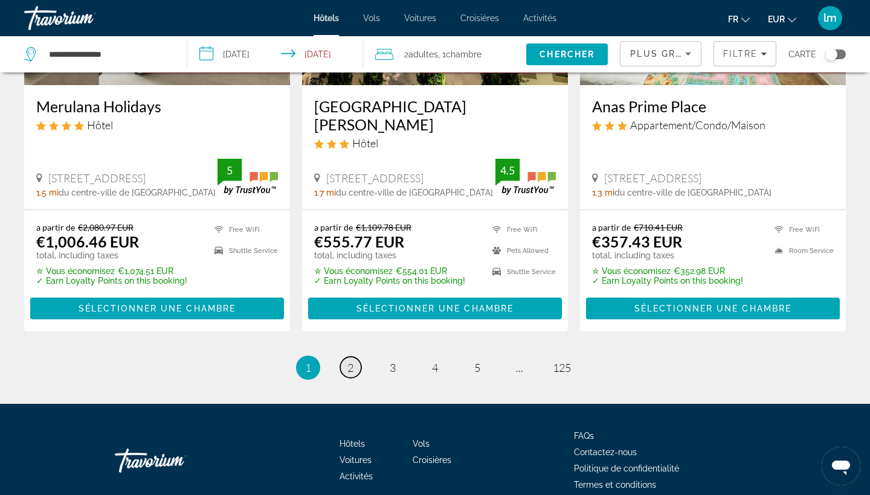
click at [347, 361] on span "2" at bounding box center [350, 367] width 6 height 13
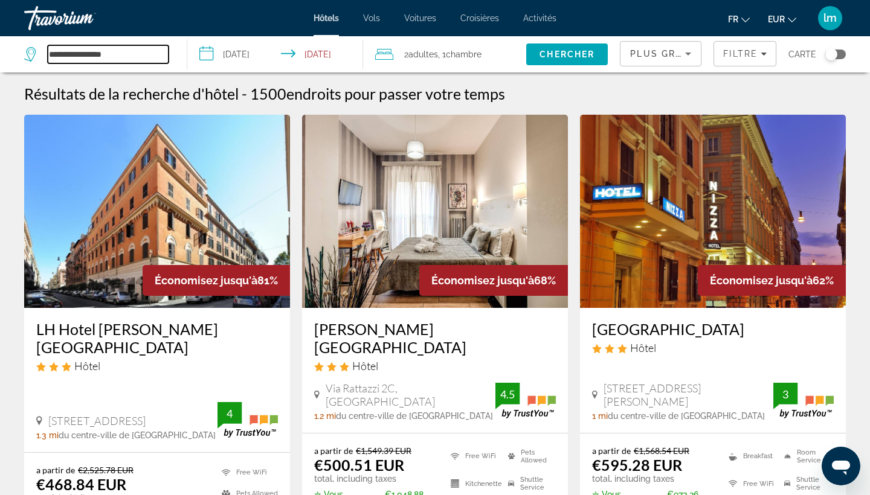
click at [136, 57] on input "**********" at bounding box center [108, 54] width 121 height 18
type input "*"
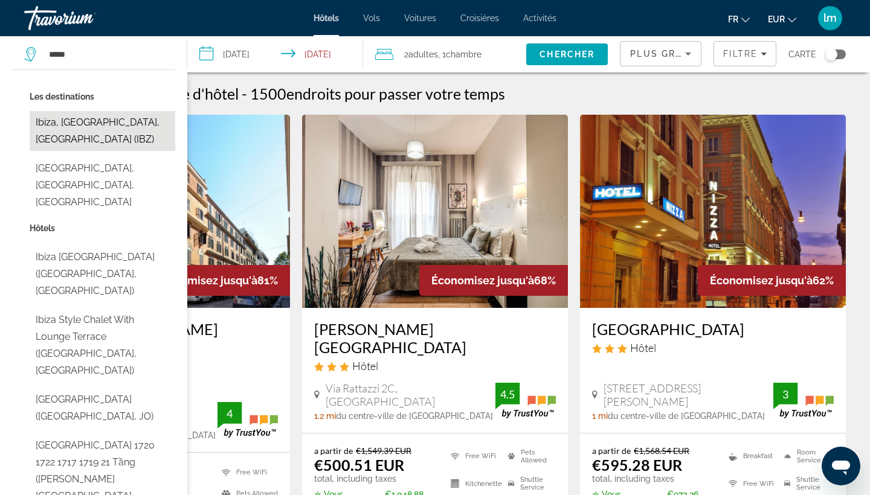
click at [75, 127] on button "Ibiza, [GEOGRAPHIC_DATA], [GEOGRAPHIC_DATA] (IBZ)" at bounding box center [103, 131] width 146 height 40
type input "**********"
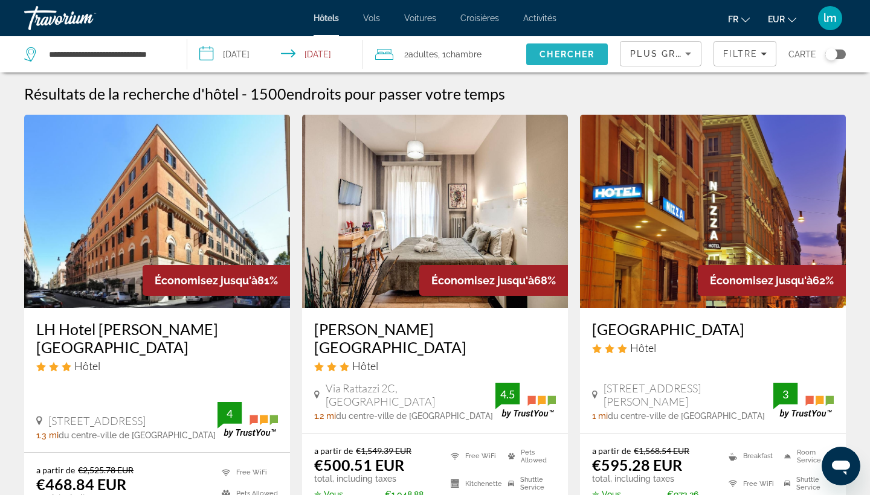
click at [555, 54] on span "Chercher" at bounding box center [566, 55] width 55 height 10
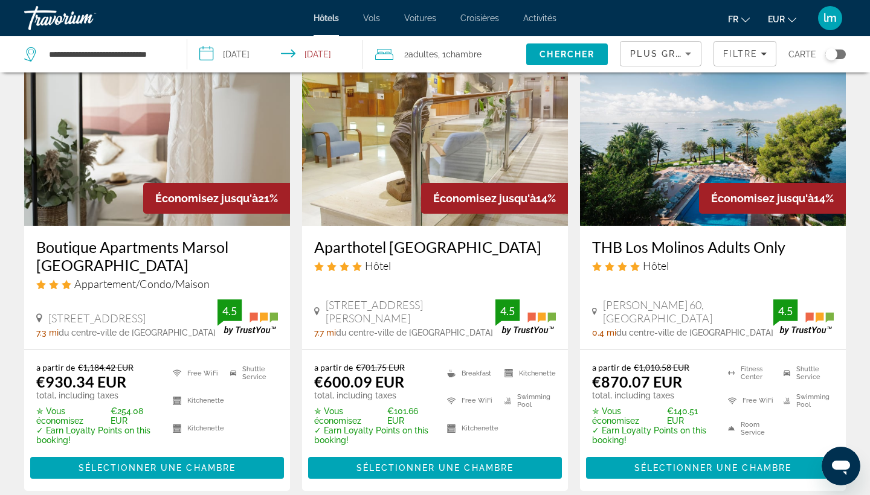
scroll to position [86, 0]
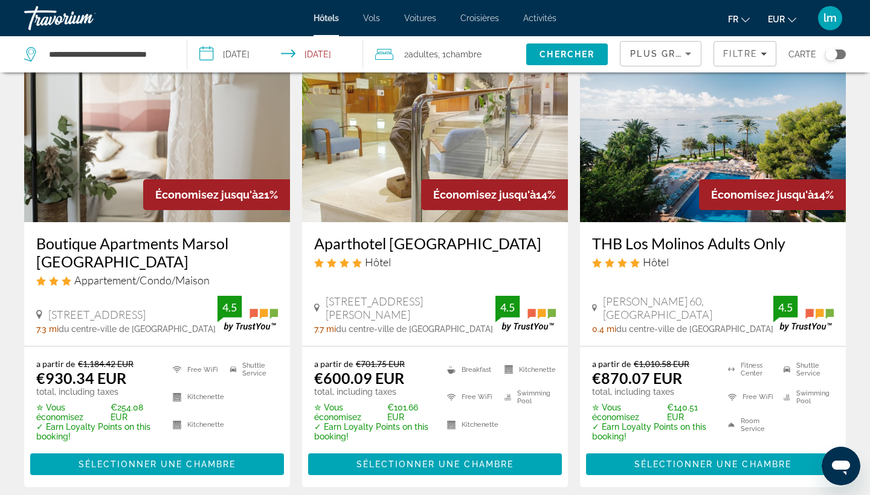
click at [429, 244] on h3 "Aparthotel [GEOGRAPHIC_DATA]" at bounding box center [435, 243] width 242 height 18
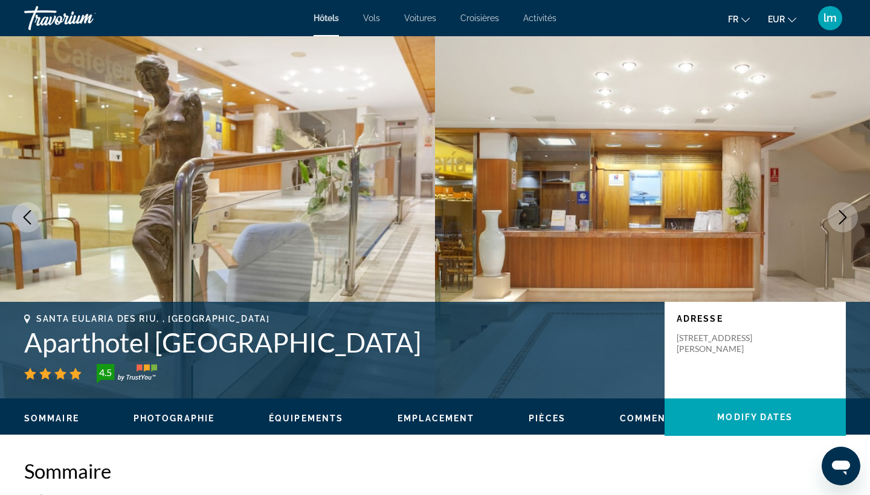
click at [847, 217] on icon "Next image" at bounding box center [842, 217] width 14 height 14
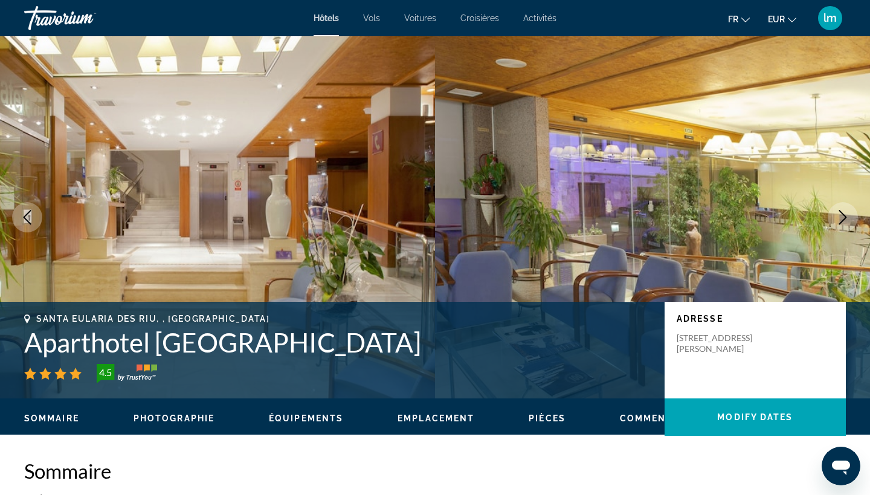
click at [847, 217] on icon "Next image" at bounding box center [842, 217] width 14 height 14
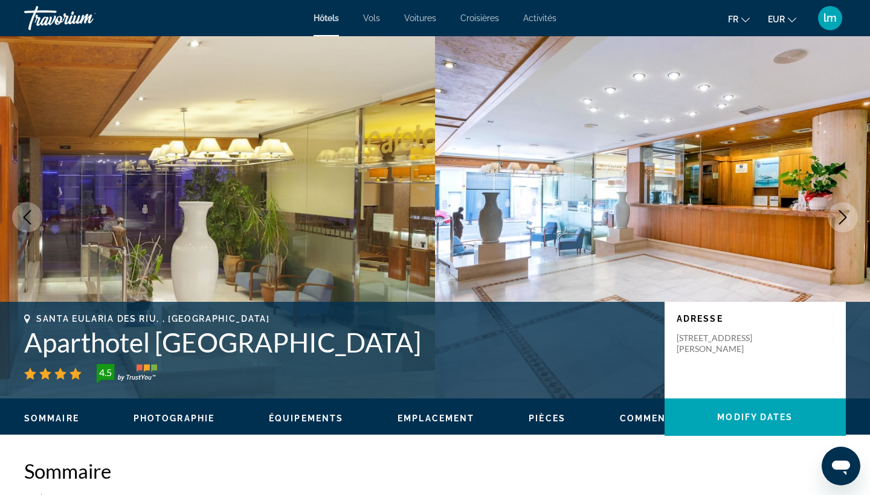
click at [847, 217] on icon "Next image" at bounding box center [842, 217] width 14 height 14
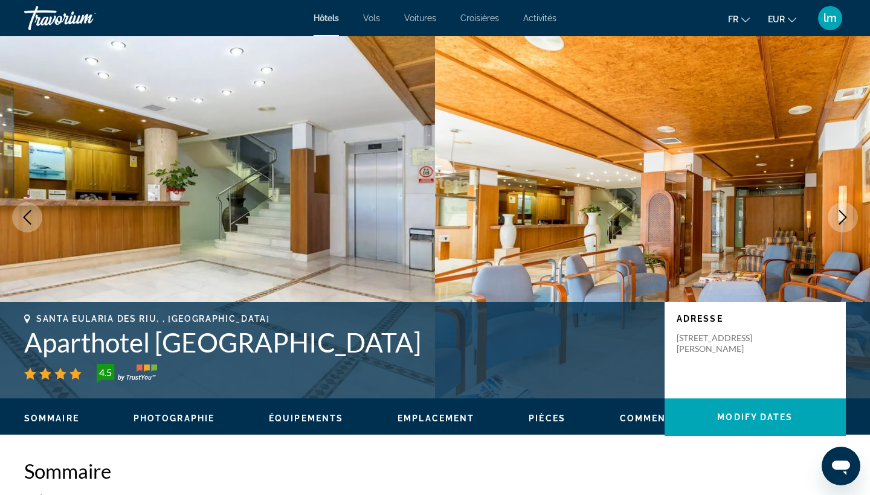
click at [847, 217] on icon "Next image" at bounding box center [842, 217] width 14 height 14
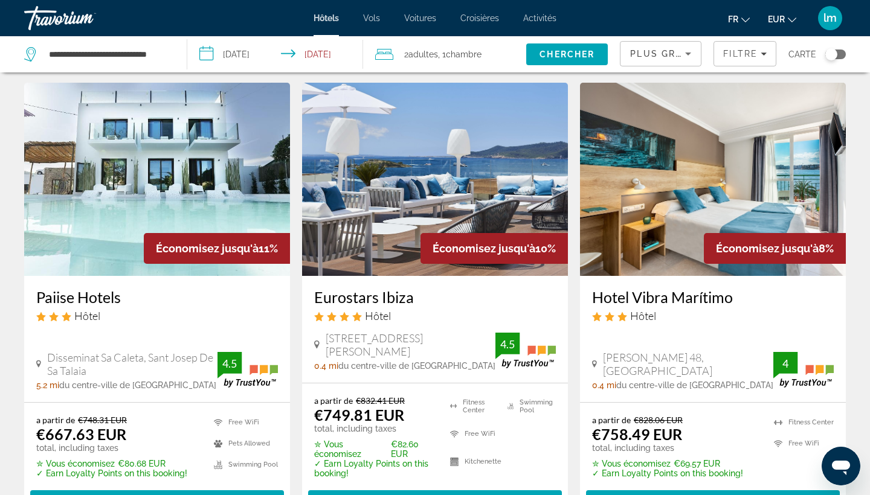
scroll to position [519, 0]
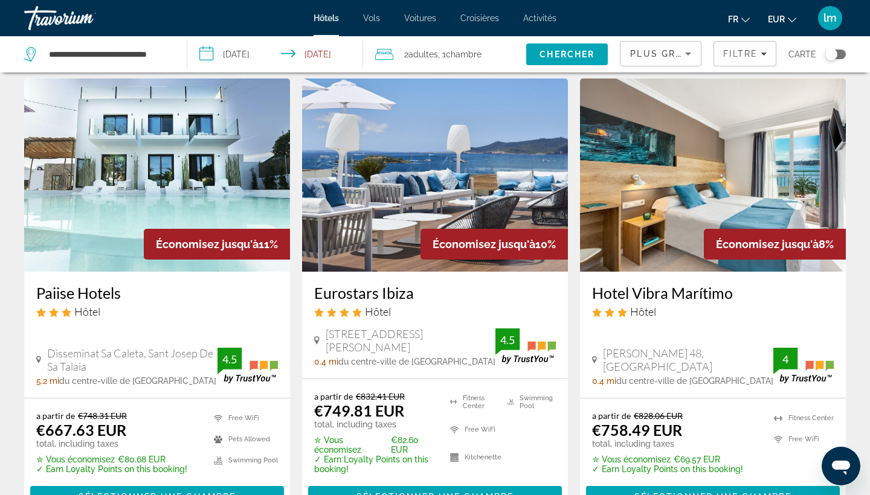
click at [95, 284] on h3 "Paiise Hotels" at bounding box center [157, 293] width 242 height 18
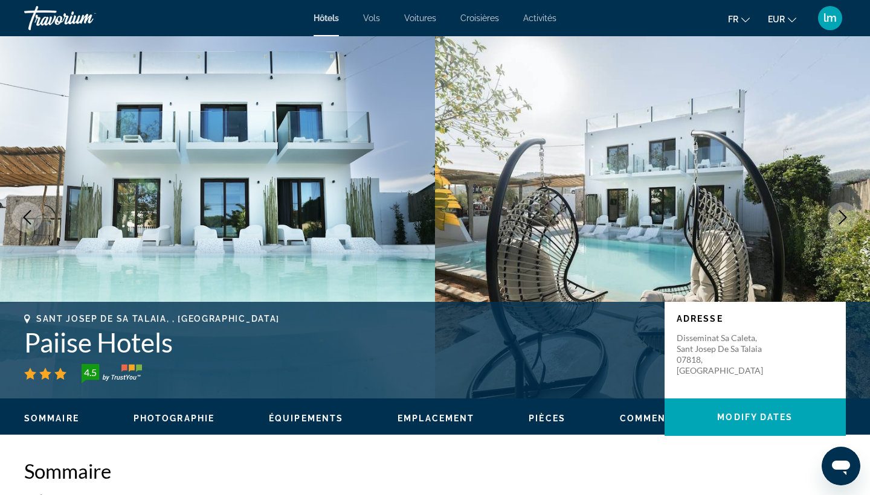
click at [845, 215] on icon "Next image" at bounding box center [842, 217] width 14 height 14
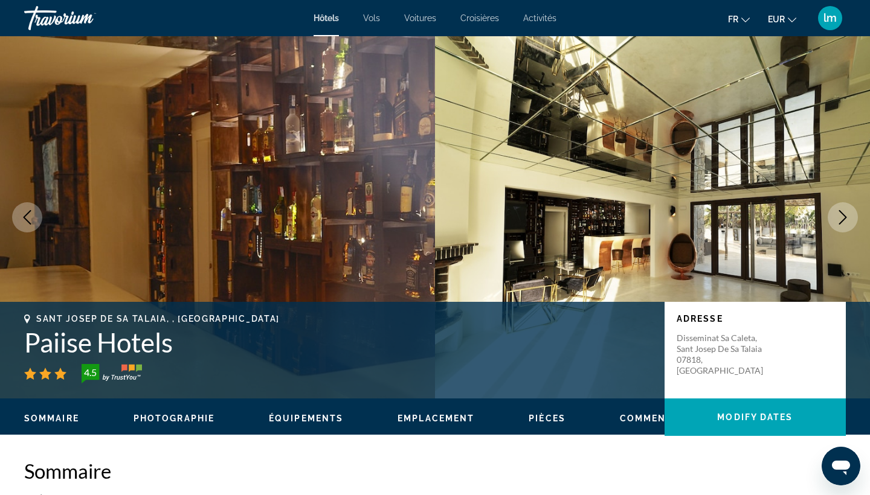
click at [845, 215] on icon "Next image" at bounding box center [842, 217] width 14 height 14
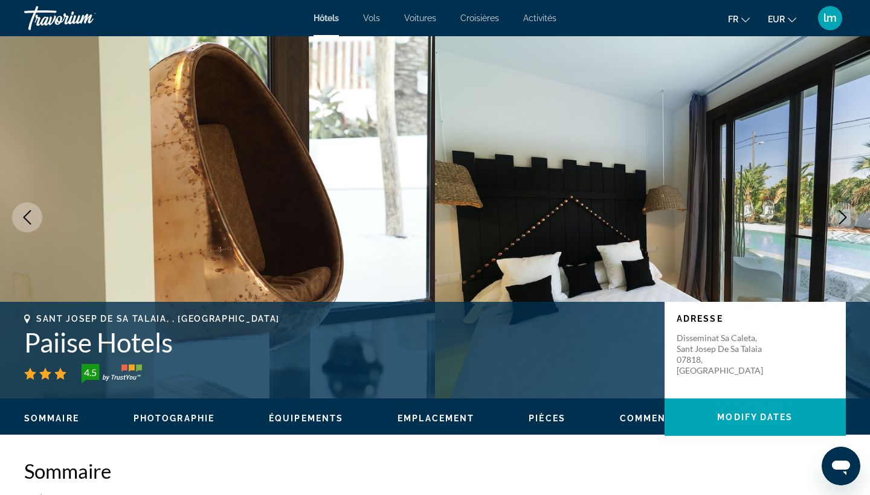
click at [845, 215] on icon "Next image" at bounding box center [842, 217] width 14 height 14
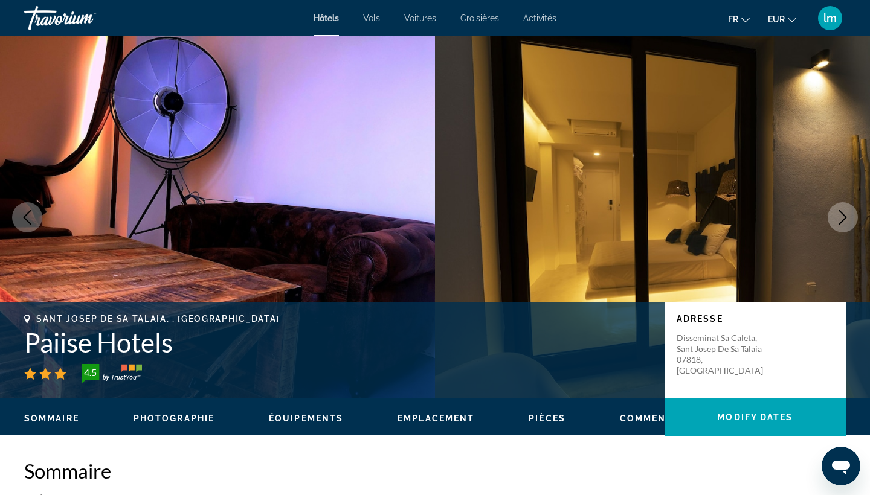
click at [845, 216] on icon "Next image" at bounding box center [843, 217] width 8 height 14
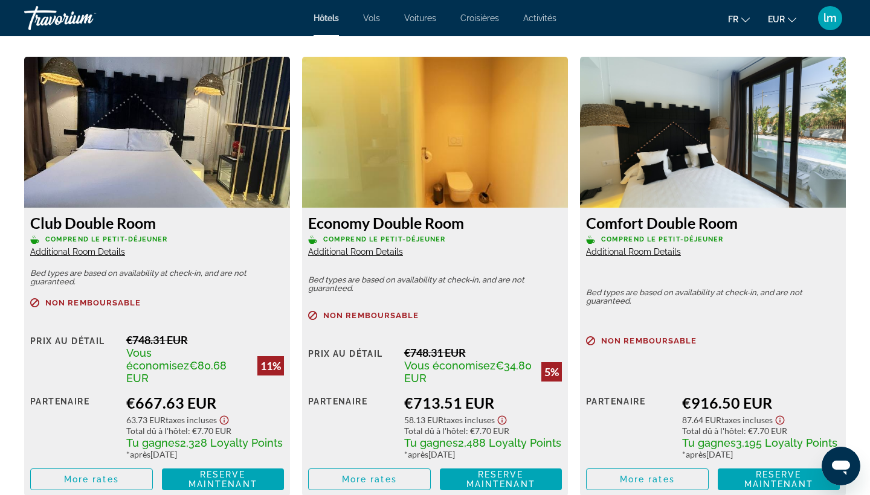
scroll to position [1652, 0]
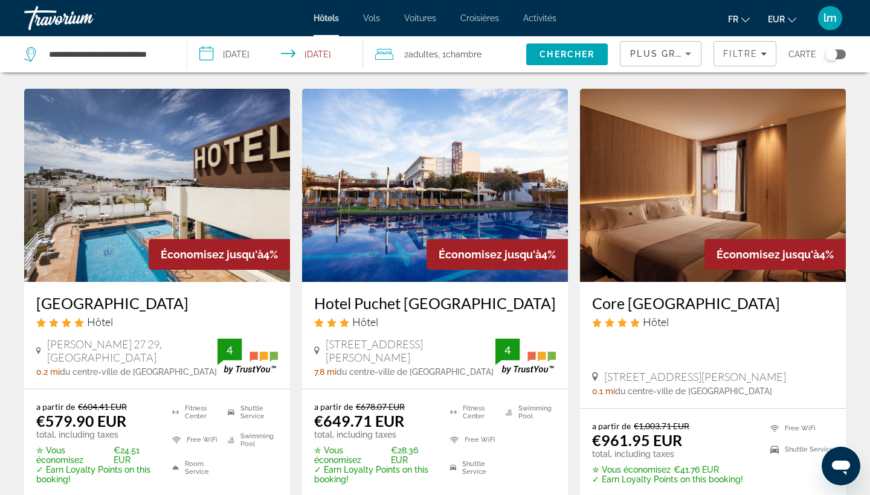
scroll to position [1459, 0]
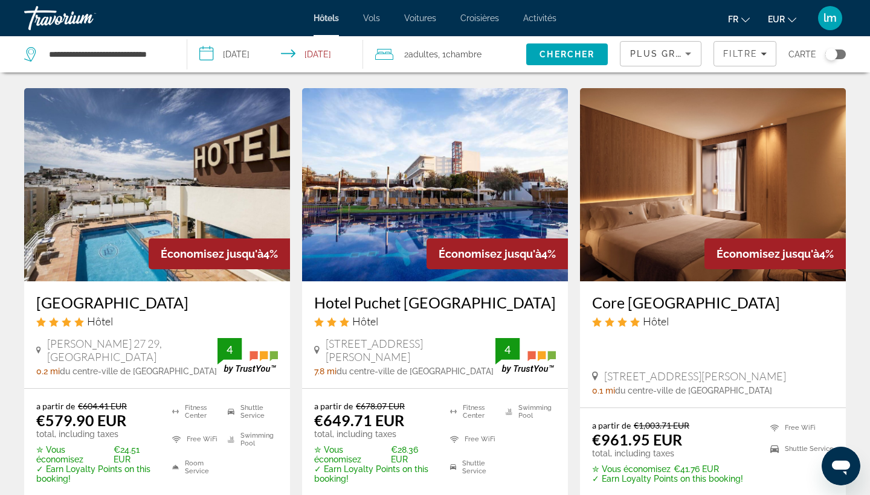
click at [396, 294] on h3 "Hotel Puchet [GEOGRAPHIC_DATA]" at bounding box center [435, 303] width 242 height 18
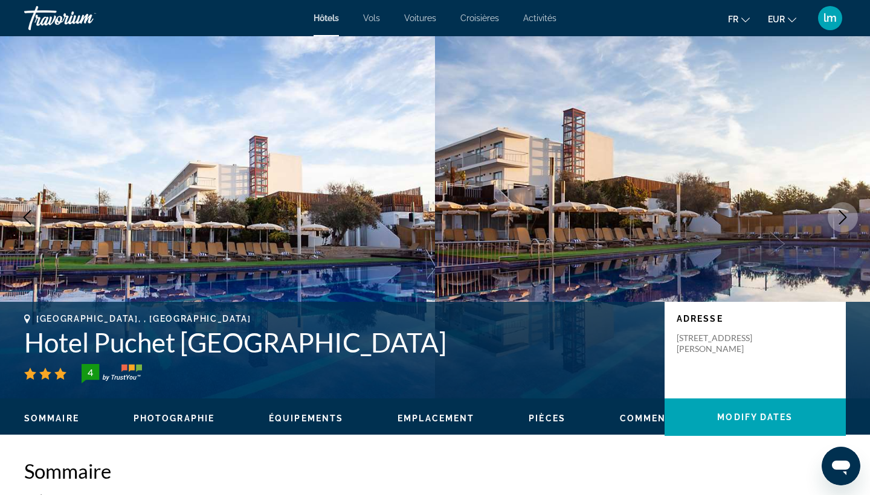
click at [841, 216] on icon "Next image" at bounding box center [842, 217] width 14 height 14
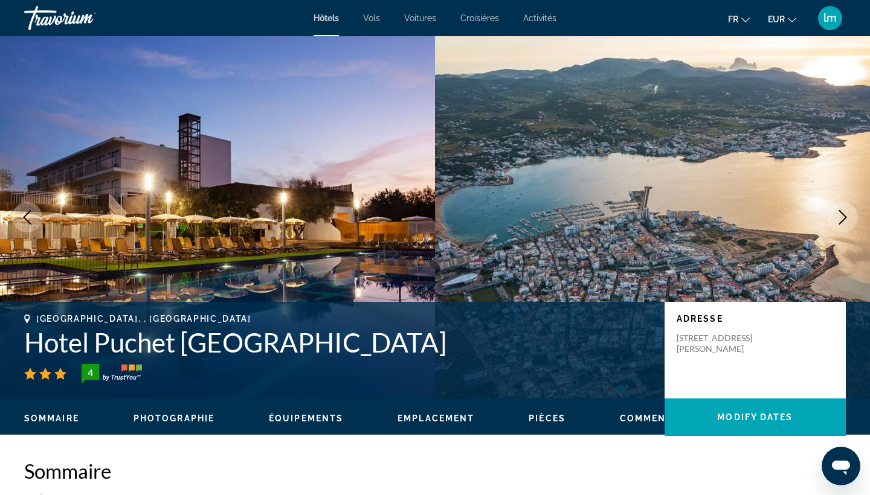
click at [841, 216] on icon "Next image" at bounding box center [842, 217] width 14 height 14
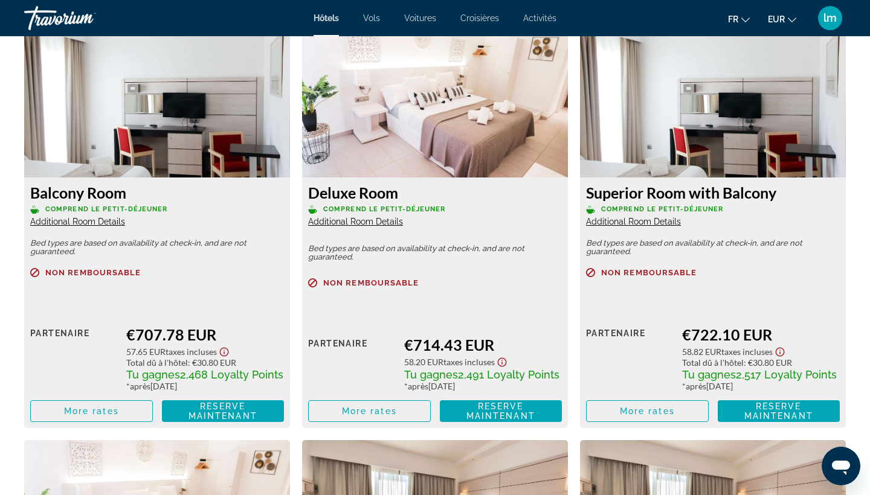
scroll to position [2129, 0]
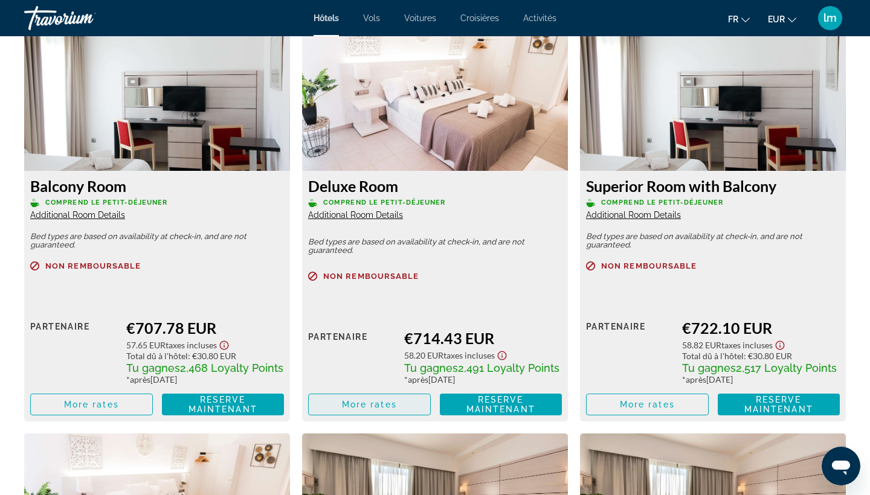
click at [377, 408] on span "More rates" at bounding box center [369, 405] width 55 height 10
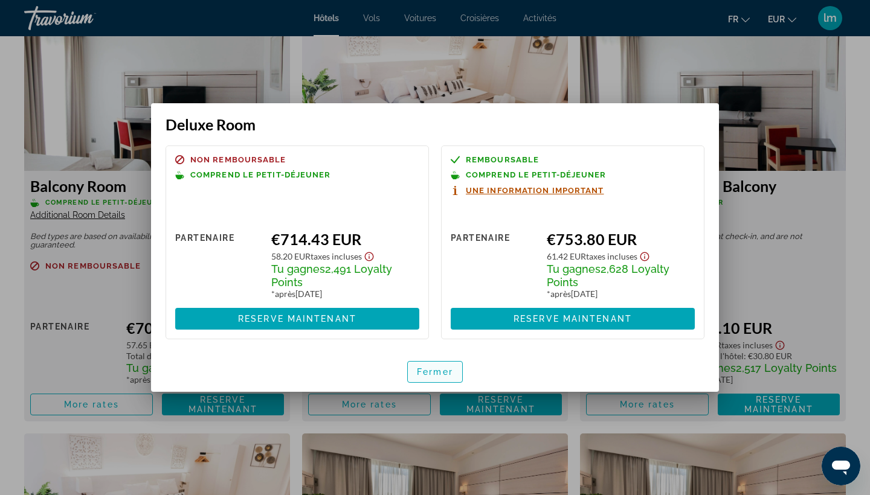
click at [432, 377] on span "Fermer" at bounding box center [435, 372] width 36 height 10
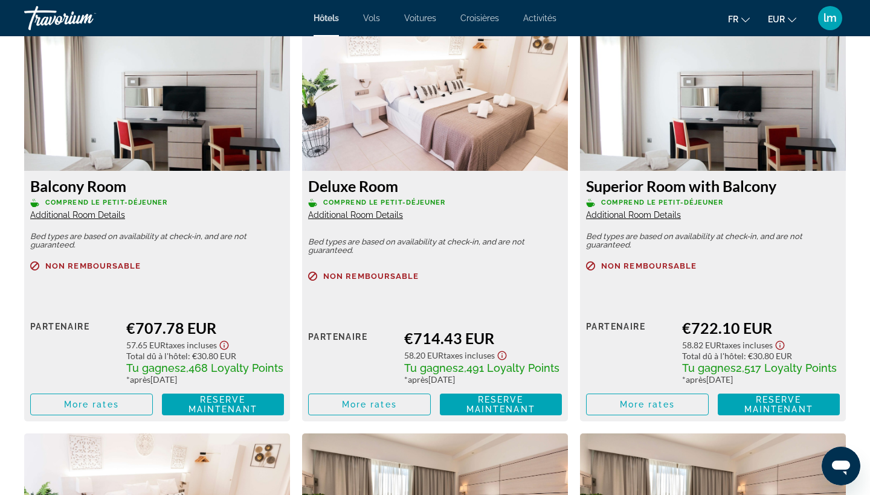
scroll to position [2129, 0]
click at [633, 416] on span "Main content" at bounding box center [646, 404] width 121 height 29
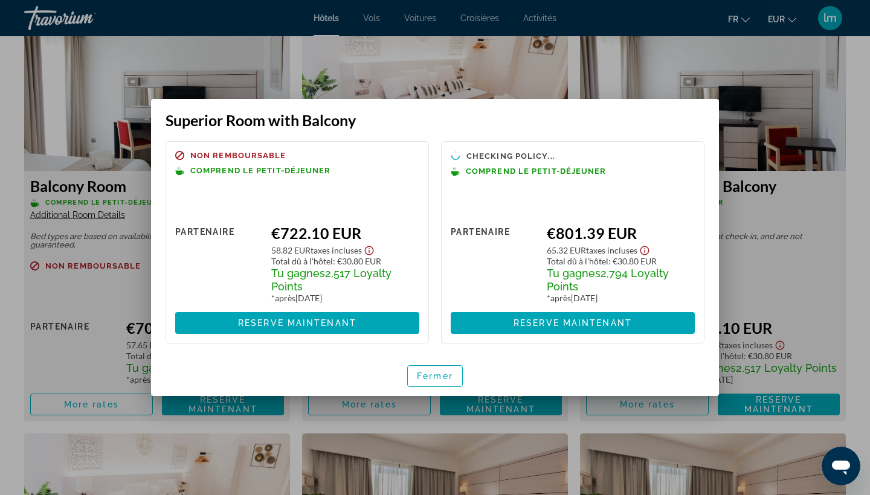
scroll to position [0, 0]
click at [429, 377] on span "Fermer" at bounding box center [435, 376] width 36 height 10
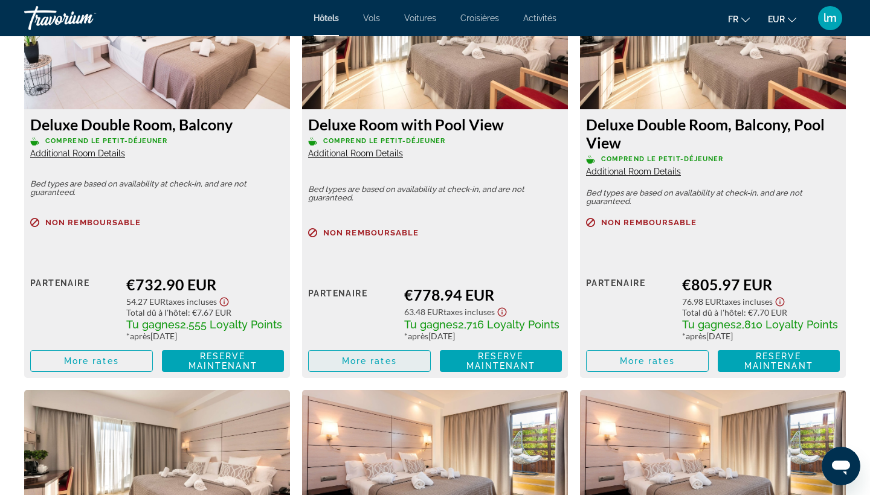
scroll to position [2614, 0]
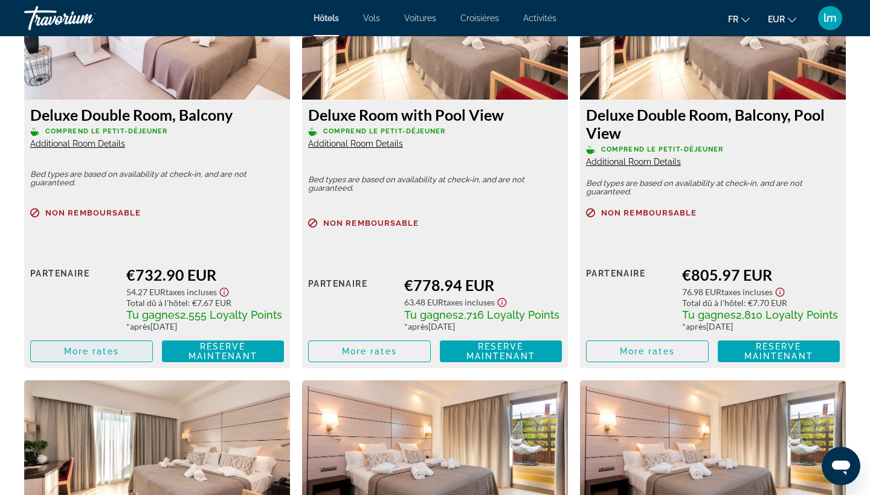
click at [82, 356] on span "More rates" at bounding box center [91, 352] width 55 height 10
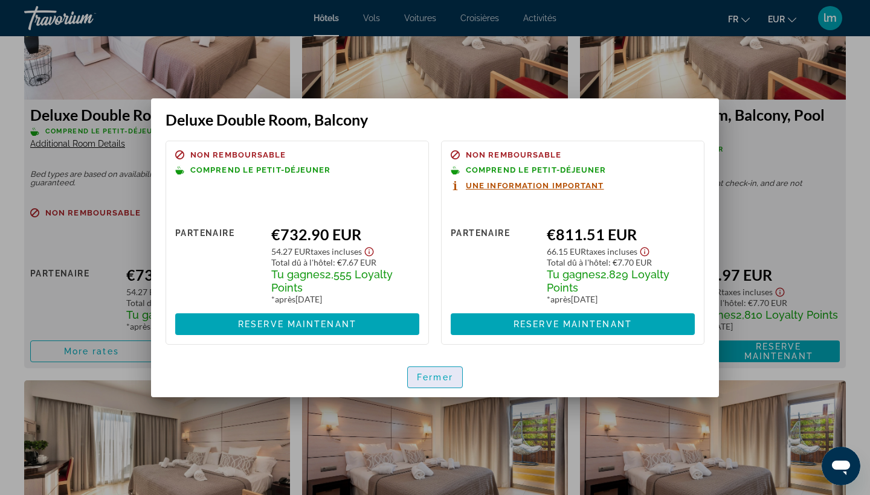
click at [434, 378] on span "Fermer" at bounding box center [435, 378] width 36 height 10
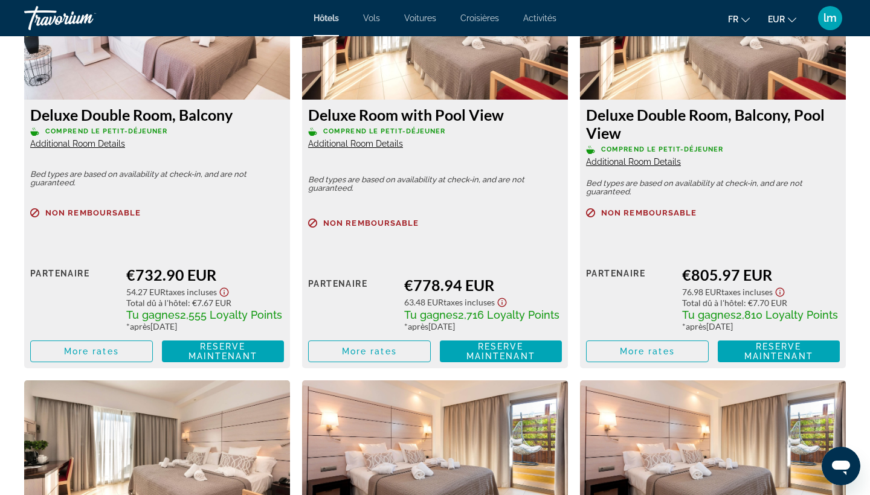
scroll to position [2614, 0]
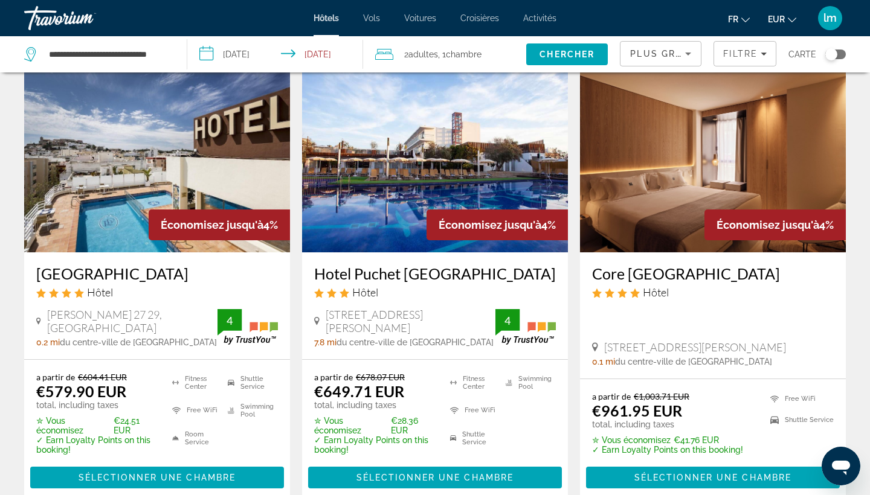
scroll to position [1488, 0]
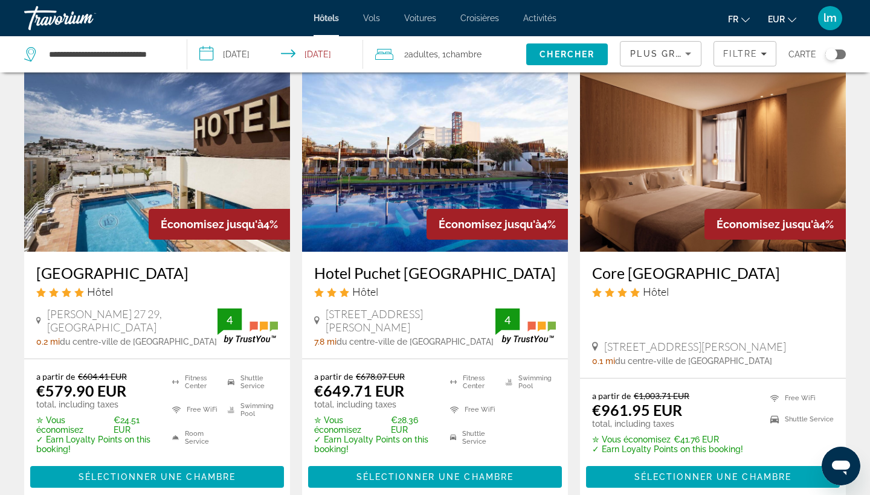
click at [105, 264] on h3 "[GEOGRAPHIC_DATA]" at bounding box center [157, 273] width 242 height 18
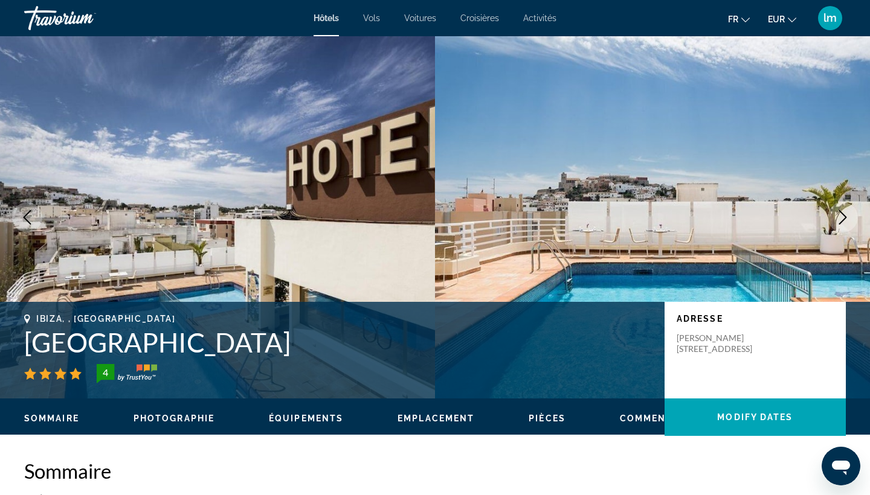
click at [841, 219] on icon "Next image" at bounding box center [842, 217] width 14 height 14
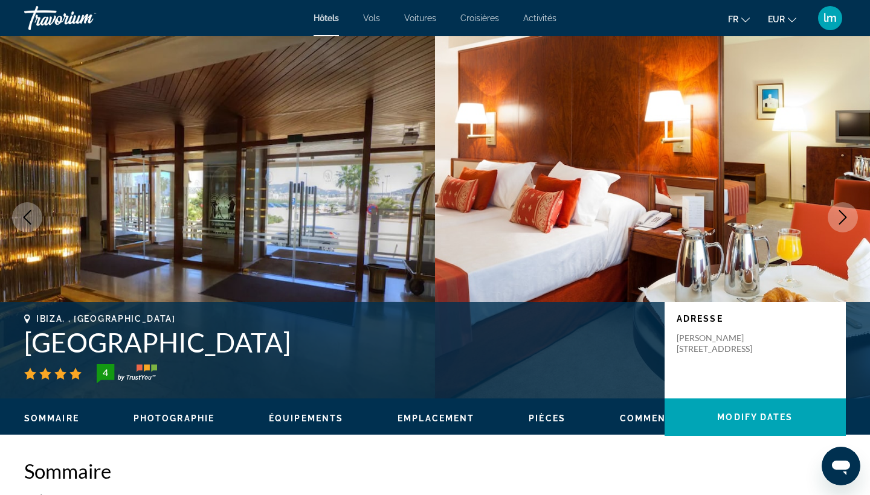
click at [841, 219] on icon "Next image" at bounding box center [842, 217] width 14 height 14
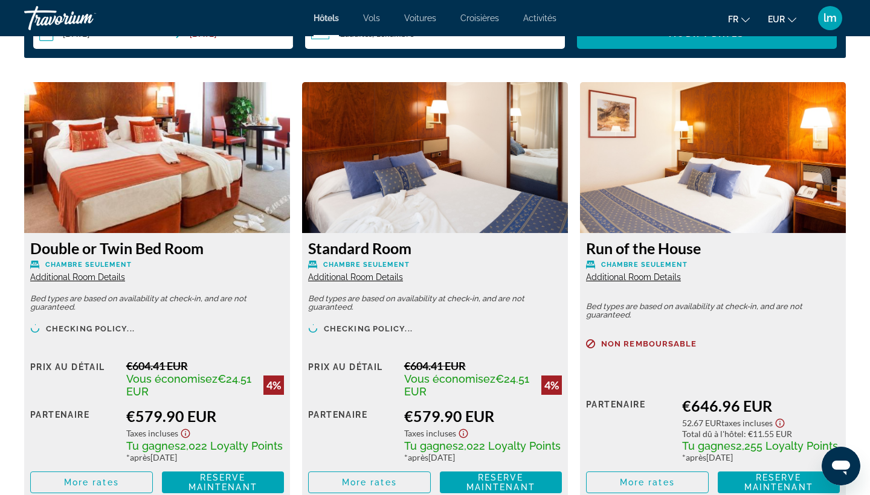
scroll to position [1634, 0]
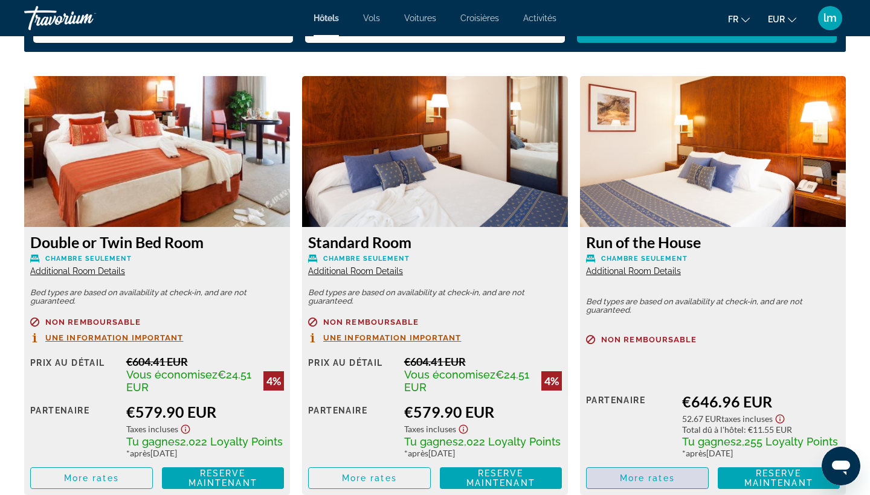
click at [664, 482] on span "More rates" at bounding box center [647, 478] width 55 height 10
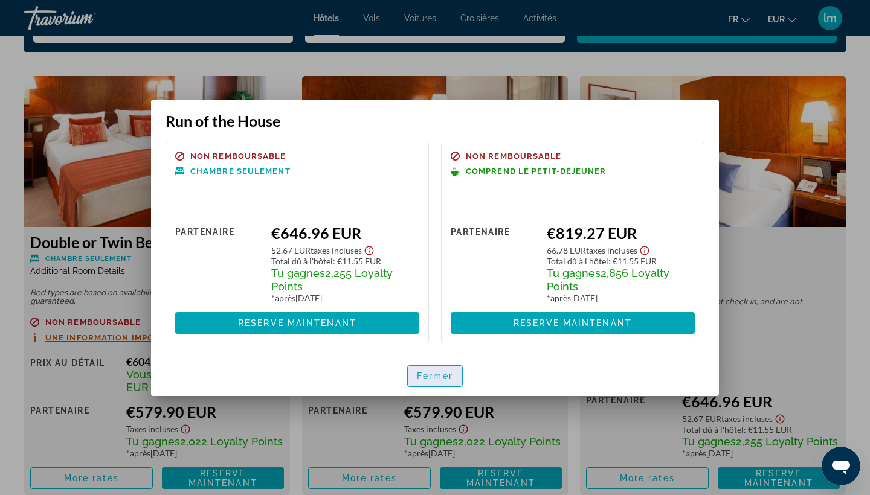
click at [436, 377] on span "Fermer" at bounding box center [435, 376] width 36 height 10
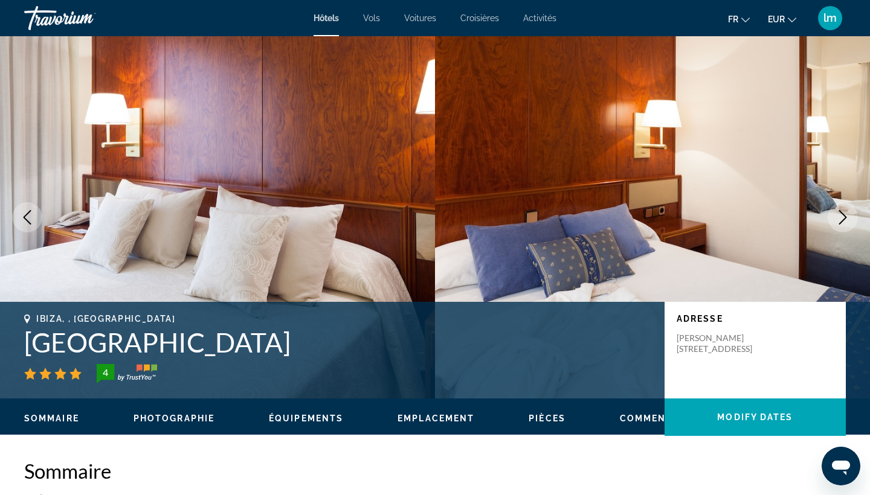
scroll to position [1634, 0]
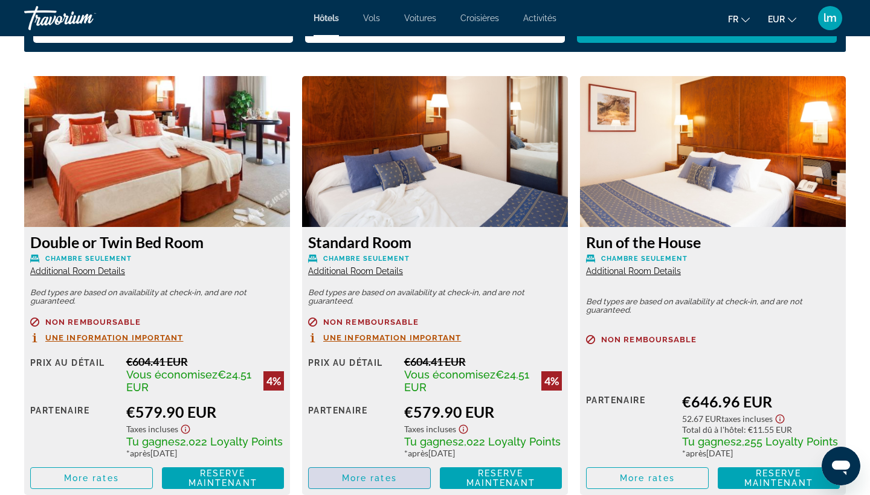
click at [402, 480] on span "Main content" at bounding box center [369, 478] width 121 height 29
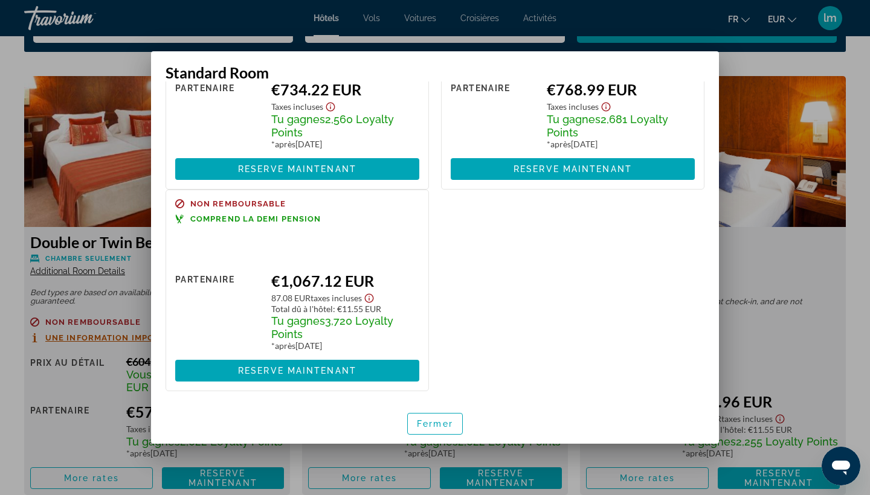
scroll to position [356, 0]
click at [428, 419] on span "Fermer" at bounding box center [435, 424] width 36 height 10
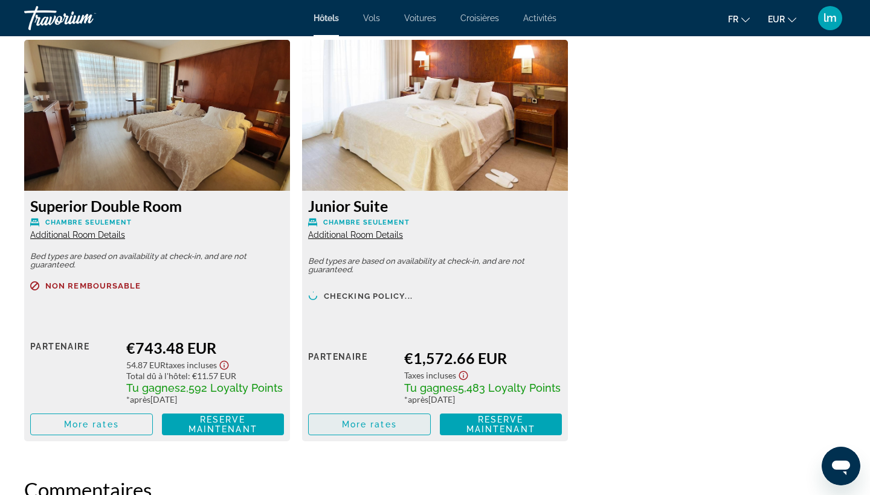
scroll to position [2101, 0]
click at [112, 429] on span "More rates" at bounding box center [91, 425] width 55 height 10
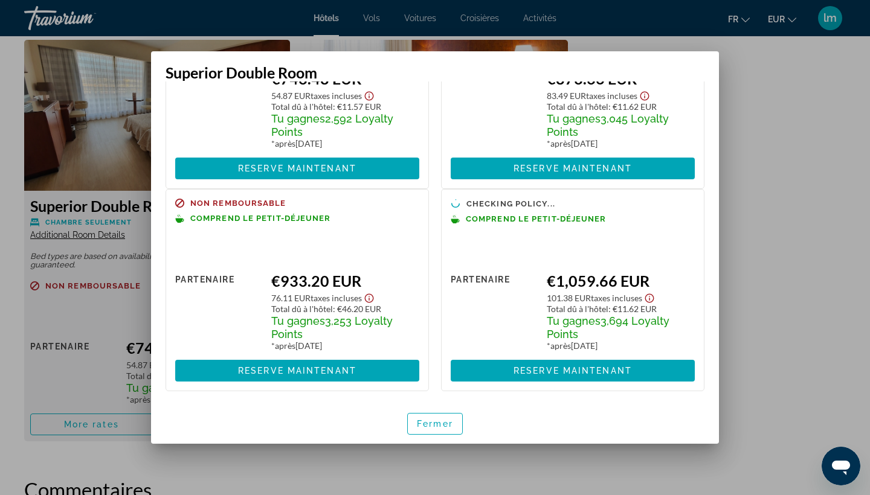
scroll to position [123, 0]
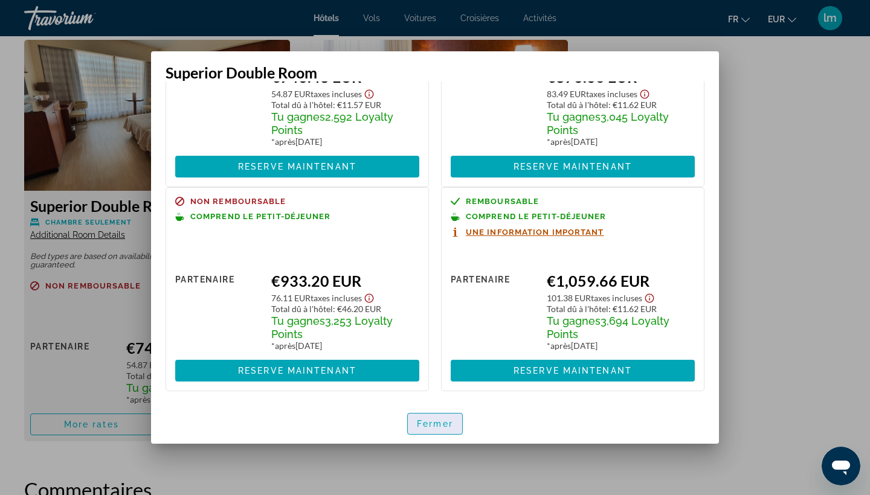
click at [451, 426] on span "Fermer" at bounding box center [435, 424] width 36 height 10
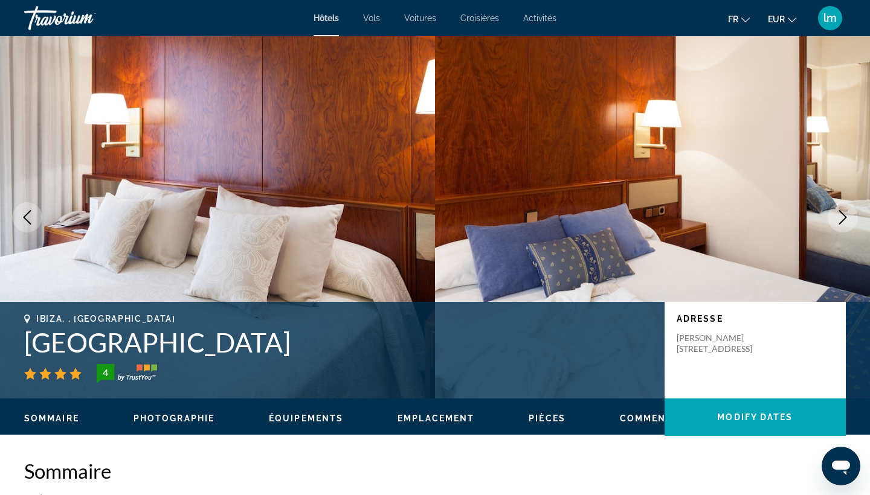
scroll to position [2101, 0]
